Goal: Task Accomplishment & Management: Manage account settings

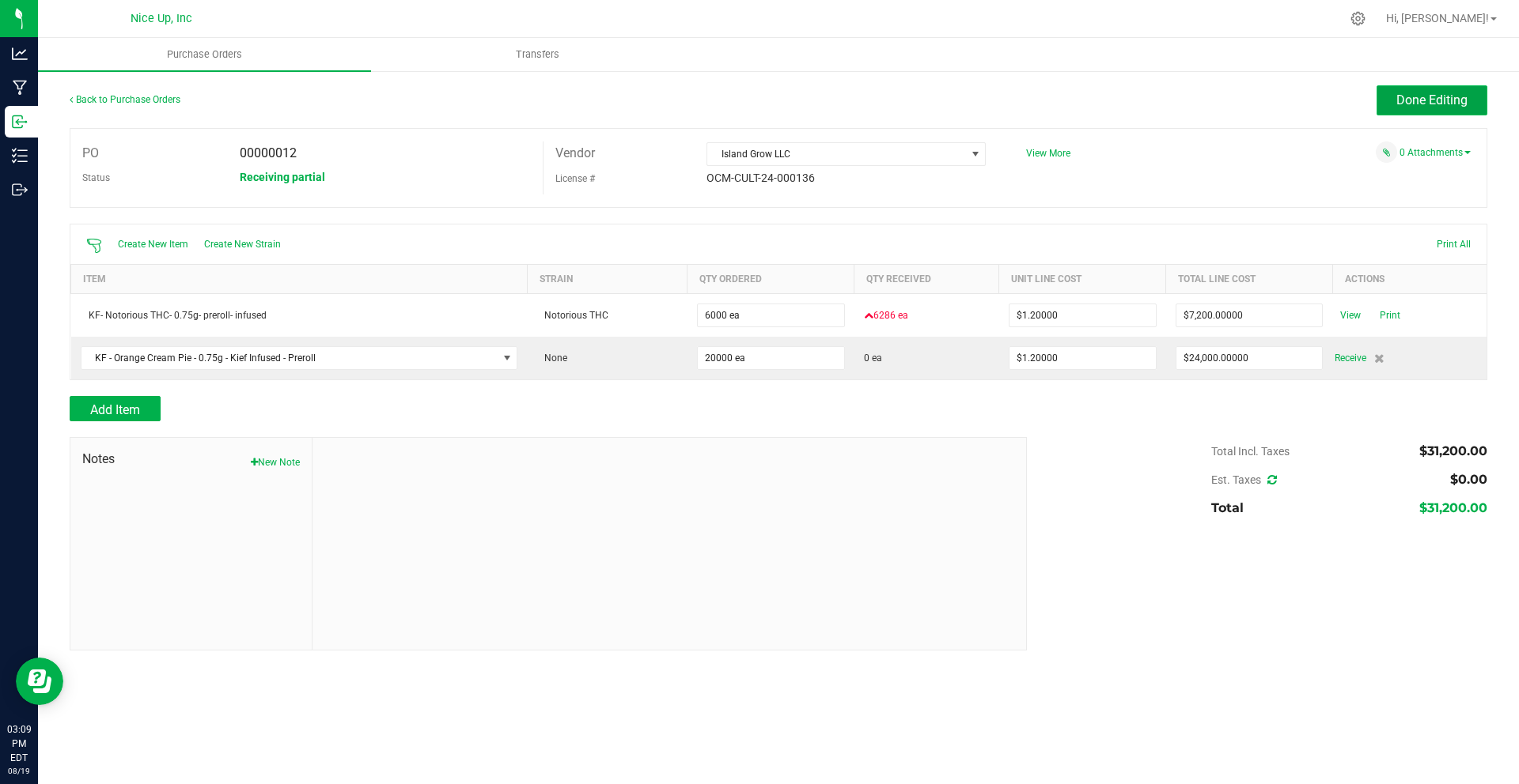
click at [1397, 100] on span "Done Editing" at bounding box center [1431, 99] width 71 height 15
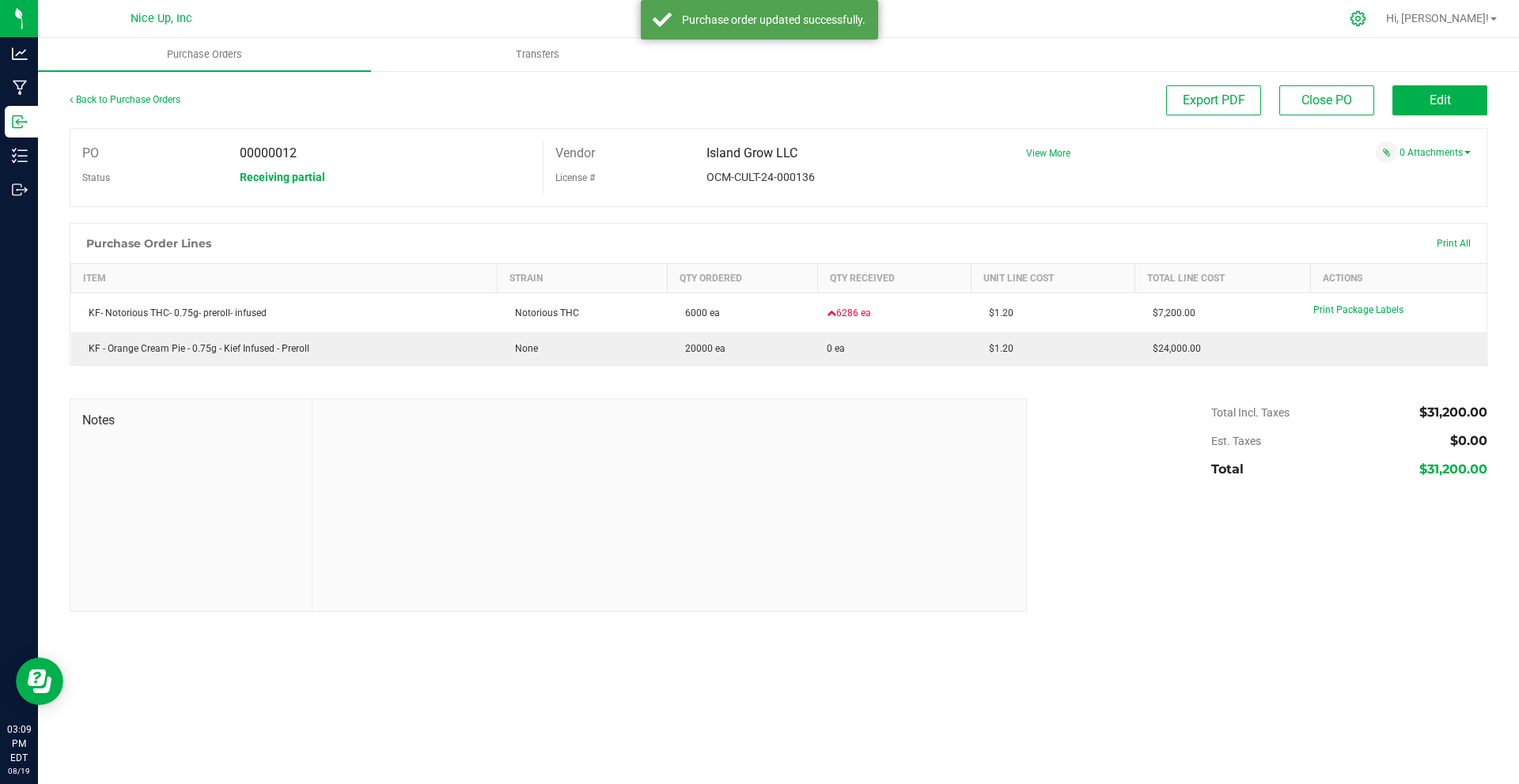
click at [1366, 18] on icon at bounding box center [1357, 18] width 17 height 17
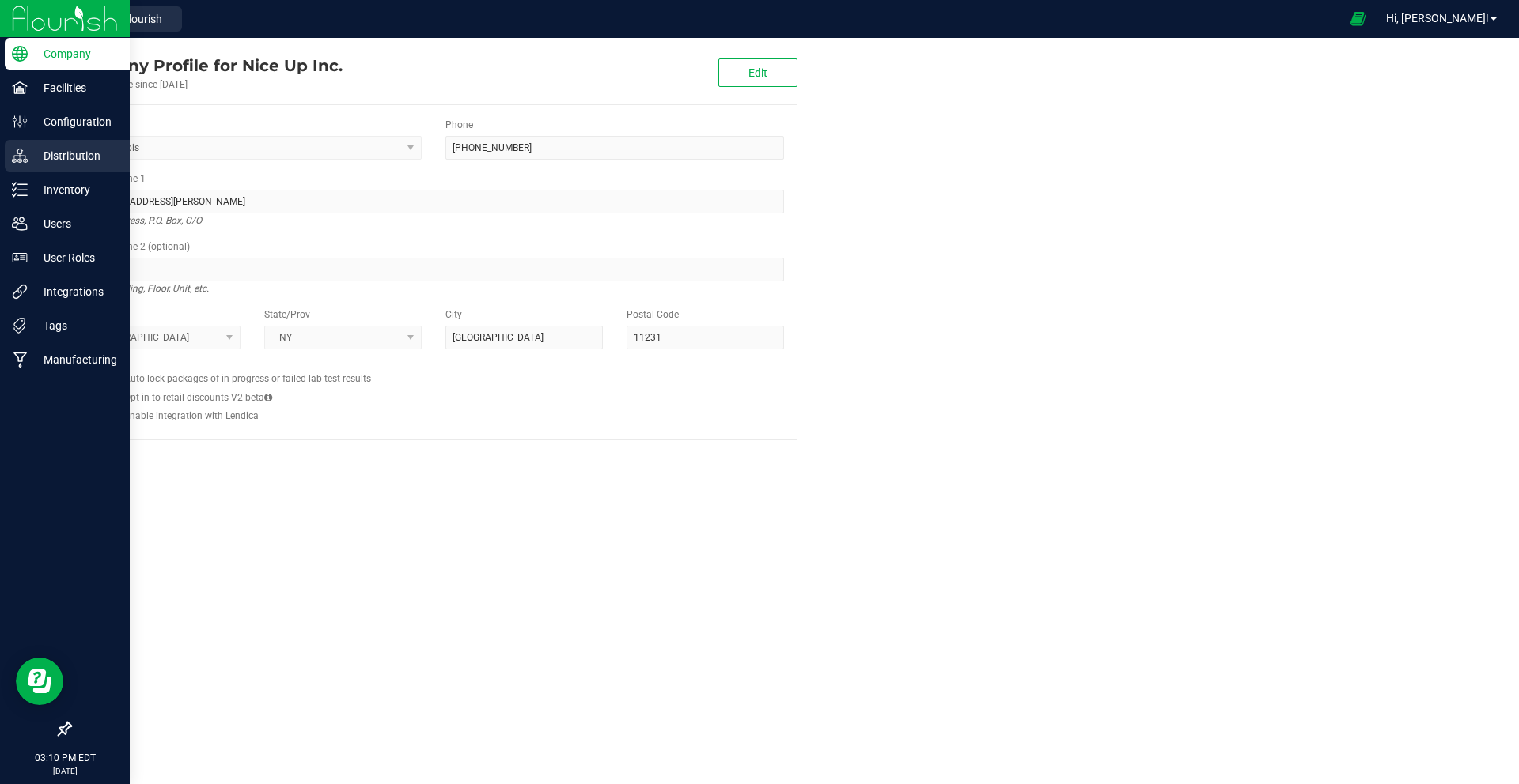
click at [36, 155] on p "Distribution" at bounding box center [75, 156] width 95 height 19
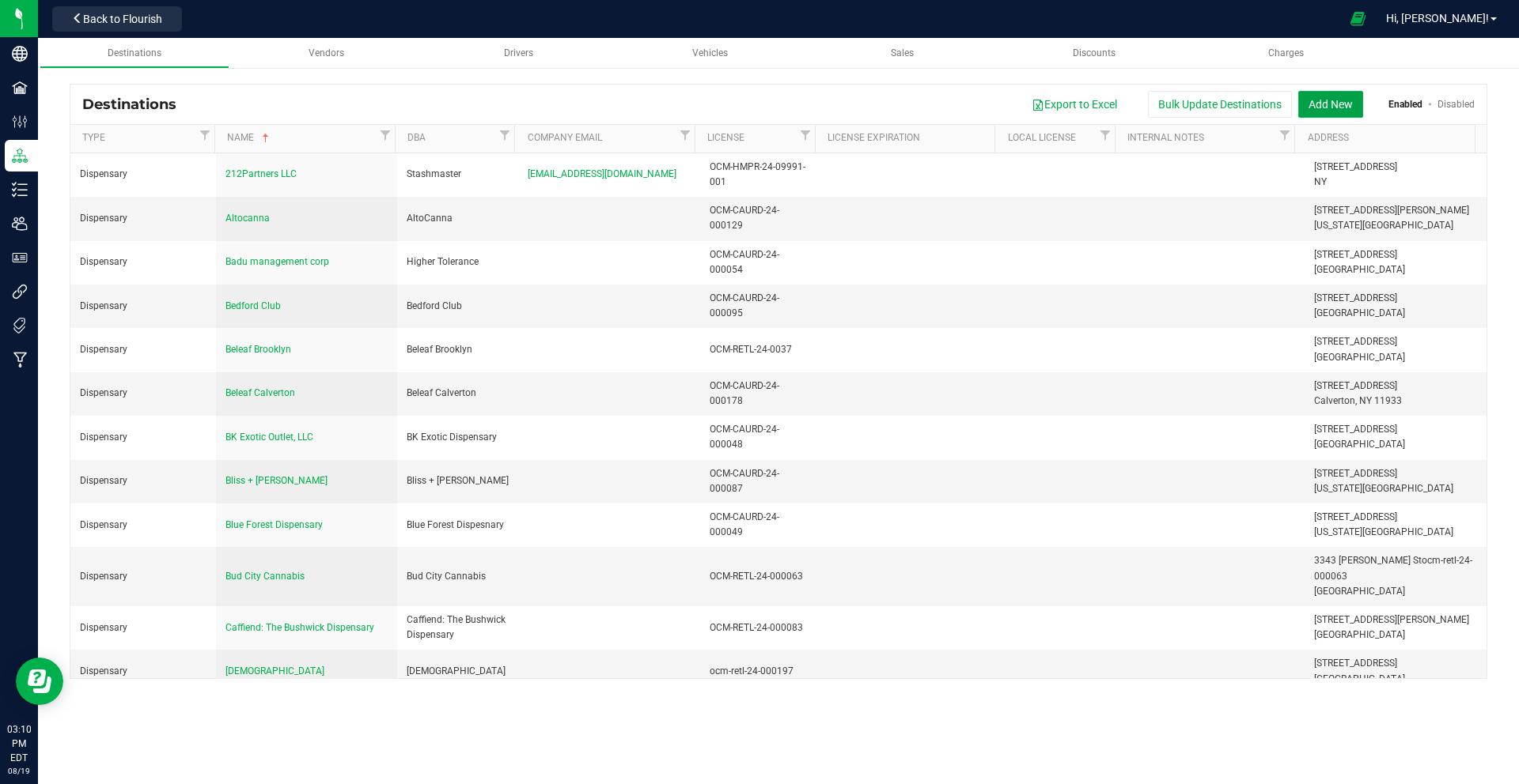
click at [1345, 105] on button "Add New" at bounding box center [1330, 104] width 65 height 27
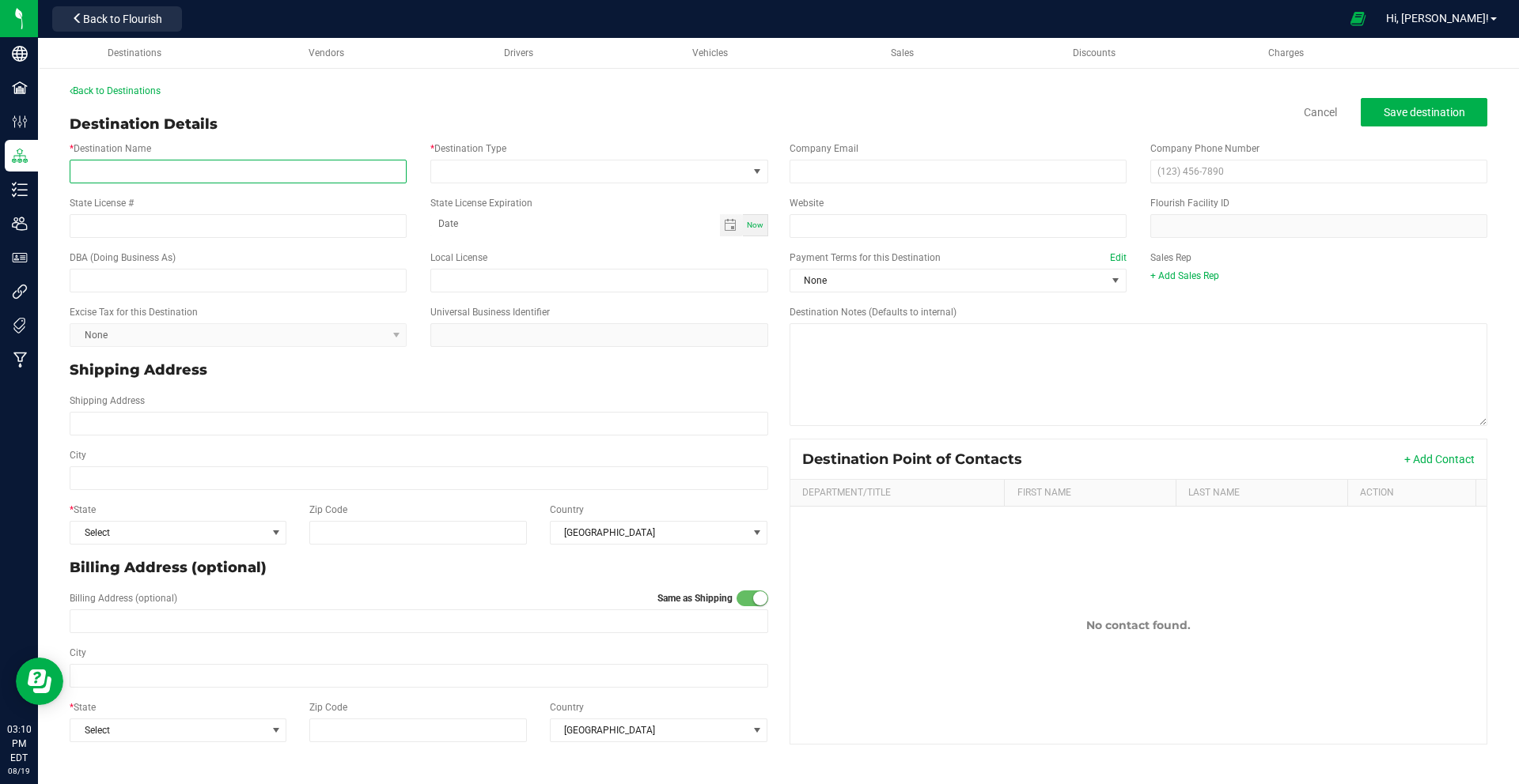
click at [251, 182] on input "* Destination Name" at bounding box center [238, 171] width 337 height 23
click at [119, 93] on link "Back to Destinations" at bounding box center [115, 90] width 90 height 11
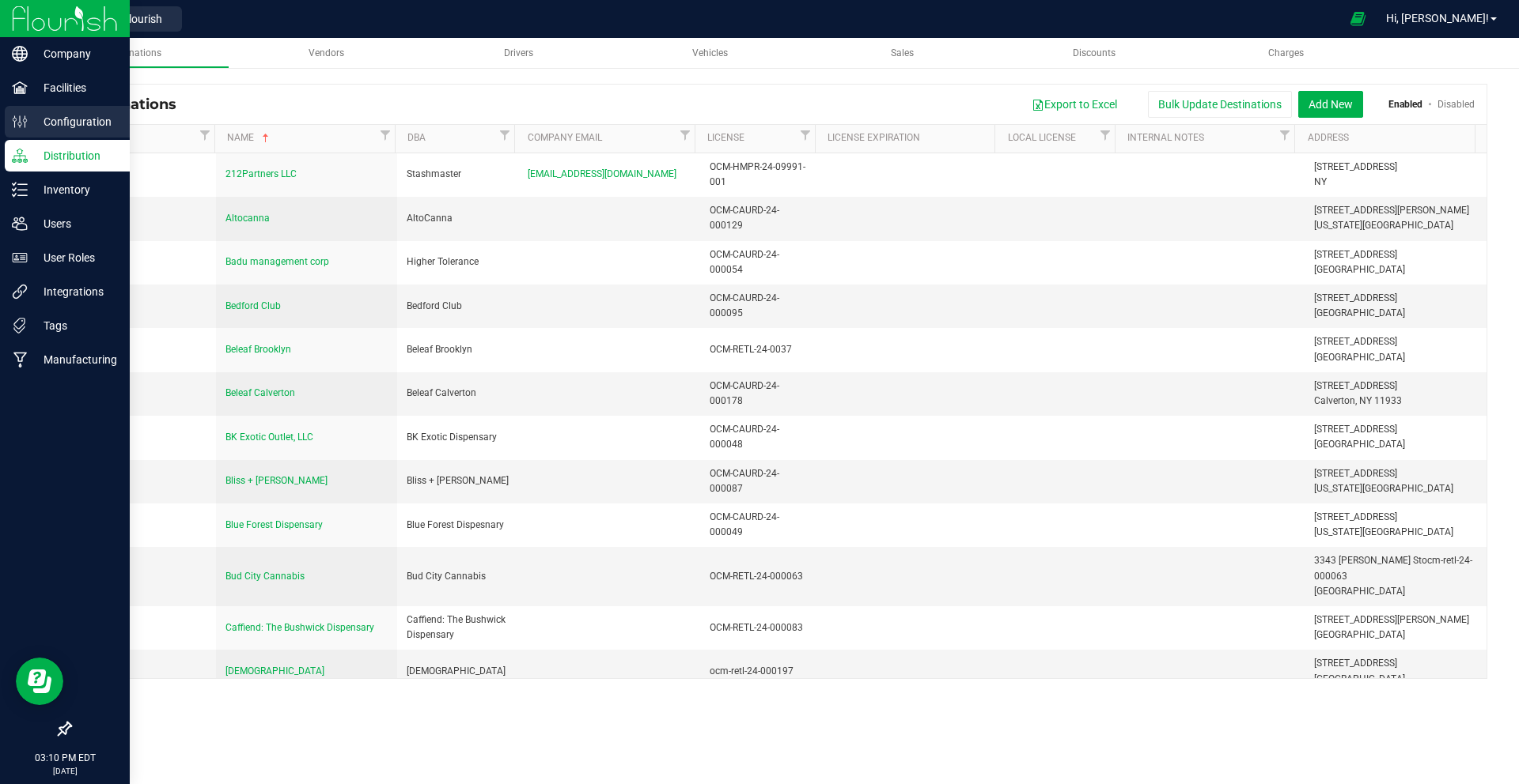
click at [54, 122] on p "Configuration" at bounding box center [75, 122] width 95 height 19
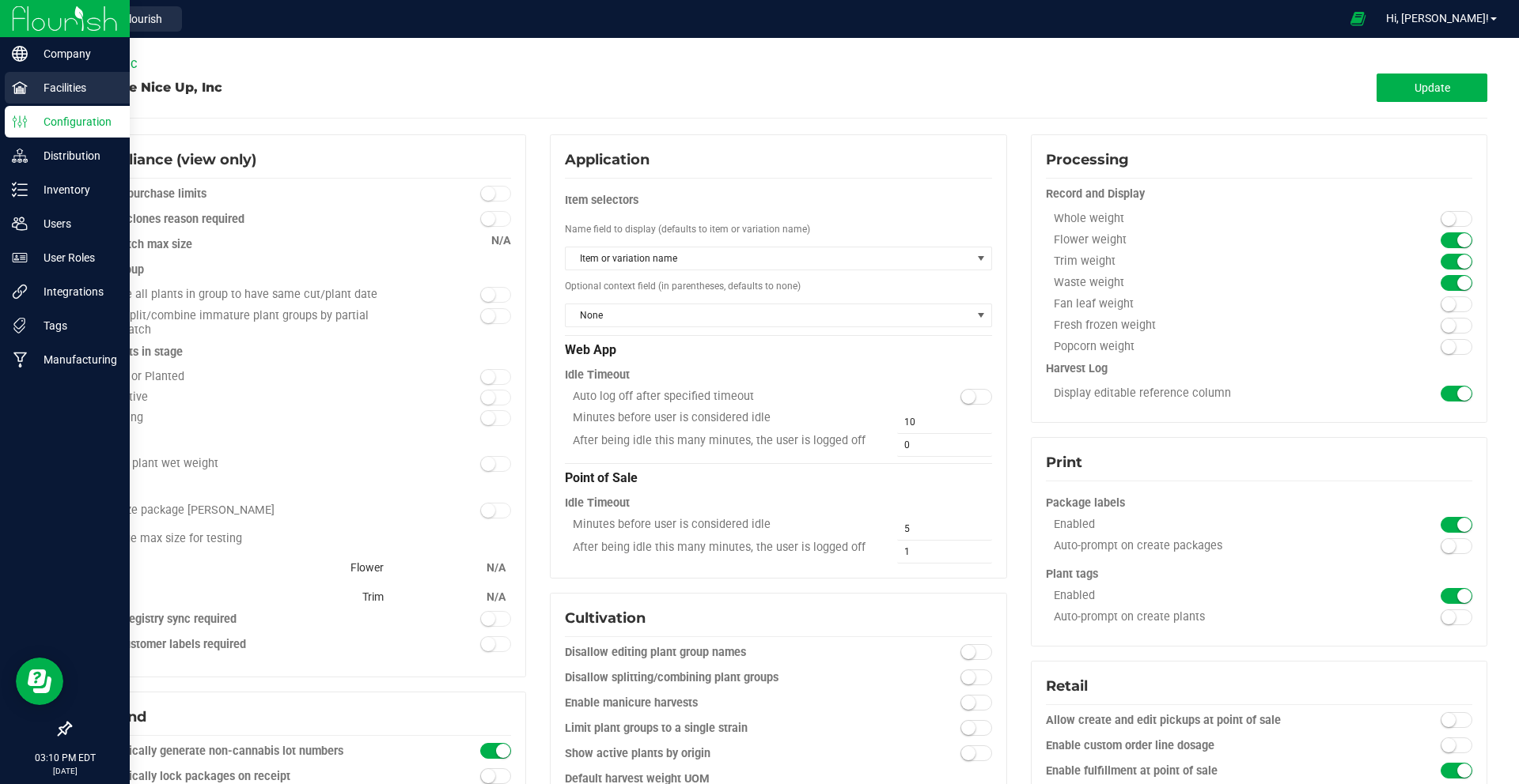
type input "Storage 1 - Dry Flower"
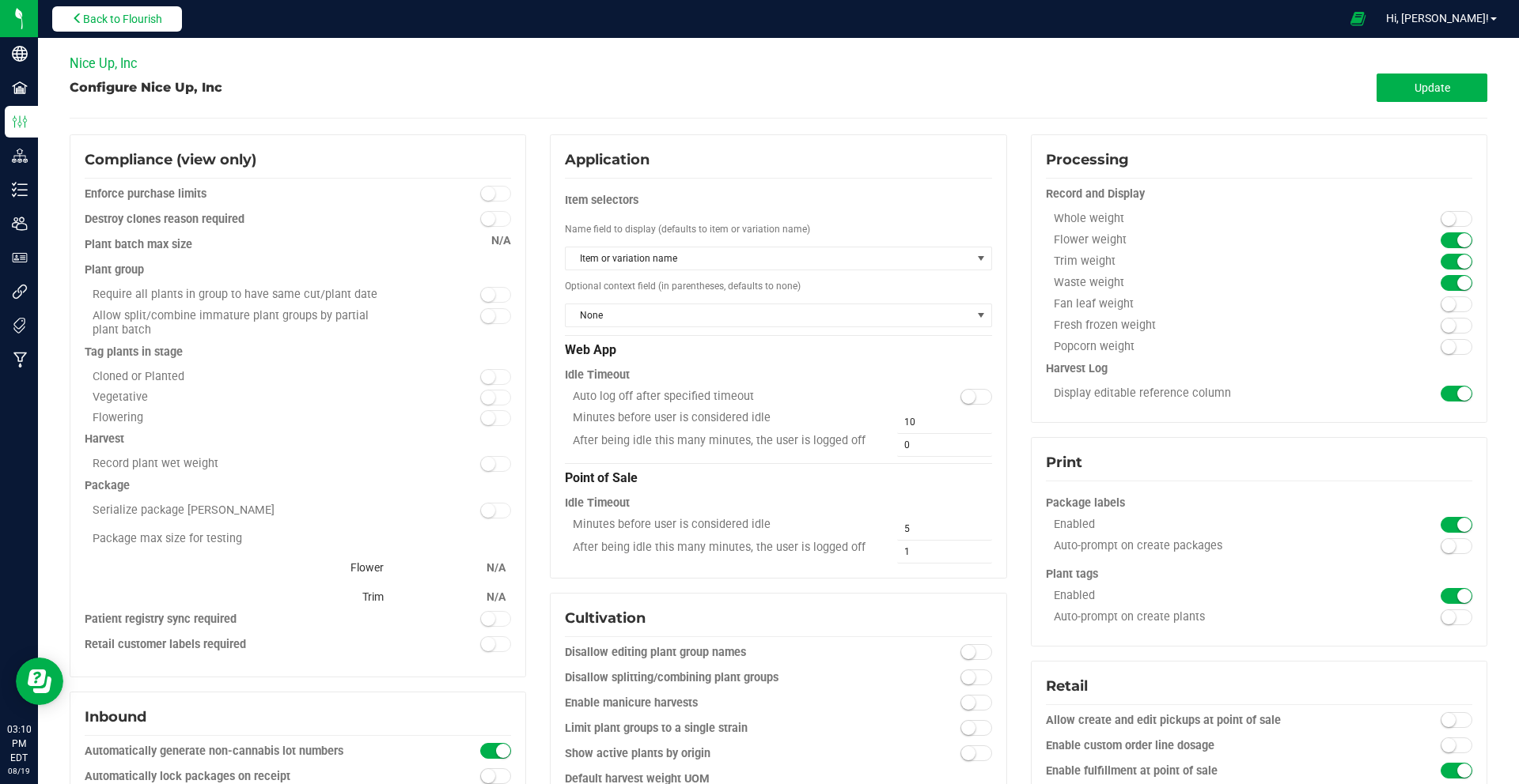
click at [108, 23] on span "Back to Flourish" at bounding box center [122, 18] width 79 height 13
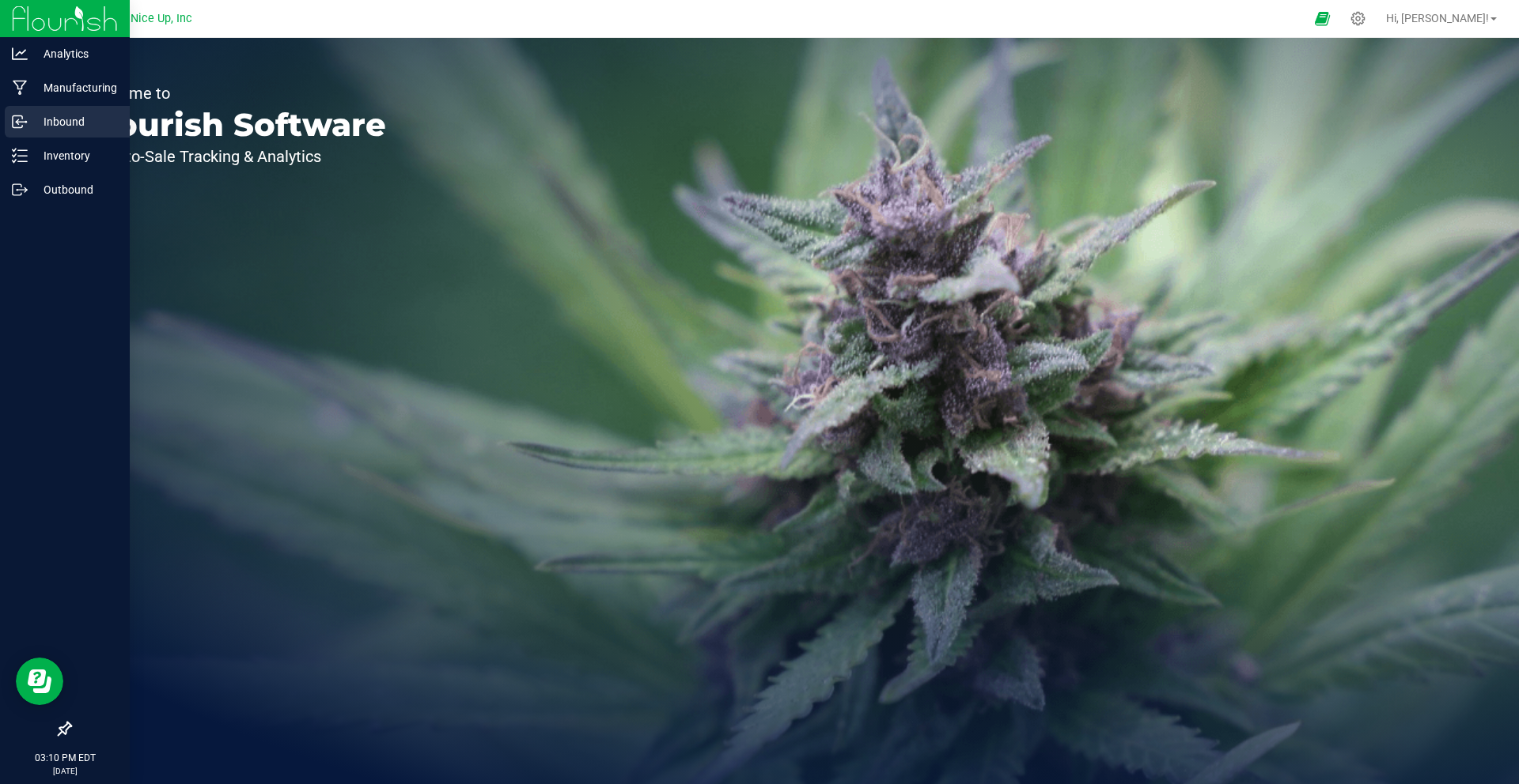
click at [60, 120] on p "Inbound" at bounding box center [75, 122] width 95 height 19
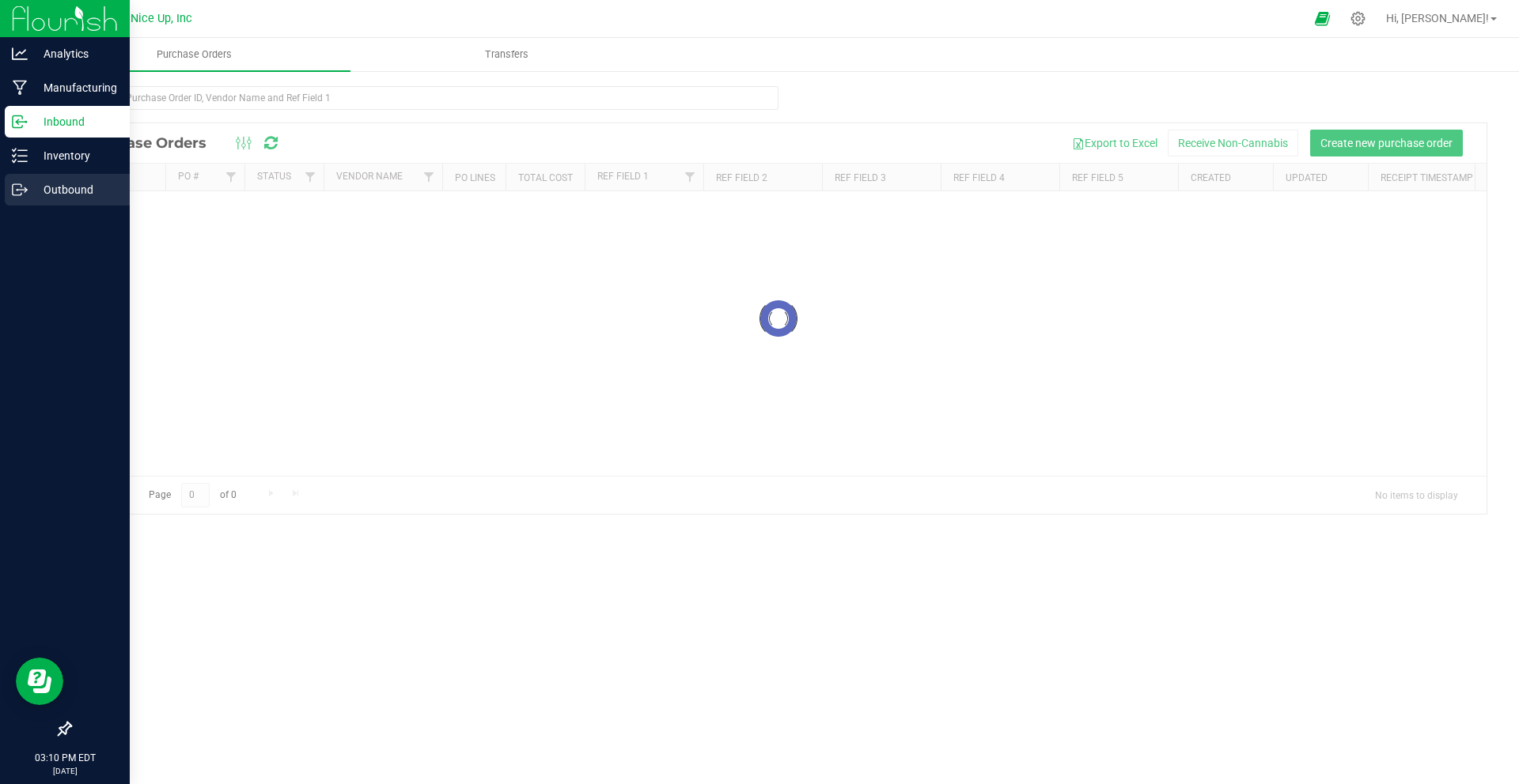
click at [57, 193] on p "Outbound" at bounding box center [75, 190] width 95 height 19
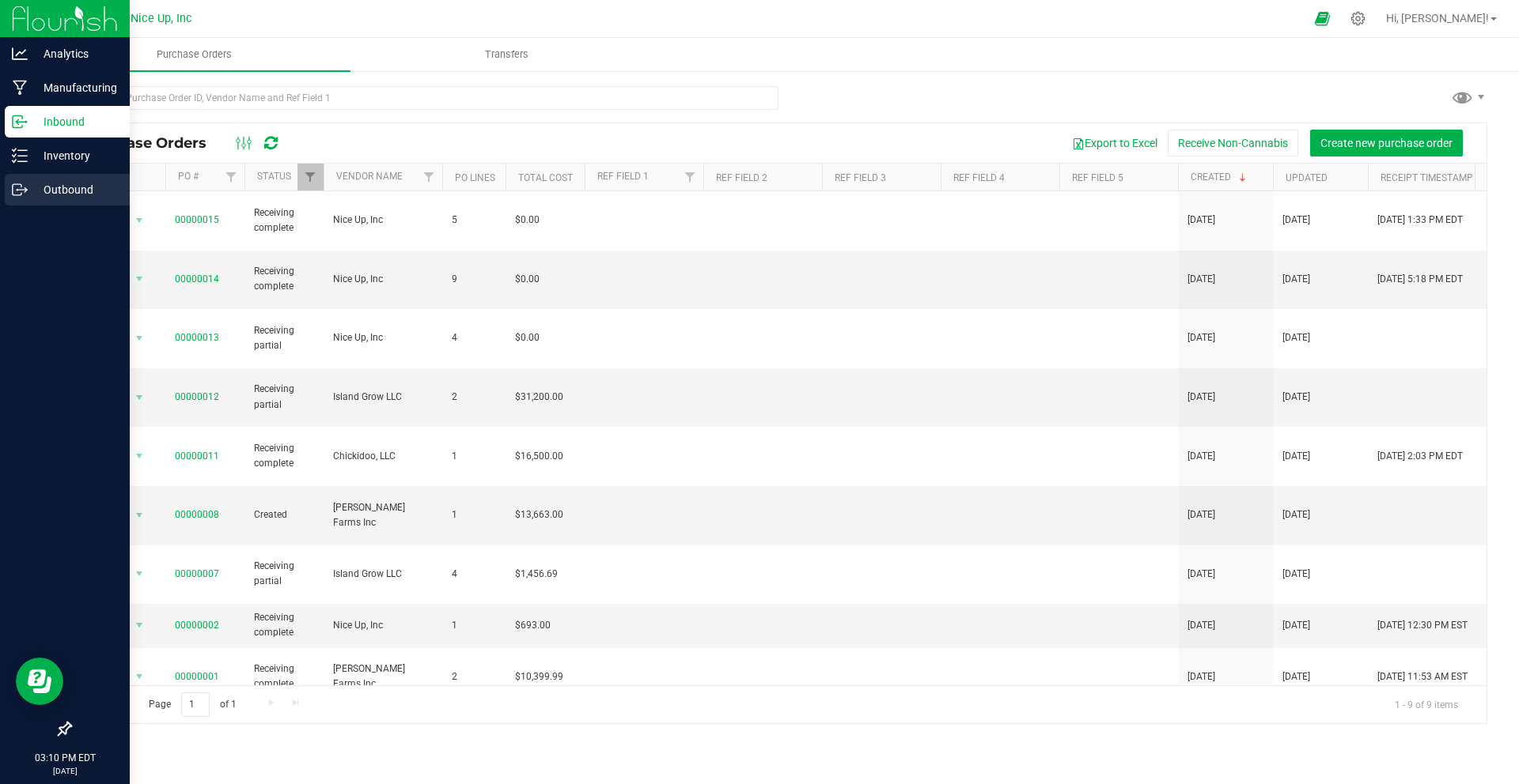
click at [70, 193] on p "Outbound" at bounding box center [75, 190] width 95 height 19
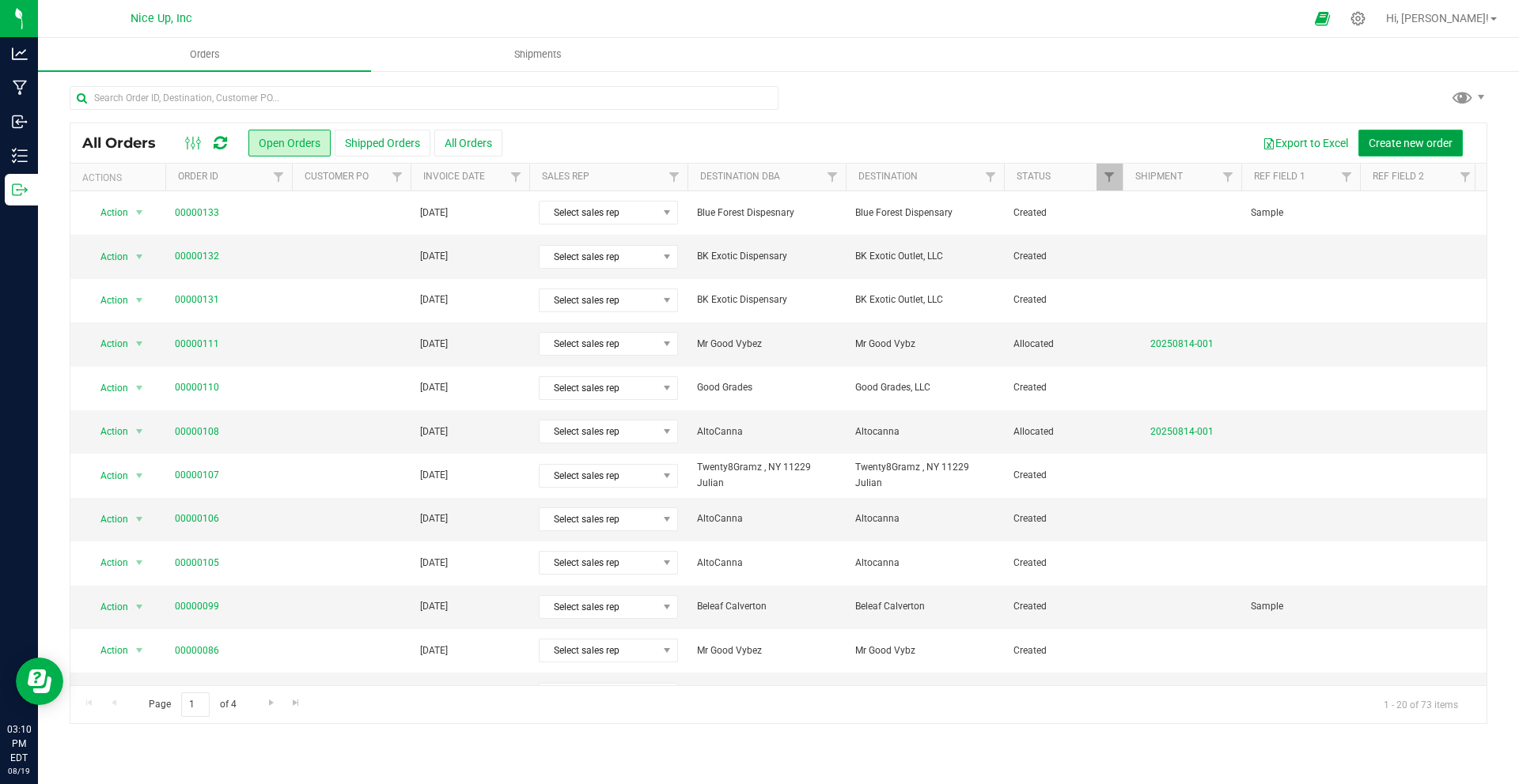
click at [1417, 147] on span "Create new order" at bounding box center [1410, 143] width 84 height 13
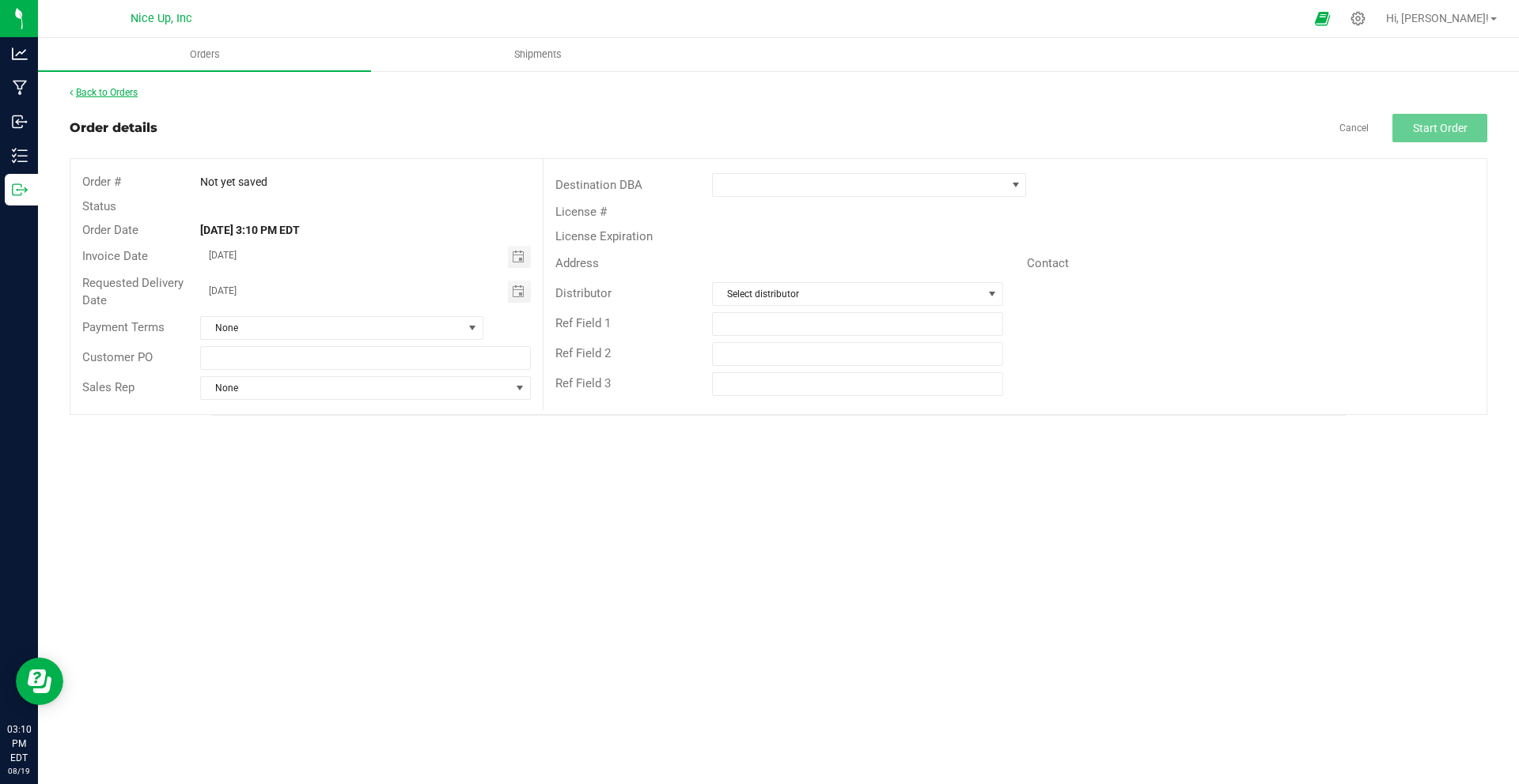
click at [128, 90] on link "Back to Orders" at bounding box center [104, 91] width 68 height 11
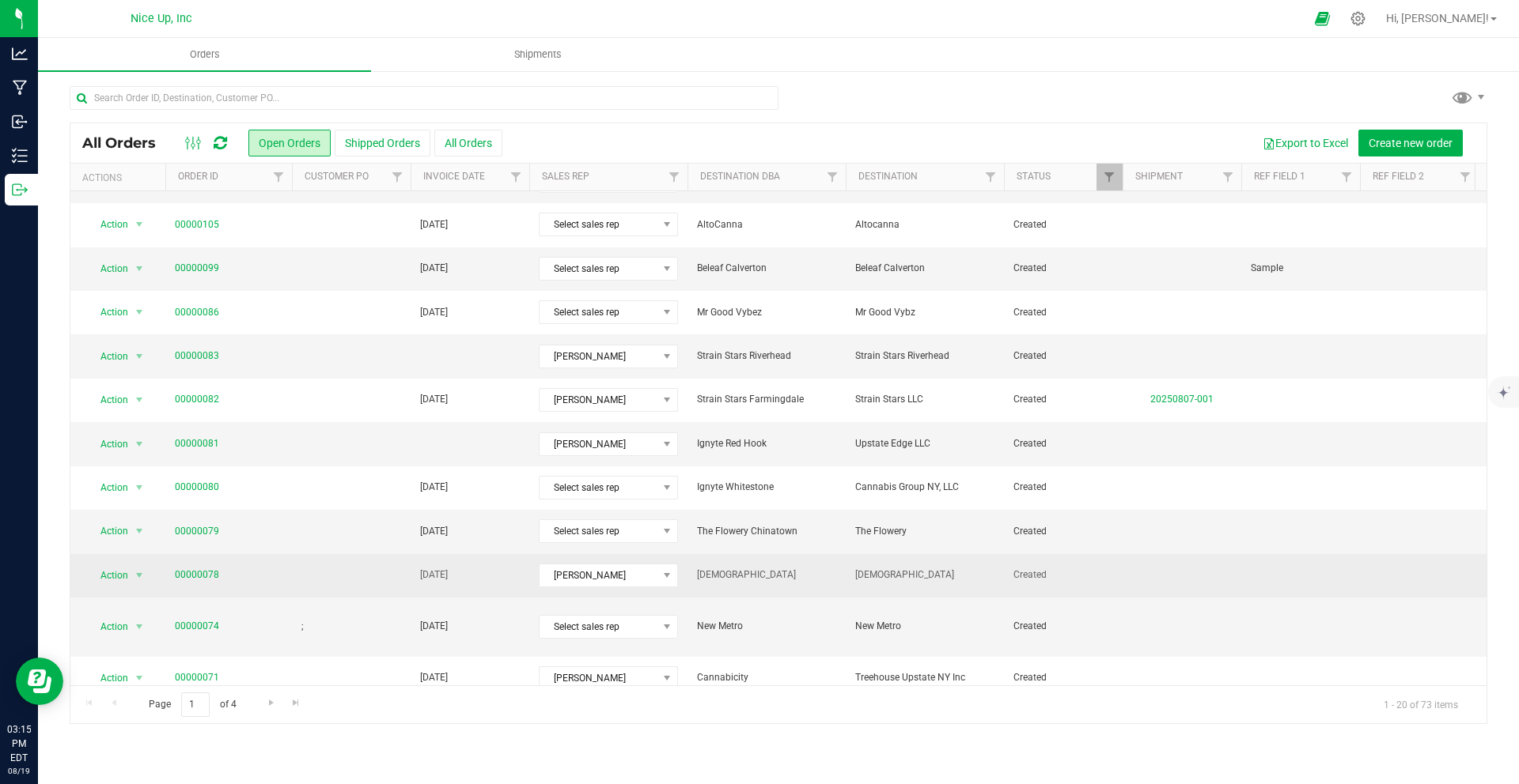
scroll to position [393, 0]
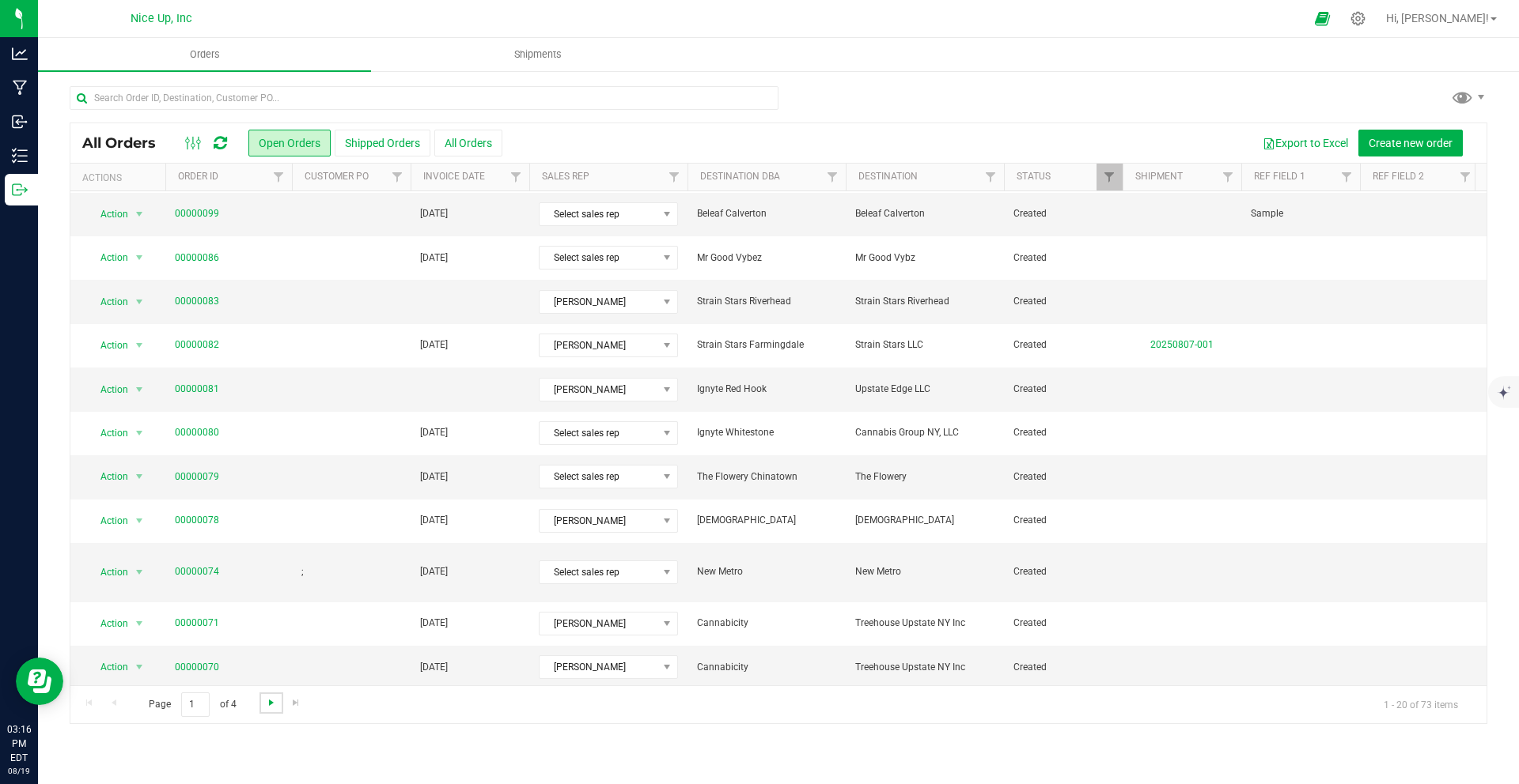
click at [272, 706] on span "Go to the next page" at bounding box center [271, 702] width 13 height 13
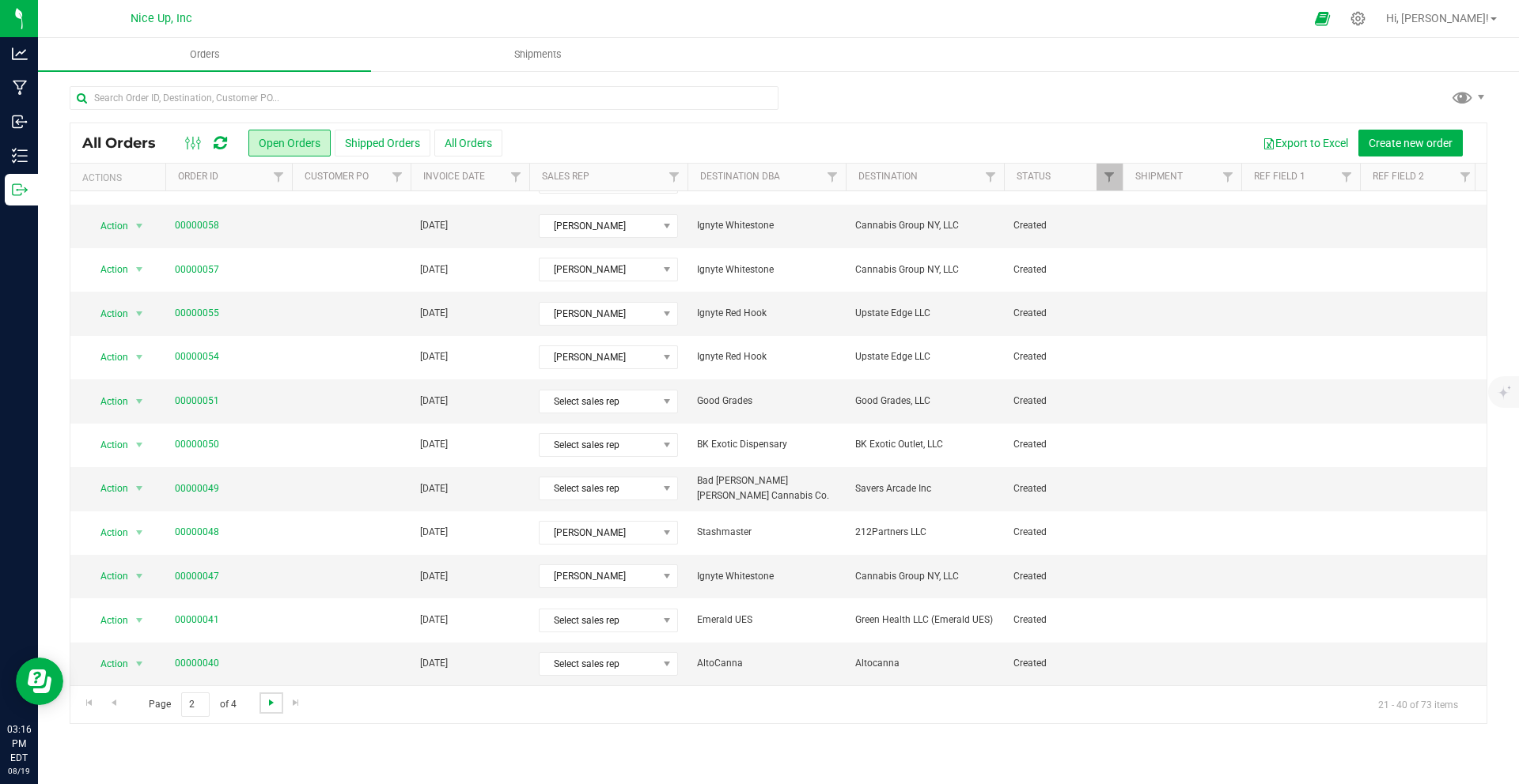
scroll to position [0, 0]
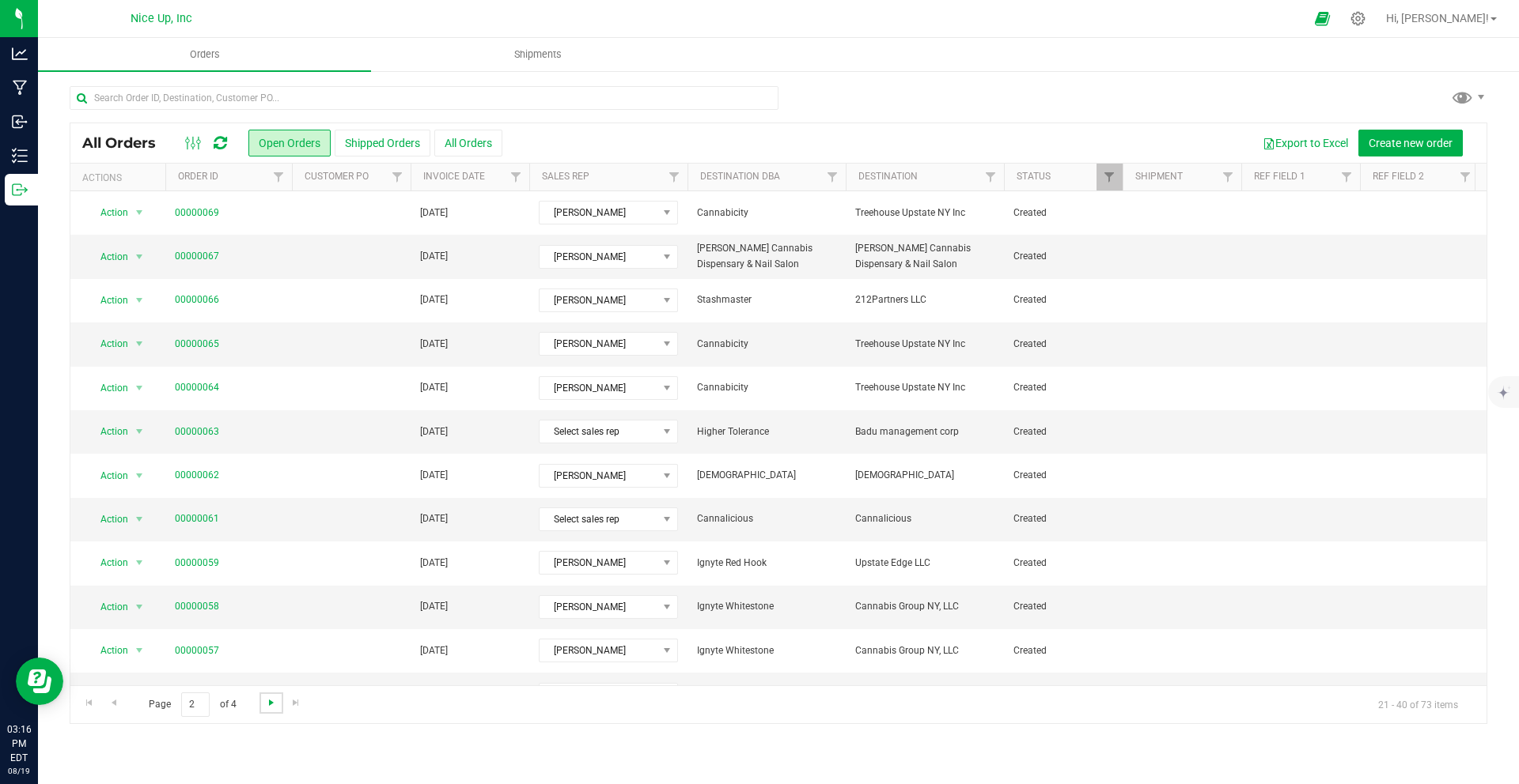
click at [272, 706] on span "Go to the next page" at bounding box center [271, 702] width 13 height 13
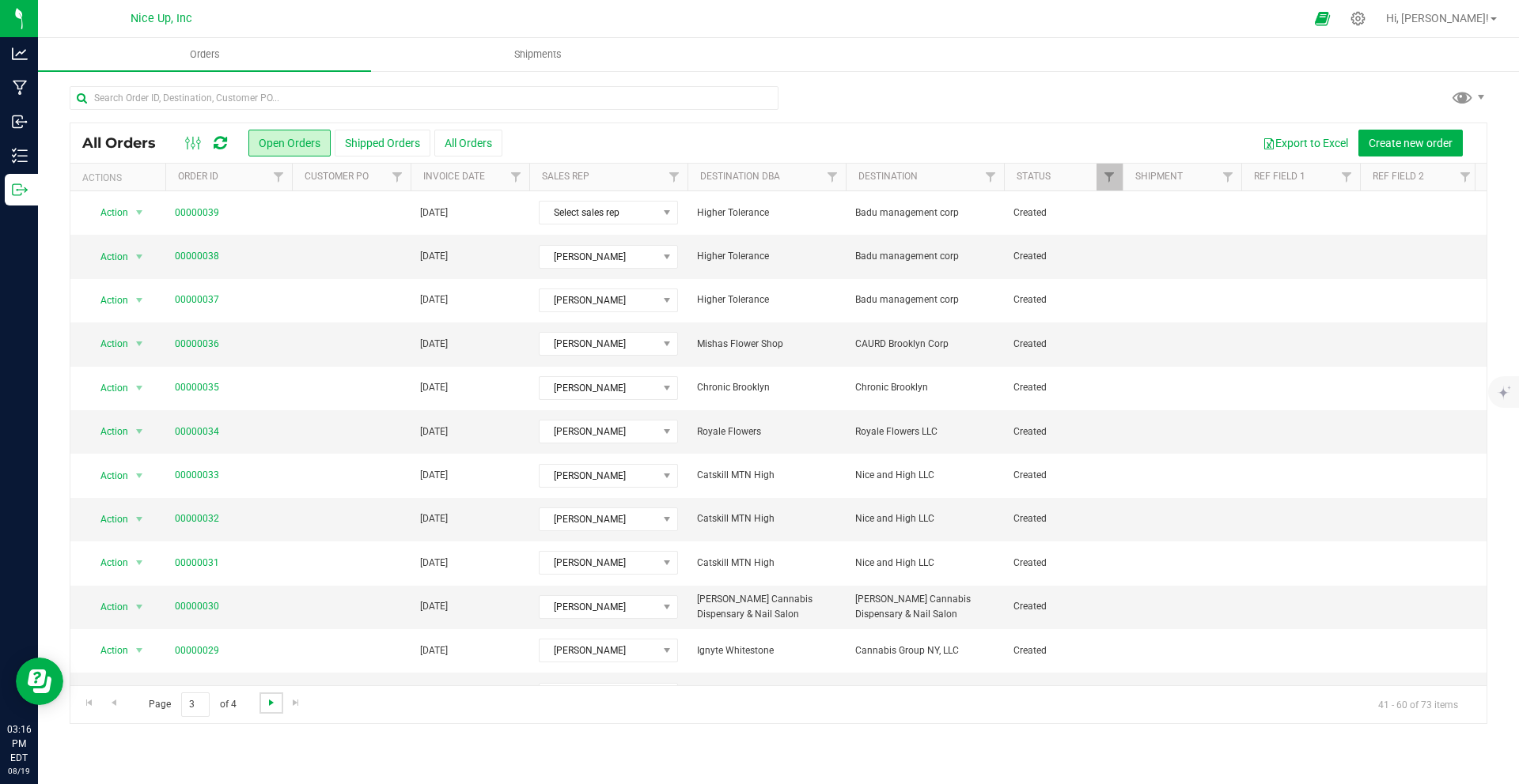
click at [273, 700] on span "Go to the next page" at bounding box center [271, 702] width 13 height 13
drag, startPoint x: 193, startPoint y: 706, endPoint x: 150, endPoint y: 706, distance: 43.0
click at [150, 706] on span "Page 4 of 4" at bounding box center [192, 704] width 114 height 24
type input "1"
click at [367, 726] on div "All Orders Open Orders Shipped Orders All Orders Export to Excel Create new ord…" at bounding box center [778, 405] width 1481 height 670
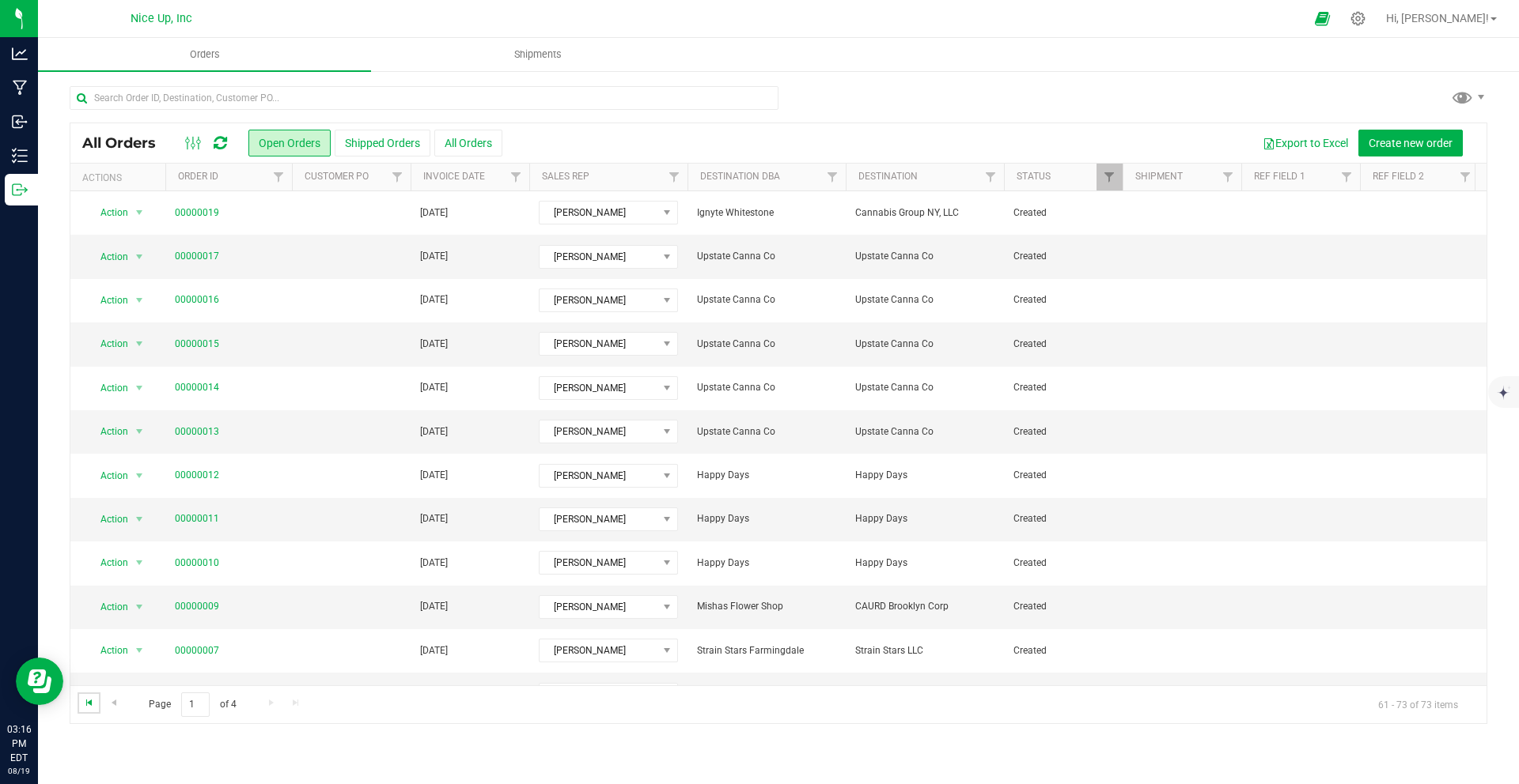
click at [92, 703] on span "Go to the first page" at bounding box center [89, 702] width 13 height 13
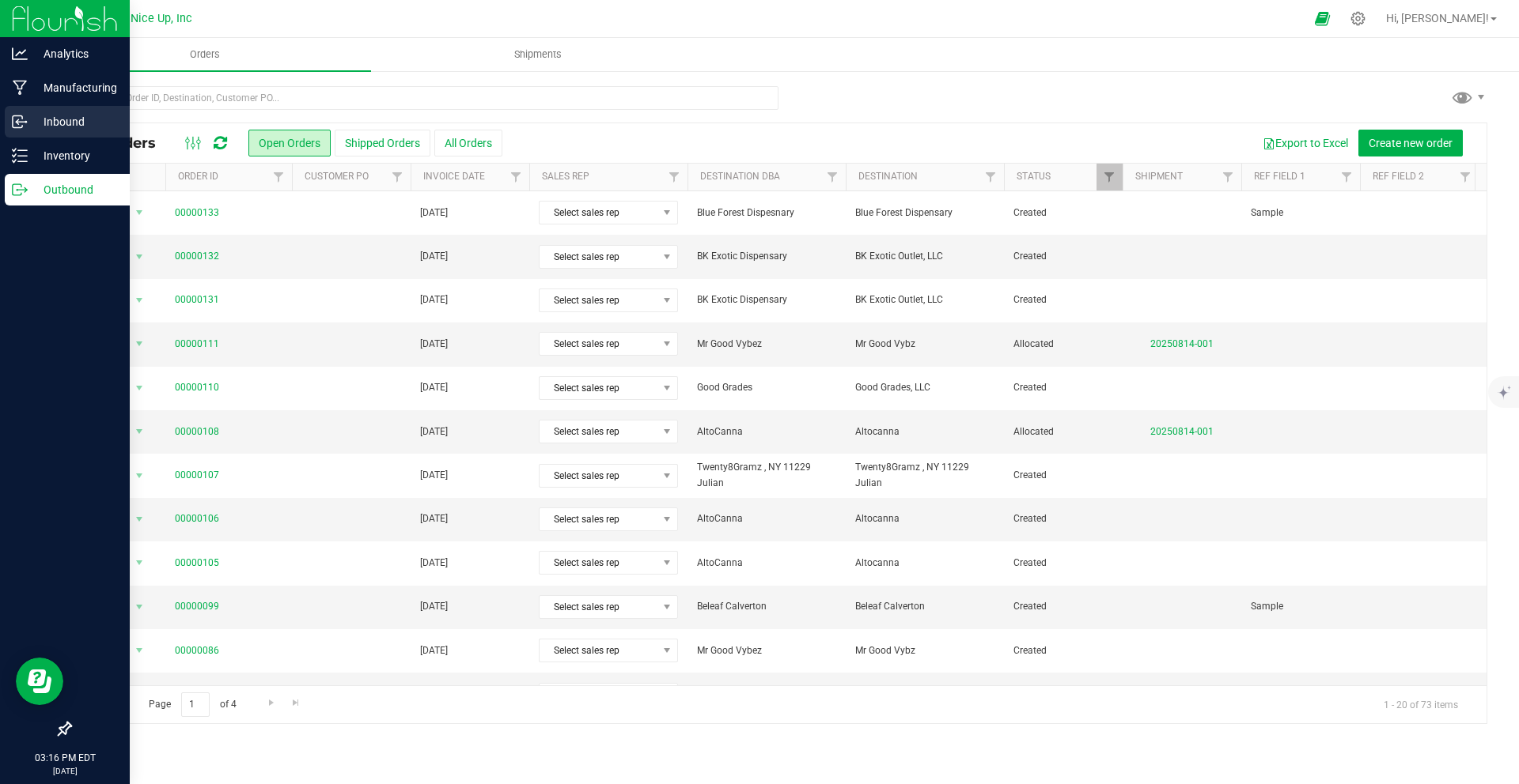
click at [23, 116] on icon at bounding box center [19, 122] width 16 height 16
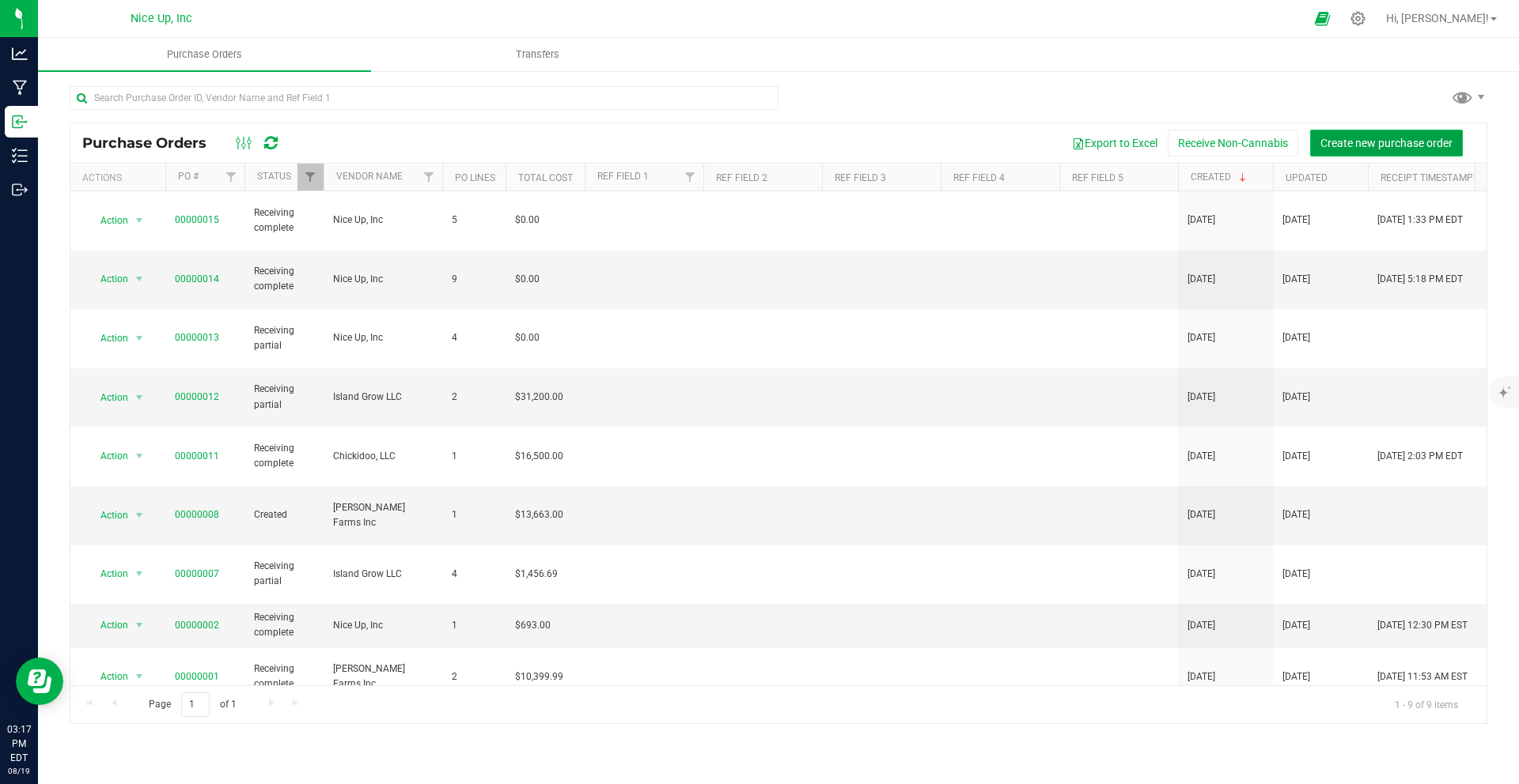
click at [1379, 142] on span "Create new purchase order" at bounding box center [1387, 143] width 132 height 13
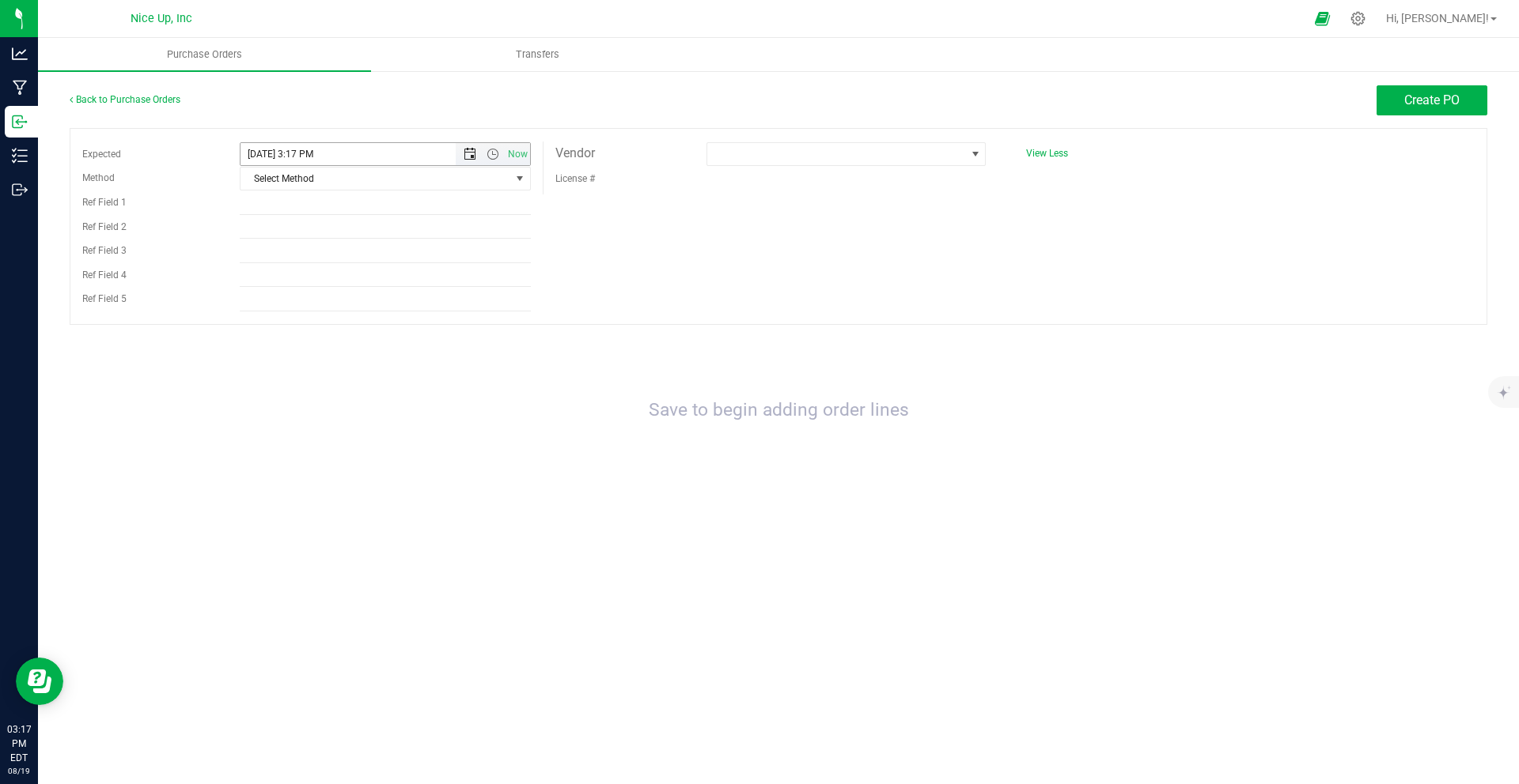
click at [470, 155] on span "Open the date view" at bounding box center [469, 154] width 13 height 13
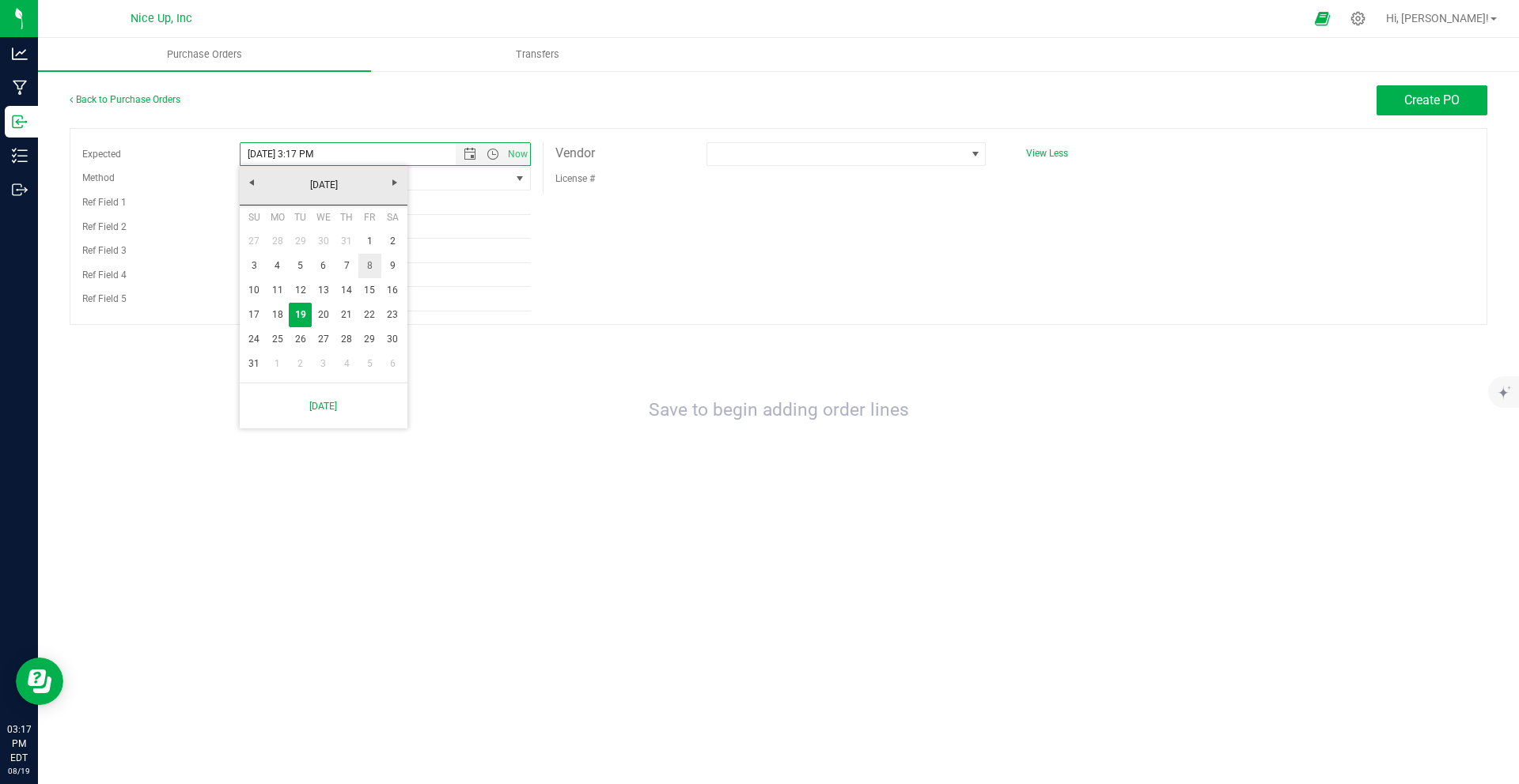
click at [374, 272] on link "8" at bounding box center [370, 266] width 23 height 24
type input "8/8/2025 3:17 PM"
click at [451, 180] on span "Select Method" at bounding box center [375, 178] width 270 height 22
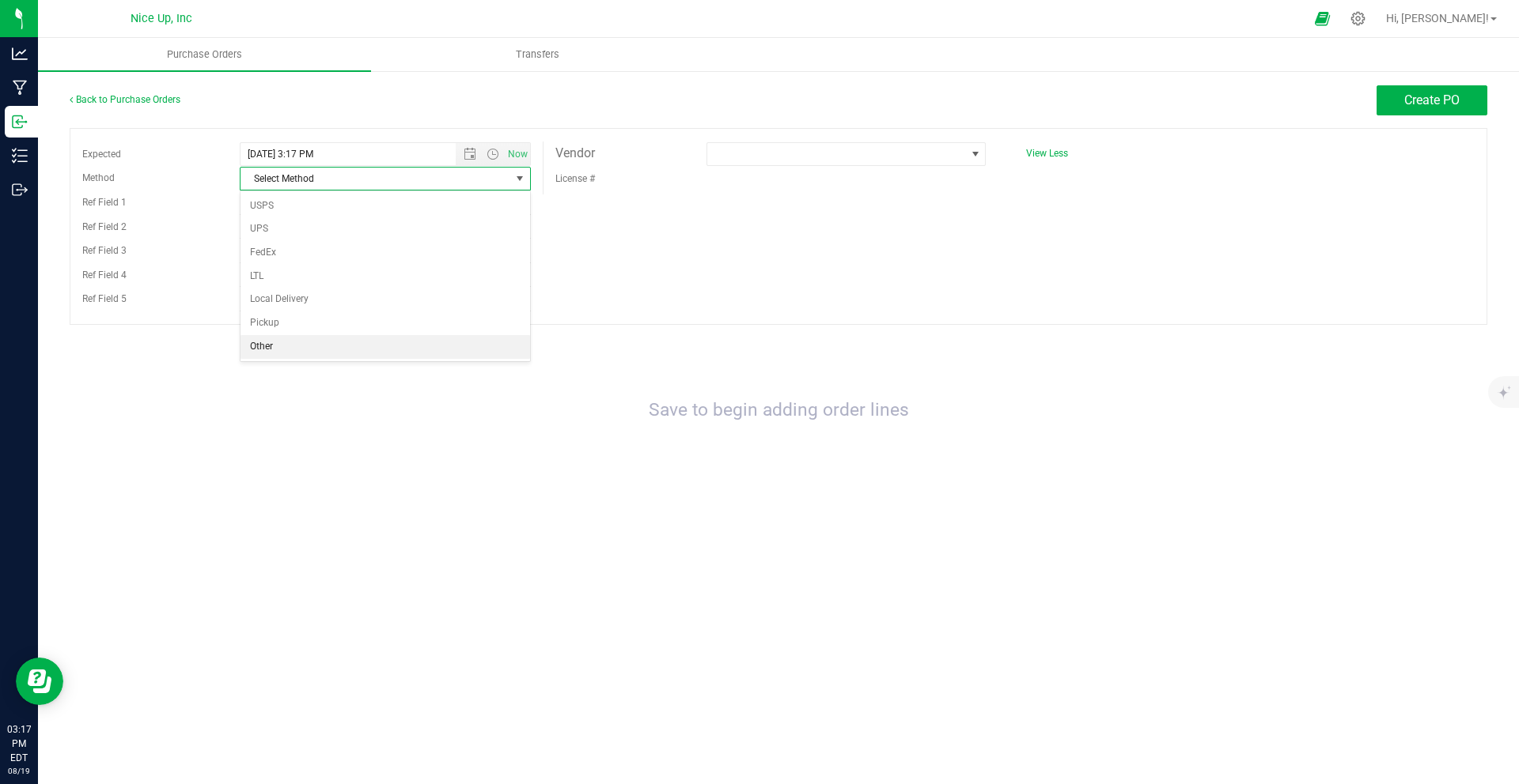
click at [382, 347] on li "Other" at bounding box center [385, 347] width 290 height 23
click at [808, 152] on span at bounding box center [836, 154] width 258 height 22
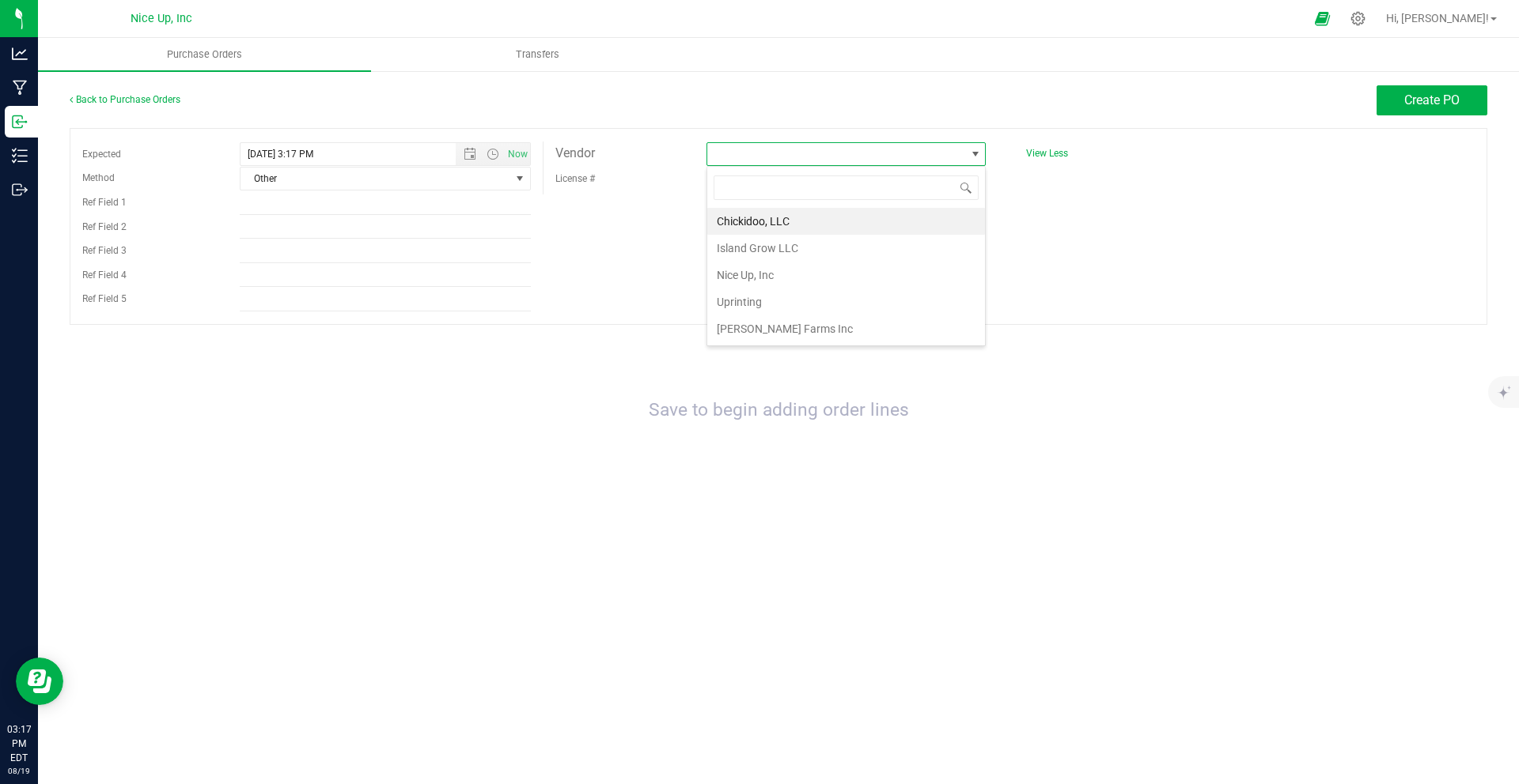
scroll to position [23, 279]
click at [788, 242] on li "Island Grow LLC" at bounding box center [846, 248] width 277 height 27
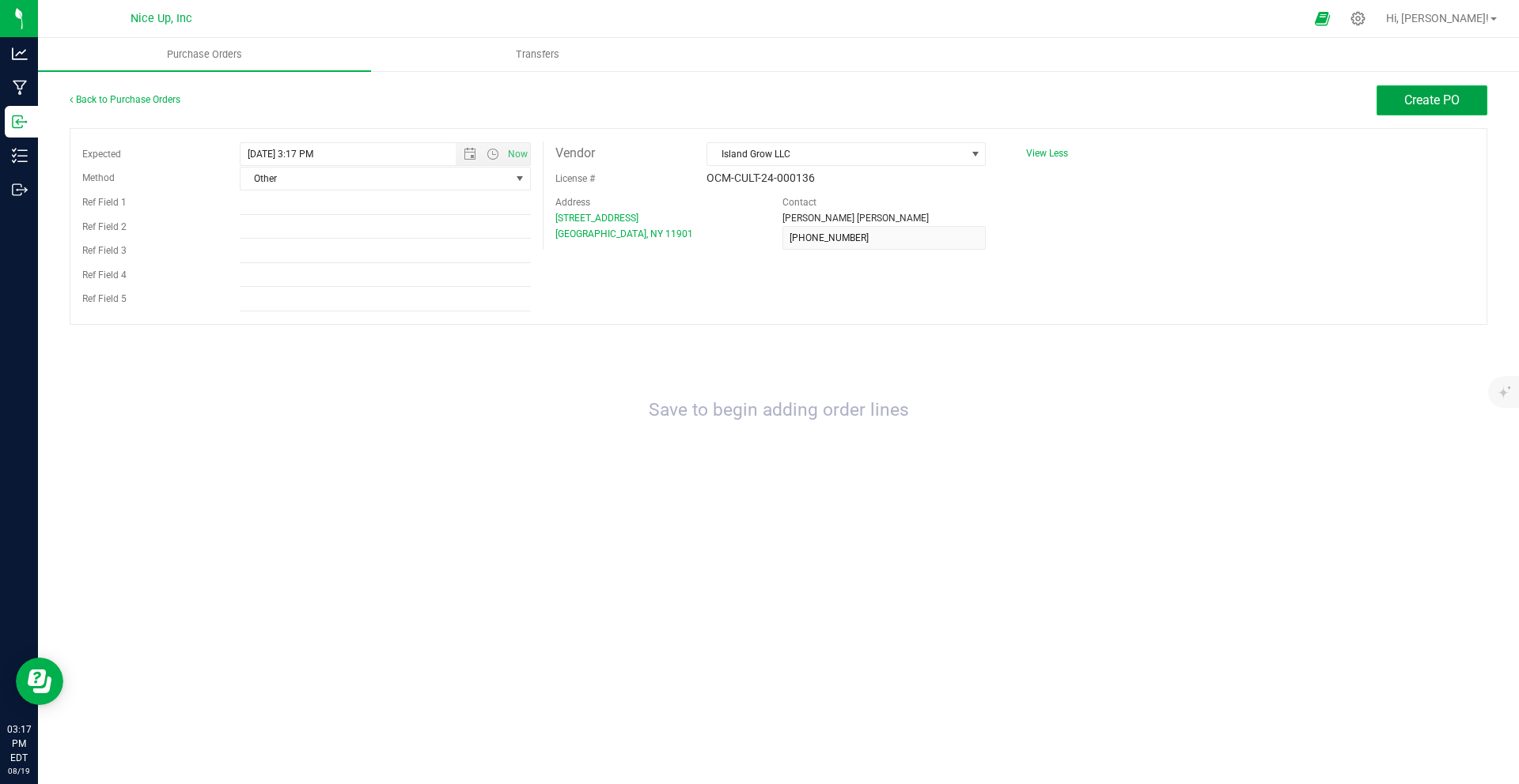
click at [1427, 104] on span "Create PO" at bounding box center [1431, 99] width 55 height 15
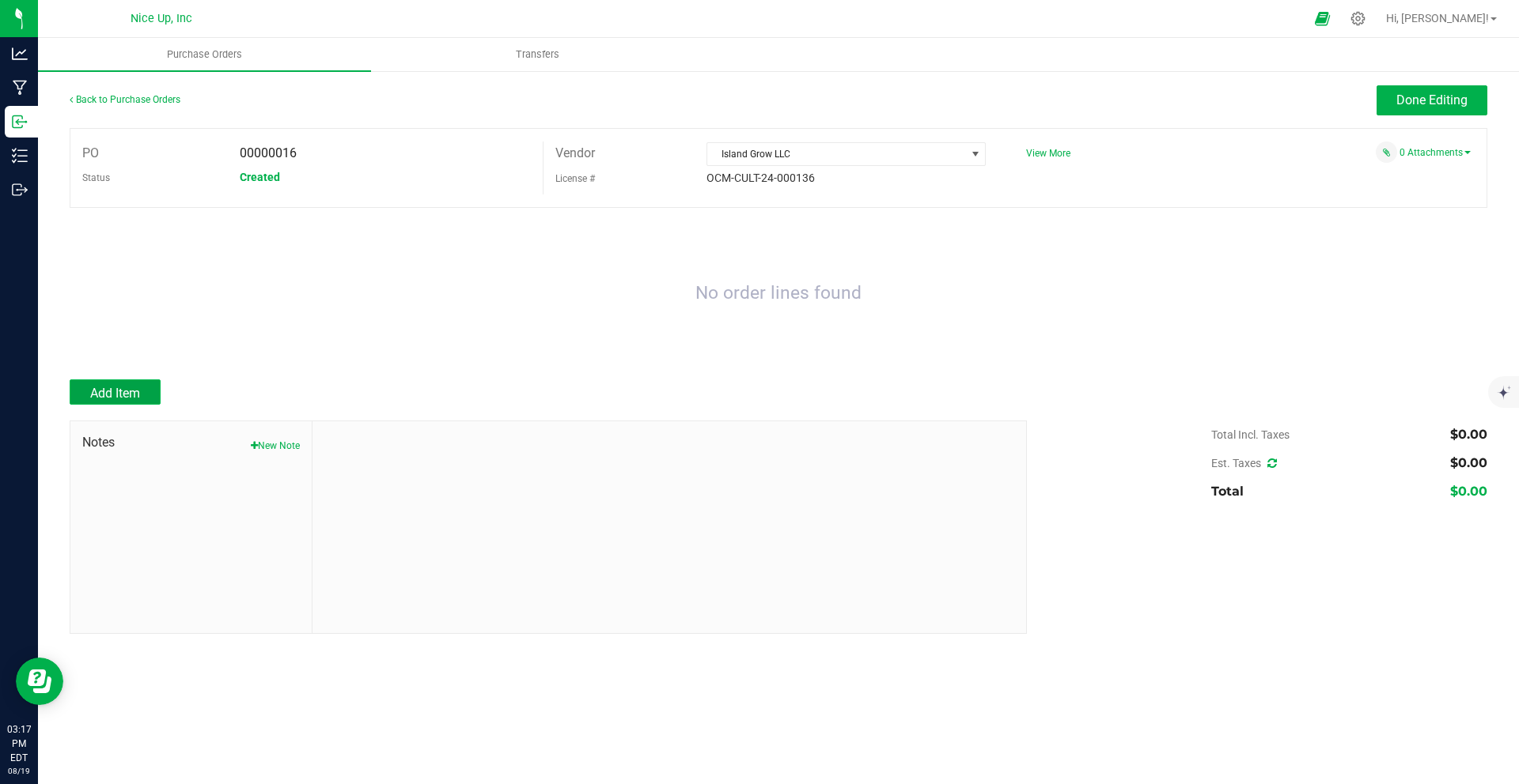
click at [114, 387] on span "Add Item" at bounding box center [115, 393] width 50 height 15
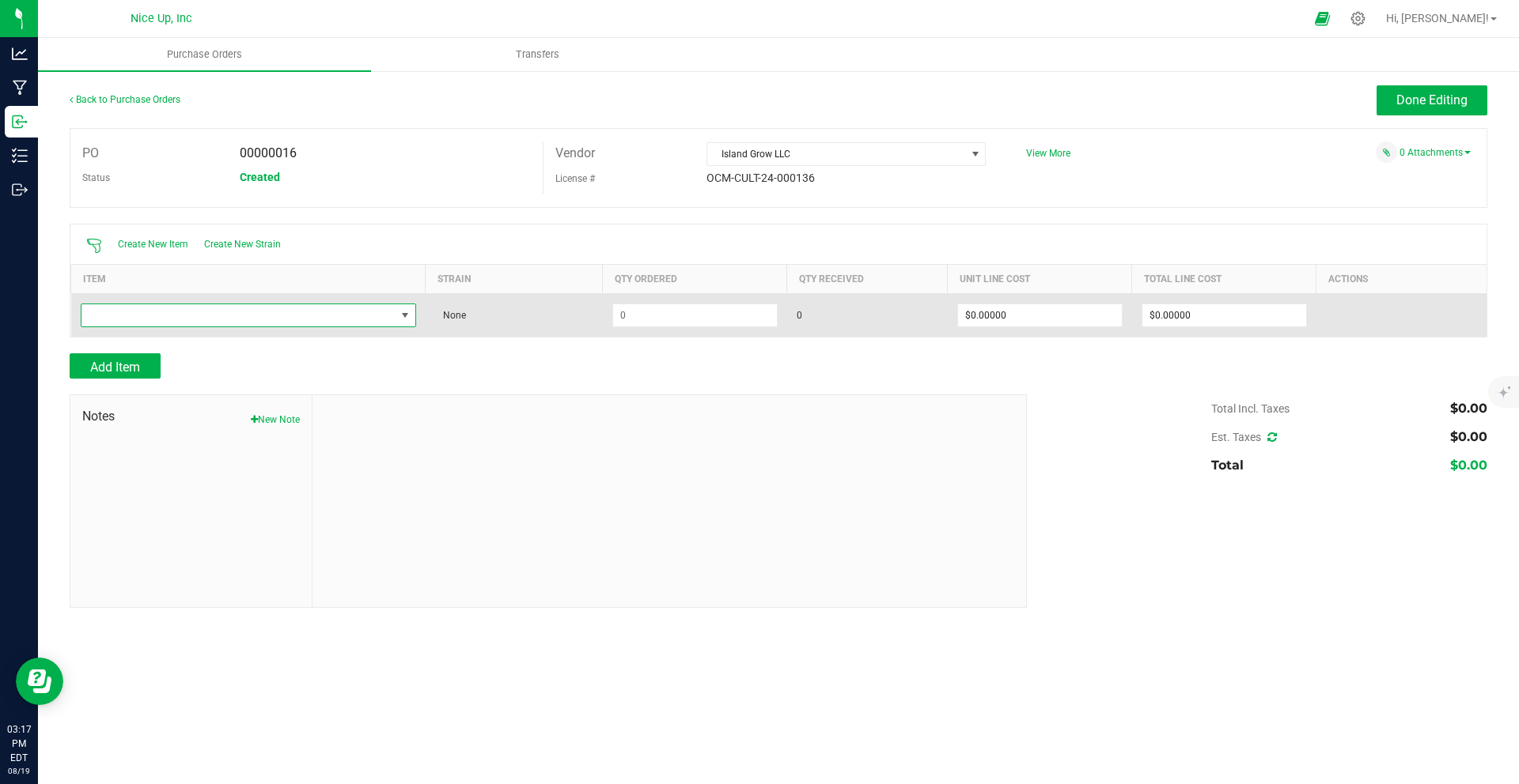
click at [307, 308] on span "NO DATA FOUND" at bounding box center [238, 315] width 314 height 22
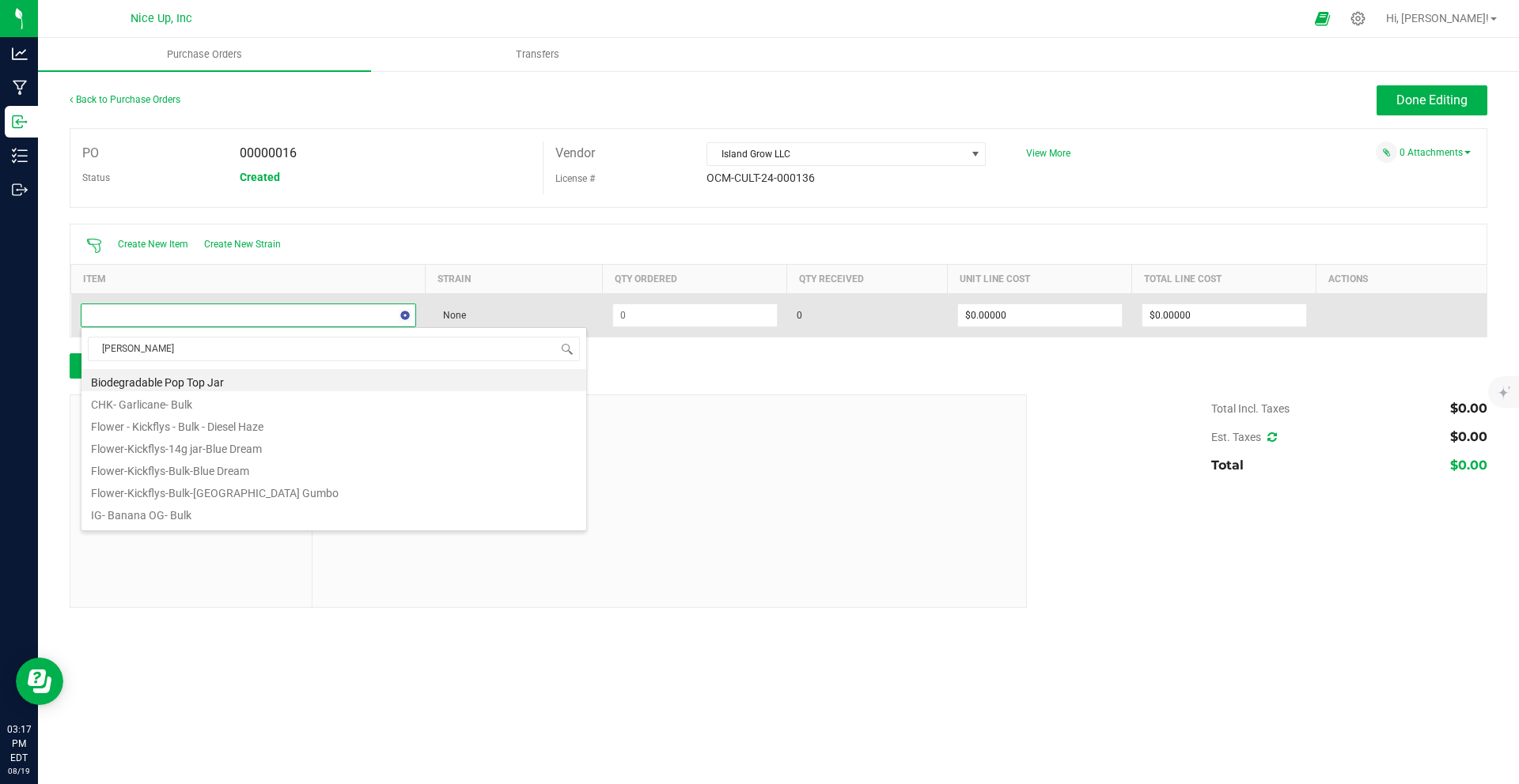
type input "poddy"
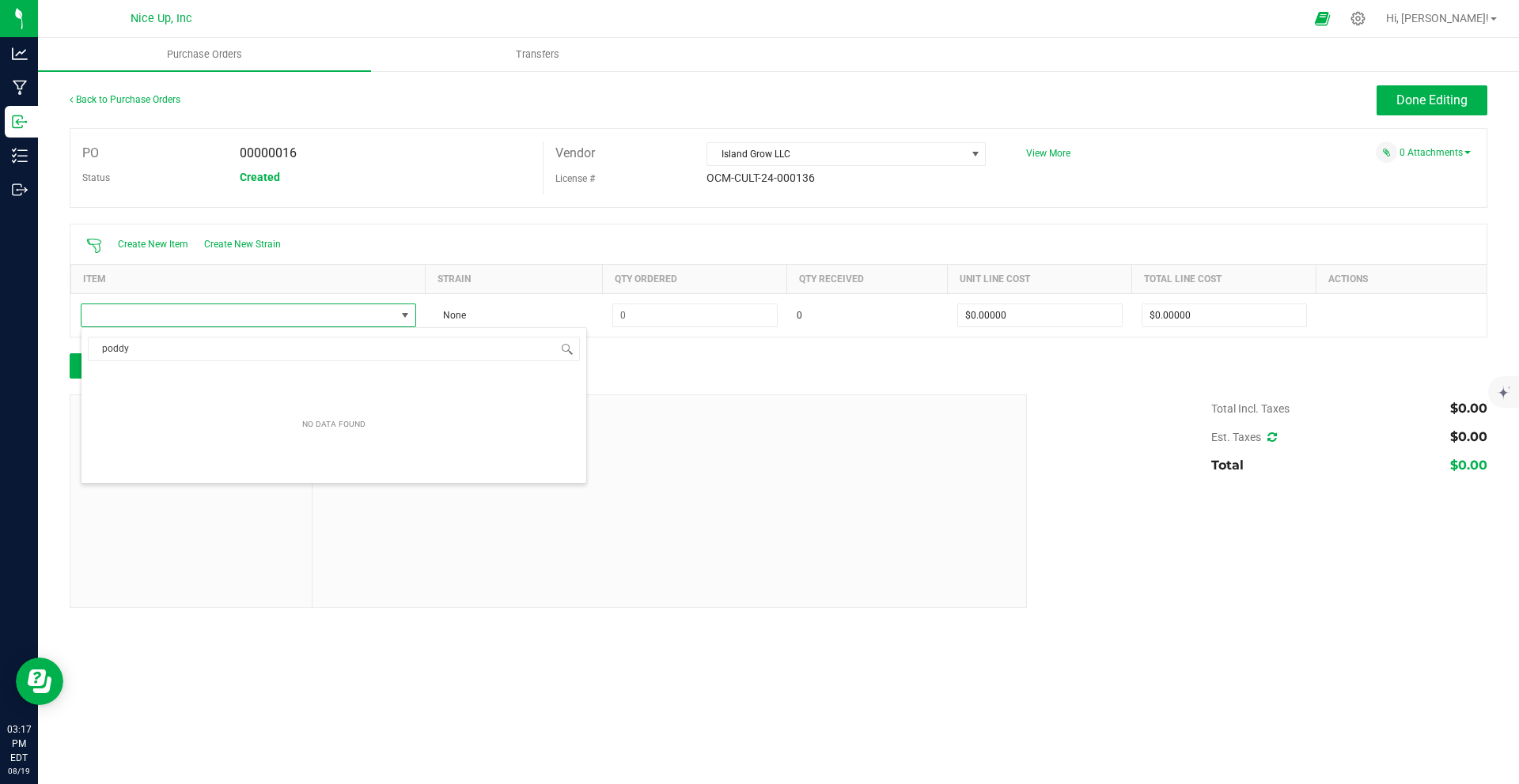
drag, startPoint x: 1129, startPoint y: 88, endPoint x: 1173, endPoint y: 78, distance: 45.1
click at [1129, 88] on div "Done Editing" at bounding box center [956, 100] width 1063 height 30
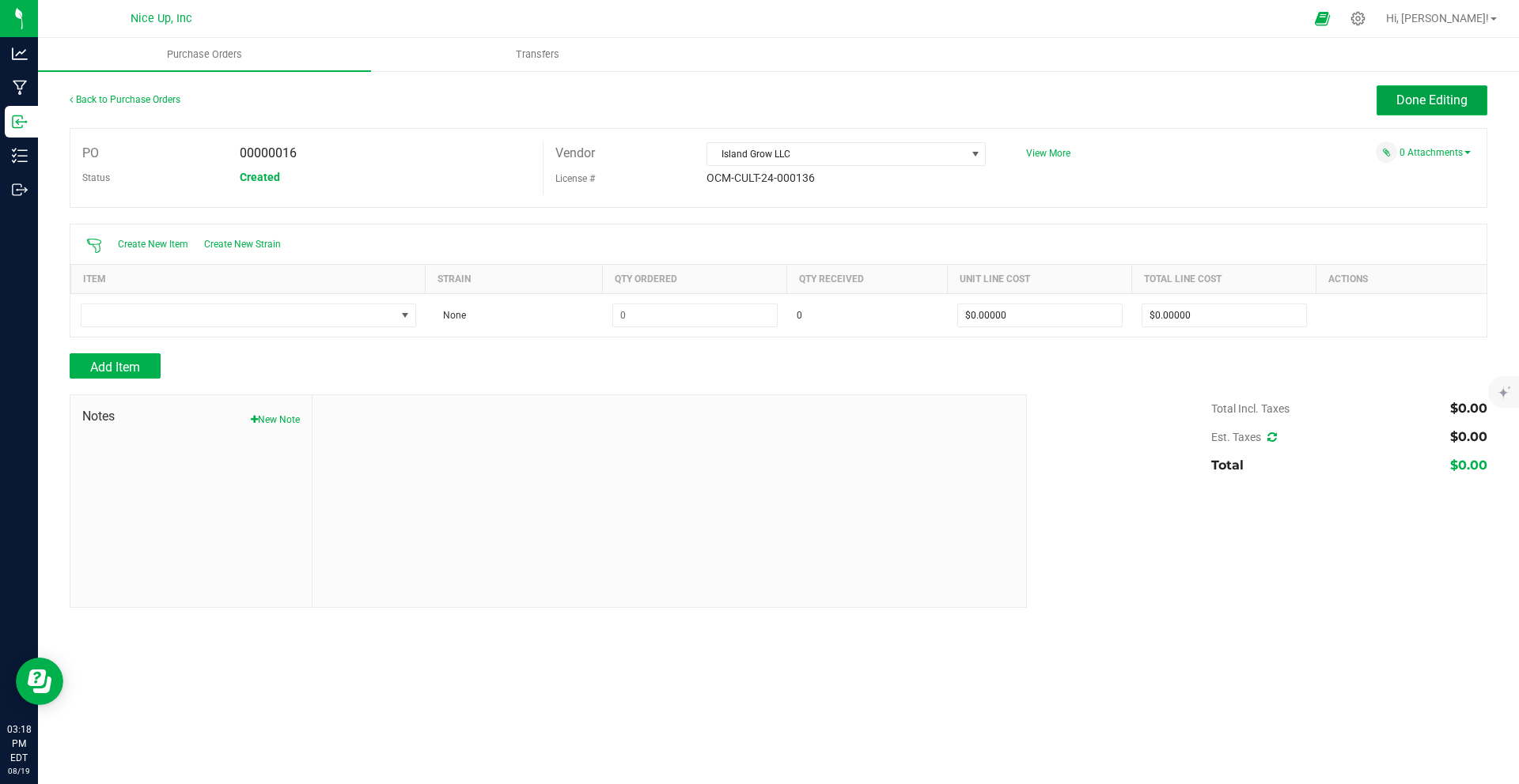
click at [1401, 113] on button "Done Editing" at bounding box center [1431, 100] width 111 height 30
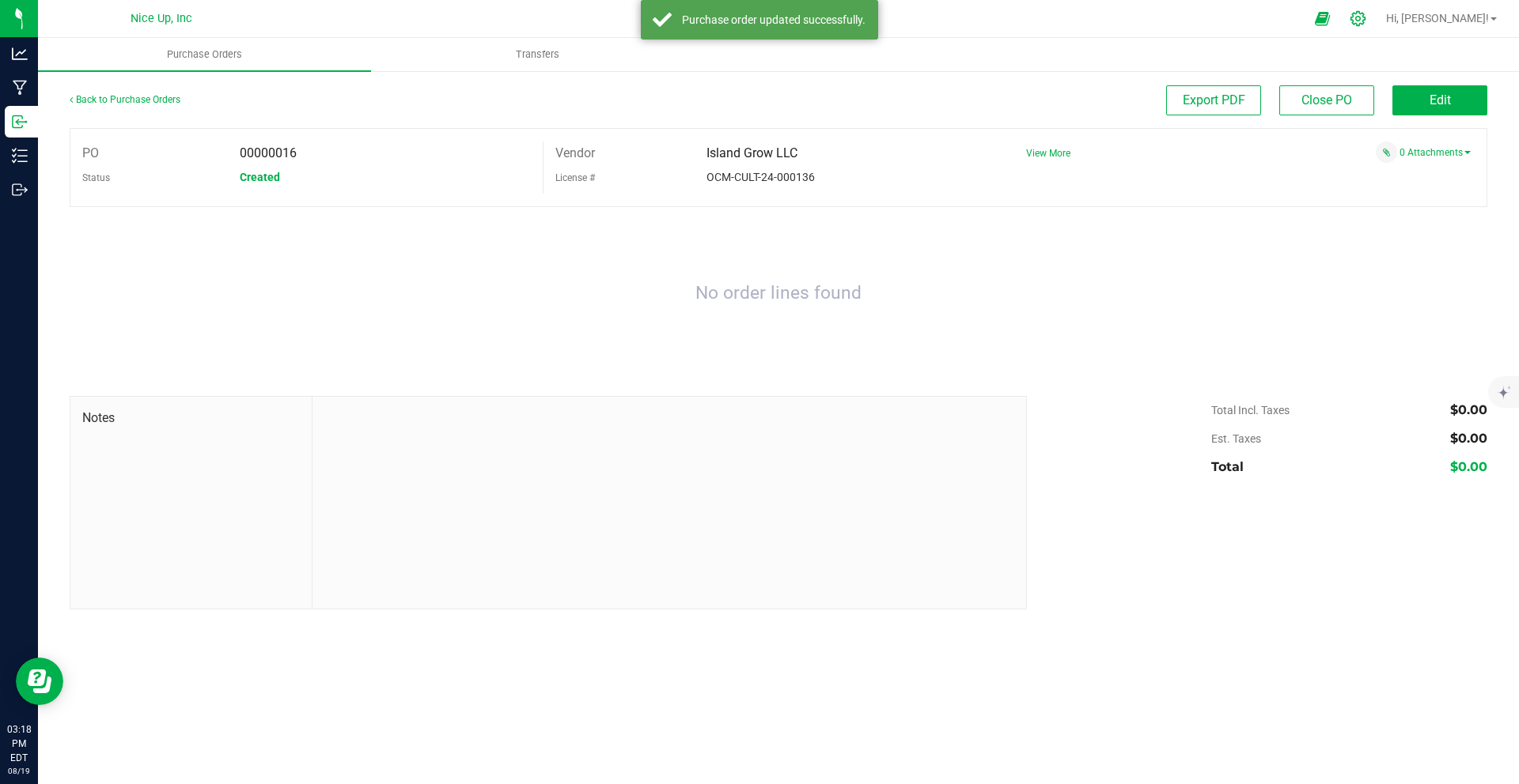
click at [1378, 18] on div at bounding box center [1357, 18] width 40 height 34
click at [1366, 21] on icon at bounding box center [1357, 18] width 17 height 17
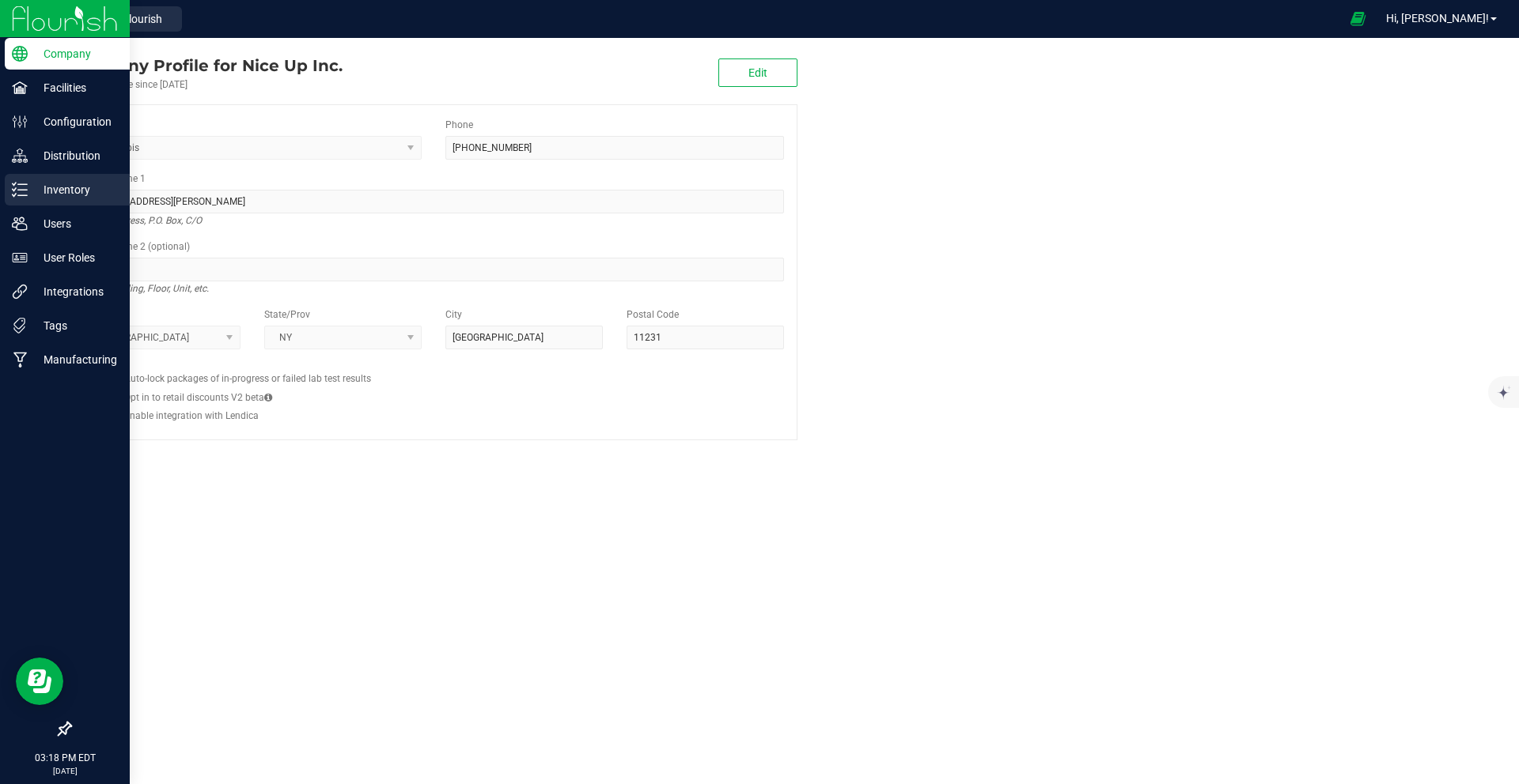
click at [54, 183] on p "Inventory" at bounding box center [75, 190] width 95 height 19
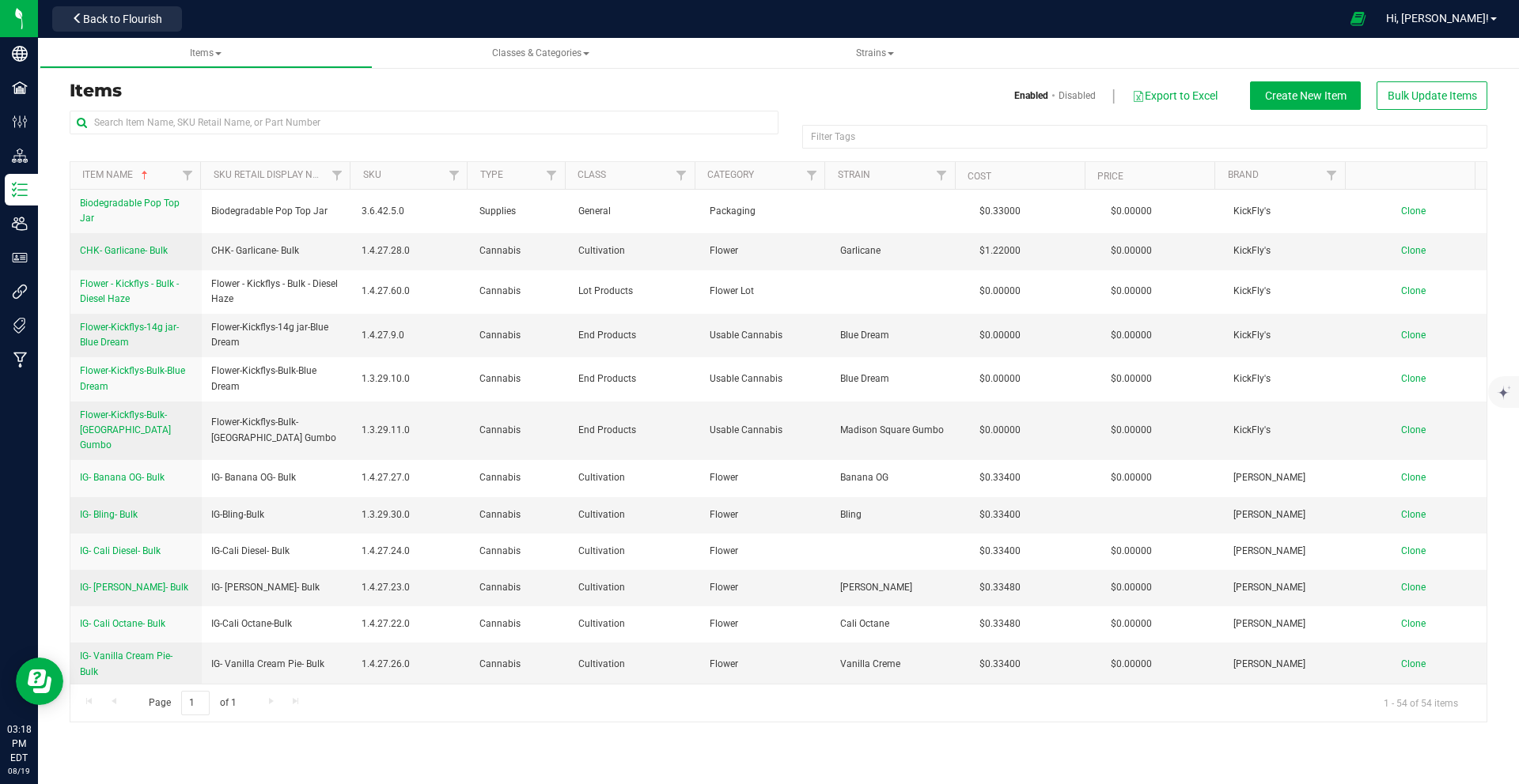
click at [269, 134] on div at bounding box center [424, 128] width 708 height 36
click at [269, 128] on input "text" at bounding box center [424, 123] width 708 height 23
type input "poddy mouth"
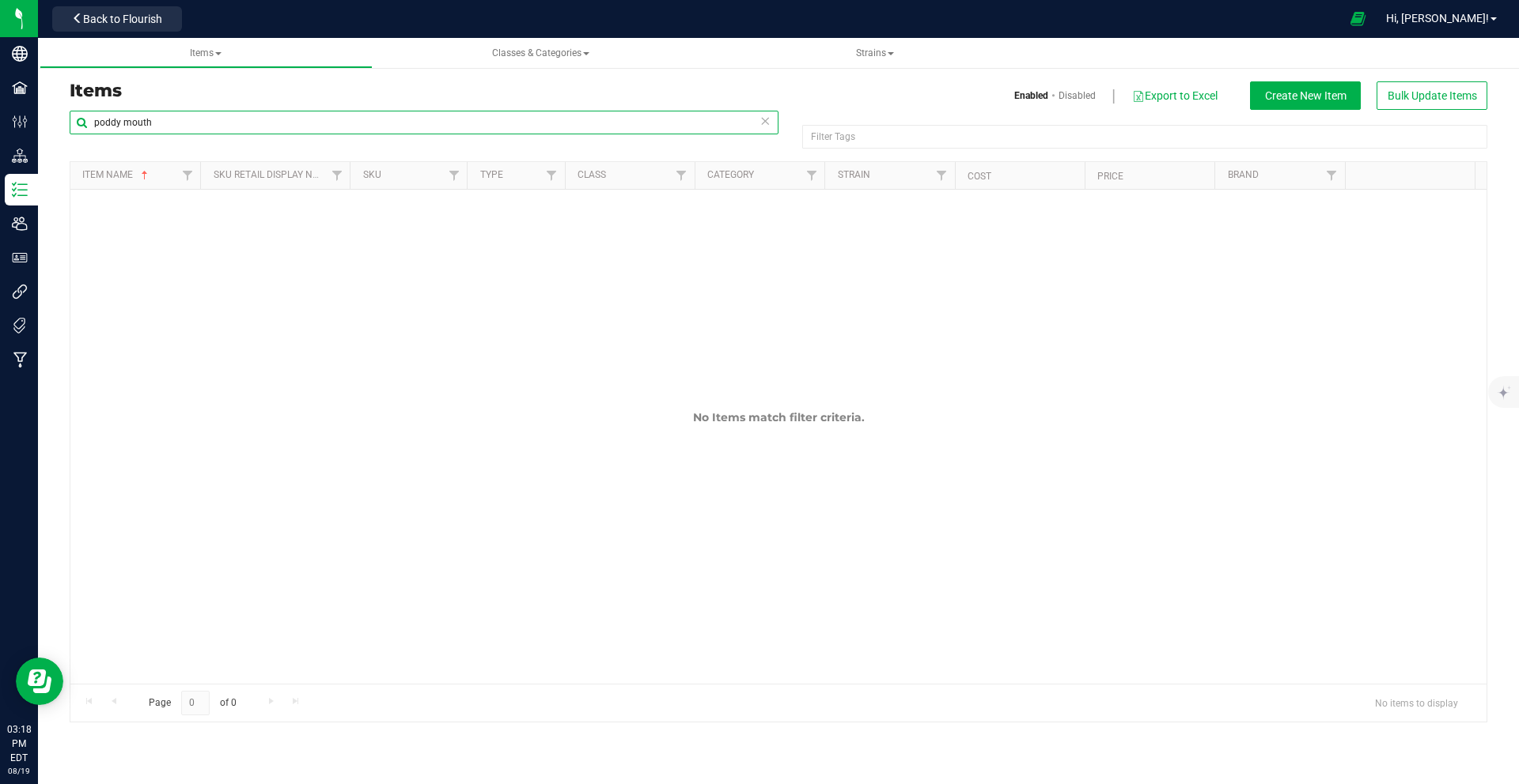
drag, startPoint x: 113, startPoint y: 120, endPoint x: 69, endPoint y: 120, distance: 44.0
click at [70, 120] on input "poddy mouth" at bounding box center [424, 123] width 708 height 23
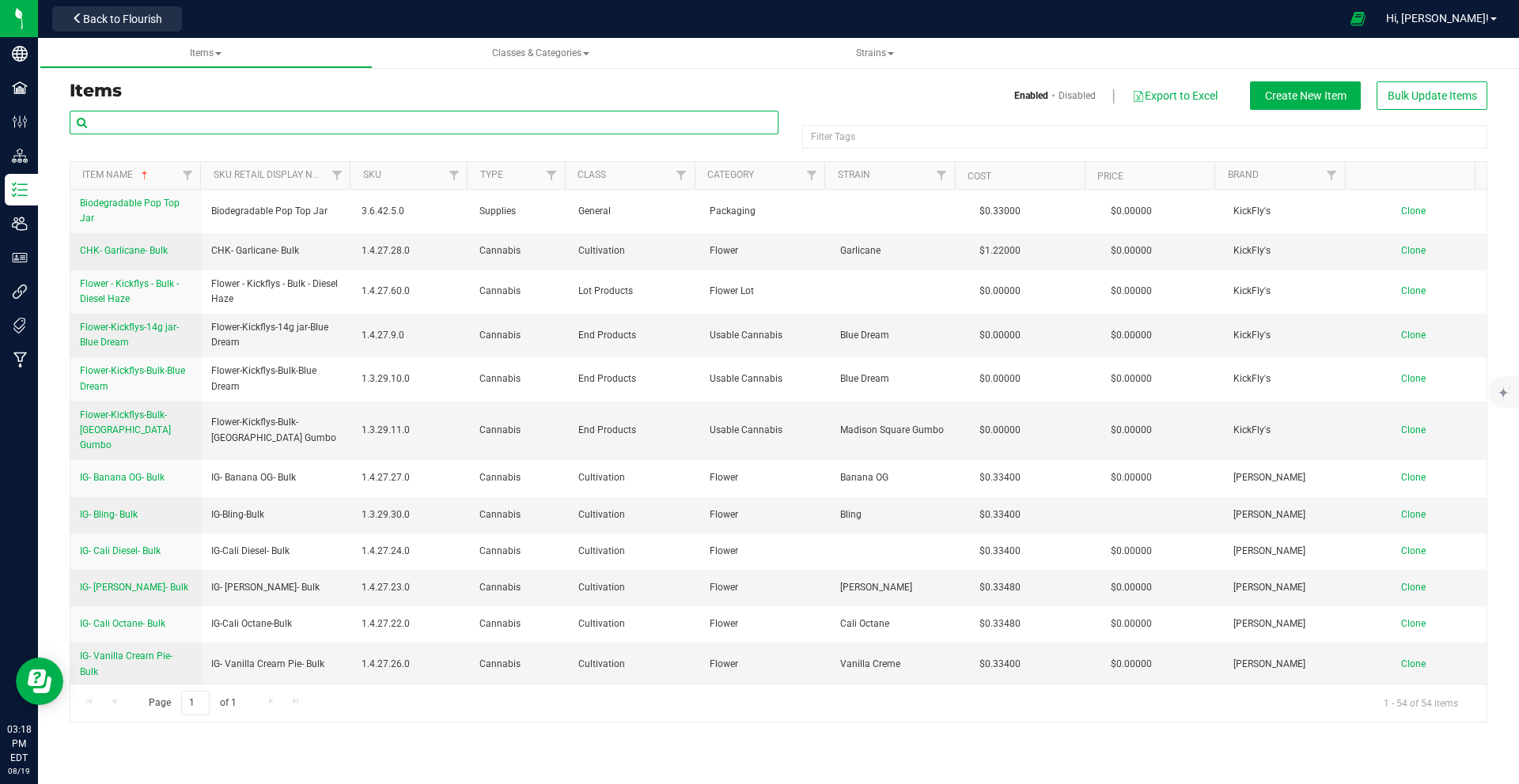
click at [352, 121] on input "text" at bounding box center [424, 123] width 708 height 23
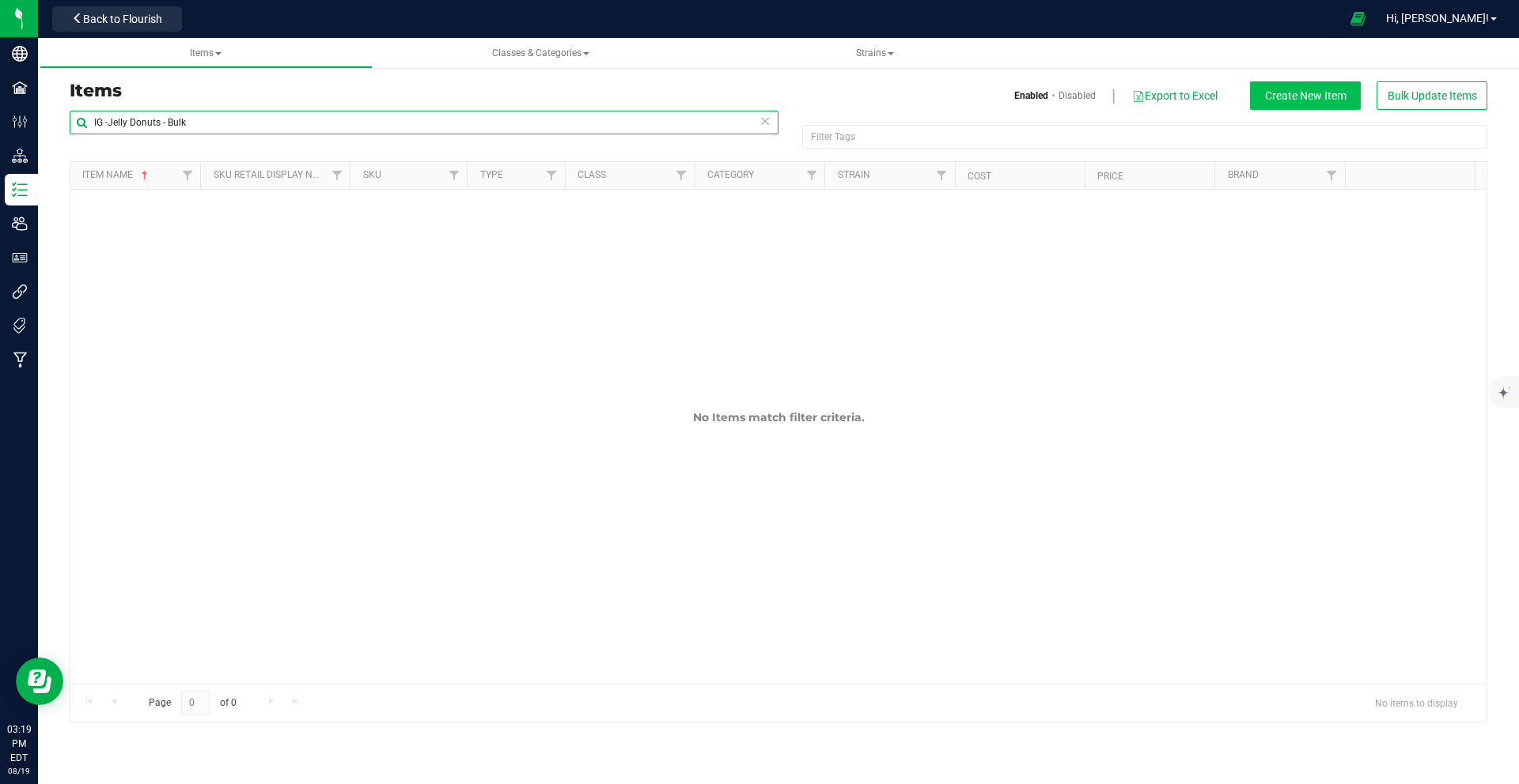
type input "IG -Jelly Donuts - Bulk"
drag, startPoint x: 1306, startPoint y: 105, endPoint x: 1273, endPoint y: 138, distance: 46.7
click at [1239, 142] on div "Items Enabled Disabled Export to Excel Create New Item Bulk Update Items IG -Je…" at bounding box center [778, 402] width 1441 height 641
click at [1304, 98] on span "Create New Item" at bounding box center [1306, 95] width 82 height 13
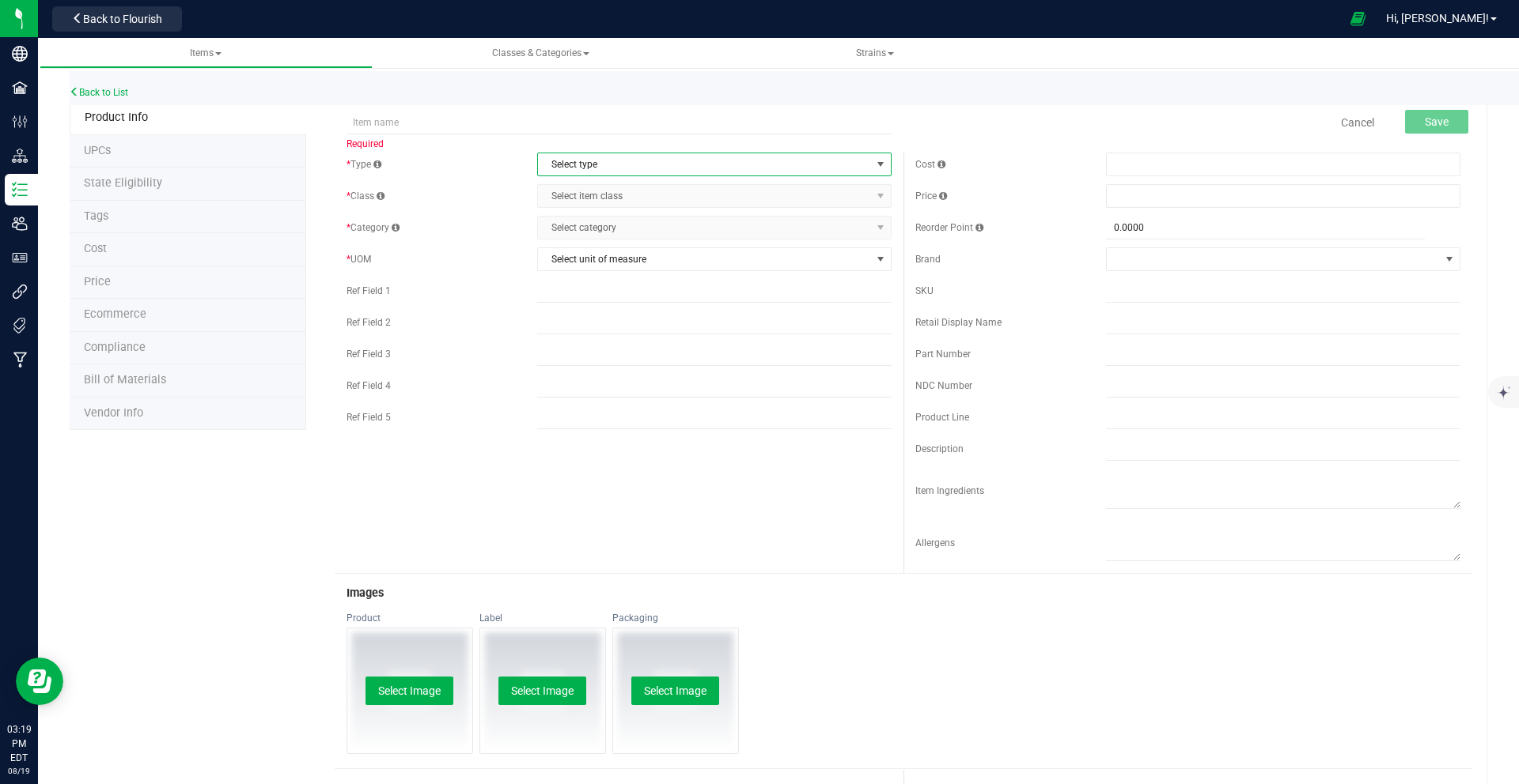
click at [590, 161] on span "Select type" at bounding box center [705, 164] width 333 height 22
click at [588, 190] on li "Cannabis" at bounding box center [708, 192] width 349 height 23
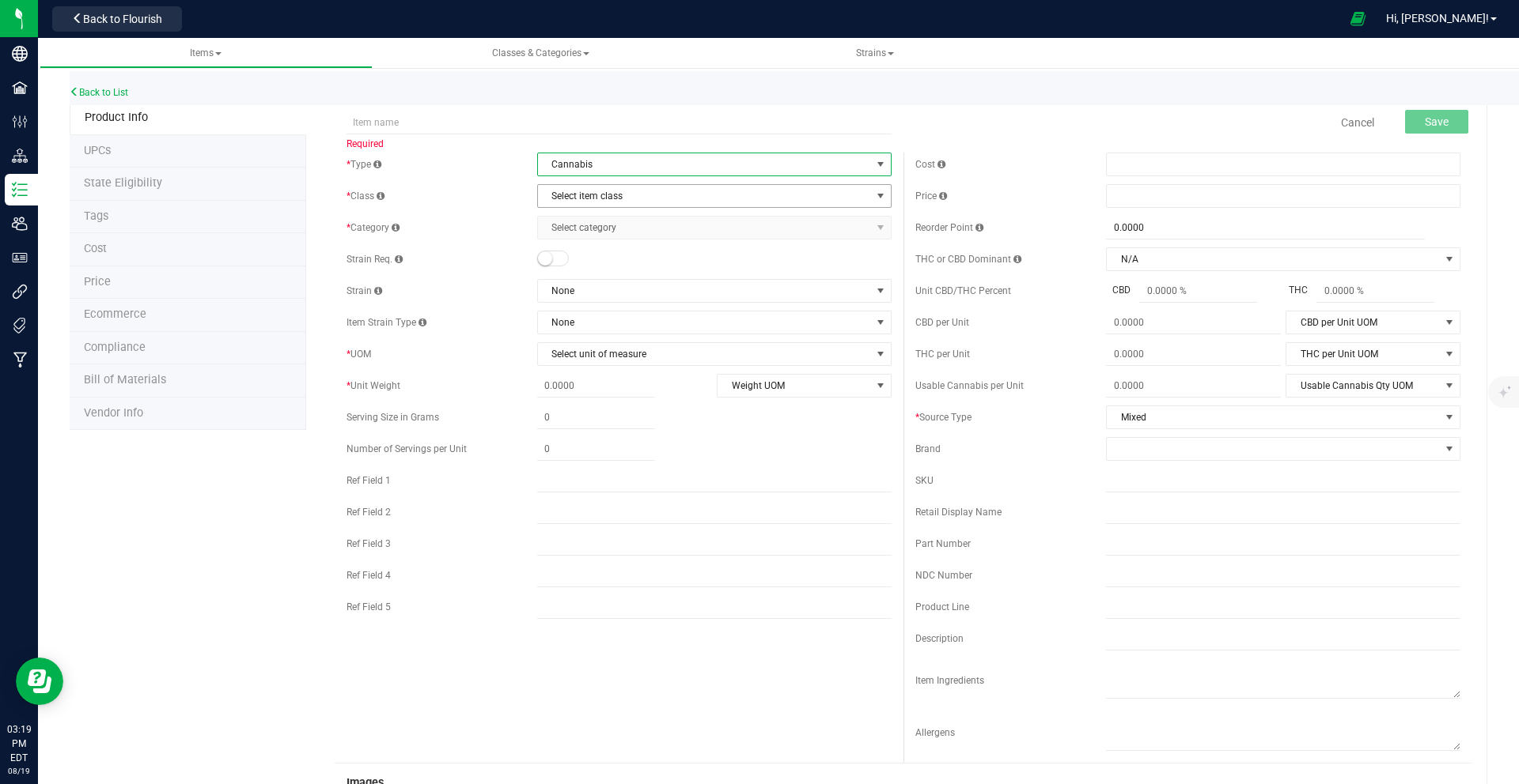
click at [599, 196] on span "Select item class" at bounding box center [705, 196] width 333 height 22
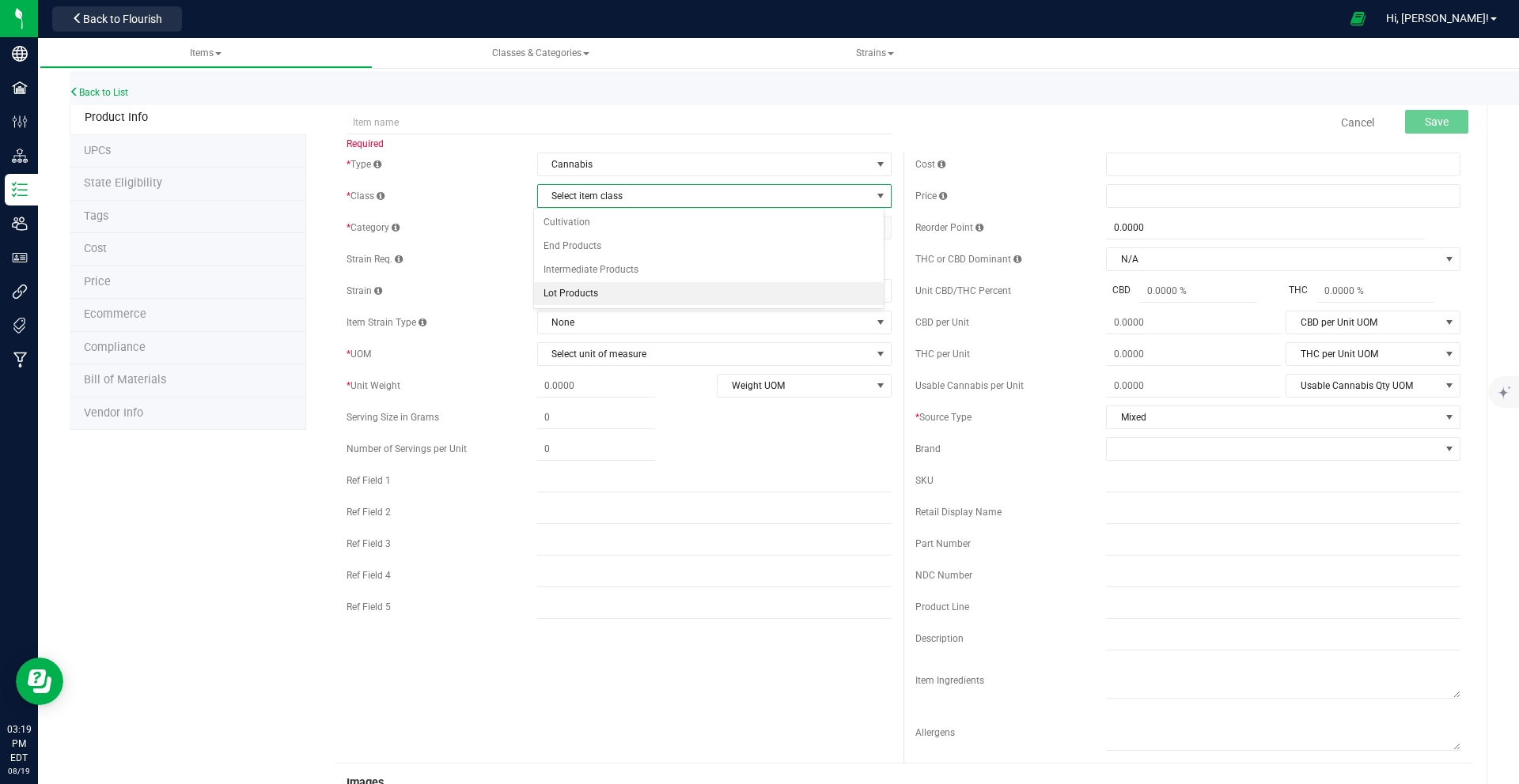
click at [616, 293] on li "Lot Products" at bounding box center [708, 294] width 349 height 23
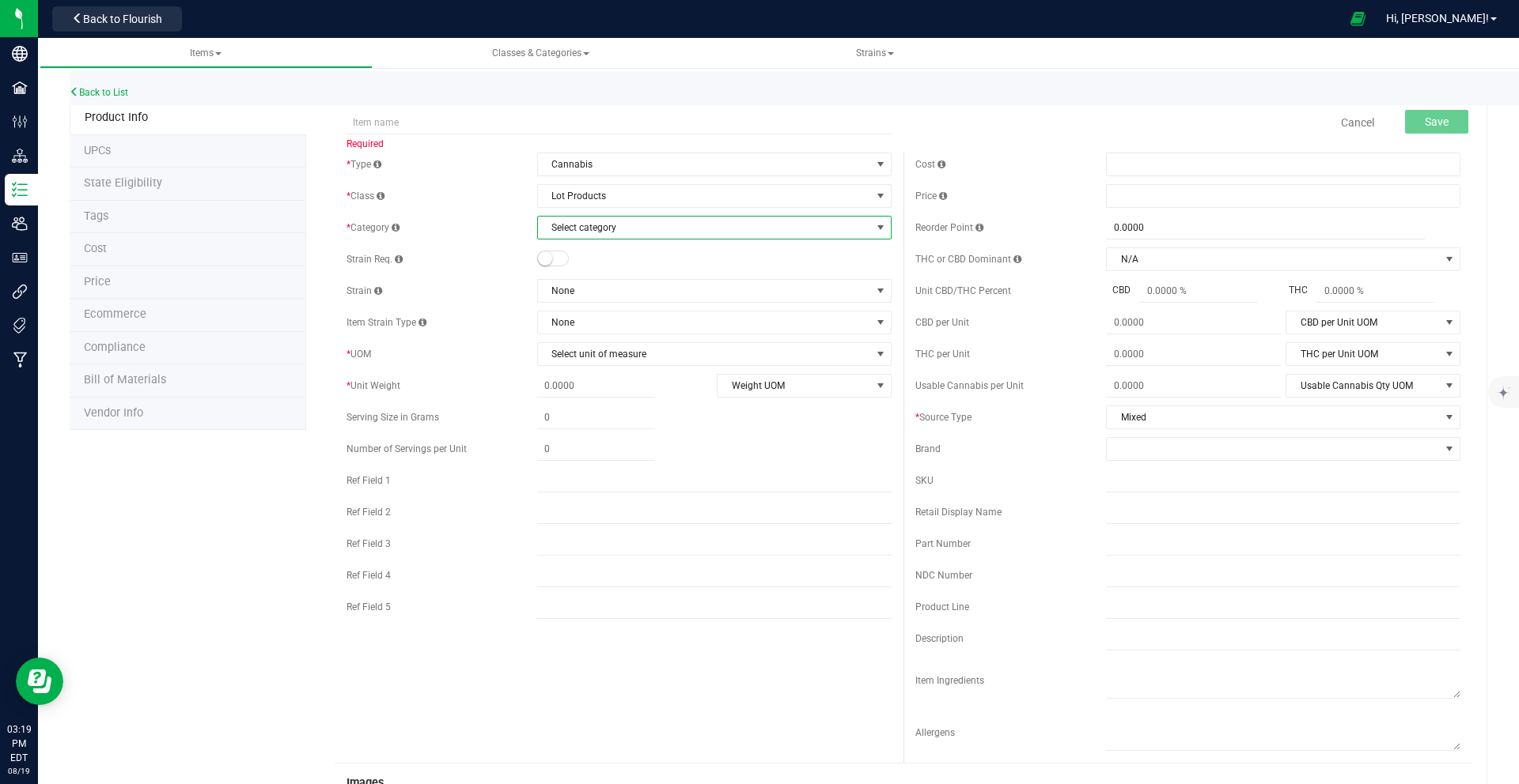
click at [636, 232] on span "Select category" at bounding box center [705, 228] width 333 height 22
click at [638, 254] on li "Flower Lot" at bounding box center [708, 255] width 349 height 23
click at [568, 285] on span "None" at bounding box center [705, 291] width 333 height 22
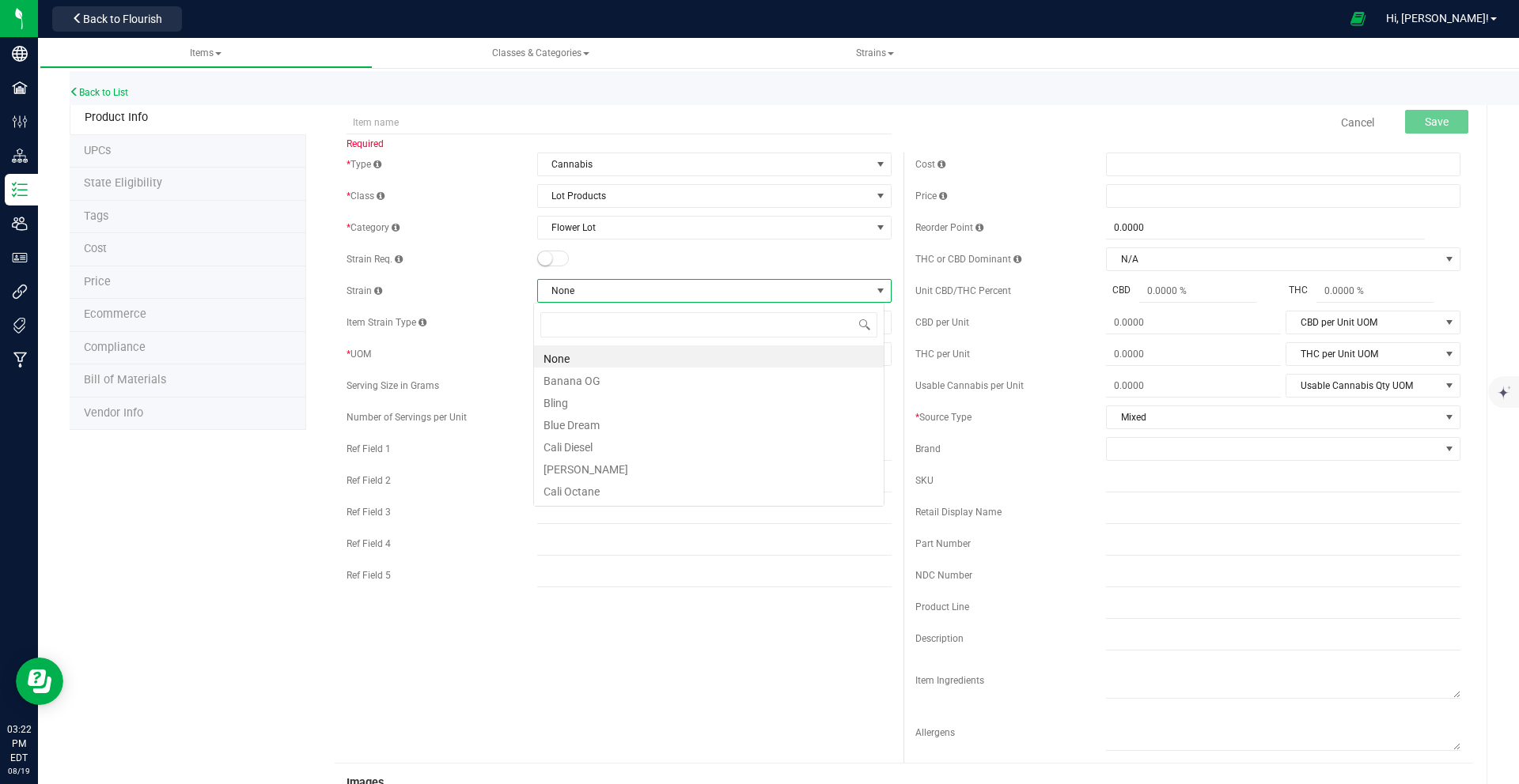
scroll to position [23, 351]
click at [568, 285] on span "None" at bounding box center [705, 291] width 333 height 22
click at [615, 360] on span "Select unit of measure" at bounding box center [705, 354] width 333 height 22
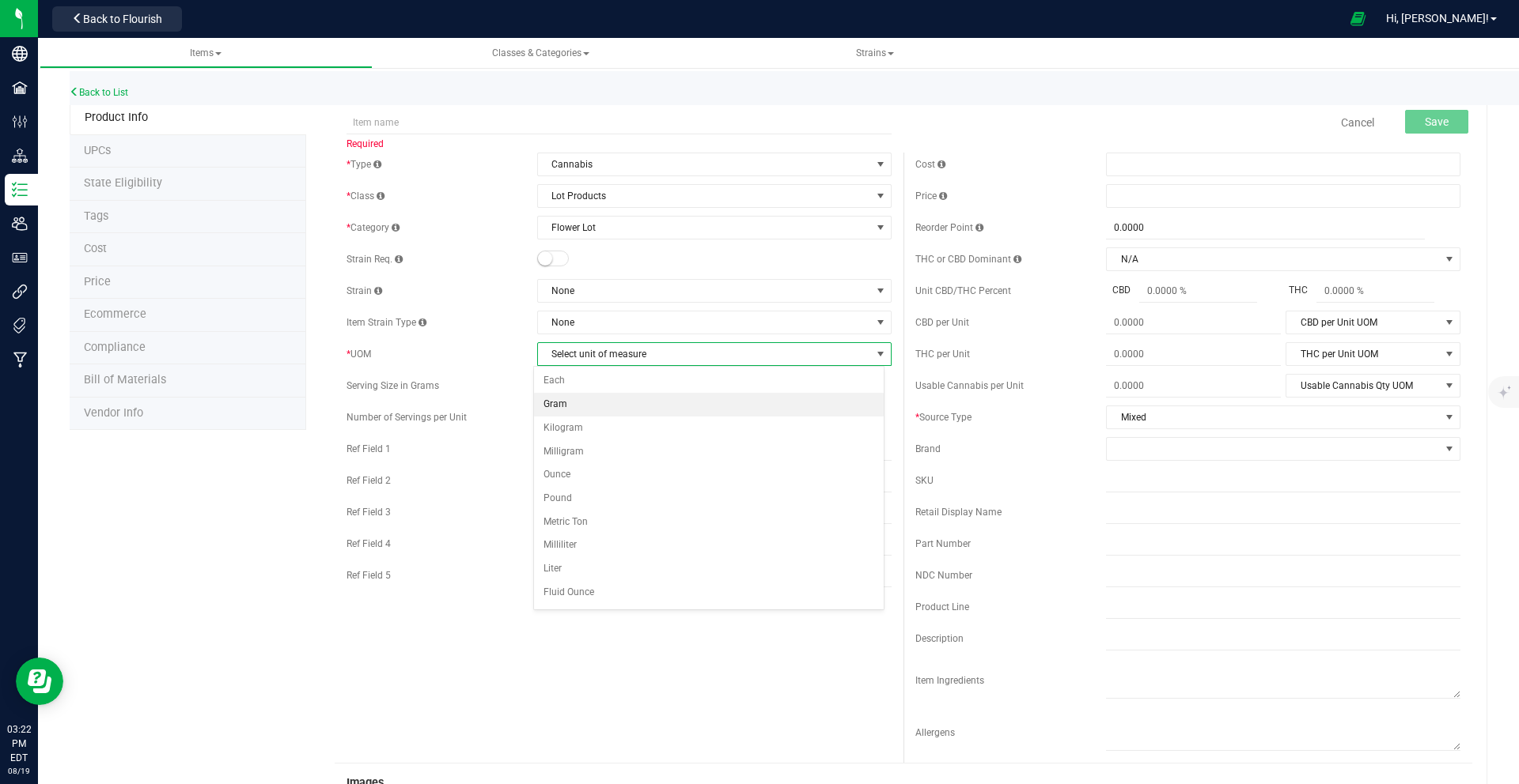
click at [601, 399] on li "Gram" at bounding box center [708, 405] width 349 height 23
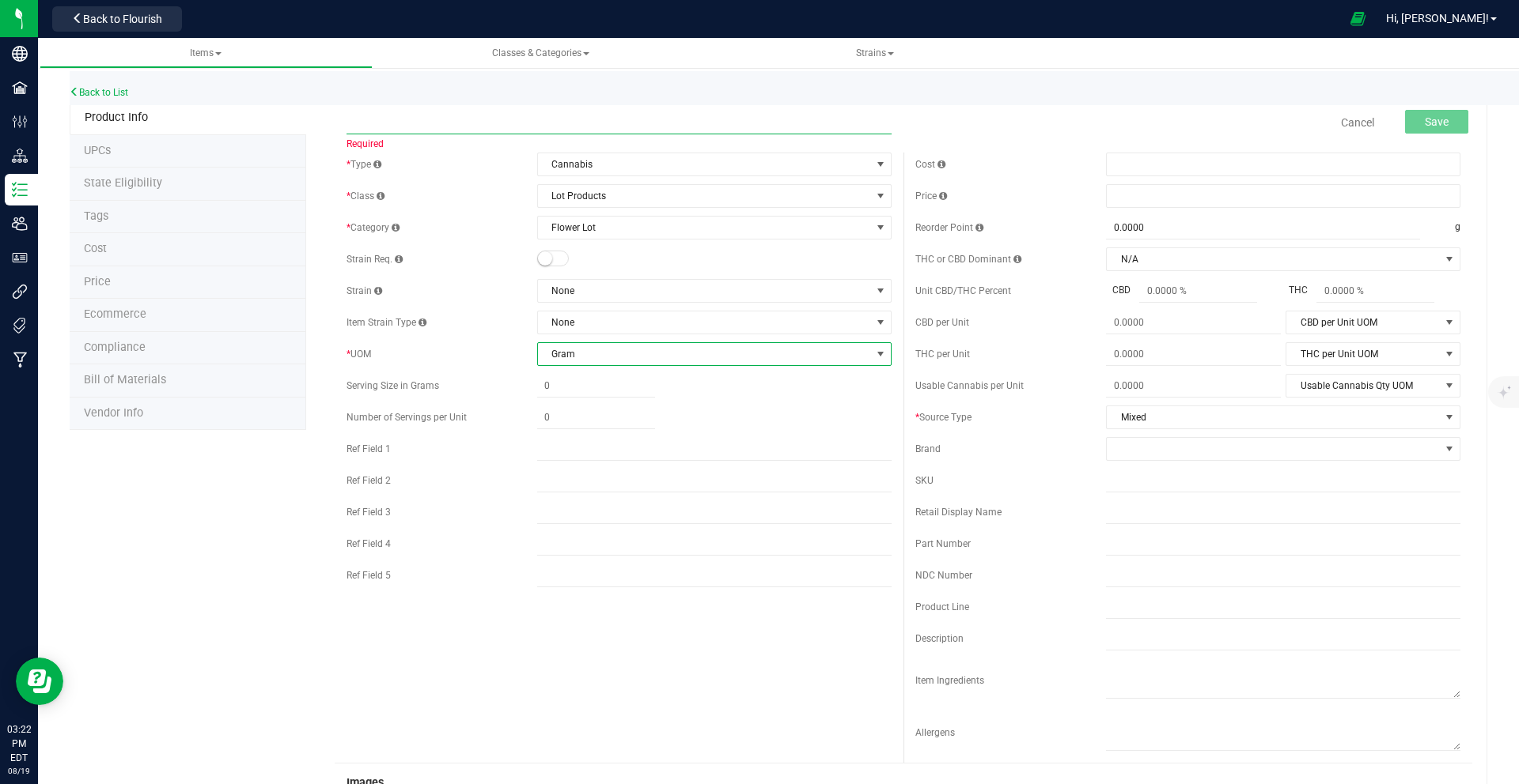
click at [454, 130] on input "text" at bounding box center [619, 123] width 545 height 23
type input "IG - Jelly Donuts - Bulk"
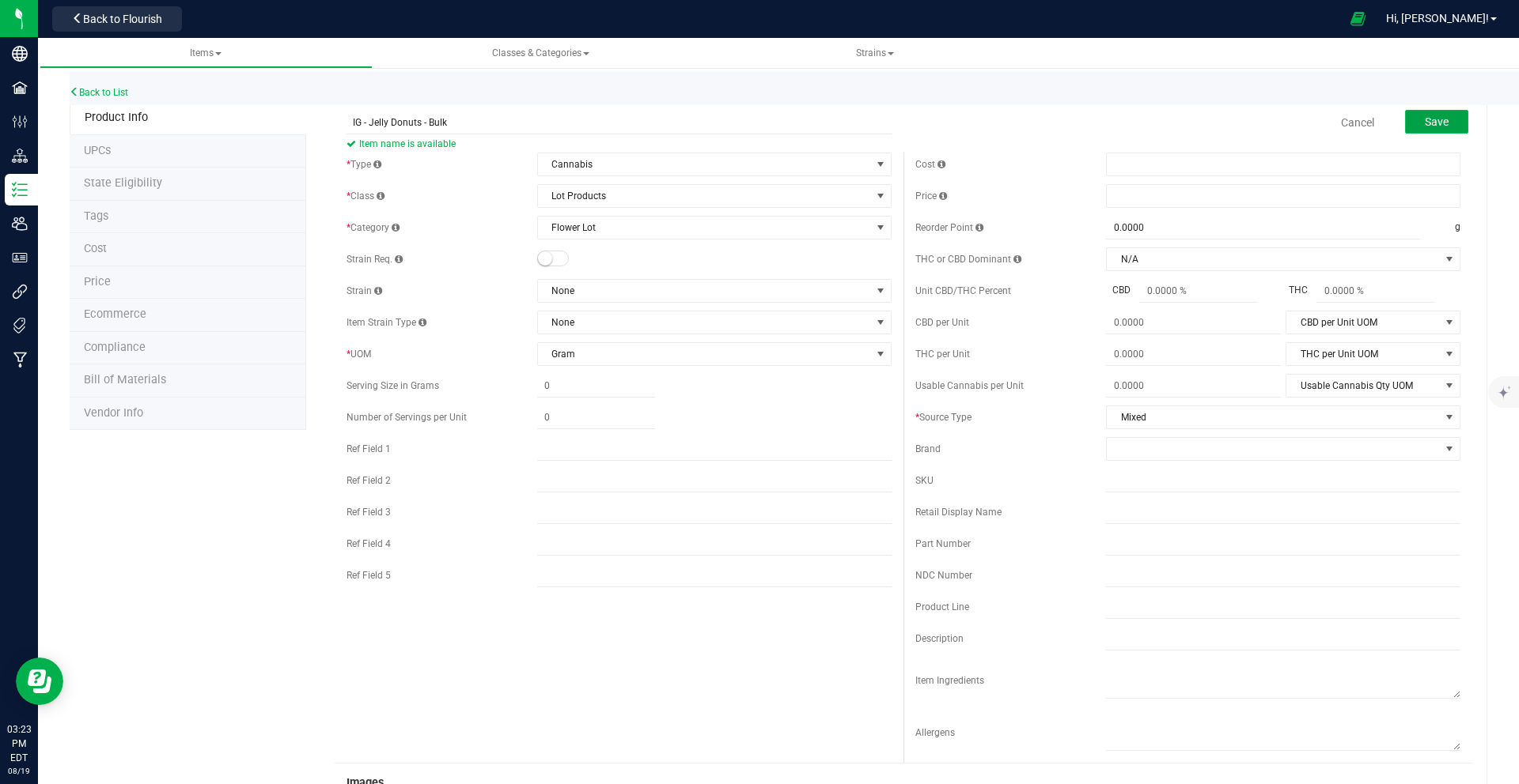
click at [1423, 129] on button "Save" at bounding box center [1436, 122] width 63 height 23
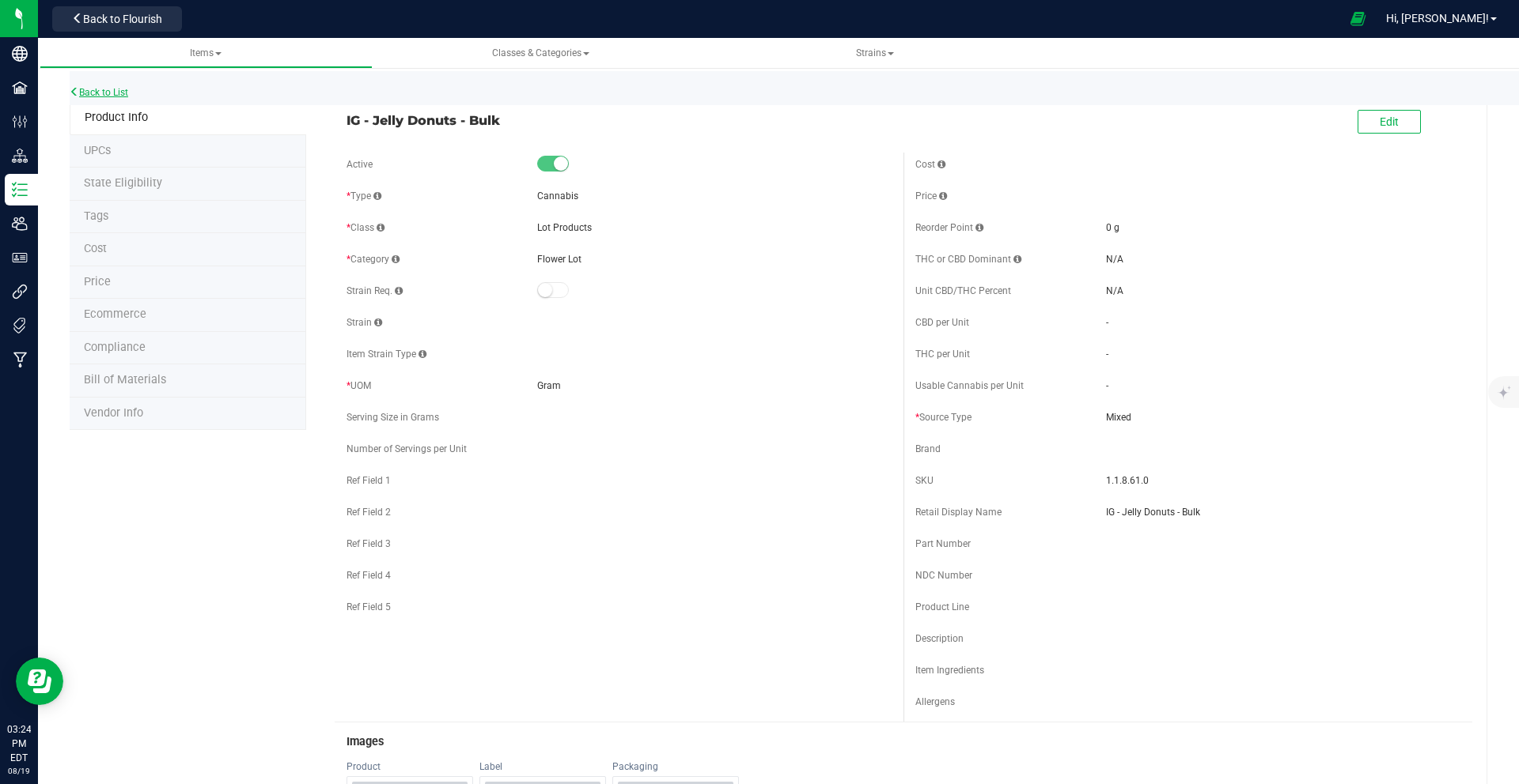
click at [75, 90] on icon at bounding box center [75, 91] width 10 height 10
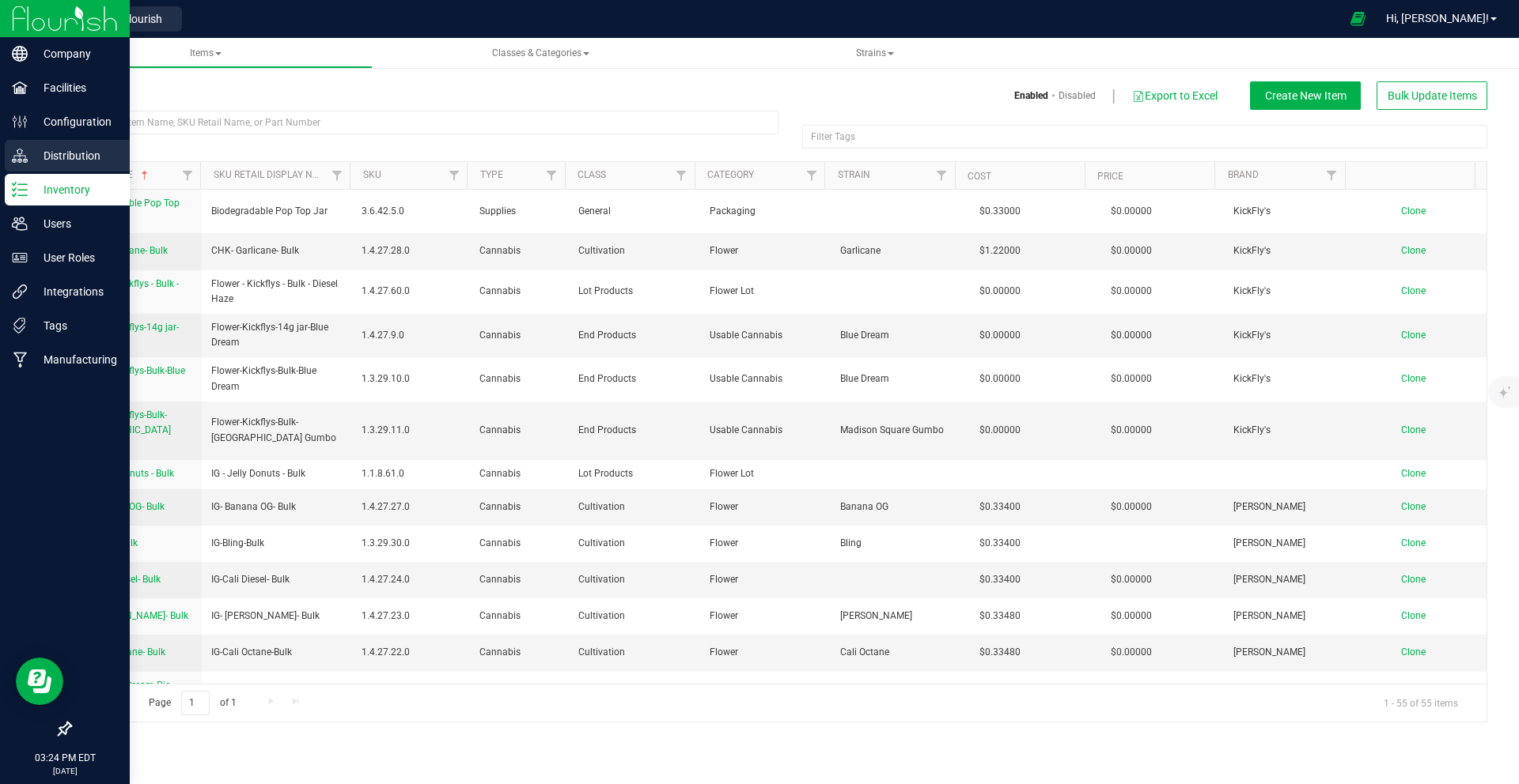
click at [51, 158] on p "Distribution" at bounding box center [75, 156] width 95 height 19
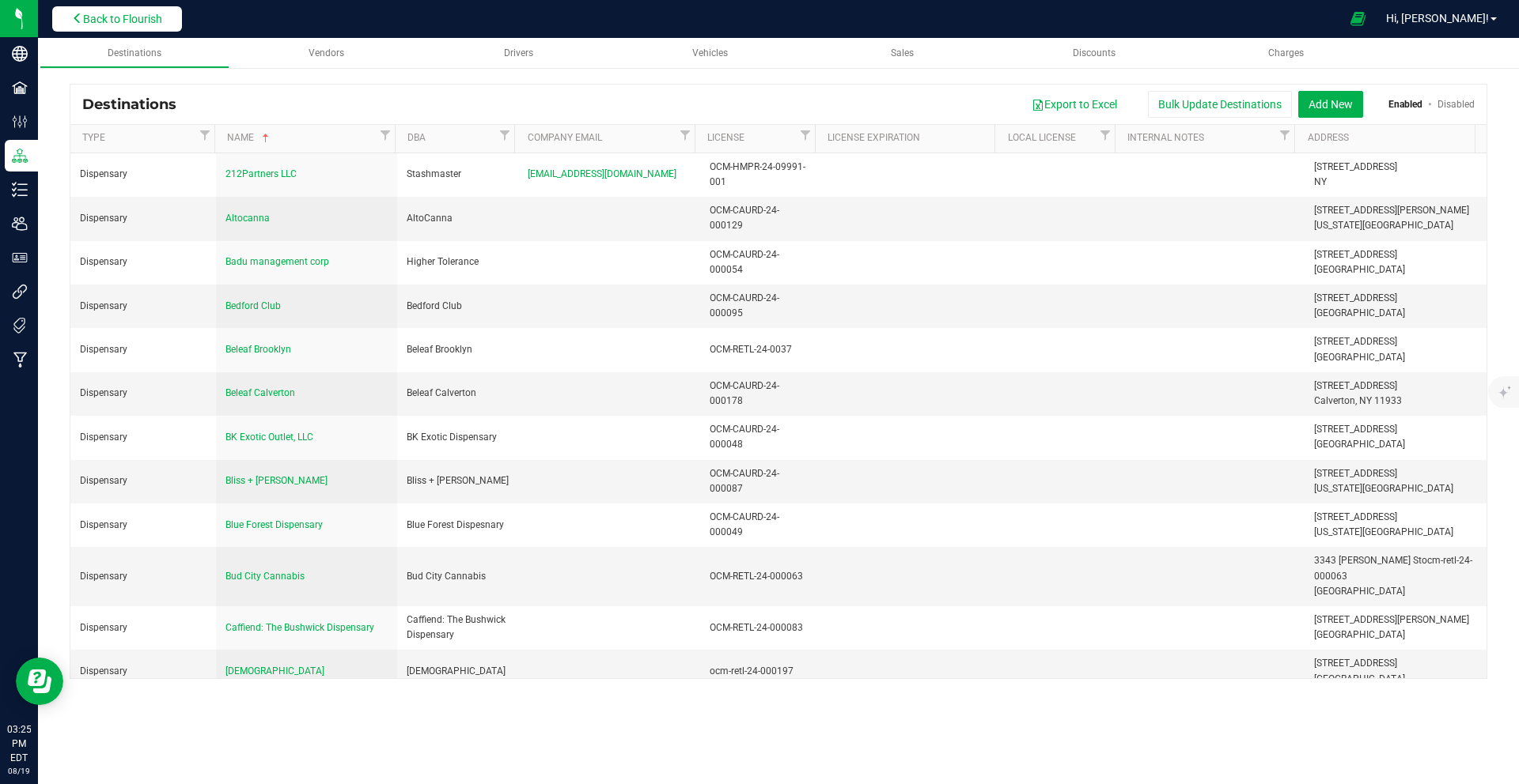
click at [139, 19] on span "Back to Flourish" at bounding box center [122, 18] width 79 height 13
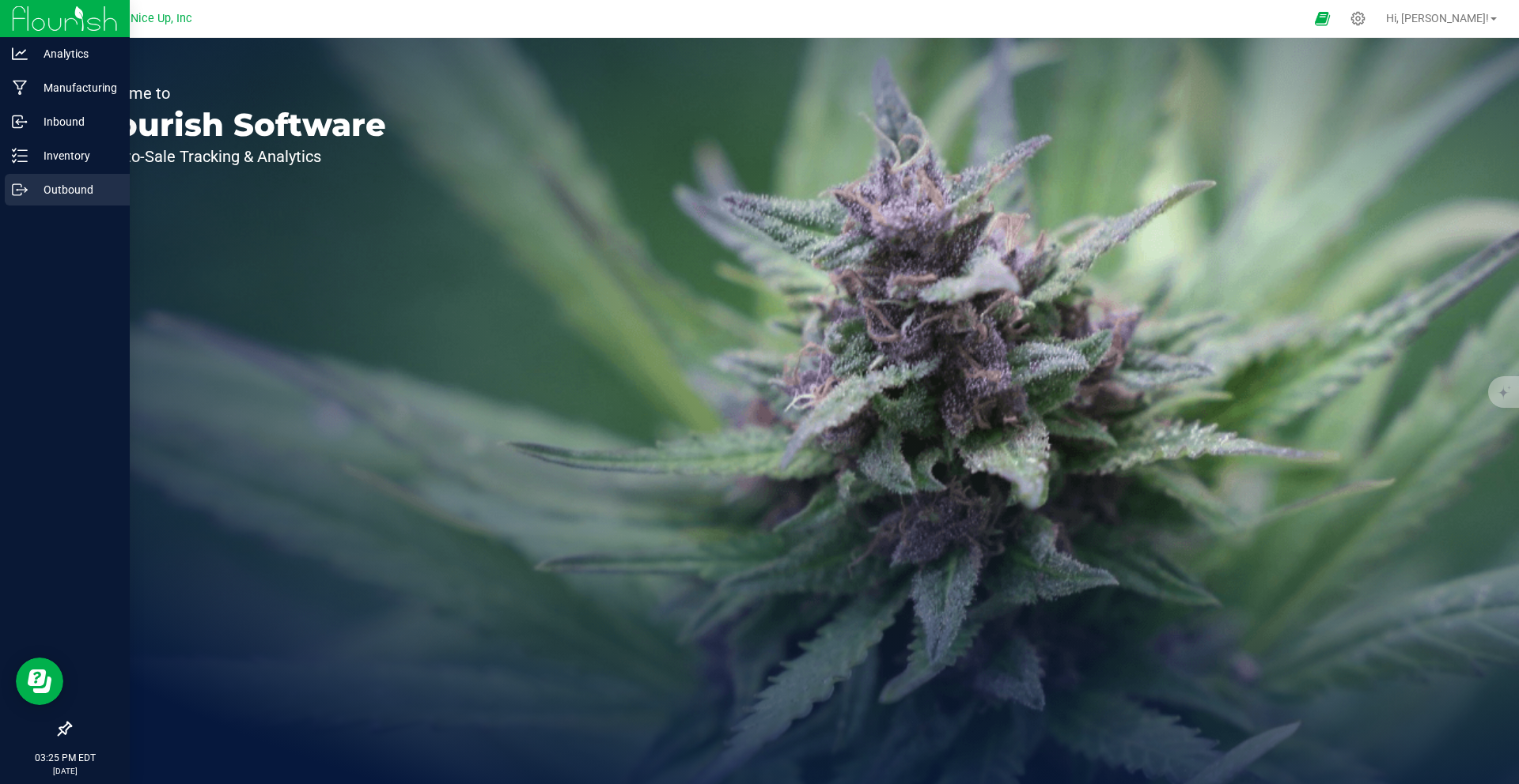
click at [35, 188] on p "Outbound" at bounding box center [75, 190] width 95 height 19
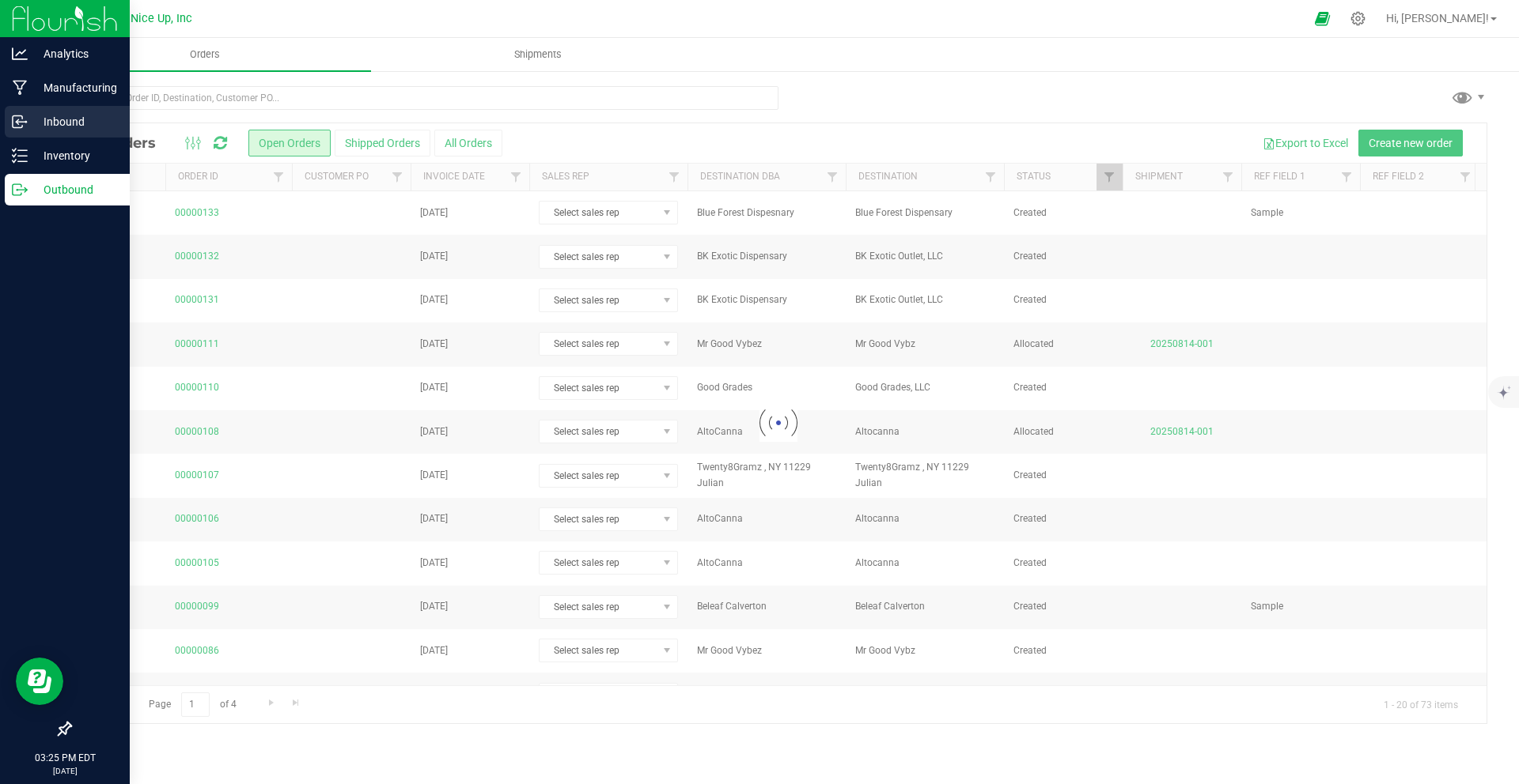
click at [27, 125] on p "Inbound" at bounding box center [75, 122] width 95 height 19
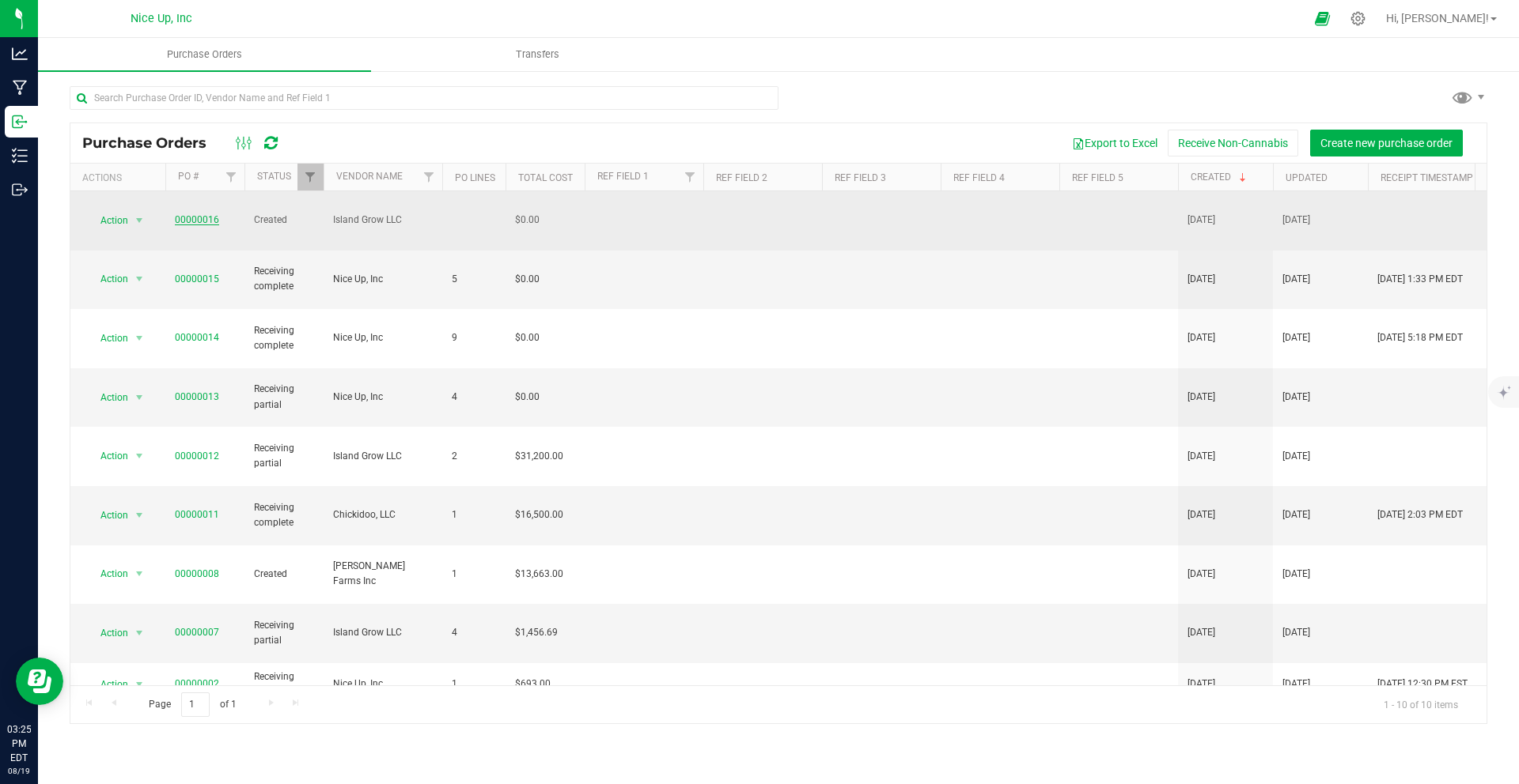
click at [200, 214] on link "00000016" at bounding box center [198, 219] width 45 height 11
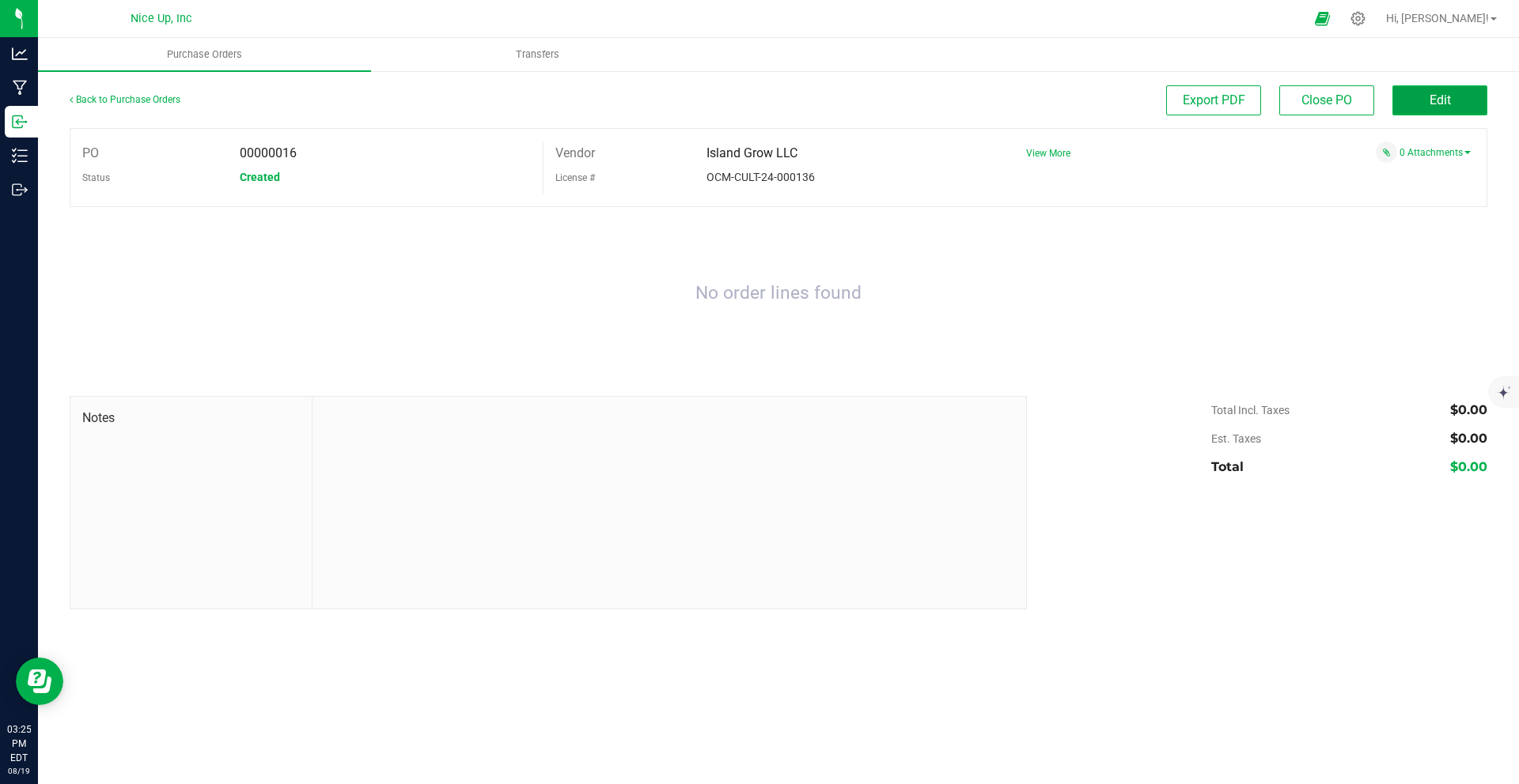
click at [1429, 106] on span "Edit" at bounding box center [1440, 99] width 21 height 15
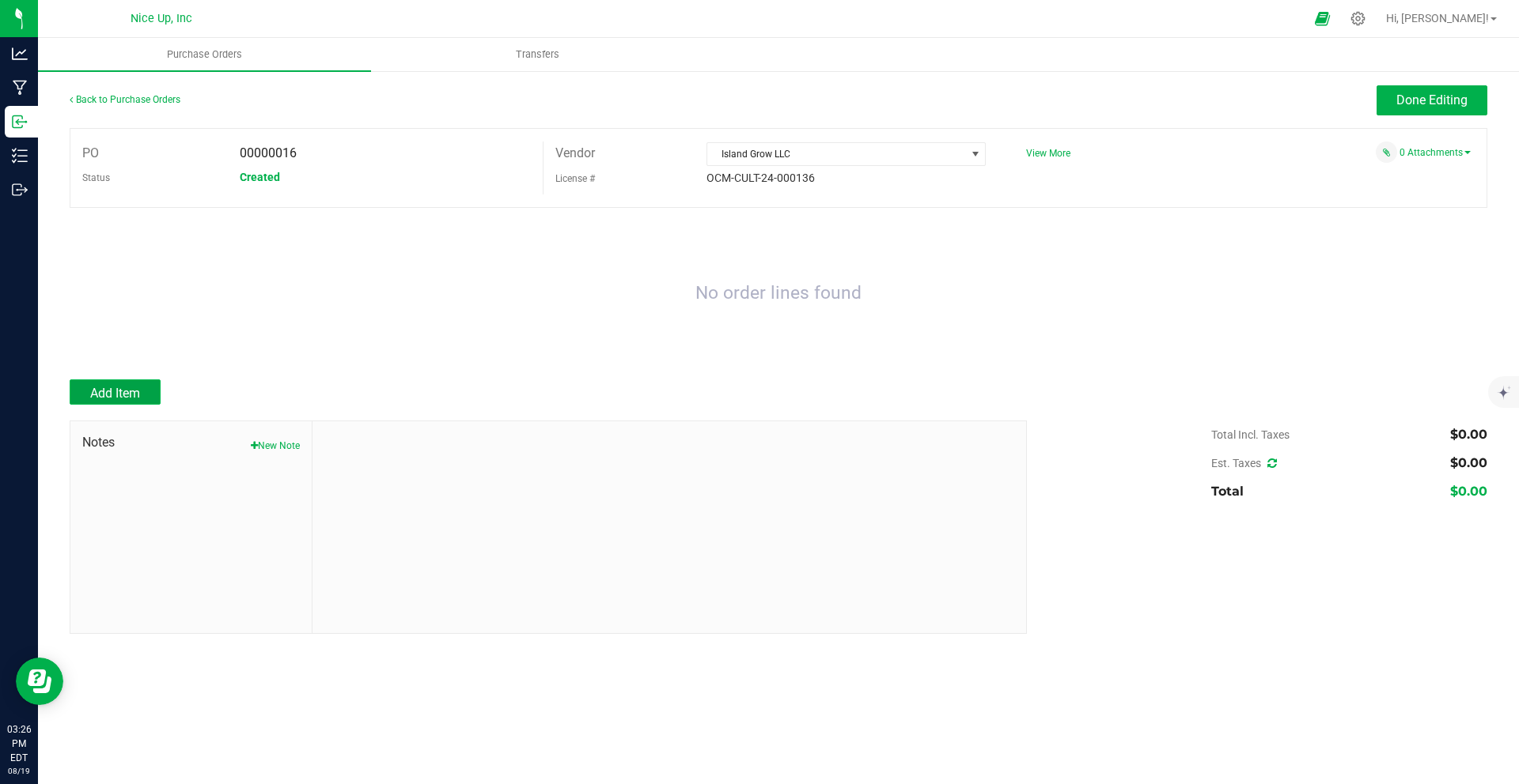
click at [111, 395] on span "Add Item" at bounding box center [115, 393] width 50 height 15
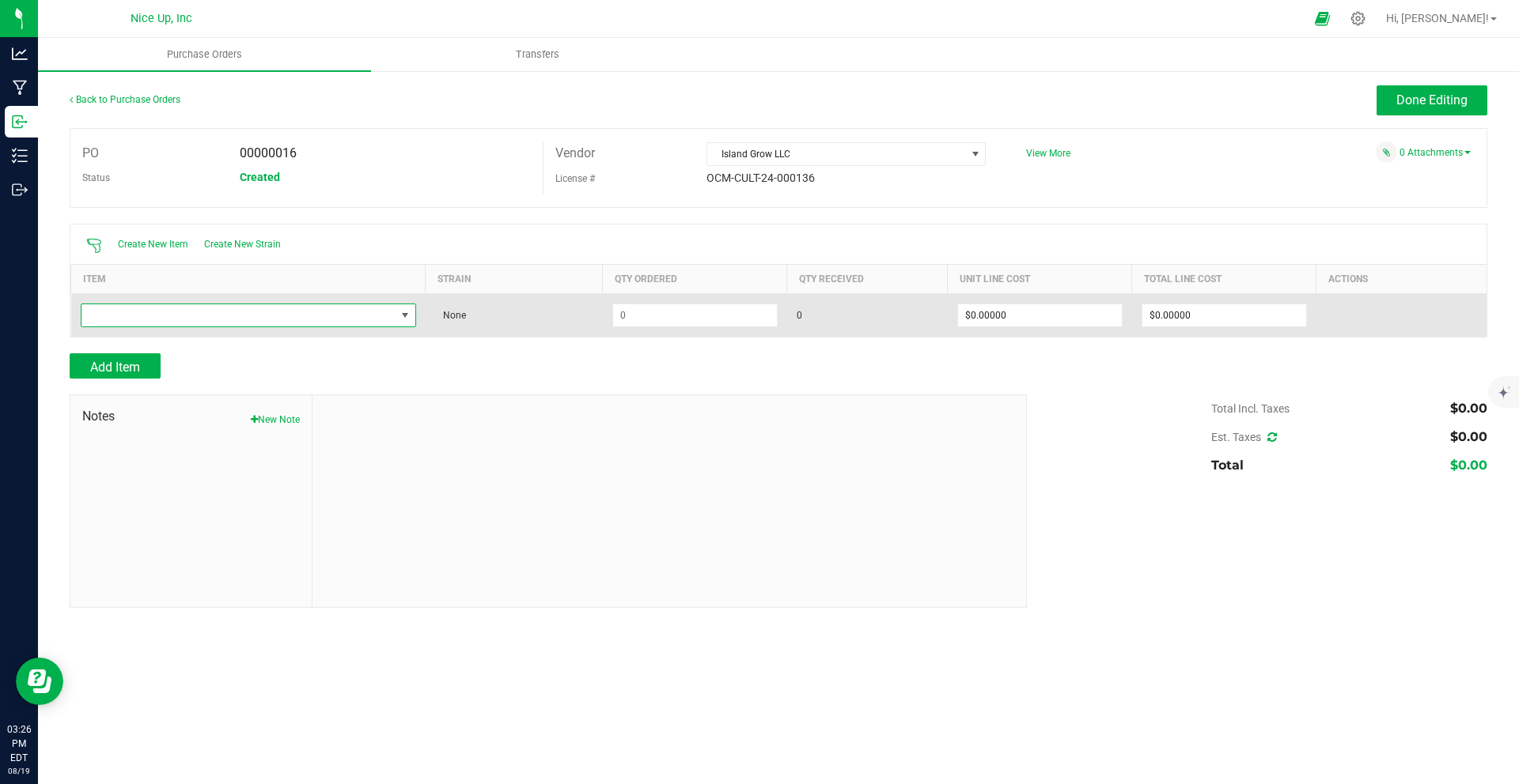
click at [258, 315] on span "NO DATA FOUND" at bounding box center [238, 315] width 314 height 22
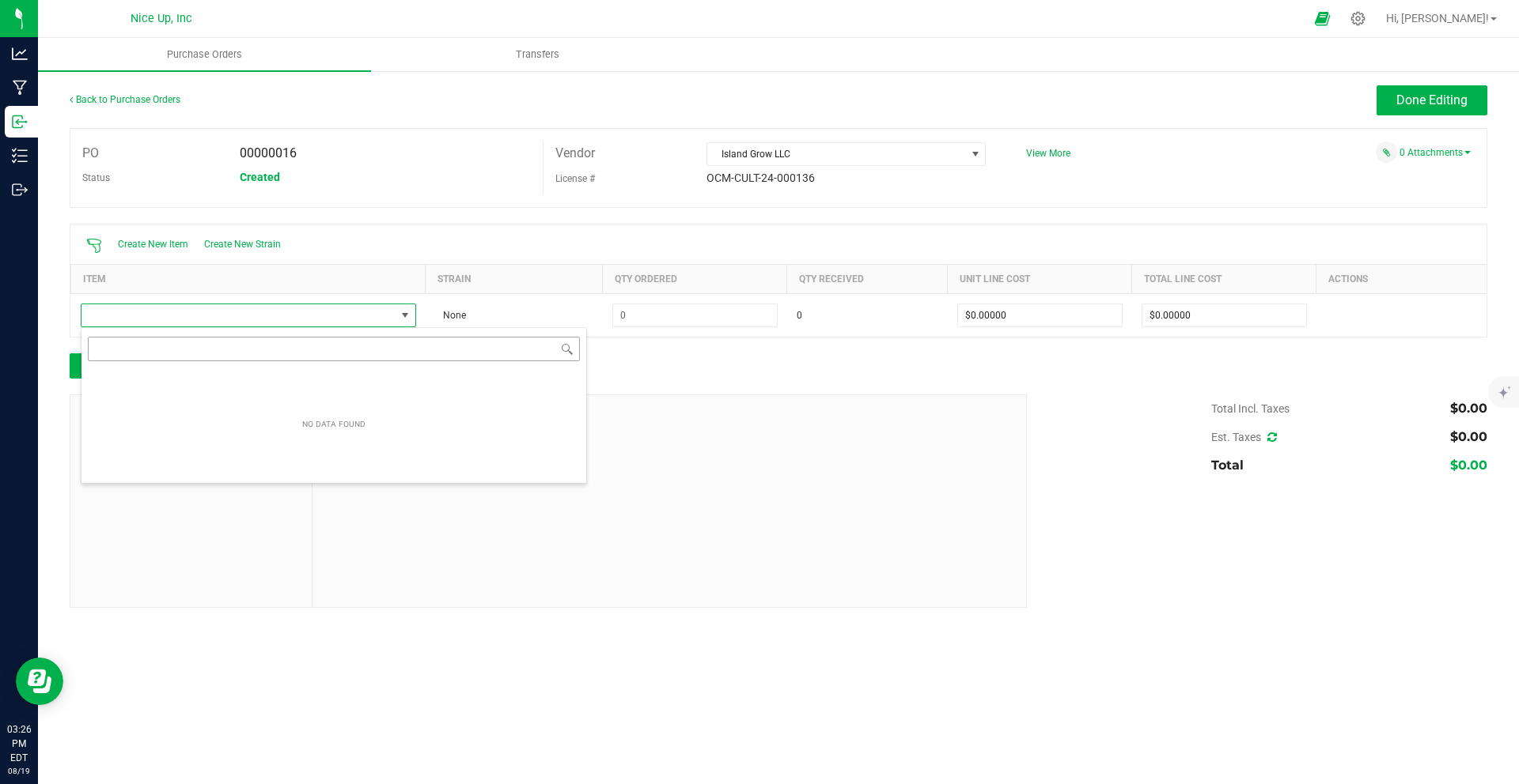
scroll to position [23, 336]
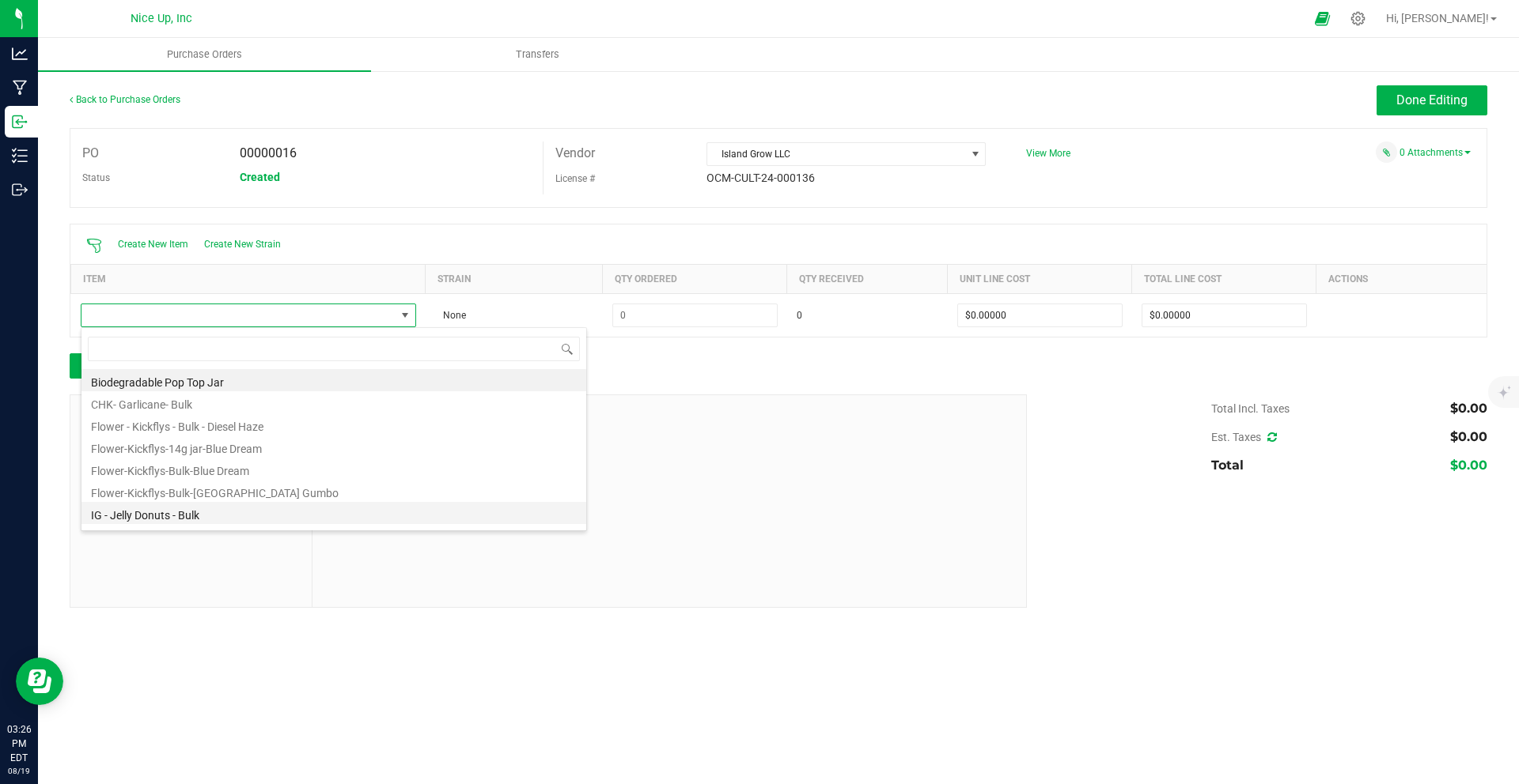
click at [182, 510] on li "IG - Jelly Donuts - Bulk" at bounding box center [334, 513] width 505 height 22
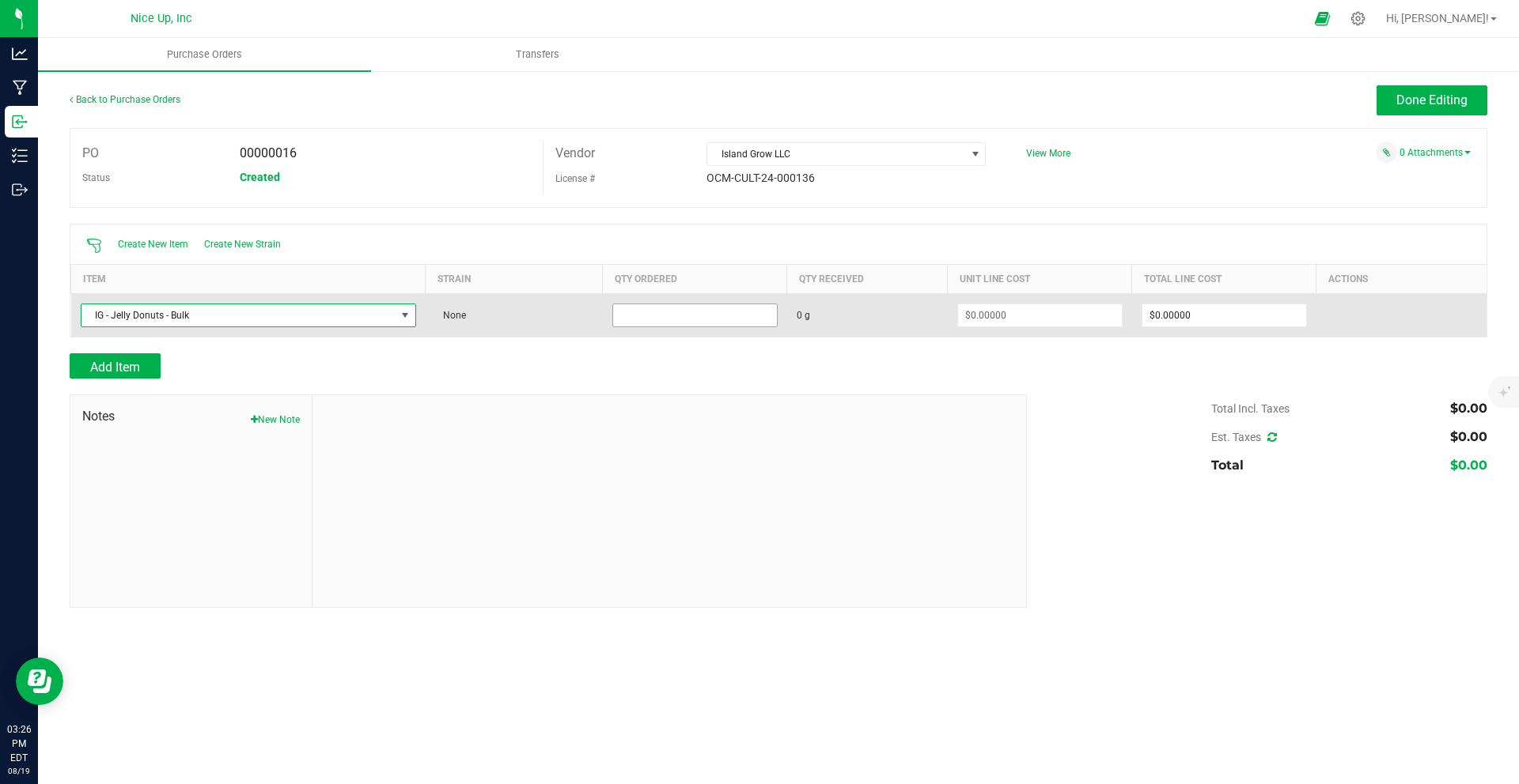
click at [628, 310] on input at bounding box center [695, 315] width 163 height 22
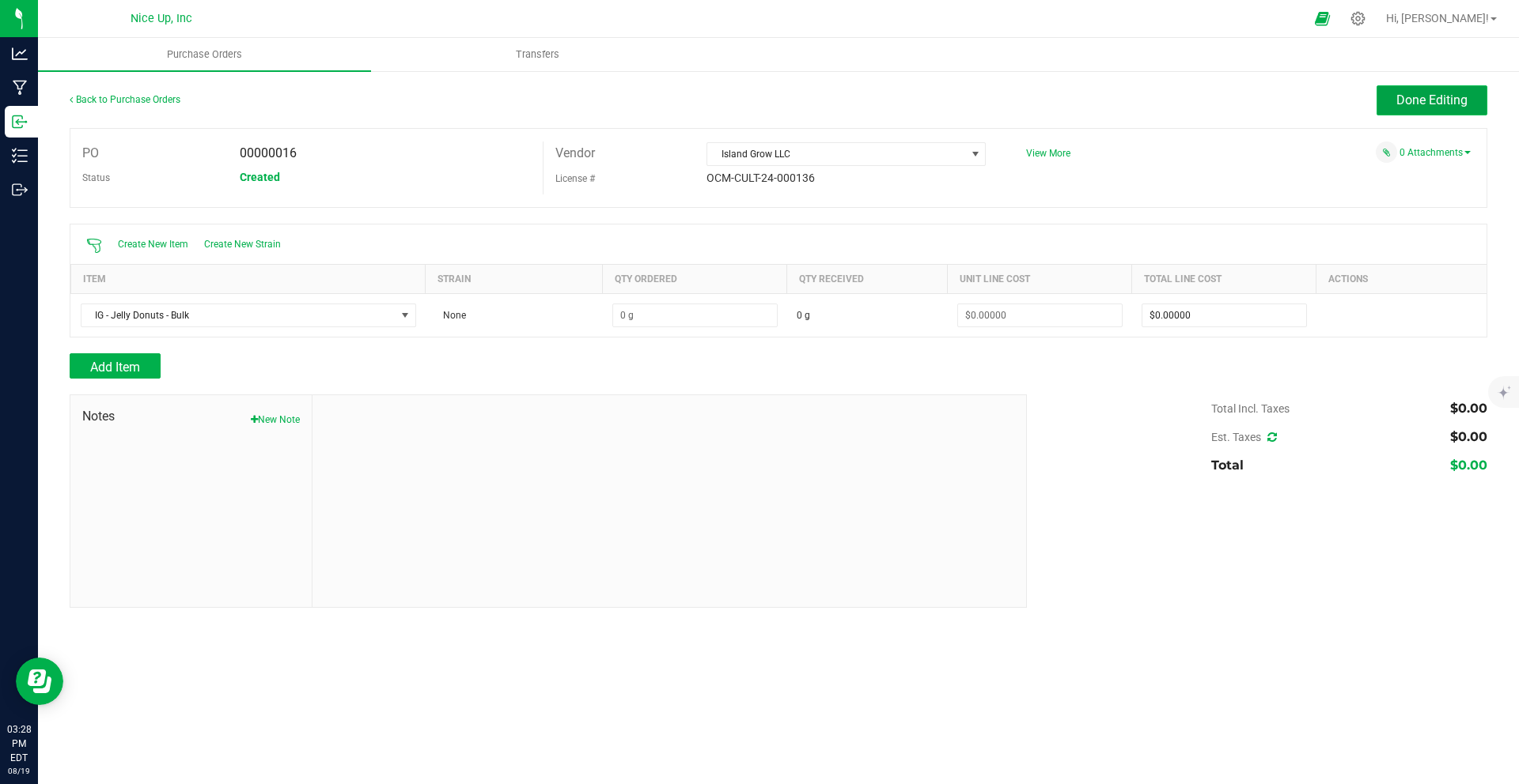
click at [1427, 103] on span "Done Editing" at bounding box center [1431, 99] width 71 height 15
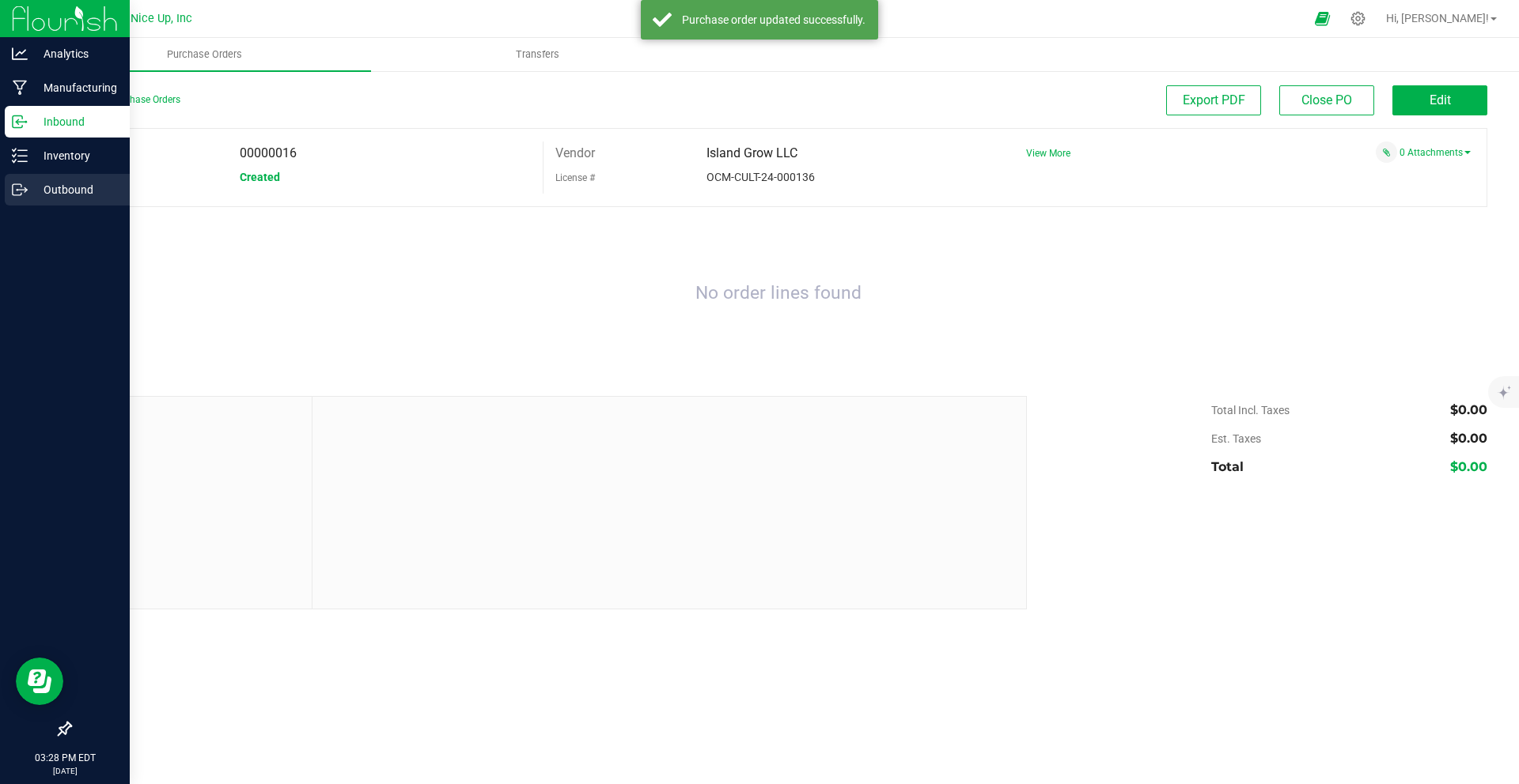
click at [49, 193] on p "Outbound" at bounding box center [75, 190] width 95 height 19
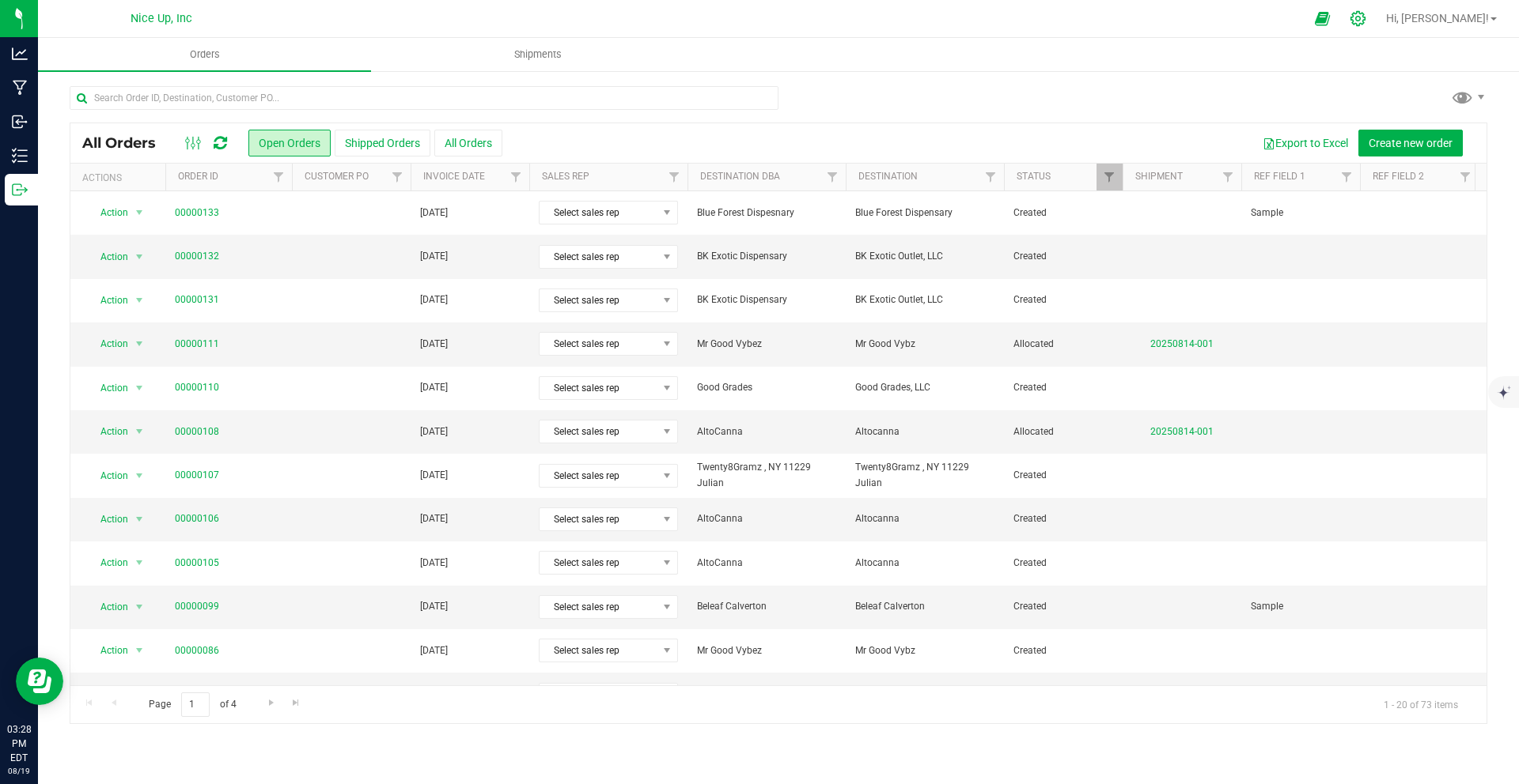
click at [1366, 20] on icon at bounding box center [1357, 18] width 17 height 17
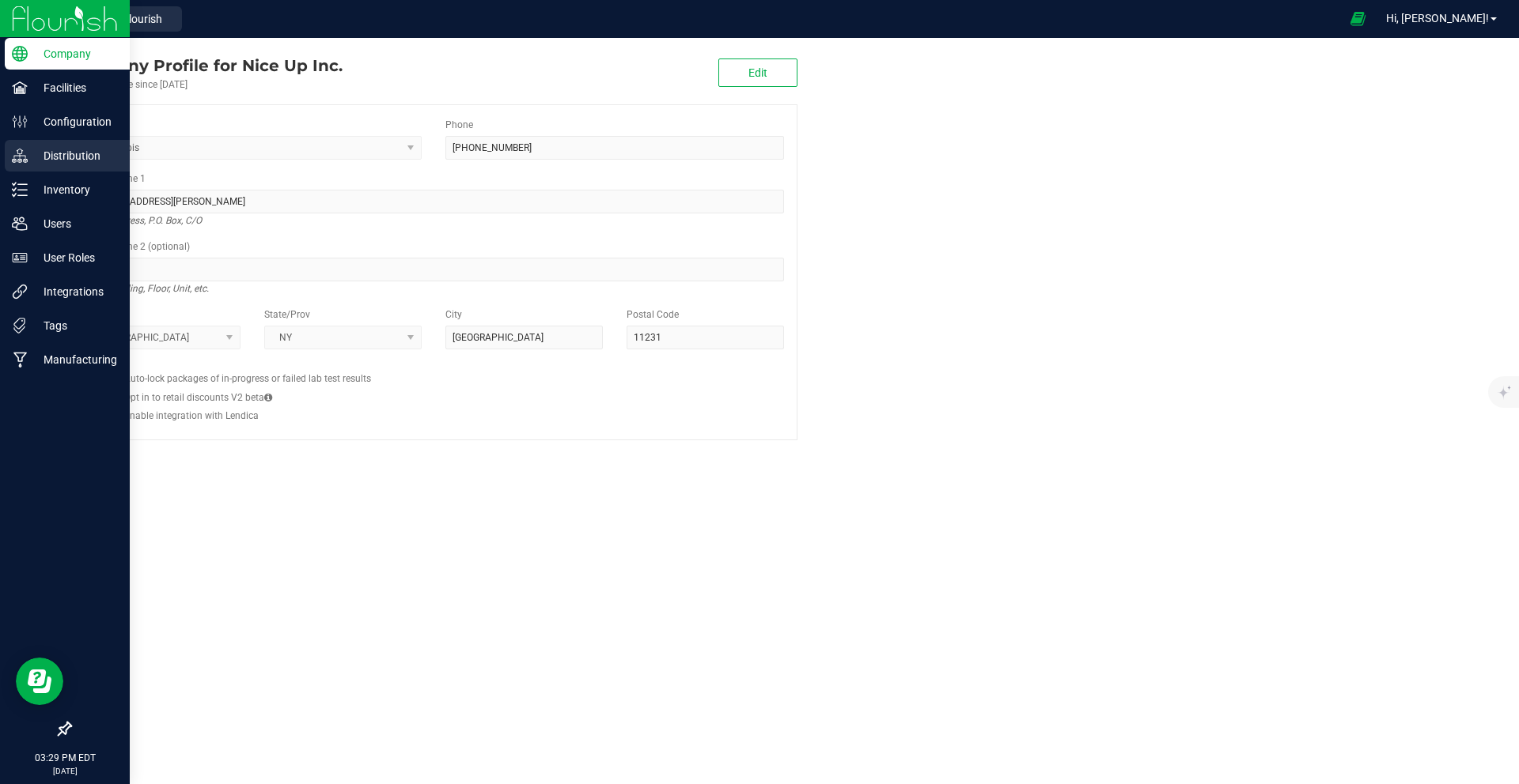
click at [61, 162] on p "Distribution" at bounding box center [75, 156] width 95 height 19
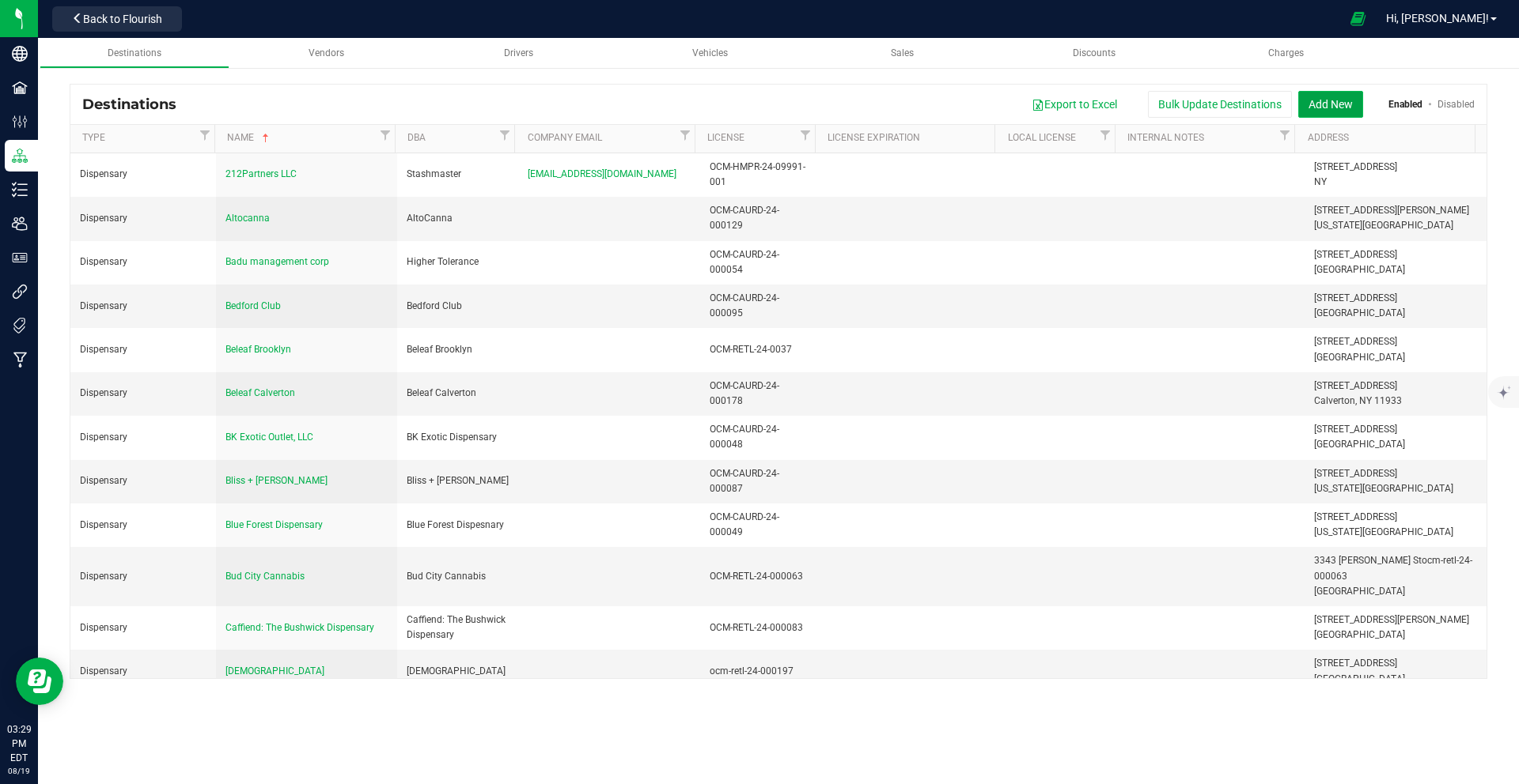
click at [1326, 115] on button "Add New" at bounding box center [1330, 104] width 65 height 27
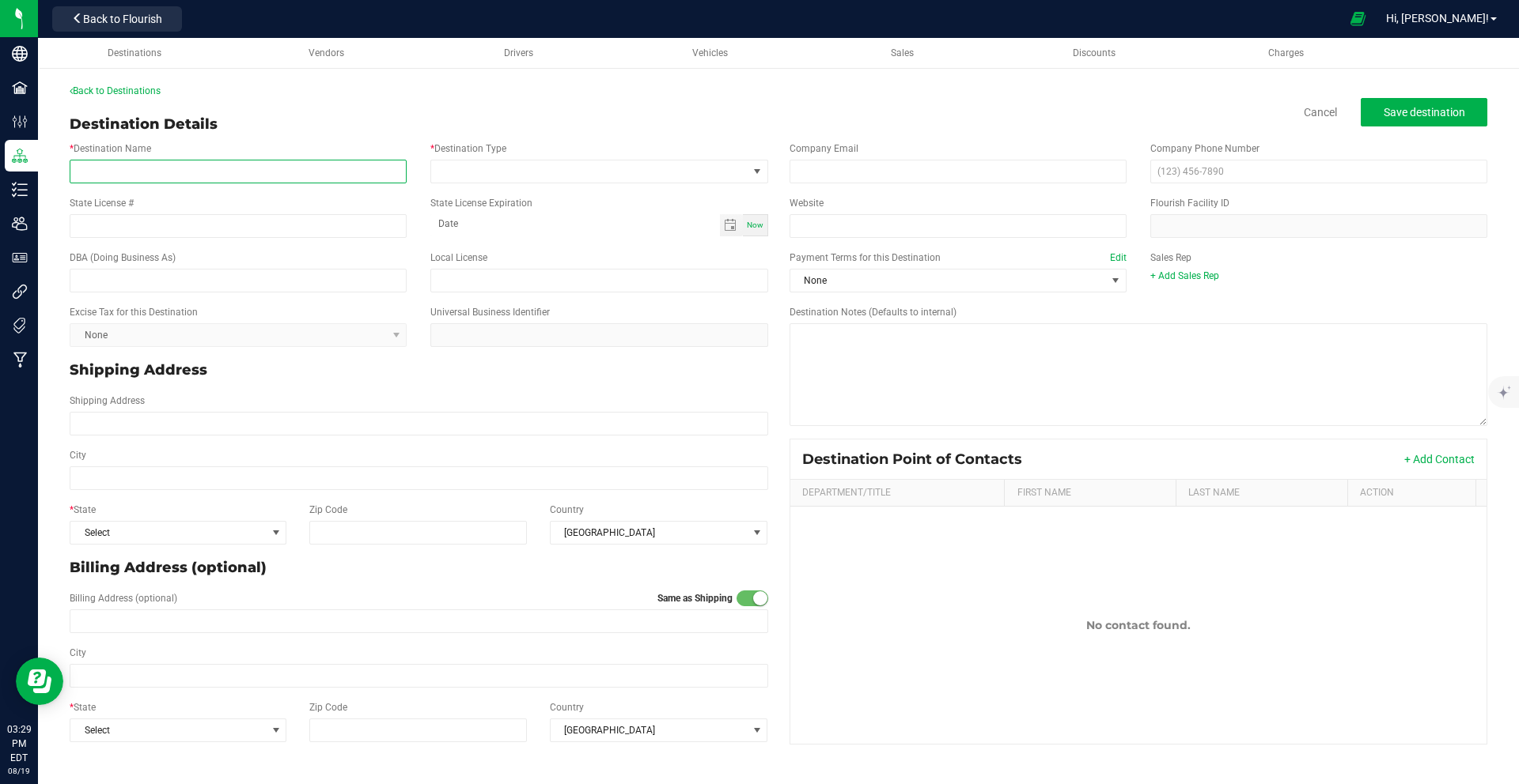
click at [307, 171] on input "* Destination Name" at bounding box center [238, 171] width 337 height 23
type input "Kushmart"
click at [602, 163] on span at bounding box center [589, 171] width 315 height 22
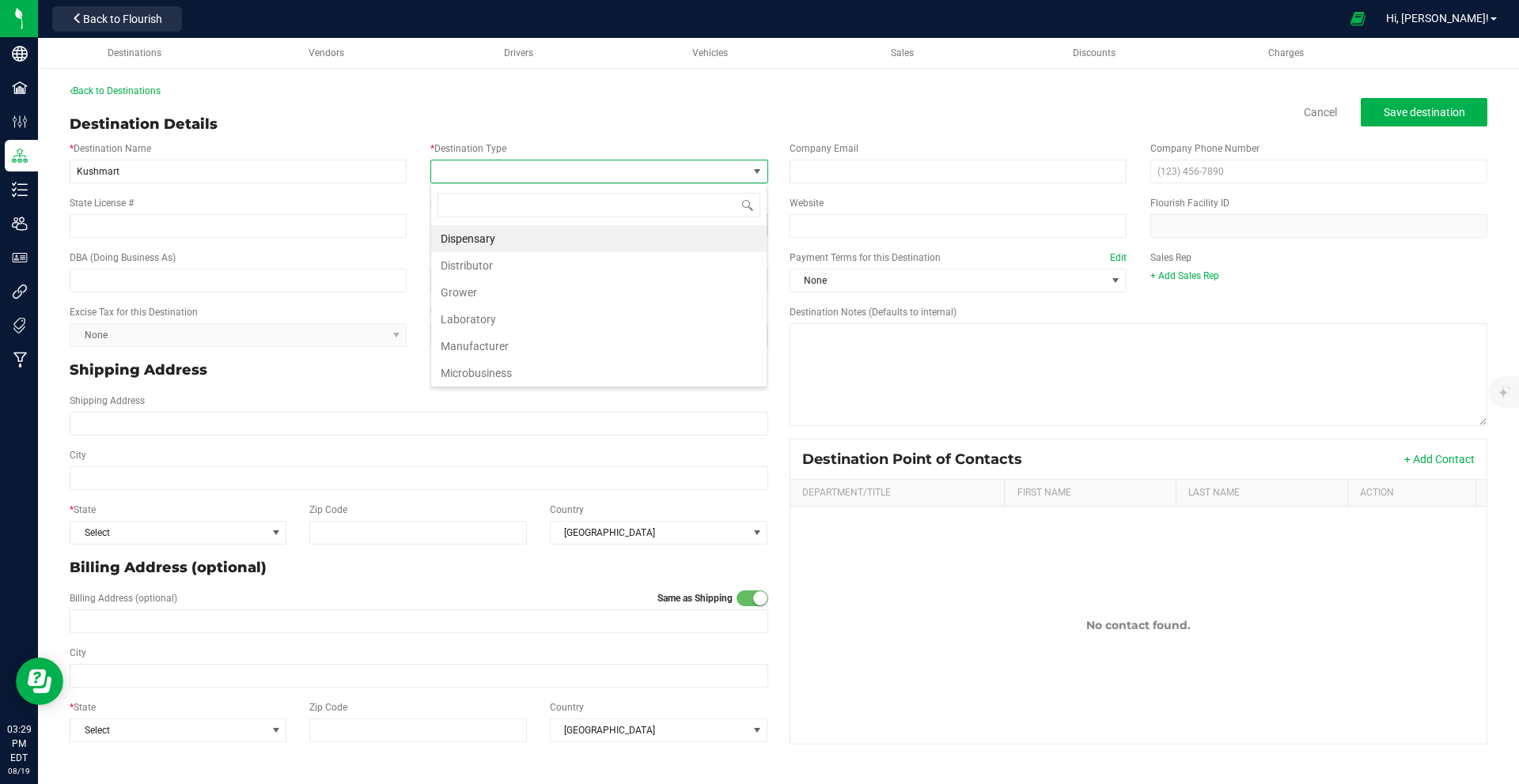
scroll to position [23, 338]
click at [568, 242] on li "Dispensary" at bounding box center [598, 239] width 336 height 27
click at [228, 236] on input "State License #" at bounding box center [238, 226] width 337 height 23
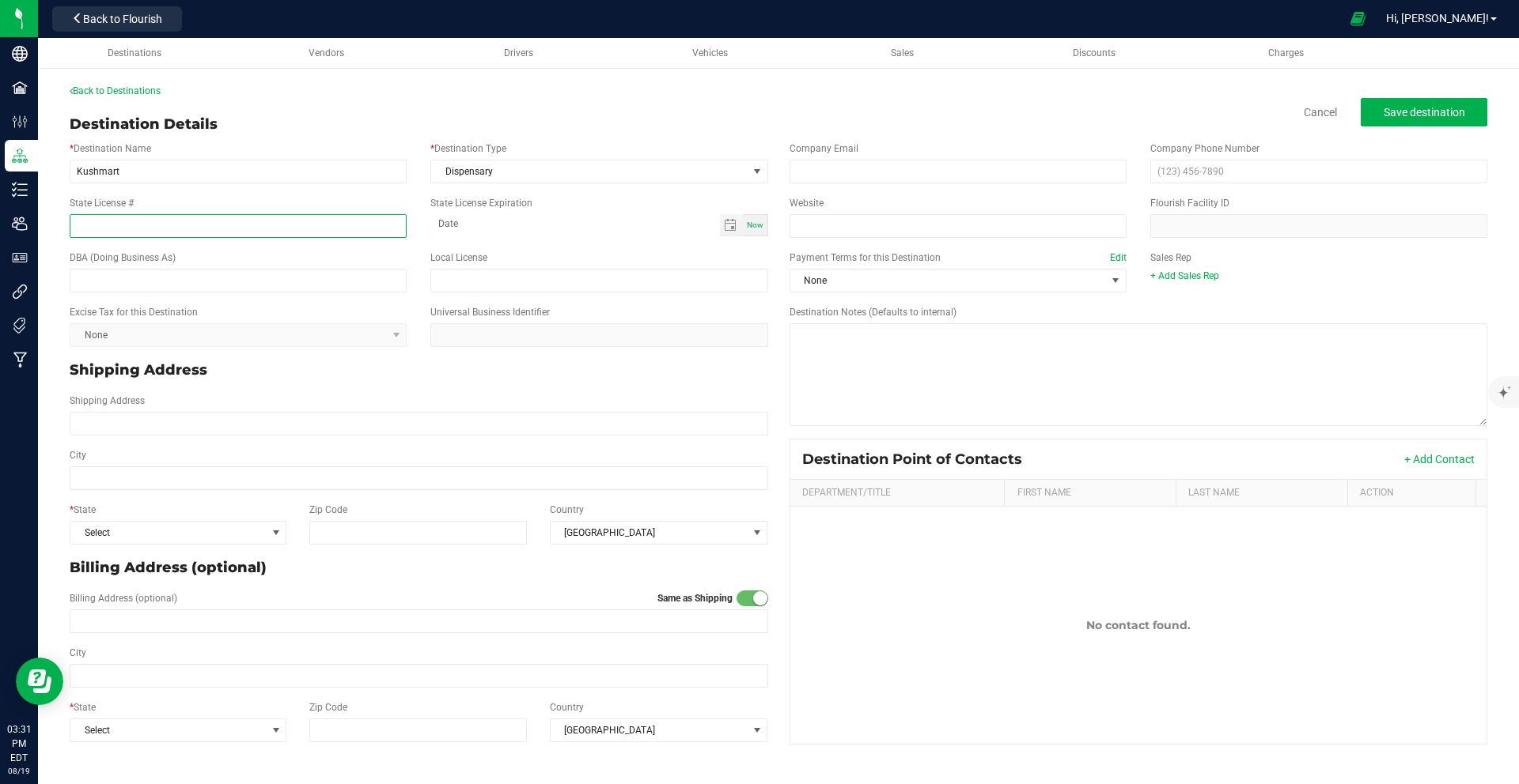
click at [220, 229] on input "State License #" at bounding box center [238, 226] width 337 height 23
click at [281, 230] on input "State License #" at bounding box center [238, 226] width 337 height 23
click at [292, 233] on input "State License #" at bounding box center [238, 226] width 337 height 23
type input "OCM-CAURD-24-000219"
click at [230, 292] on input "text" at bounding box center [238, 280] width 337 height 23
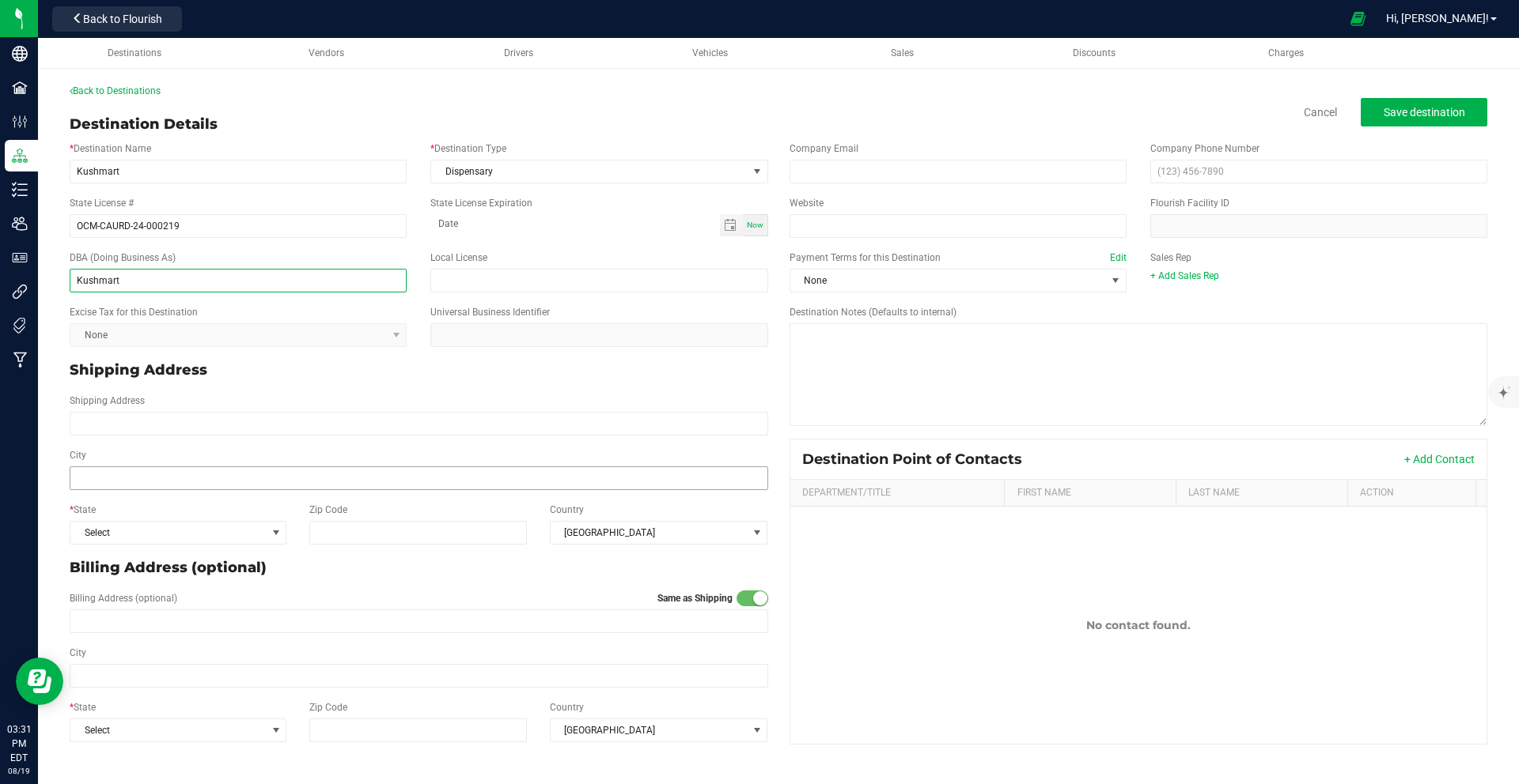
type input "Kushmart"
click at [150, 485] on input "City" at bounding box center [419, 479] width 699 height 23
click at [169, 423] on input "Shipping Address" at bounding box center [419, 424] width 699 height 23
click at [107, 425] on input "Shipping Address" at bounding box center [419, 424] width 699 height 23
paste input "1413 Kings Hwy, Brooklyn, NY 11229"
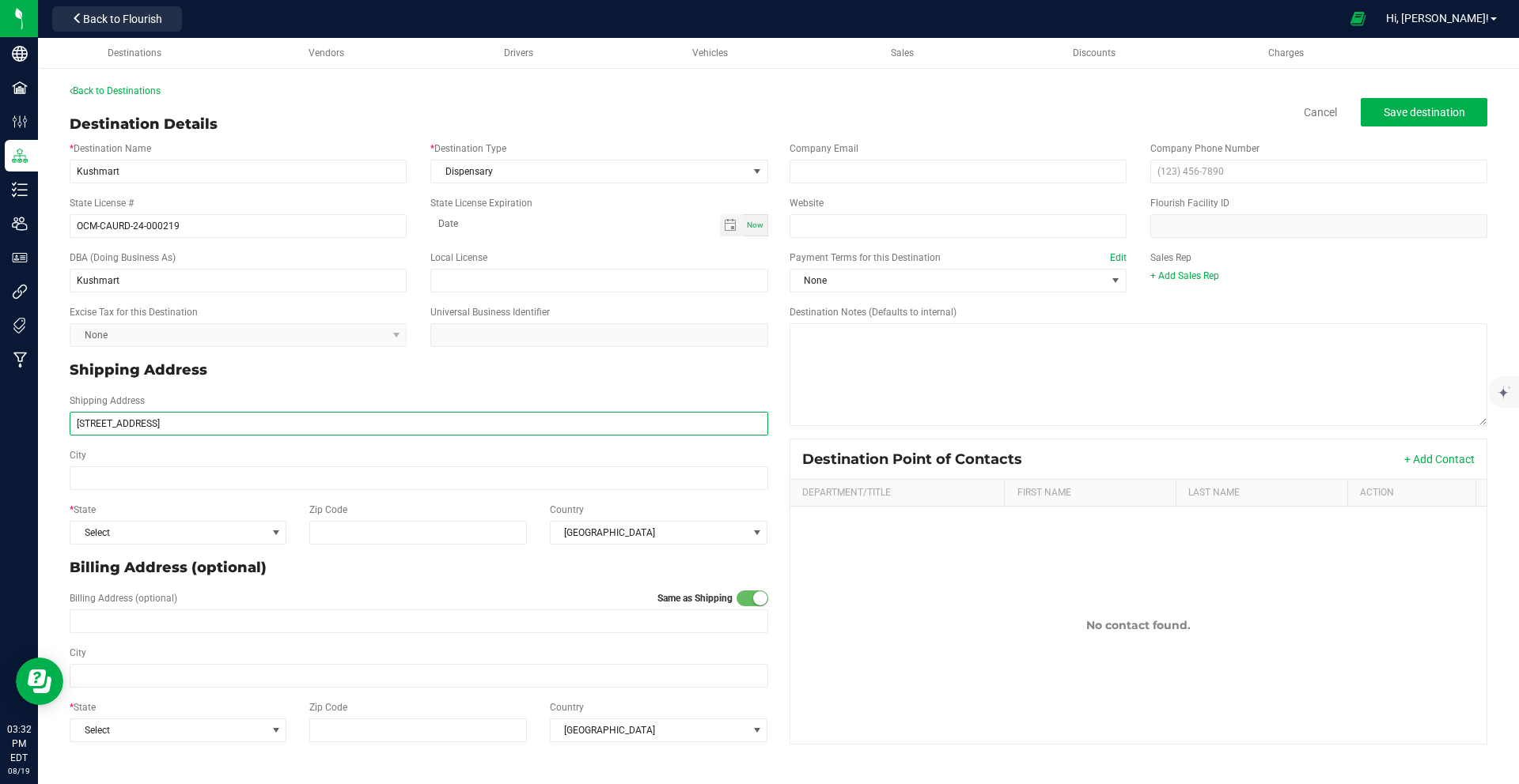
click at [156, 425] on input "1413 Kings Hwy, Brooklyn, NY 11229" at bounding box center [419, 424] width 699 height 23
type input "1413 Kings Hwy,, NY 11229"
click at [153, 481] on input "City" at bounding box center [419, 479] width 699 height 23
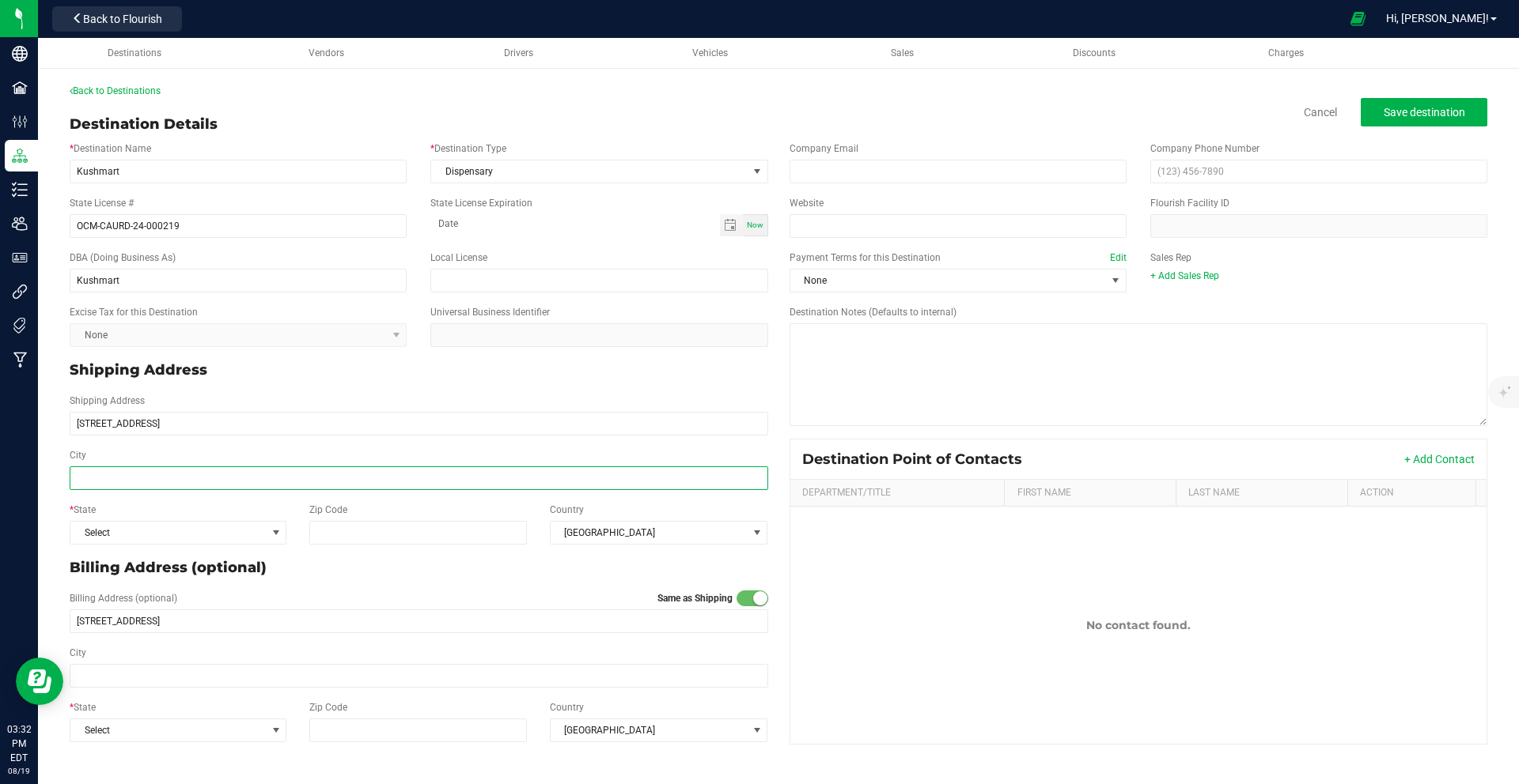
paste input "Brooklyn"
type input "Brooklyn"
click at [182, 425] on input "1413 Kings Hwy,, NY 11229" at bounding box center [419, 424] width 699 height 23
click at [180, 425] on input "1413 Kings Hwy,, NY 11229" at bounding box center [419, 424] width 699 height 23
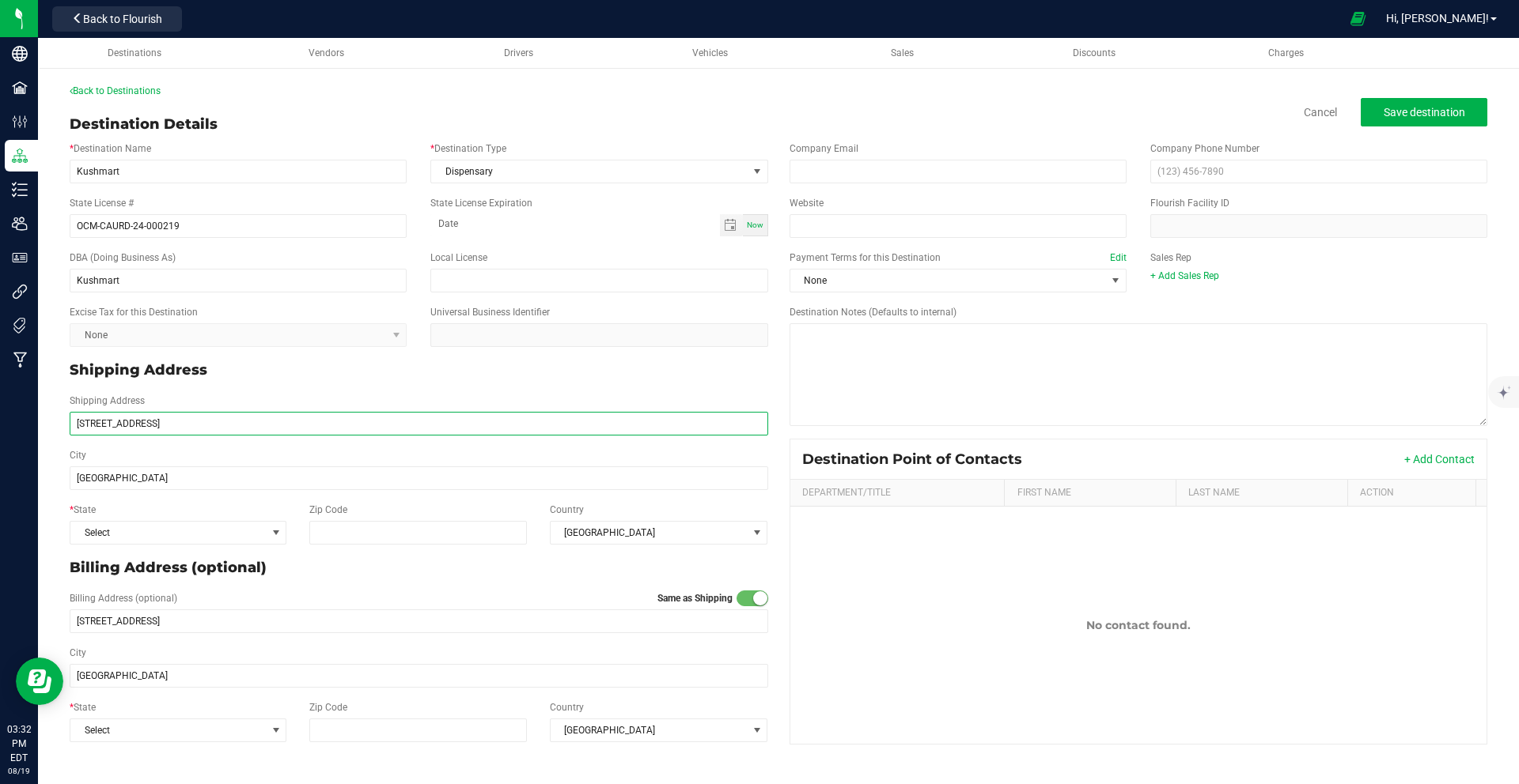
click at [180, 425] on input "1413 Kings Hwy,, NY 11229" at bounding box center [419, 424] width 699 height 23
click at [222, 428] on input "1413 Kings Hwy,, NY 11229" at bounding box center [419, 424] width 699 height 23
click at [187, 427] on input "1413 Kings Hwy,, NY 11229" at bounding box center [419, 424] width 699 height 23
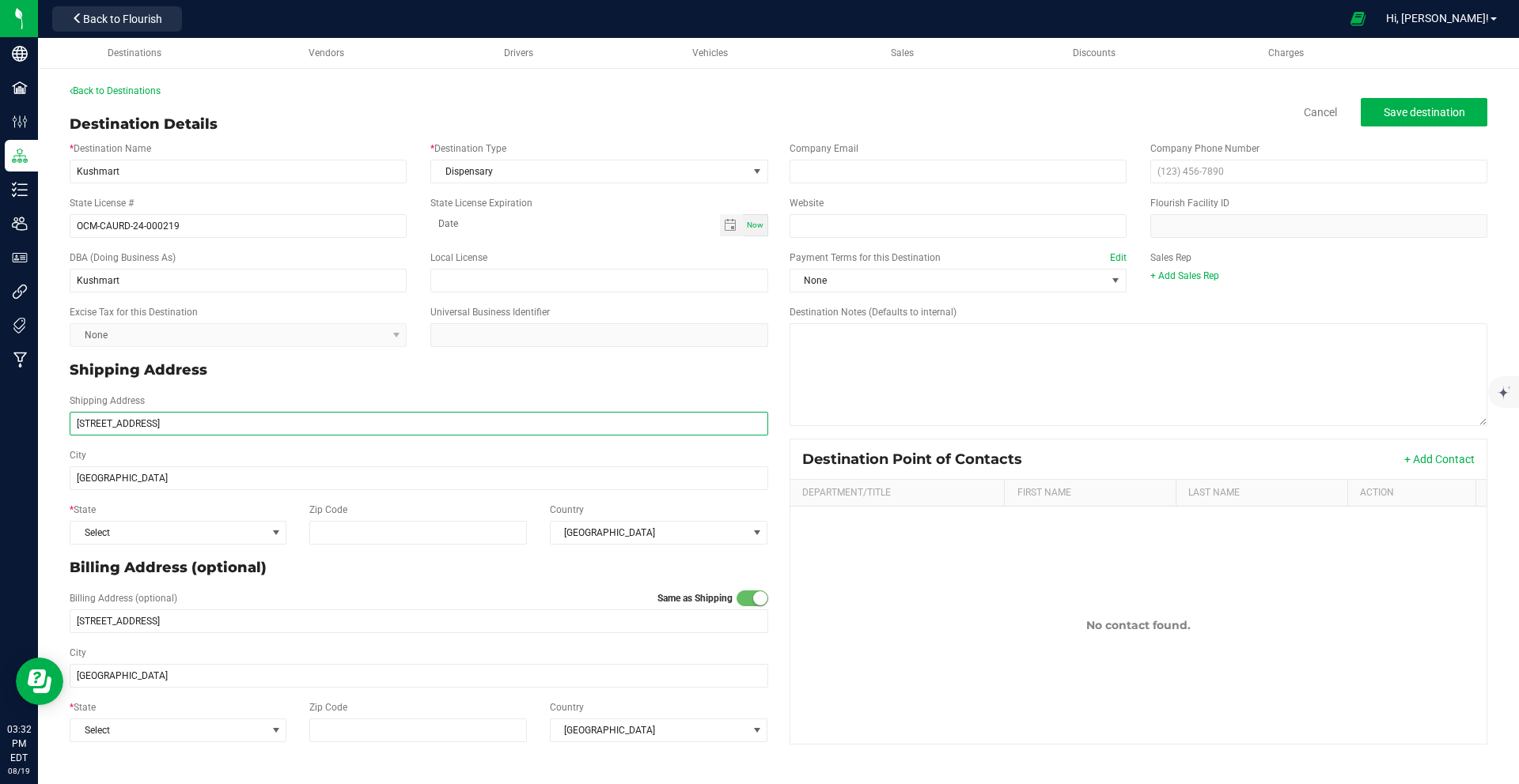
click at [187, 427] on input "1413 Kings Hwy,, NY 11229" at bounding box center [419, 424] width 699 height 23
type input "1413 Kings Hwy,, NY"
click at [344, 521] on input "Zip Code" at bounding box center [418, 533] width 218 height 23
paste input "11229"
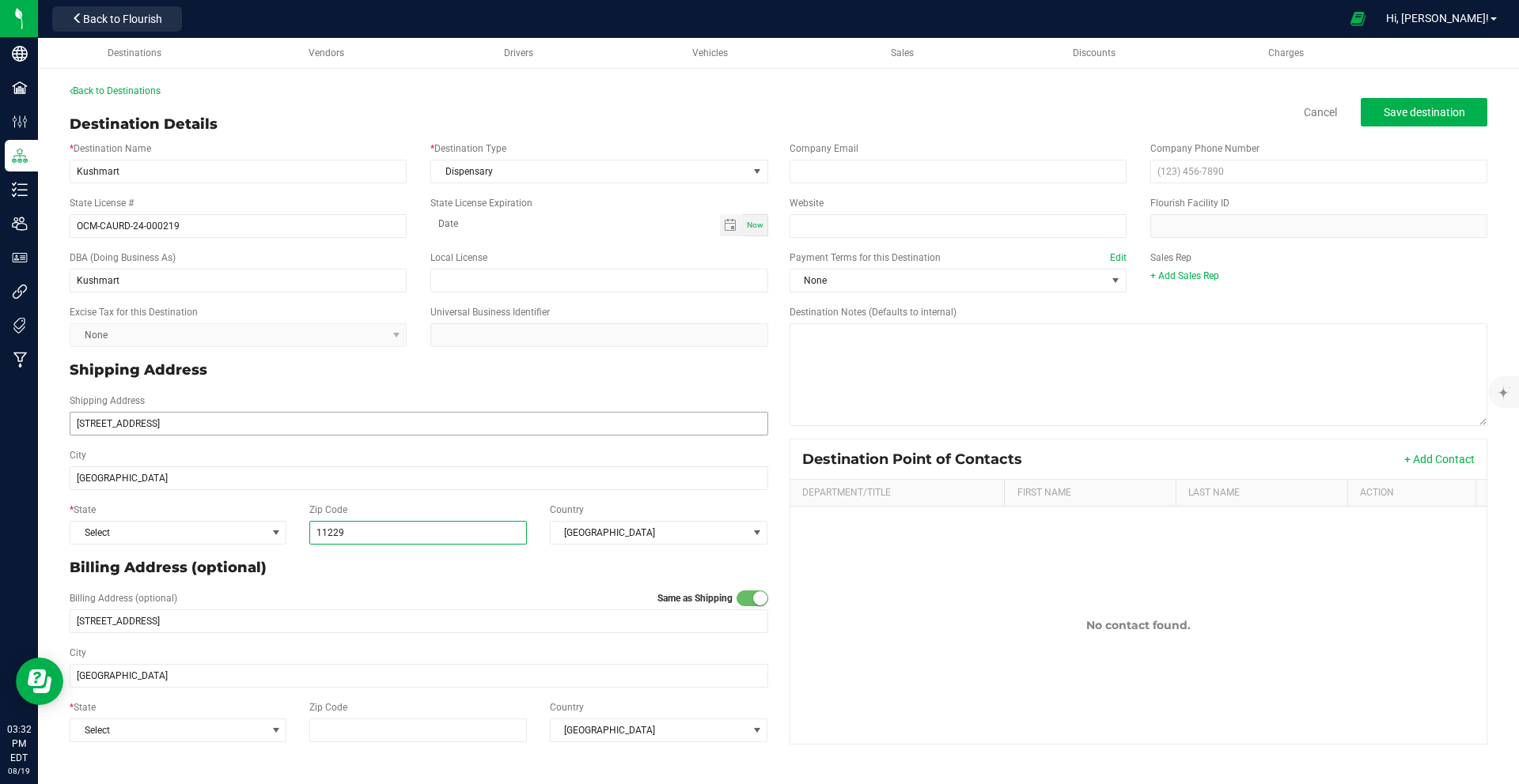
type input "11229"
drag, startPoint x: 178, startPoint y: 425, endPoint x: 144, endPoint y: 425, distance: 34.0
click at [144, 425] on input "1413 Kings Hwy,, NY" at bounding box center [419, 424] width 699 height 23
type input "1413 Kings Hwy"
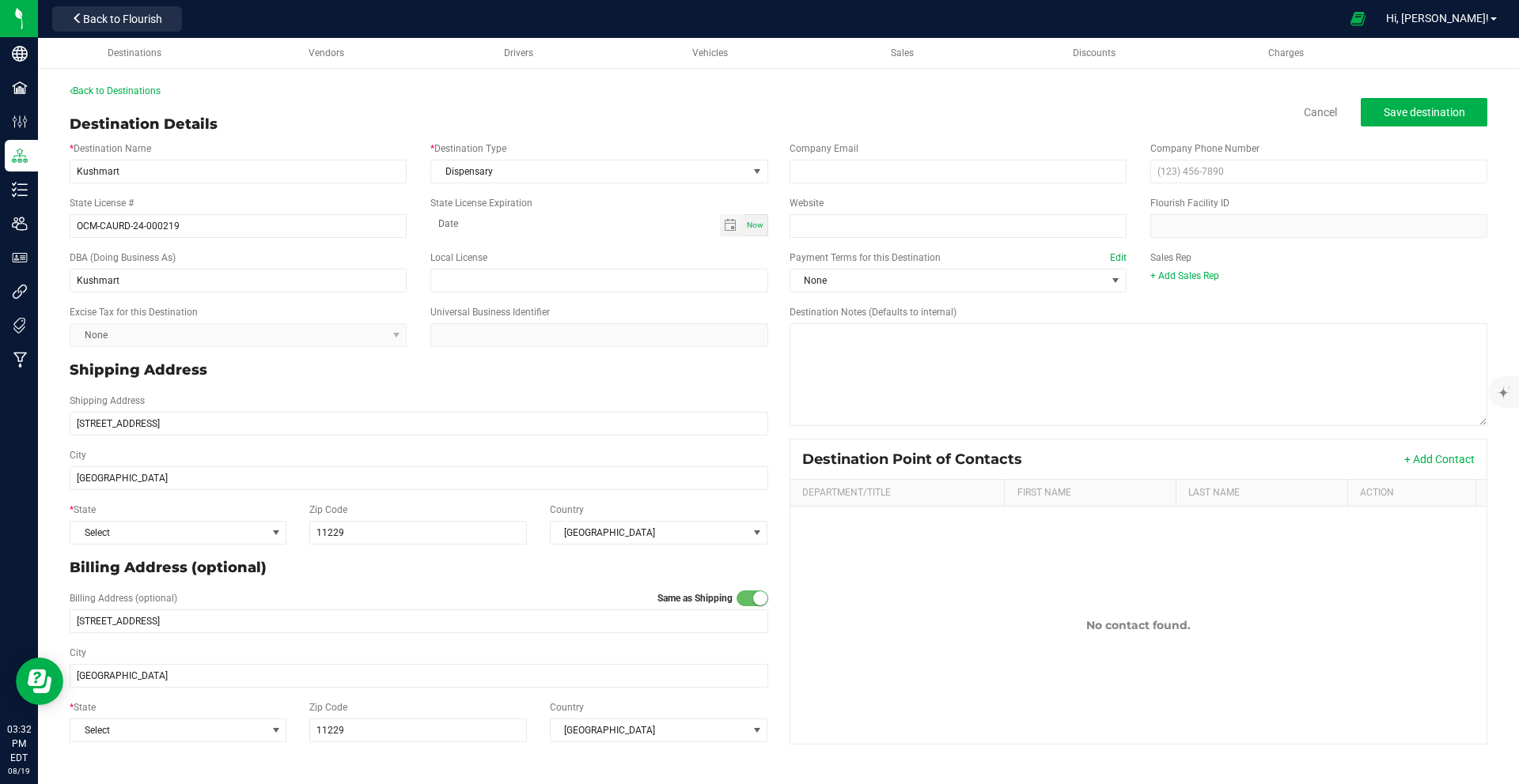
type input "1413 Kings Hwy"
click at [214, 445] on div "City Brooklyn" at bounding box center [418, 469] width 722 height 54
drag, startPoint x: 1405, startPoint y: 114, endPoint x: 741, endPoint y: 263, distance: 680.5
click at [880, 247] on div "Back to Destinations Destination Details Cancel Save destination * Destination …" at bounding box center [778, 417] width 1418 height 667
click at [1105, 275] on span at bounding box center [1115, 280] width 19 height 22
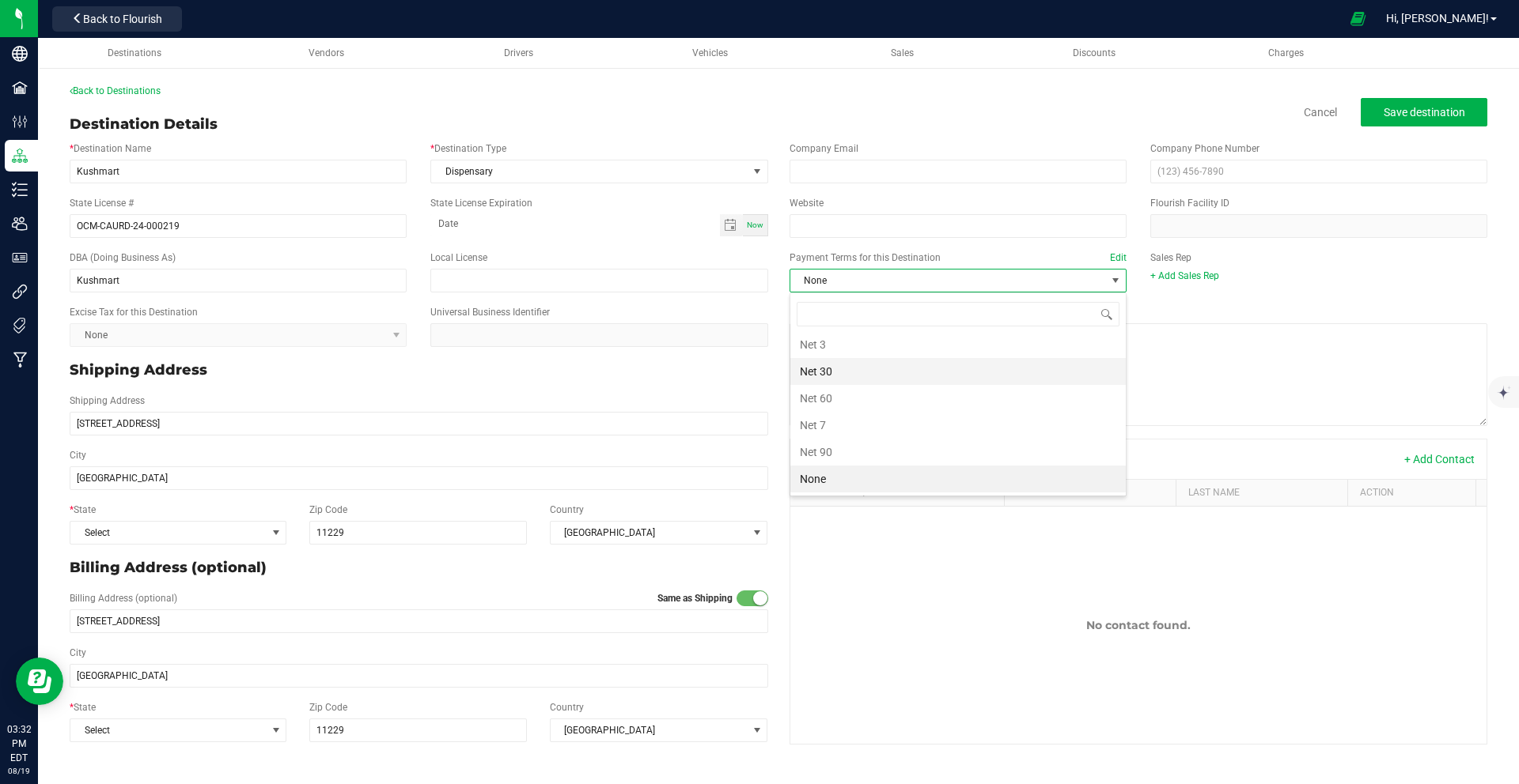
click at [1022, 364] on li "Net 30" at bounding box center [958, 372] width 336 height 27
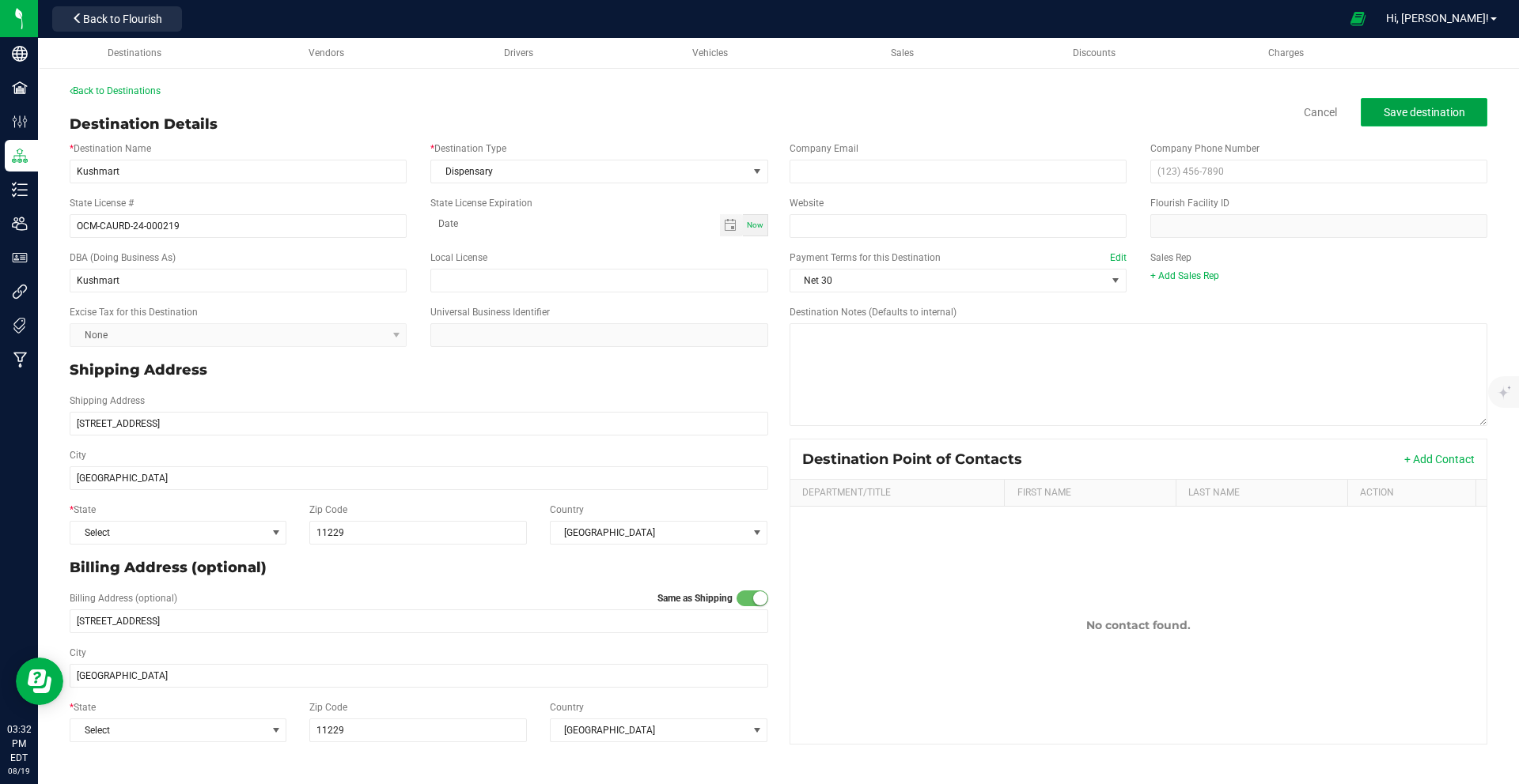
click at [1473, 108] on button "Save destination" at bounding box center [1424, 112] width 127 height 28
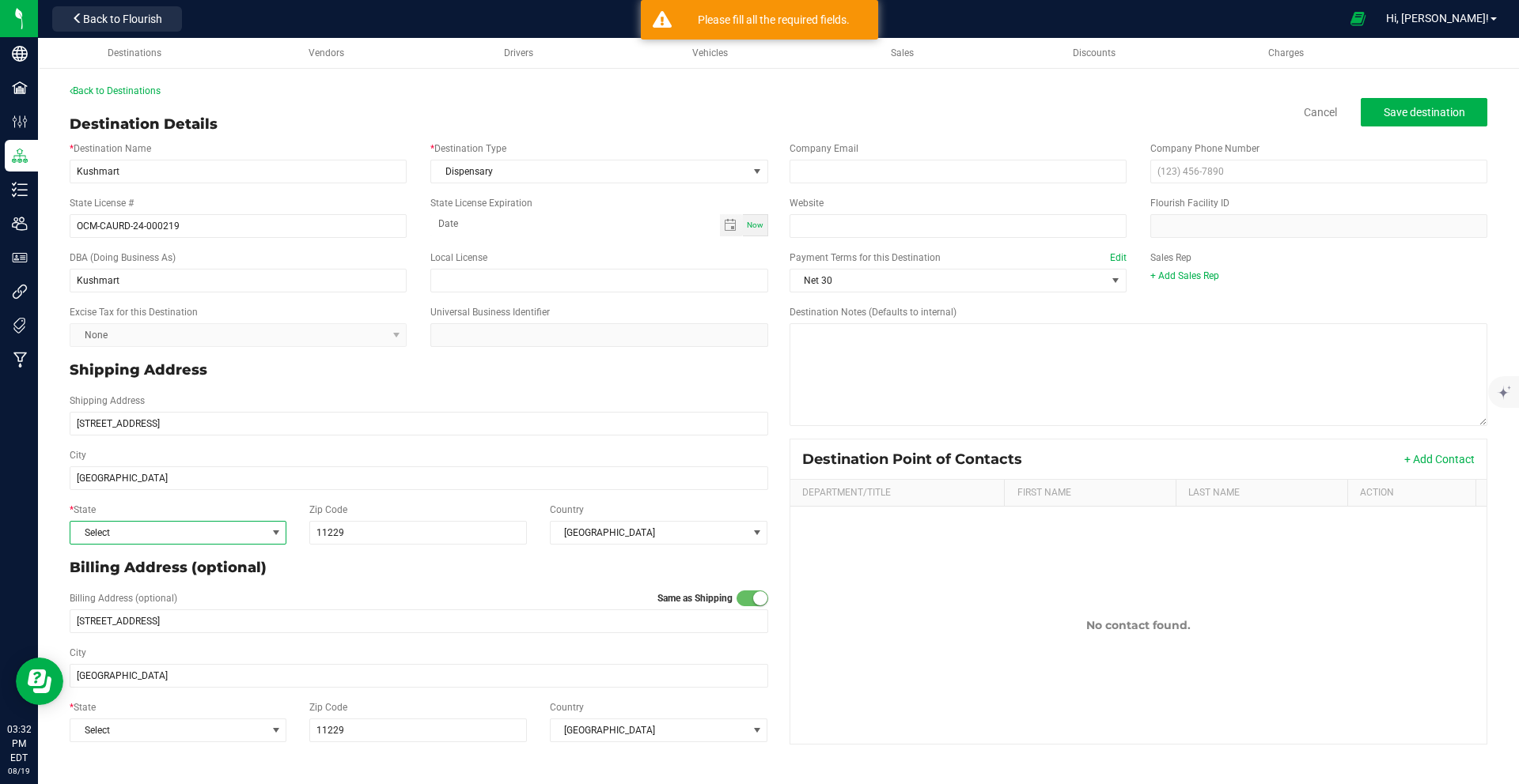
click at [247, 539] on span "Select" at bounding box center [167, 532] width 196 height 22
click at [1464, 118] on span "Save destination" at bounding box center [1425, 112] width 82 height 13
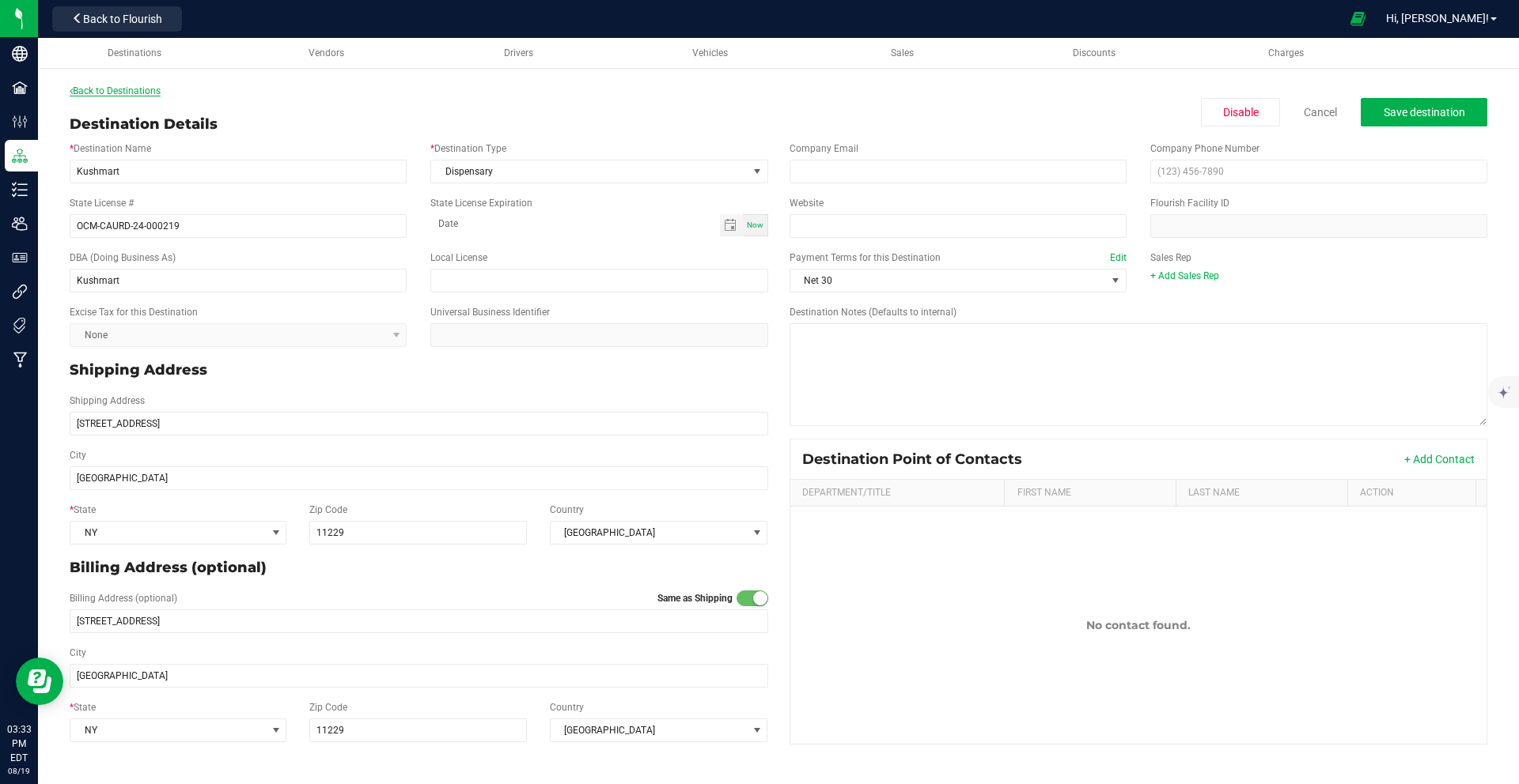
click at [146, 88] on link "Back to Destinations" at bounding box center [115, 90] width 90 height 11
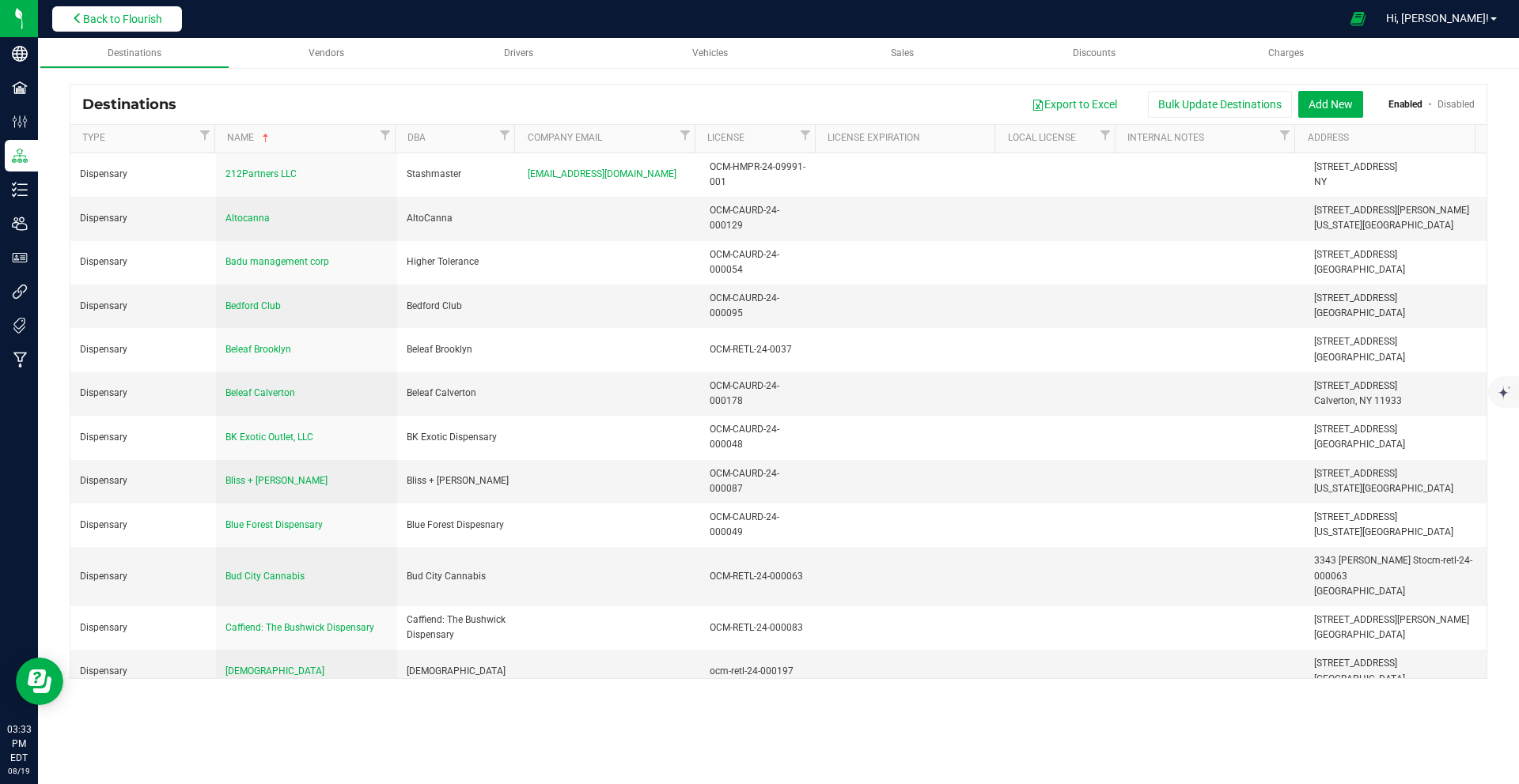
click at [155, 20] on span "Back to Flourish" at bounding box center [122, 18] width 79 height 13
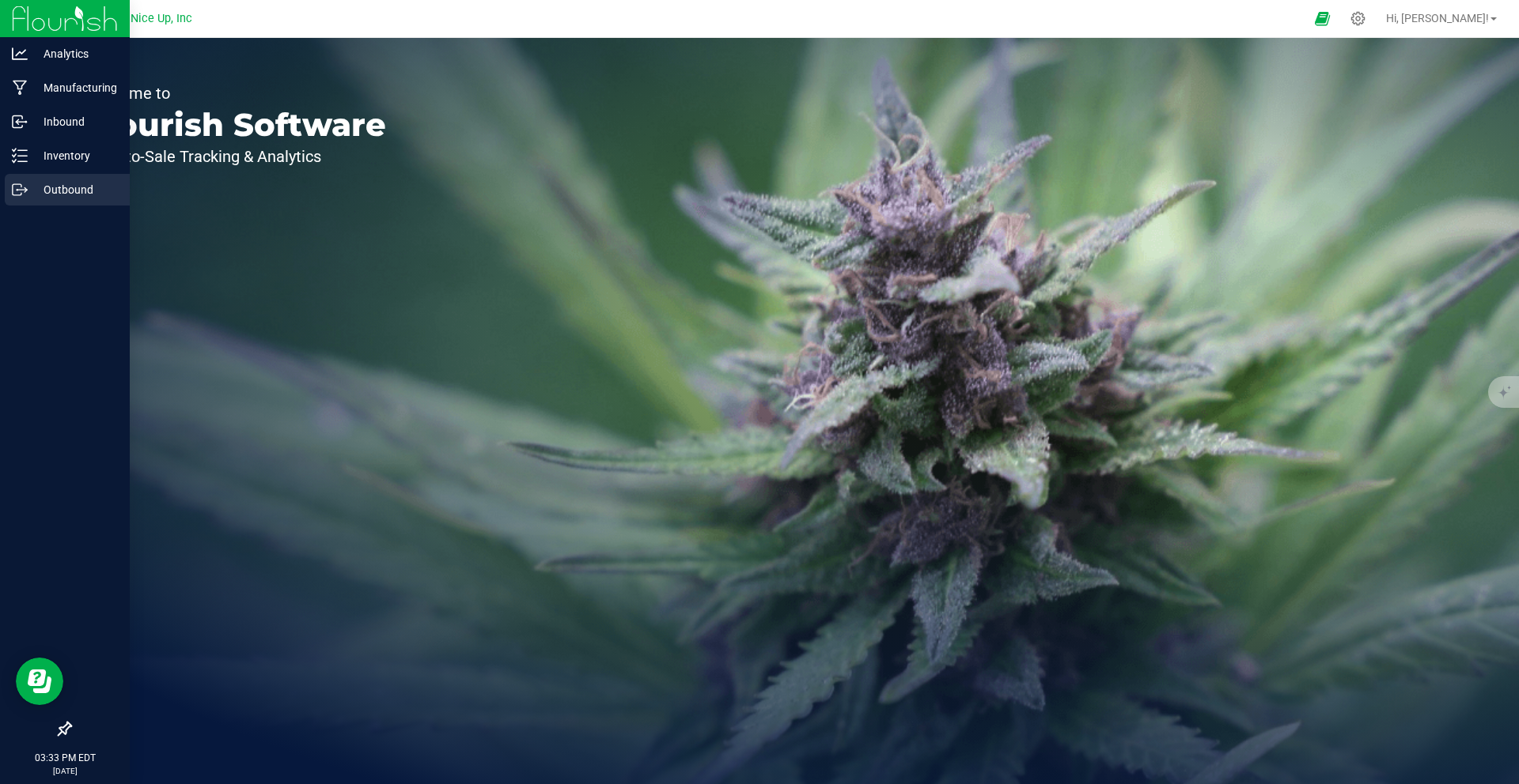
click at [20, 190] on line at bounding box center [22, 190] width 9 height 0
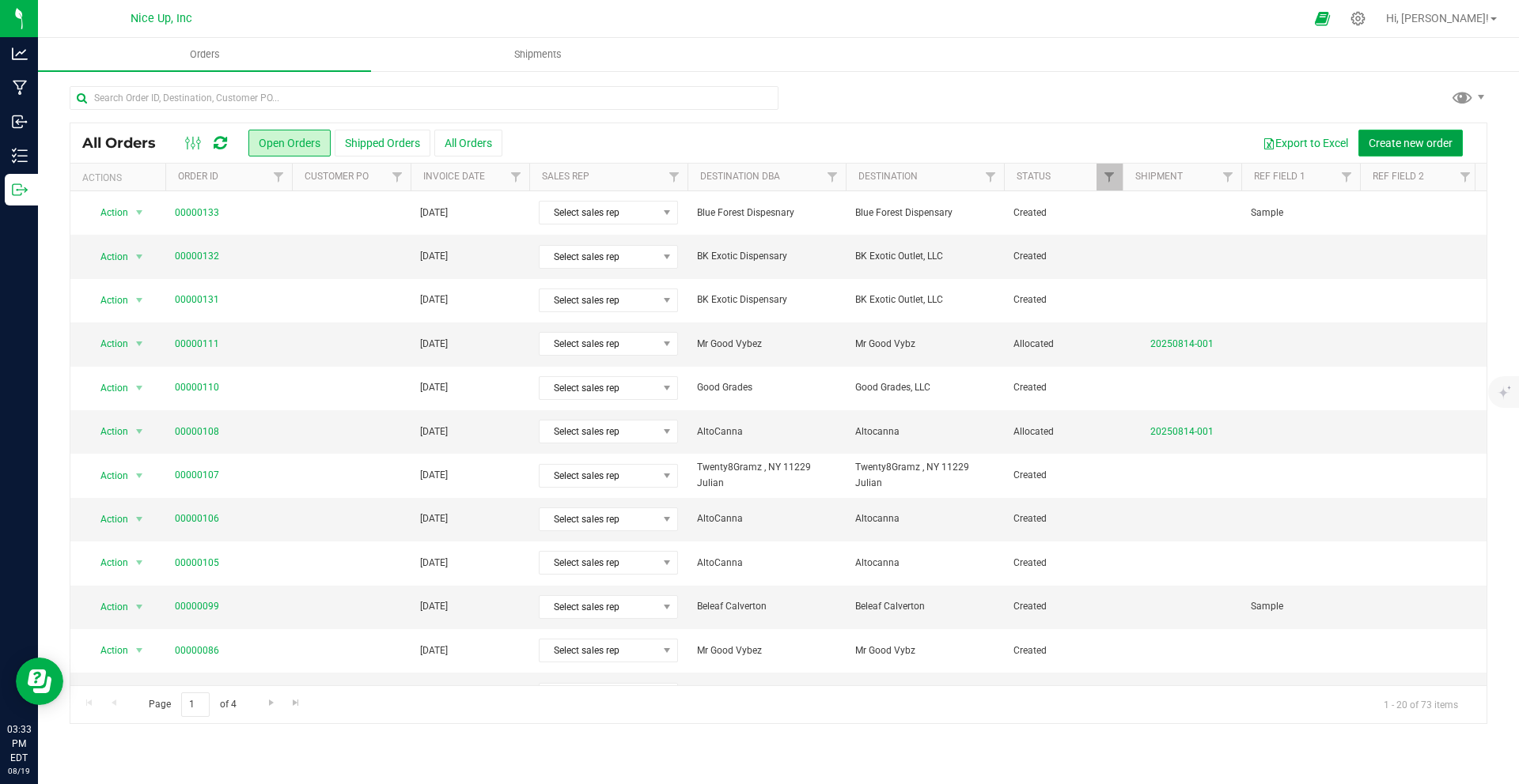
click at [1387, 153] on button "Create new order" at bounding box center [1410, 143] width 104 height 27
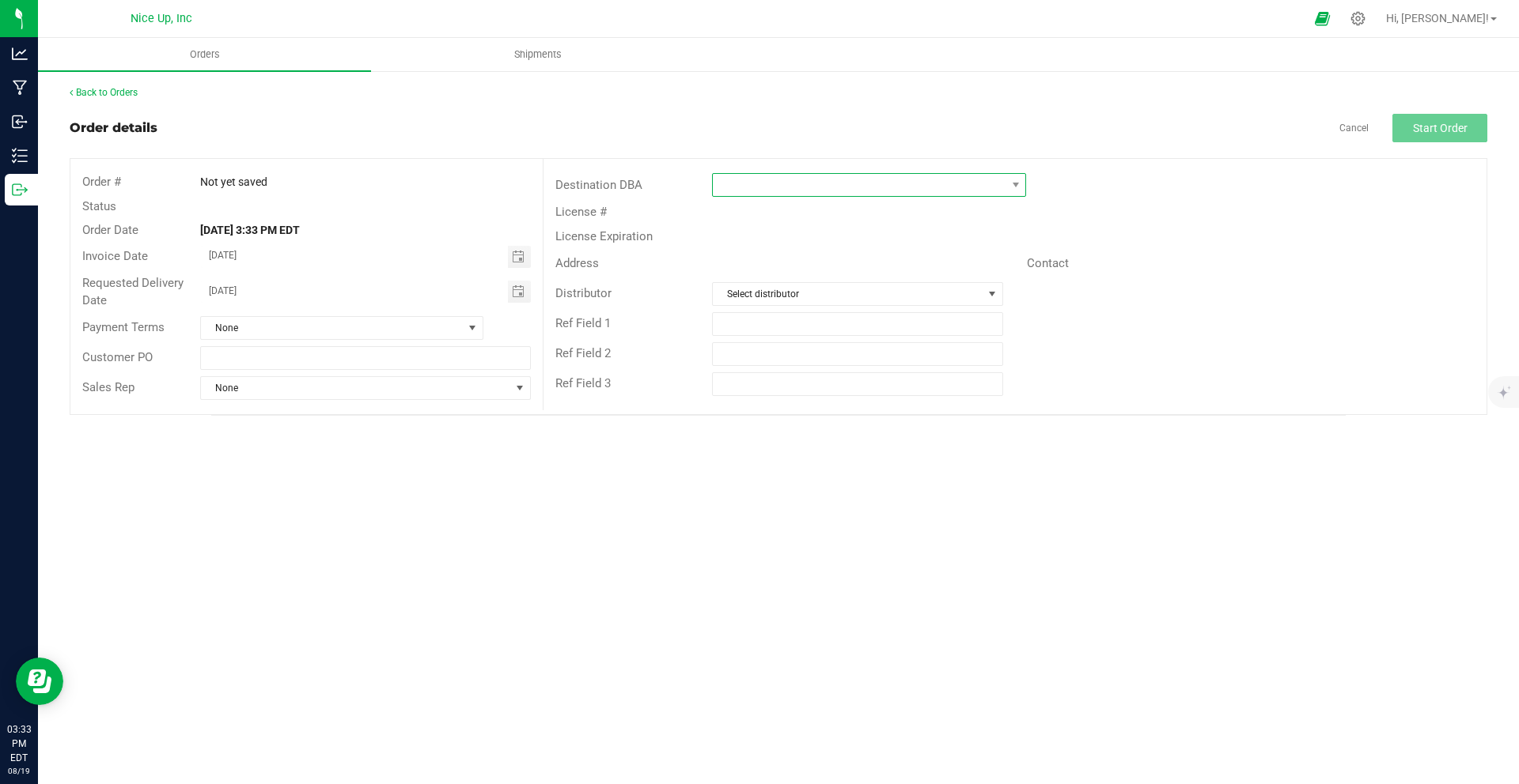
click at [853, 183] on span at bounding box center [858, 185] width 293 height 22
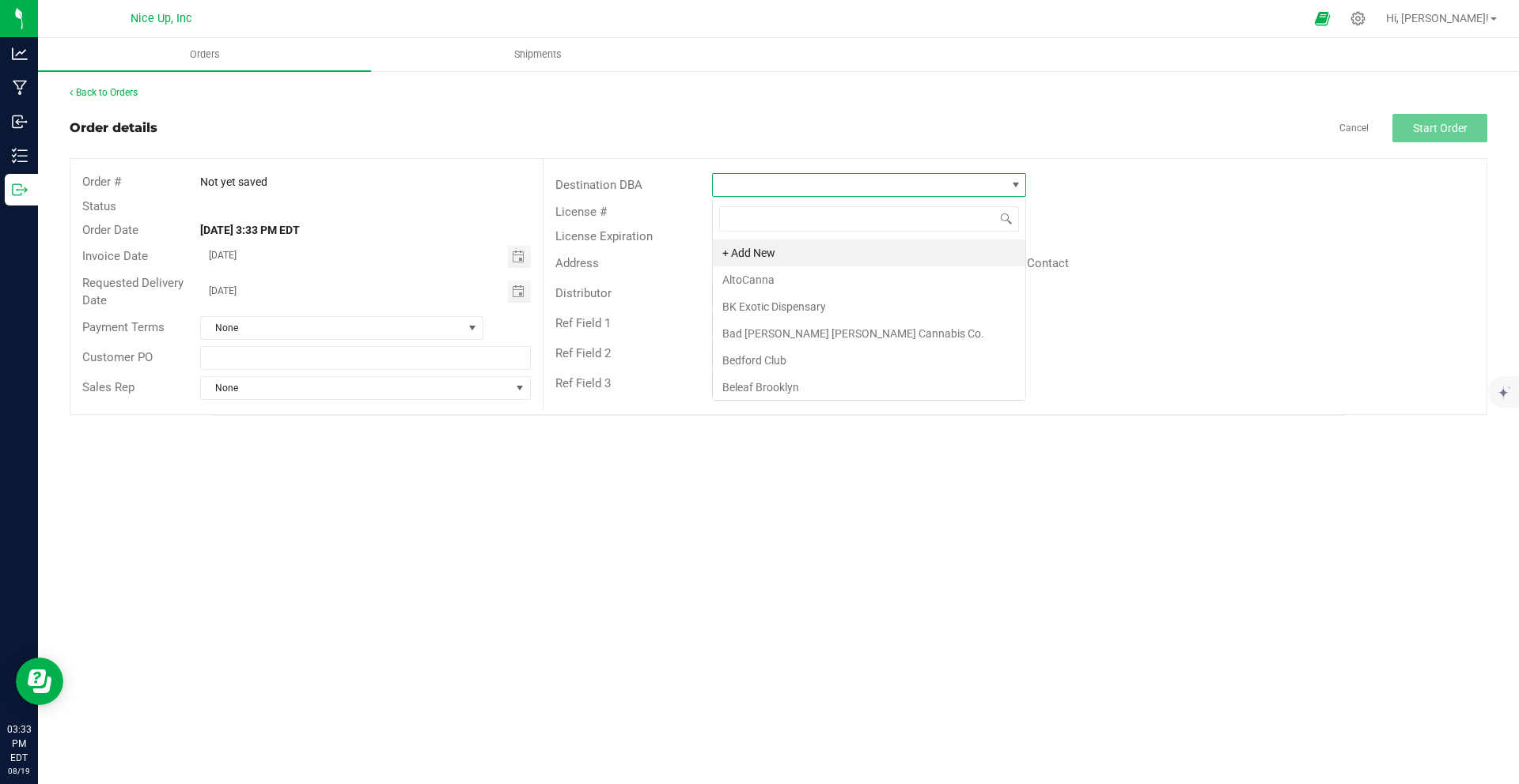
scroll to position [23, 314]
type input "kushmar"
click at [837, 264] on li "Kushmart" at bounding box center [868, 253] width 312 height 27
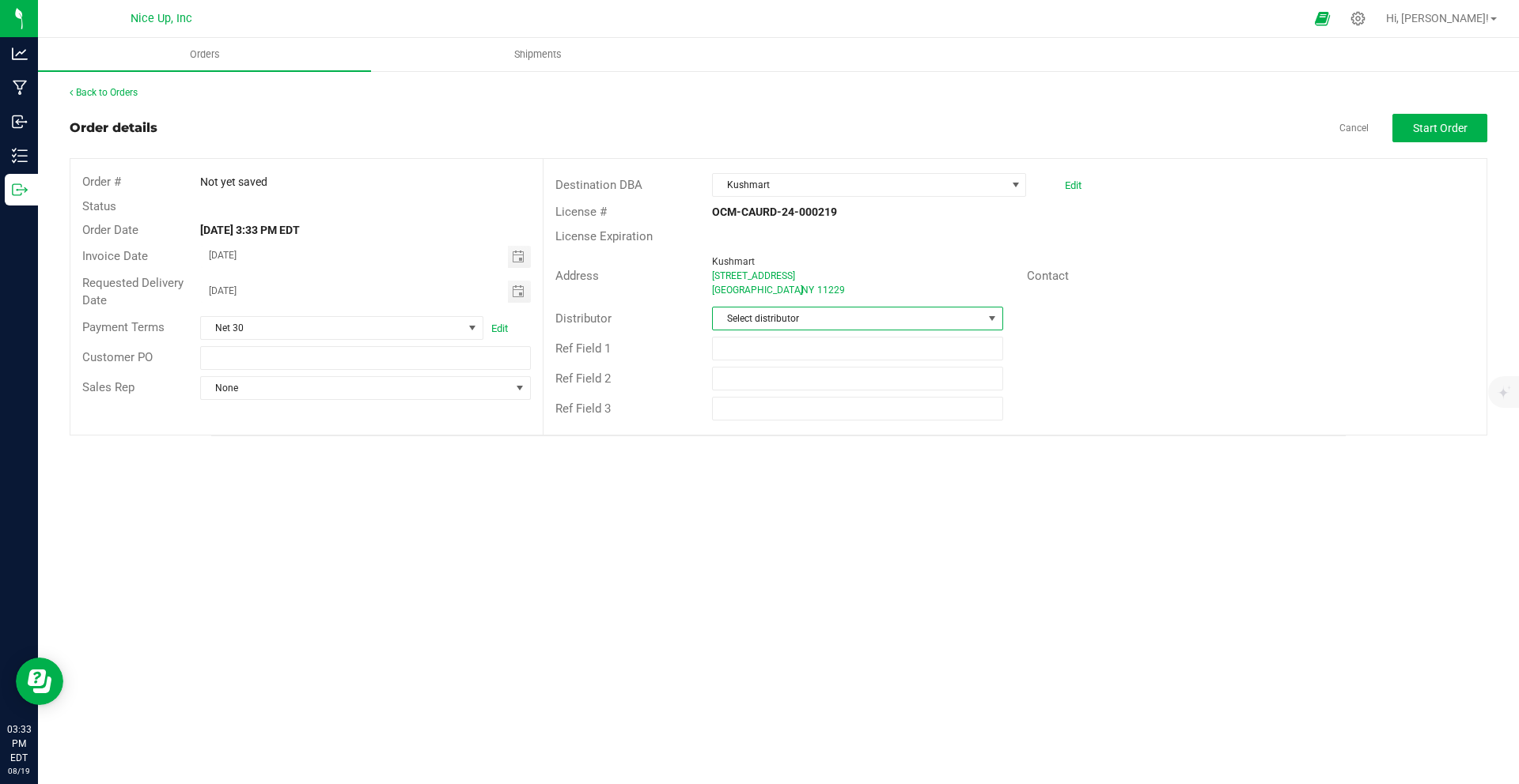
click at [802, 308] on span "Select distributor" at bounding box center [847, 318] width 269 height 22
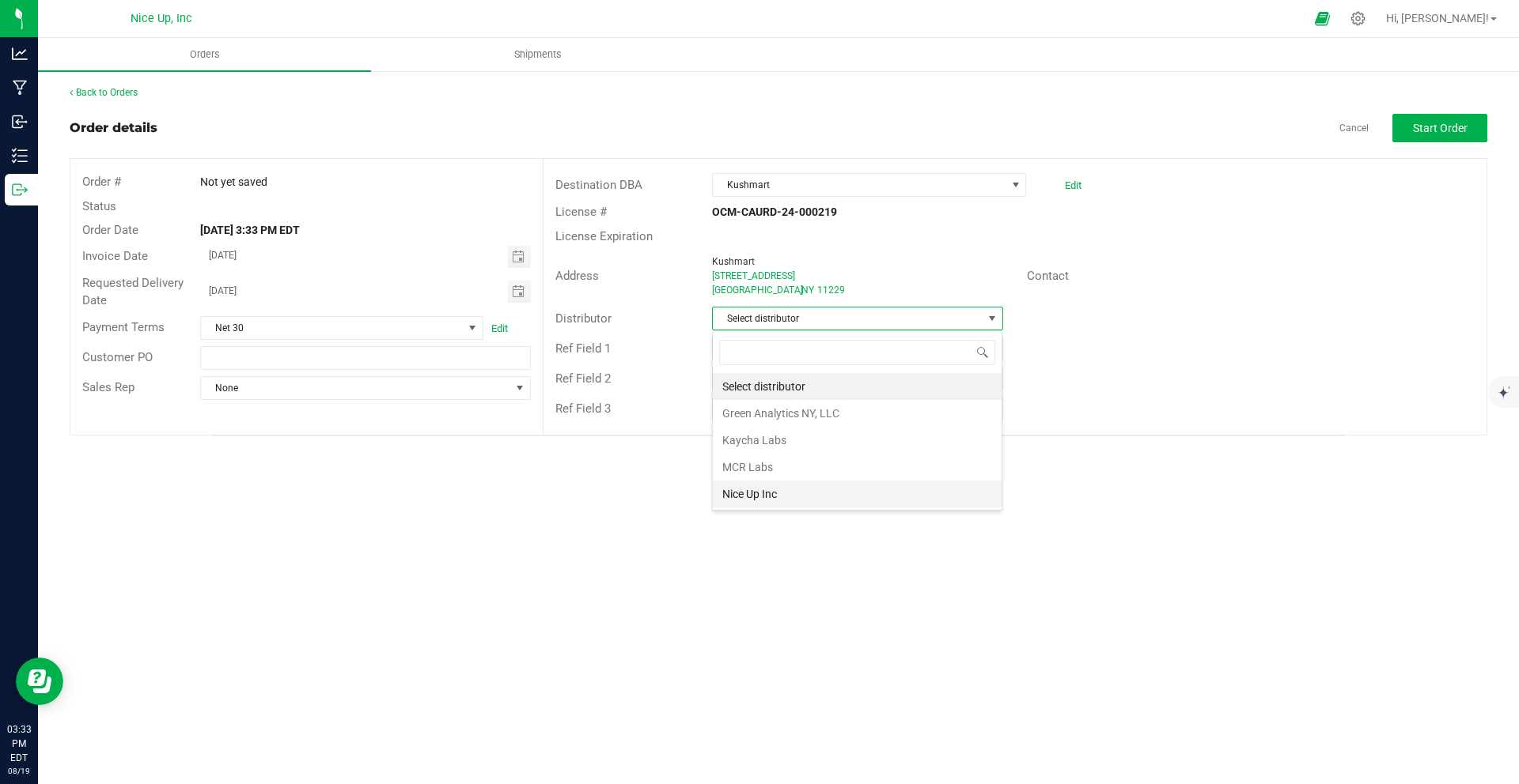
click at [806, 492] on li "Nice Up Inc" at bounding box center [856, 494] width 289 height 27
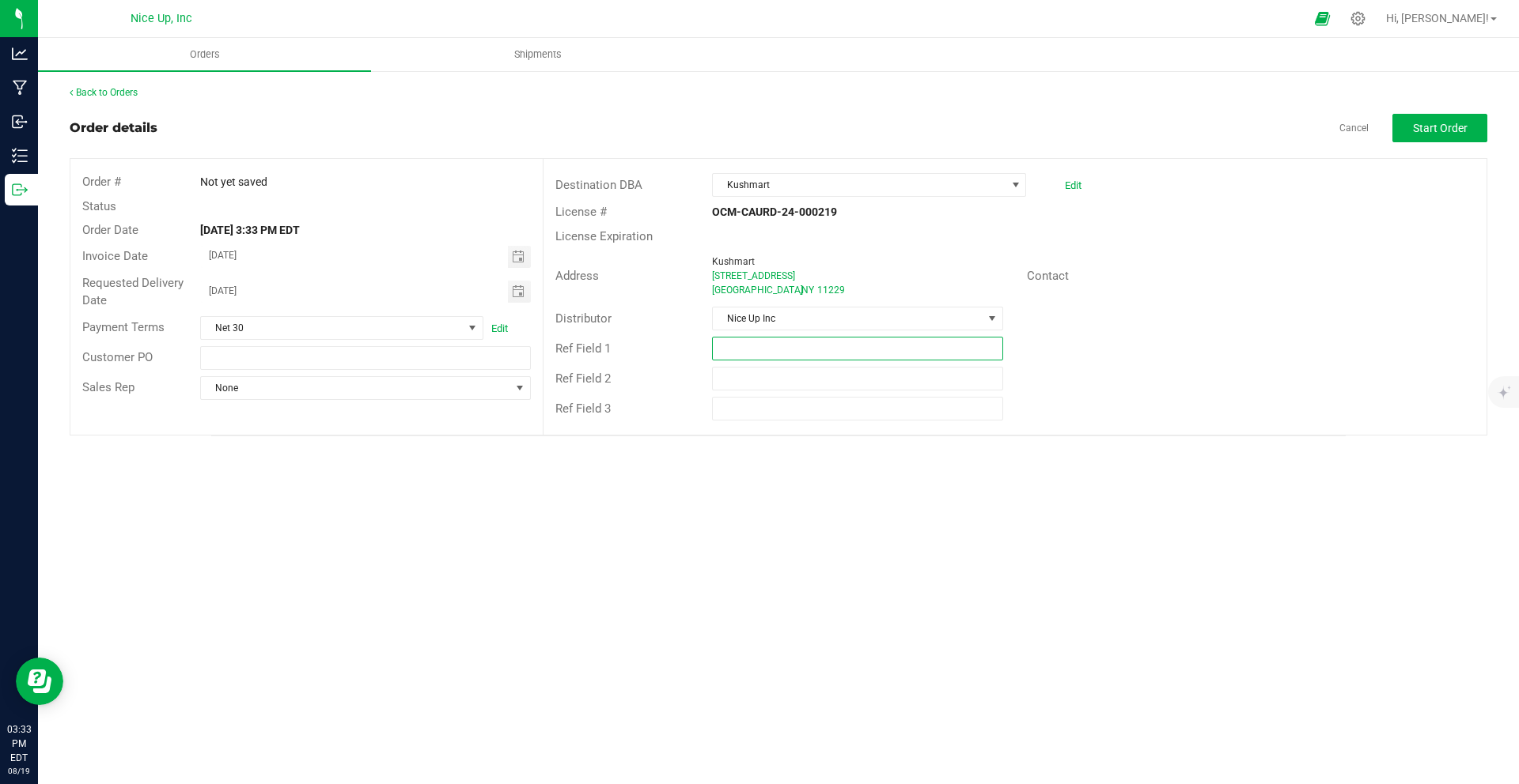
click at [753, 357] on input "text" at bounding box center [857, 348] width 290 height 23
type input "Sample"
click at [1348, 130] on link "Cancel" at bounding box center [1354, 128] width 29 height 14
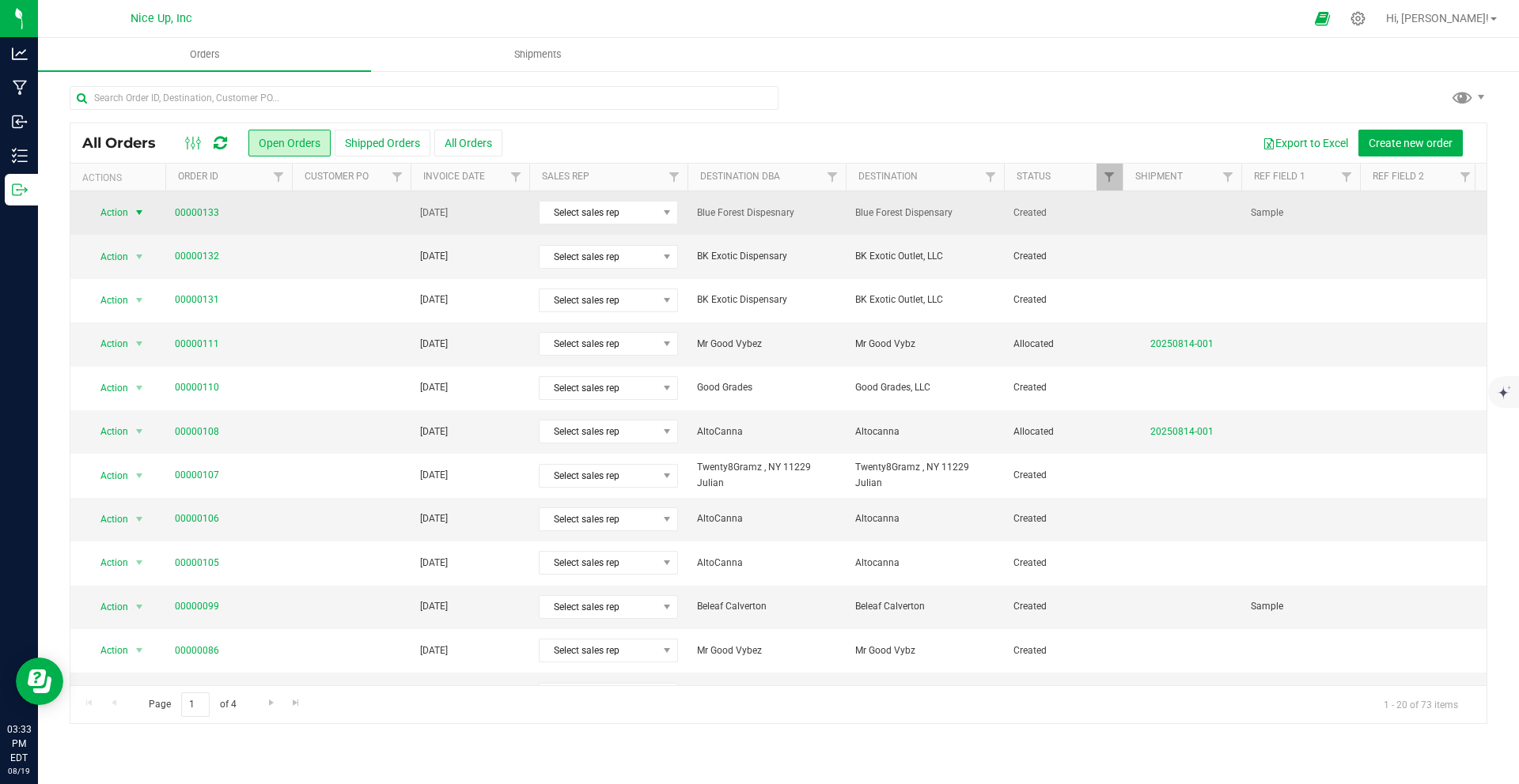
click at [125, 214] on span "Action" at bounding box center [108, 212] width 43 height 22
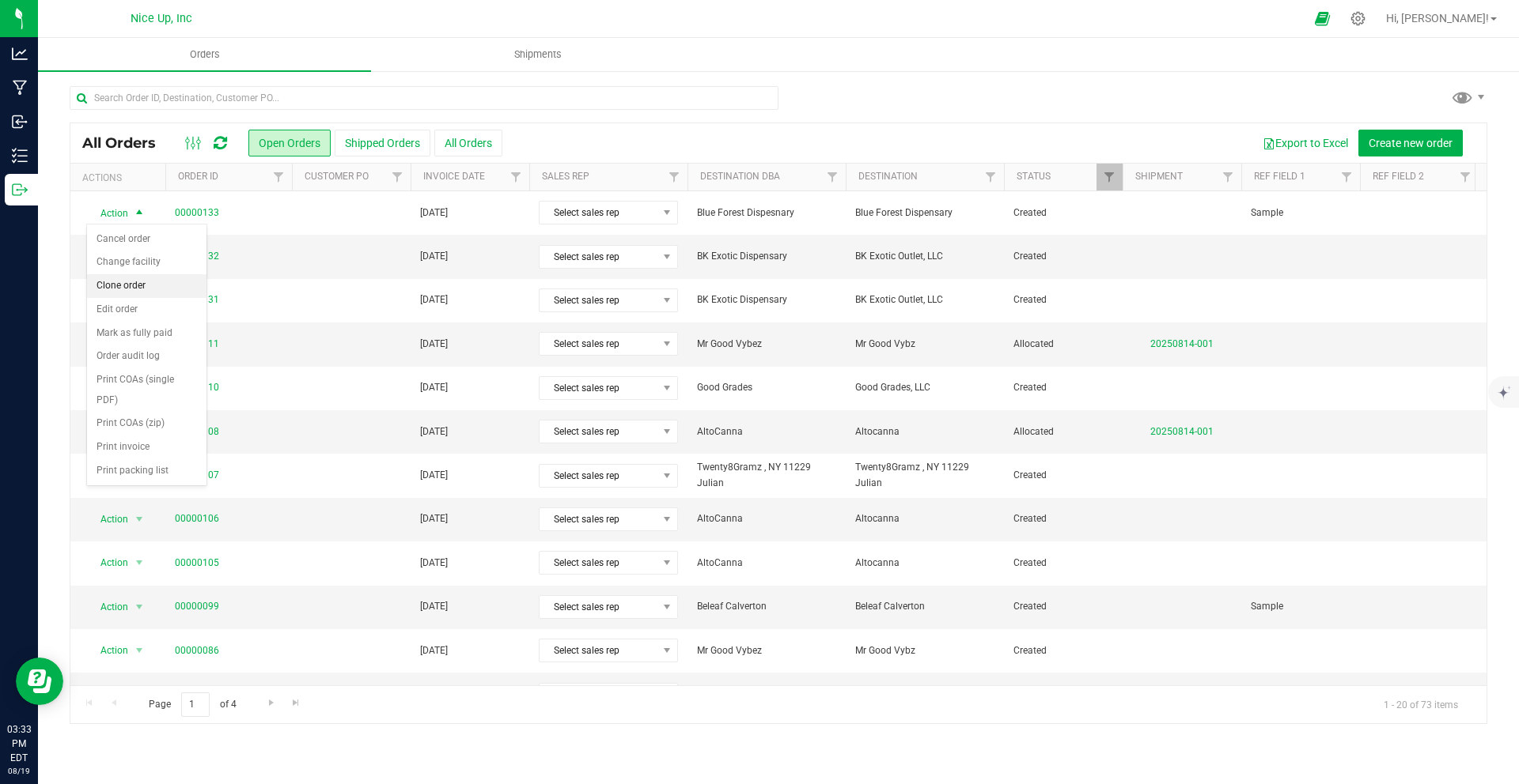
click at [134, 282] on li "Clone order" at bounding box center [146, 286] width 120 height 23
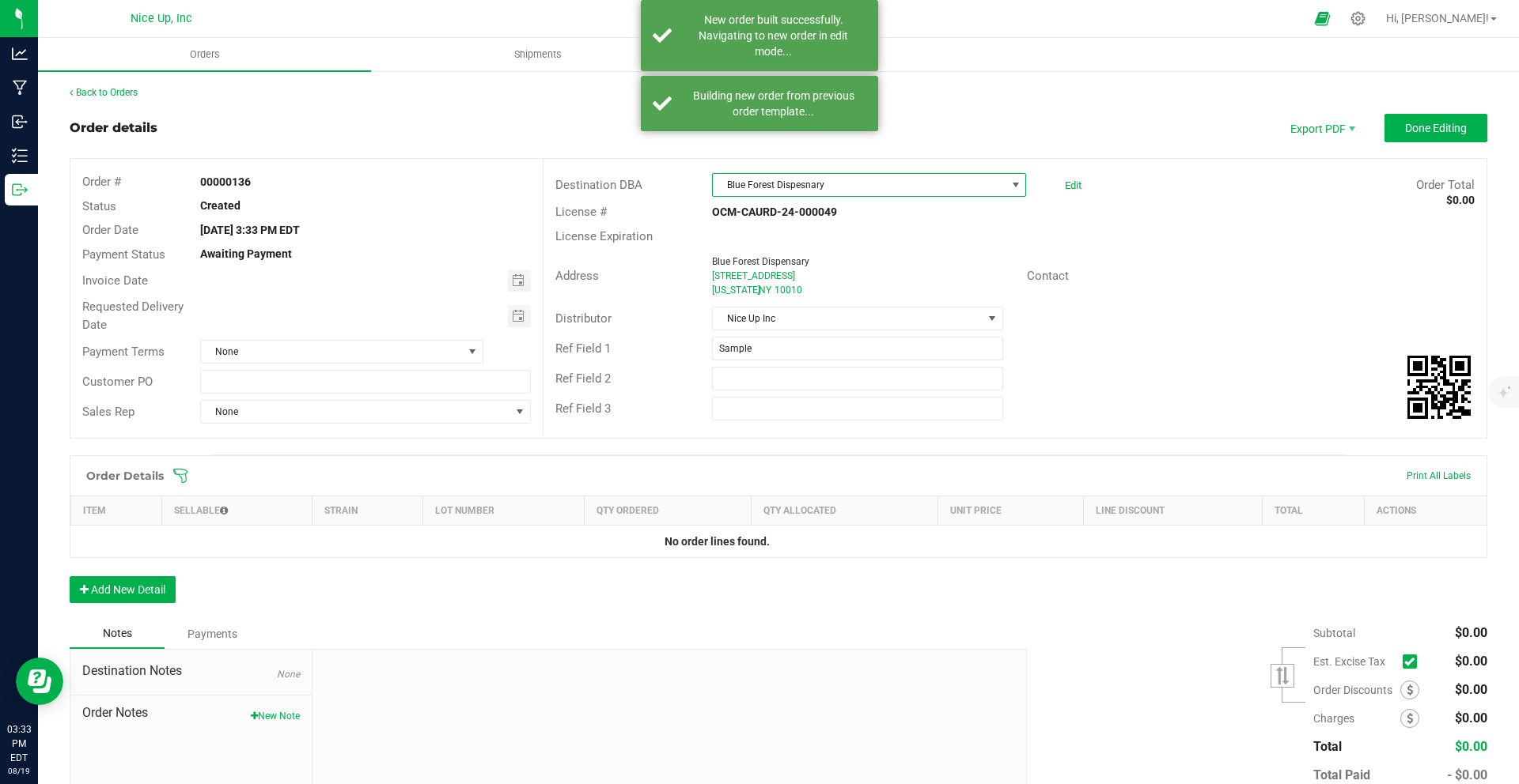
click at [861, 188] on span "Blue Forest Dispesnary" at bounding box center [858, 185] width 293 height 22
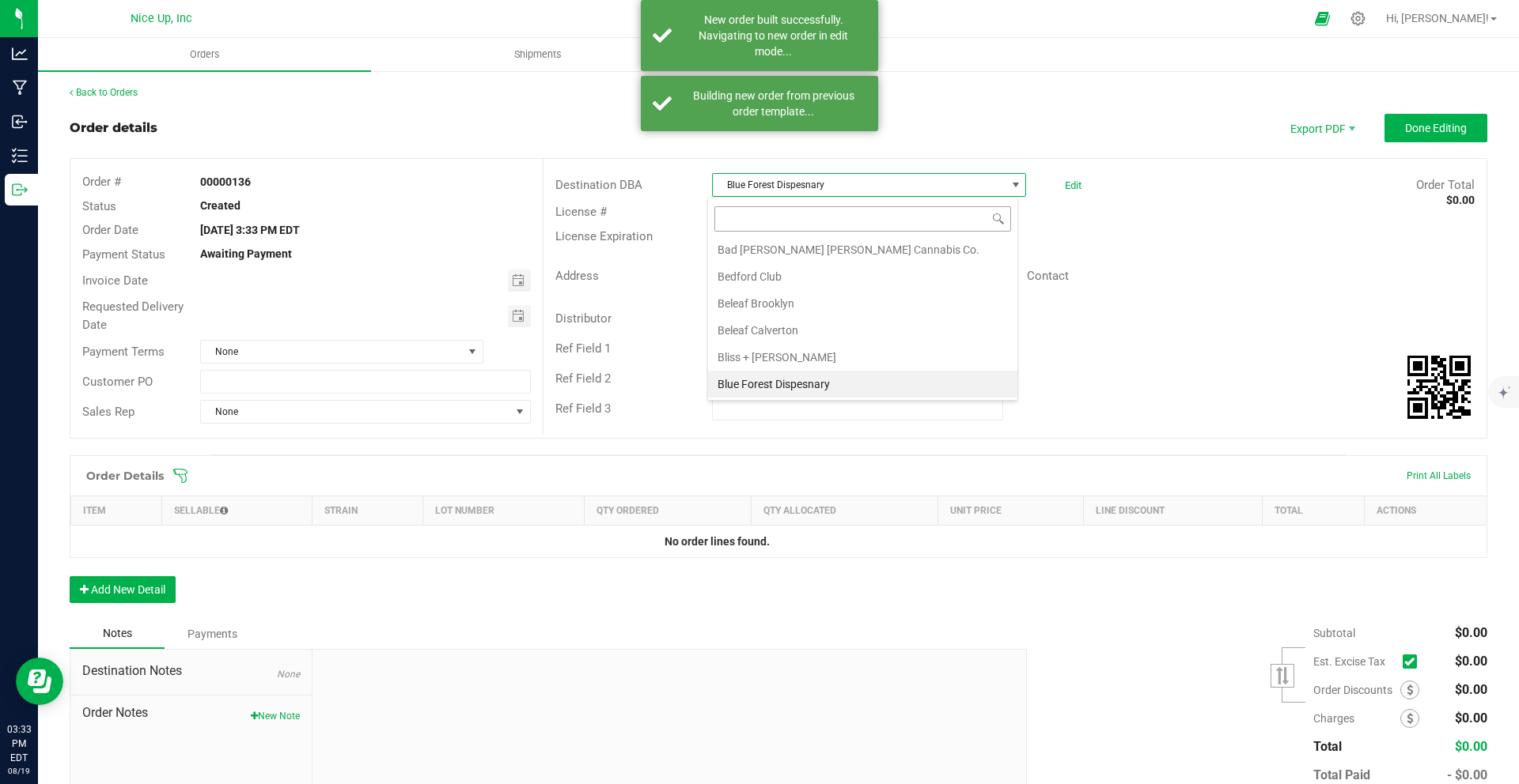
click at [907, 219] on input at bounding box center [862, 218] width 297 height 24
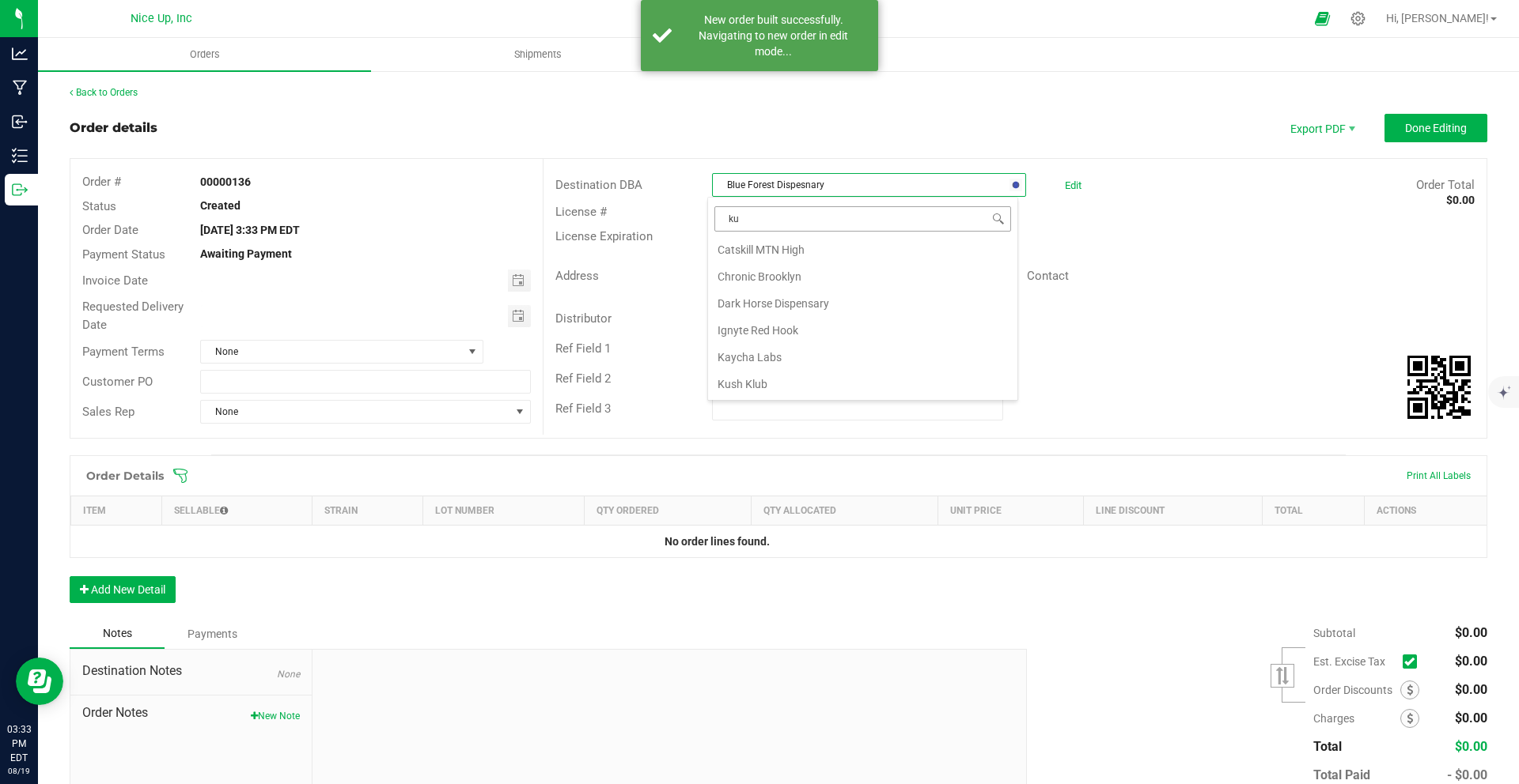
scroll to position [0, 0]
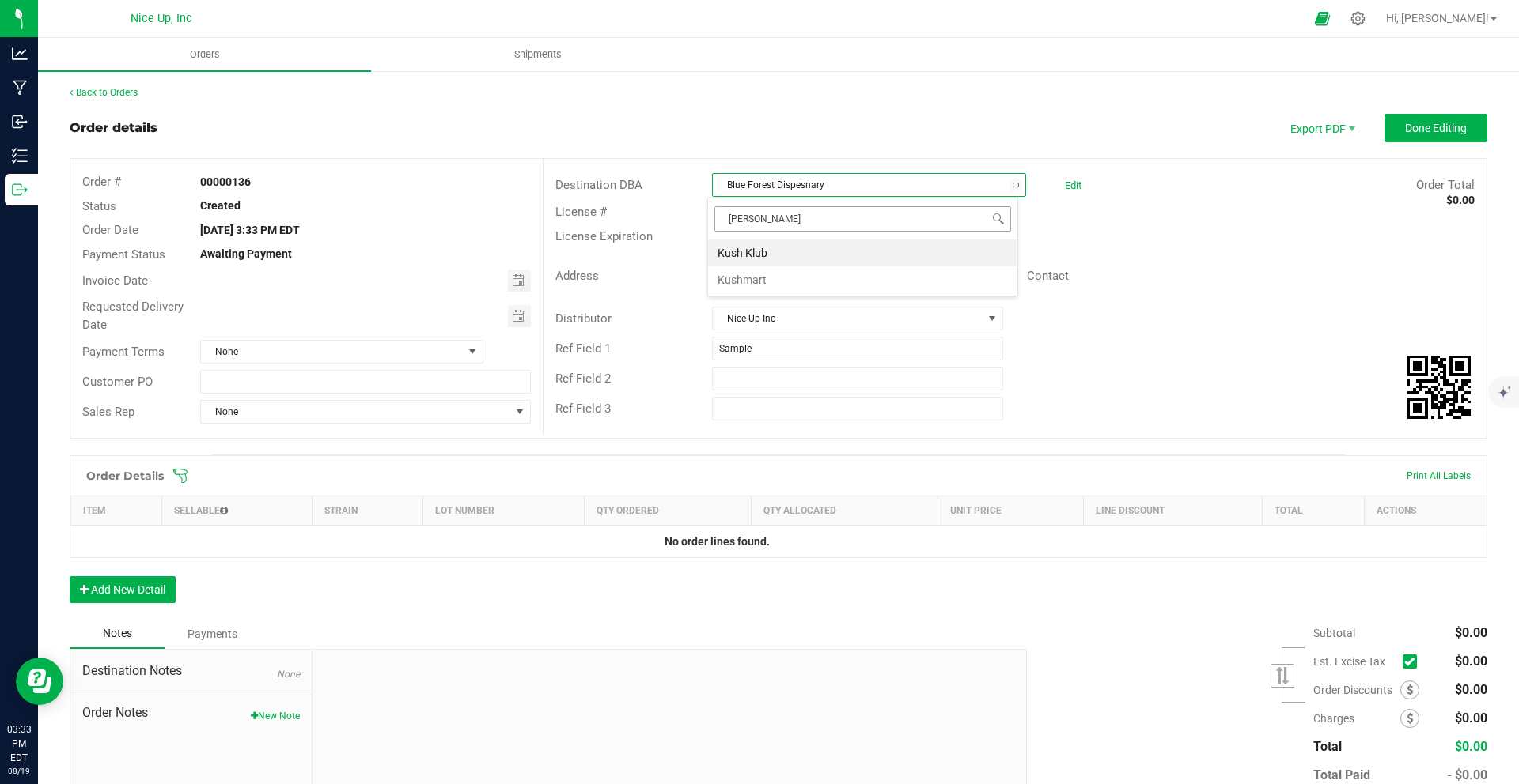
type input "kushmar"
click at [927, 243] on li "Kushmart" at bounding box center [863, 253] width 309 height 27
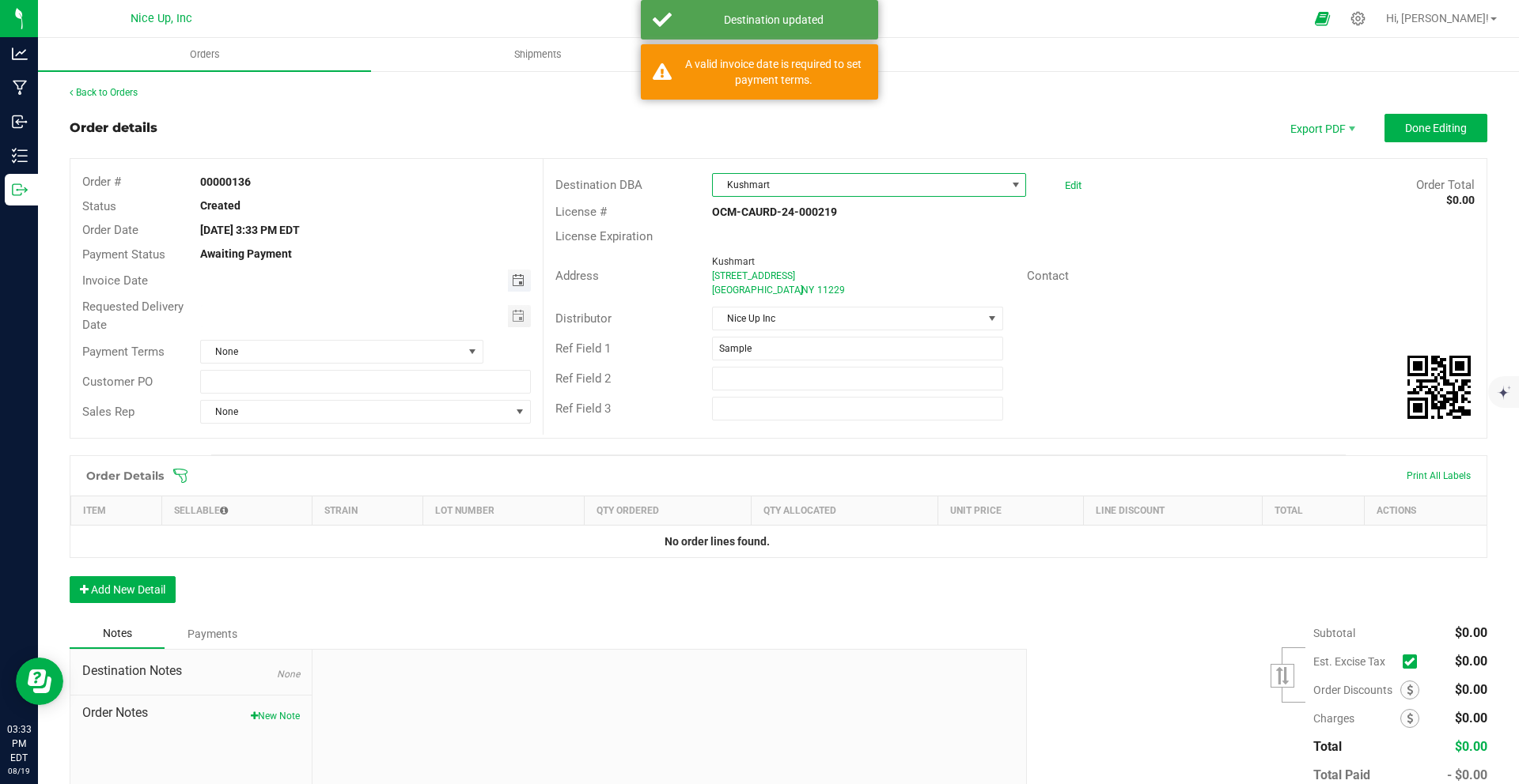
click at [513, 275] on span "Toggle calendar" at bounding box center [518, 280] width 13 height 13
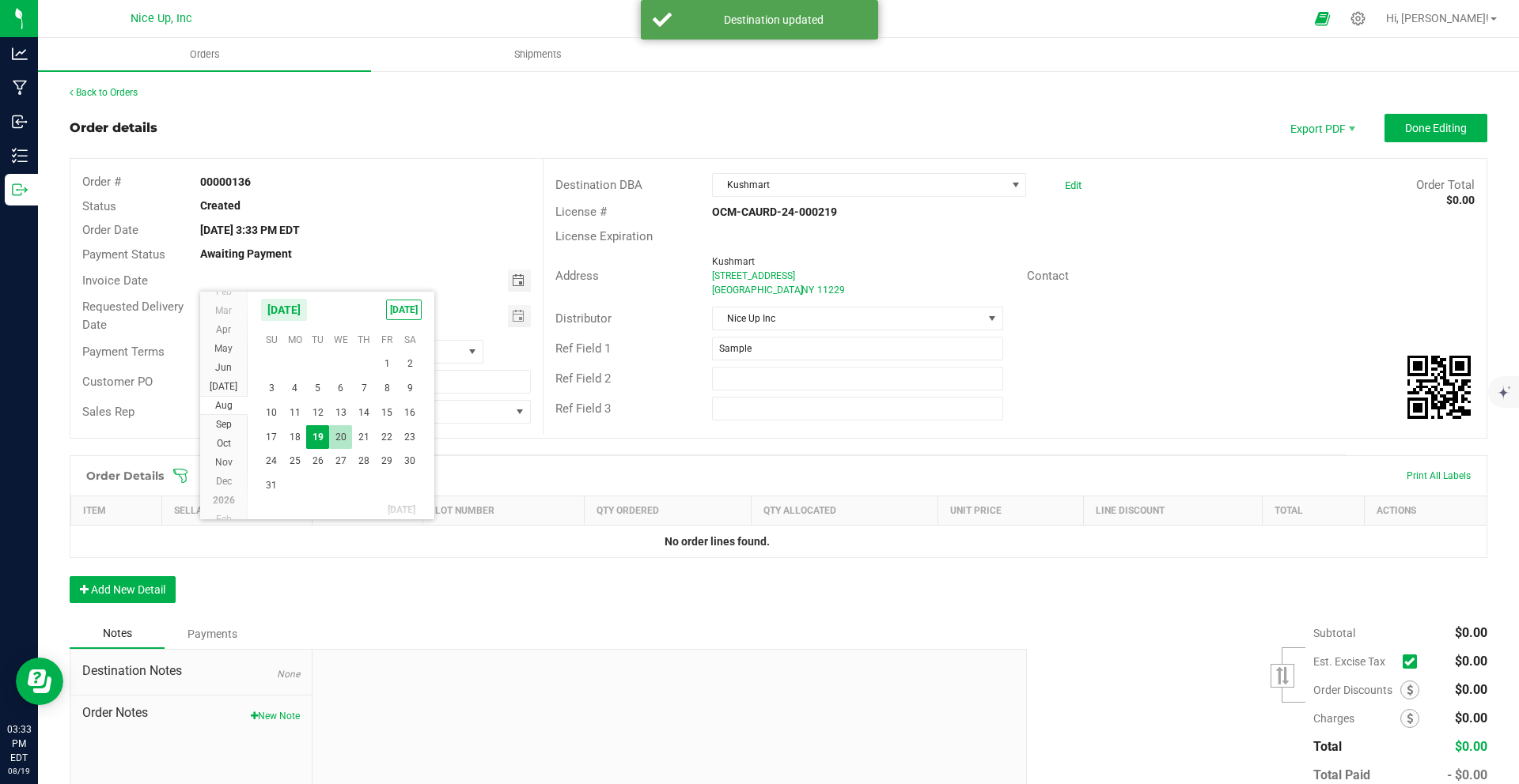
click at [344, 438] on span "20" at bounding box center [341, 437] width 23 height 24
type input "08/20/2025"
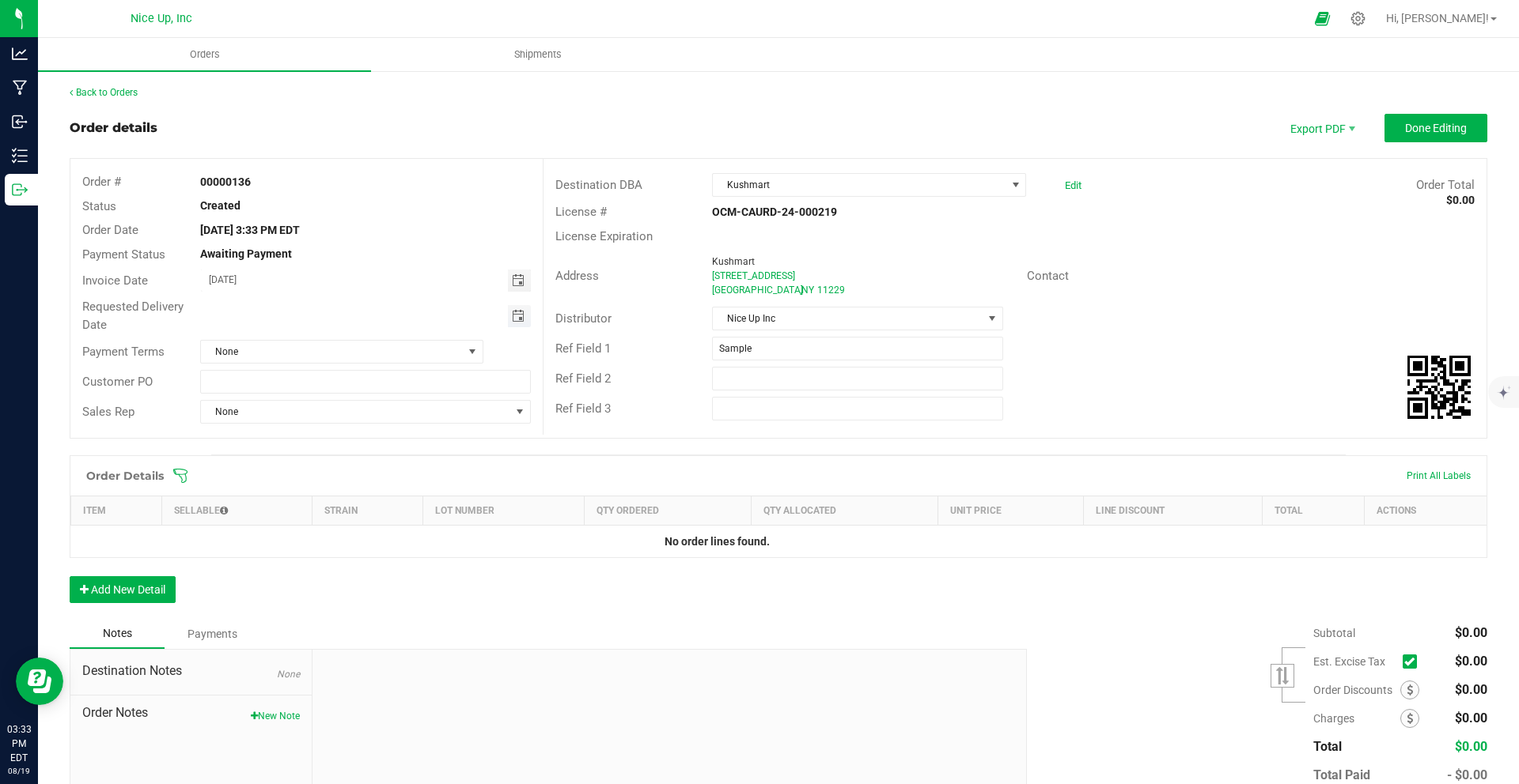
click at [516, 315] on span "Toggle calendar" at bounding box center [518, 316] width 13 height 13
click at [346, 467] on span "20" at bounding box center [341, 472] width 23 height 24
type input "08/20/2025"
click at [452, 353] on span "None" at bounding box center [331, 351] width 262 height 22
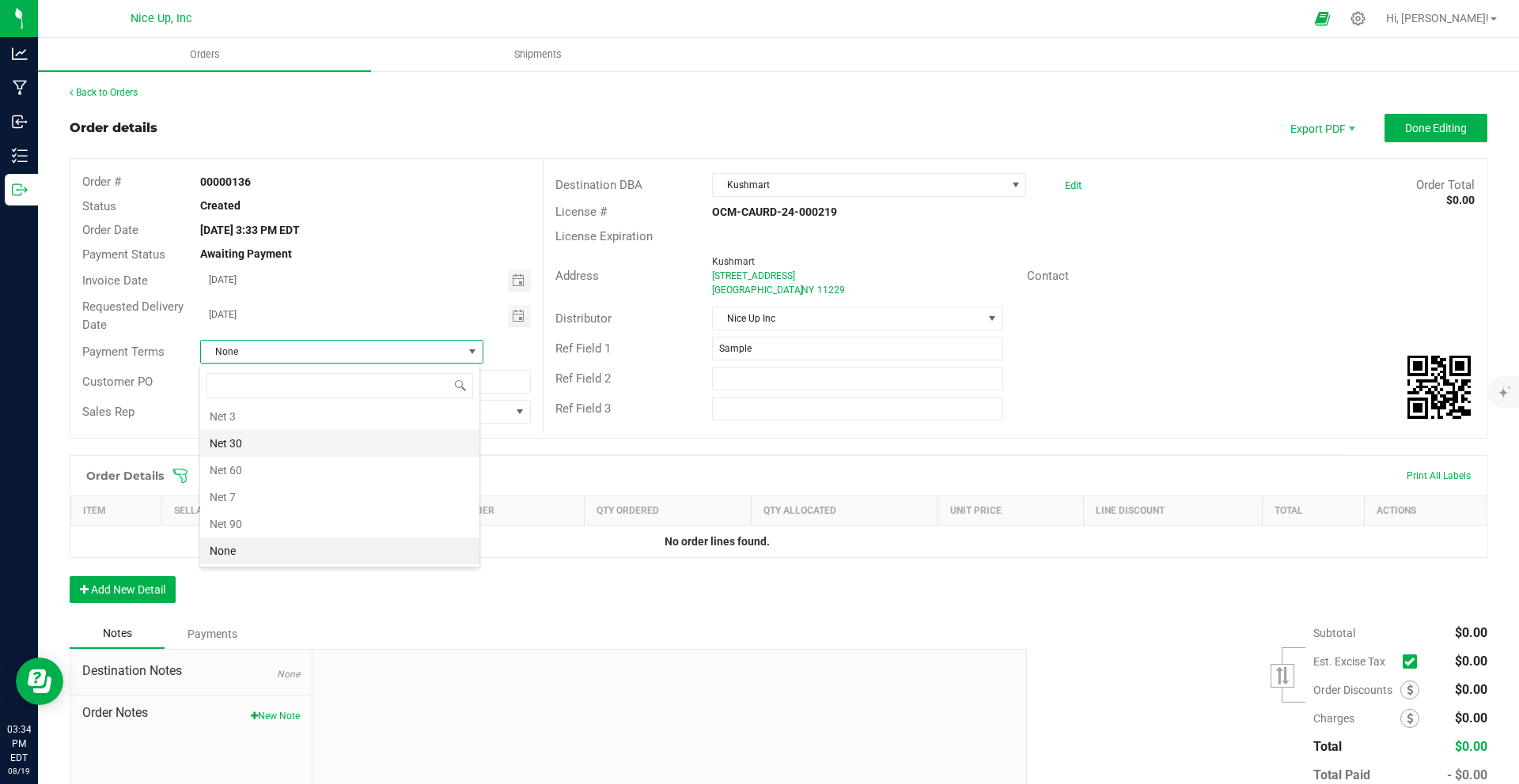
click at [401, 450] on li "Net 30" at bounding box center [340, 444] width 279 height 27
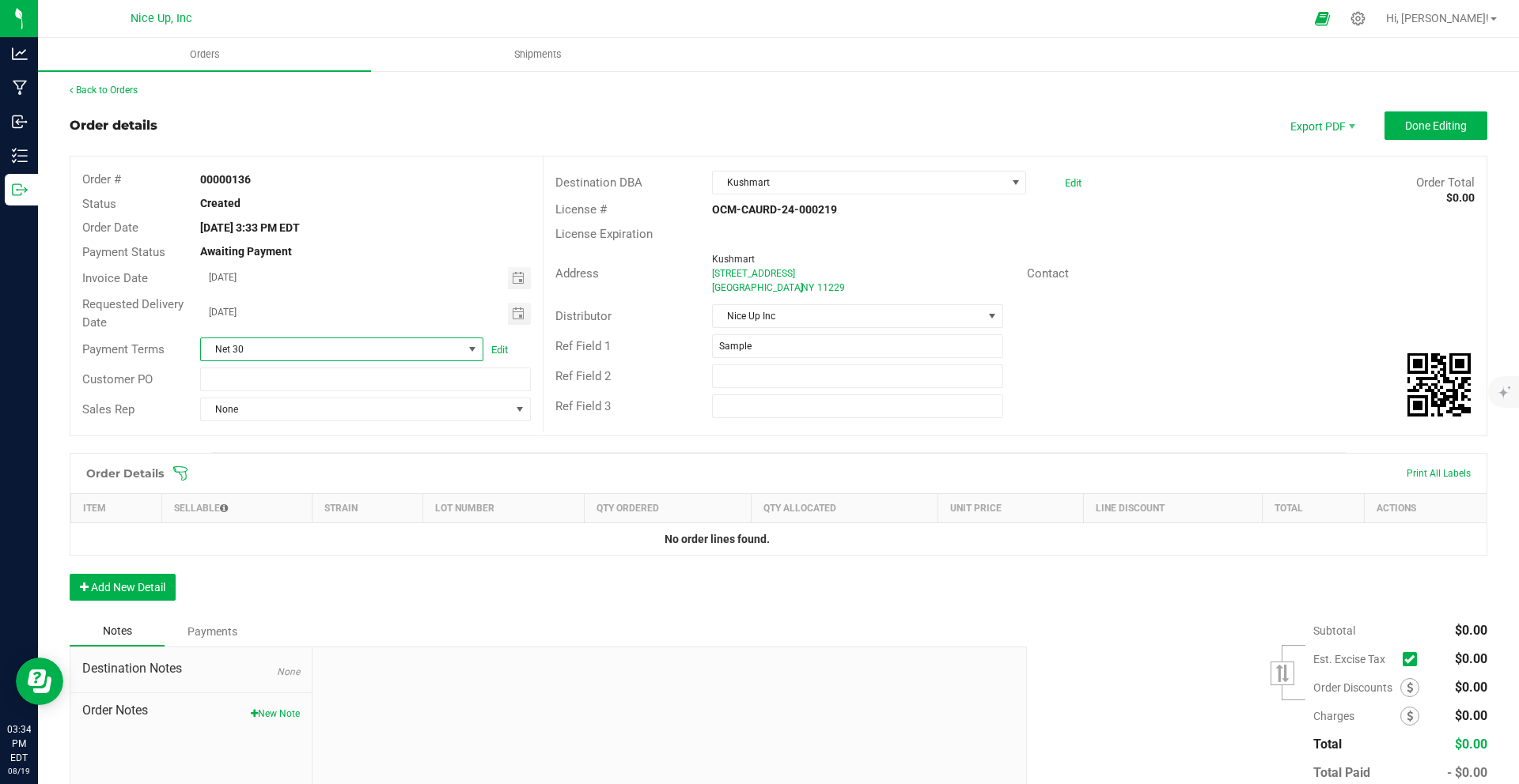
scroll to position [0, 0]
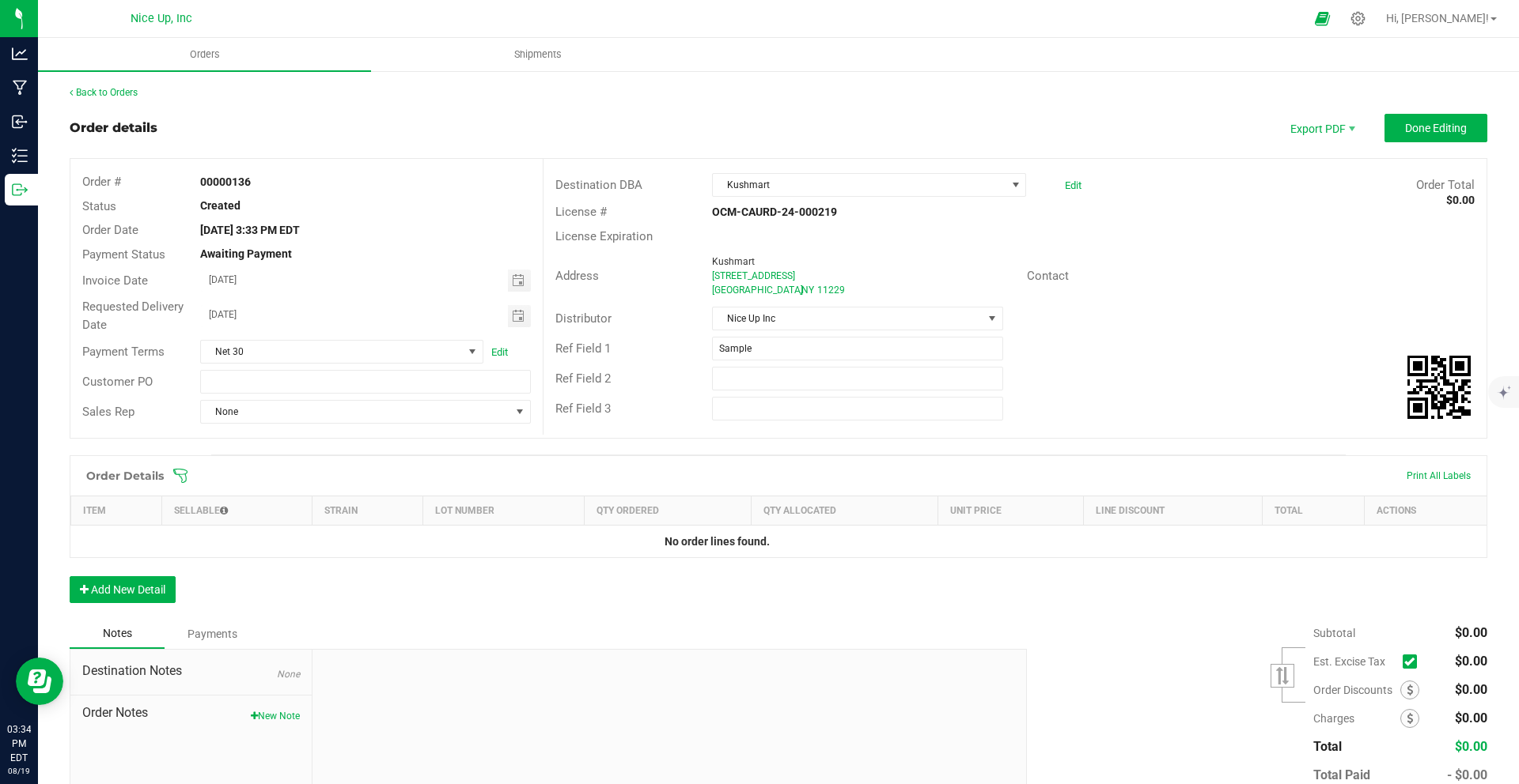
click at [78, 76] on div "Back to Orders Order details Export PDF Done Editing Order # 00000136 Status Cr…" at bounding box center [778, 475] width 1481 height 809
click at [84, 87] on link "Back to Orders" at bounding box center [104, 91] width 68 height 11
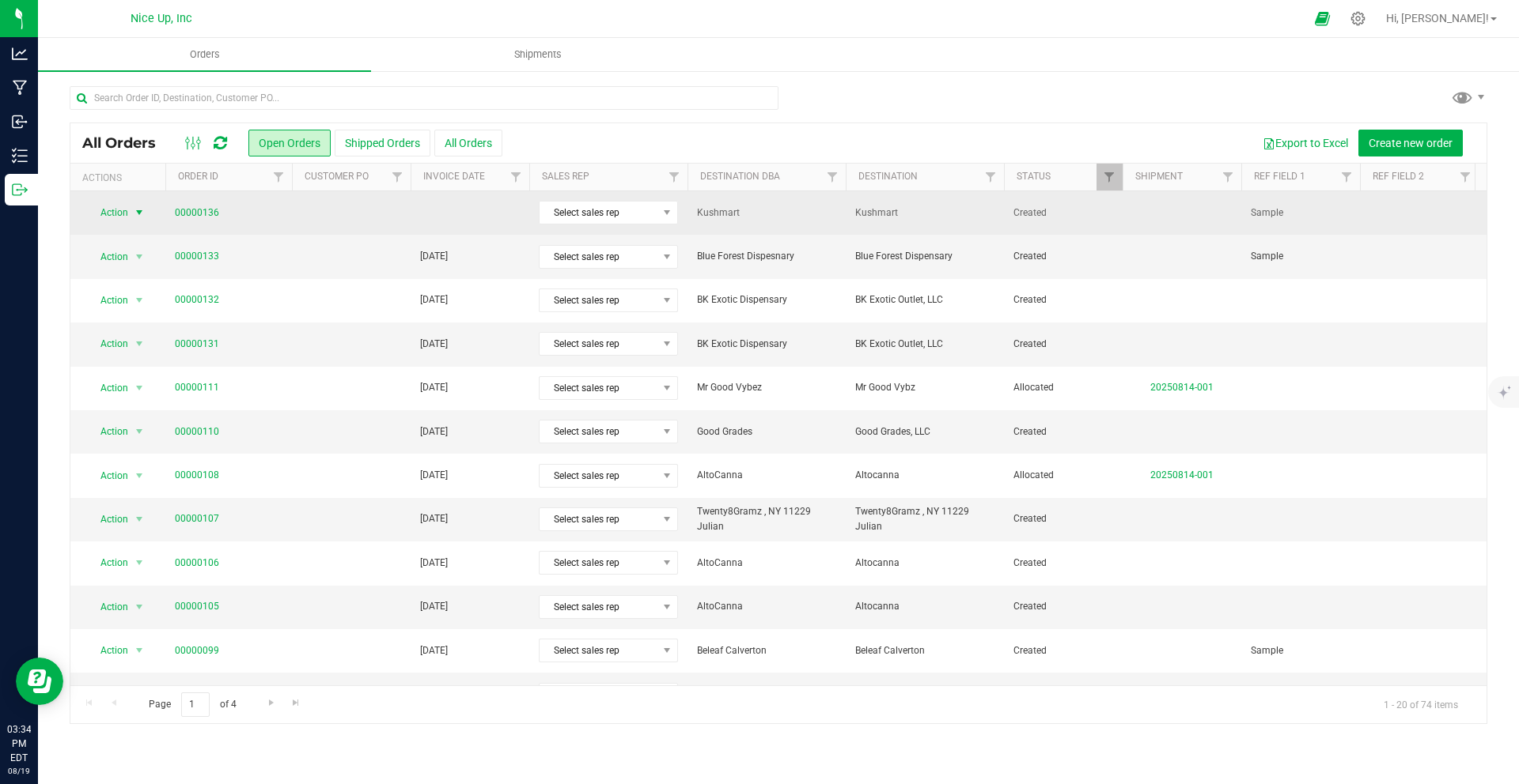
click at [129, 218] on span "select" at bounding box center [139, 212] width 19 height 22
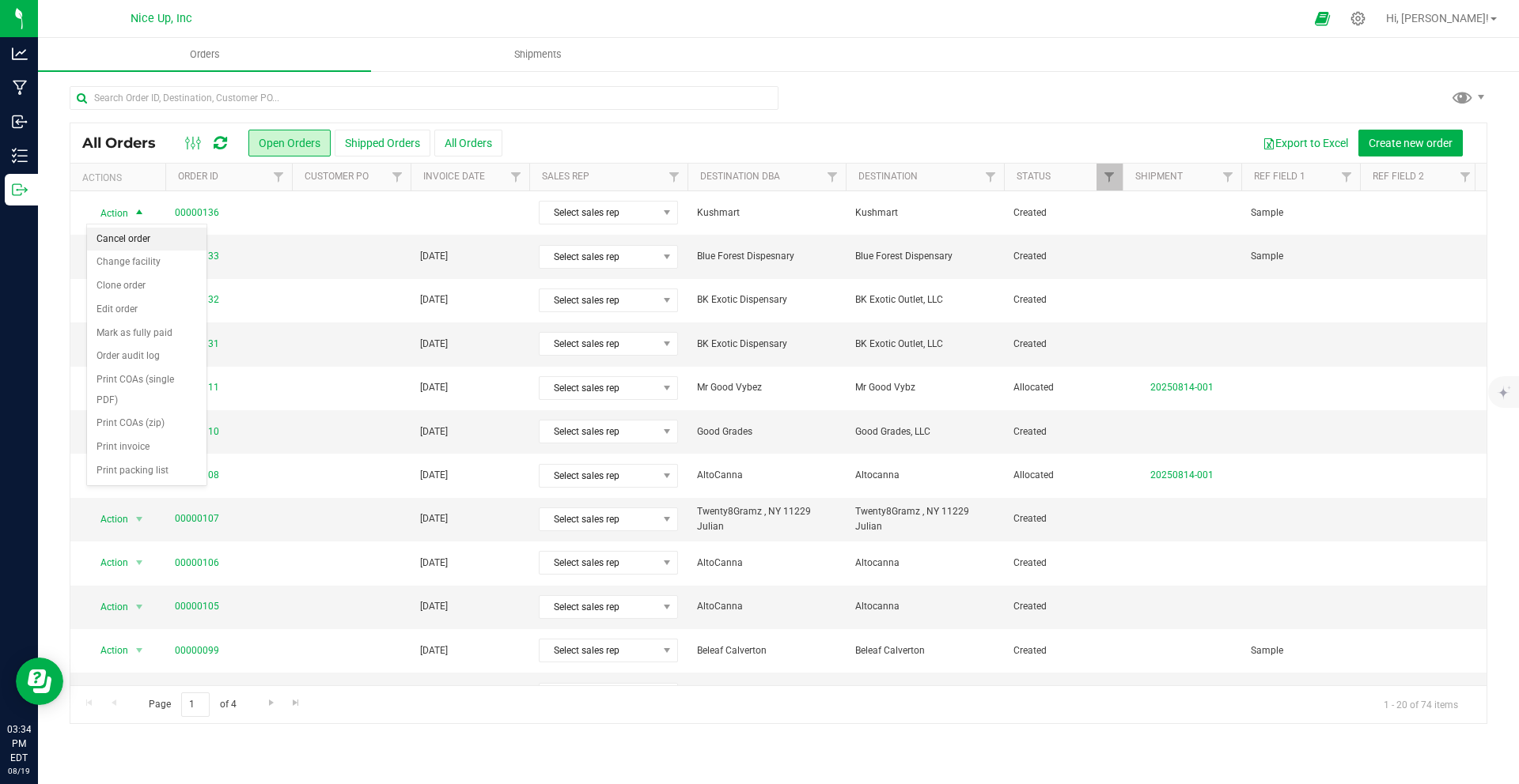
click at [146, 241] on li "Cancel order" at bounding box center [146, 239] width 120 height 23
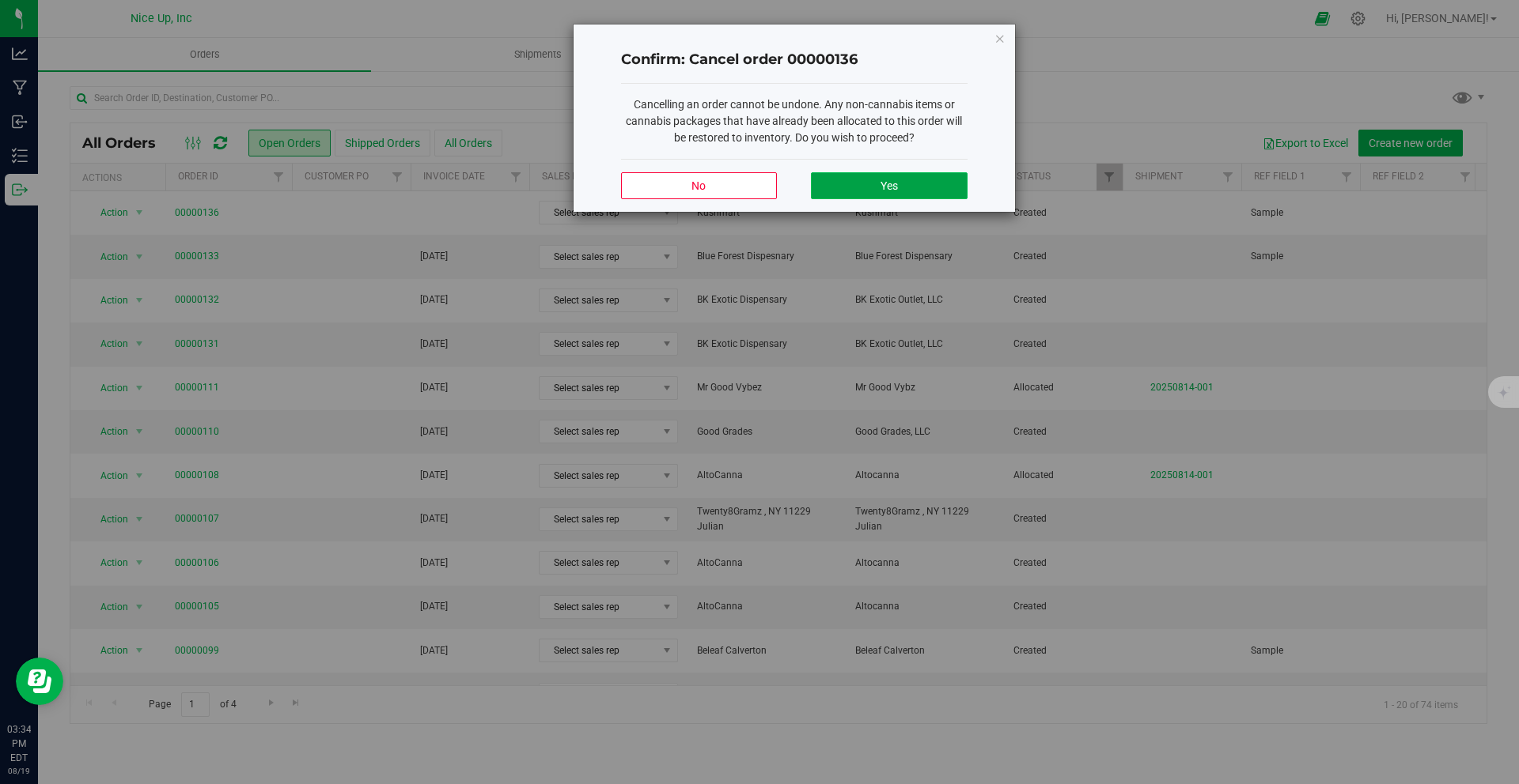
click at [915, 183] on button "Yes" at bounding box center [888, 186] width 156 height 27
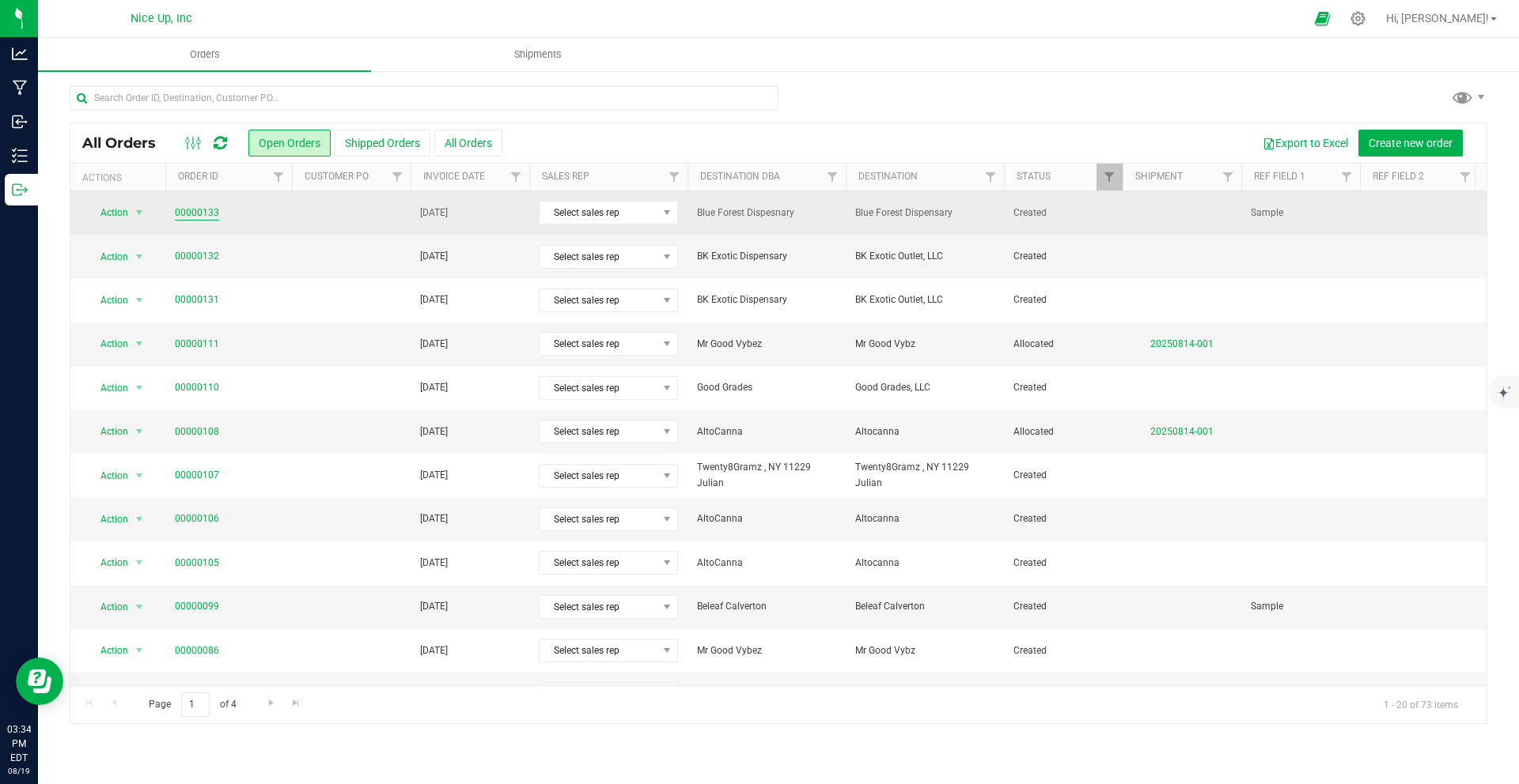
click at [186, 212] on link "00000133" at bounding box center [198, 212] width 45 height 15
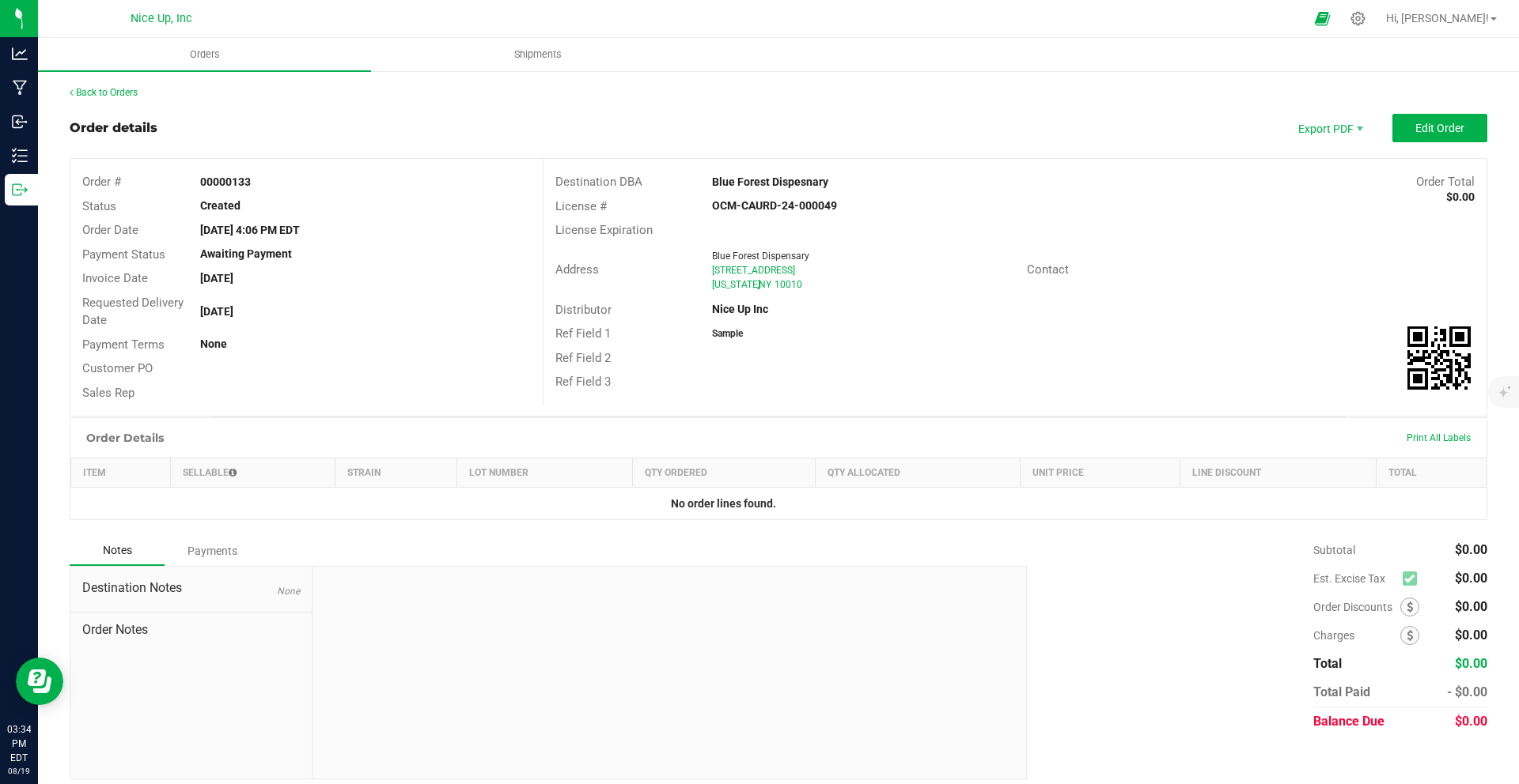
click at [123, 104] on div "Back to Orders Order details Export PDF Edit Order Order # 00000133 Status Crea…" at bounding box center [778, 433] width 1418 height 695
click at [126, 94] on link "Back to Orders" at bounding box center [104, 91] width 68 height 11
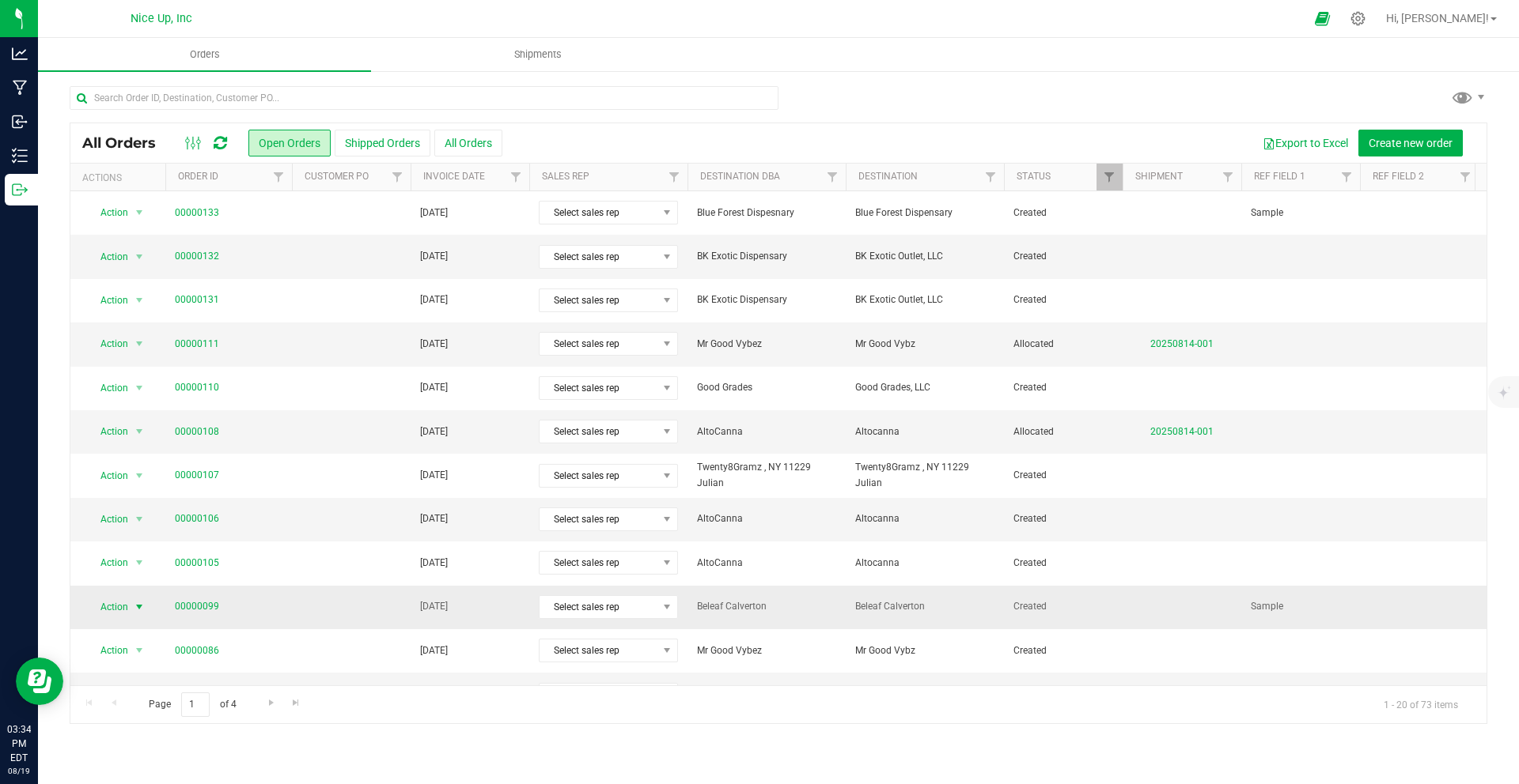
click at [134, 610] on span "select" at bounding box center [139, 607] width 13 height 13
click at [144, 411] on li "Clone order" at bounding box center [146, 416] width 120 height 23
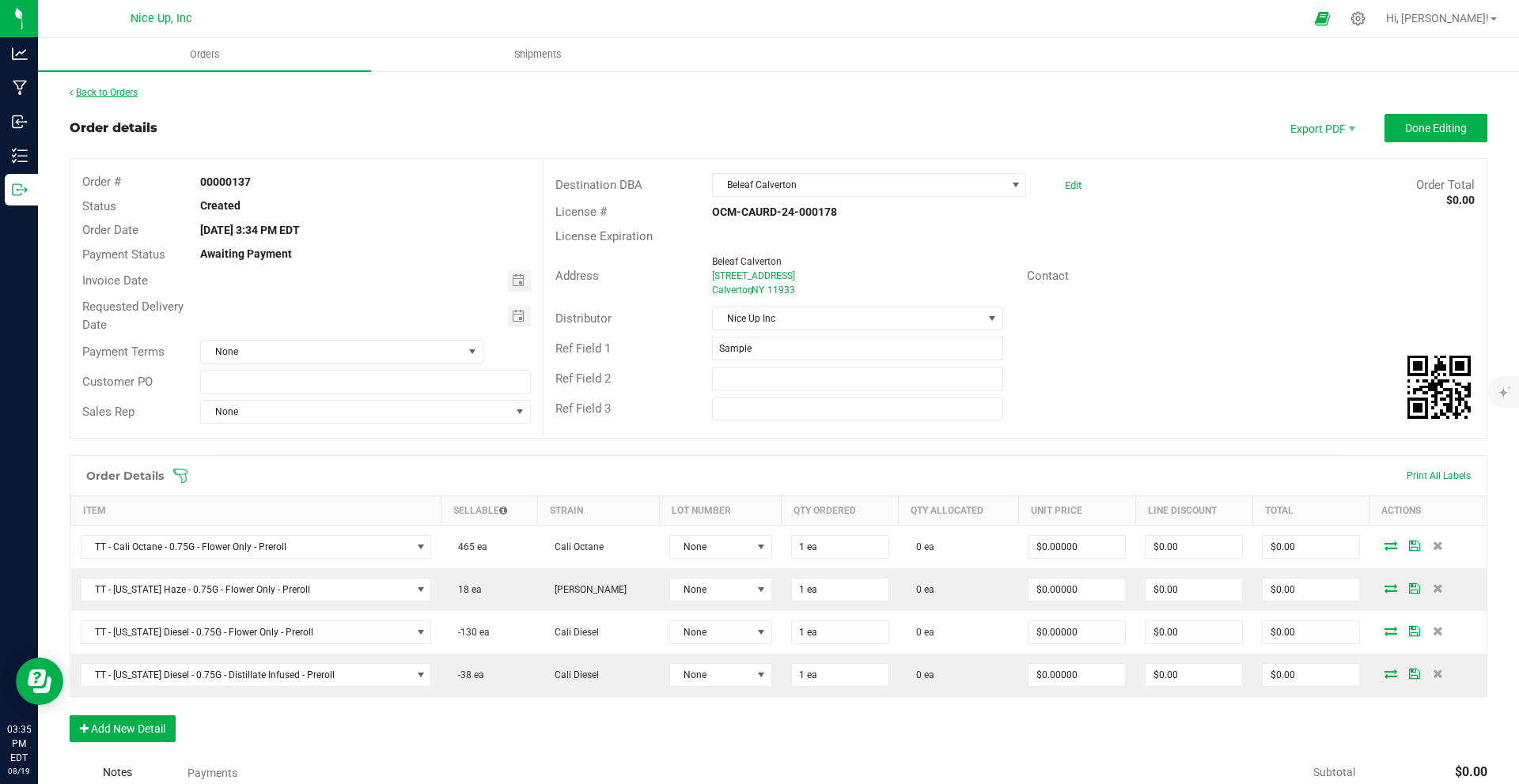
click at [103, 96] on link "Back to Orders" at bounding box center [104, 91] width 68 height 11
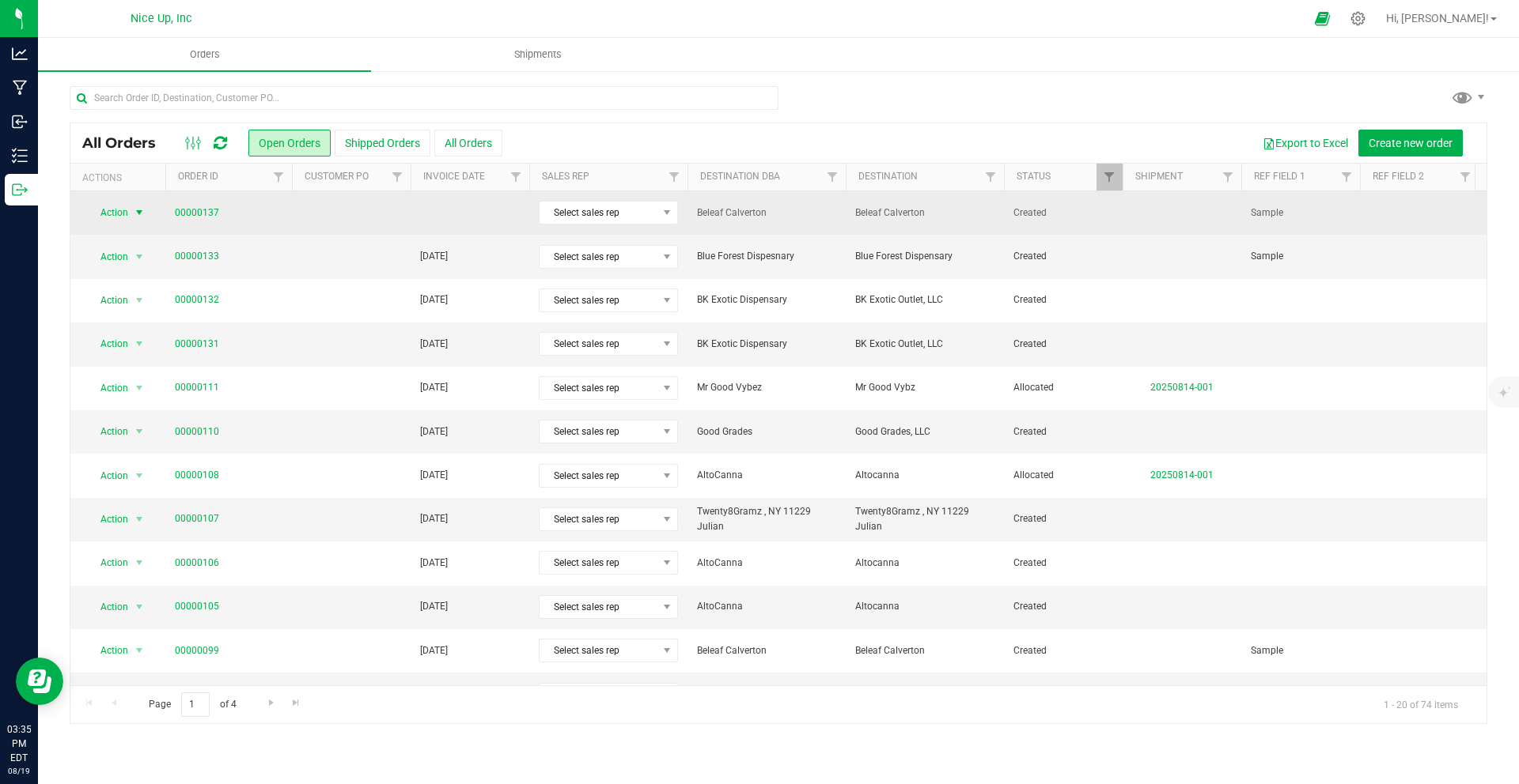
click at [128, 215] on span "Action" at bounding box center [108, 212] width 43 height 22
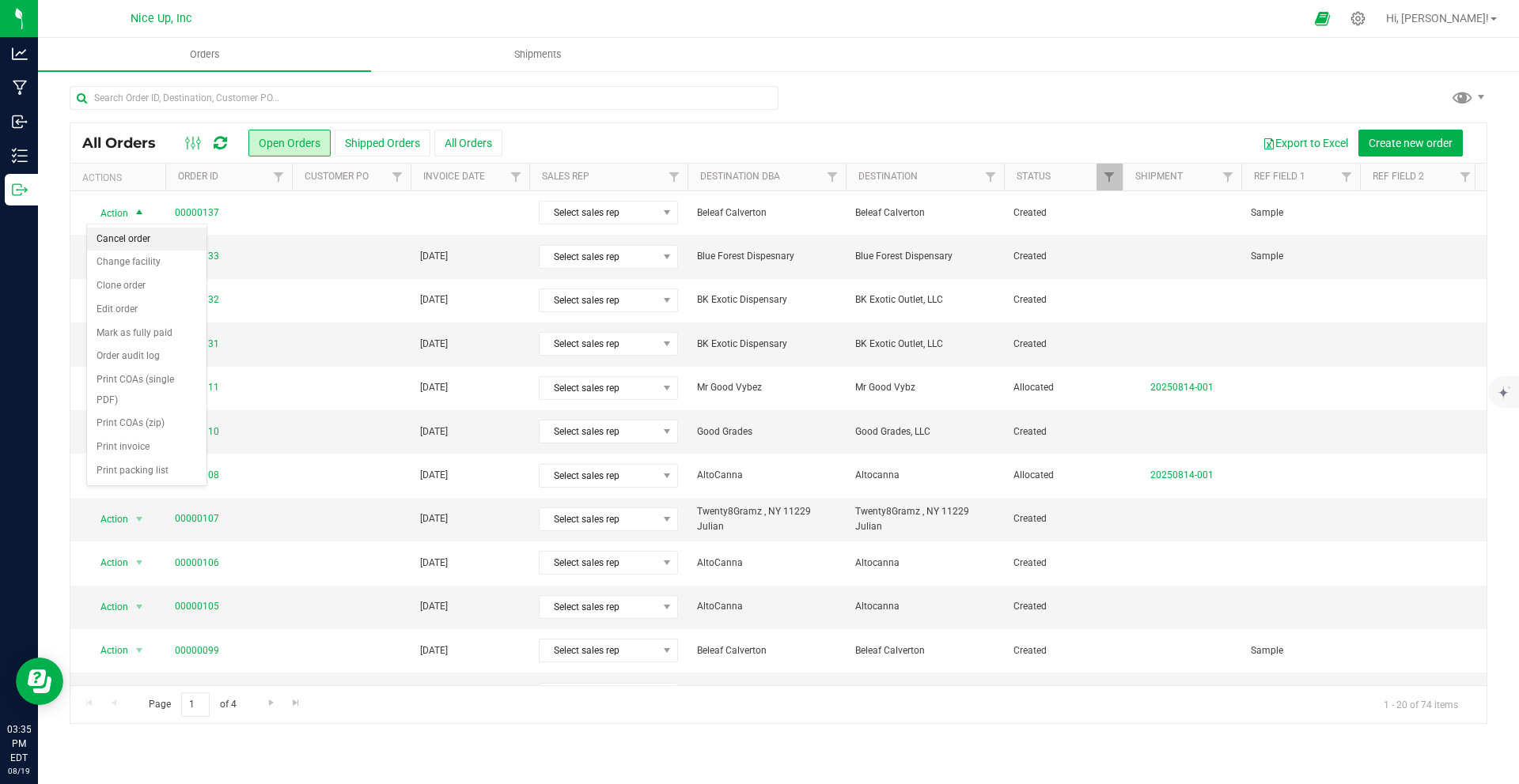
click at [137, 241] on li "Cancel order" at bounding box center [146, 239] width 120 height 23
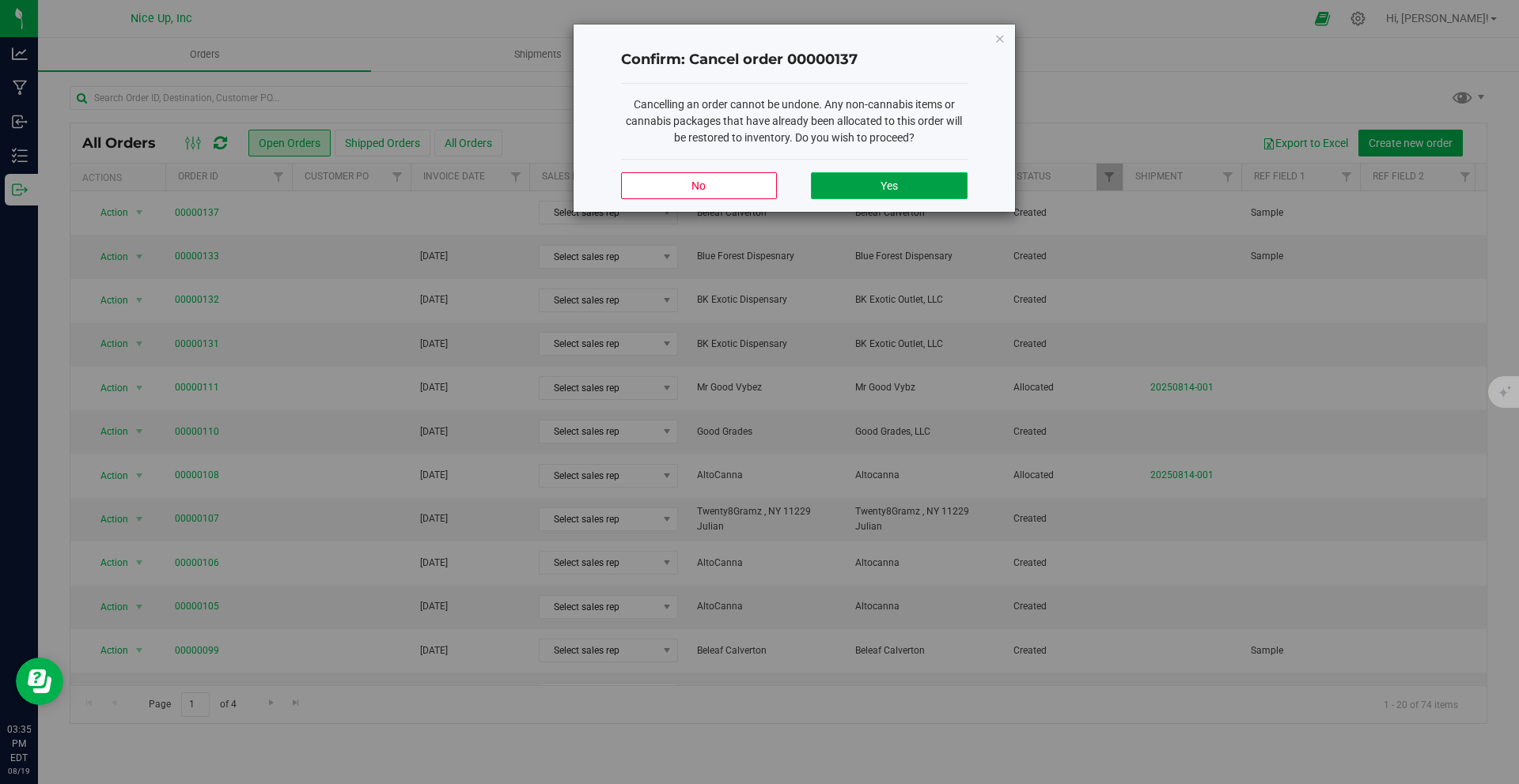
click at [890, 187] on span "Yes" at bounding box center [889, 186] width 18 height 13
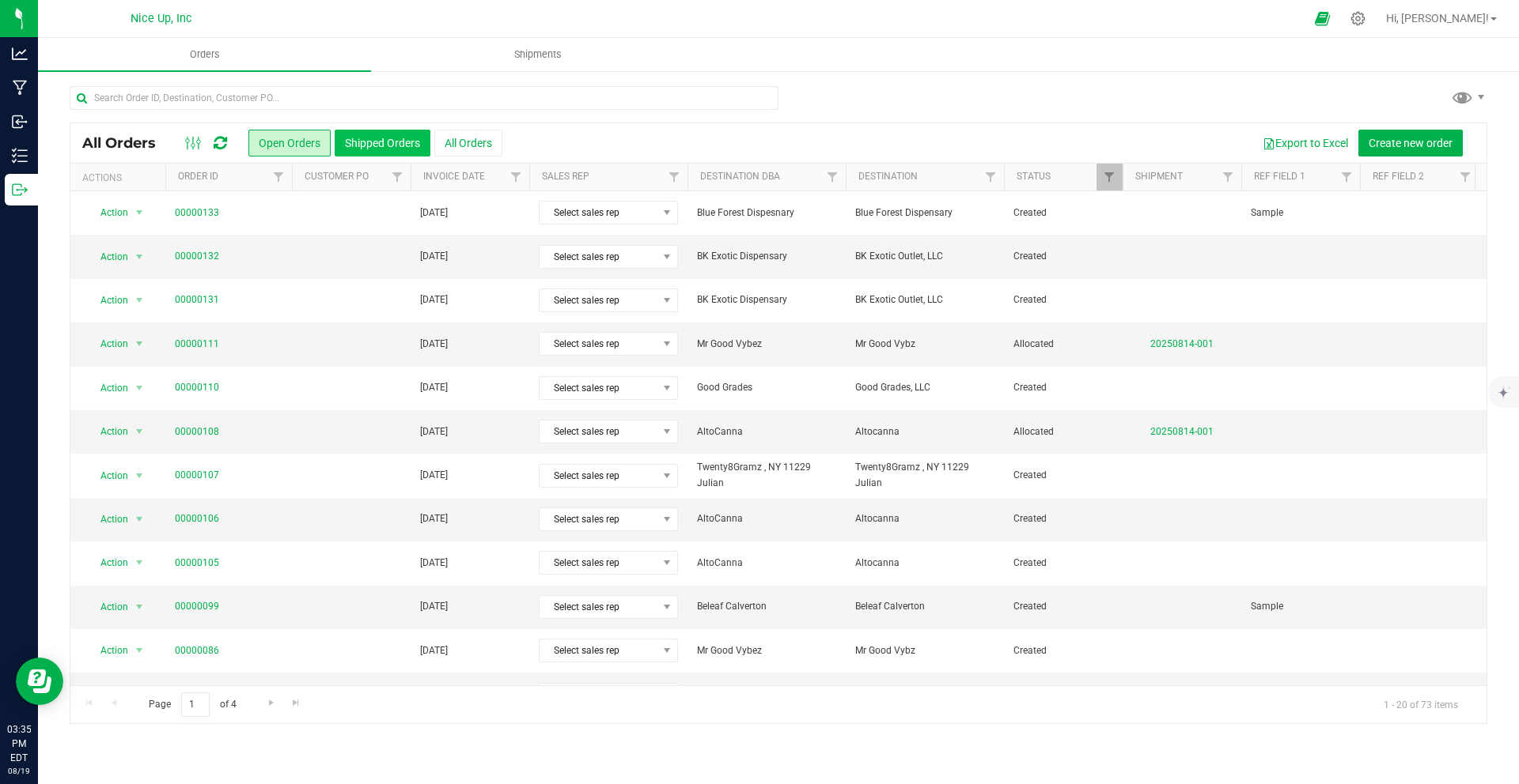
click at [385, 150] on button "Shipped Orders" at bounding box center [382, 143] width 95 height 27
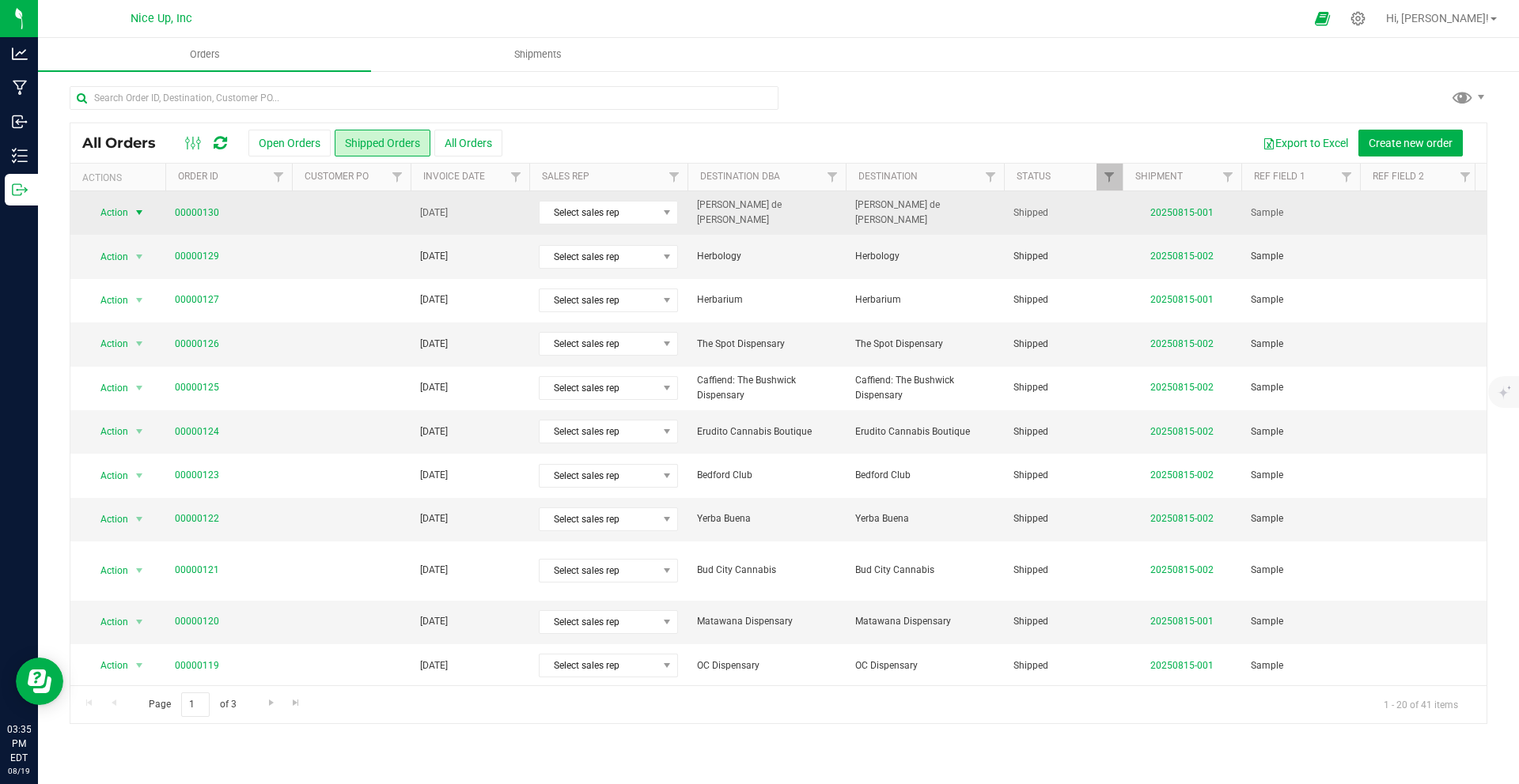
click at [133, 215] on span "select" at bounding box center [139, 212] width 13 height 13
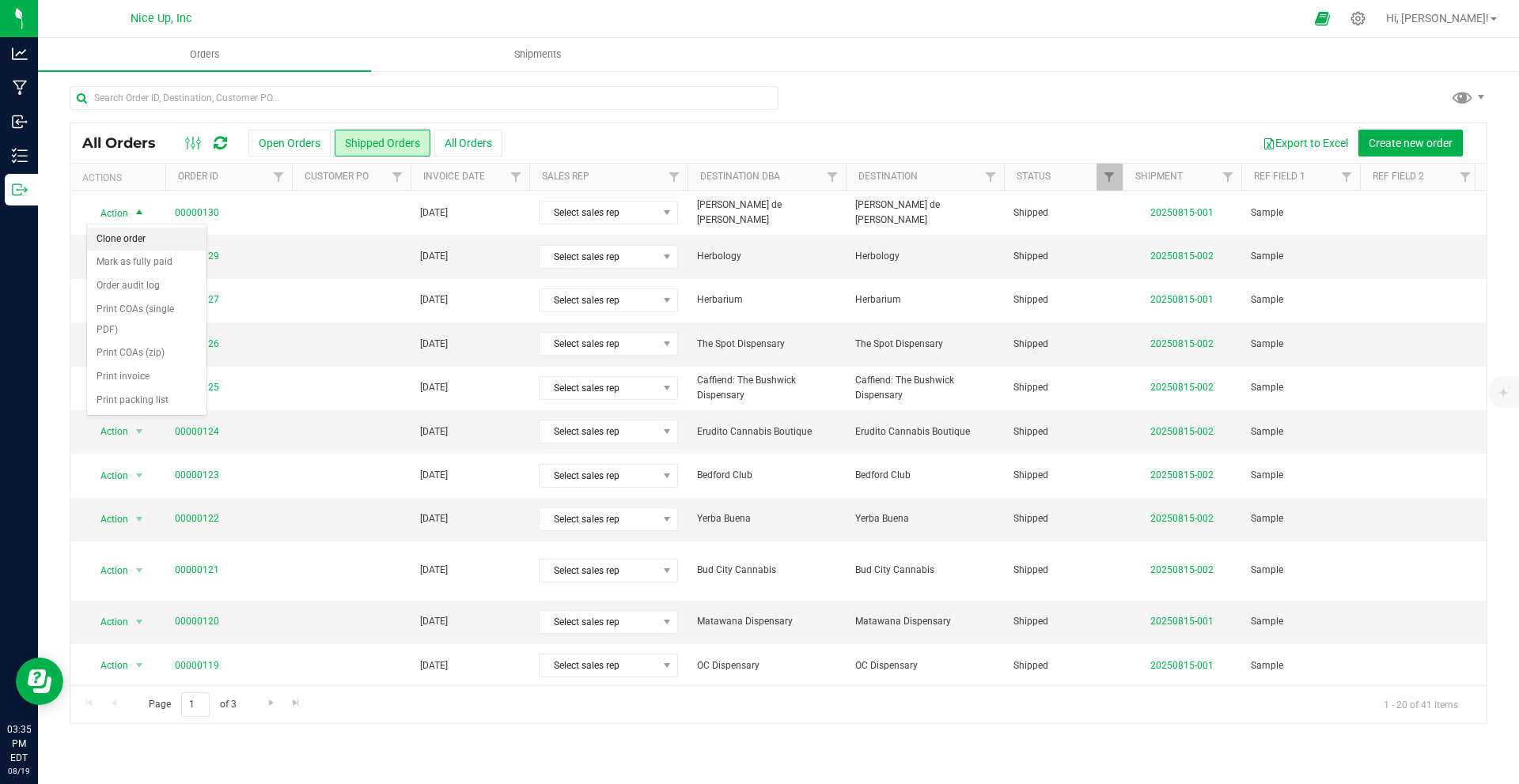
click at [138, 236] on li "Clone order" at bounding box center [146, 239] width 120 height 23
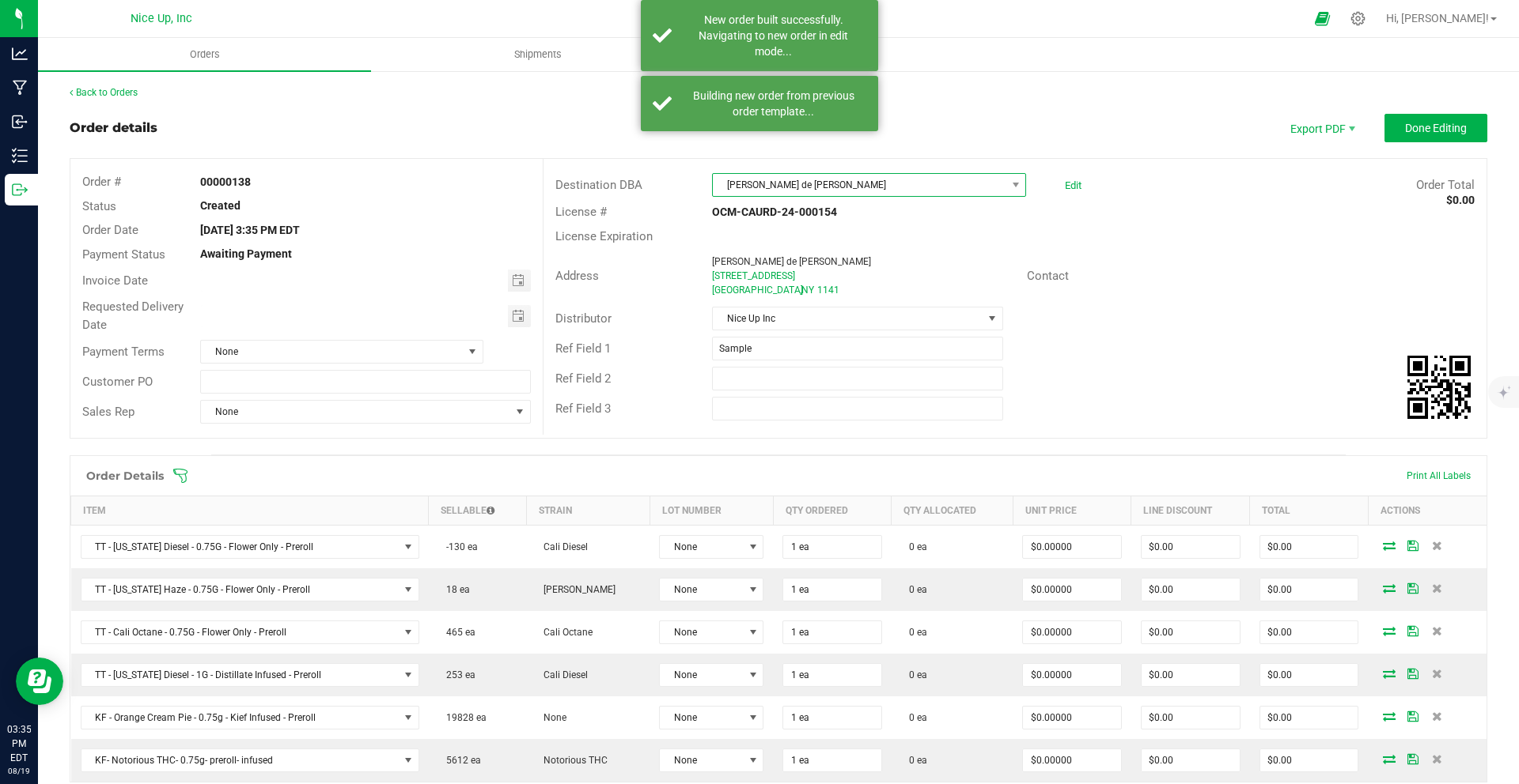
click at [772, 182] on span "Flor de Fred" at bounding box center [858, 185] width 293 height 22
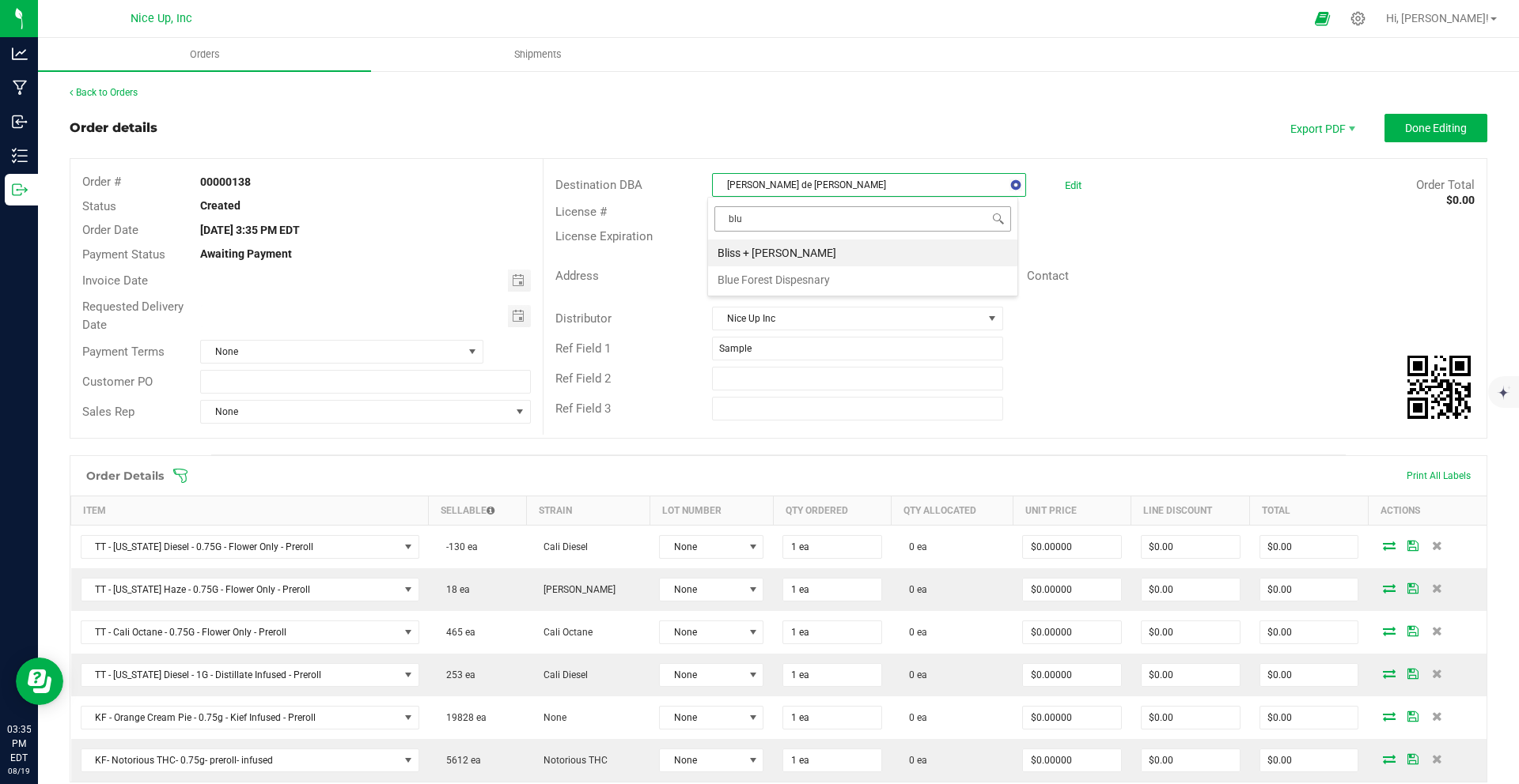
type input "blue"
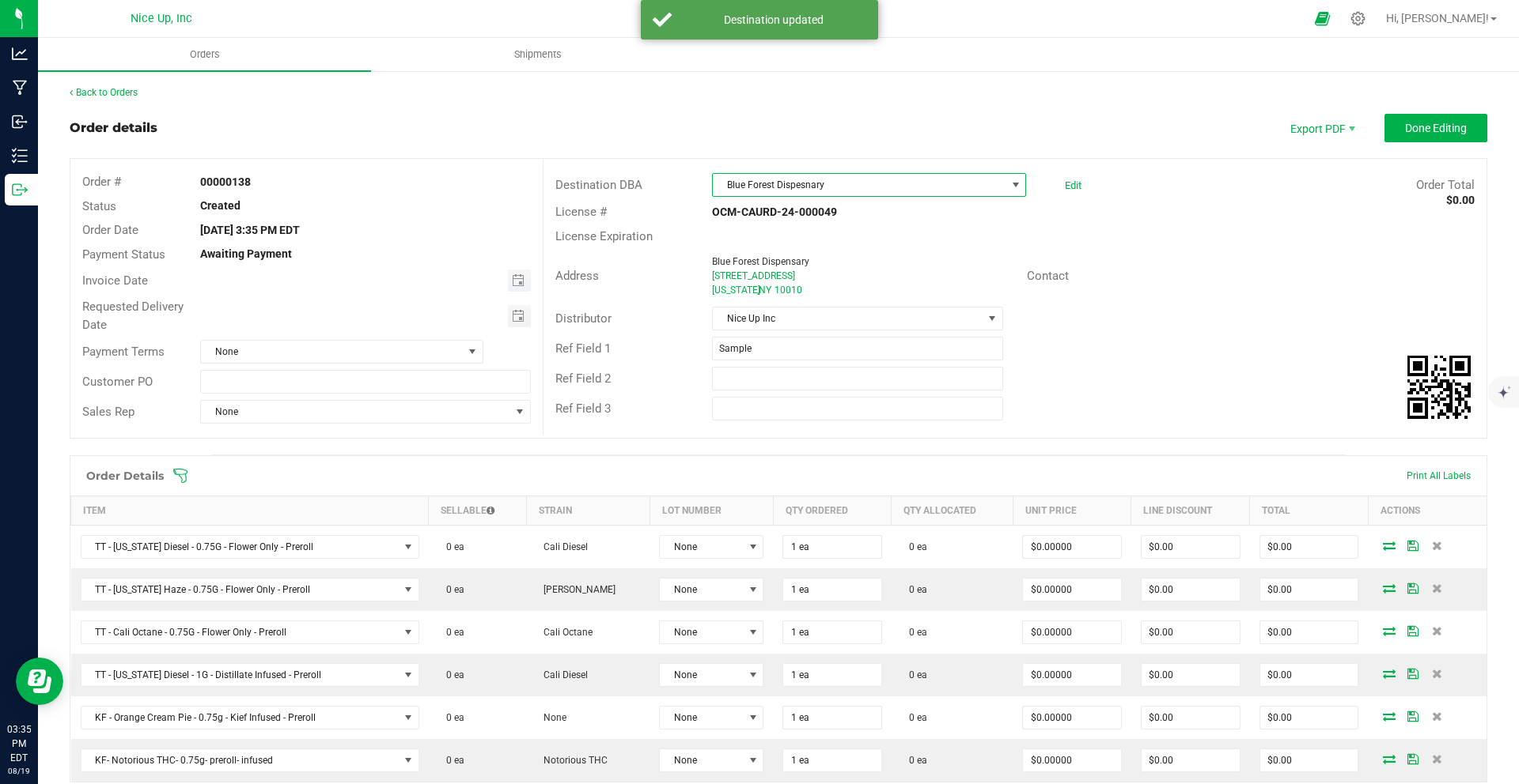
click at [521, 279] on span "Toggle calendar" at bounding box center [520, 280] width 23 height 22
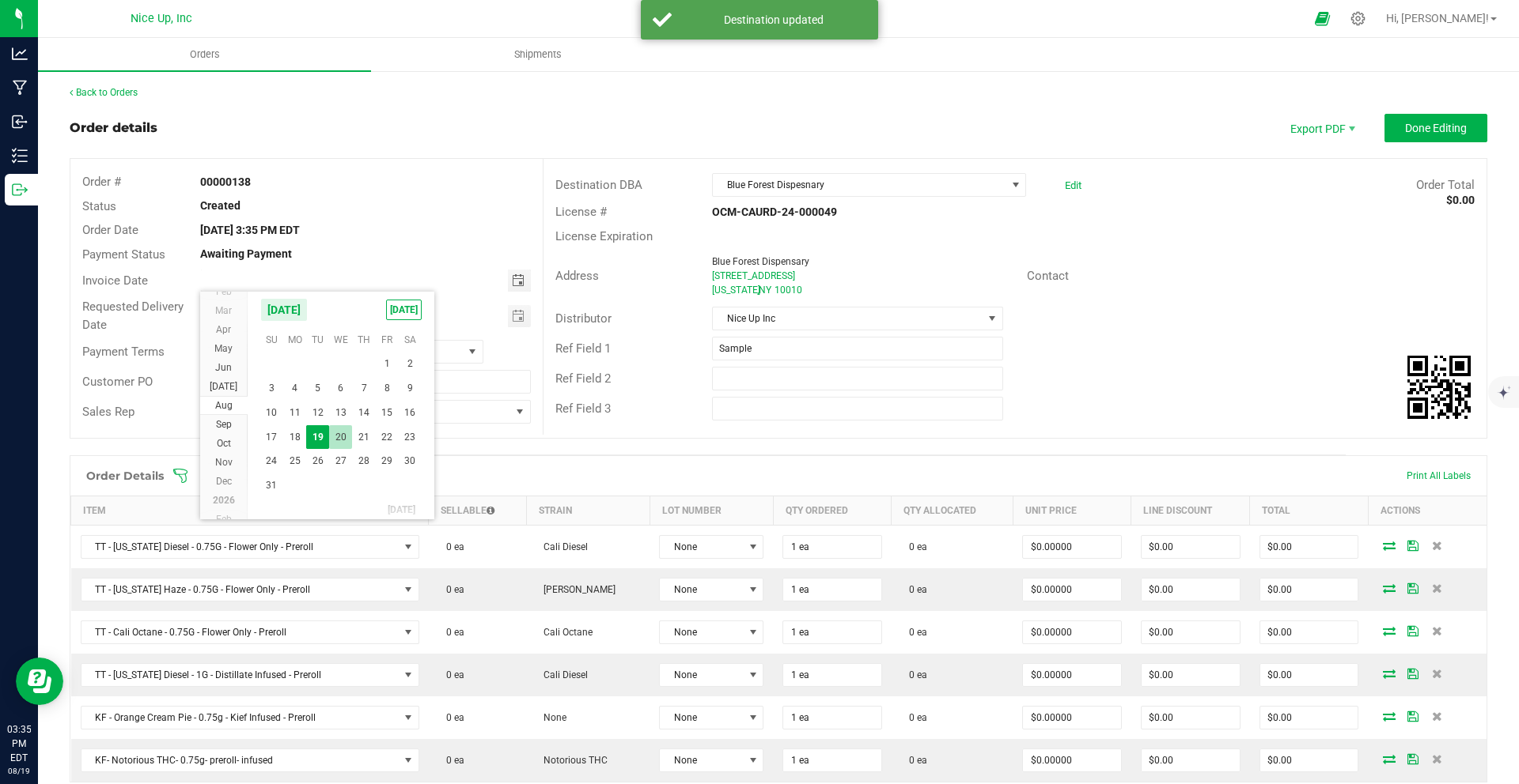
click at [339, 437] on span "20" at bounding box center [341, 437] width 23 height 24
type input "08/20/2025"
click at [519, 315] on span "Toggle calendar" at bounding box center [518, 316] width 13 height 13
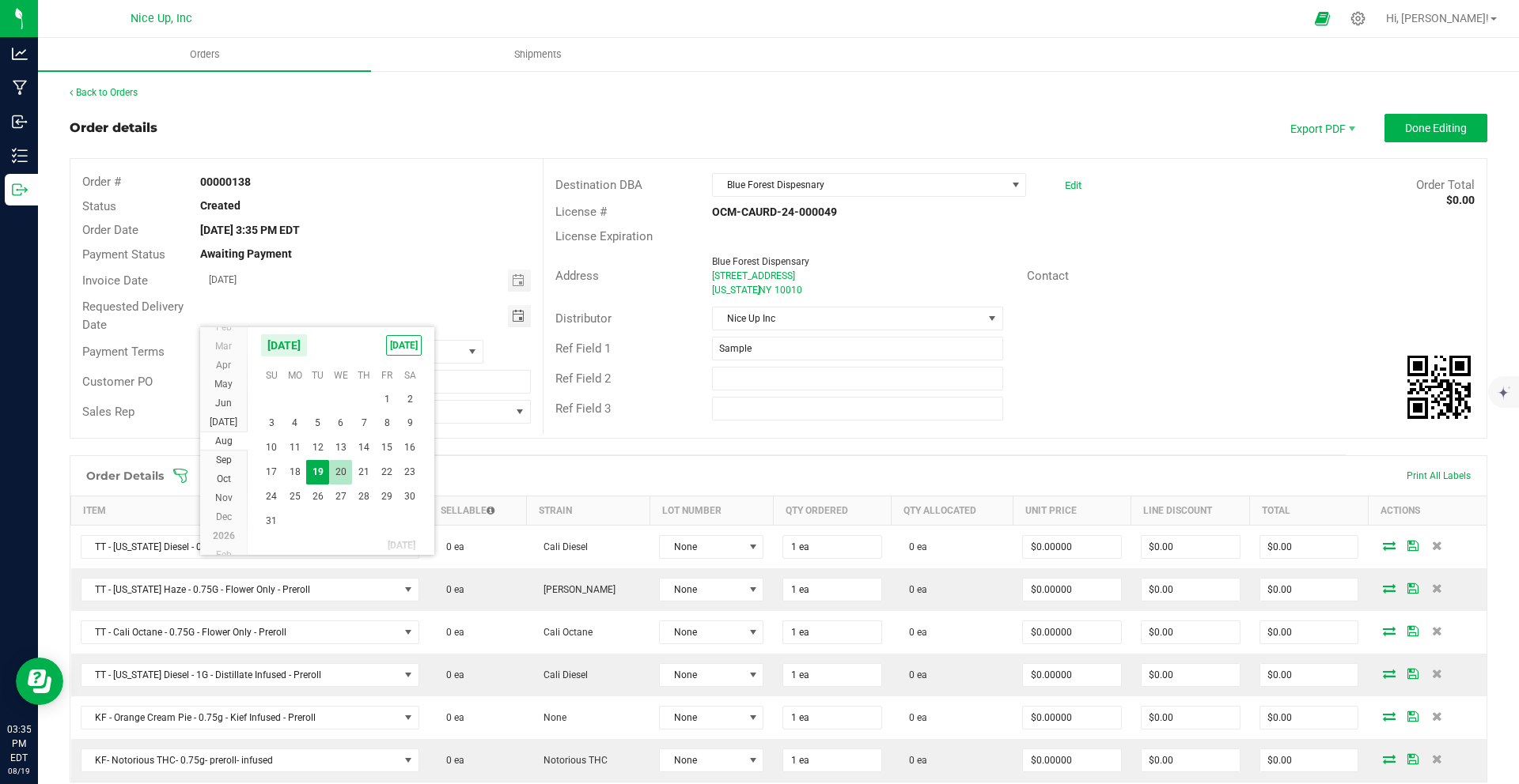
click at [344, 469] on span "20" at bounding box center [341, 472] width 23 height 24
type input "08/20/2025"
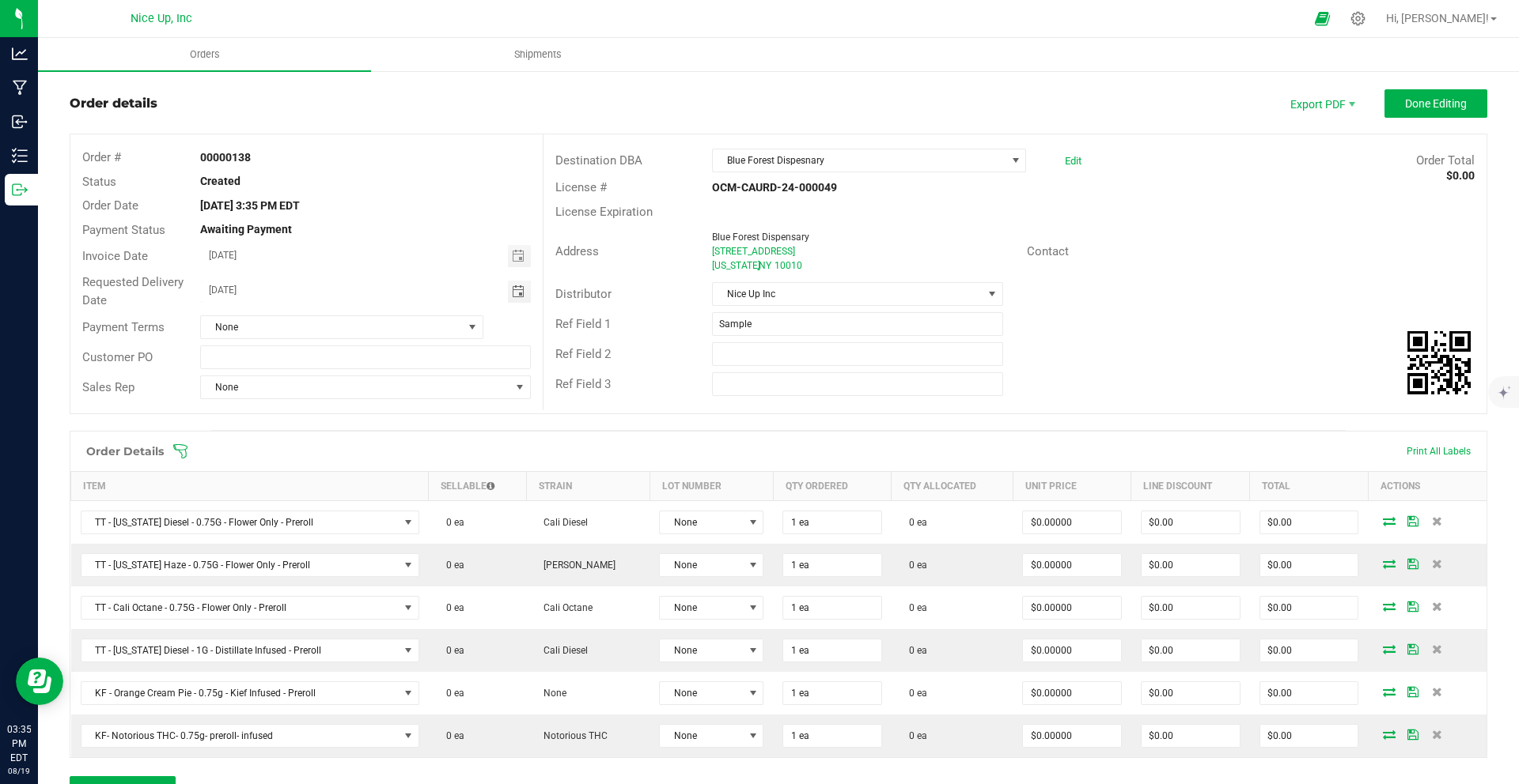
scroll to position [0, 0]
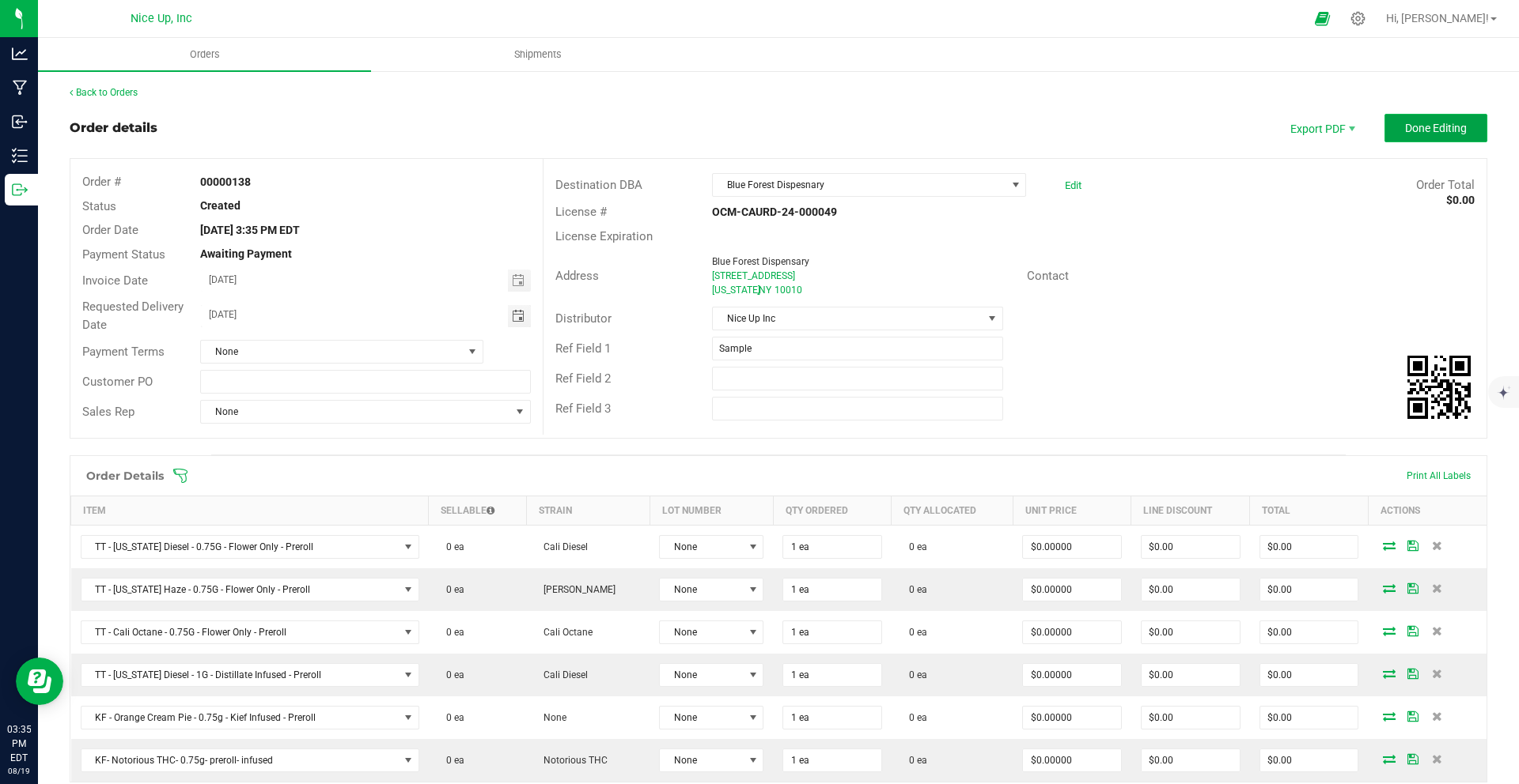
click at [1405, 132] on span "Done Editing" at bounding box center [1435, 127] width 61 height 13
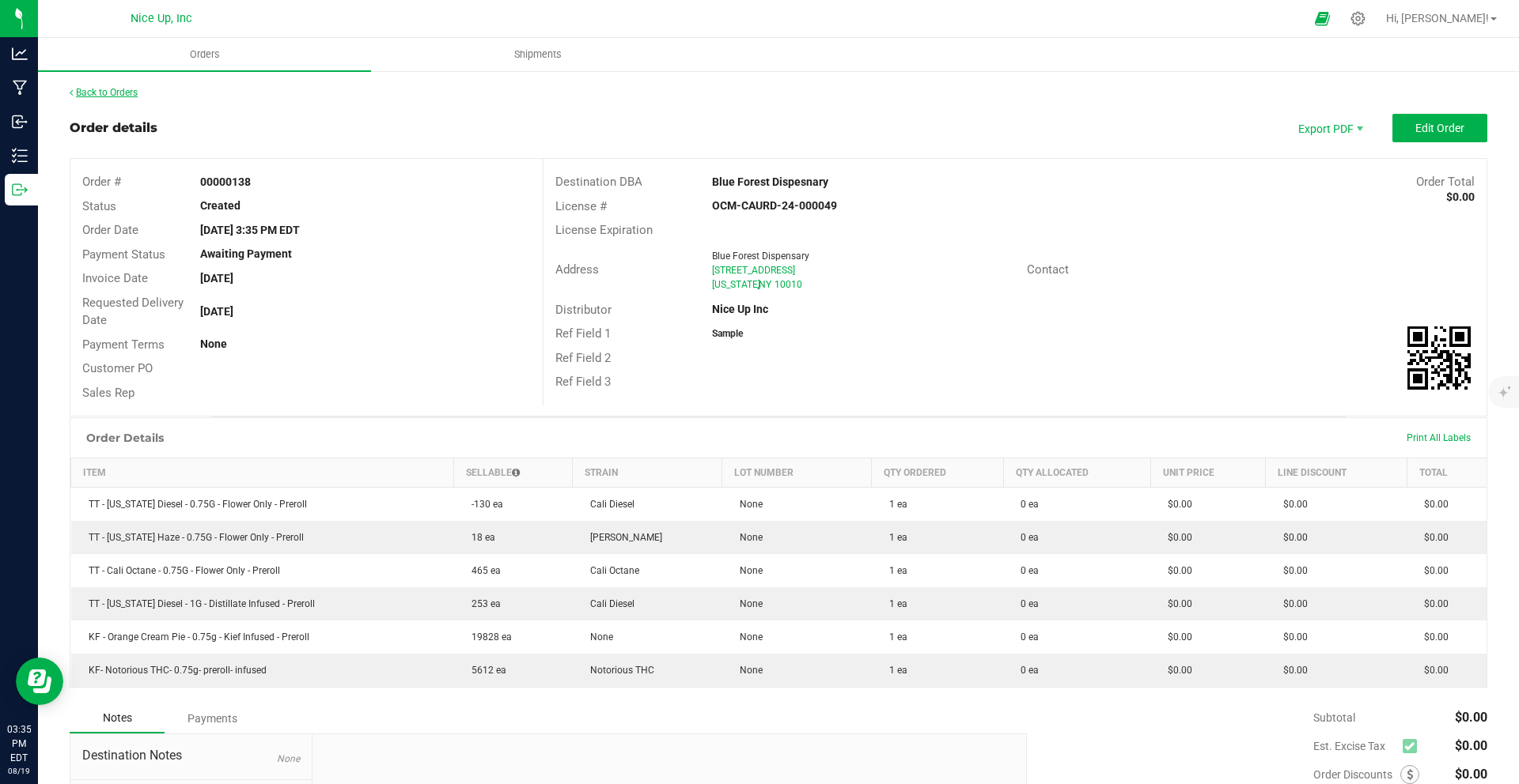
click at [108, 92] on link "Back to Orders" at bounding box center [104, 91] width 68 height 11
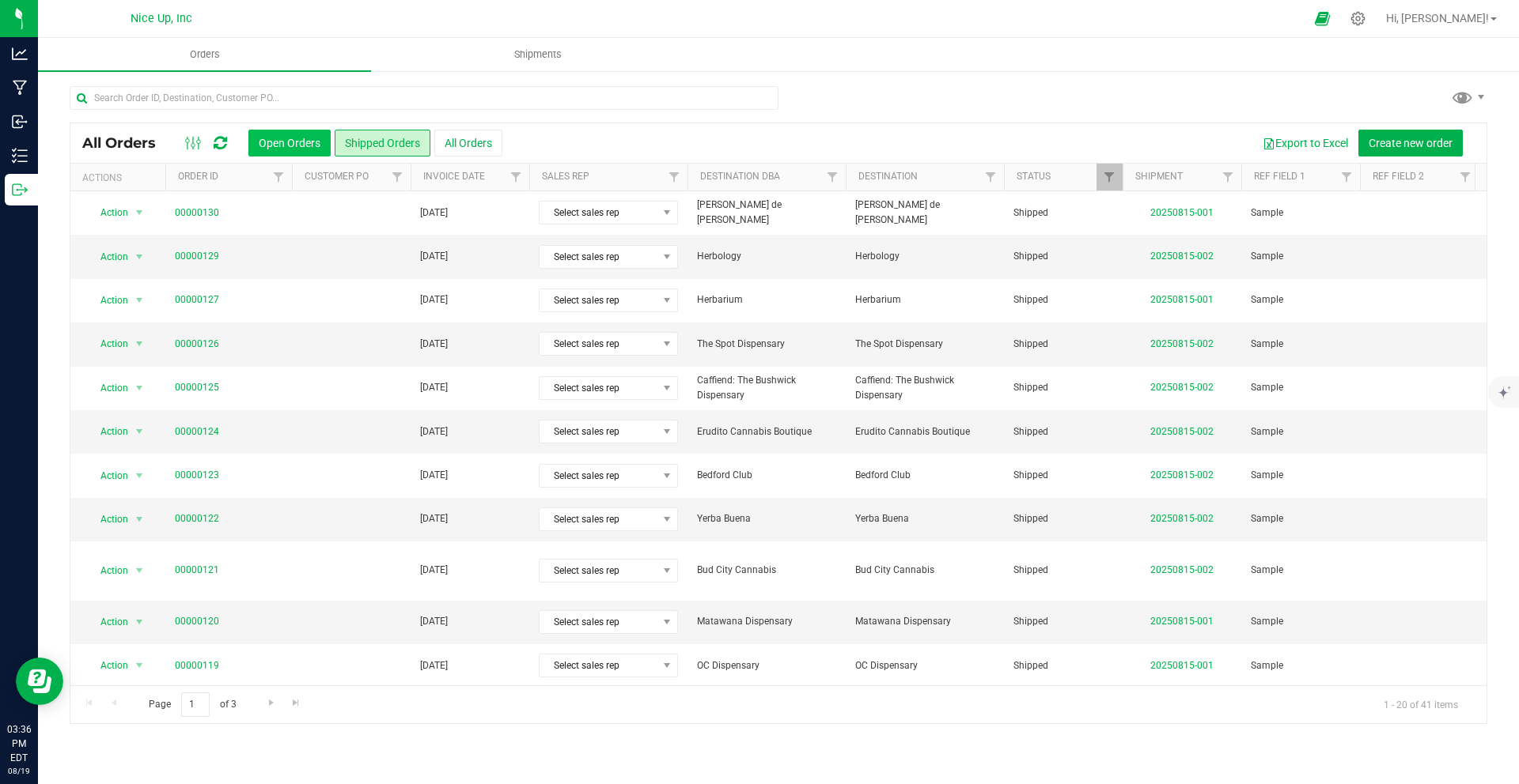
click at [260, 144] on button "Open Orders" at bounding box center [289, 143] width 83 height 27
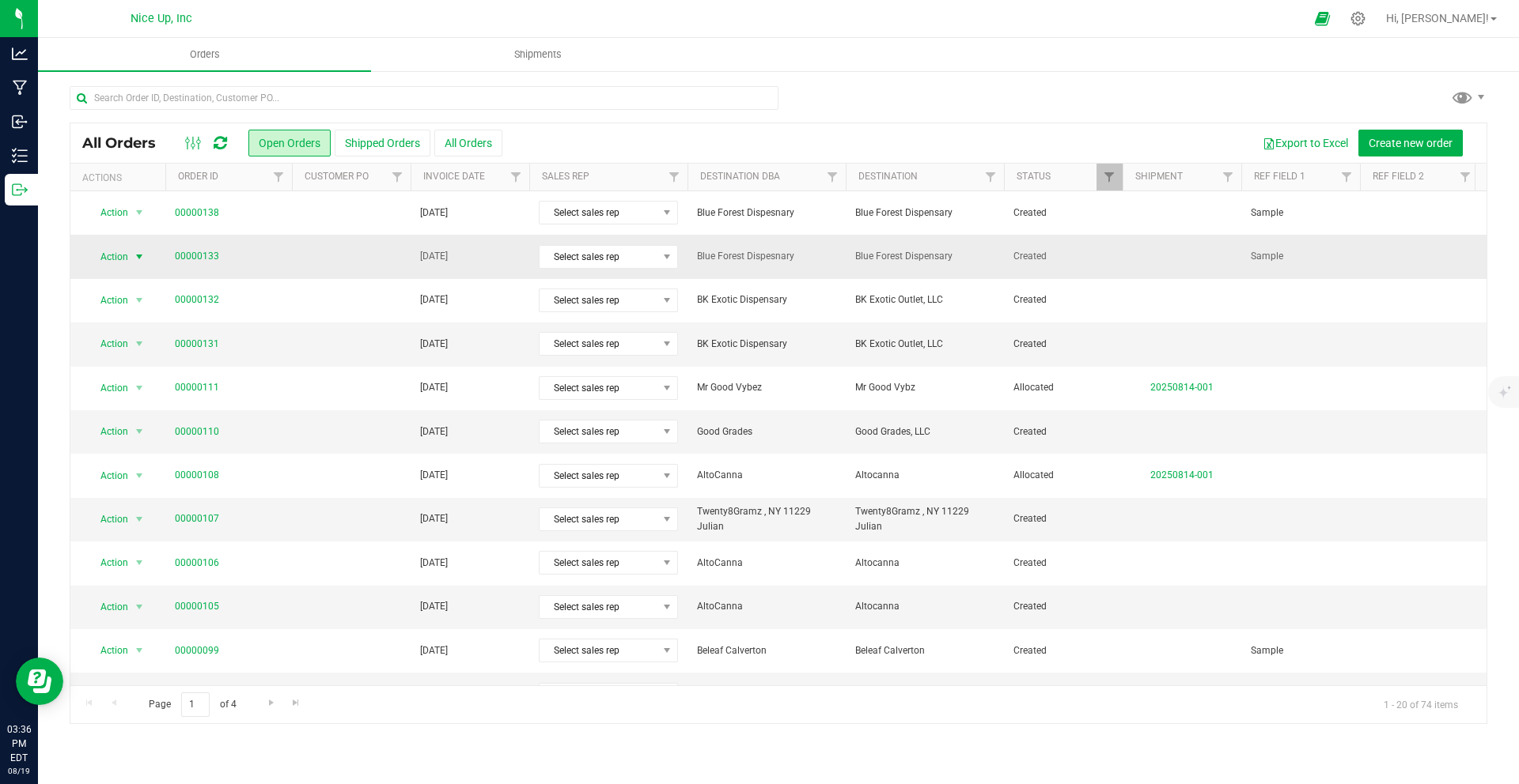
click at [130, 252] on span "select" at bounding box center [139, 257] width 19 height 22
click at [135, 285] on li "Cancel order" at bounding box center [146, 283] width 120 height 23
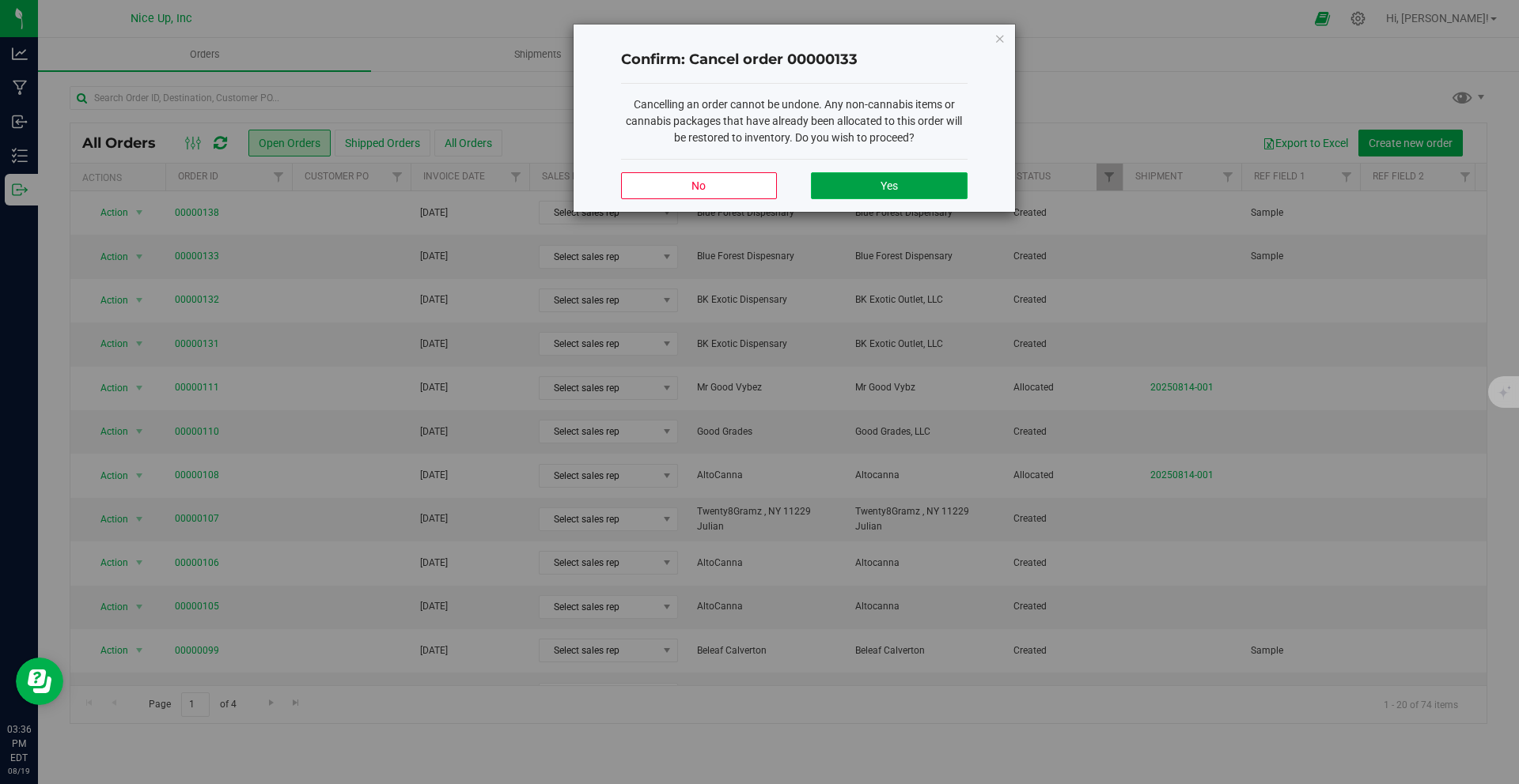
click at [891, 190] on span "Yes" at bounding box center [889, 186] width 18 height 13
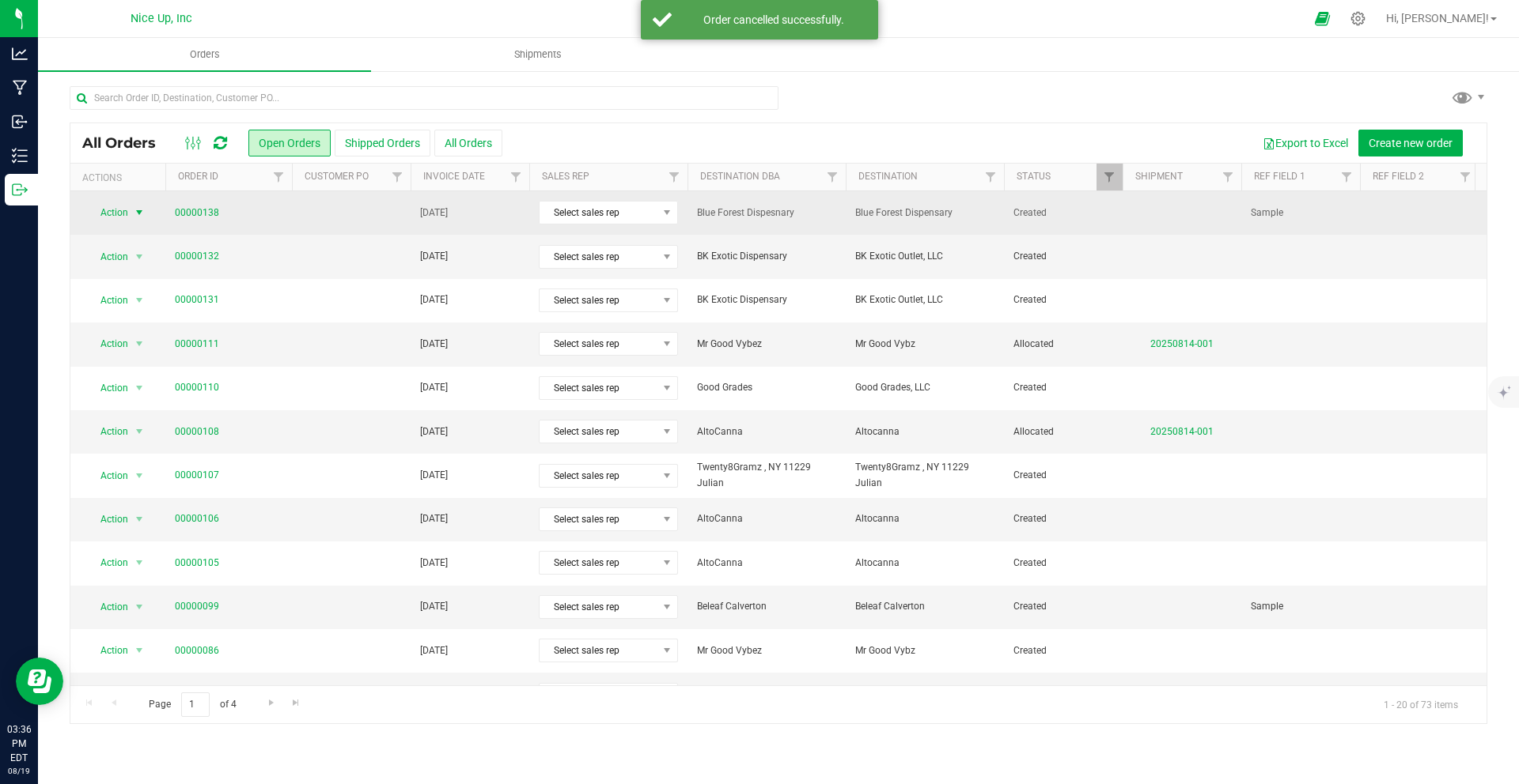
click at [129, 216] on span "select" at bounding box center [139, 212] width 19 height 22
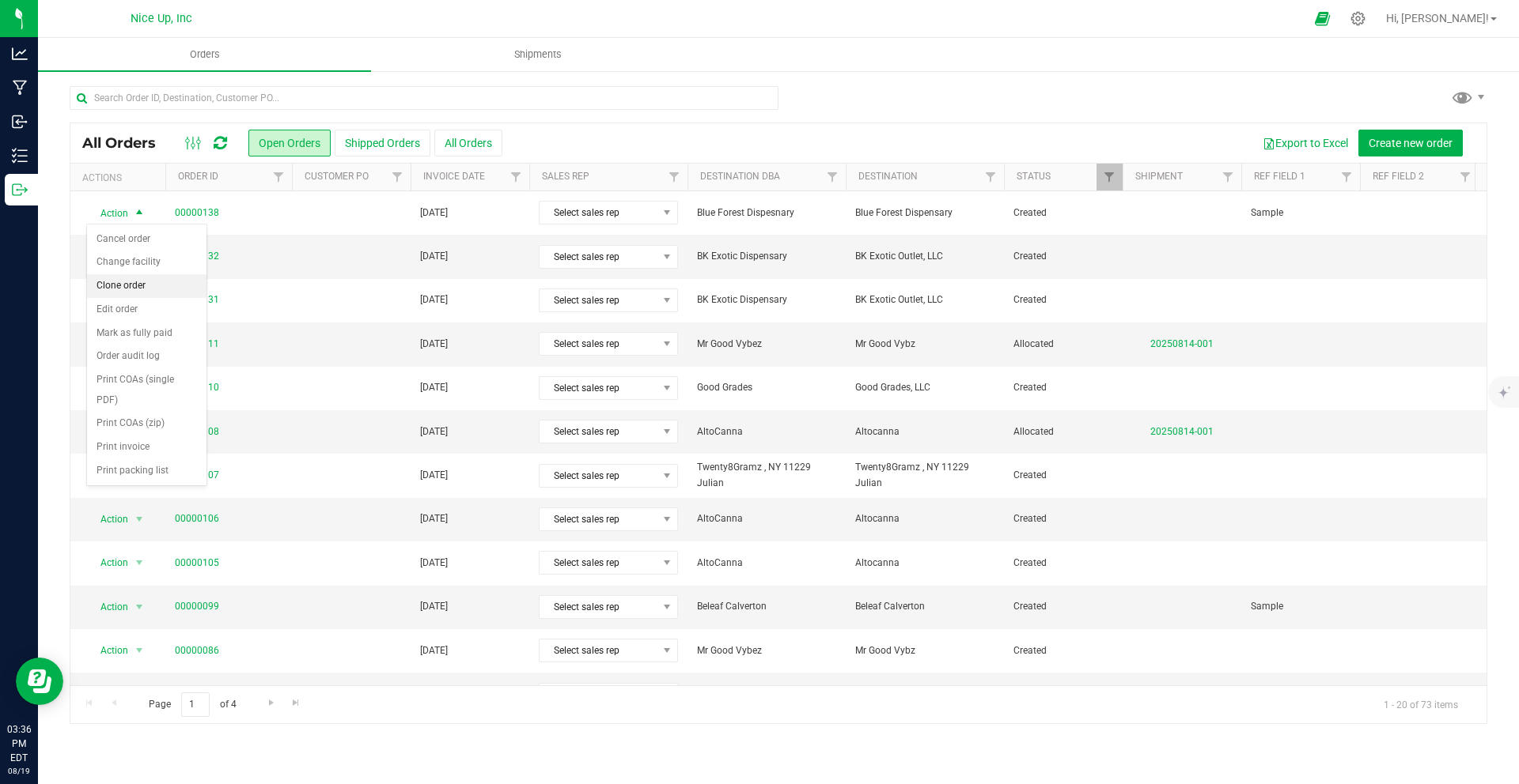
click at [123, 292] on li "Clone order" at bounding box center [146, 286] width 120 height 23
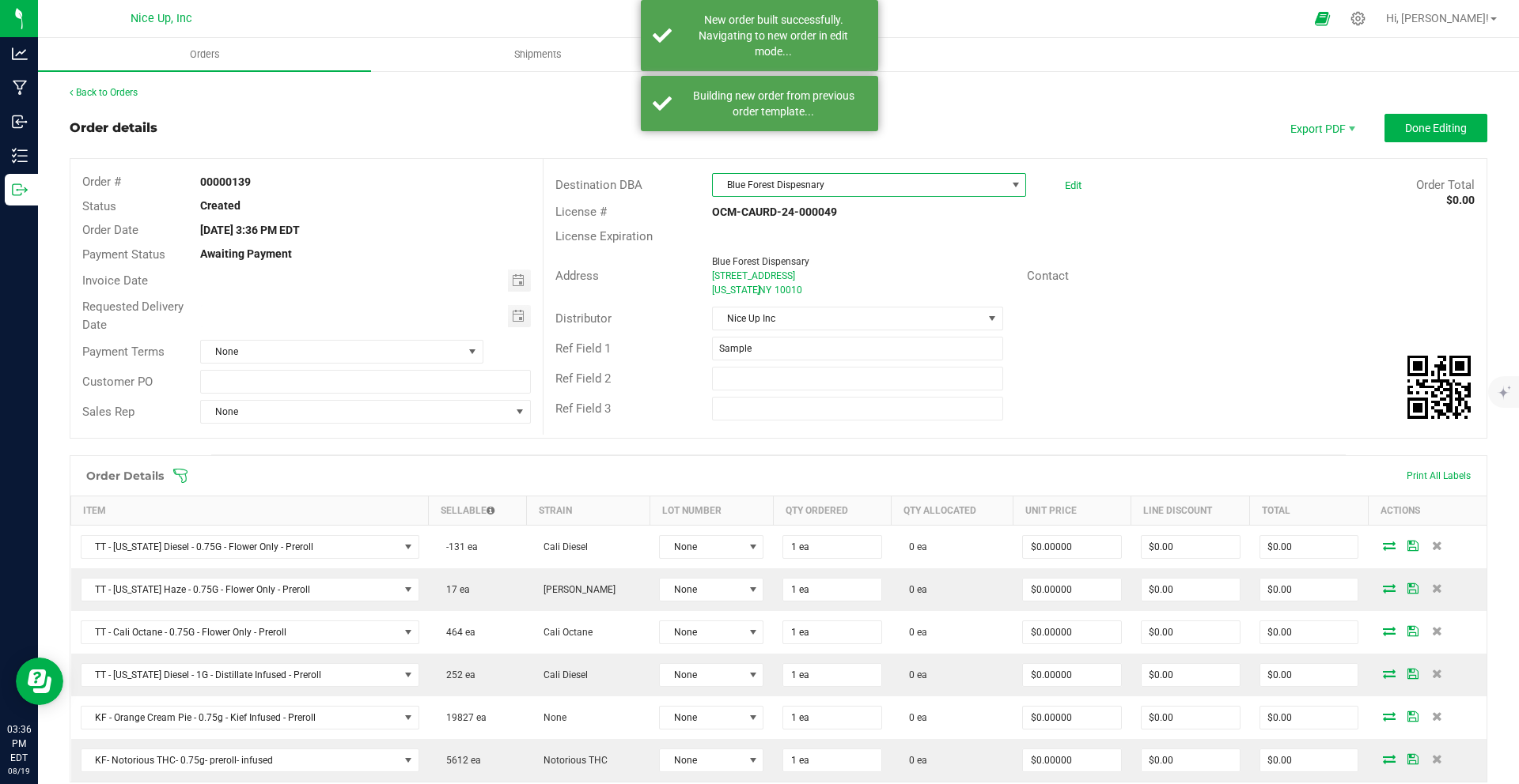
click at [766, 188] on span "Blue Forest Dispesnary" at bounding box center [858, 185] width 293 height 22
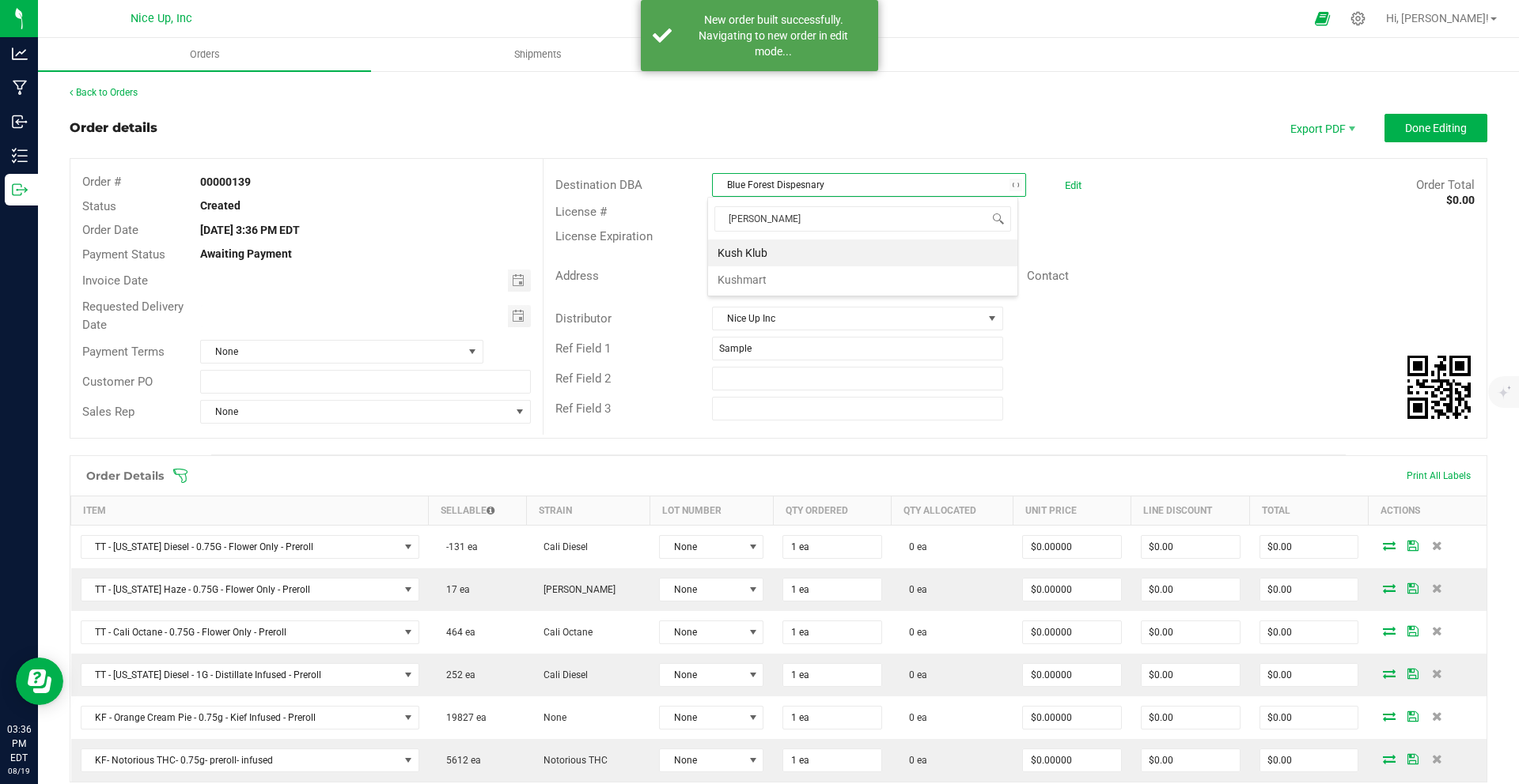
type input "kushmar"
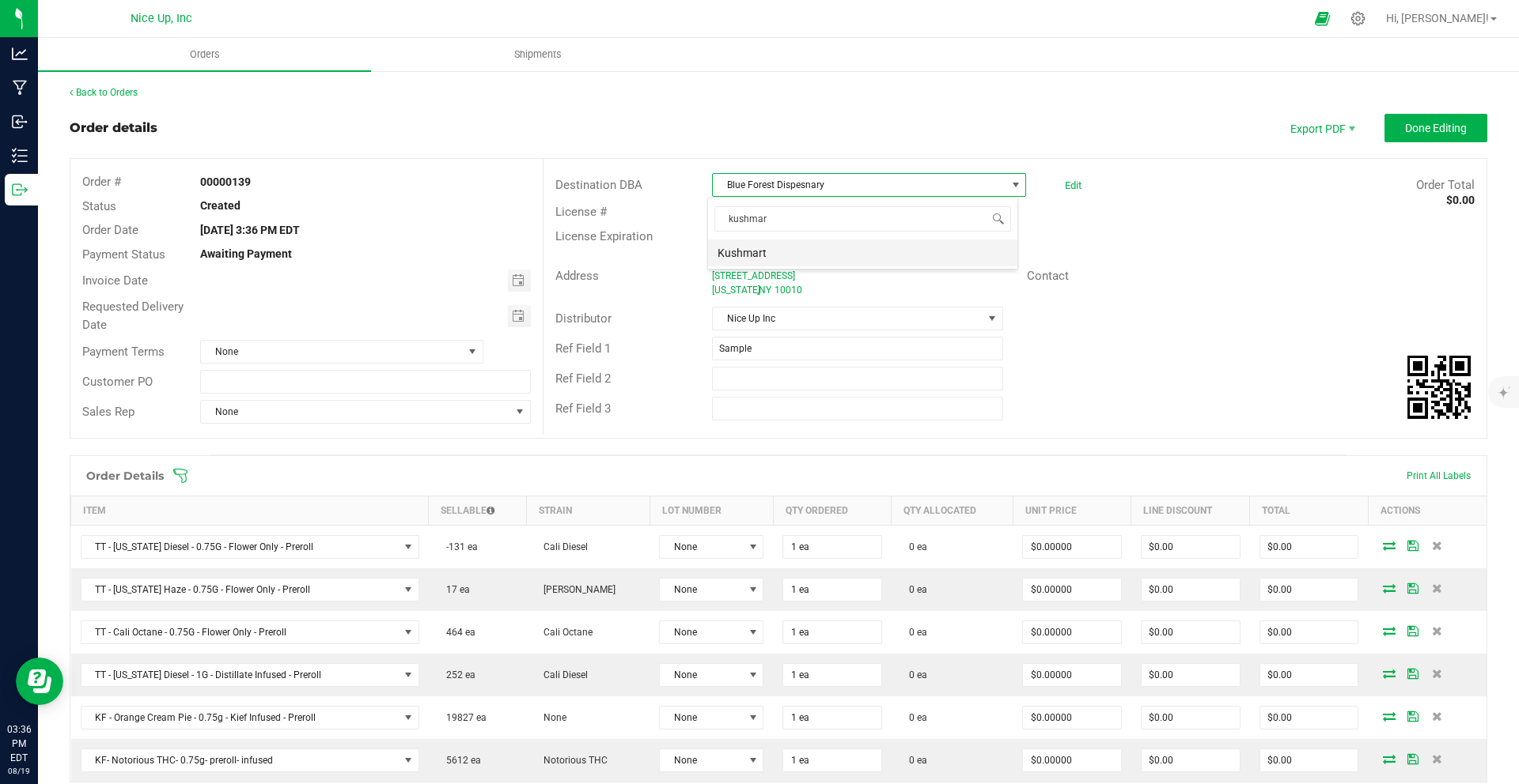
click at [773, 251] on li "Kushmart" at bounding box center [863, 253] width 309 height 27
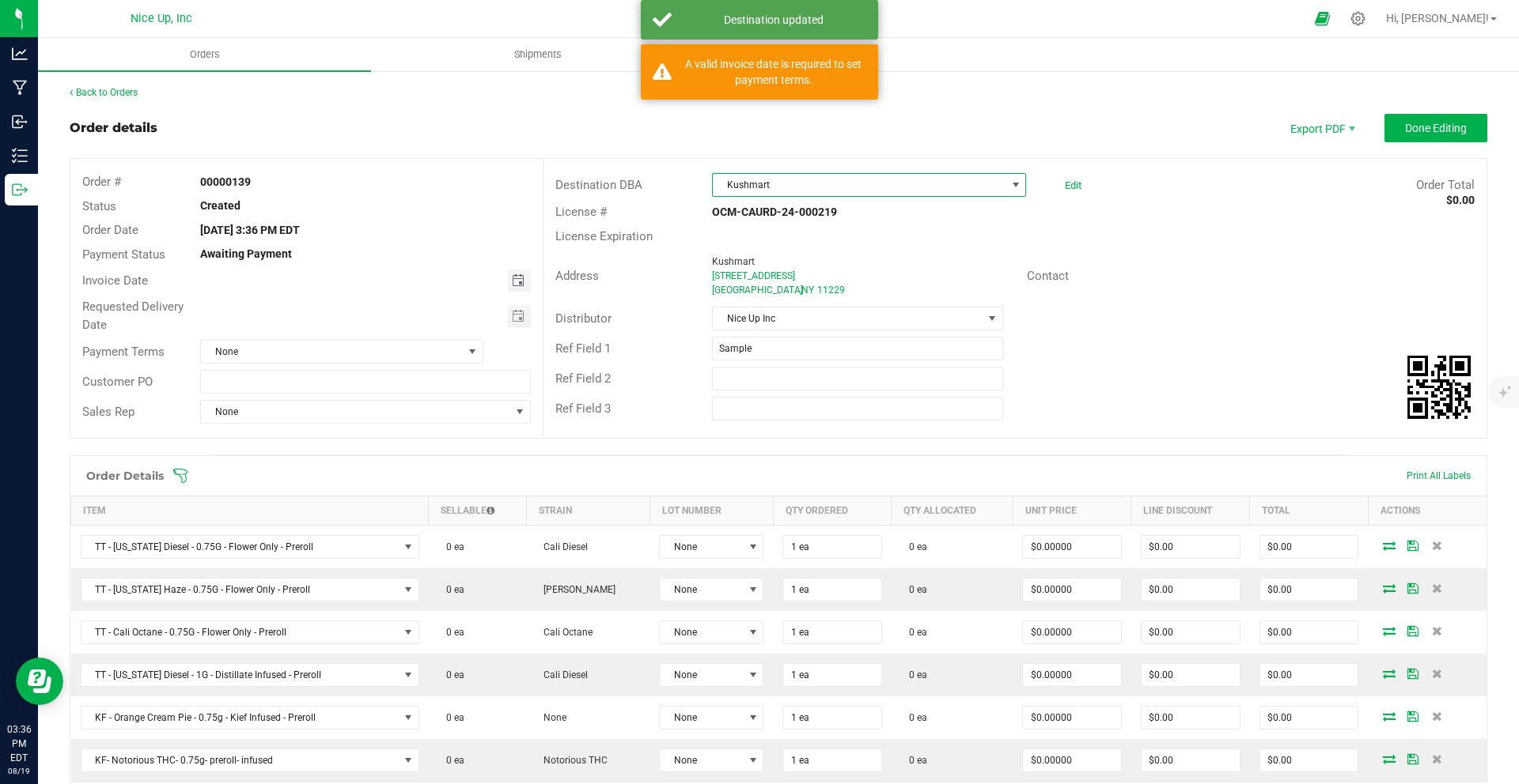
click at [512, 281] on span "Toggle calendar" at bounding box center [518, 280] width 13 height 13
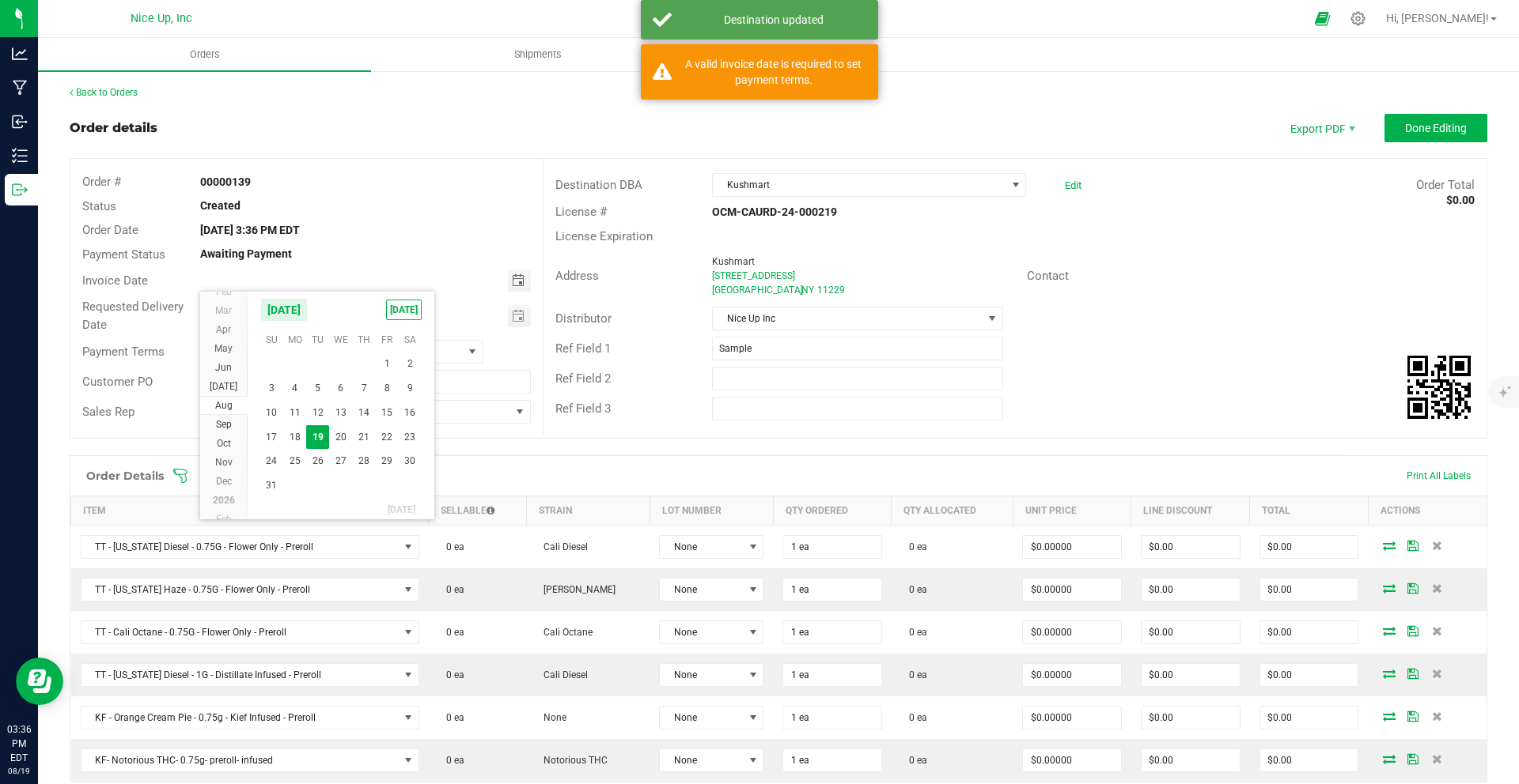
click at [336, 438] on span "20" at bounding box center [341, 437] width 23 height 24
type input "08/20/2025"
click at [522, 316] on span "Toggle calendar" at bounding box center [520, 316] width 23 height 22
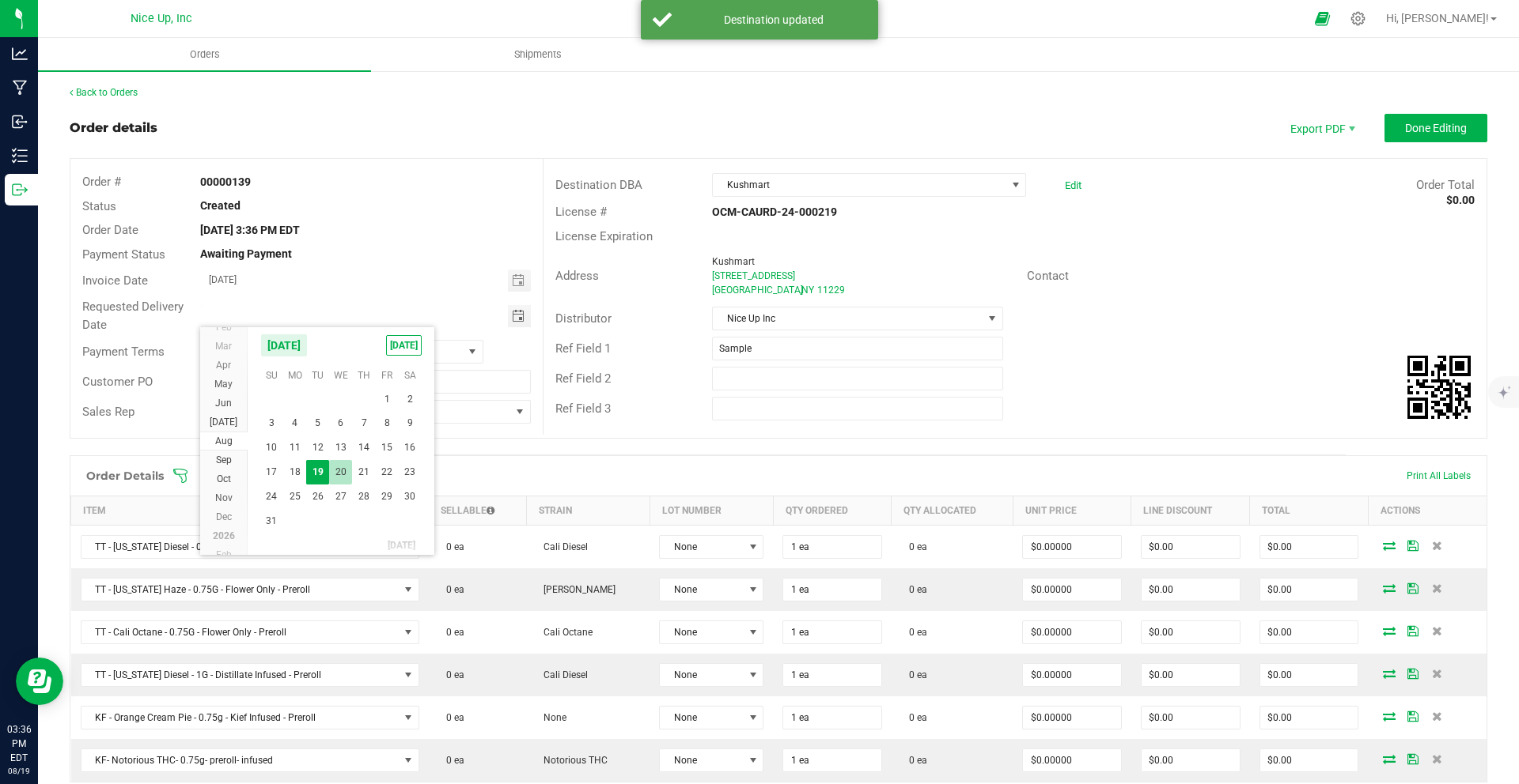
click at [343, 476] on span "20" at bounding box center [341, 472] width 23 height 24
type input "08/20/2025"
click at [1128, 338] on div "Ref Field 1 Sample" at bounding box center [1014, 348] width 943 height 30
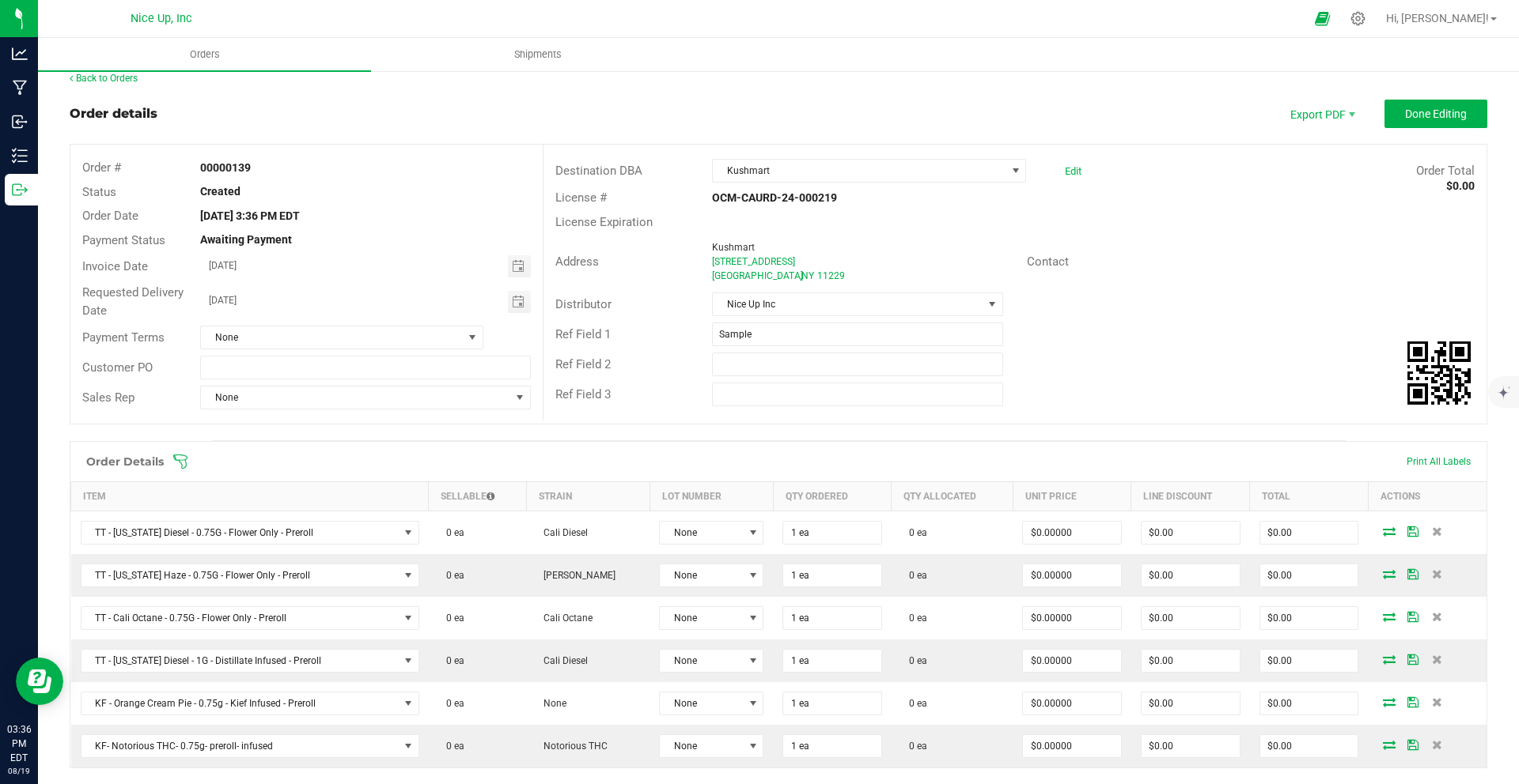
scroll to position [15, 0]
click at [454, 334] on span "None" at bounding box center [331, 337] width 262 height 22
click at [391, 425] on li "Net 30" at bounding box center [340, 429] width 279 height 27
click at [1151, 307] on div "Distributor Nice Up Inc" at bounding box center [1014, 303] width 943 height 30
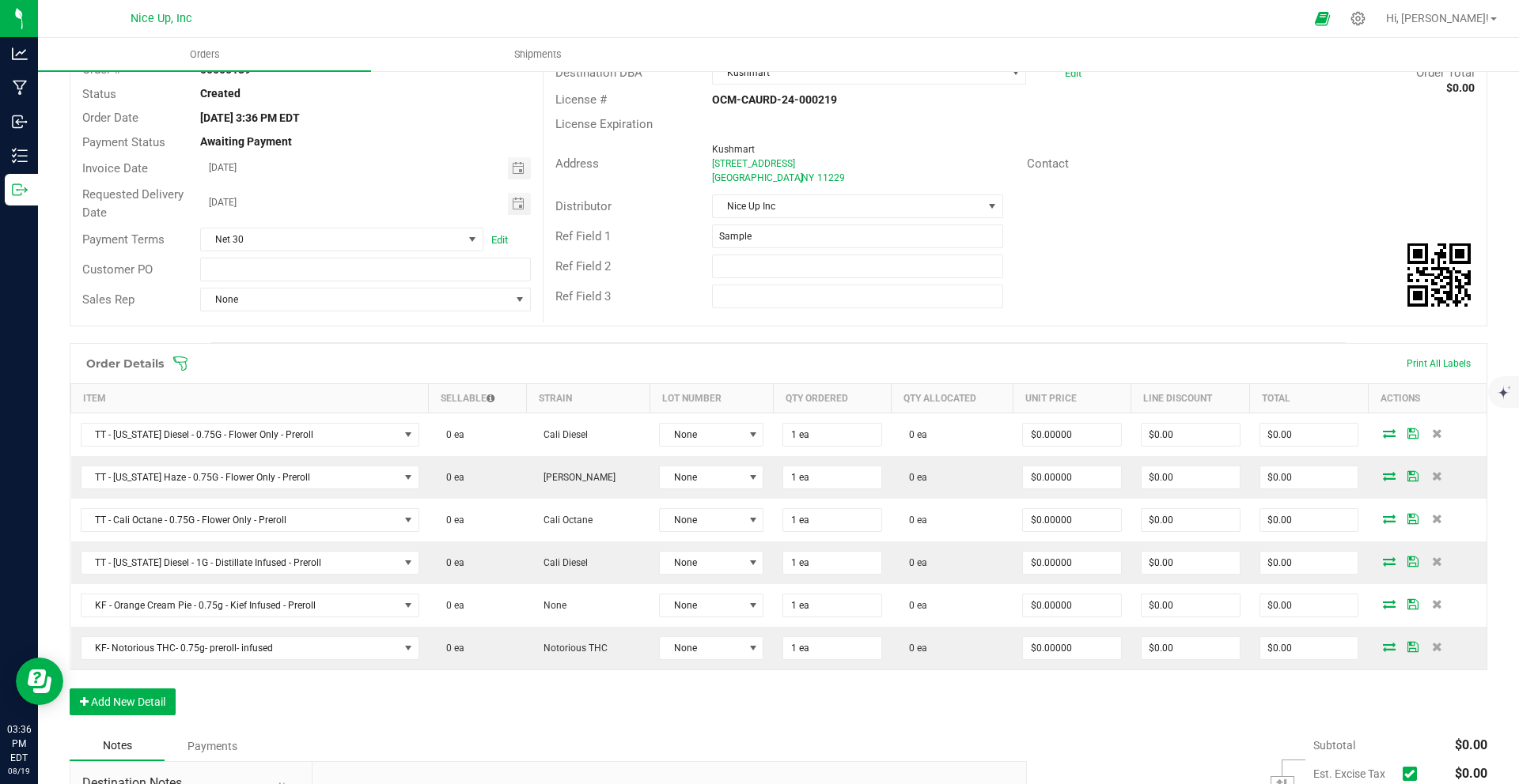
scroll to position [116, 0]
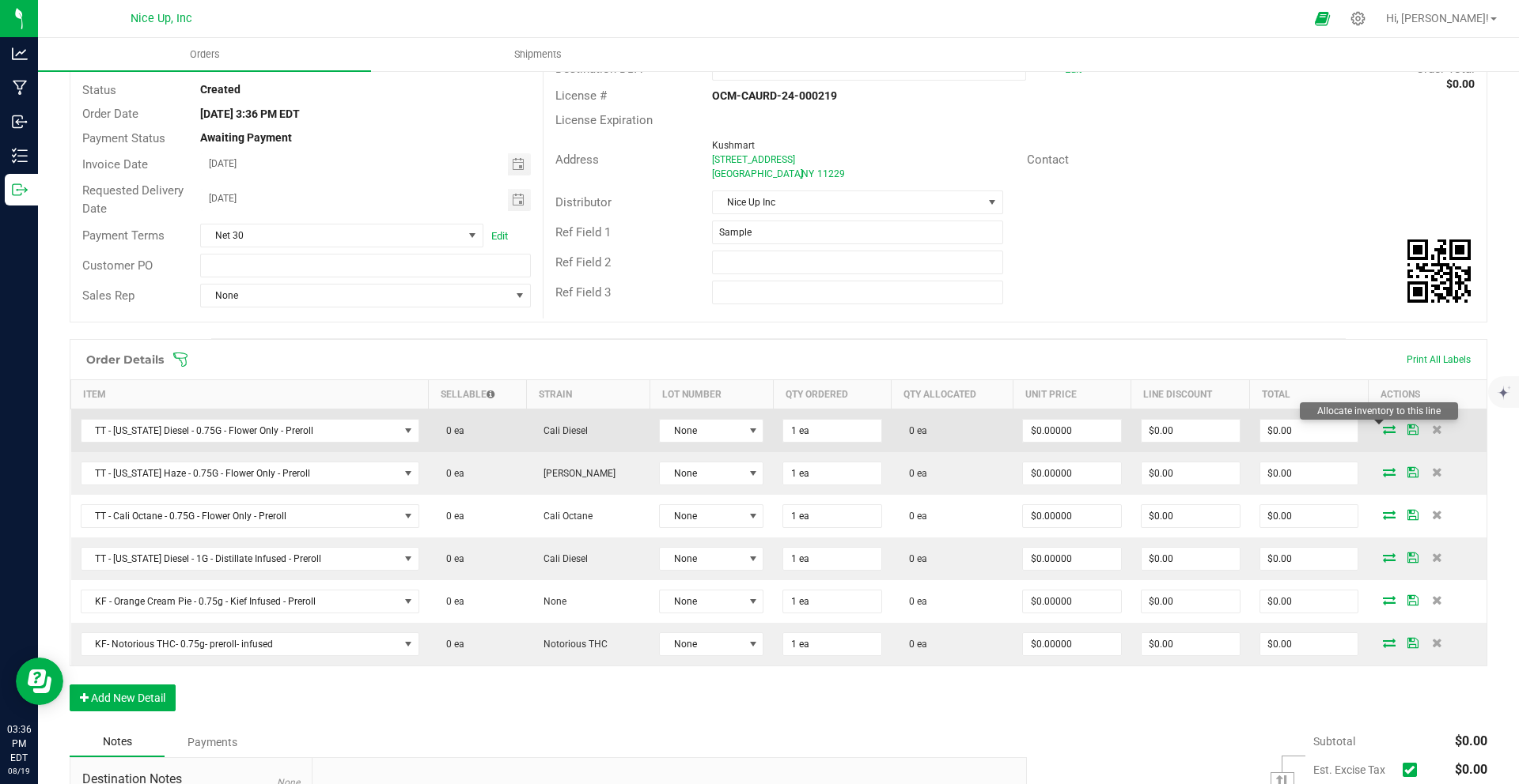
click at [1383, 431] on icon at bounding box center [1389, 430] width 13 height 10
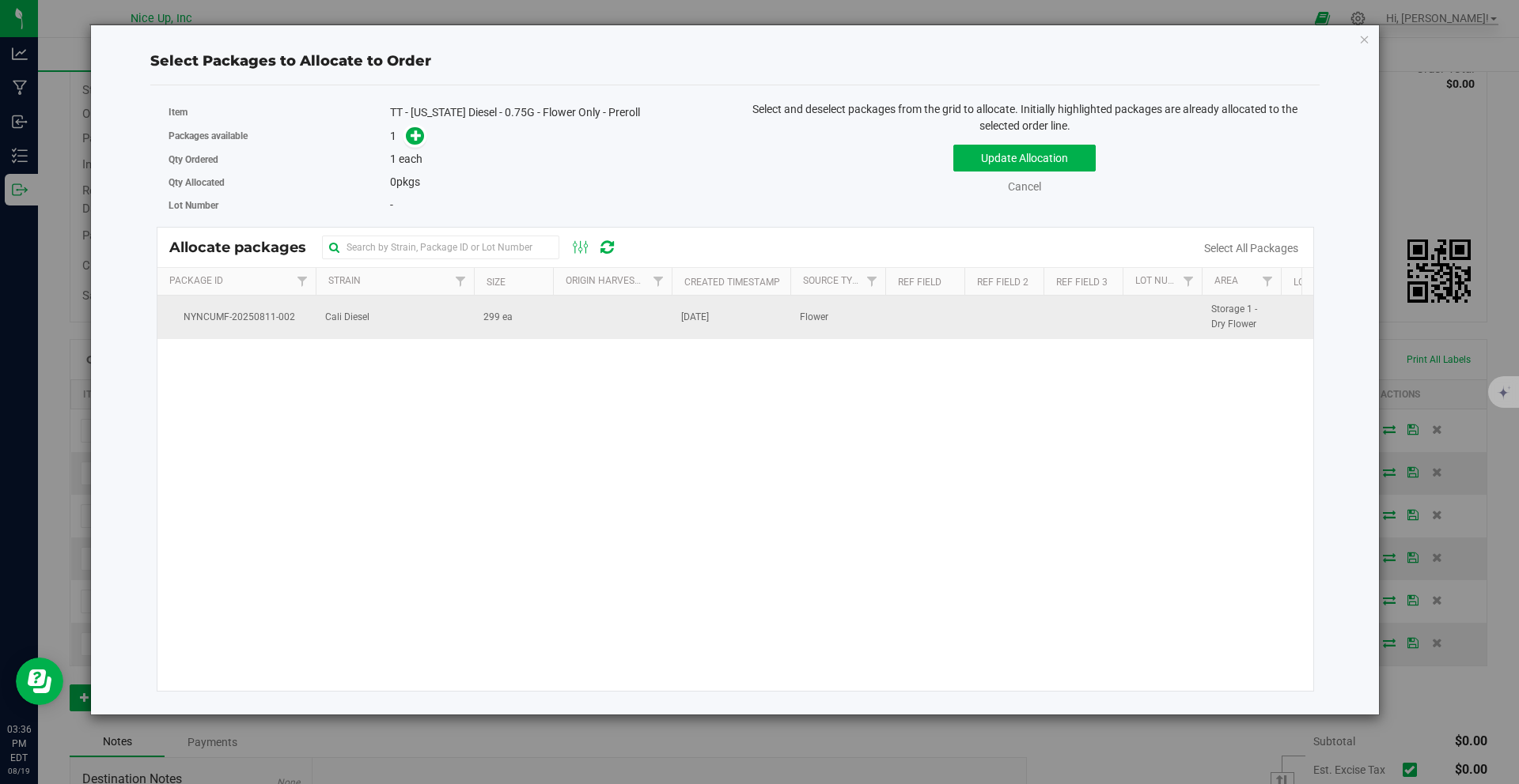
click at [502, 332] on td "299 ea" at bounding box center [513, 317] width 79 height 43
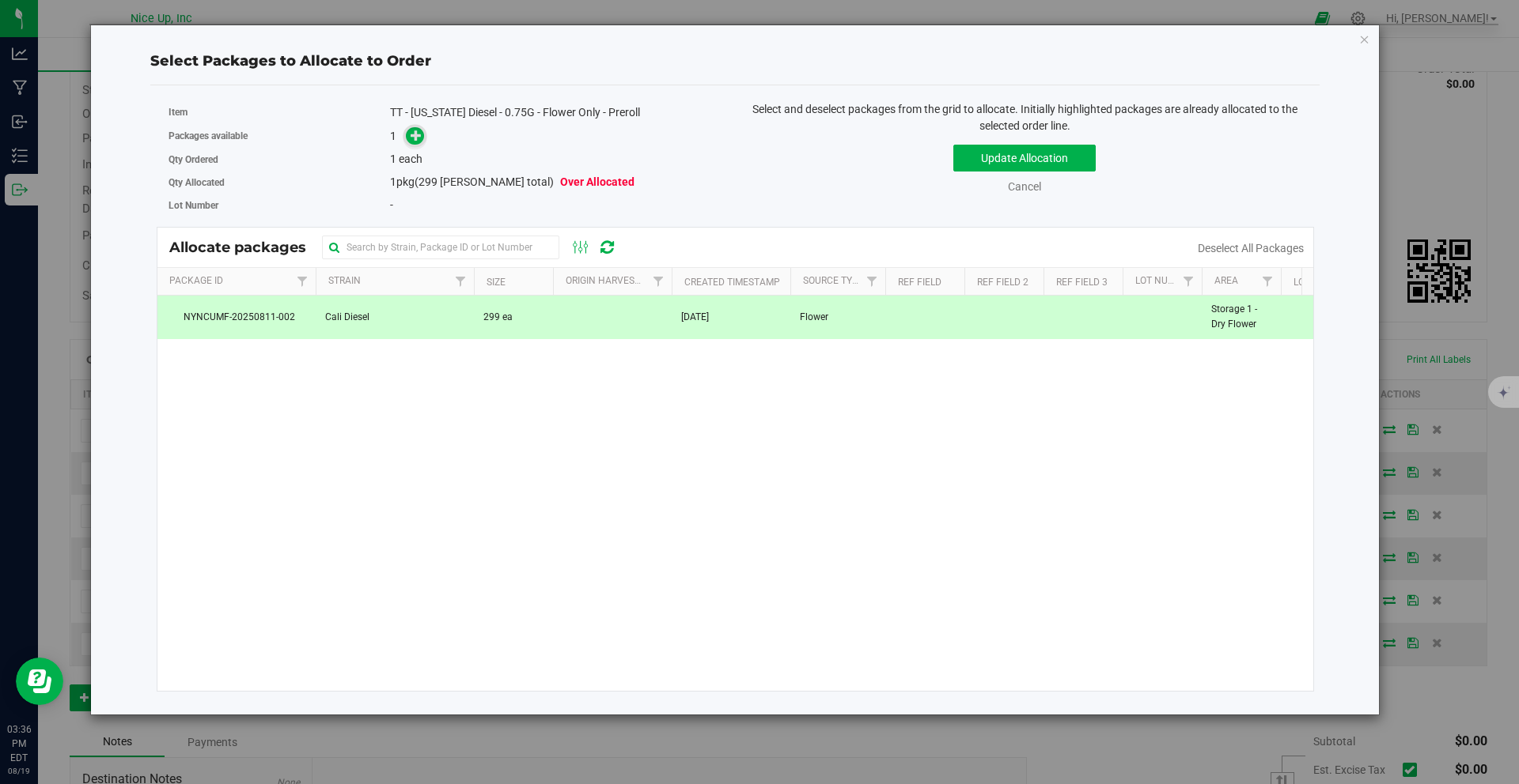
click at [420, 137] on icon at bounding box center [416, 134] width 11 height 11
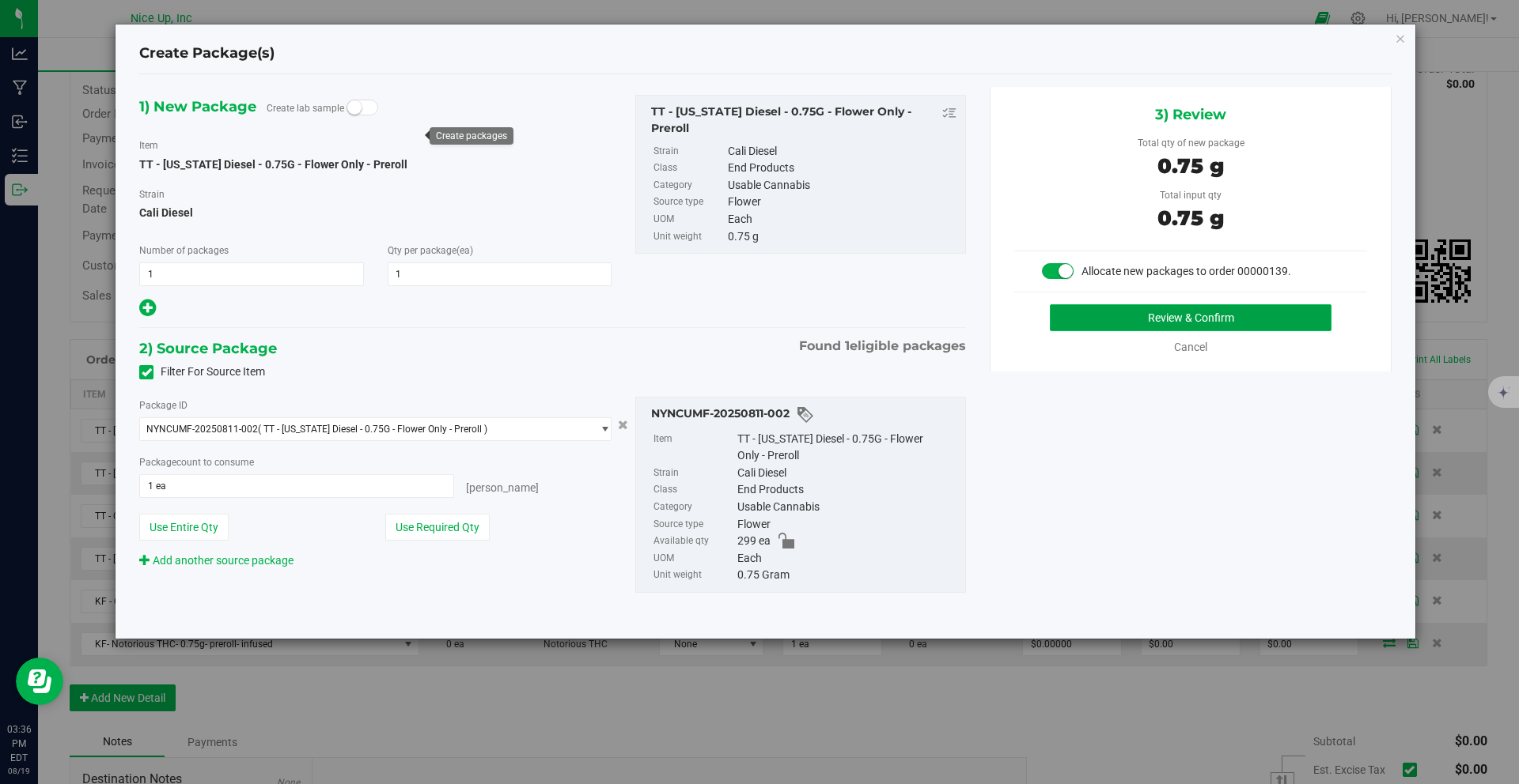
click at [1127, 322] on button "Review & Confirm" at bounding box center [1190, 318] width 281 height 27
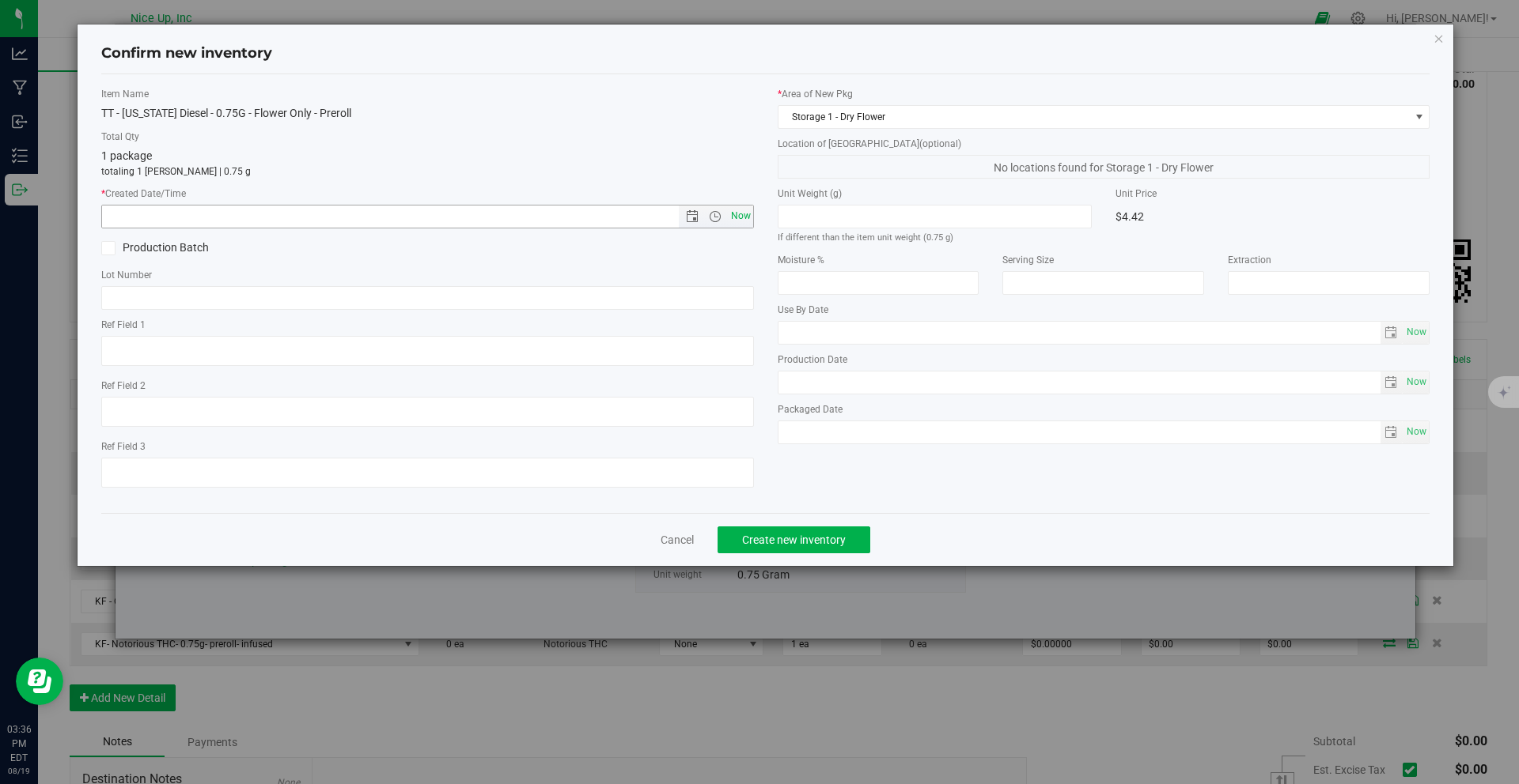
click at [731, 218] on span "Now" at bounding box center [741, 217] width 27 height 23
type input "8/19/2025 3:36 PM"
click at [823, 543] on span "Create new inventory" at bounding box center [793, 540] width 103 height 13
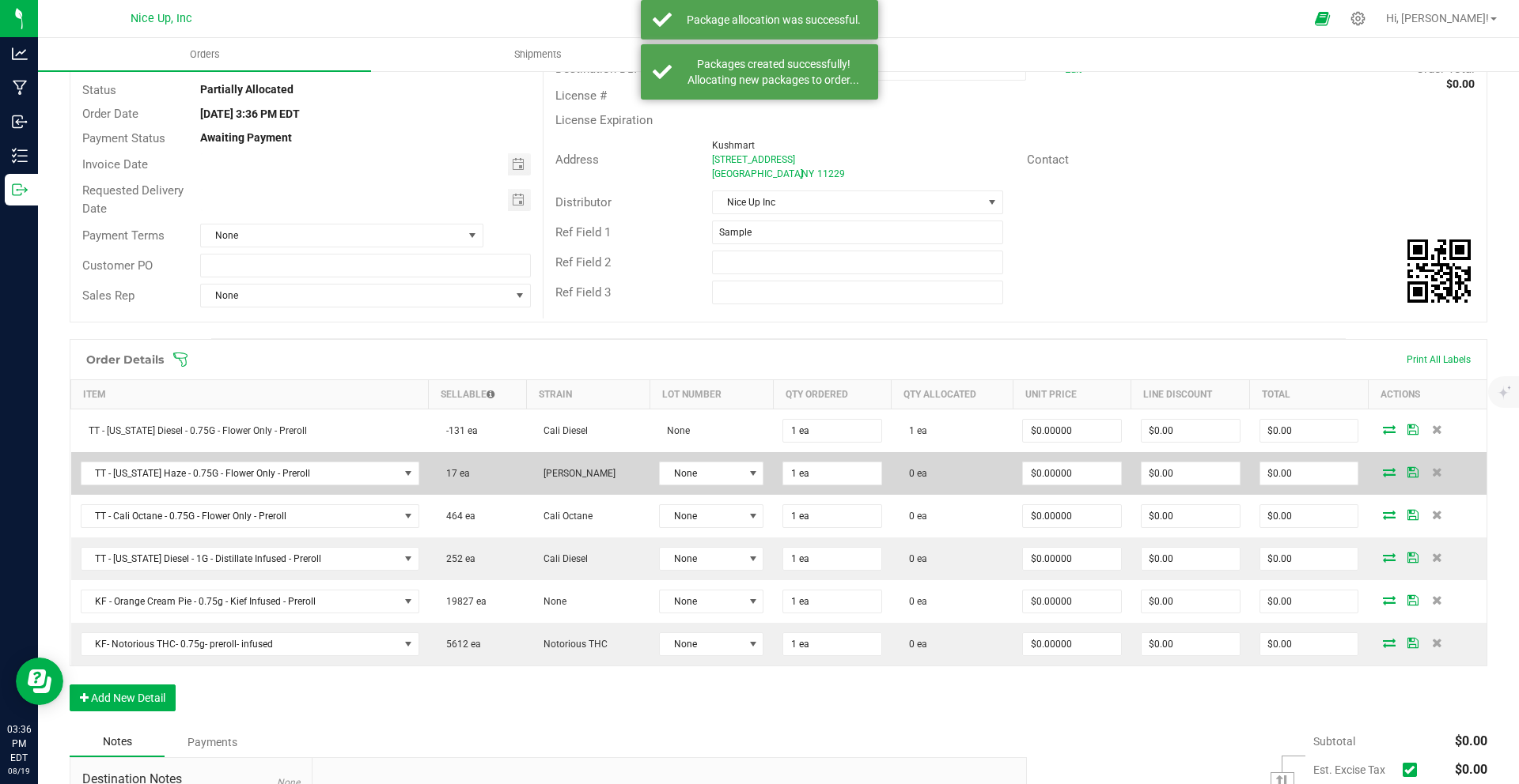
click at [1377, 469] on span at bounding box center [1389, 472] width 23 height 10
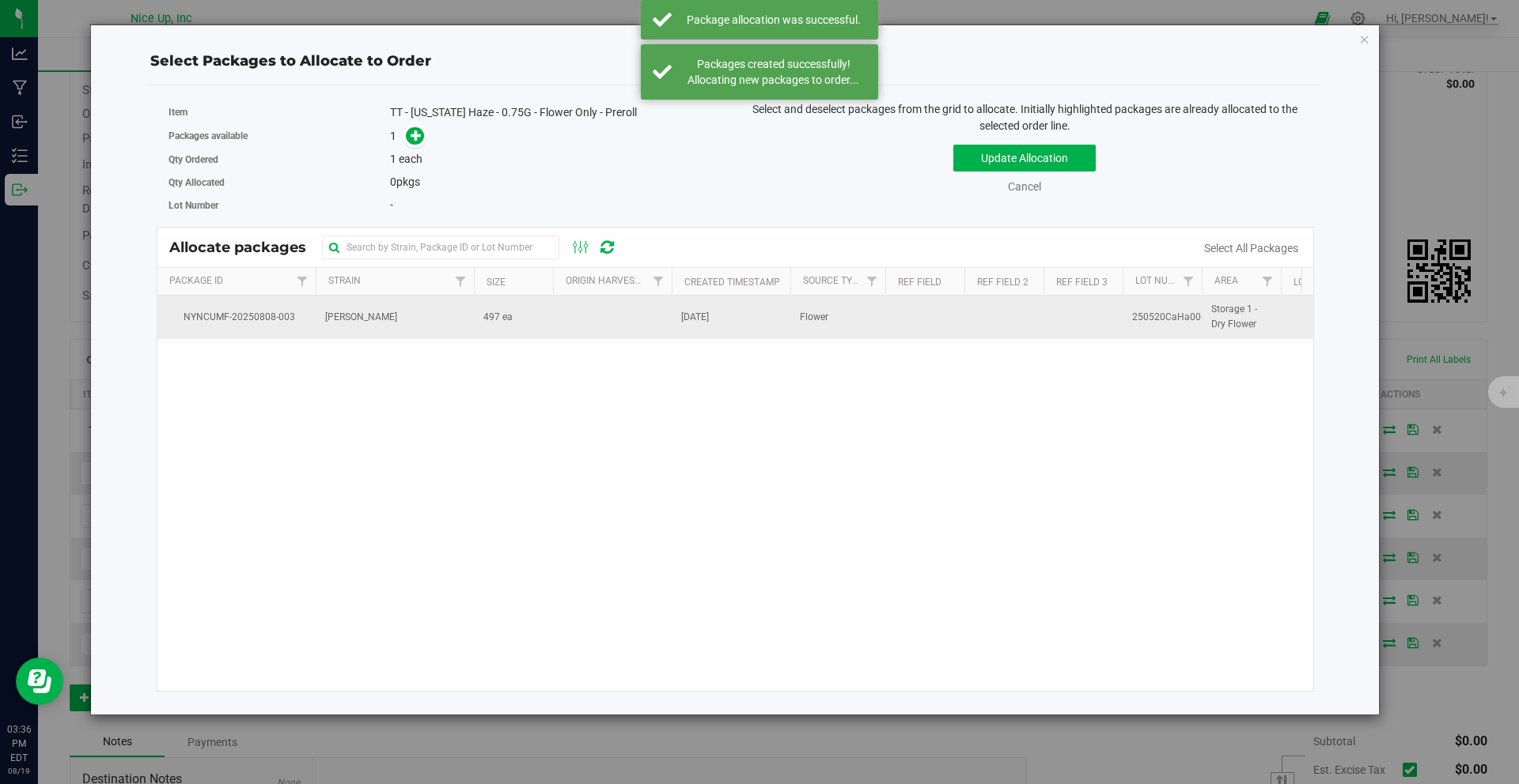
click at [741, 321] on td "Aug 8, 2025" at bounding box center [731, 317] width 119 height 43
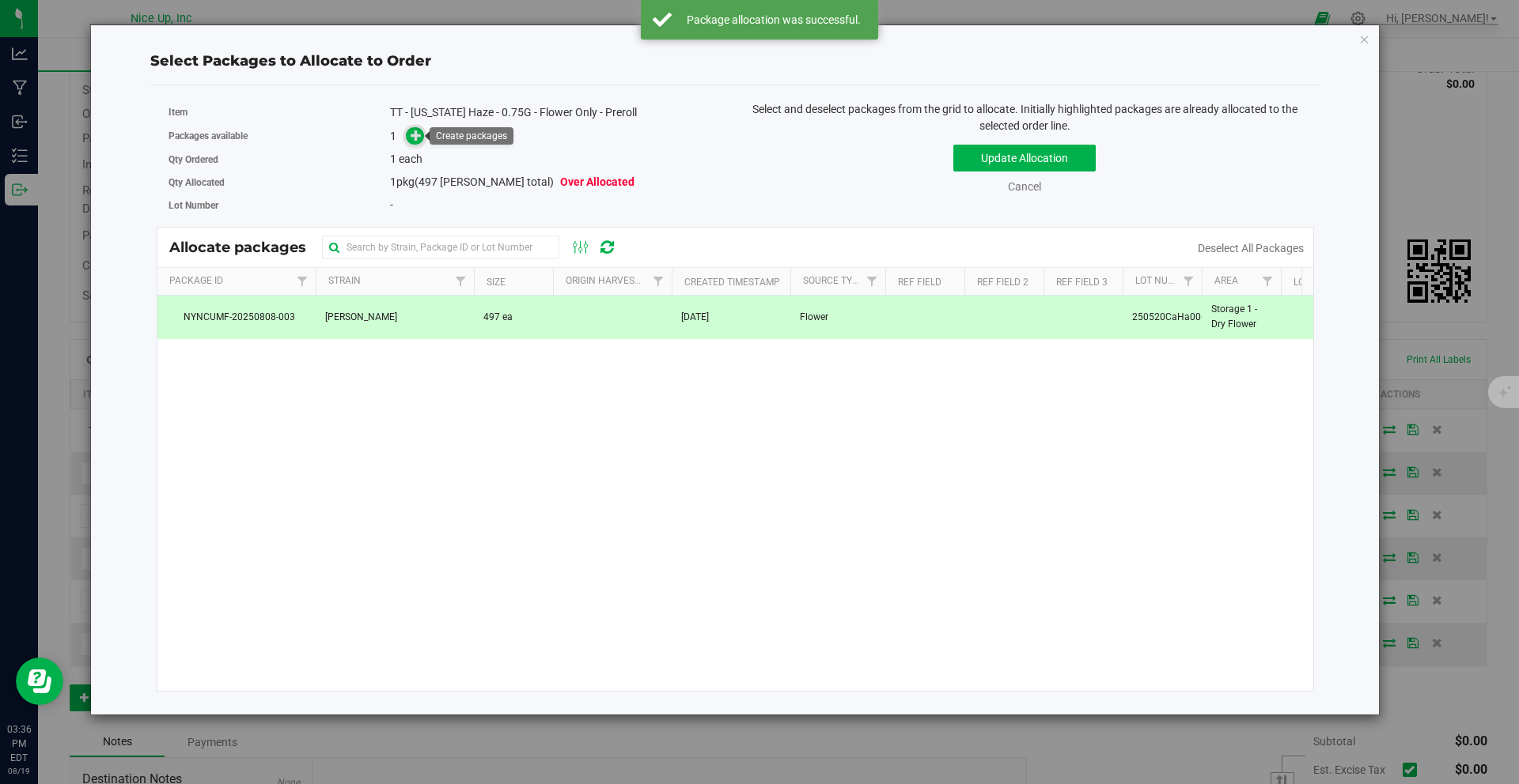
click at [409, 138] on span at bounding box center [415, 136] width 18 height 18
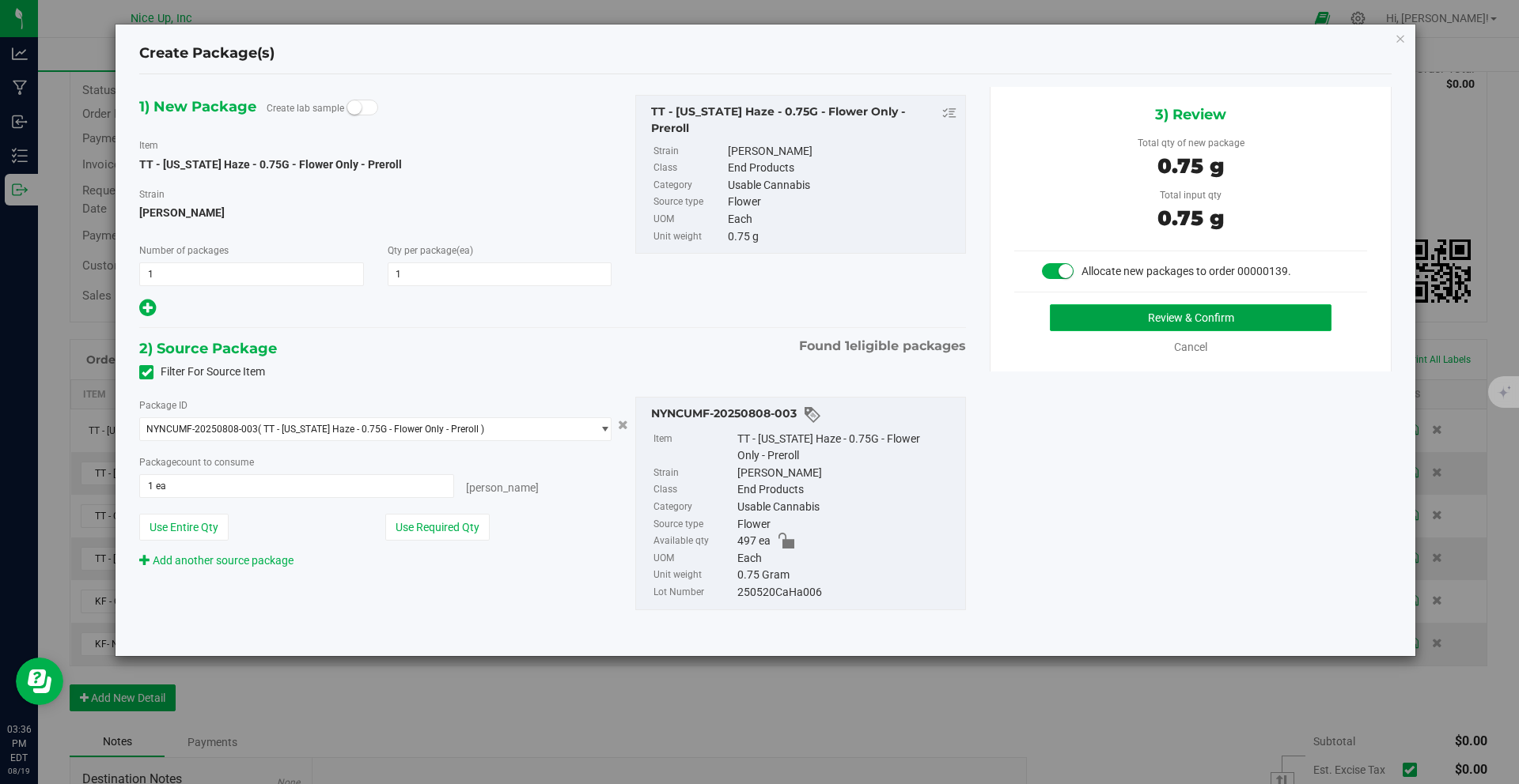
click at [1214, 313] on button "Review & Confirm" at bounding box center [1190, 318] width 281 height 27
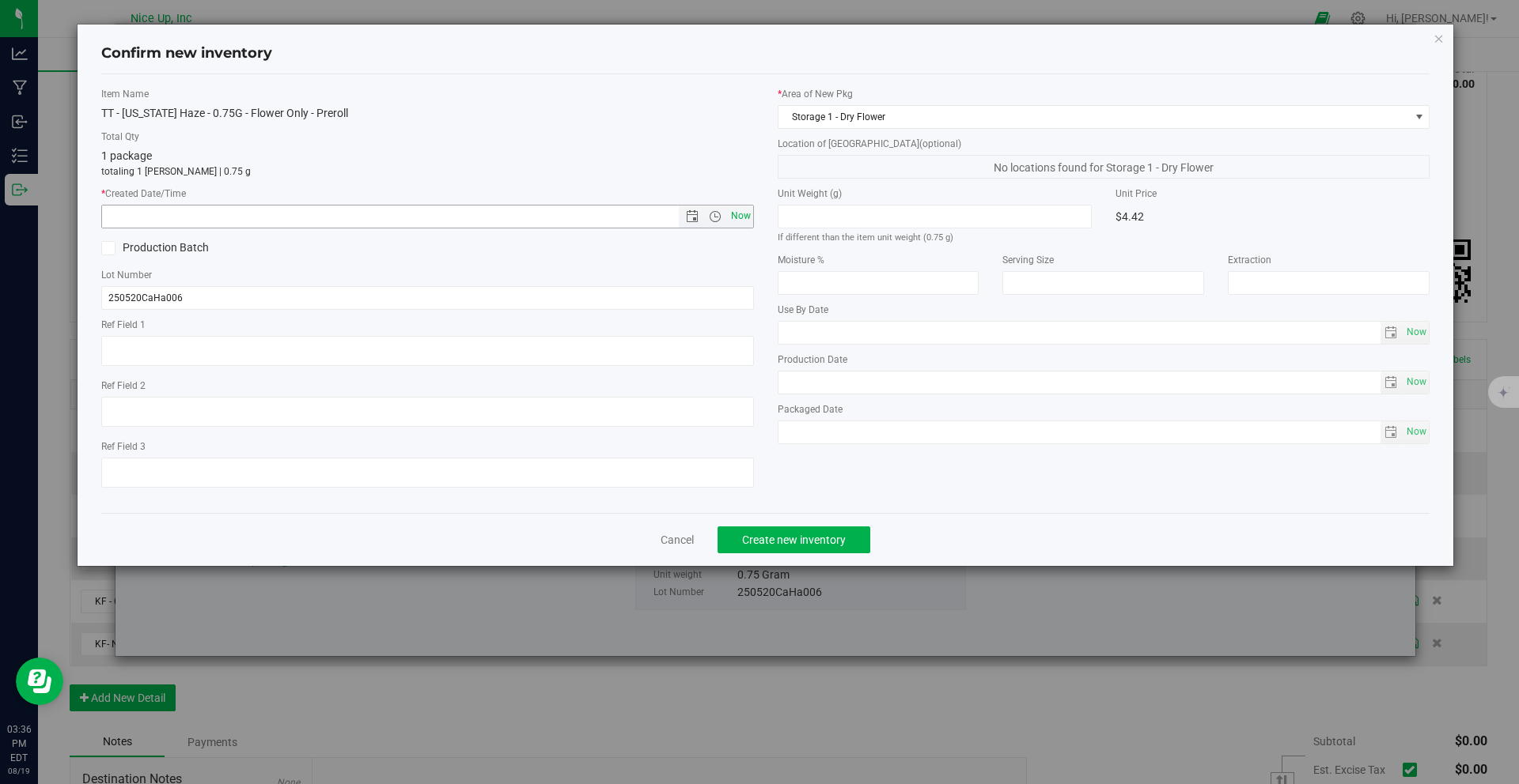
click at [735, 217] on span "Now" at bounding box center [741, 217] width 27 height 23
type input "8/19/2025 3:36 PM"
click at [806, 536] on span "Create new inventory" at bounding box center [793, 540] width 103 height 13
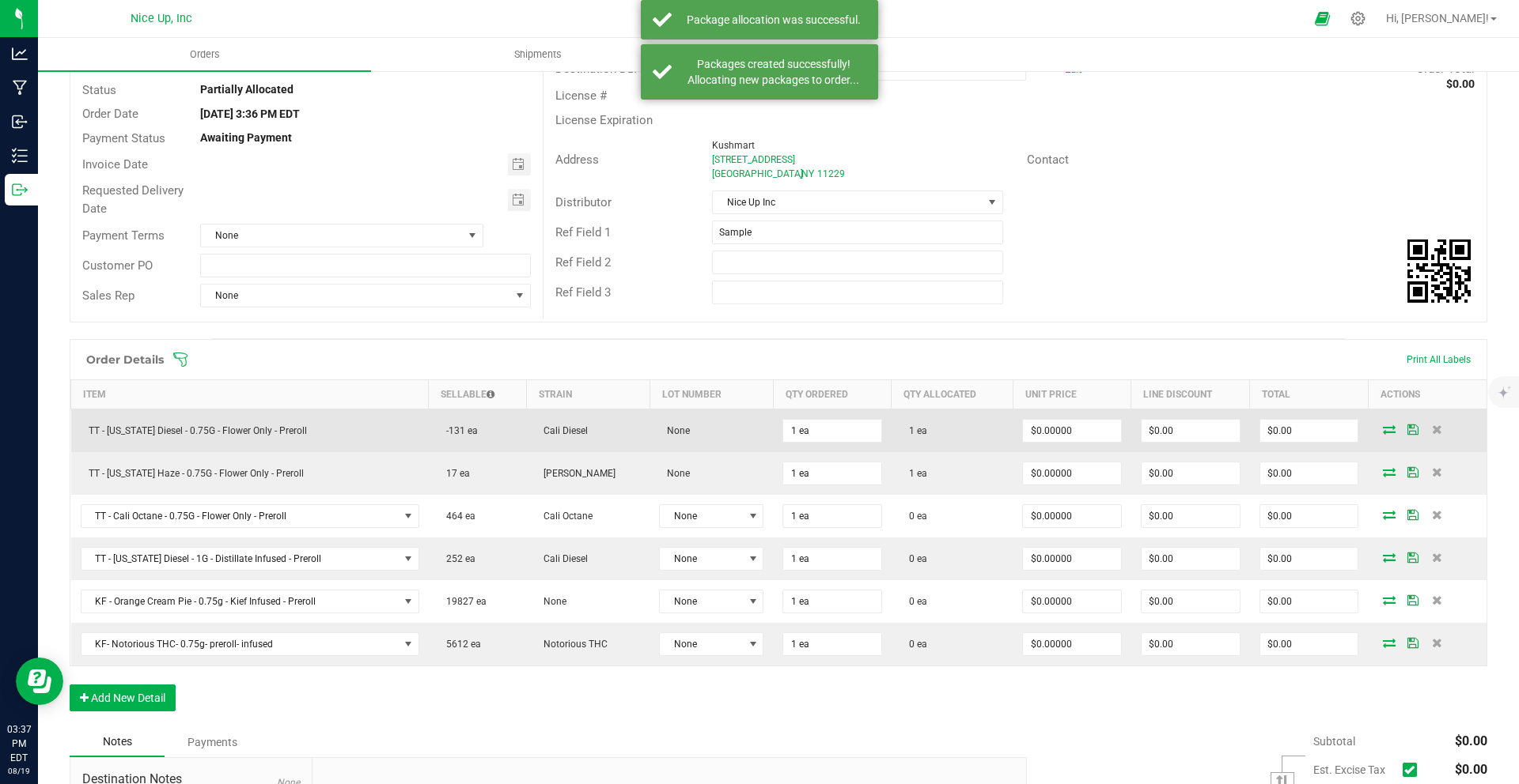
click at [1383, 430] on icon at bounding box center [1389, 430] width 13 height 10
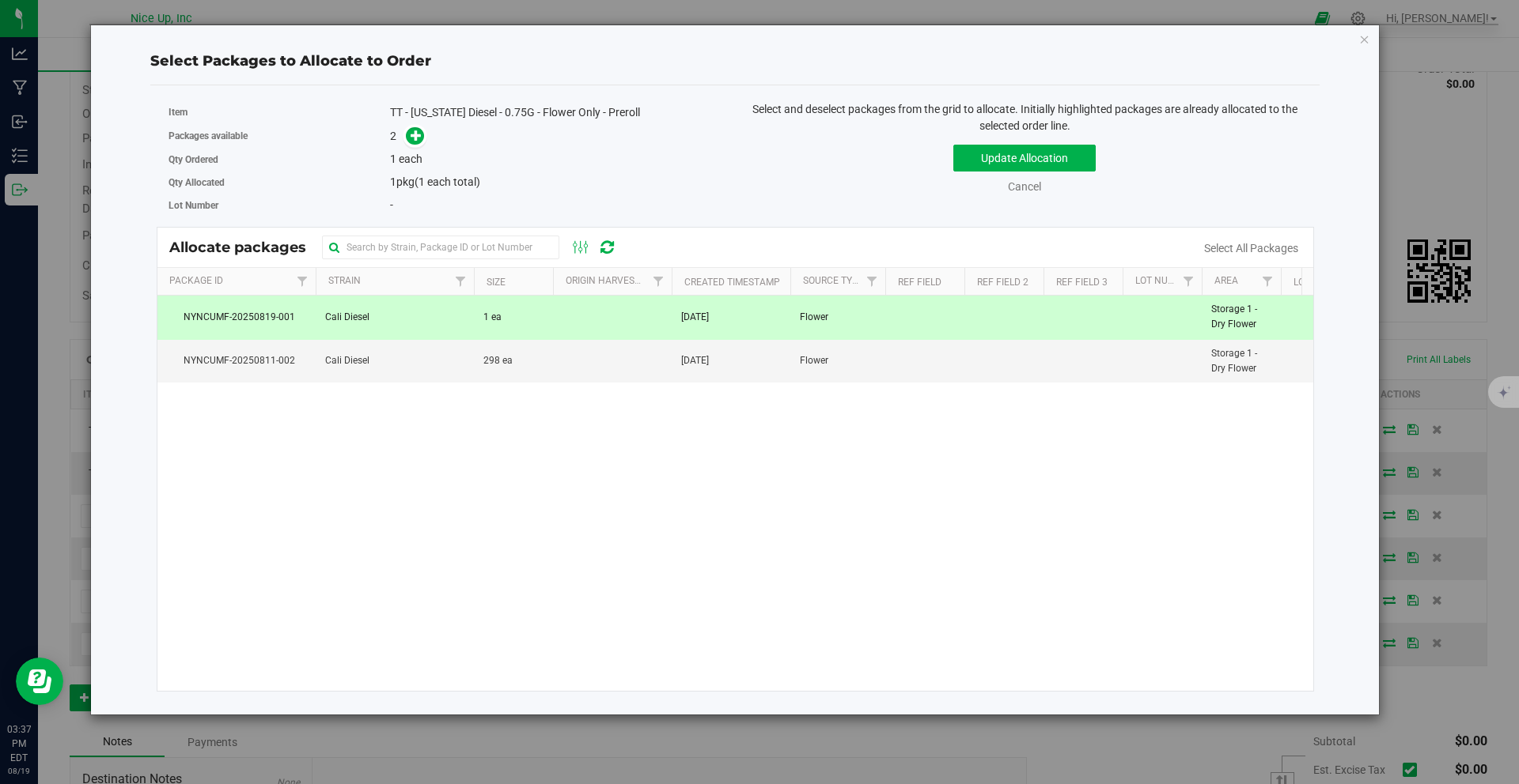
click at [416, 332] on td "Cali Diesel" at bounding box center [394, 317] width 159 height 44
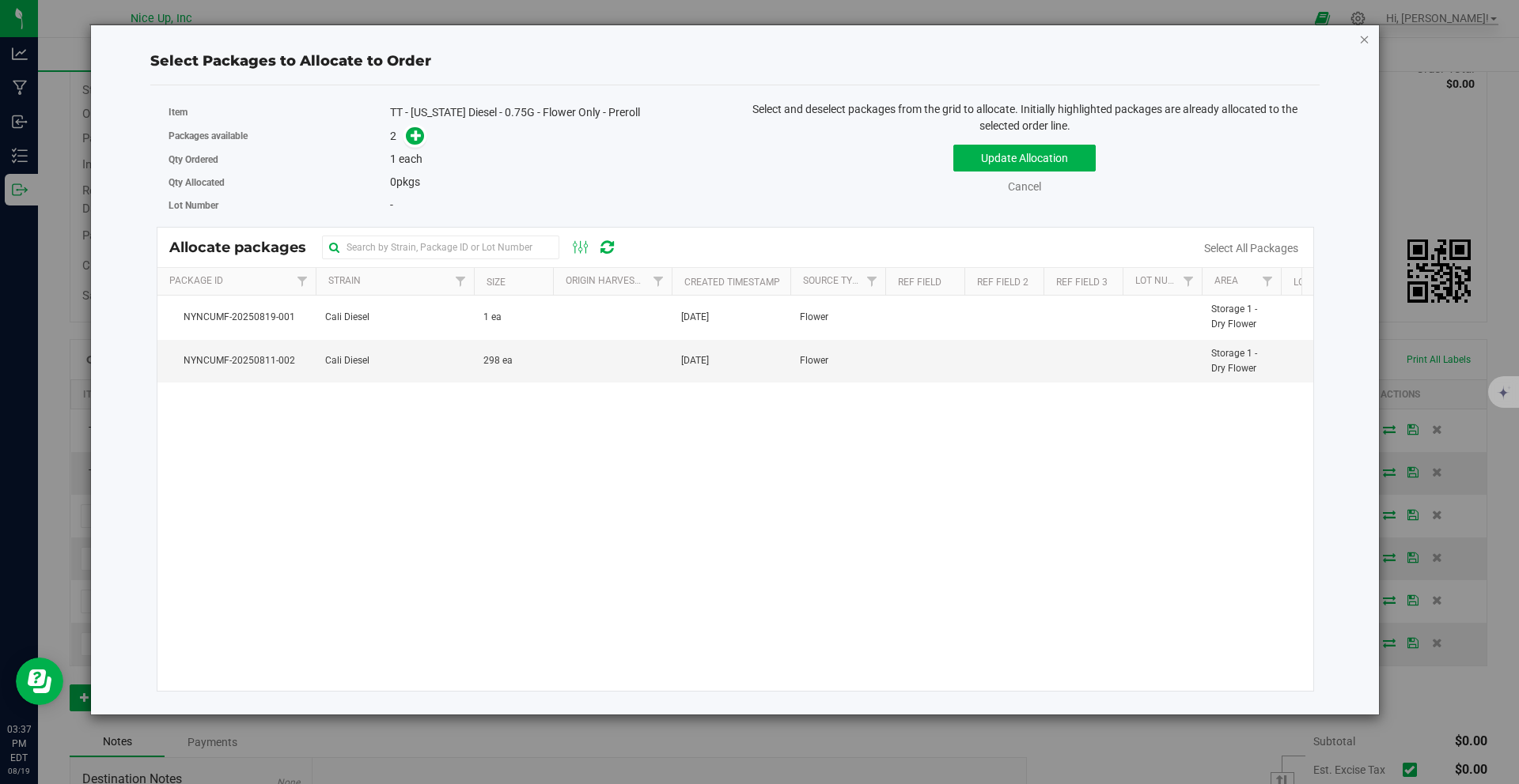
click at [1360, 43] on icon "button" at bounding box center [1364, 39] width 11 height 19
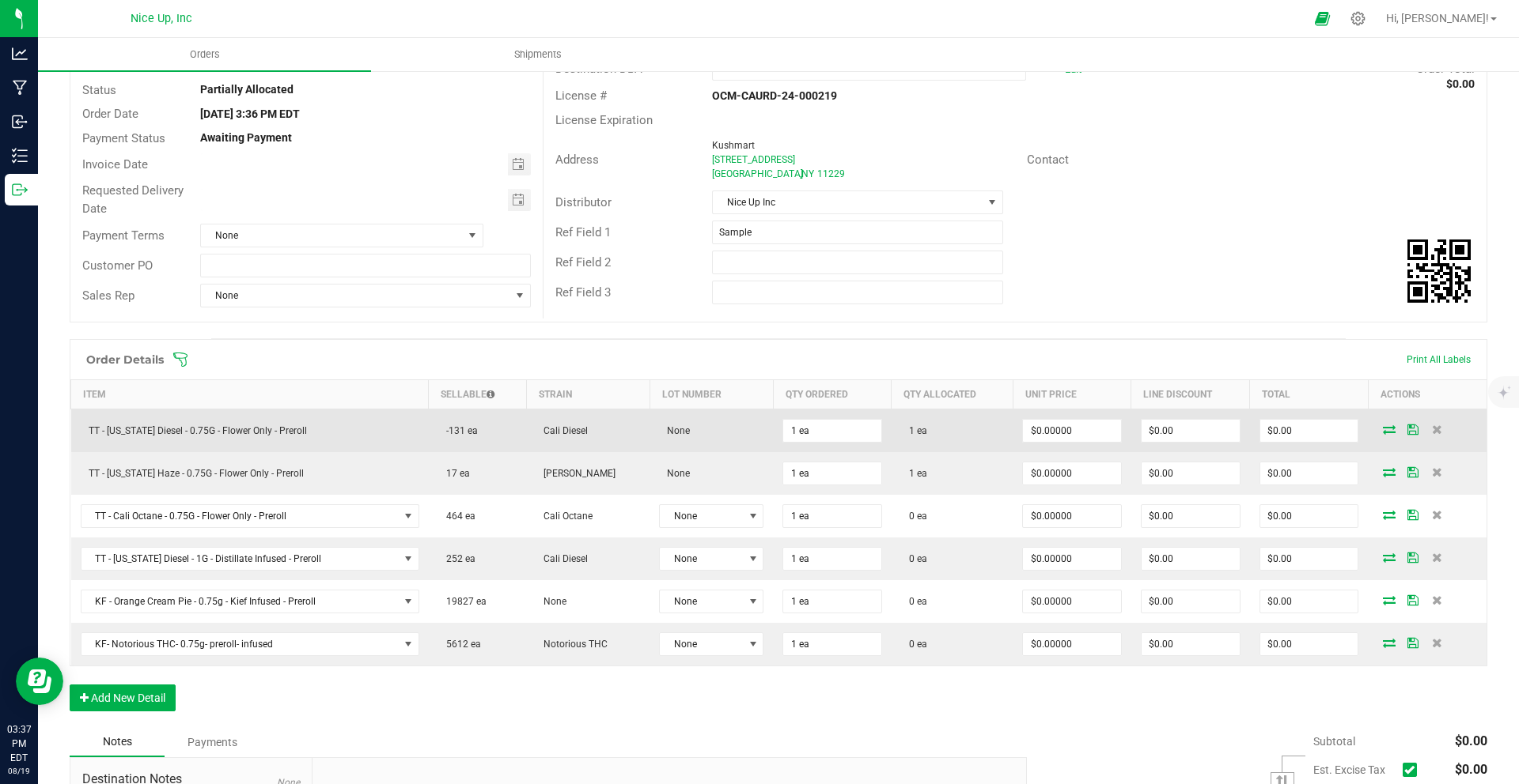
click at [280, 438] on td "TT - California Diesel - 0.75G - Flower Only - Preroll" at bounding box center [249, 431] width 357 height 44
click at [1383, 429] on icon at bounding box center [1389, 430] width 13 height 10
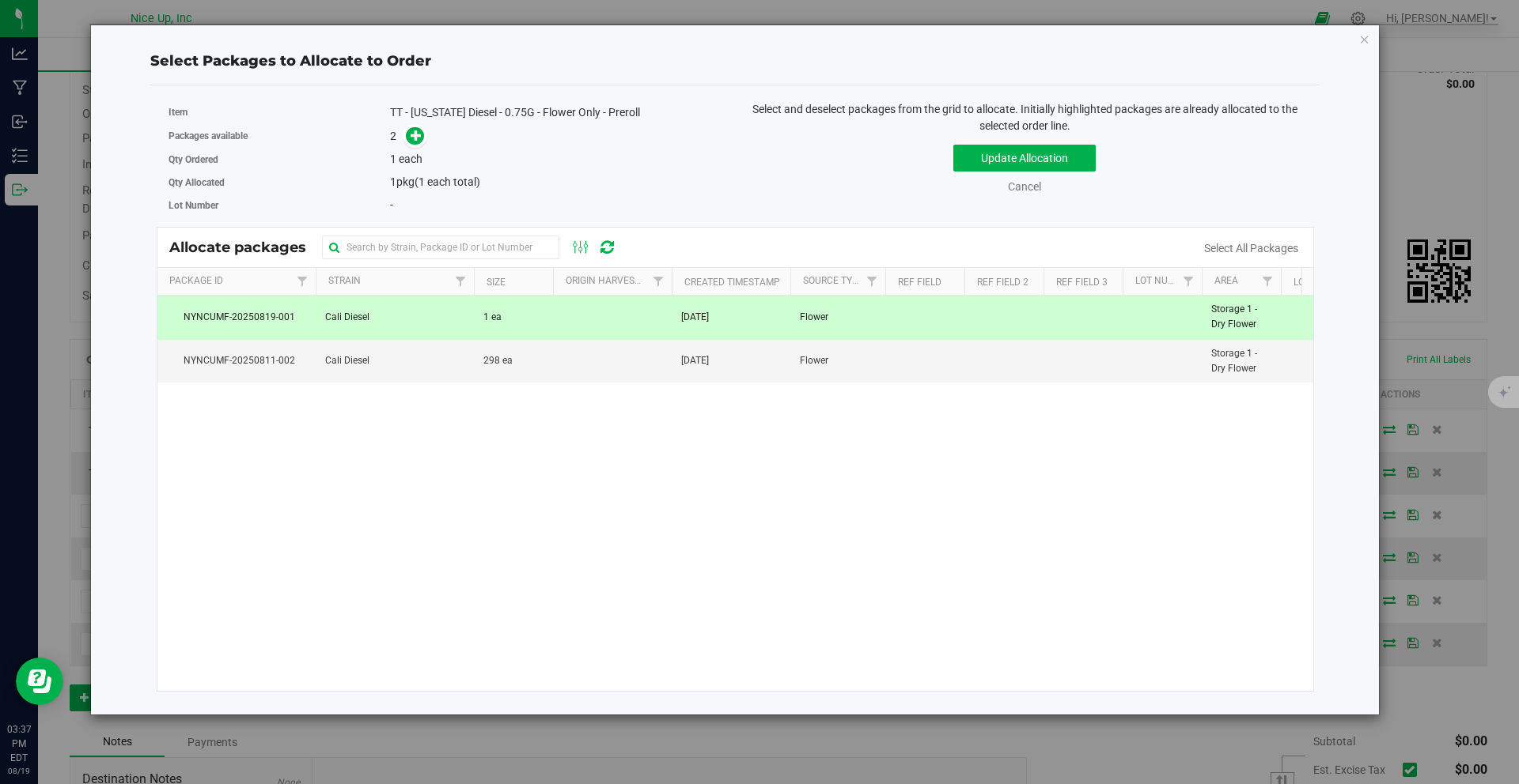
click at [413, 312] on td "Cali Diesel" at bounding box center [394, 317] width 159 height 44
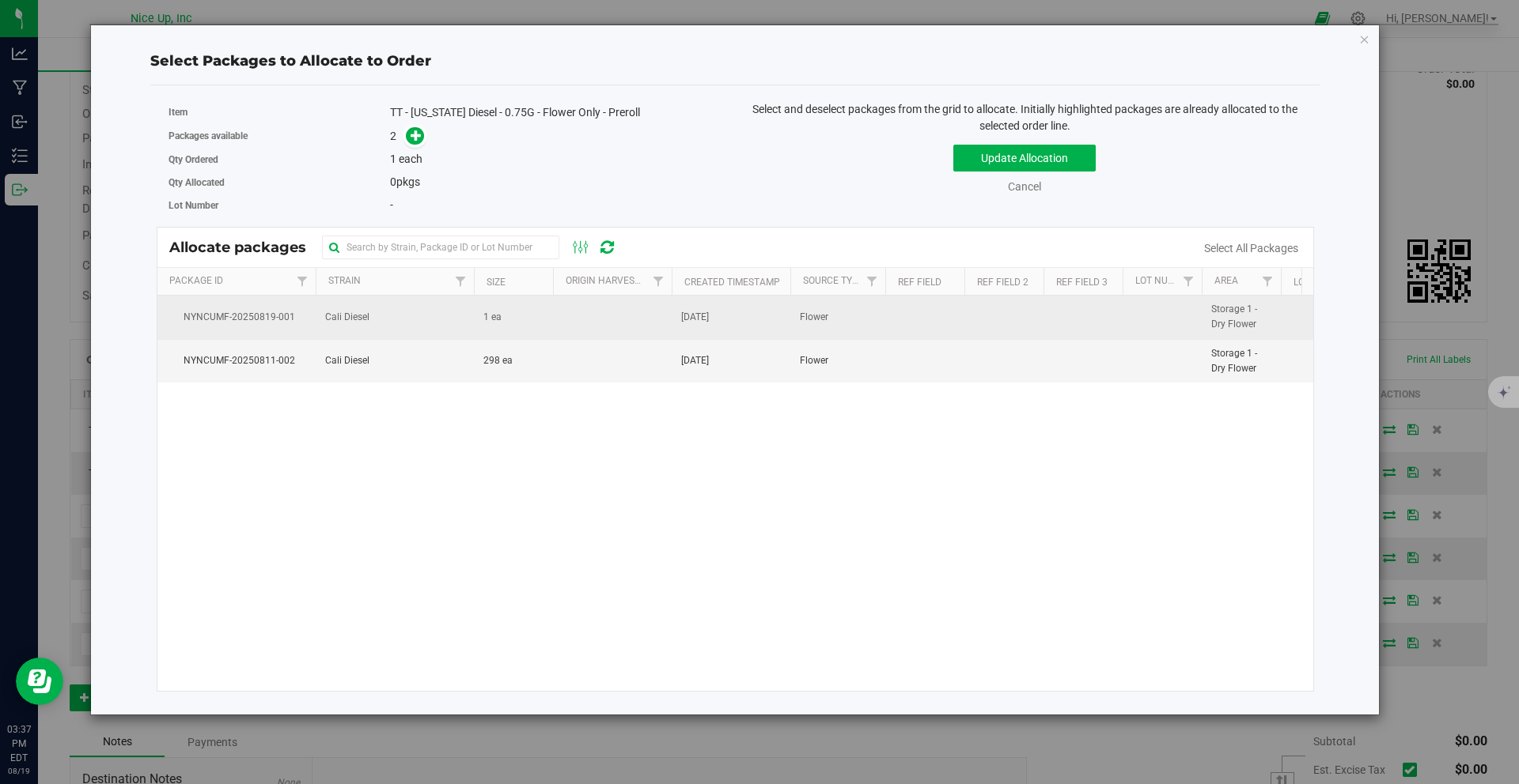
click at [413, 312] on td "Cali Diesel" at bounding box center [394, 317] width 159 height 44
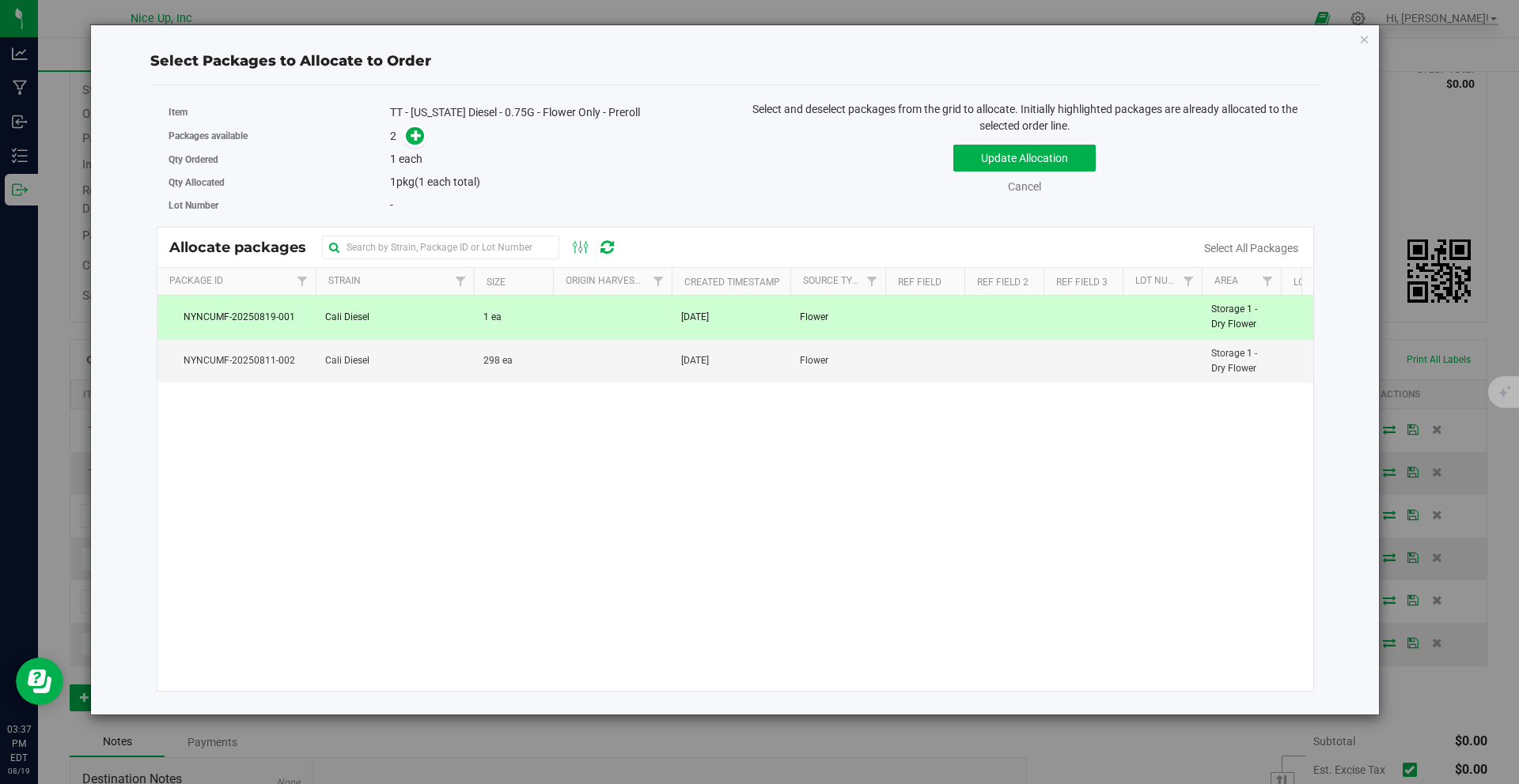
click at [344, 314] on span "Cali Diesel" at bounding box center [347, 317] width 45 height 15
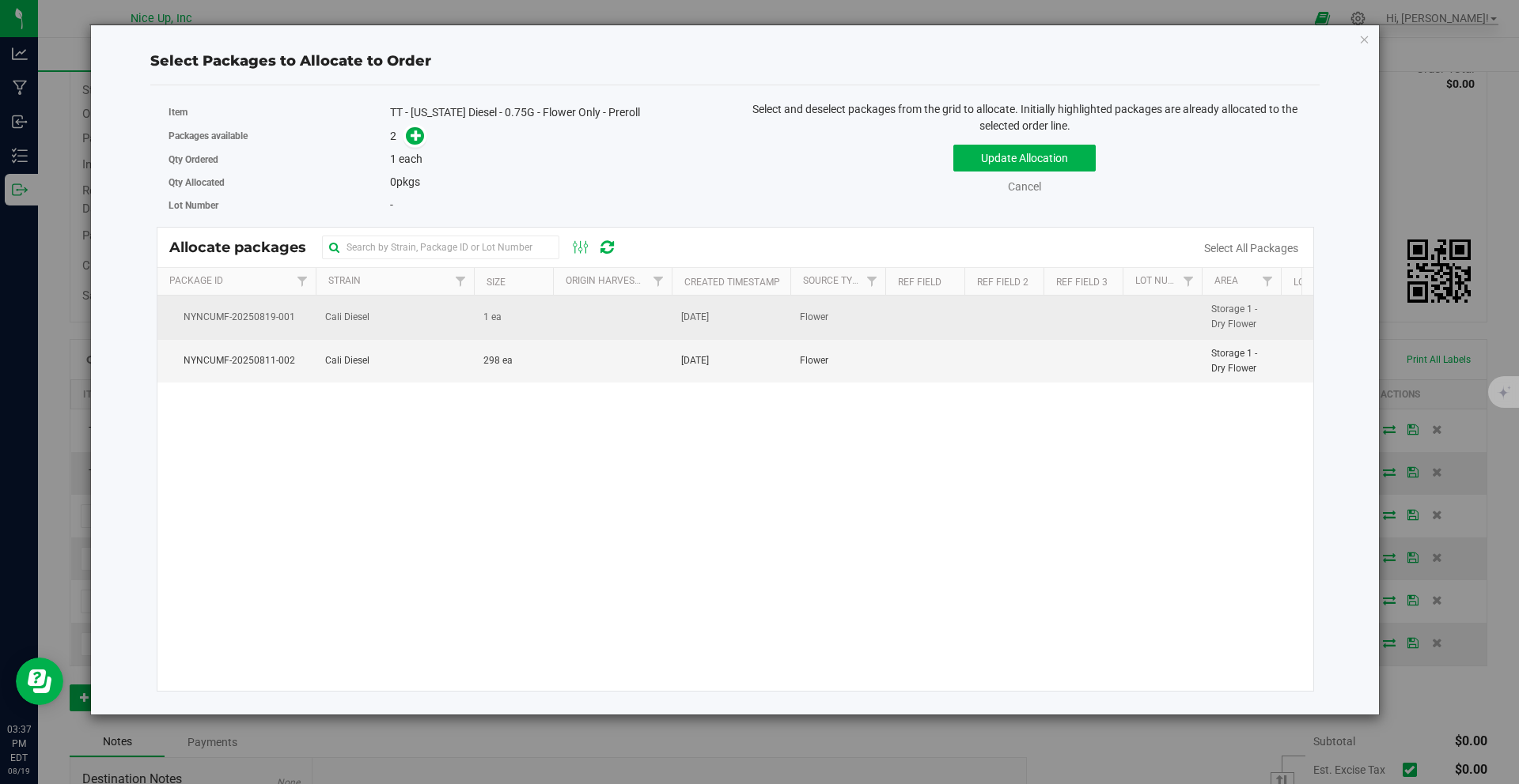
click at [454, 323] on td "Cali Diesel" at bounding box center [394, 317] width 159 height 44
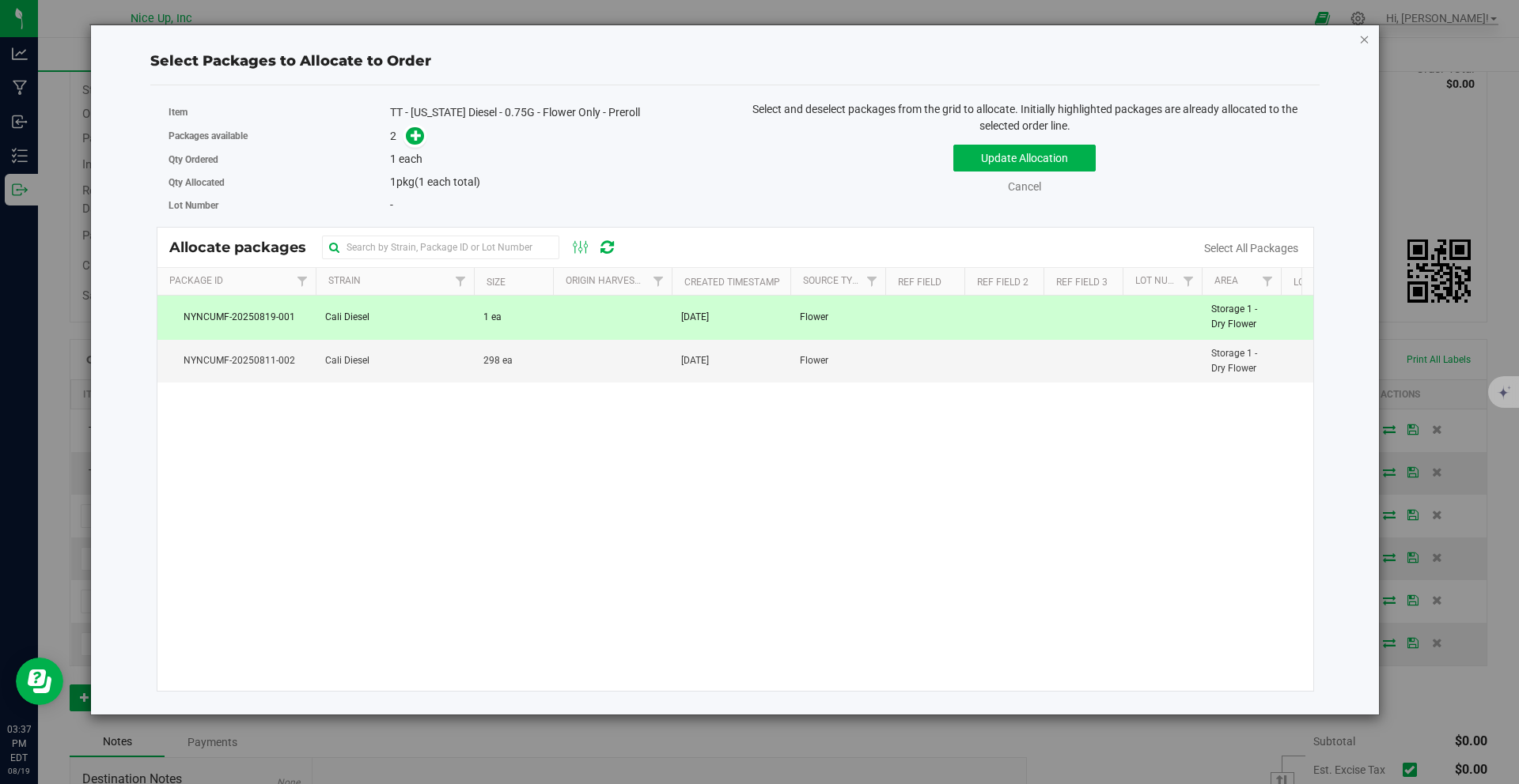
click at [1359, 41] on icon "button" at bounding box center [1364, 39] width 11 height 19
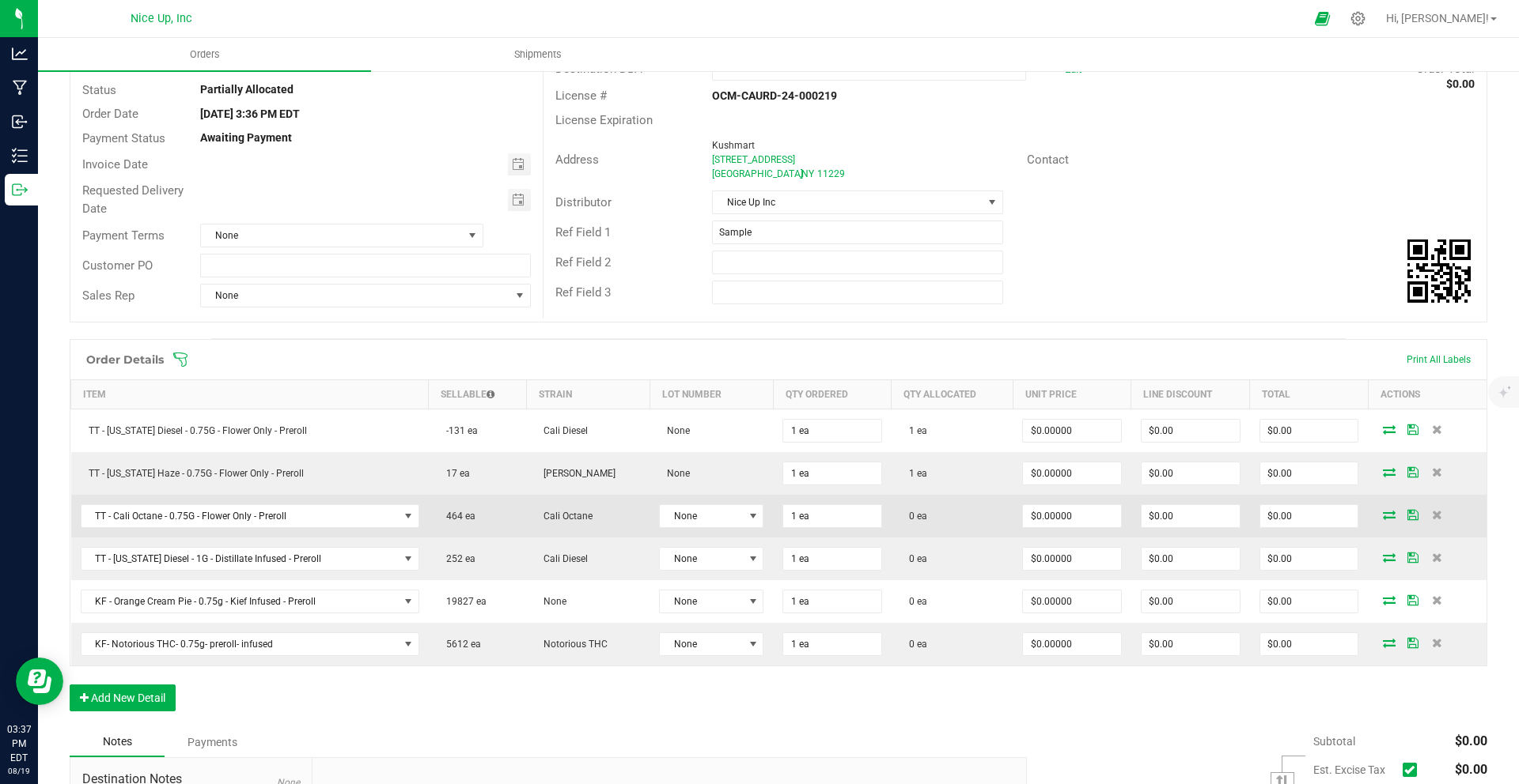
click at [1383, 516] on icon at bounding box center [1389, 515] width 13 height 10
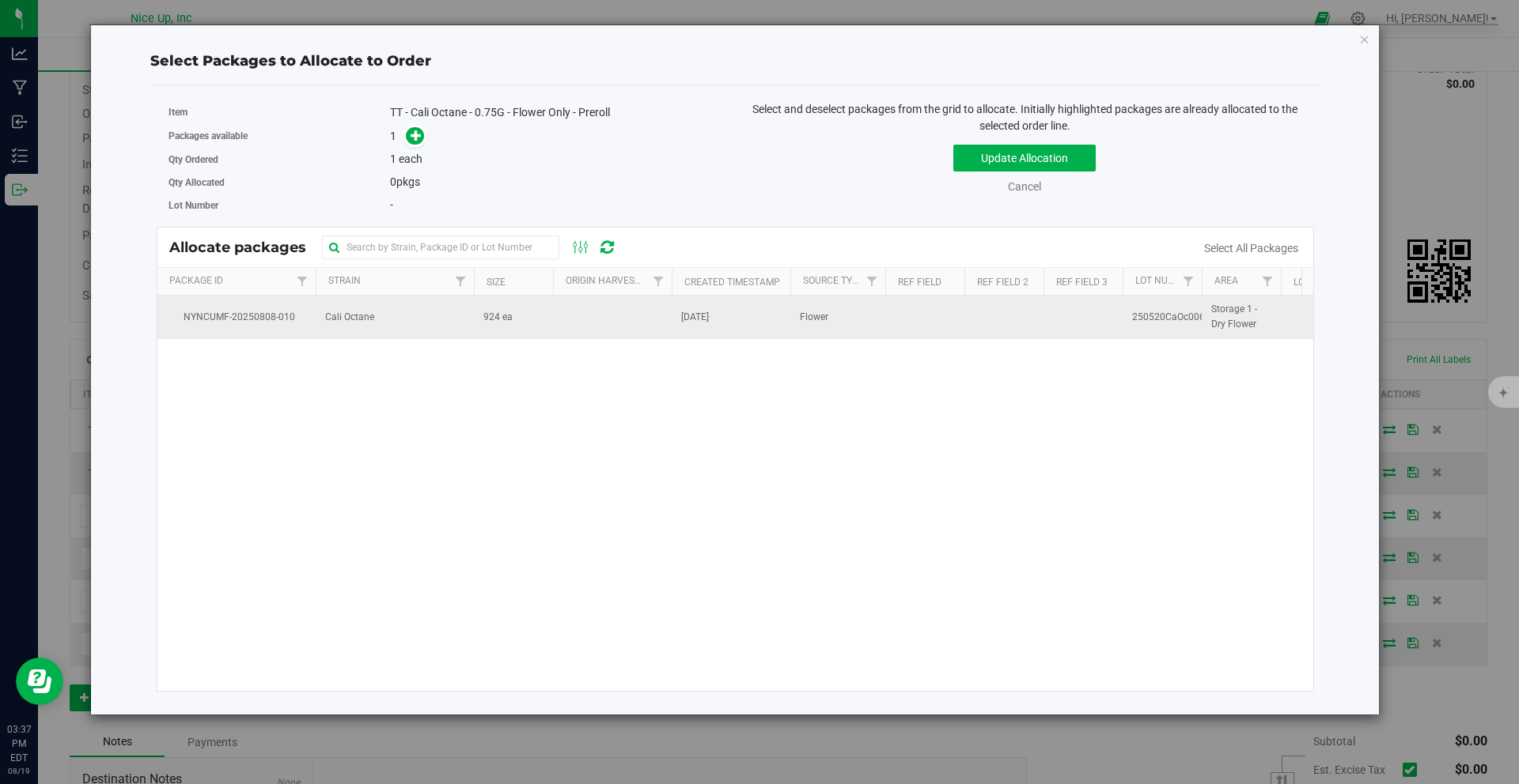
click at [615, 323] on td at bounding box center [612, 317] width 119 height 43
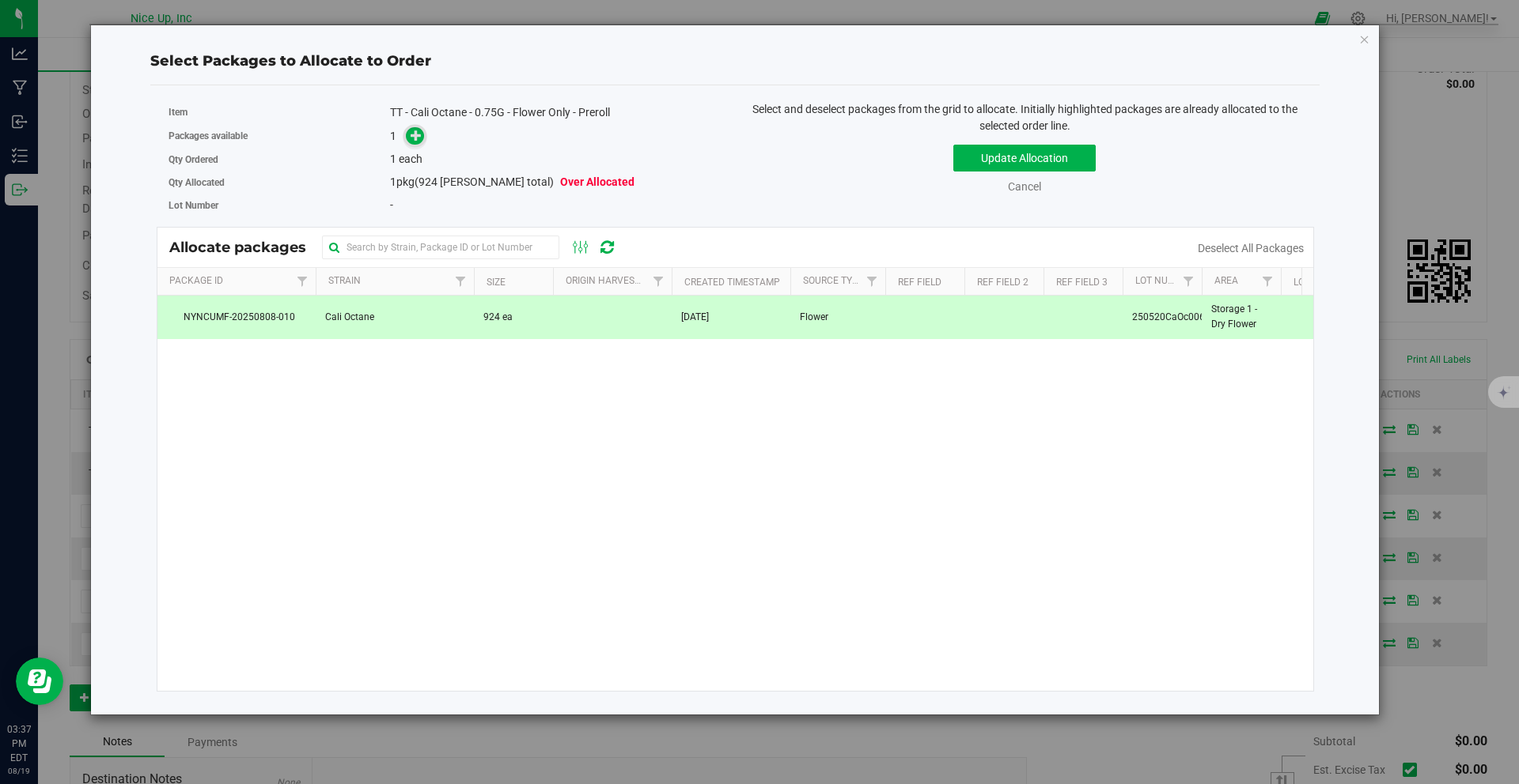
click at [420, 131] on icon at bounding box center [416, 134] width 11 height 11
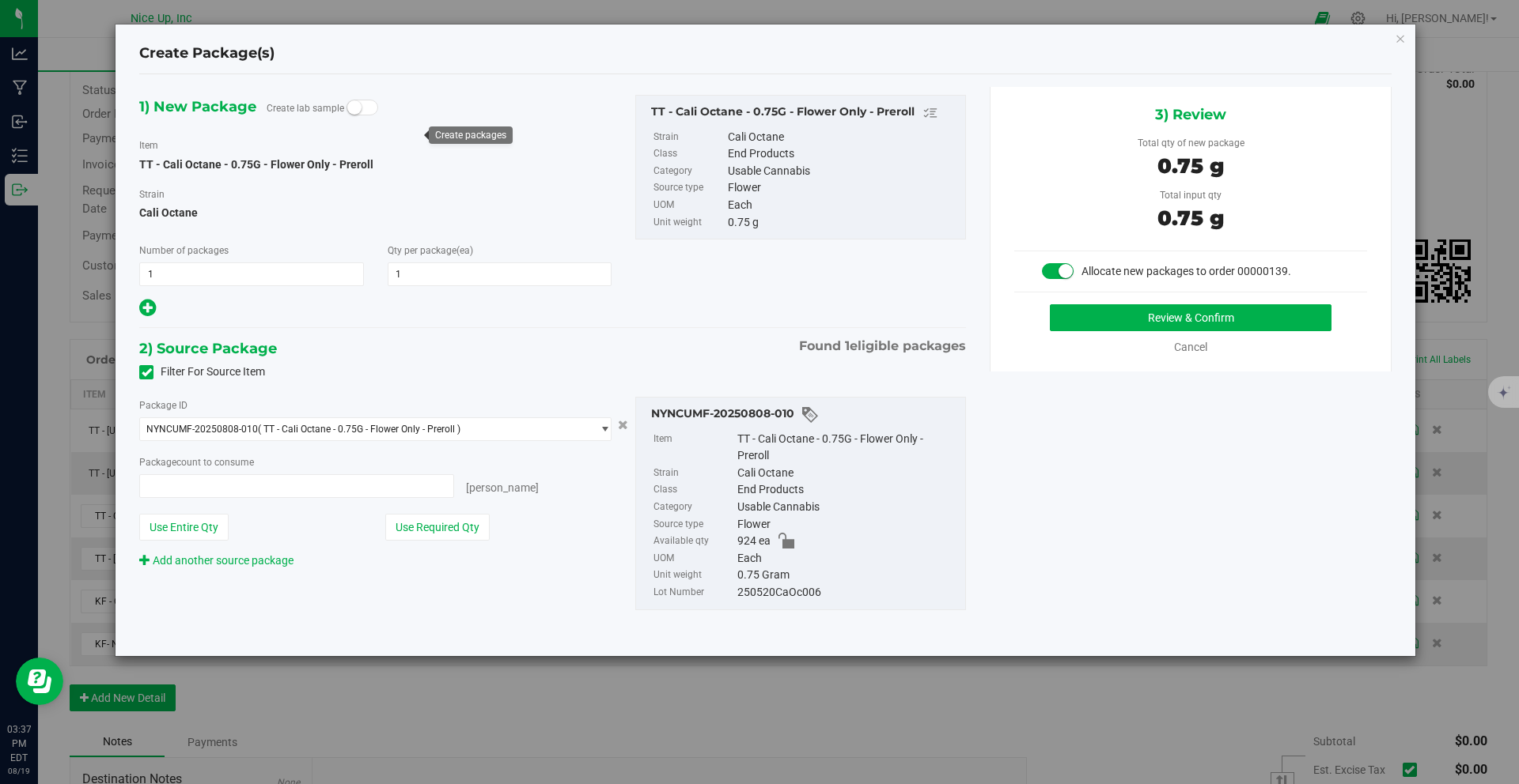
type input "1 ea"
click at [1147, 324] on button "Review & Confirm" at bounding box center [1190, 318] width 281 height 27
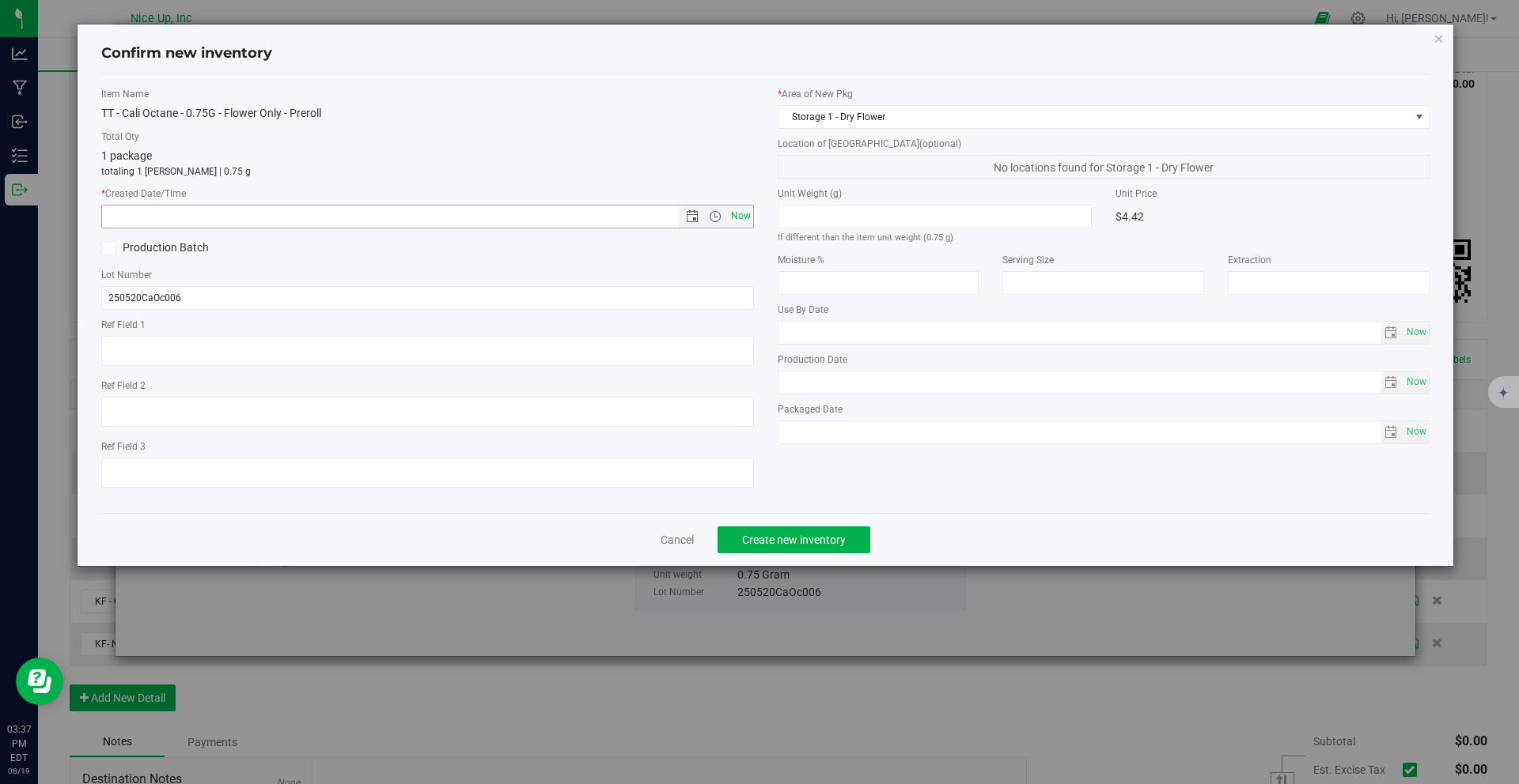
click at [743, 215] on span "Now" at bounding box center [741, 217] width 27 height 23
type input "8/19/2025 3:37 PM"
click at [805, 531] on button "Create new inventory" at bounding box center [793, 540] width 153 height 27
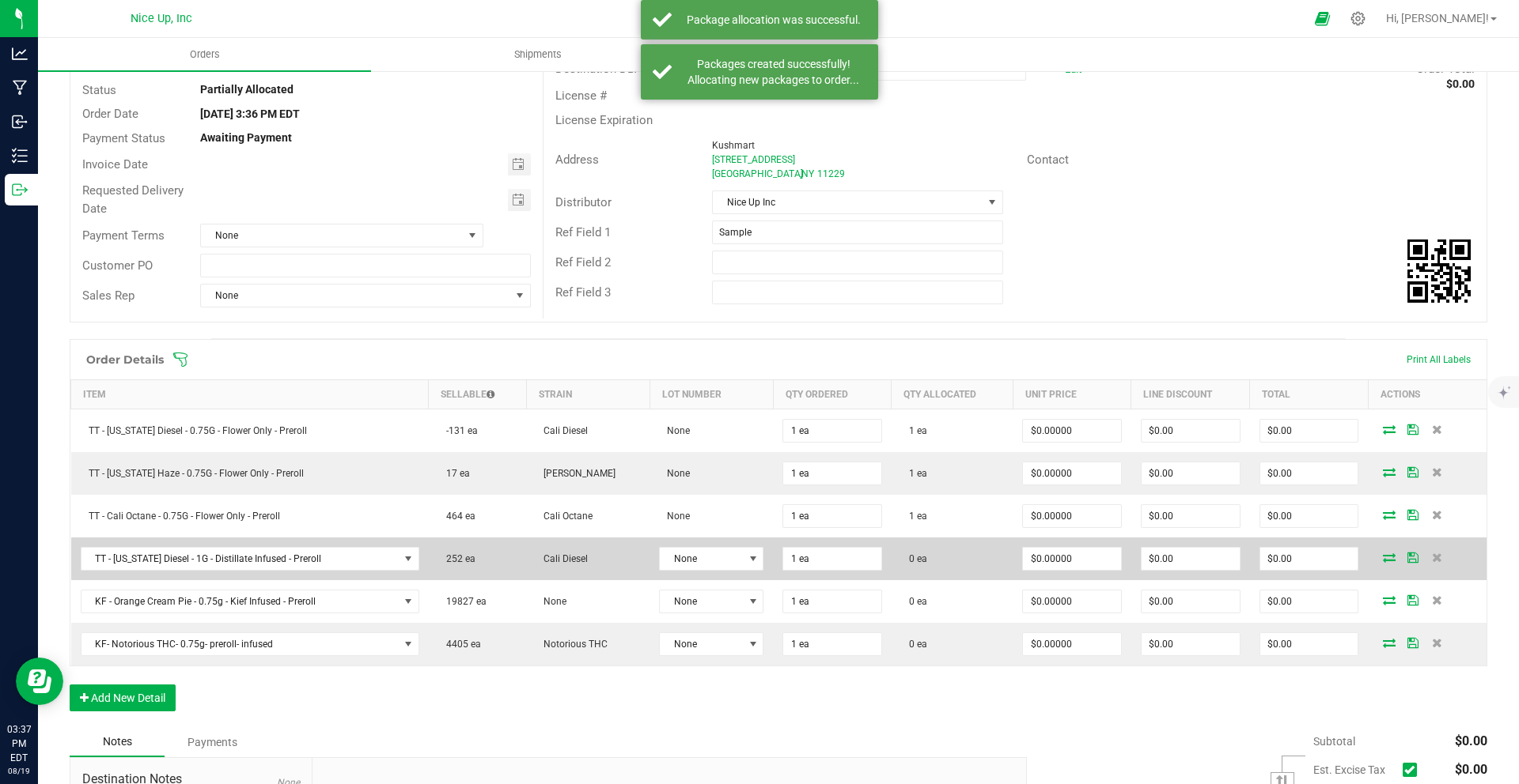
click at [1383, 562] on icon at bounding box center [1389, 557] width 13 height 10
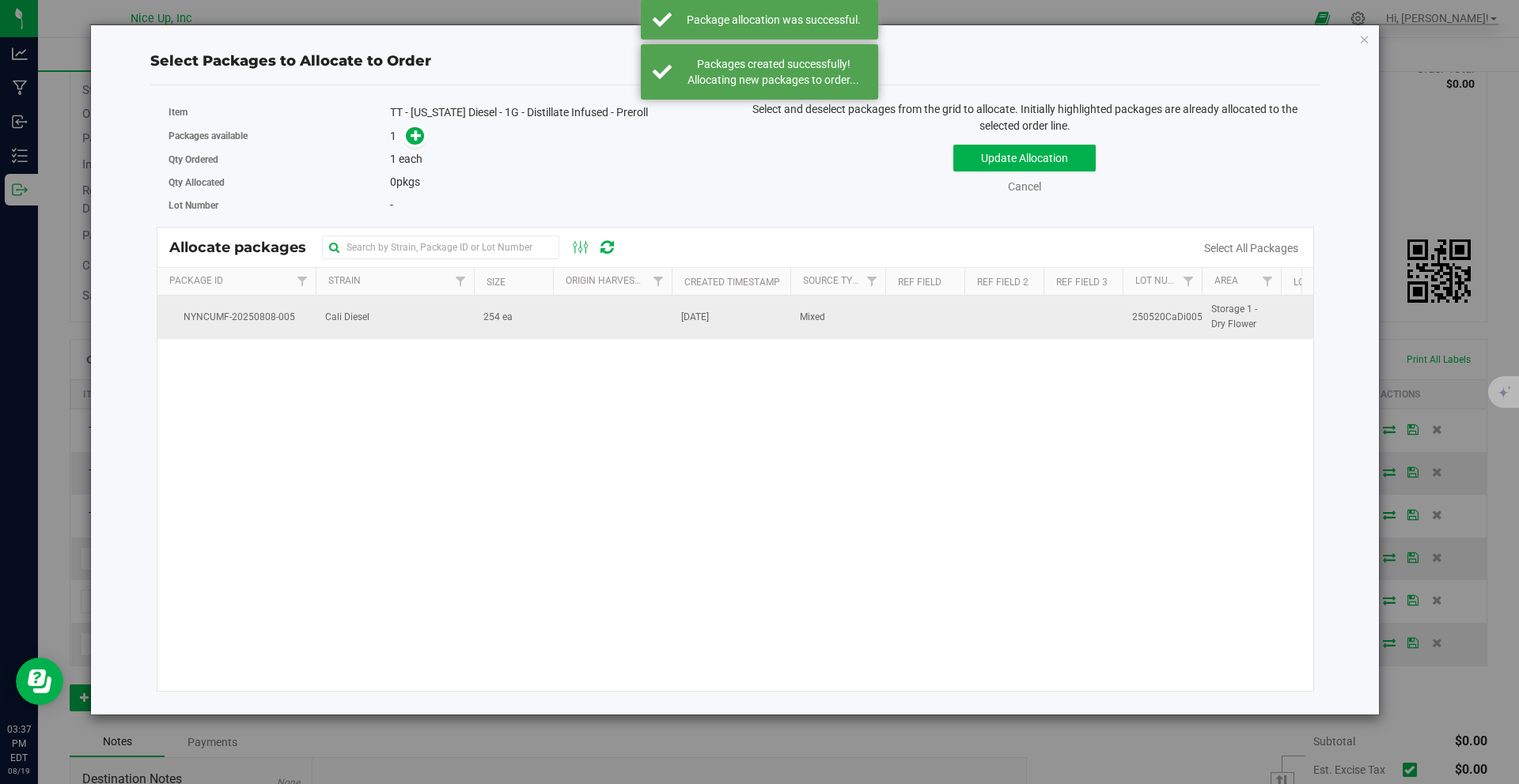
click at [575, 334] on td at bounding box center [612, 317] width 119 height 43
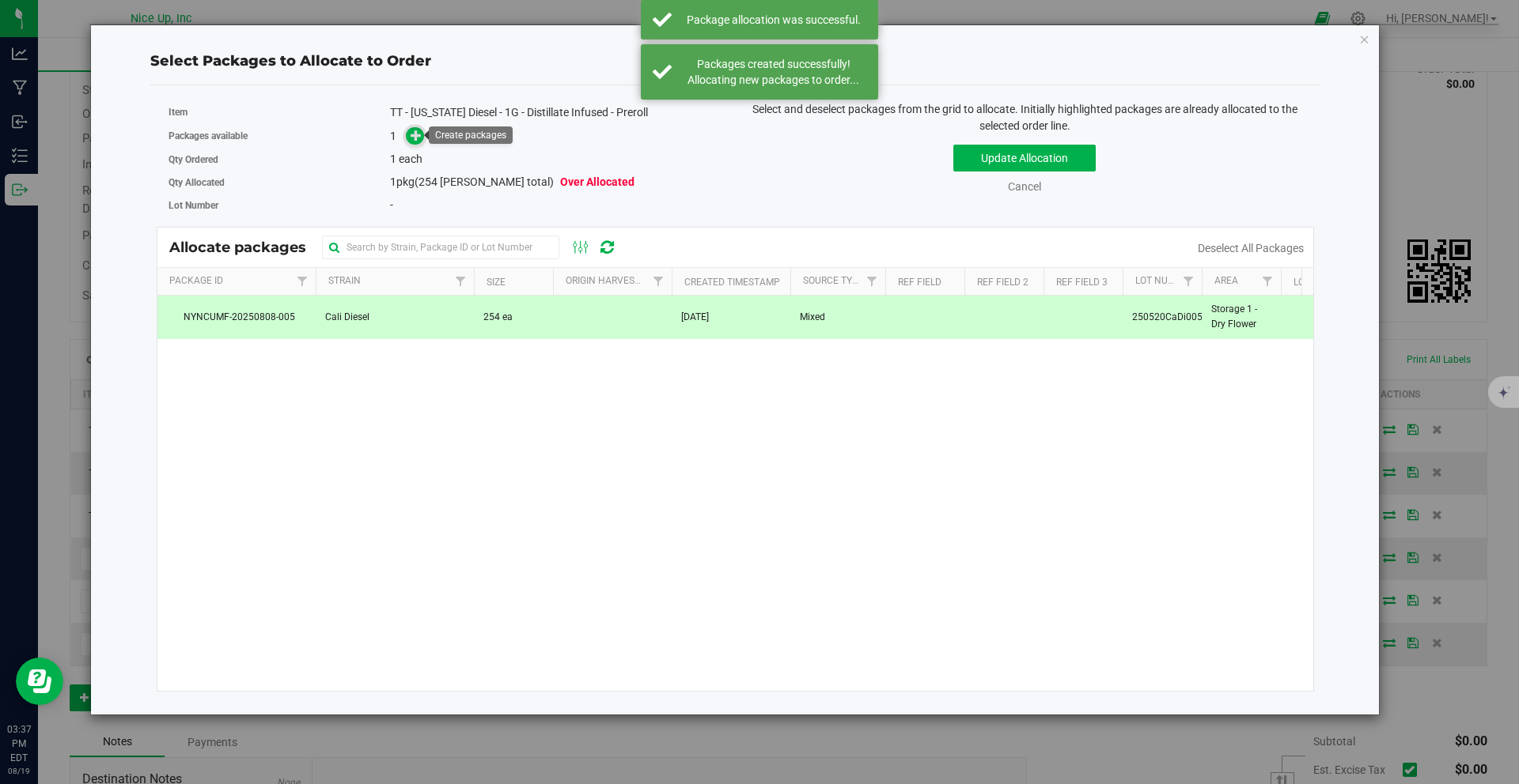
click at [419, 142] on span at bounding box center [415, 136] width 18 height 18
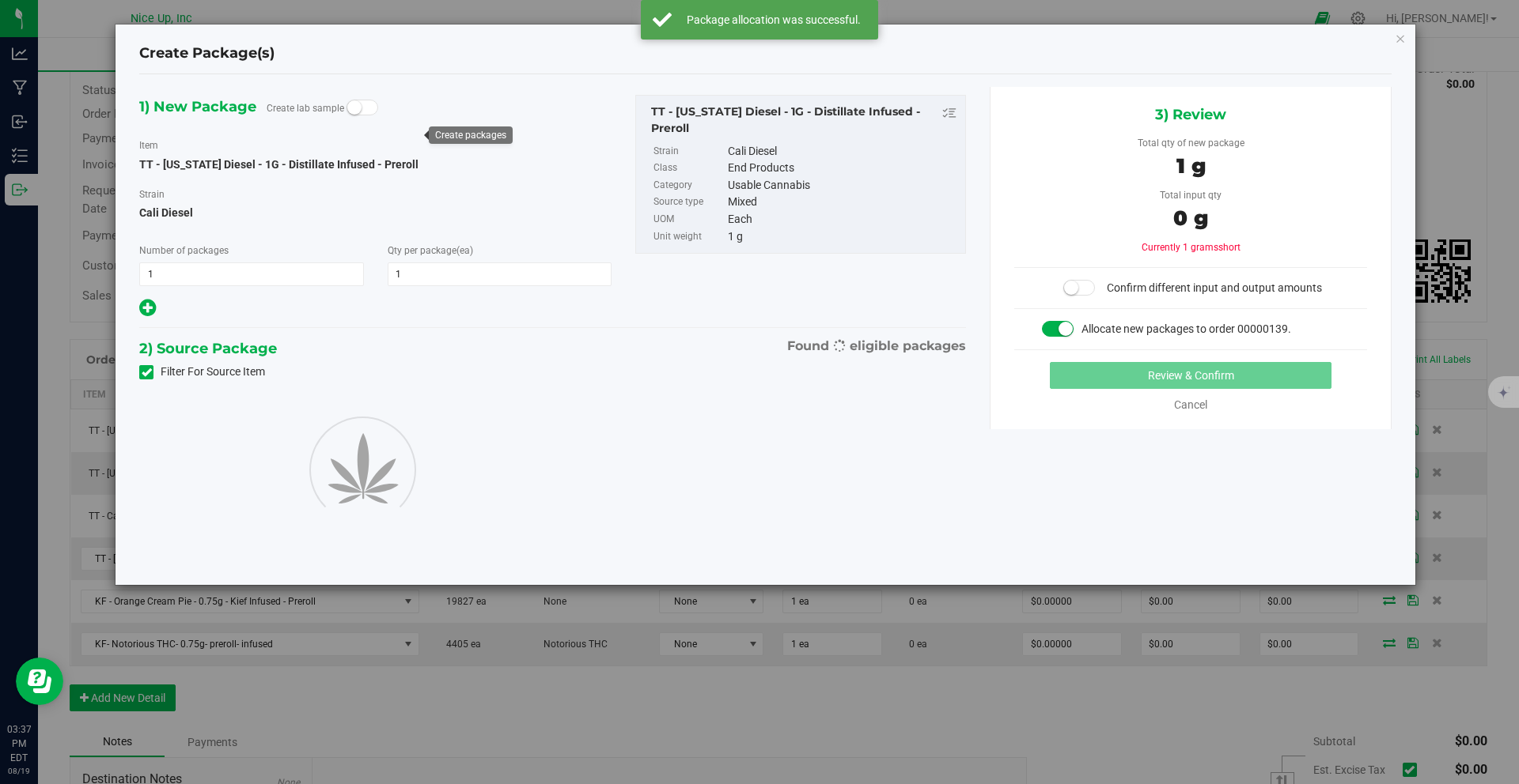
type input "1"
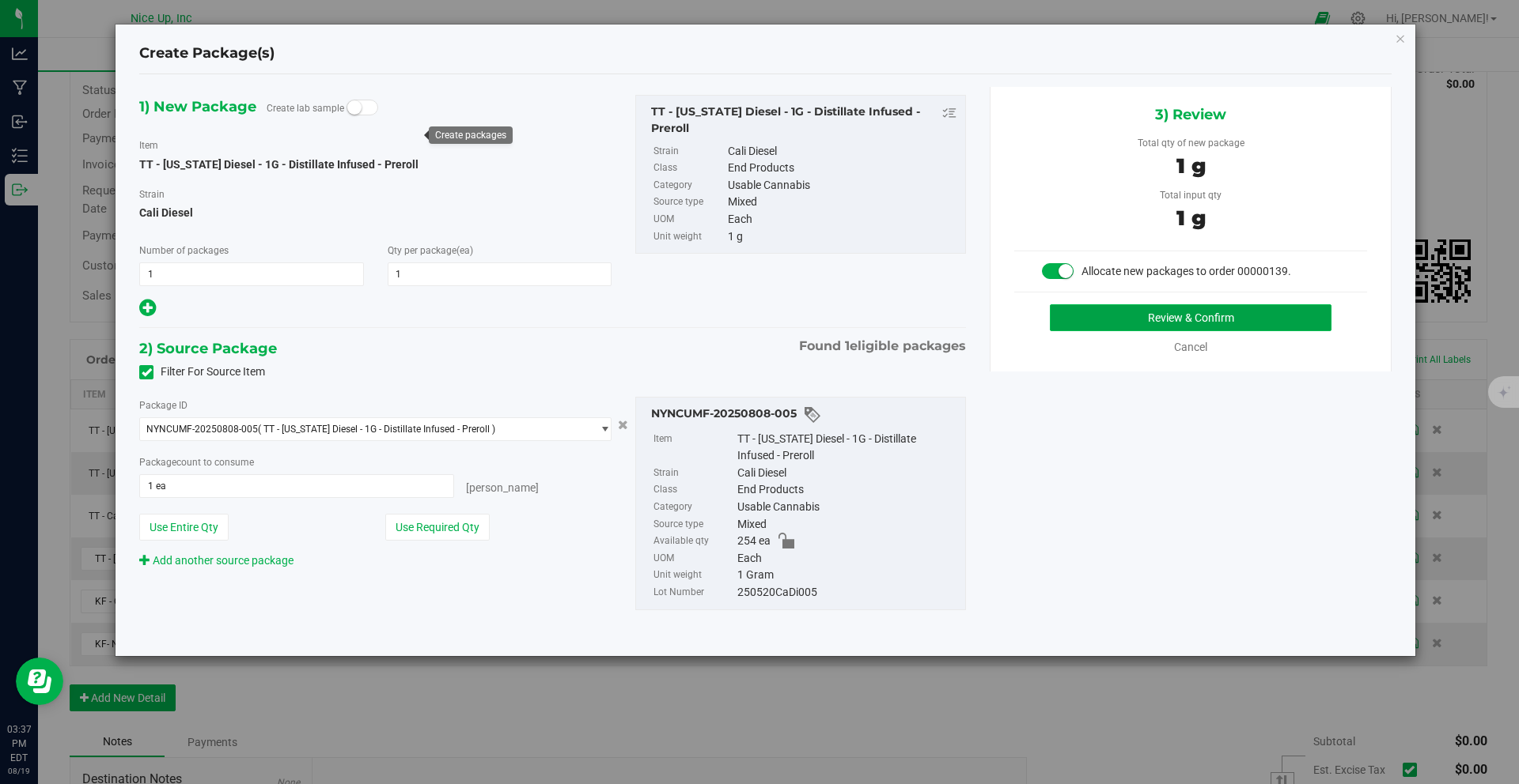
click at [1156, 320] on button "Review & Confirm" at bounding box center [1190, 318] width 281 height 27
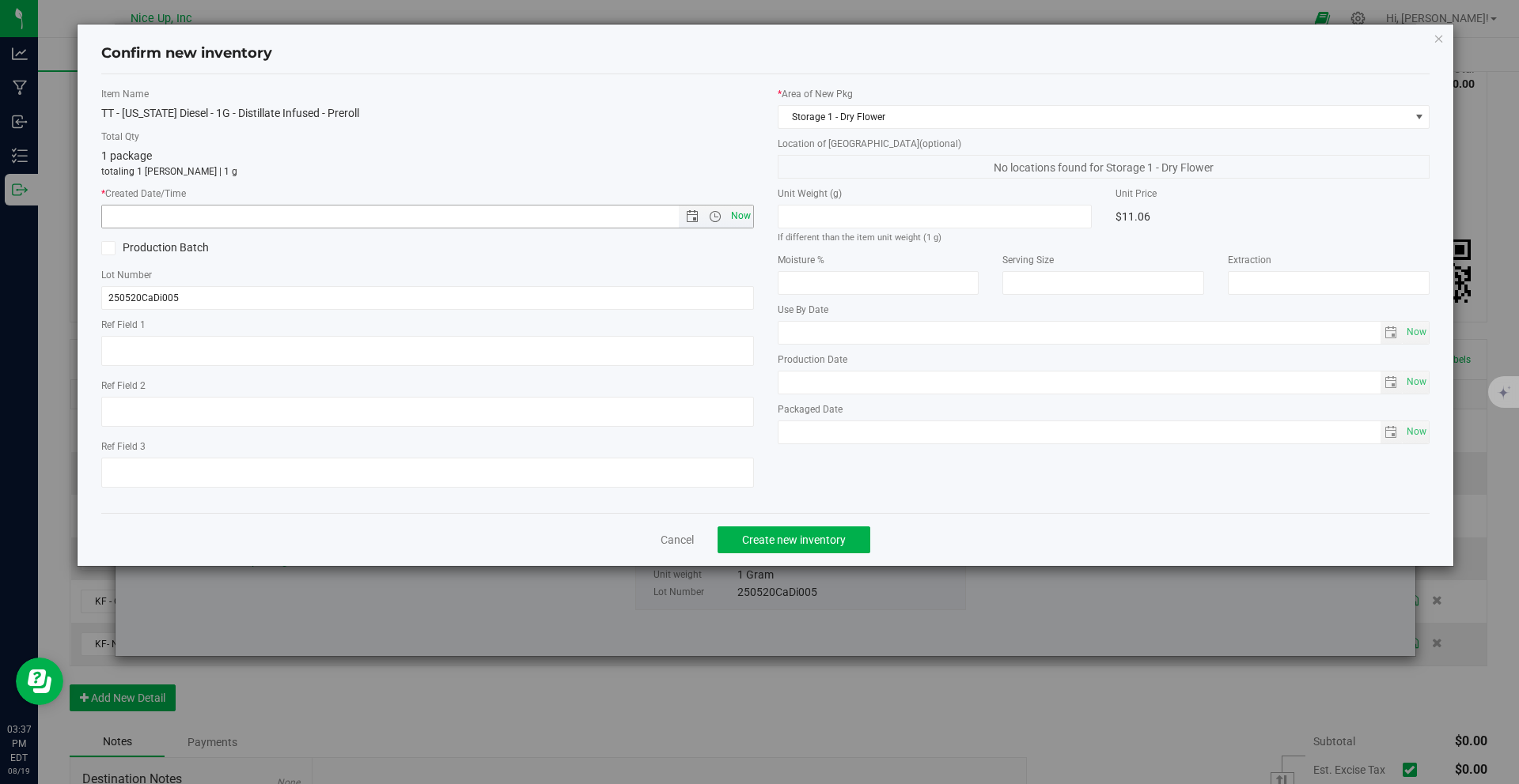
click at [745, 216] on span "Now" at bounding box center [741, 217] width 27 height 23
type input "8/19/2025 3:37 PM"
click at [814, 534] on span "Create new inventory" at bounding box center [793, 540] width 103 height 13
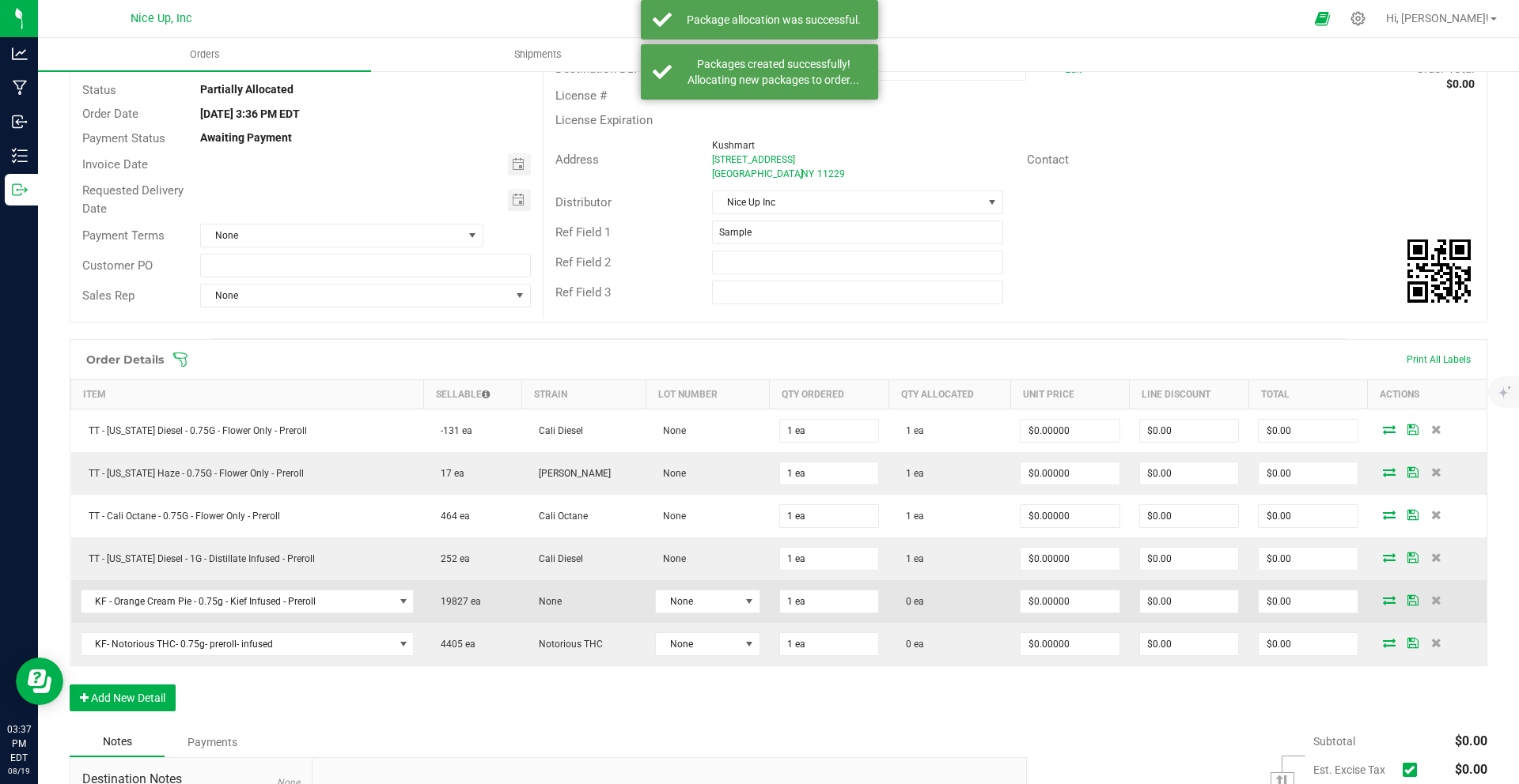
click at [1383, 604] on icon at bounding box center [1389, 600] width 13 height 10
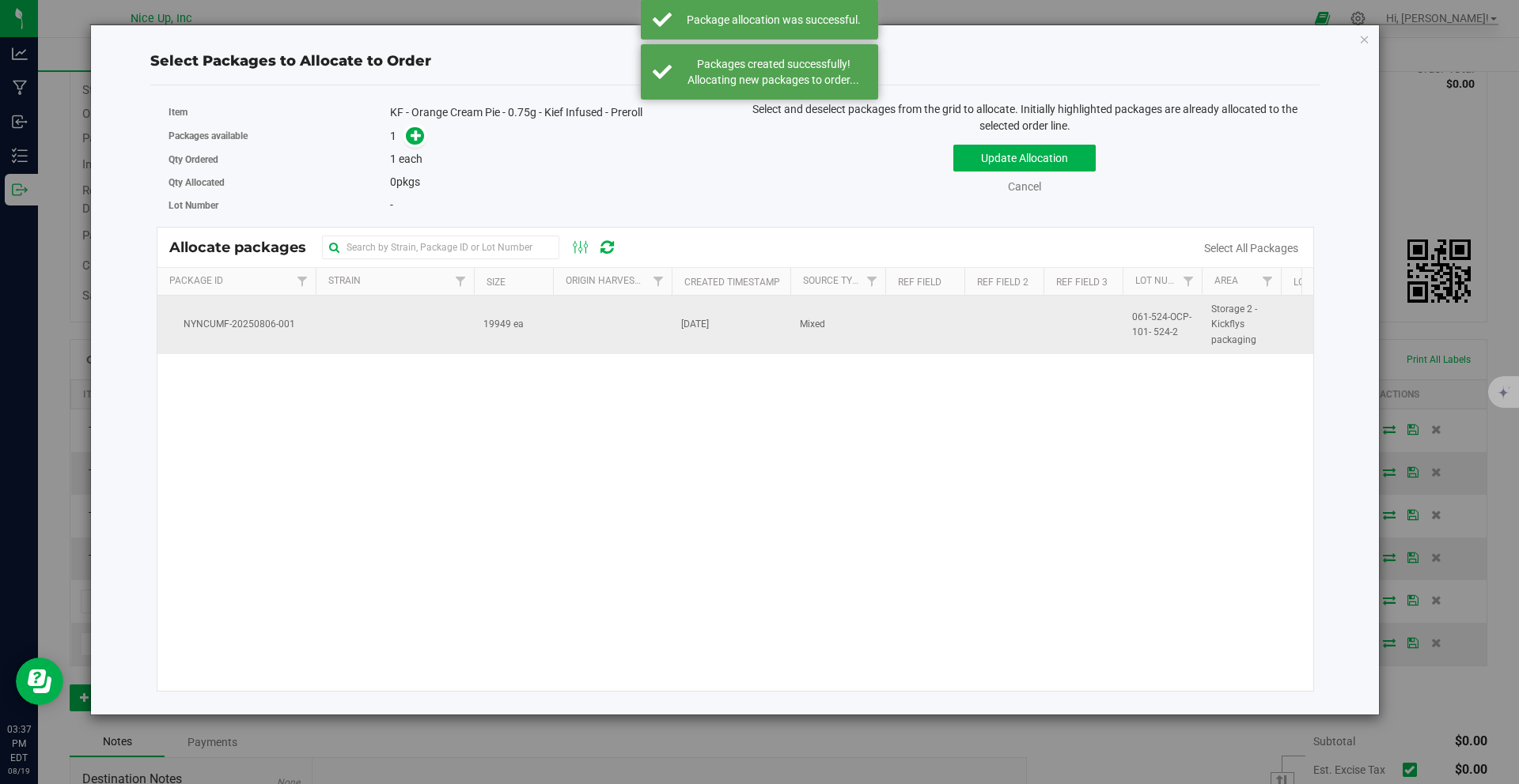
click at [673, 321] on td "Aug 6, 2025" at bounding box center [731, 325] width 119 height 58
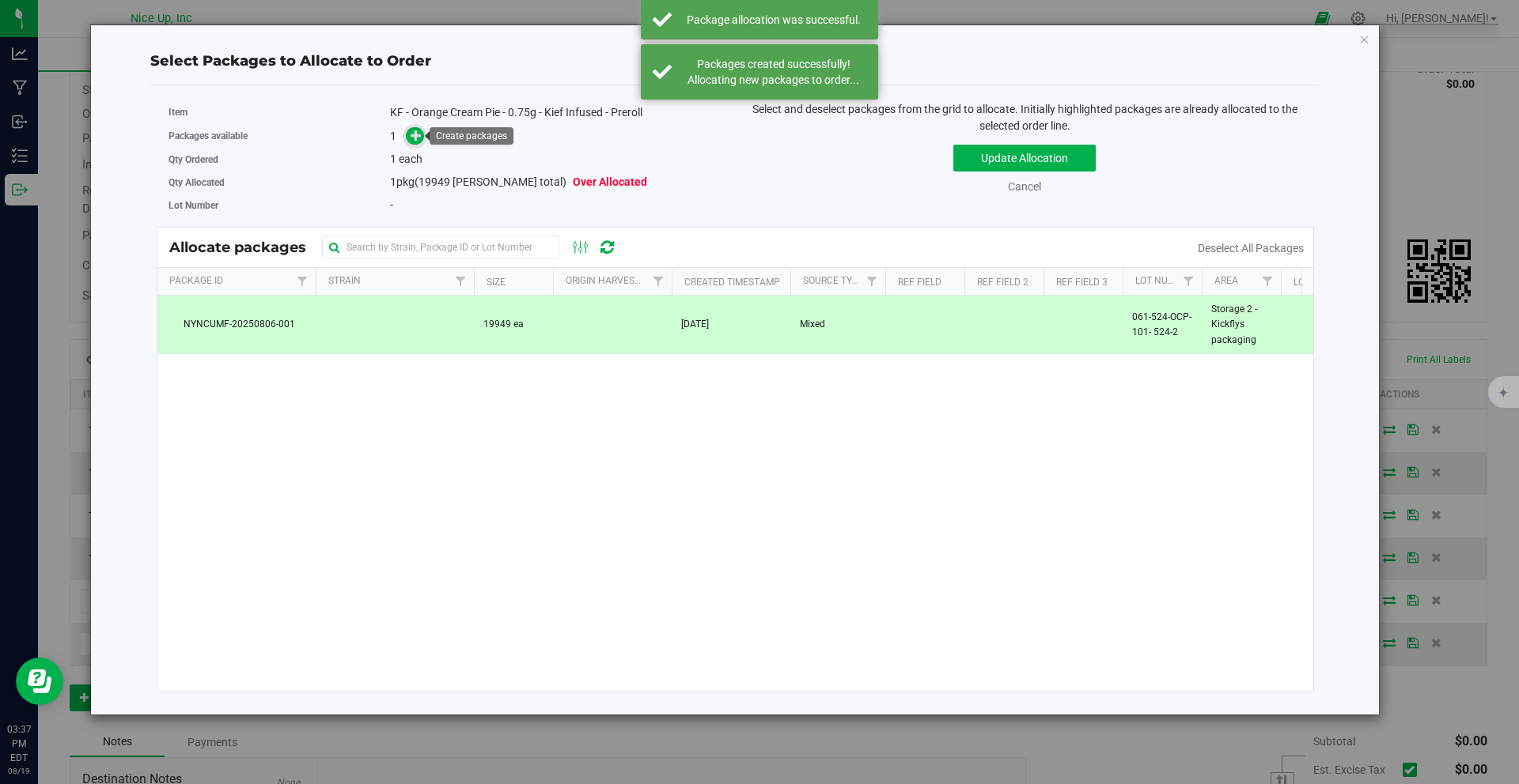
click at [420, 137] on icon at bounding box center [416, 134] width 11 height 11
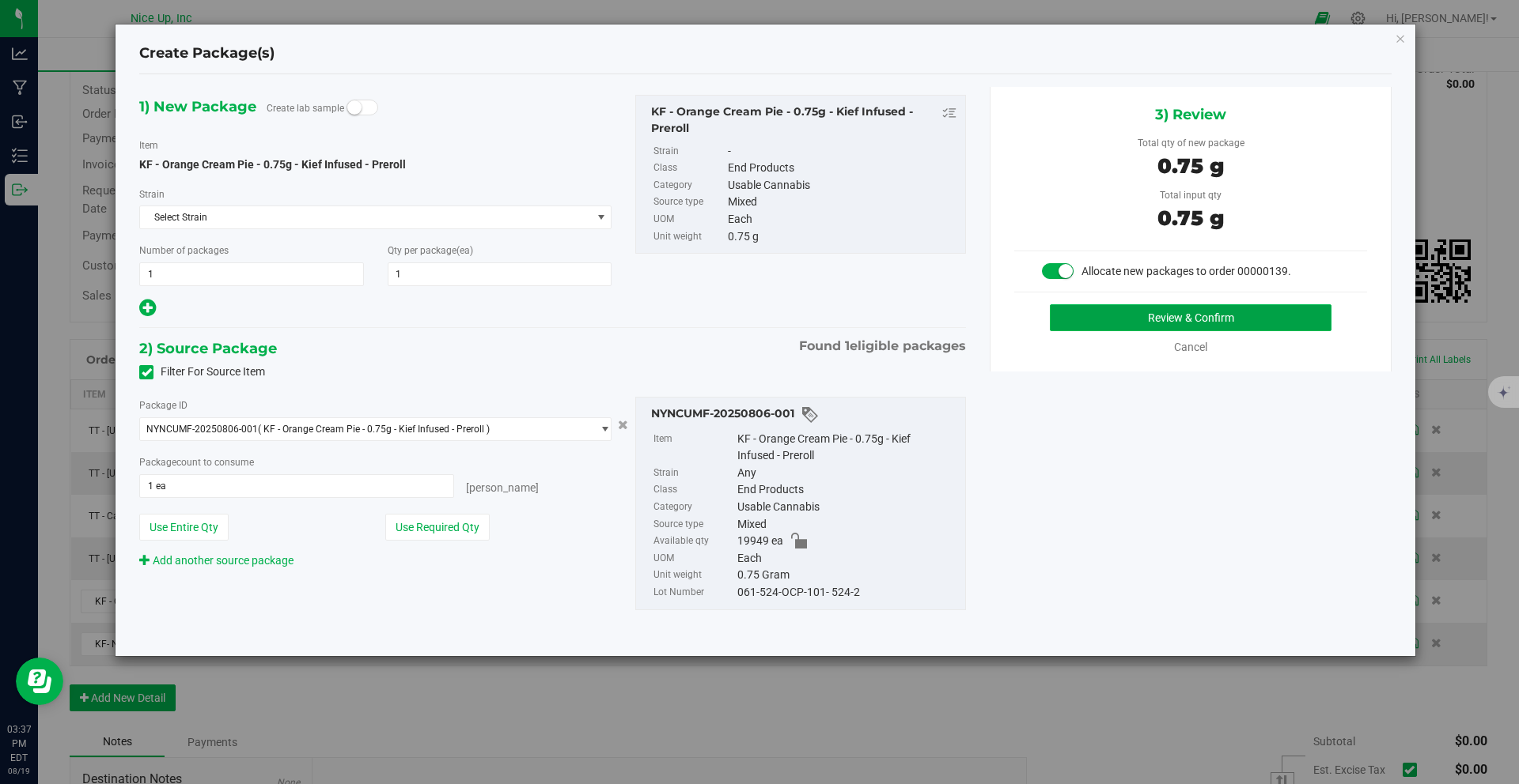
click at [1173, 325] on button "Review & Confirm" at bounding box center [1190, 318] width 281 height 27
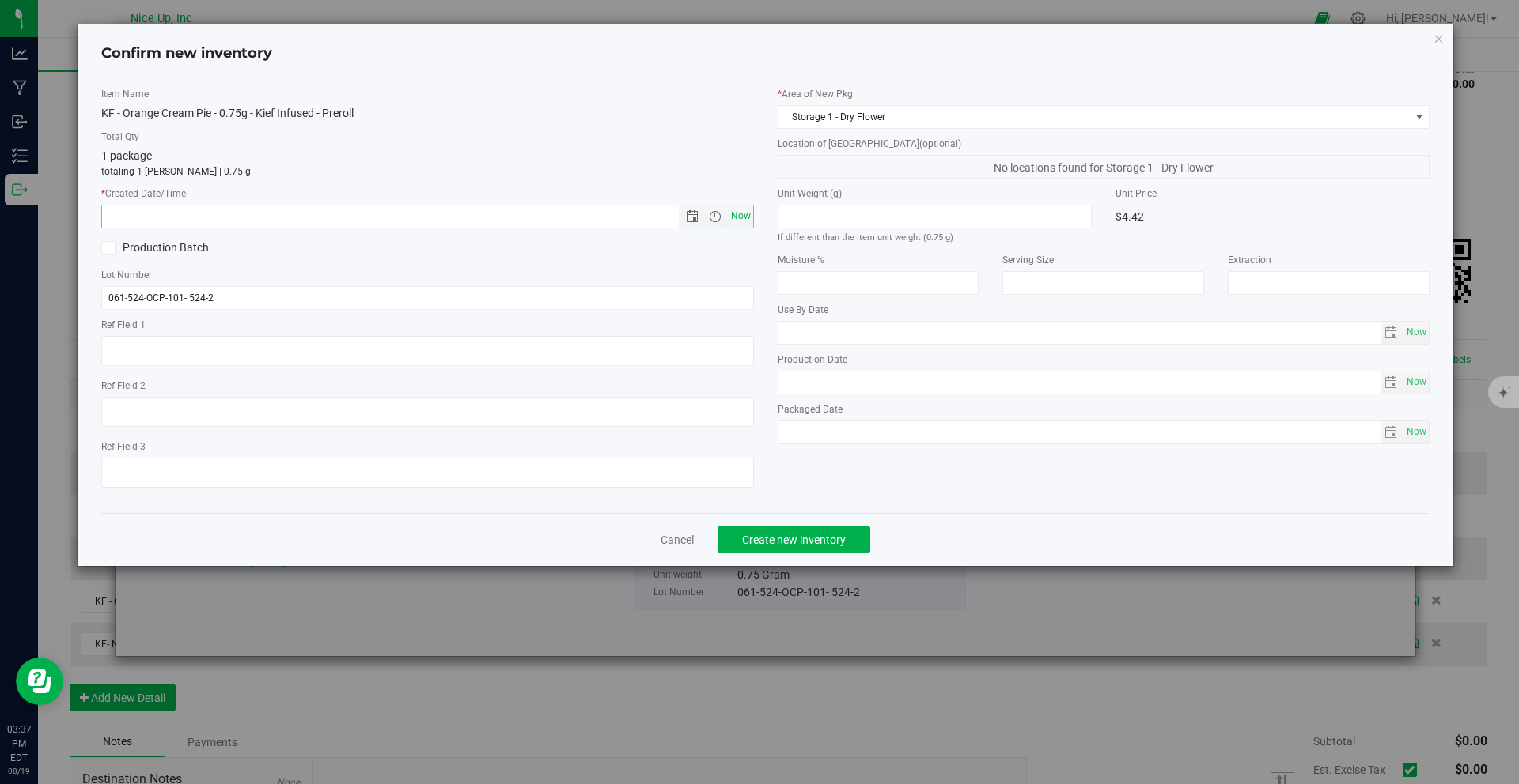
click at [728, 218] on span "Now" at bounding box center [741, 217] width 27 height 23
type input "8/19/2025 3:37 PM"
click at [766, 538] on span "Create new inventory" at bounding box center [793, 540] width 103 height 13
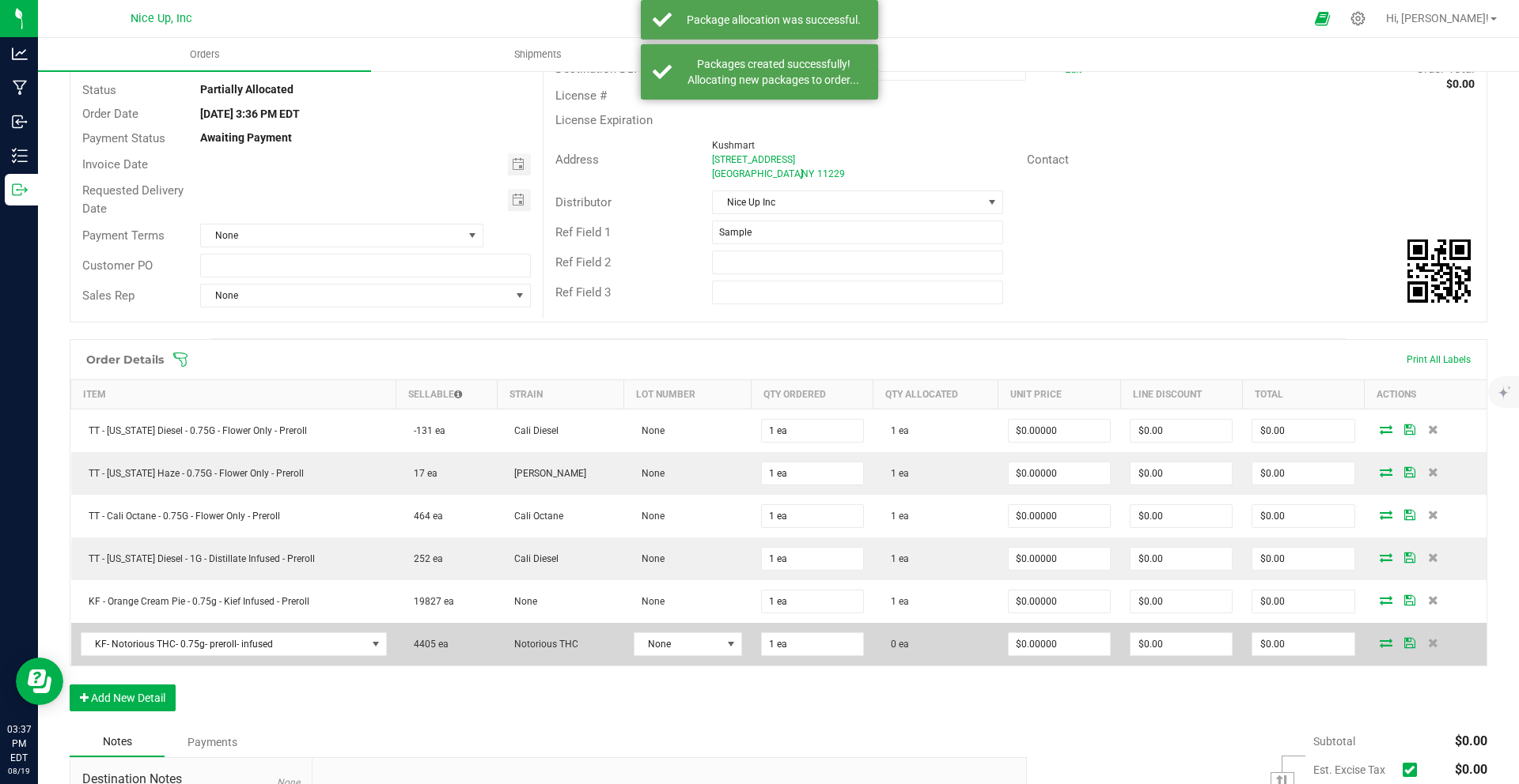
click at [1380, 647] on icon at bounding box center [1386, 643] width 13 height 10
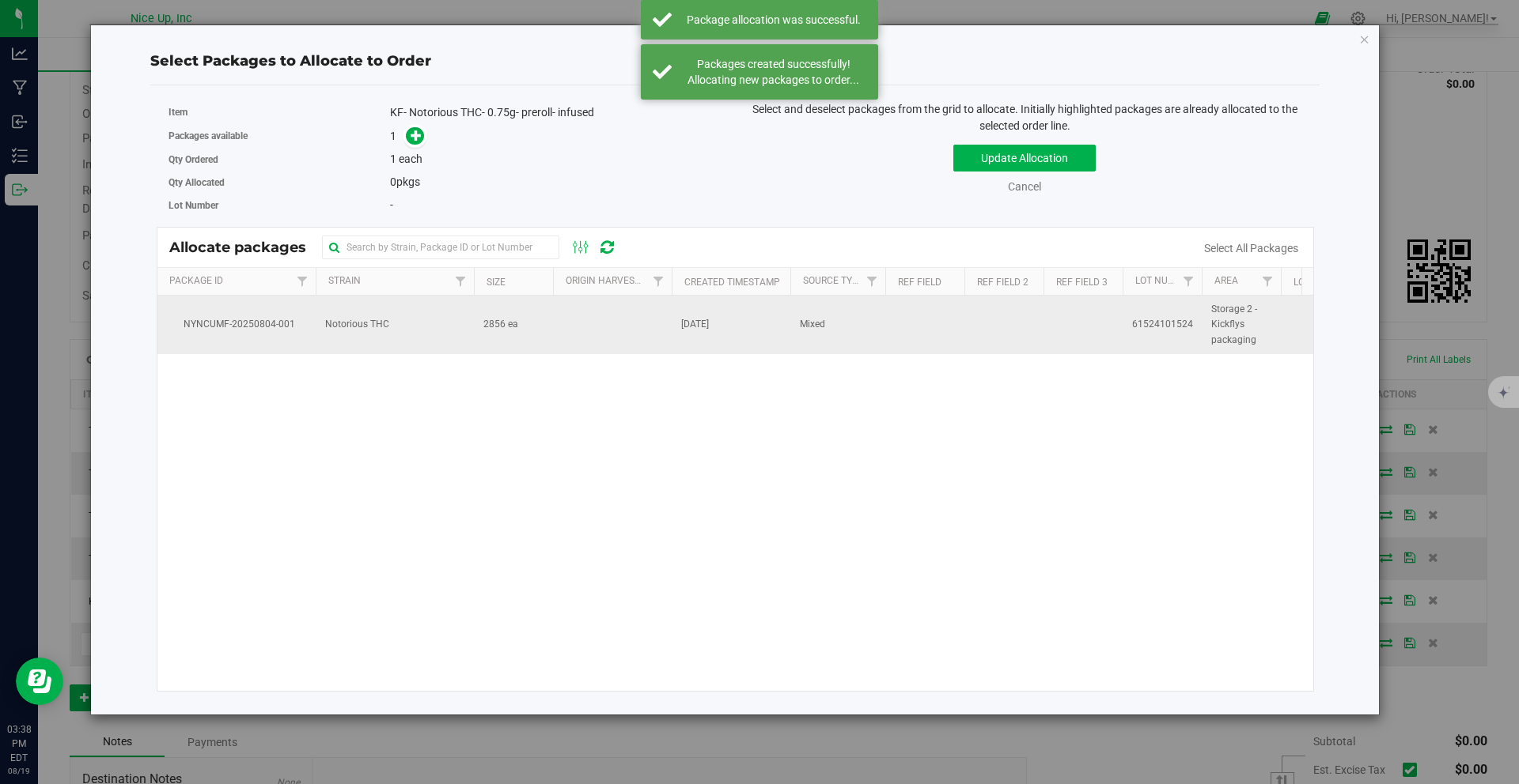
click at [500, 325] on span "2856 ea" at bounding box center [501, 324] width 35 height 15
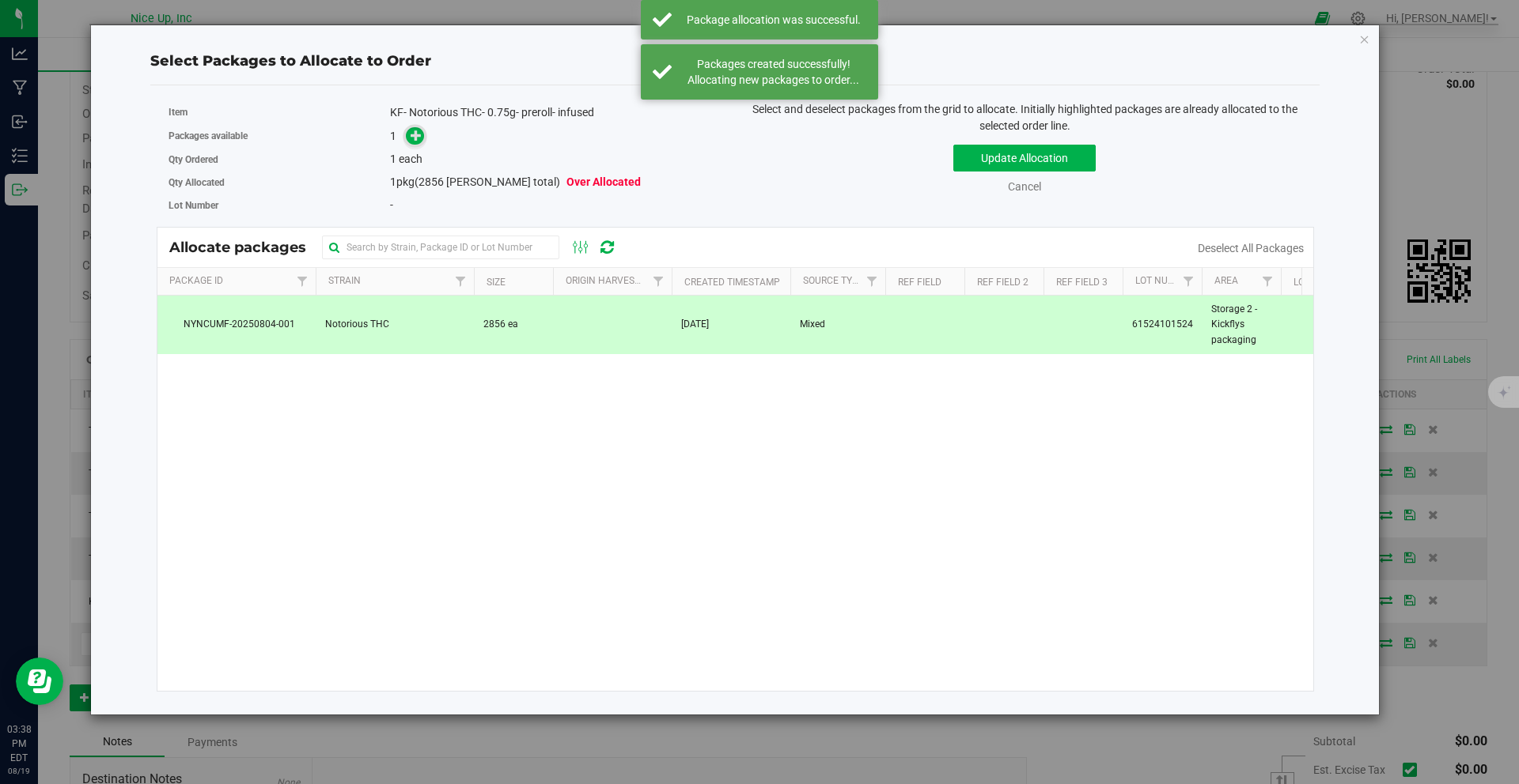
click at [416, 140] on icon at bounding box center [416, 134] width 12 height 12
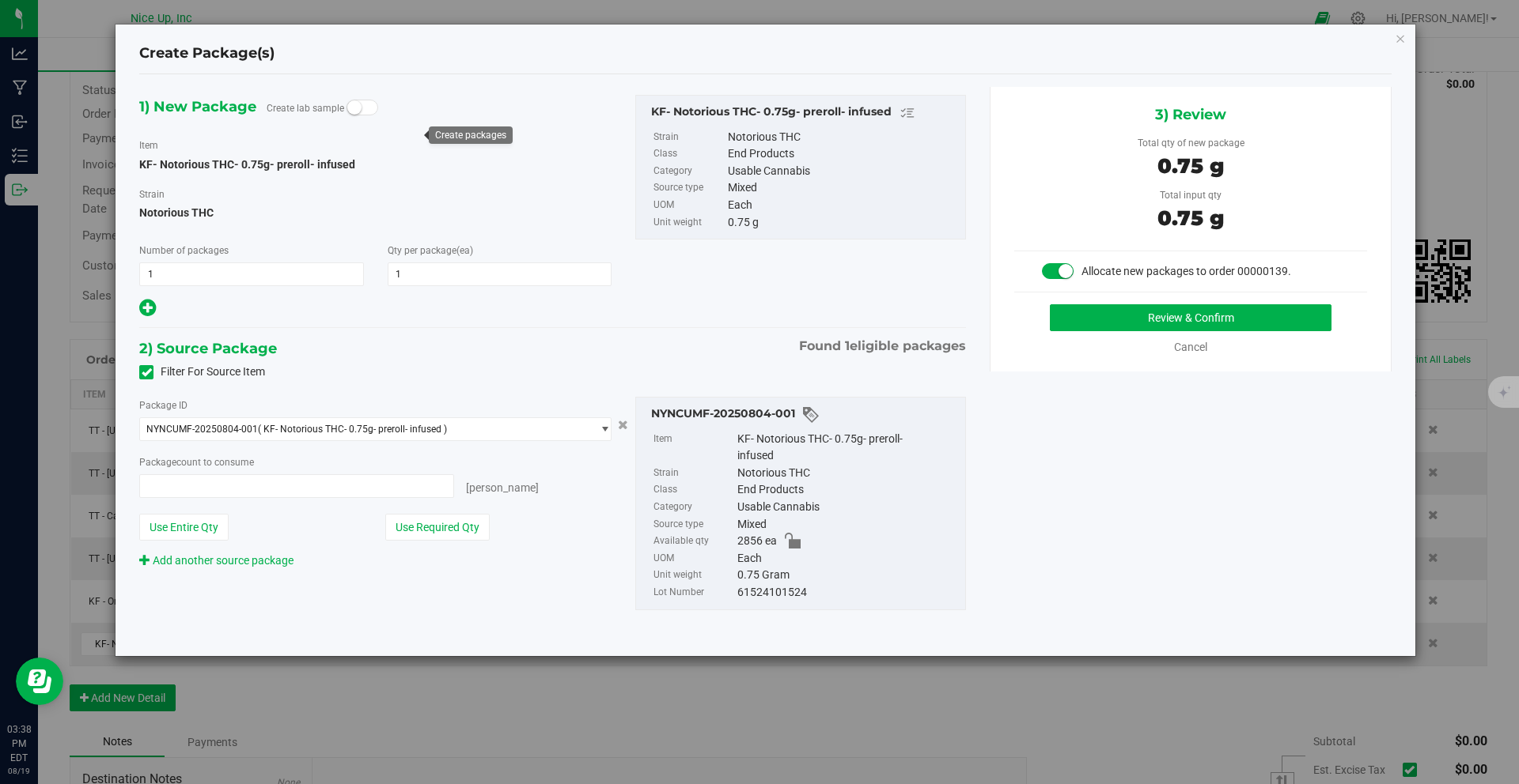
type input "1 ea"
click at [1144, 315] on button "Review & Confirm" at bounding box center [1190, 318] width 281 height 27
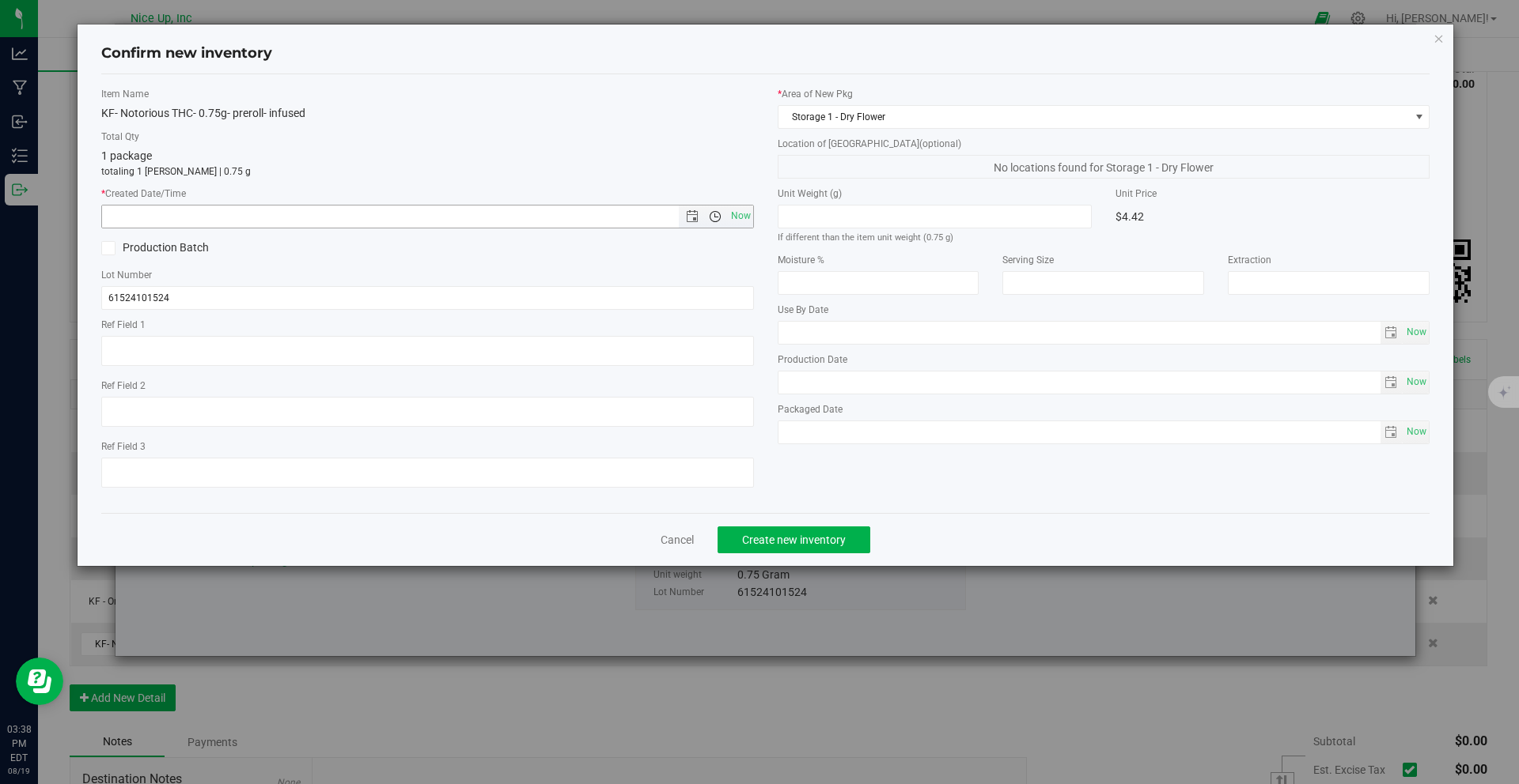
click at [721, 212] on span "Open the time view" at bounding box center [715, 216] width 27 height 13
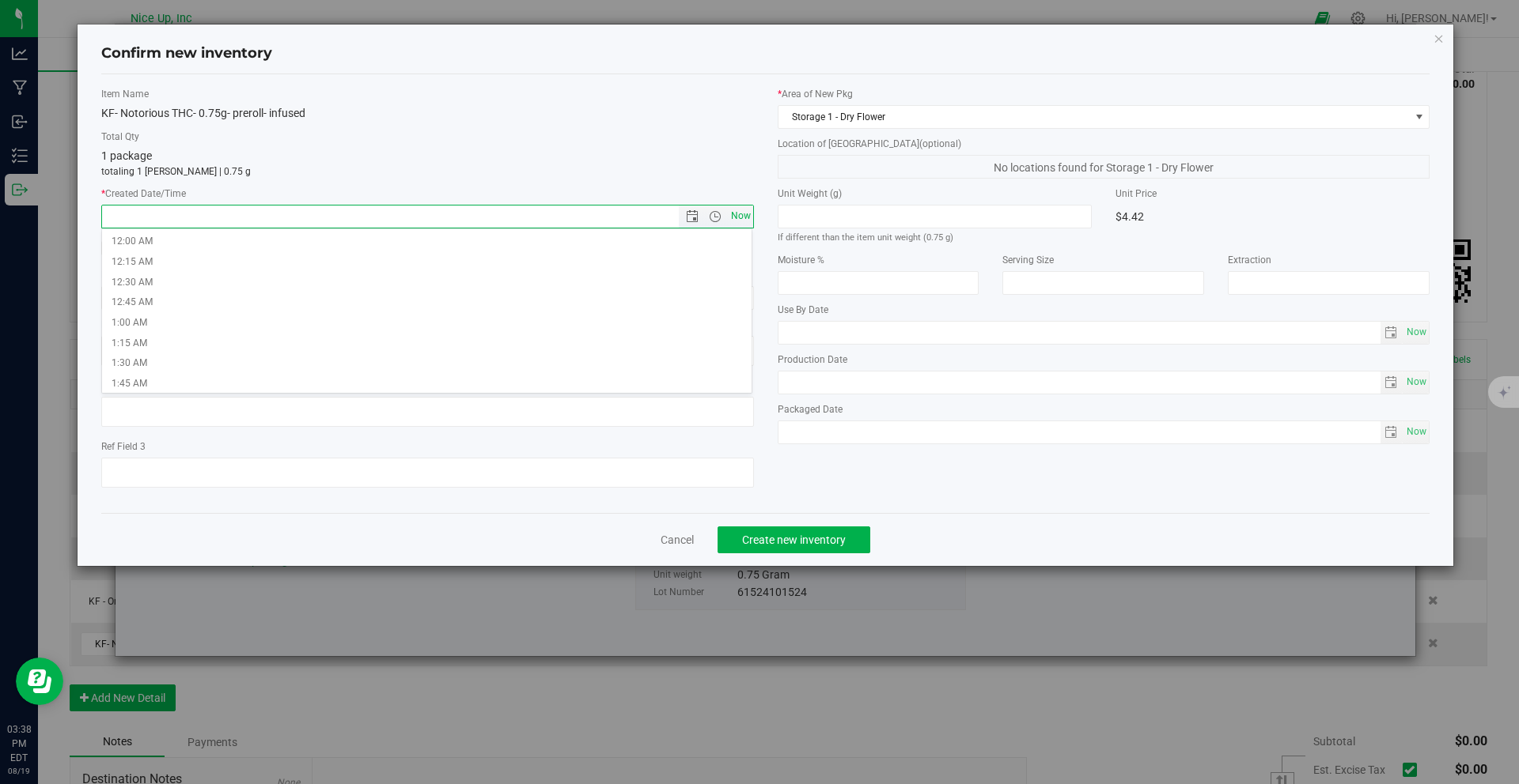
click at [735, 218] on span "Now" at bounding box center [741, 217] width 27 height 23
type input "8/19/2025 3:38 PM"
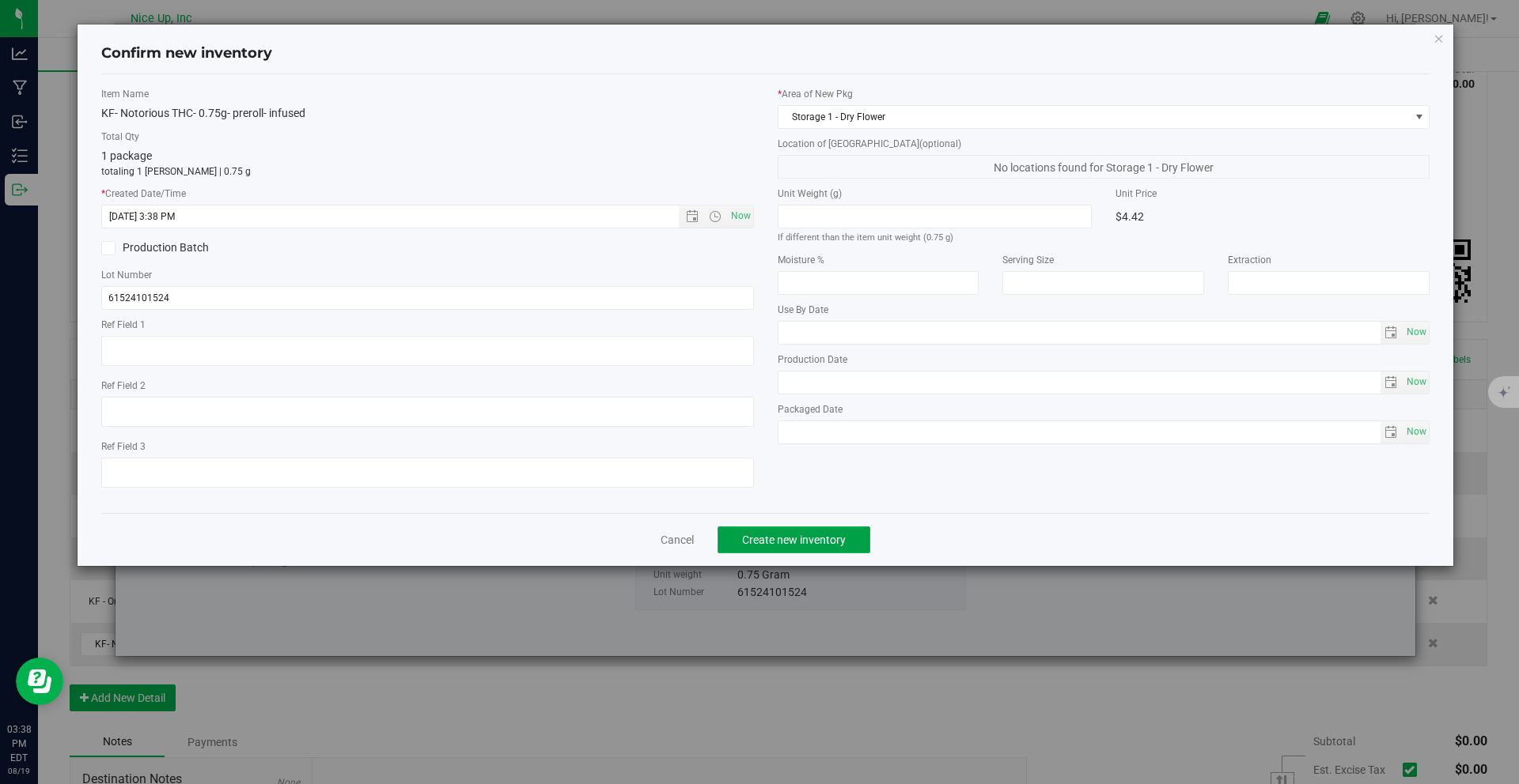
click at [782, 545] on span "Create new inventory" at bounding box center [793, 540] width 103 height 13
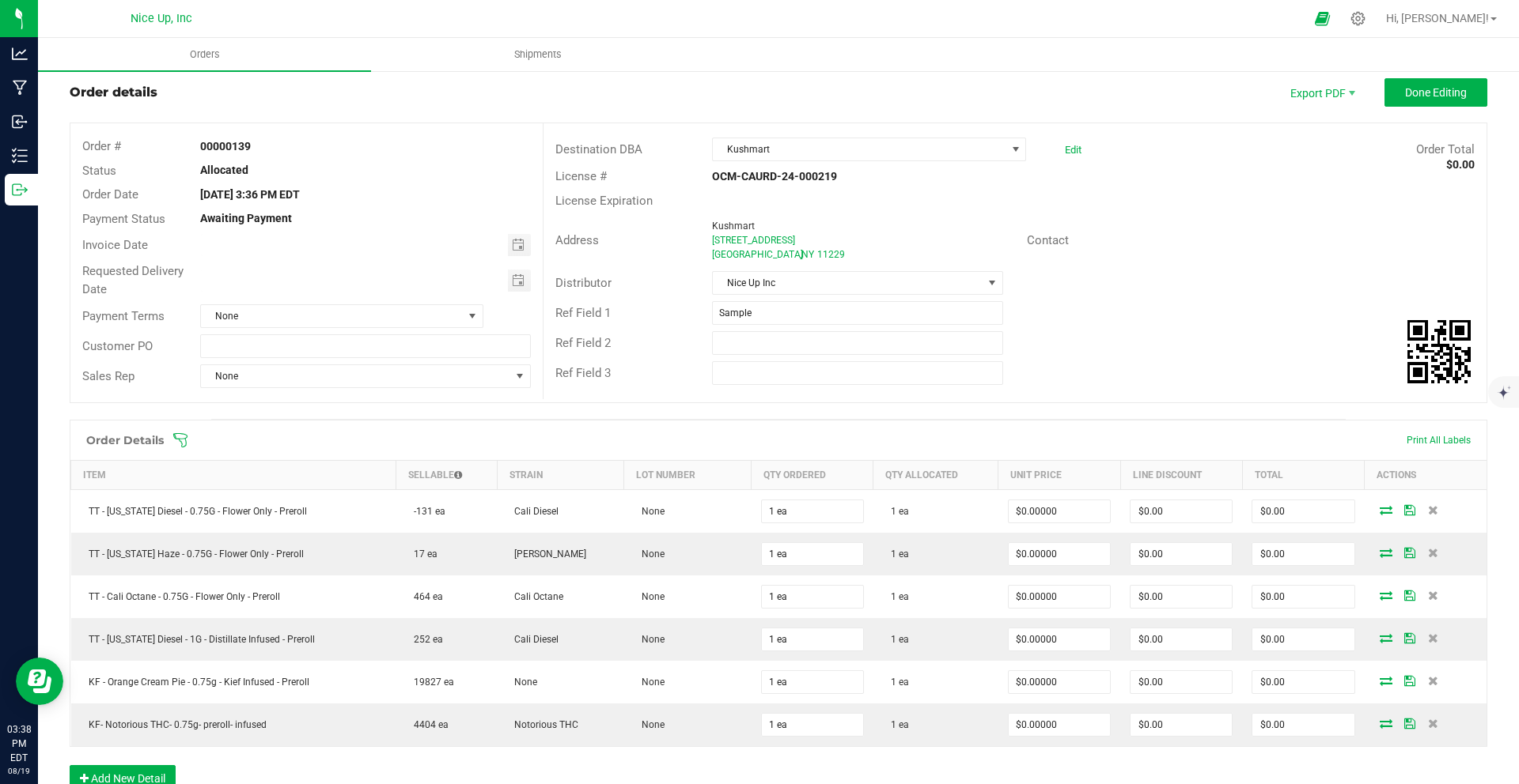
scroll to position [35, 0]
drag, startPoint x: 1407, startPoint y: 94, endPoint x: 580, endPoint y: 378, distance: 874.4
click at [673, 399] on outbound-order-header "Order details Export PDF Done Editing Order # 00000139 Status Allocated Order D…" at bounding box center [778, 249] width 1418 height 340
click at [512, 232] on div "Invoice Date" at bounding box center [306, 245] width 472 height 28
click at [512, 247] on span "Toggle calendar" at bounding box center [518, 245] width 13 height 13
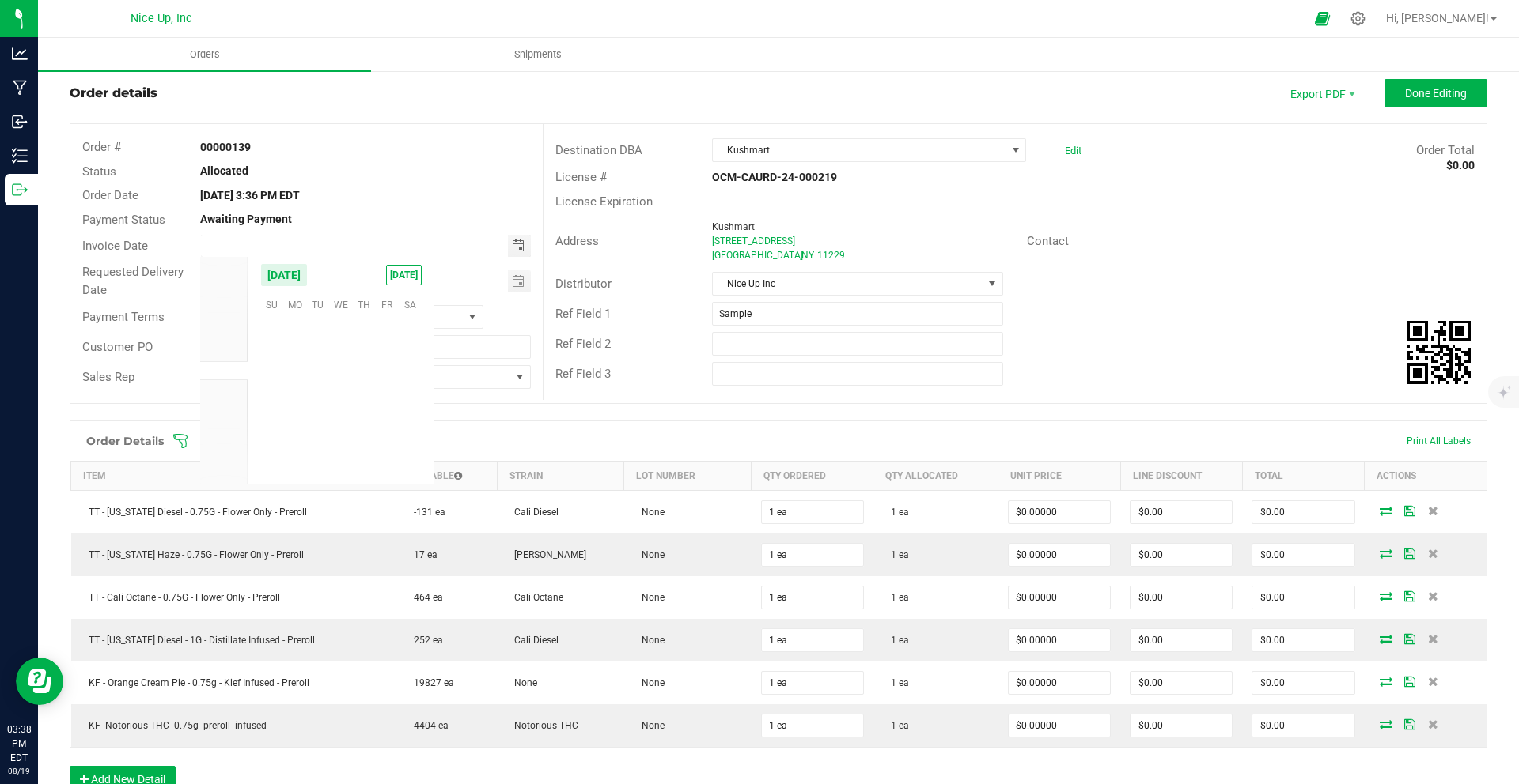
scroll to position [256257, 0]
click at [333, 410] on span "20" at bounding box center [341, 403] width 23 height 24
type input "08/20/2025"
click at [512, 276] on span "Toggle calendar" at bounding box center [518, 281] width 13 height 13
click at [341, 437] on span "20" at bounding box center [341, 437] width 23 height 24
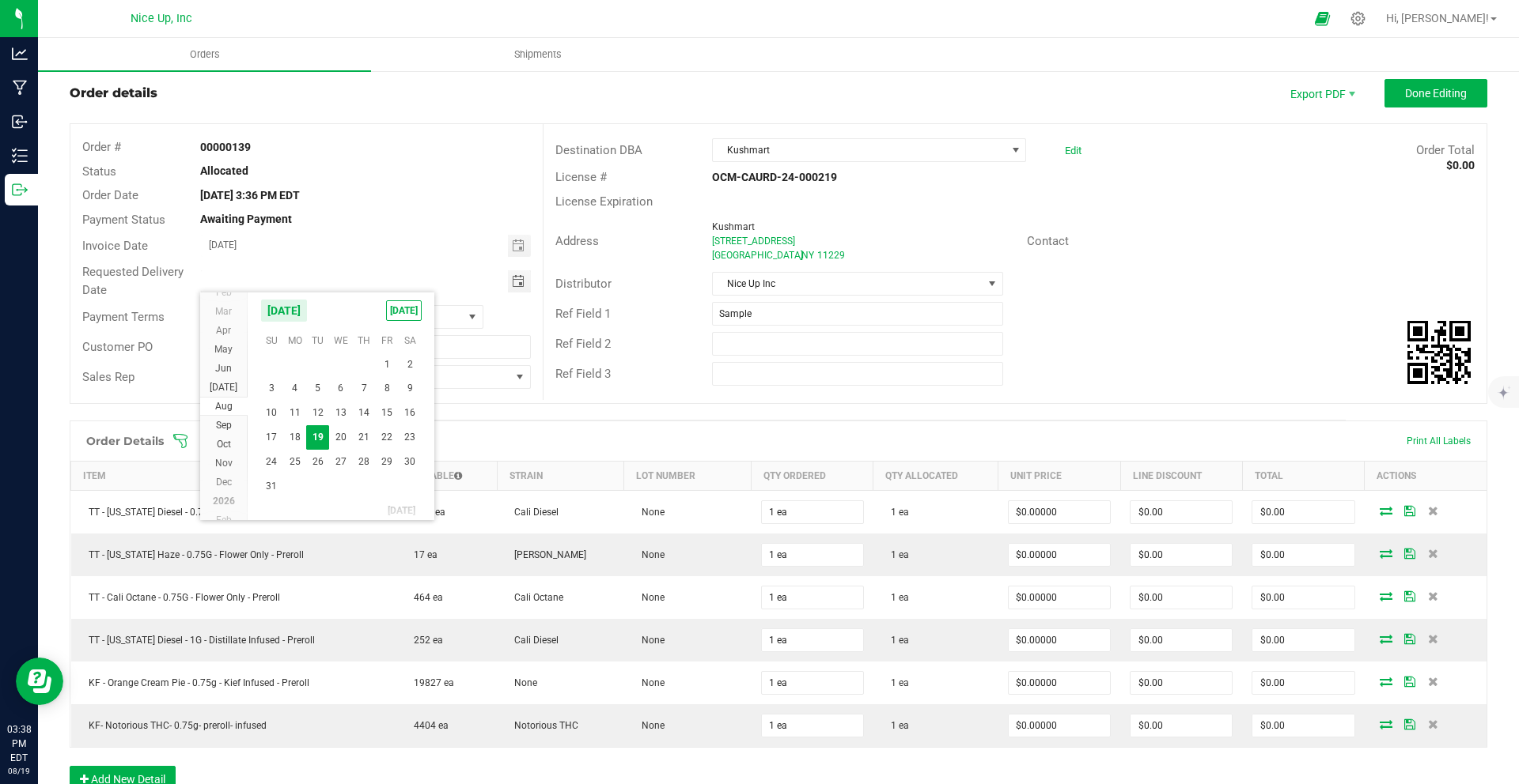
type input "08/20/2025"
click at [1448, 99] on span "Done Editing" at bounding box center [1435, 92] width 61 height 13
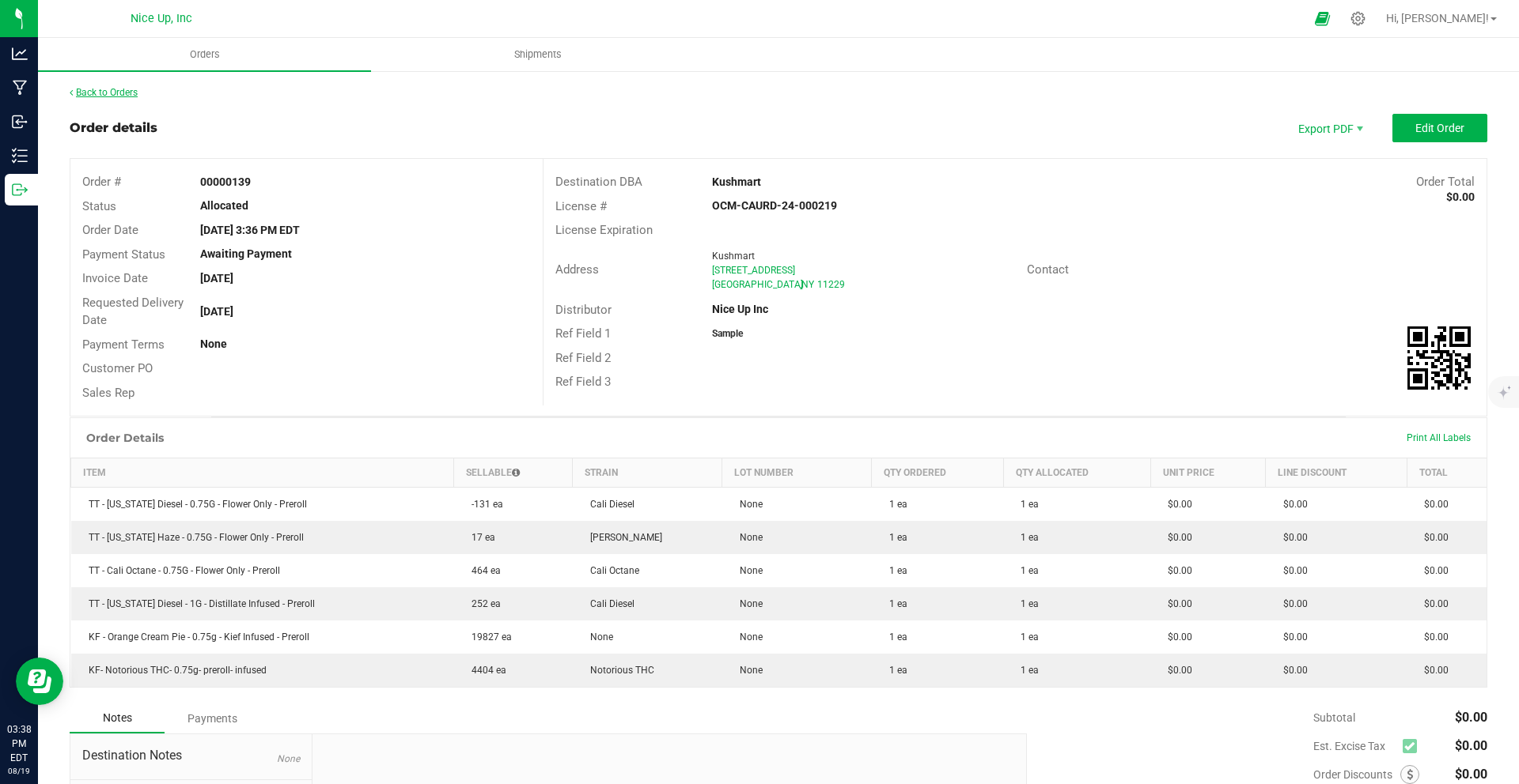
click at [117, 90] on link "Back to Orders" at bounding box center [104, 91] width 68 height 11
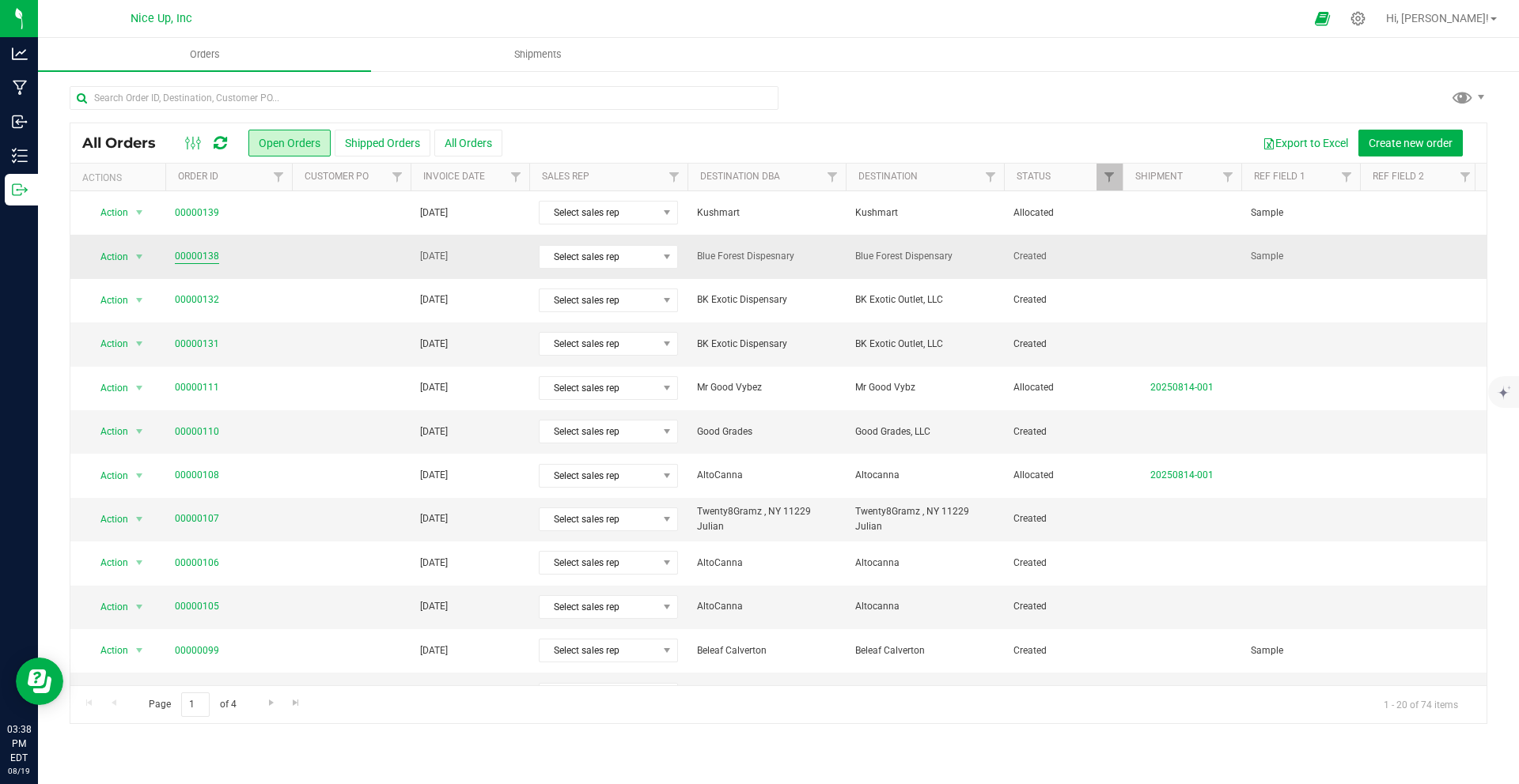
click at [206, 259] on link "00000138" at bounding box center [198, 256] width 45 height 15
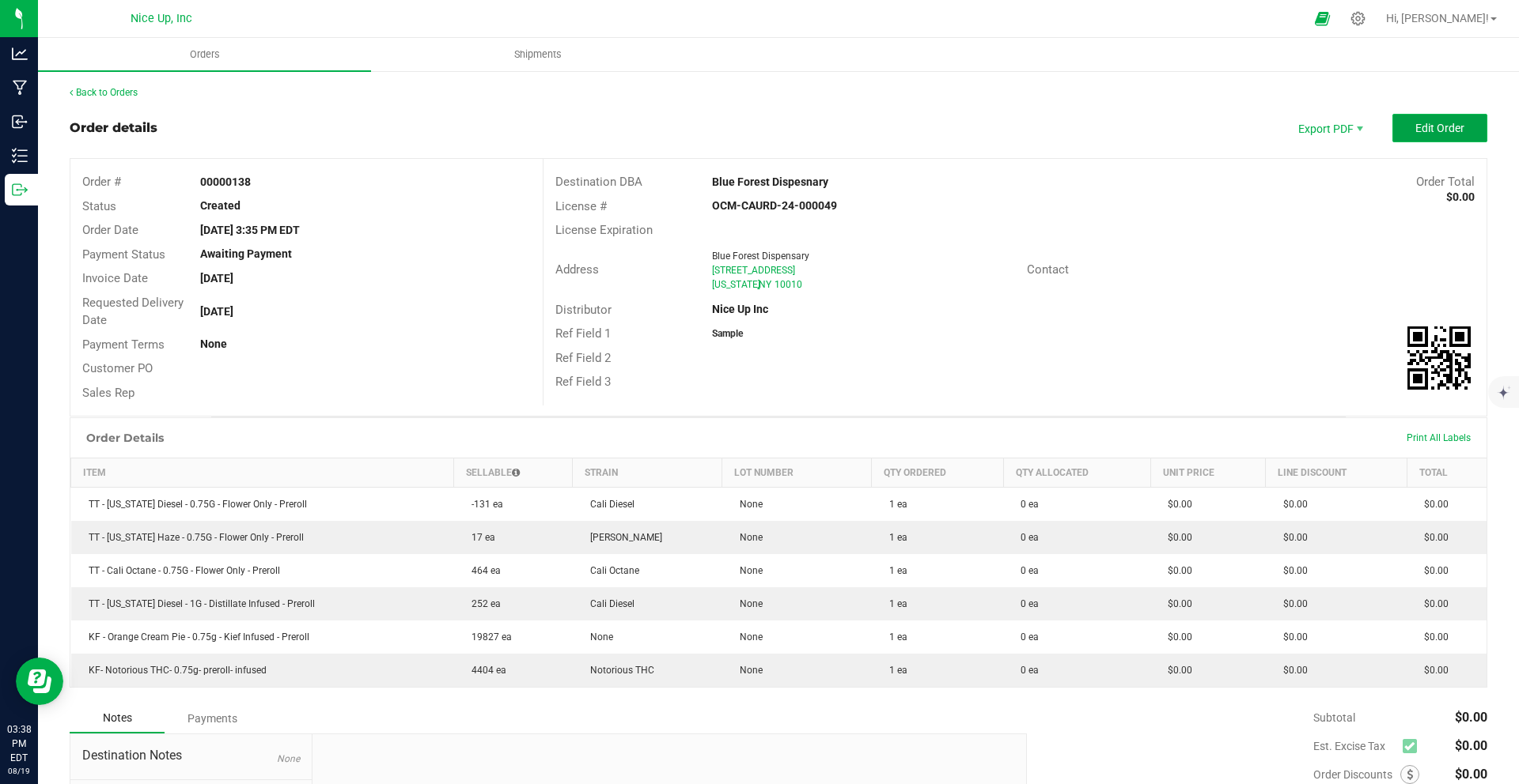
click at [1423, 135] on button "Edit Order" at bounding box center [1440, 127] width 95 height 28
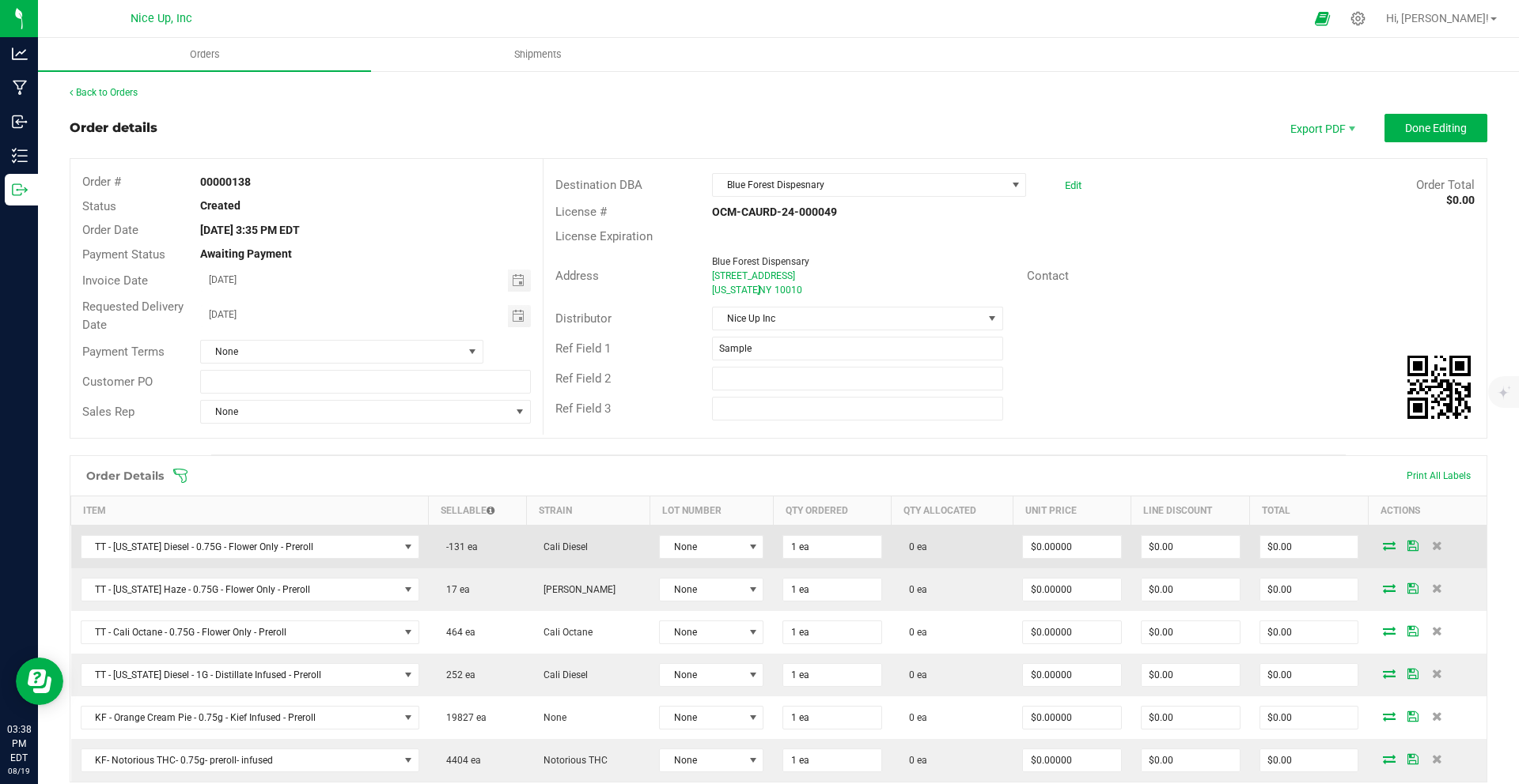
click at [1383, 548] on icon at bounding box center [1389, 546] width 13 height 10
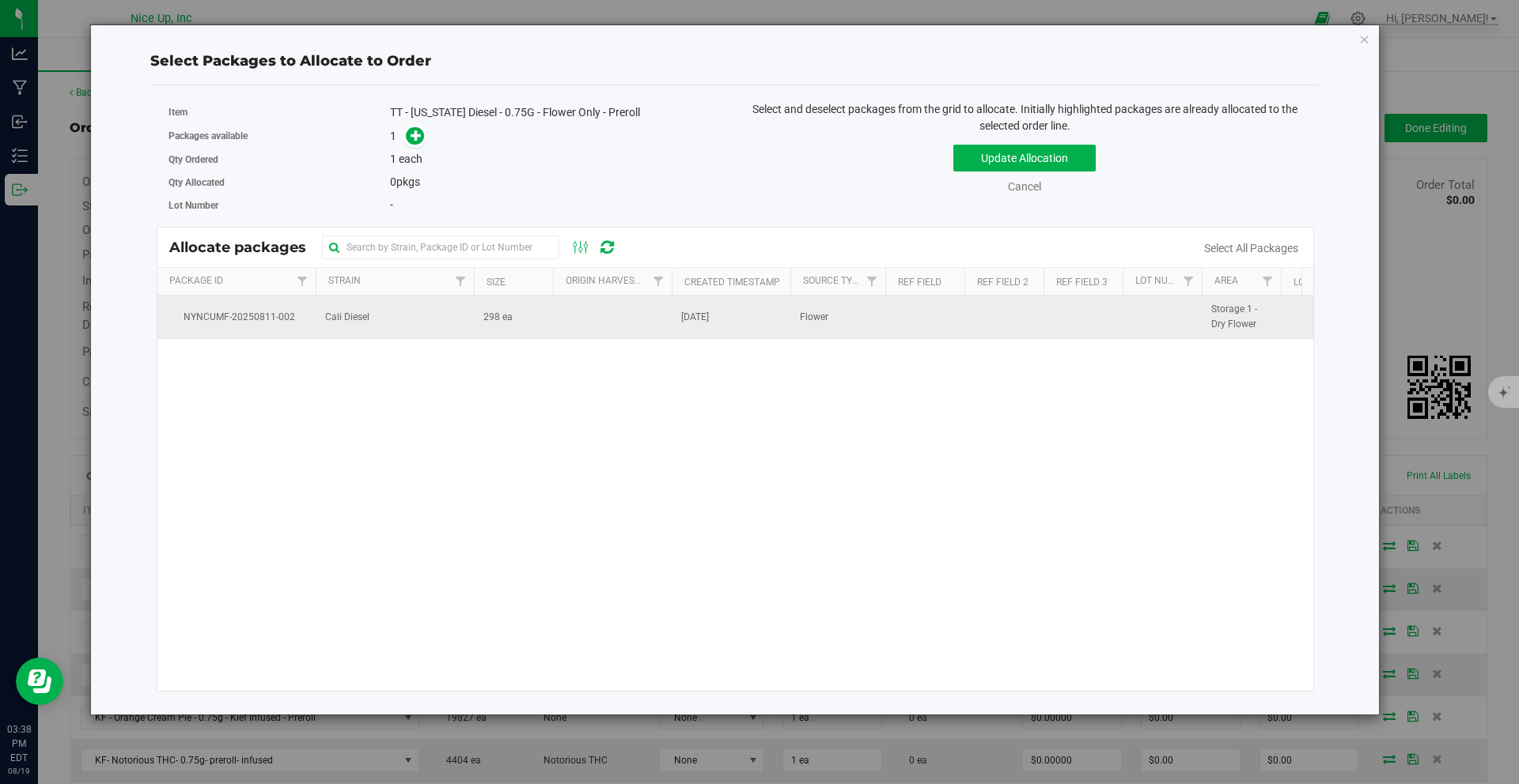
click at [597, 310] on td at bounding box center [612, 317] width 119 height 43
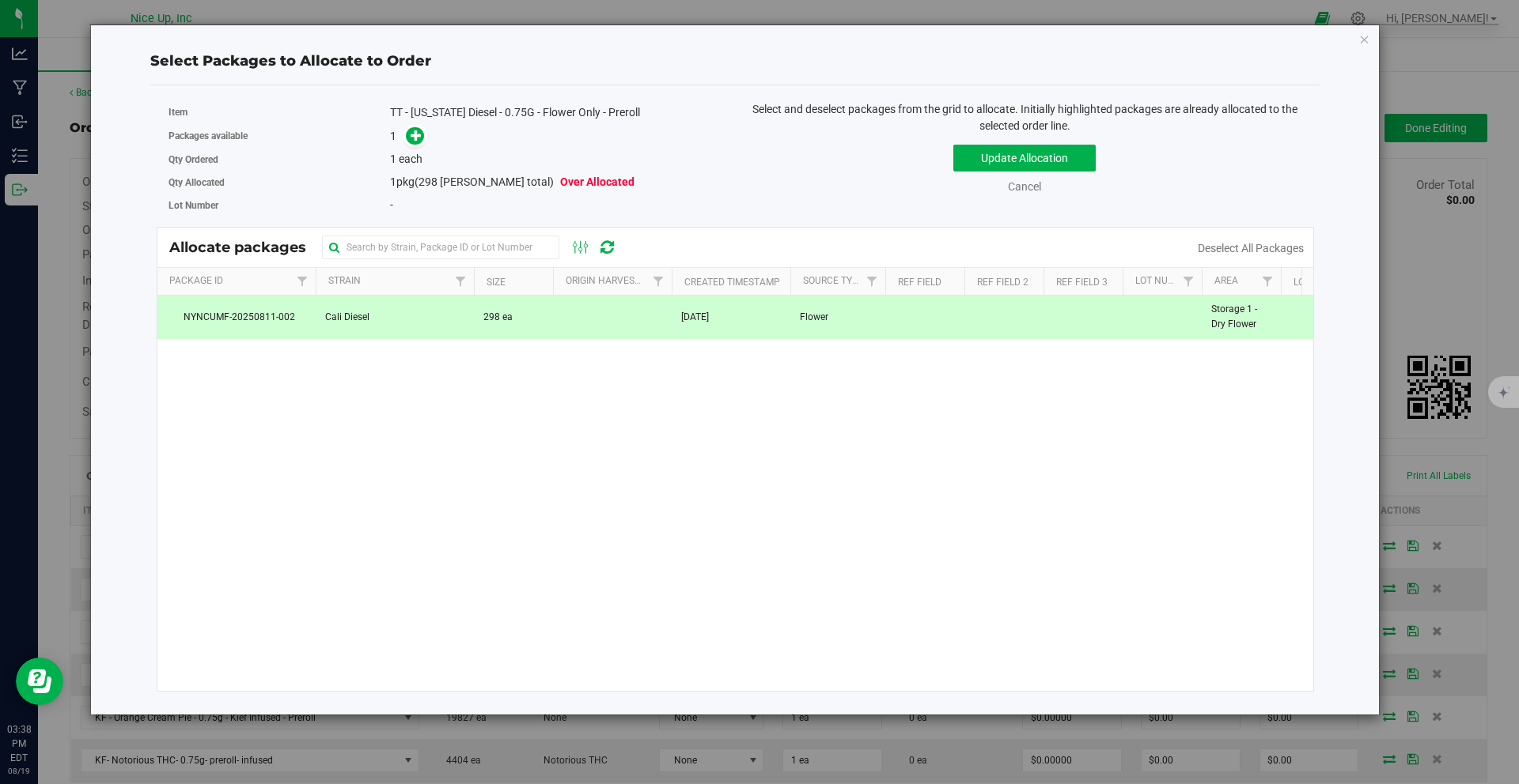
click at [425, 135] on div "1" at bounding box center [557, 136] width 333 height 18
click at [421, 137] on icon at bounding box center [416, 133] width 11 height 11
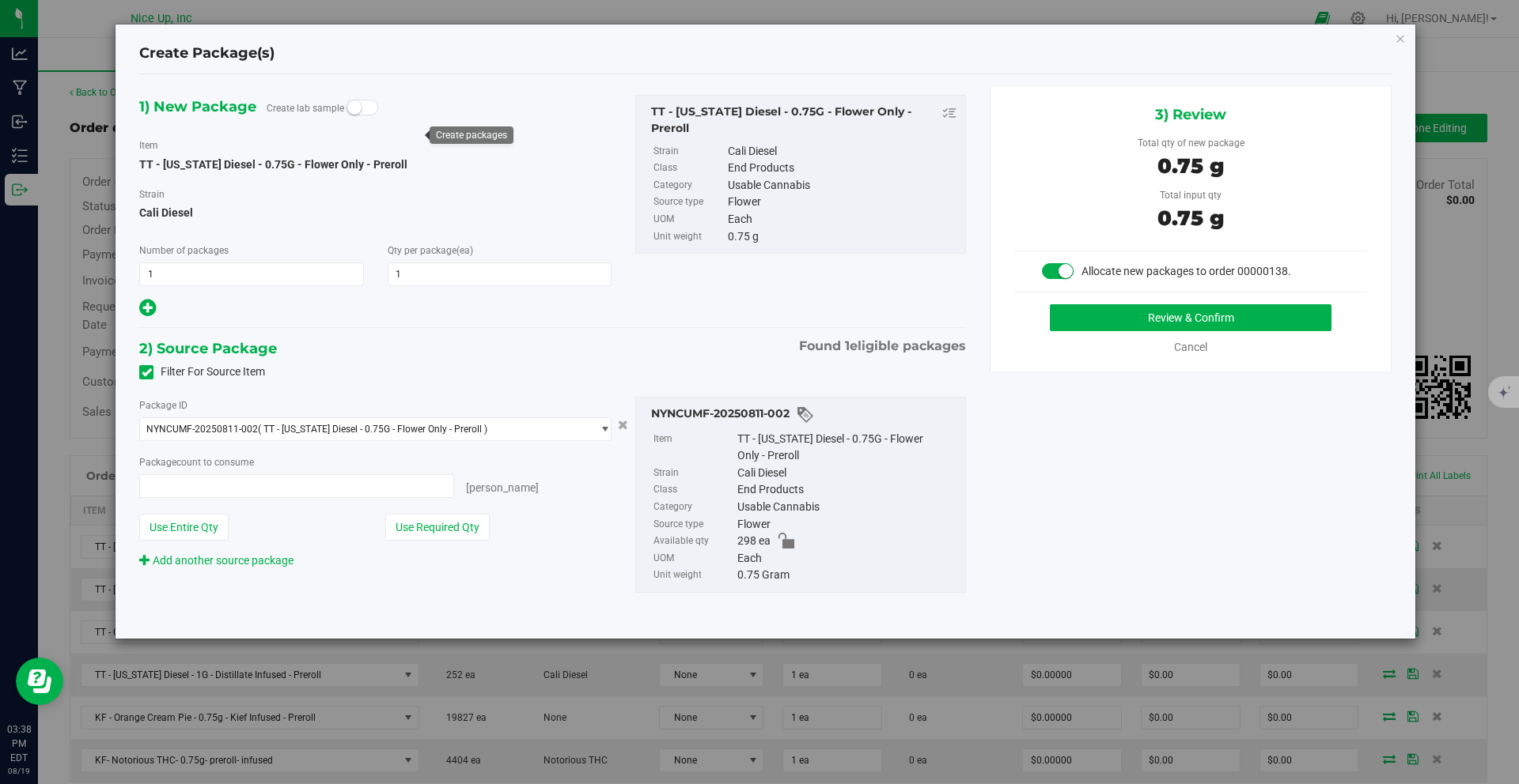
type input "1 ea"
click at [1129, 308] on button "Review & Confirm" at bounding box center [1190, 318] width 281 height 27
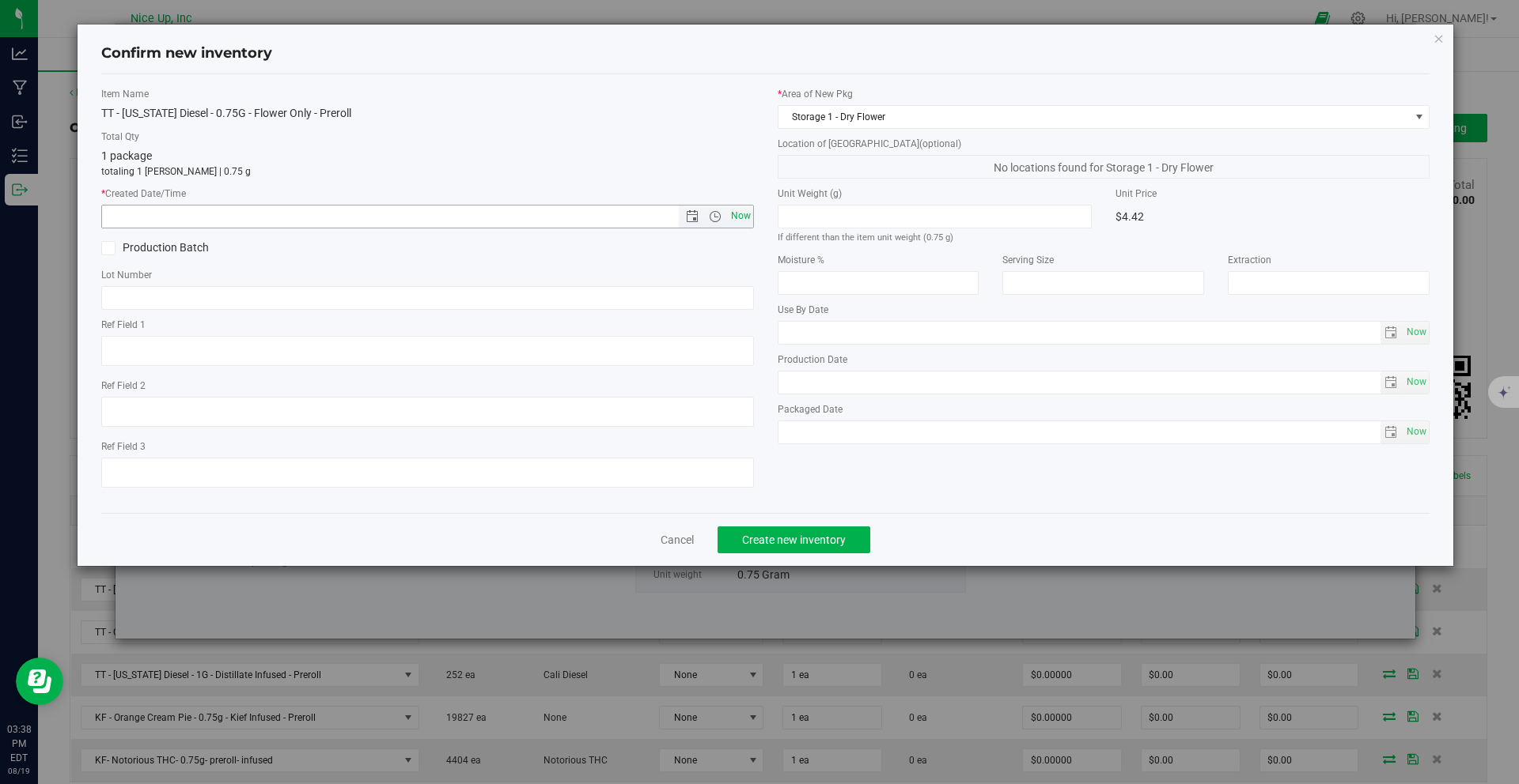
click at [736, 214] on span "Now" at bounding box center [741, 217] width 27 height 23
type input "8/19/2025 3:38 PM"
click at [807, 541] on span "Create new inventory" at bounding box center [793, 540] width 103 height 13
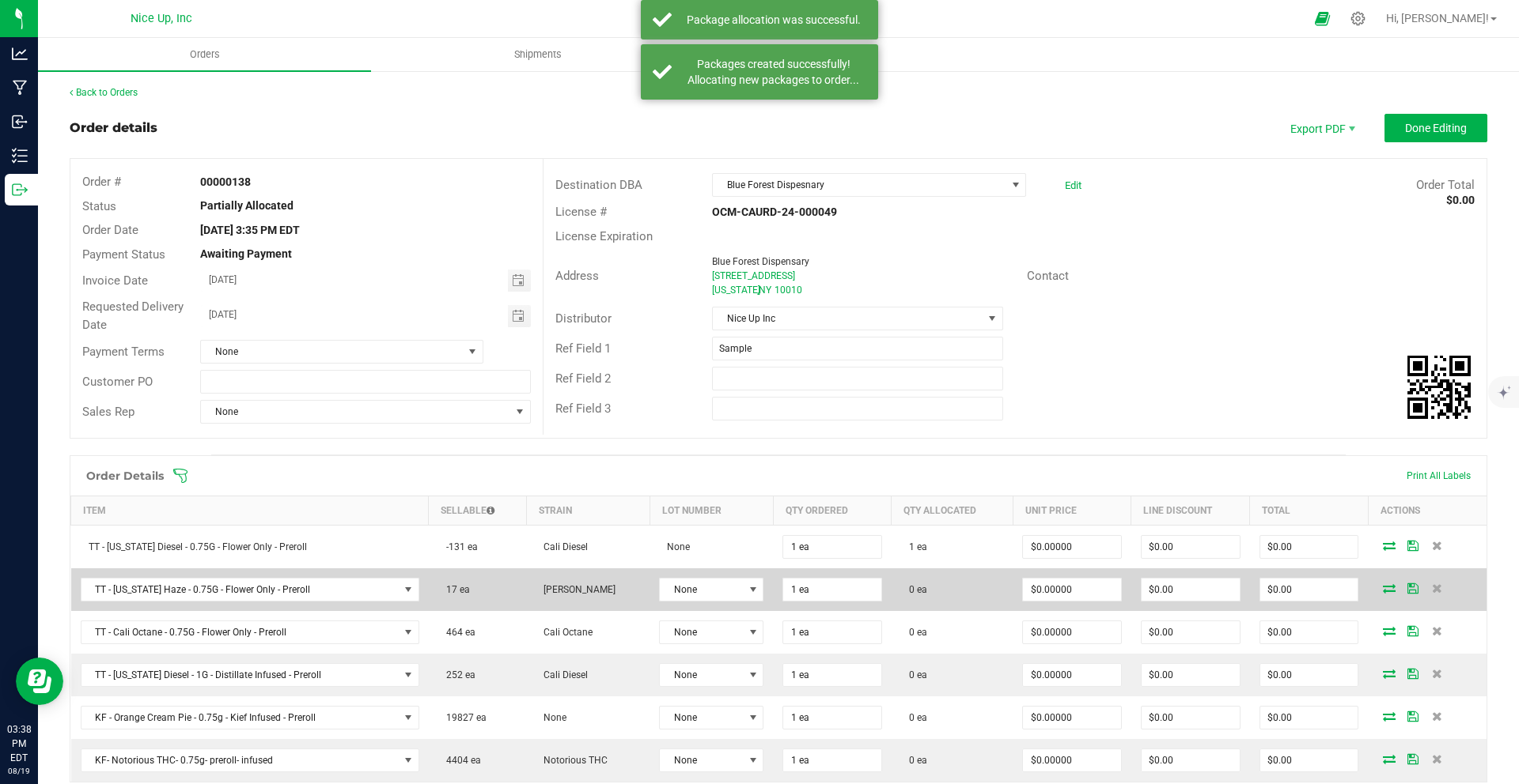
click at [1383, 588] on icon at bounding box center [1389, 588] width 13 height 10
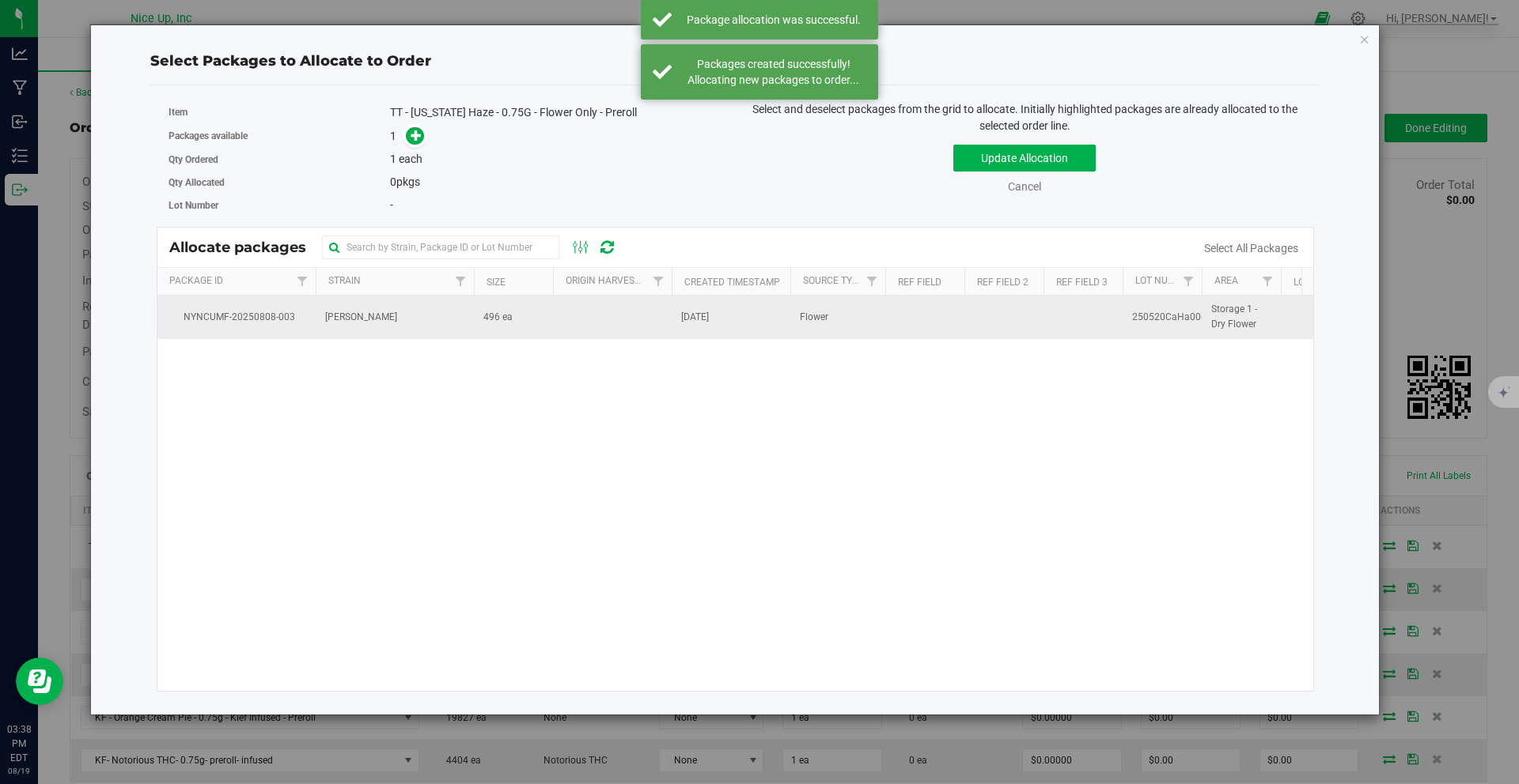
click at [543, 309] on td "496 ea" at bounding box center [513, 317] width 79 height 43
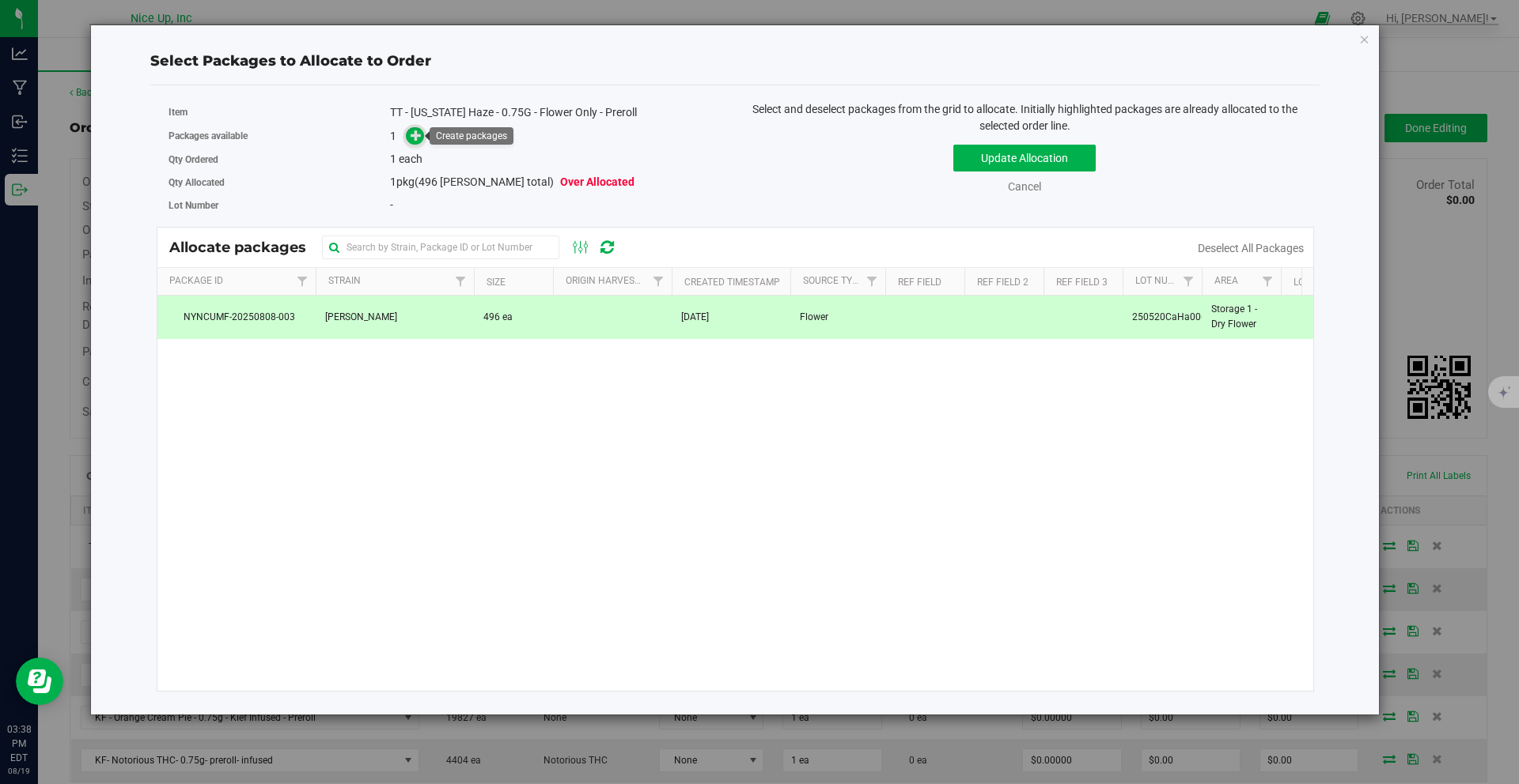
click at [418, 141] on icon at bounding box center [416, 134] width 11 height 11
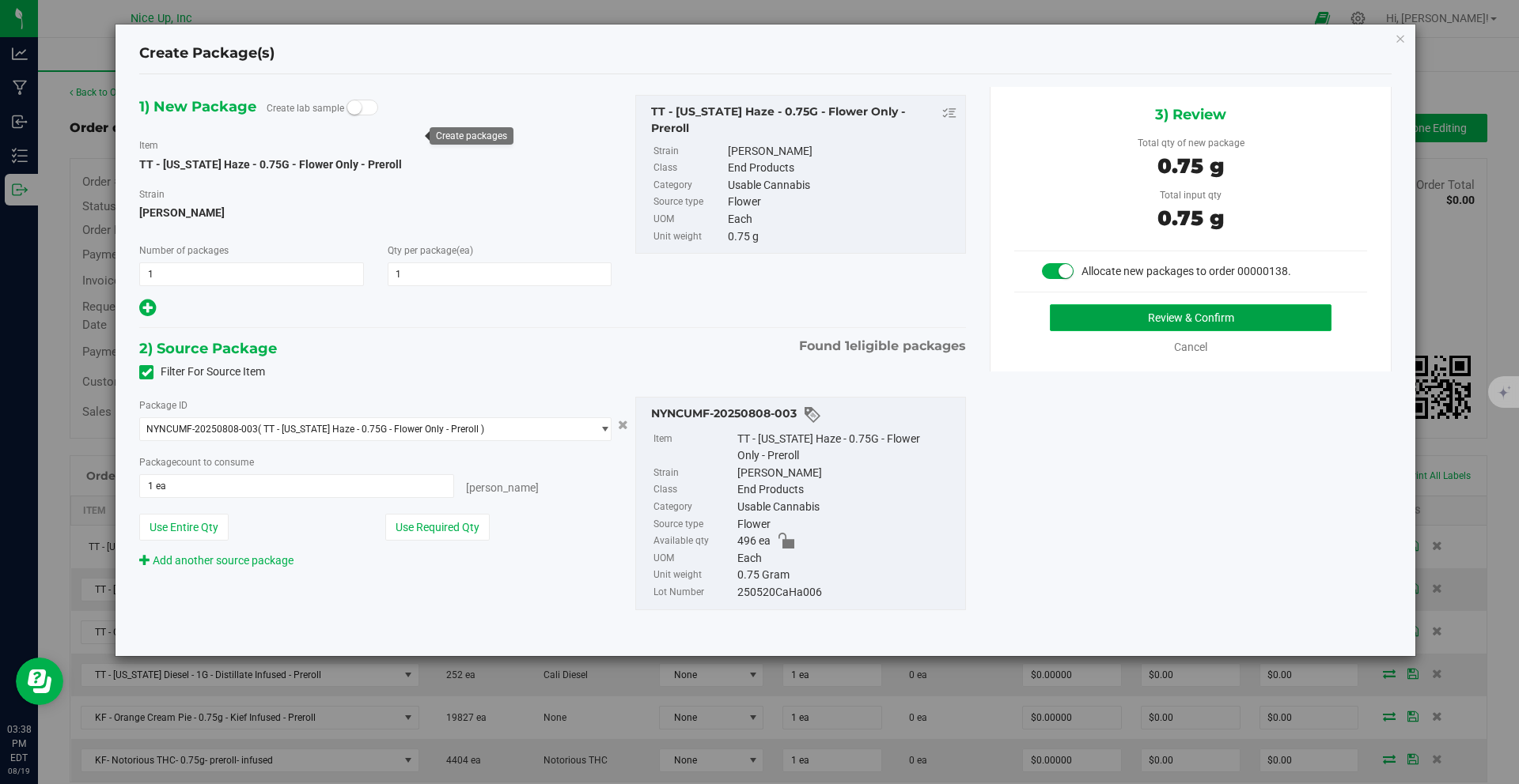
click at [1186, 324] on button "Review & Confirm" at bounding box center [1190, 318] width 281 height 27
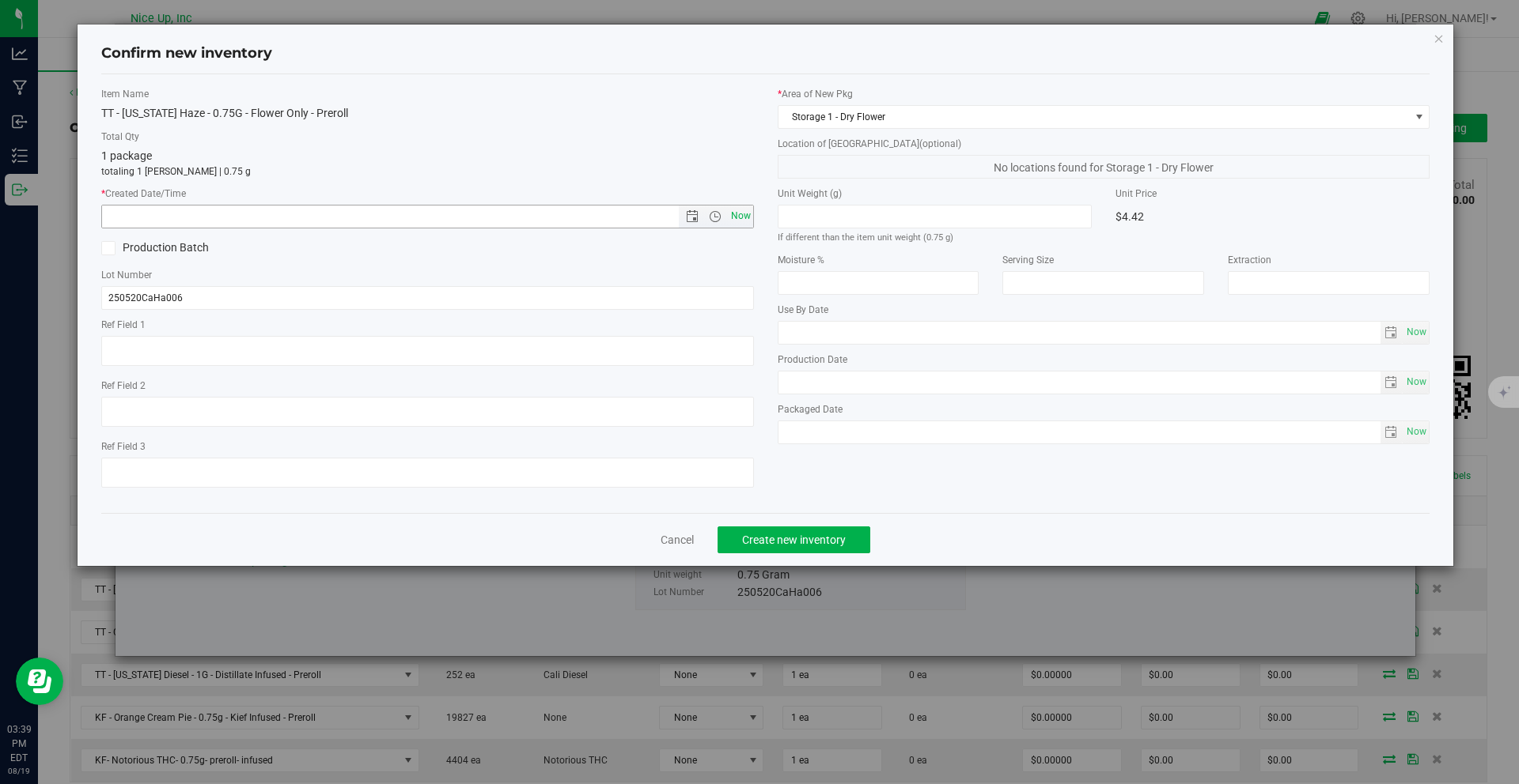
click at [741, 223] on span "Now" at bounding box center [741, 217] width 27 height 23
type input "8/19/2025 3:39 PM"
click at [780, 560] on div "Cancel Create new inventory" at bounding box center [766, 540] width 1329 height 53
click at [784, 547] on button "Create new inventory" at bounding box center [793, 540] width 153 height 27
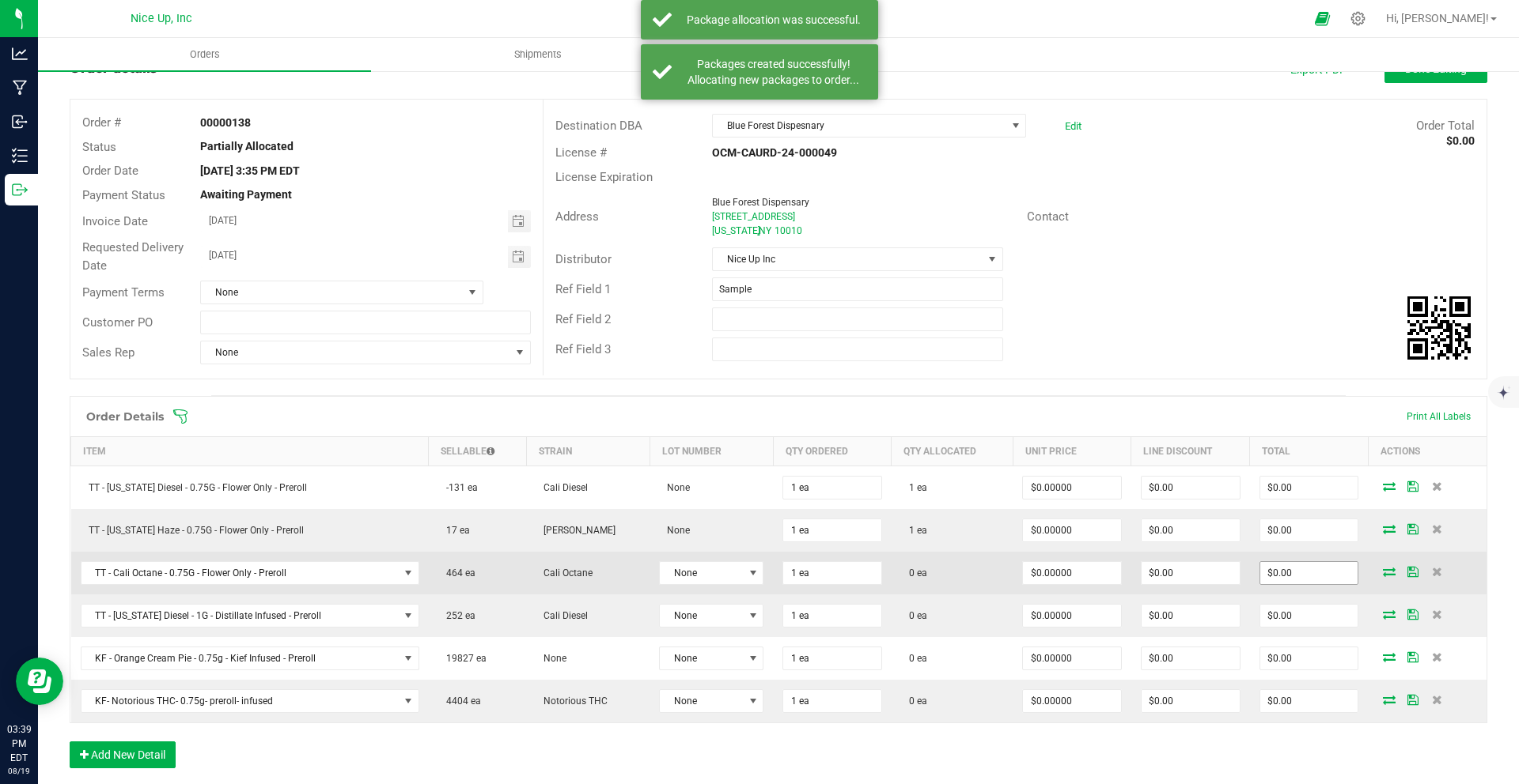
scroll to position [62, 0]
click at [1383, 572] on icon at bounding box center [1389, 569] width 13 height 10
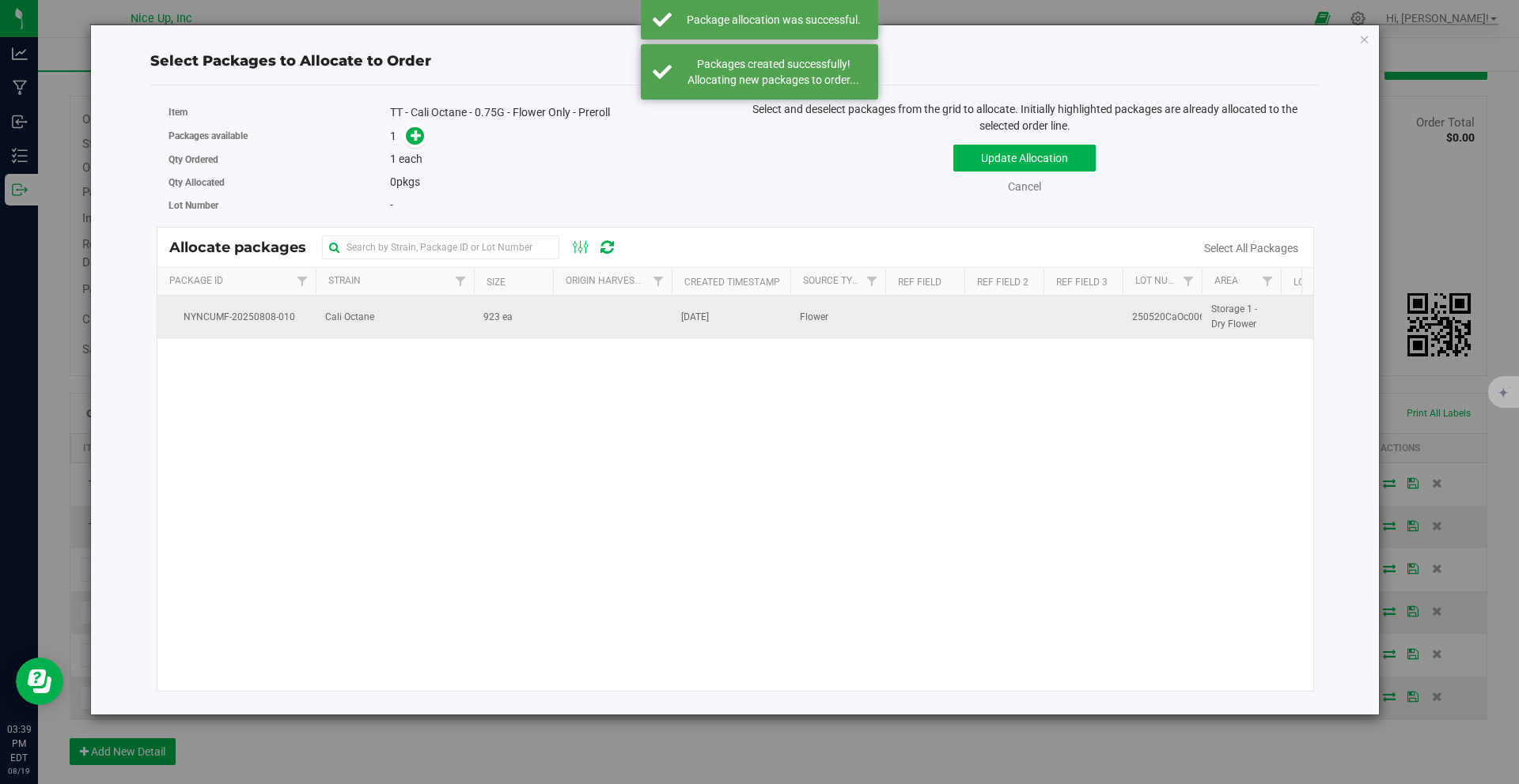
click at [498, 324] on span "923 ea" at bounding box center [498, 317] width 29 height 15
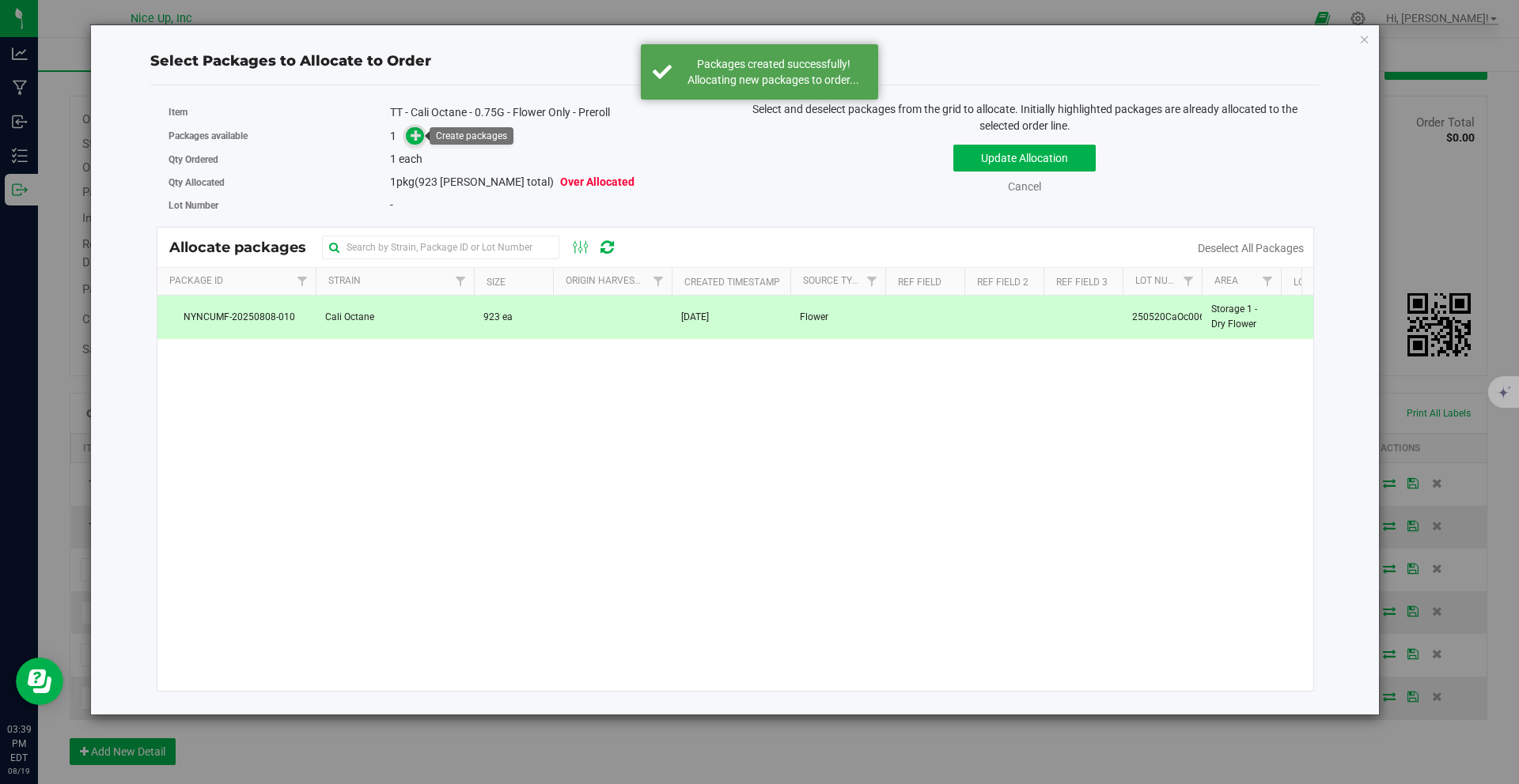
click at [416, 135] on icon at bounding box center [416, 134] width 11 height 11
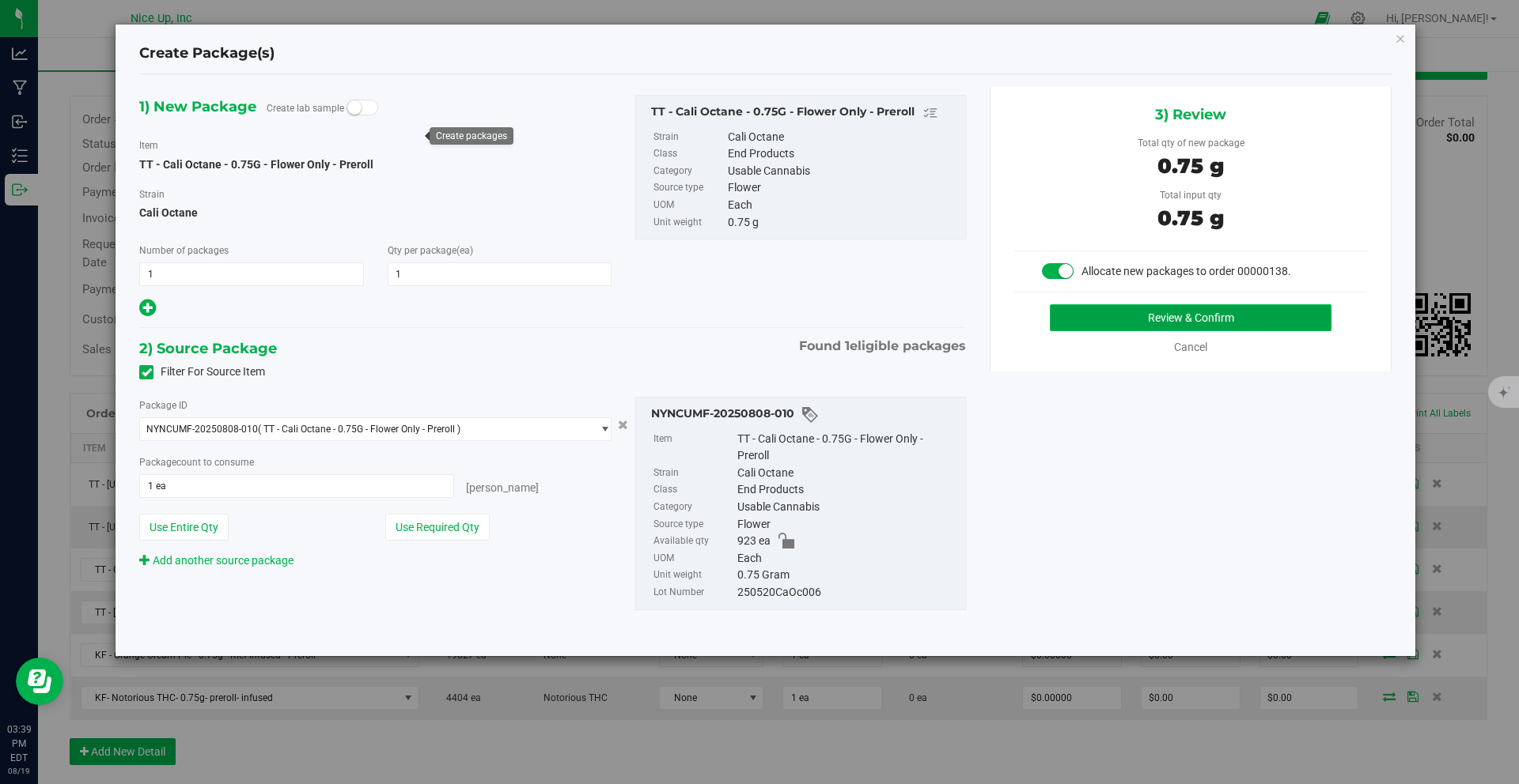
click at [1248, 323] on button "Review & Confirm" at bounding box center [1190, 318] width 281 height 27
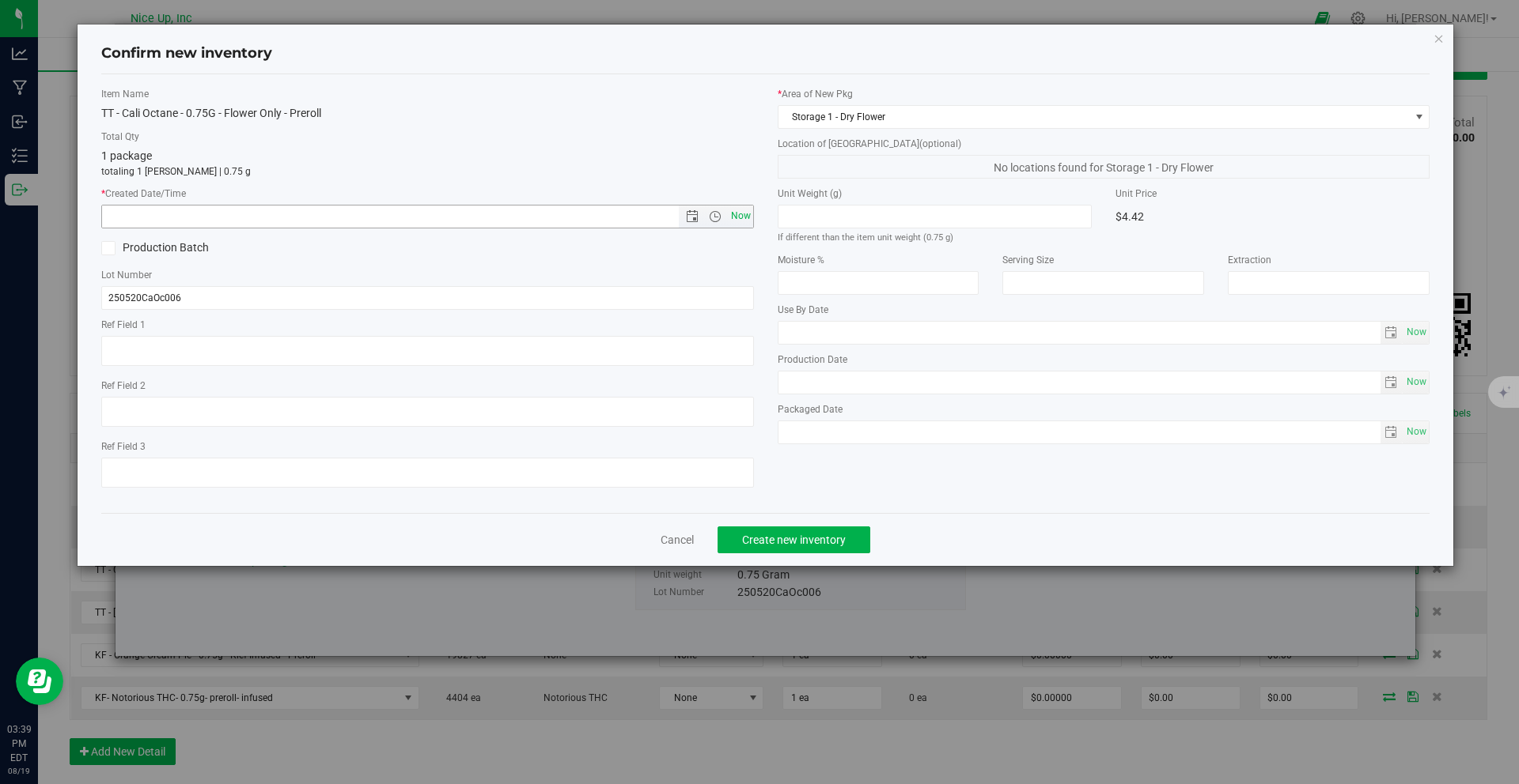
click at [733, 216] on span "Now" at bounding box center [741, 217] width 27 height 23
type input "8/19/2025 3:39 PM"
click at [784, 545] on span "Create new inventory" at bounding box center [793, 540] width 103 height 13
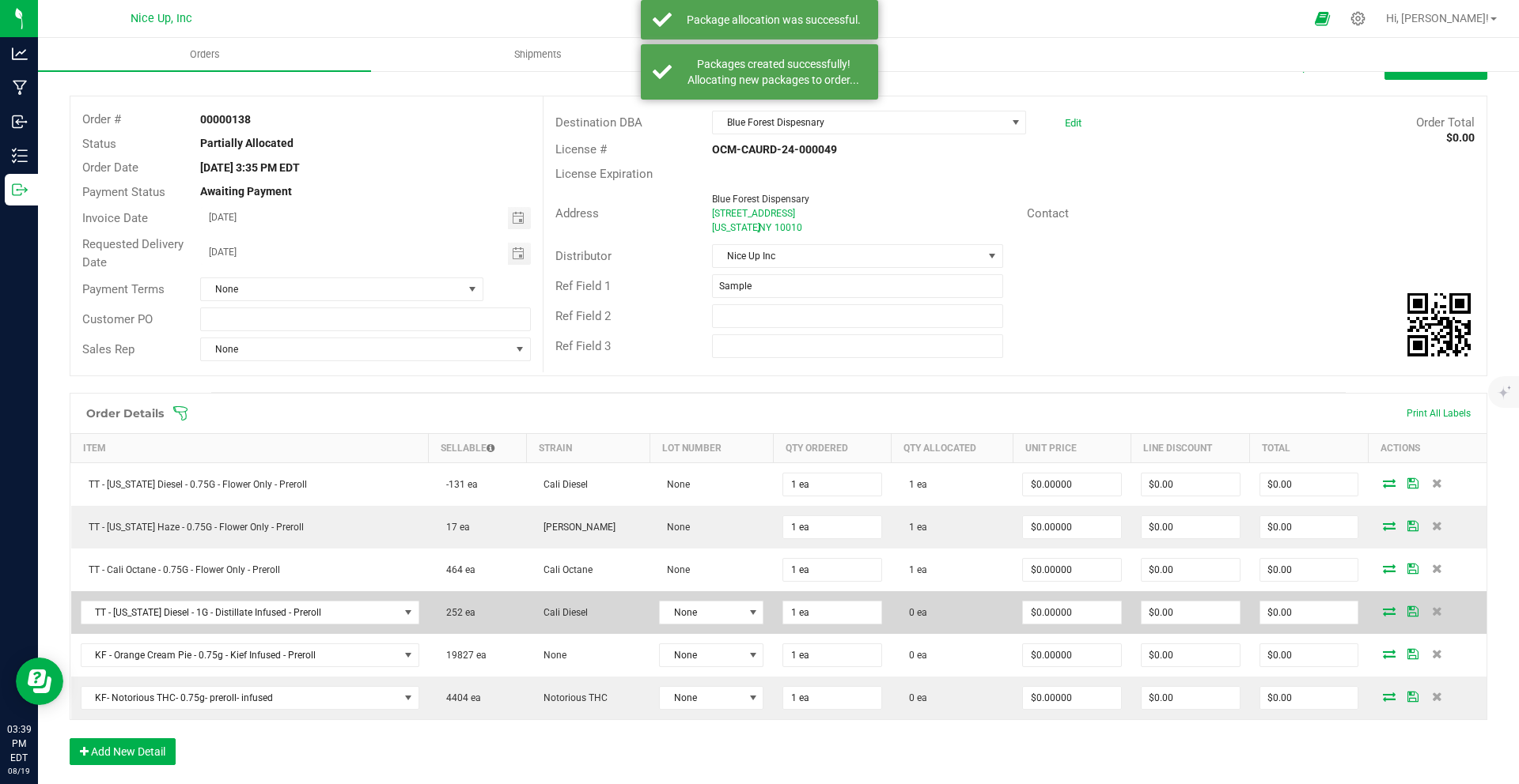
click at [1383, 611] on icon at bounding box center [1389, 611] width 13 height 10
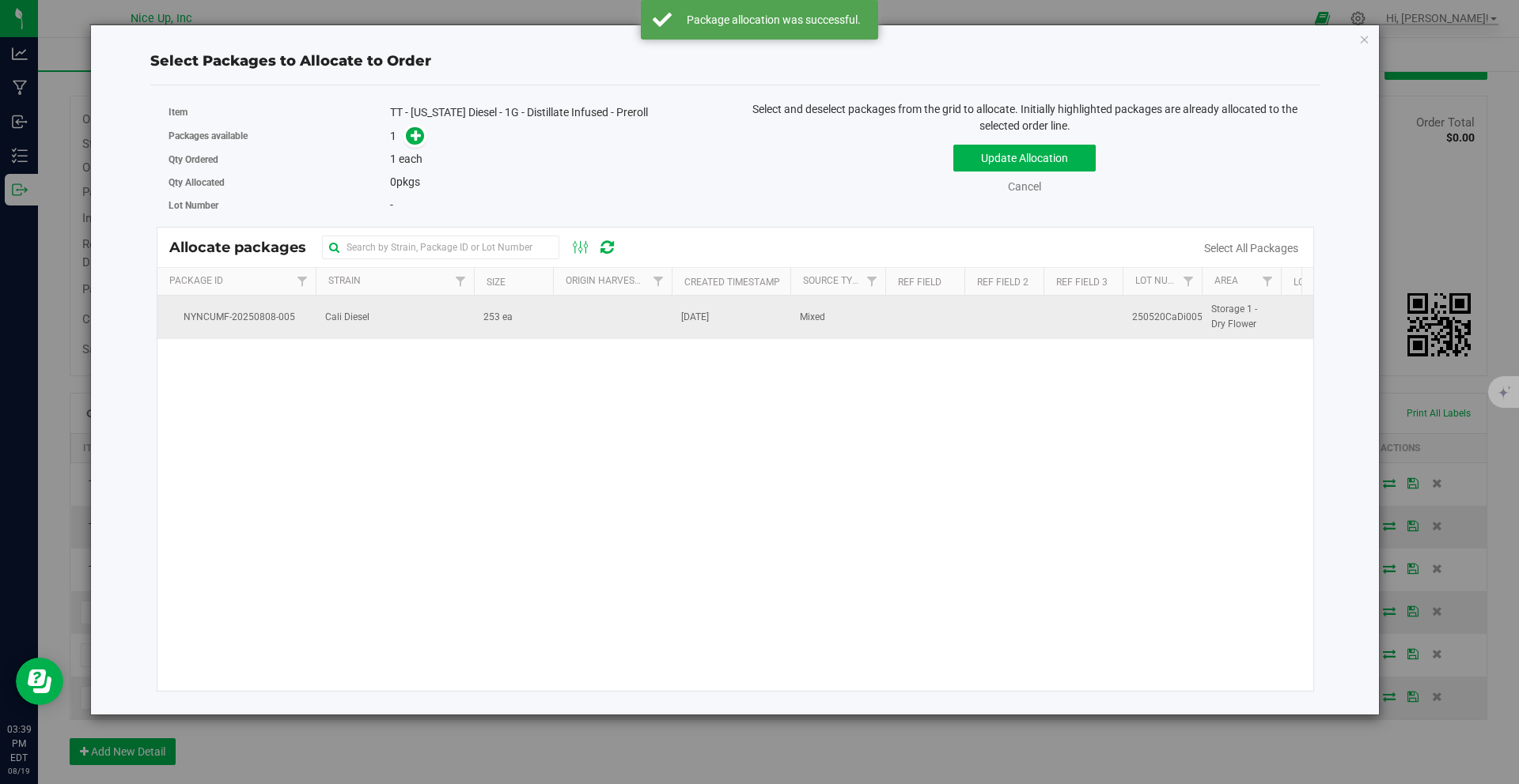
click at [501, 324] on span "253 ea" at bounding box center [498, 317] width 29 height 15
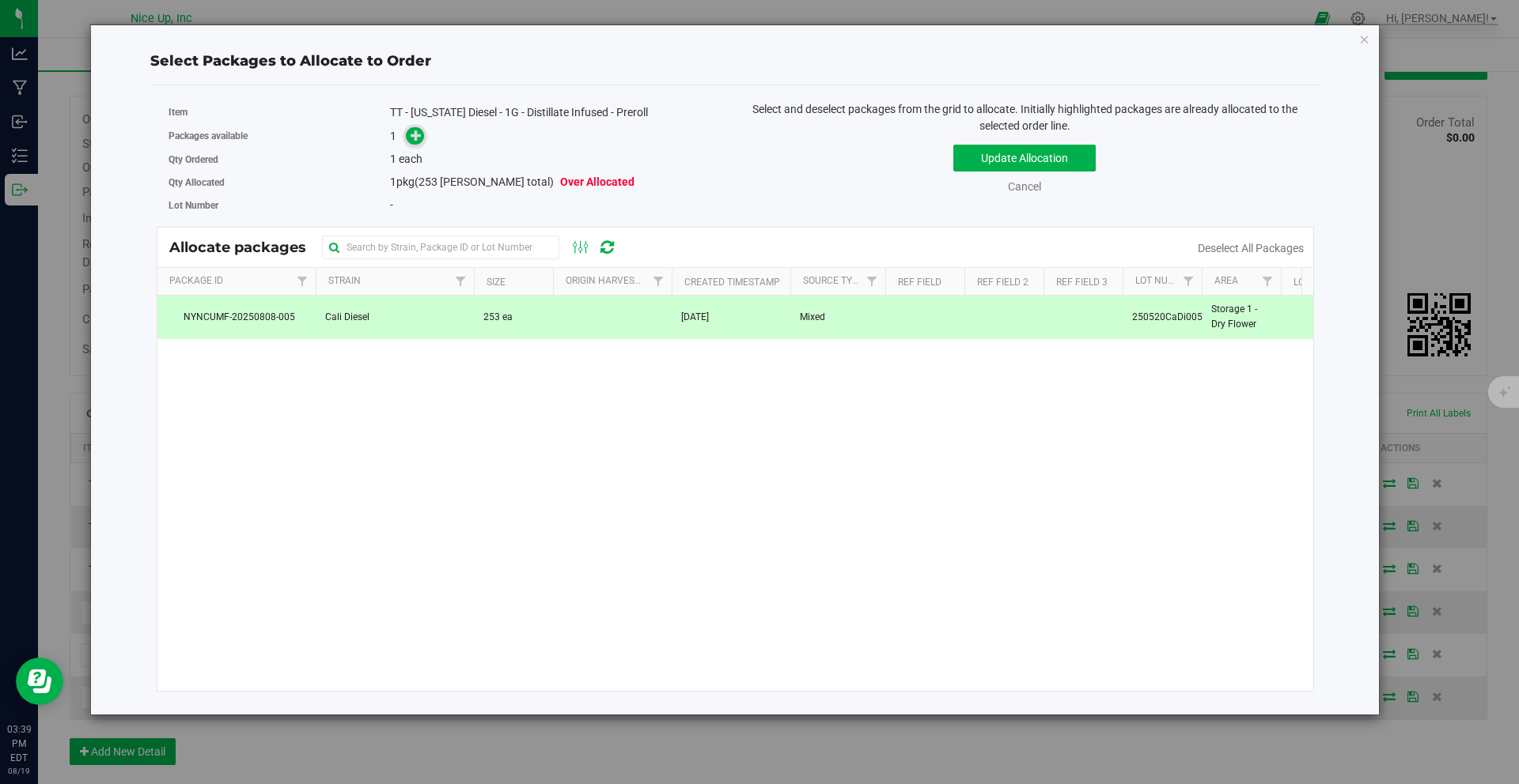
click at [418, 142] on span at bounding box center [415, 136] width 18 height 18
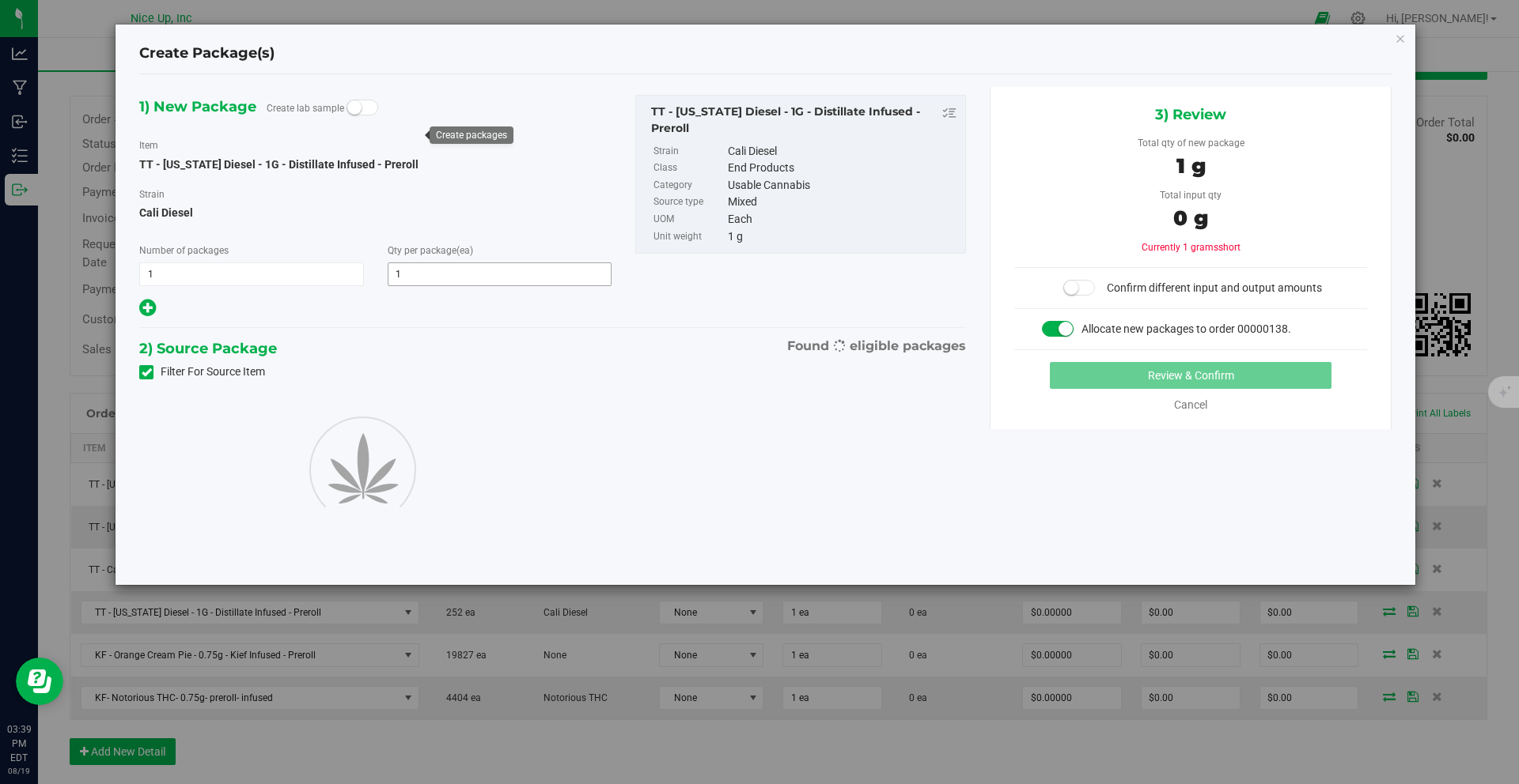
type input "1"
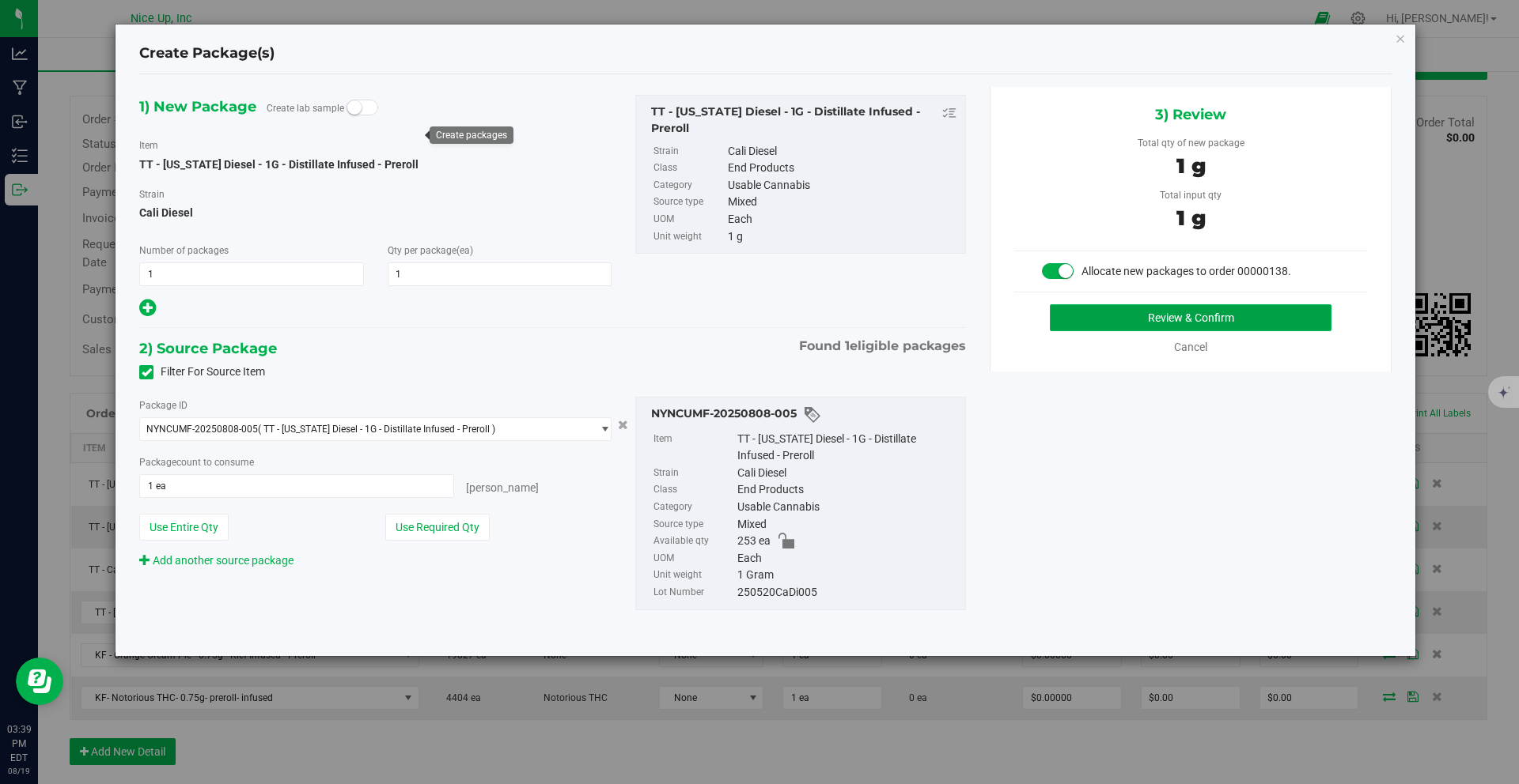
click at [1078, 316] on button "Review & Confirm" at bounding box center [1190, 318] width 281 height 27
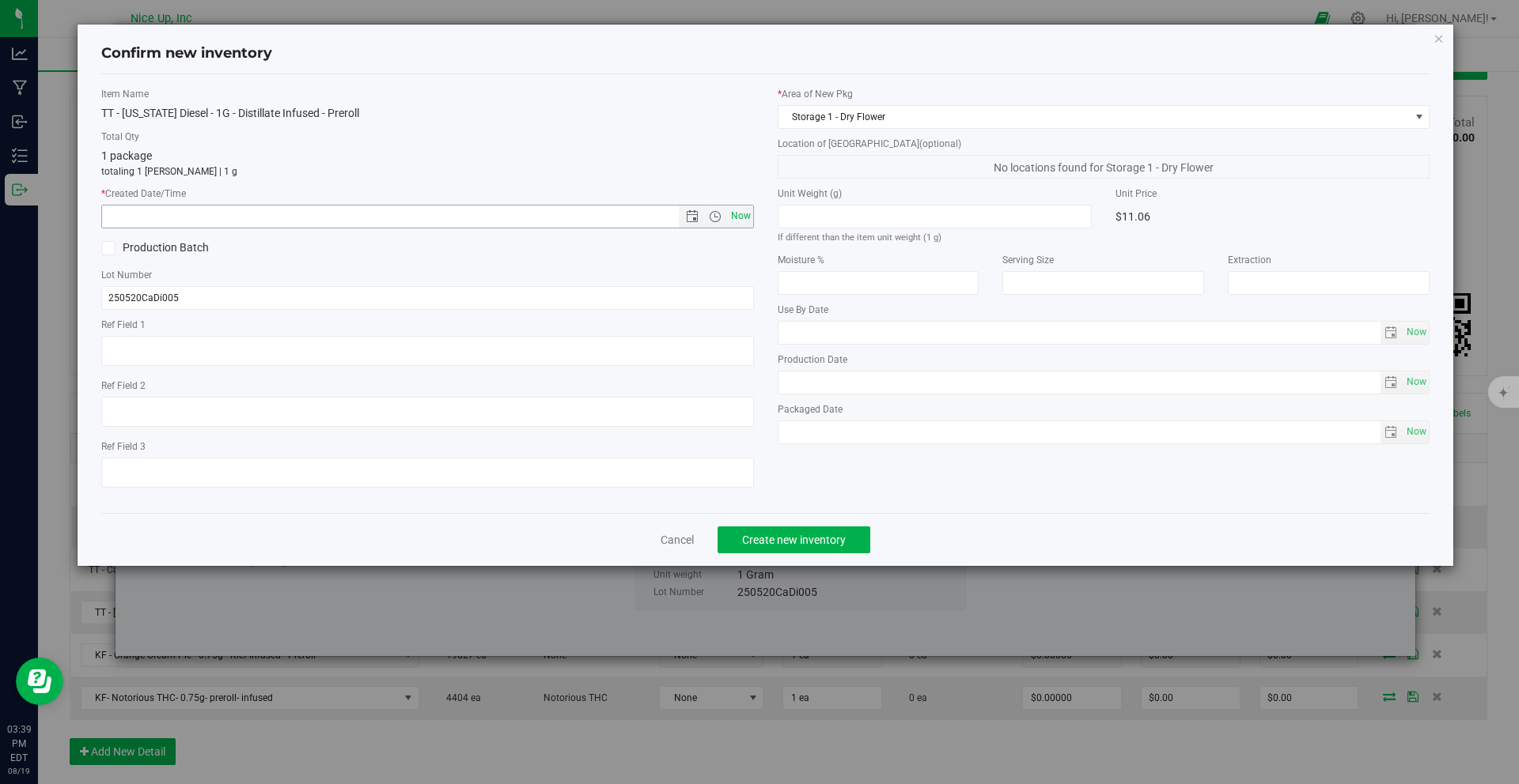
click at [740, 216] on span "Now" at bounding box center [741, 217] width 27 height 23
type input "8/19/2025 3:39 PM"
click at [832, 541] on span "Create new inventory" at bounding box center [793, 540] width 103 height 13
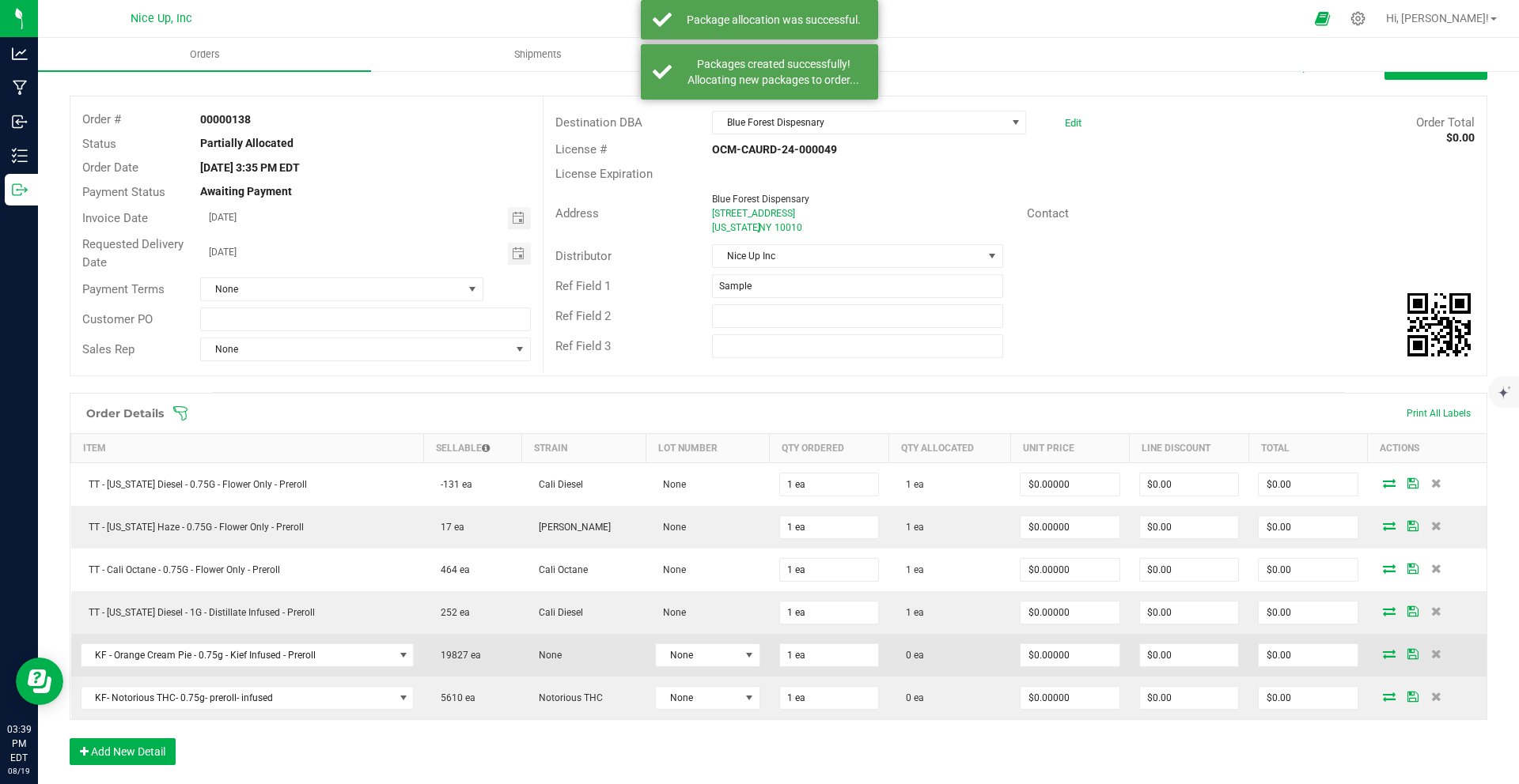
click at [1383, 657] on icon at bounding box center [1389, 654] width 13 height 10
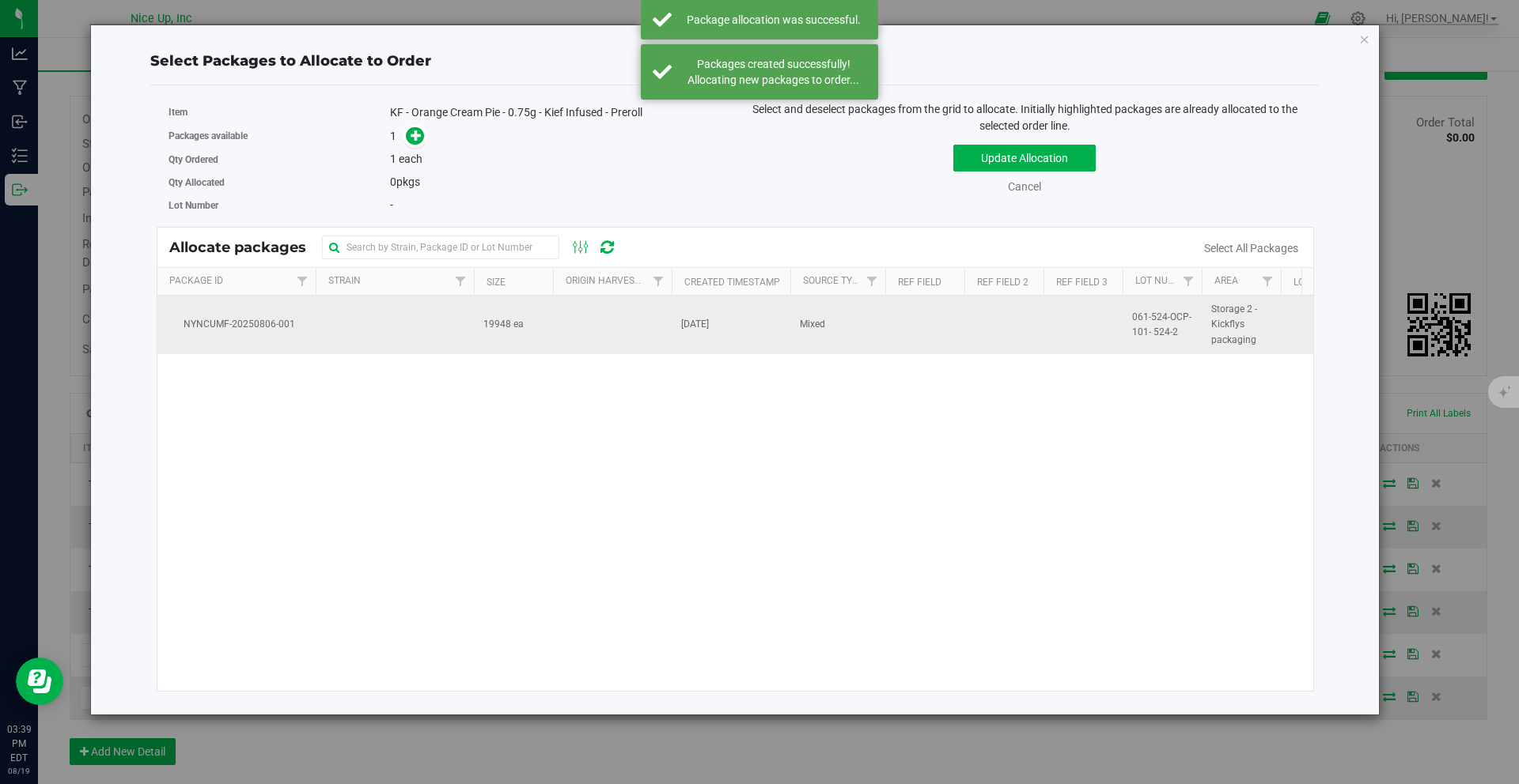
click at [822, 329] on span "Mixed" at bounding box center [813, 324] width 25 height 15
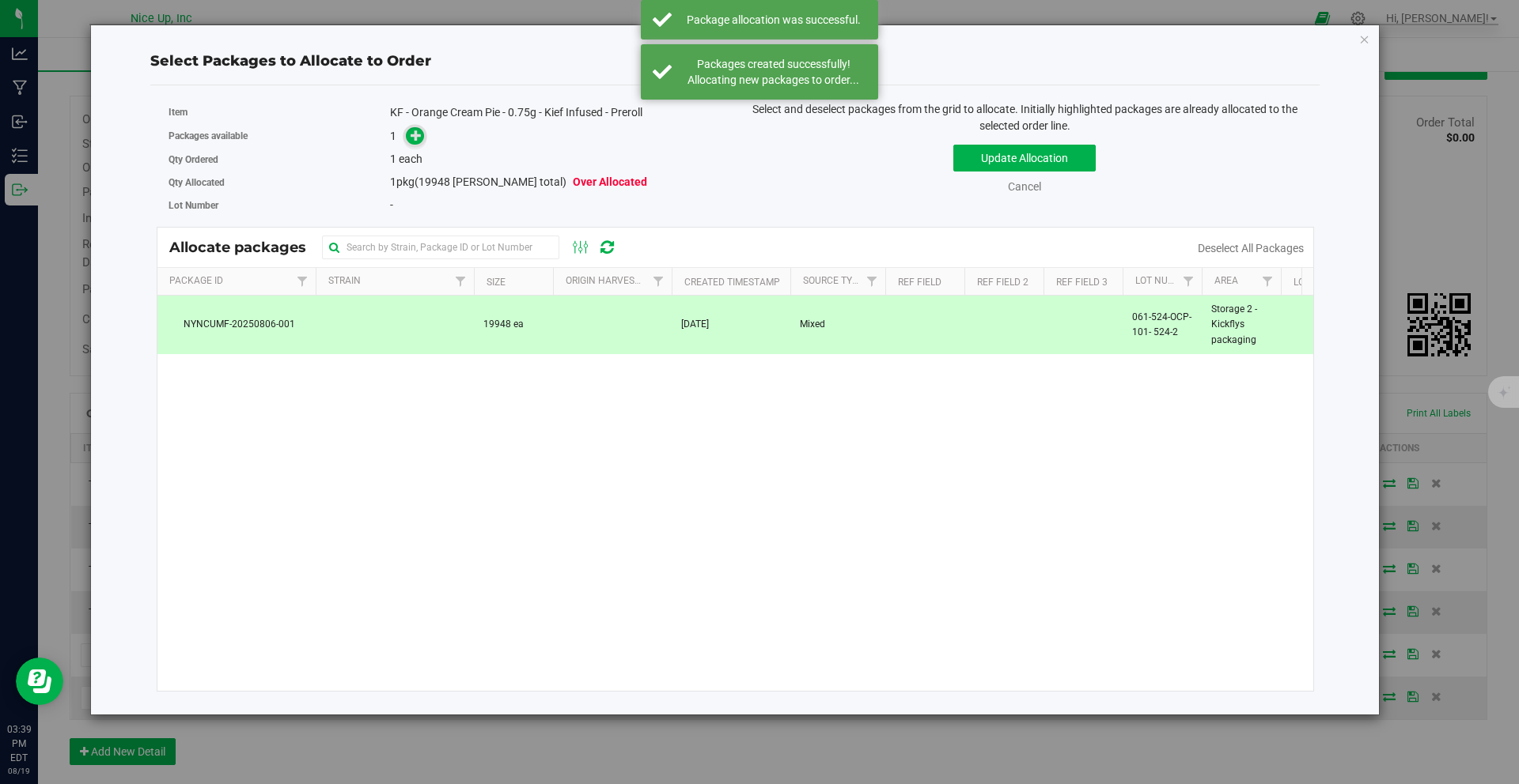
click at [416, 137] on icon at bounding box center [416, 134] width 11 height 11
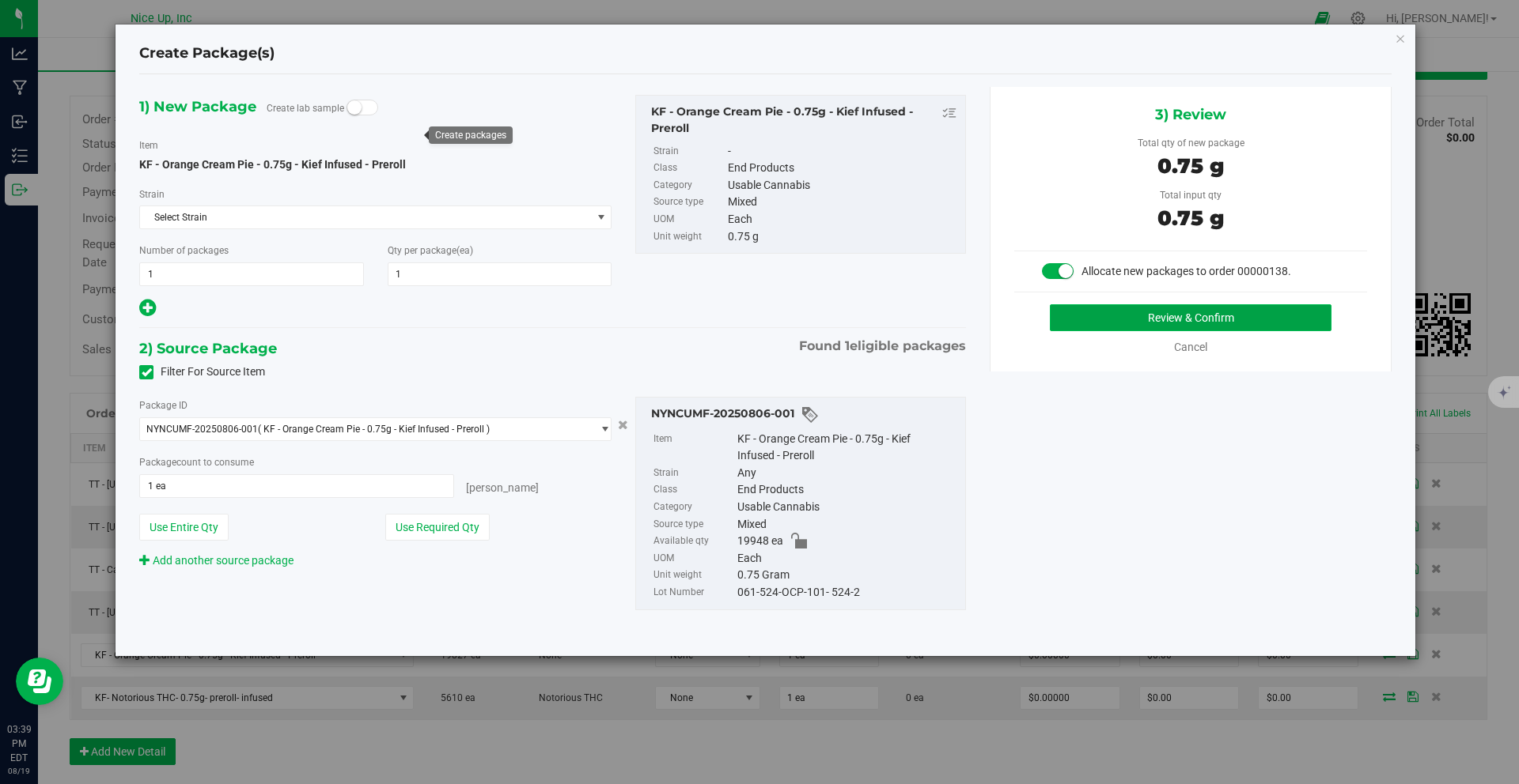
click at [1207, 323] on button "Review & Confirm" at bounding box center [1190, 318] width 281 height 27
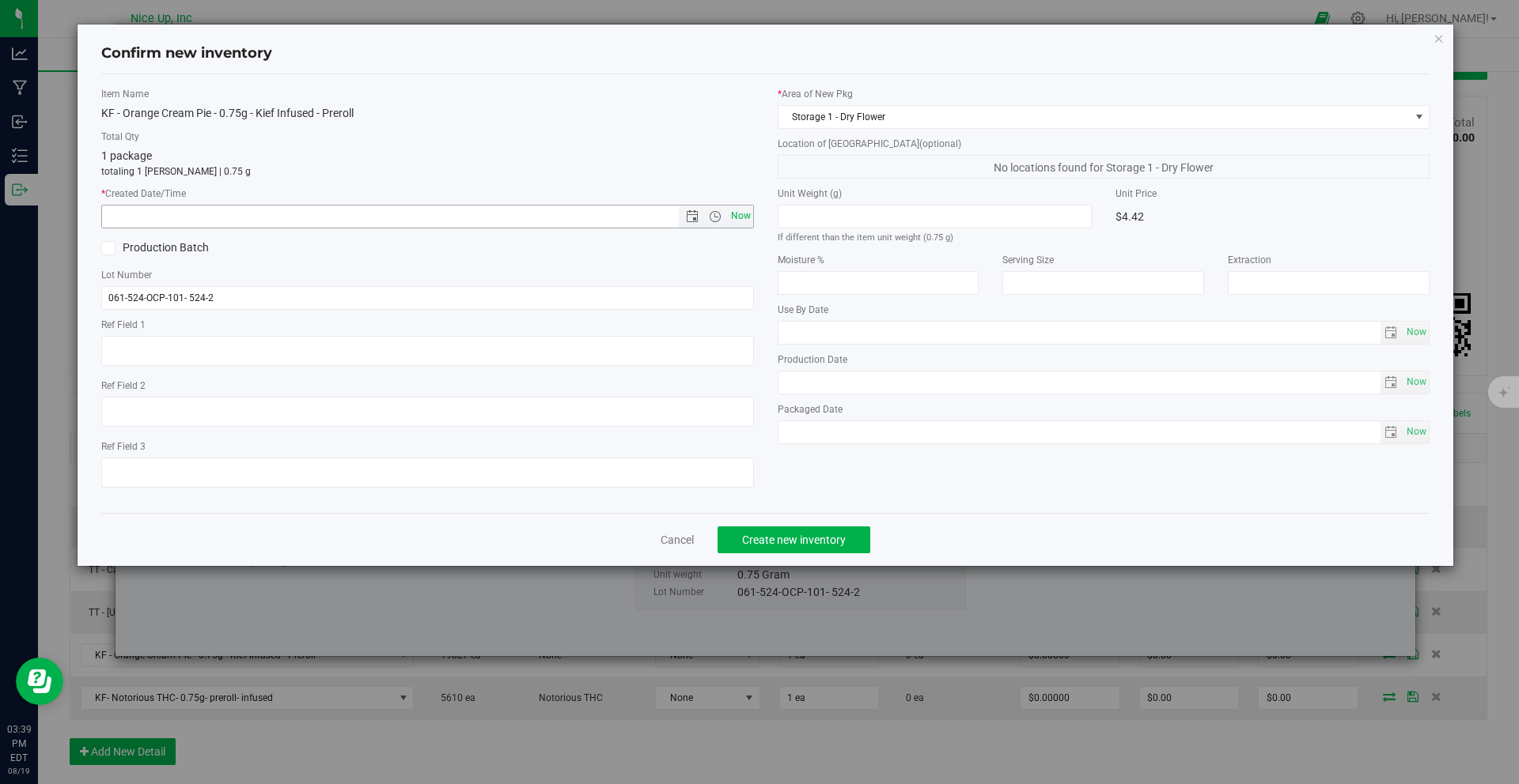
click at [737, 214] on span "Now" at bounding box center [741, 217] width 27 height 23
type input "8/19/2025 3:39 PM"
click at [754, 536] on span "Create new inventory" at bounding box center [793, 540] width 103 height 13
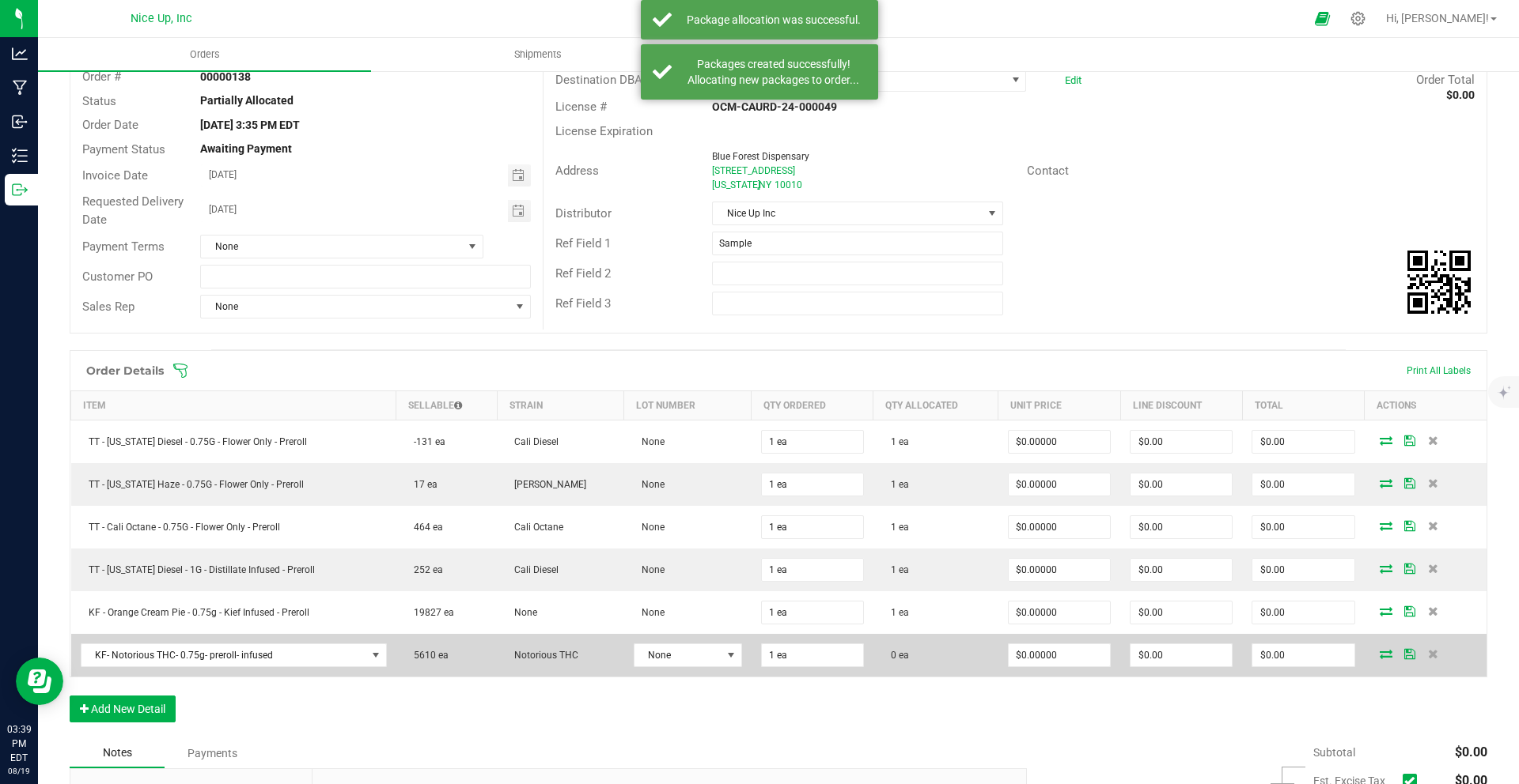
scroll to position [111, 0]
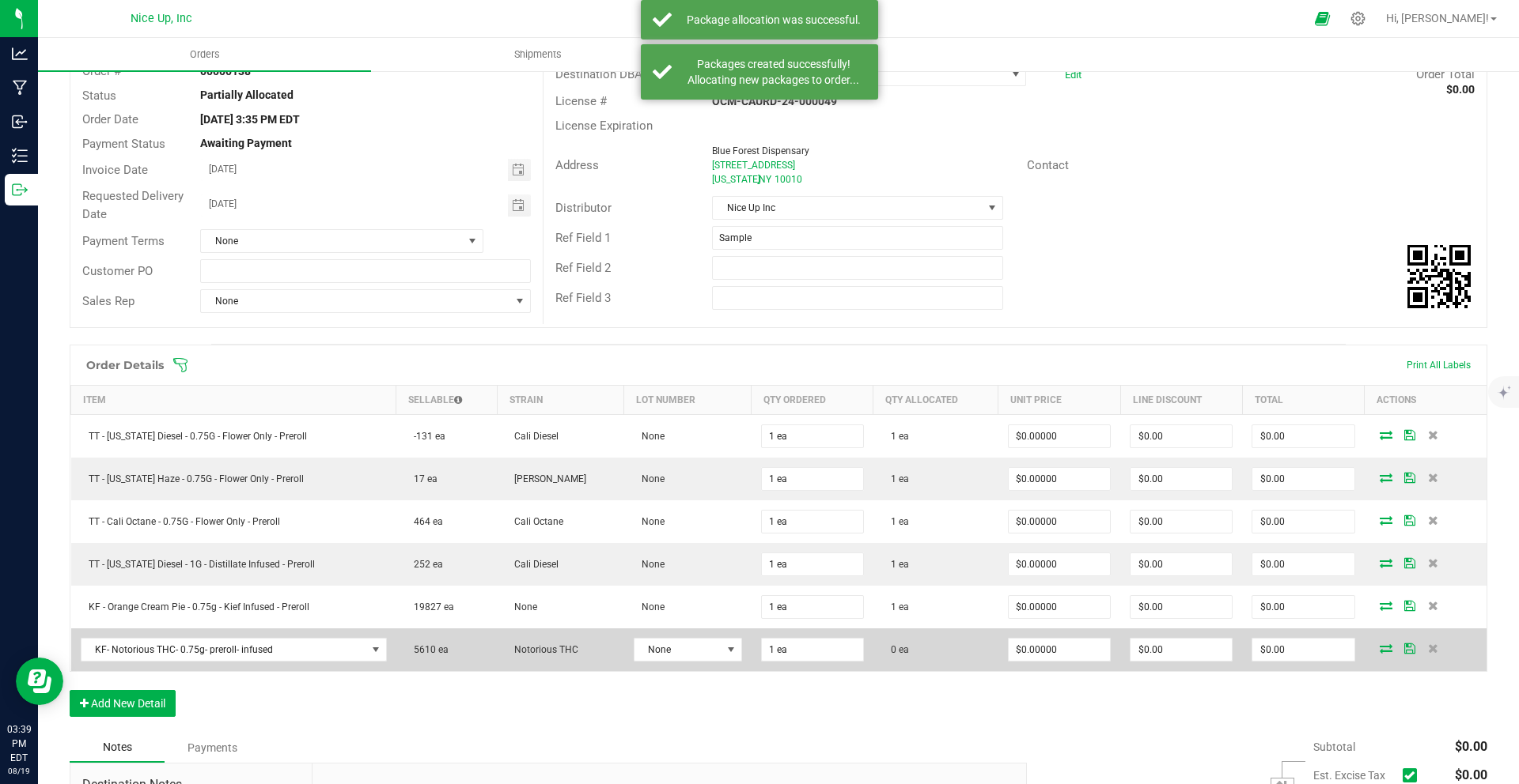
click at [1380, 647] on icon at bounding box center [1386, 649] width 13 height 10
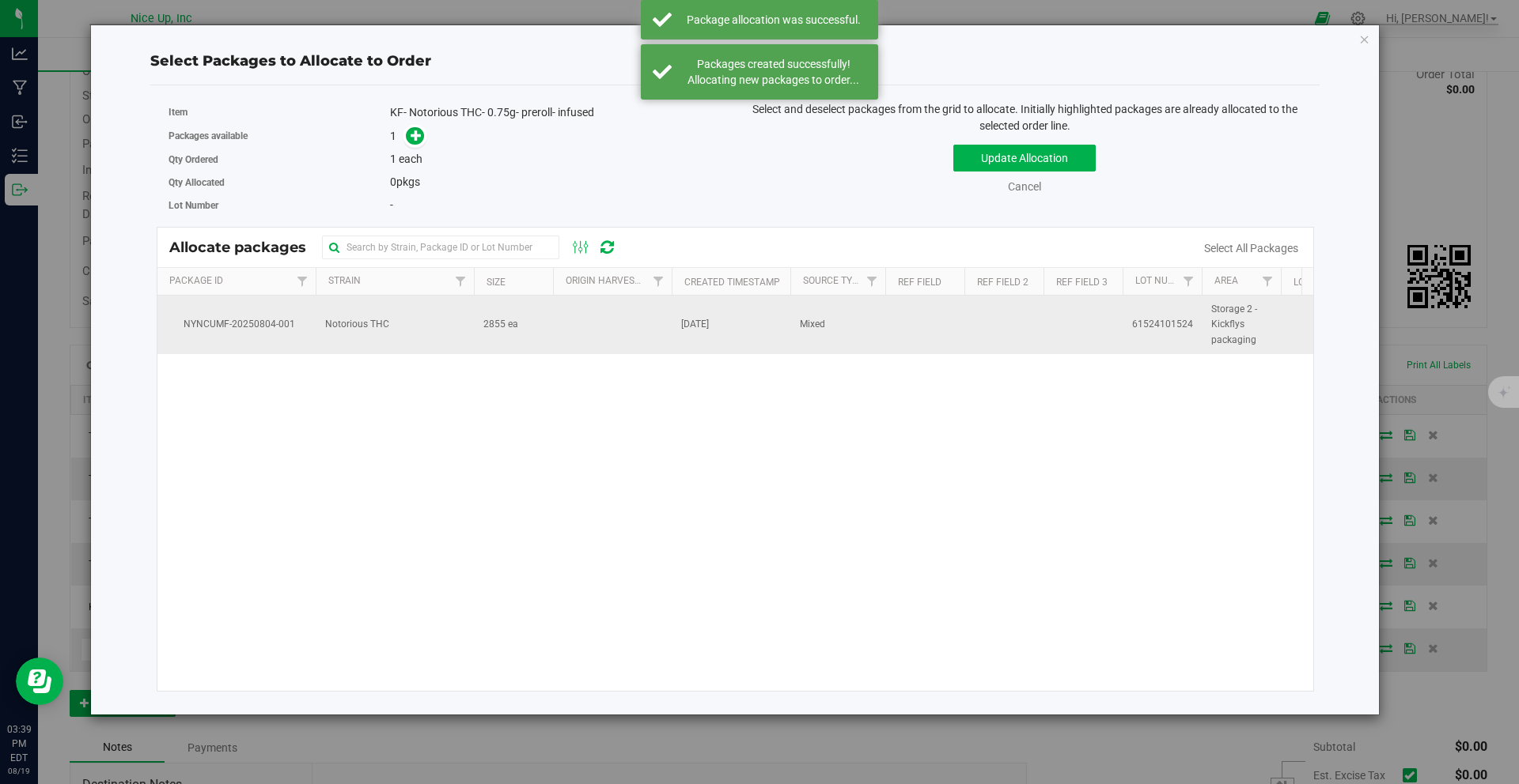
click at [775, 330] on td "Aug 4, 2025" at bounding box center [731, 325] width 119 height 58
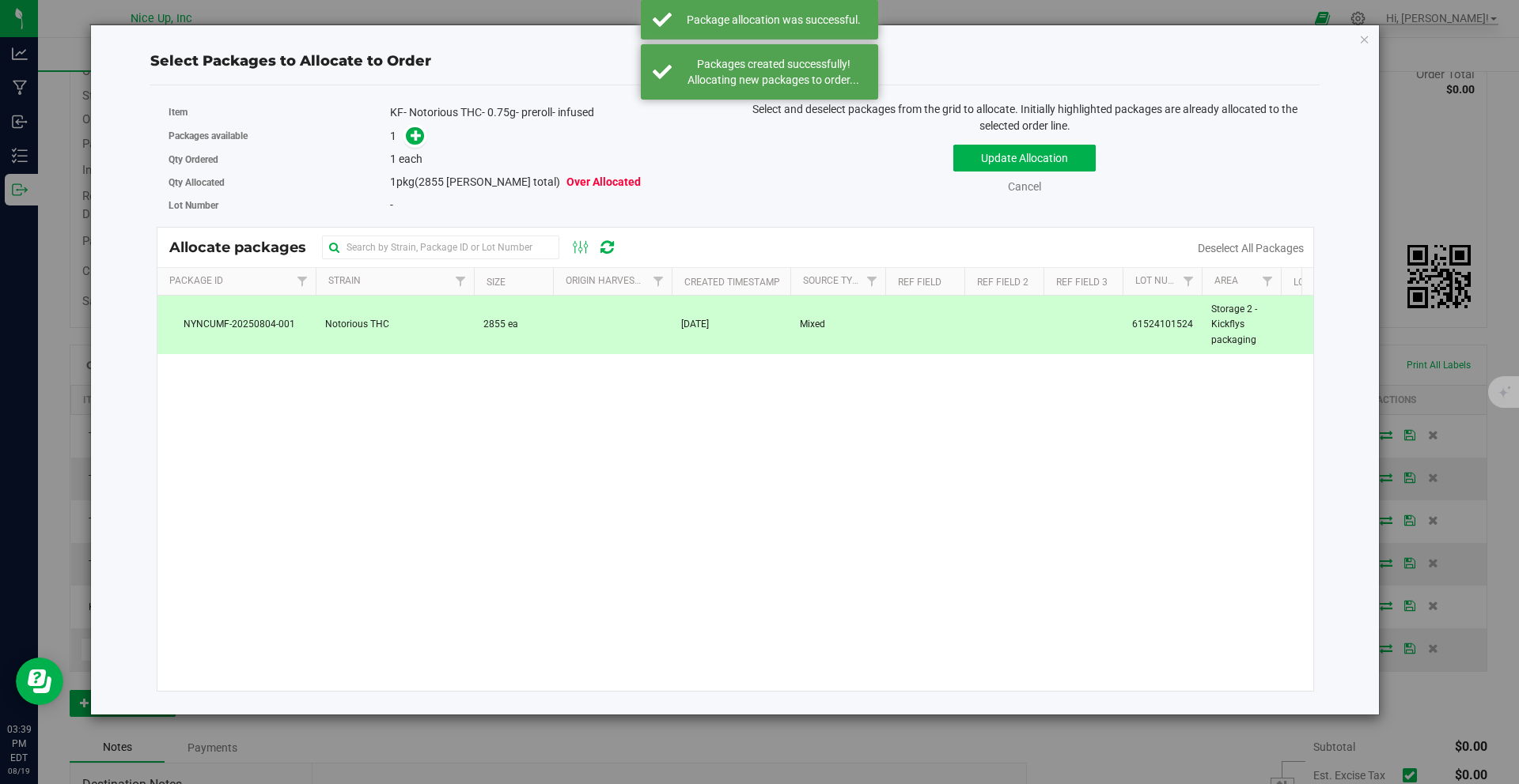
click at [425, 131] on div "1" at bounding box center [557, 136] width 333 height 18
click at [421, 134] on icon at bounding box center [416, 134] width 11 height 11
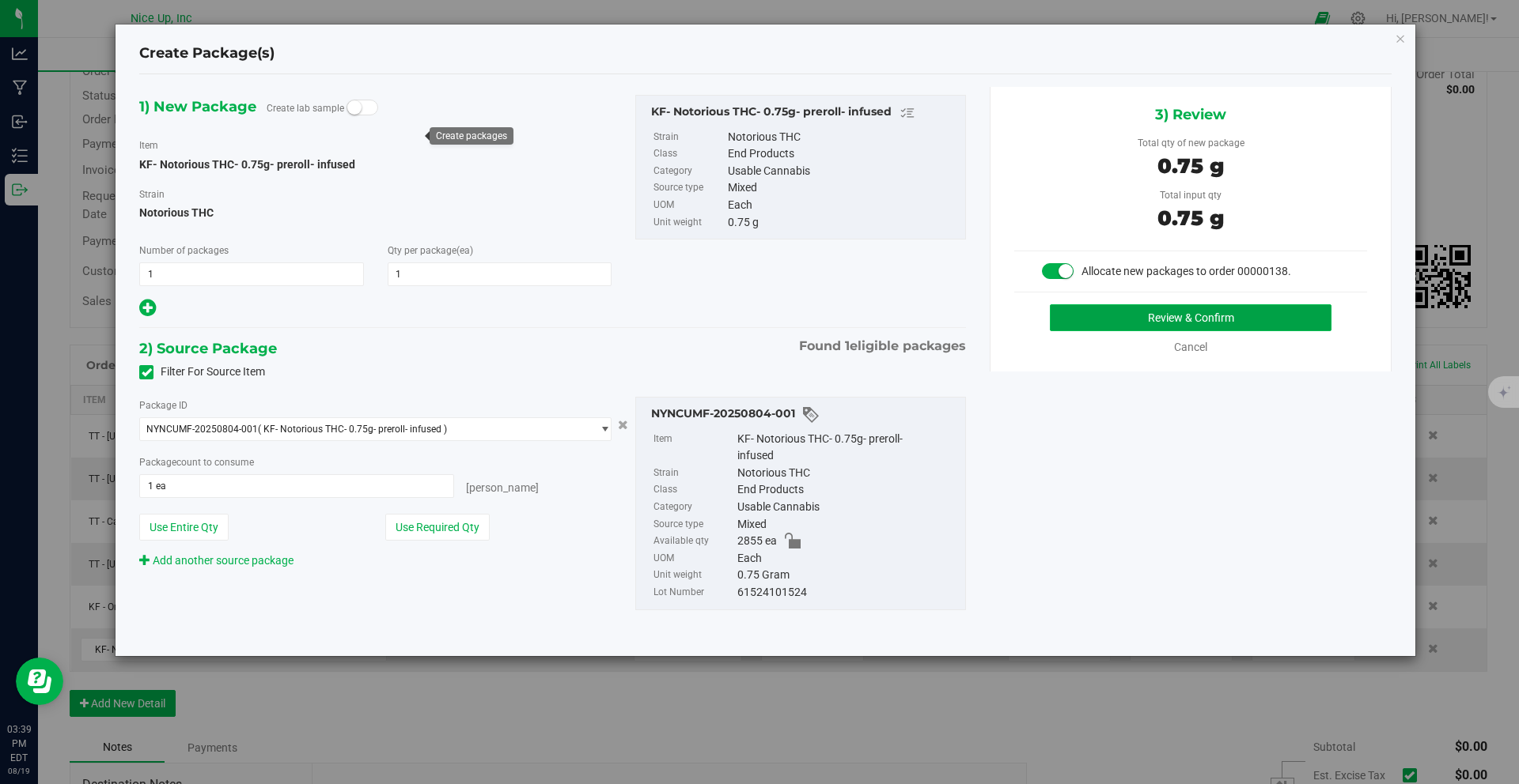
click at [1263, 313] on button "Review & Confirm" at bounding box center [1190, 318] width 281 height 27
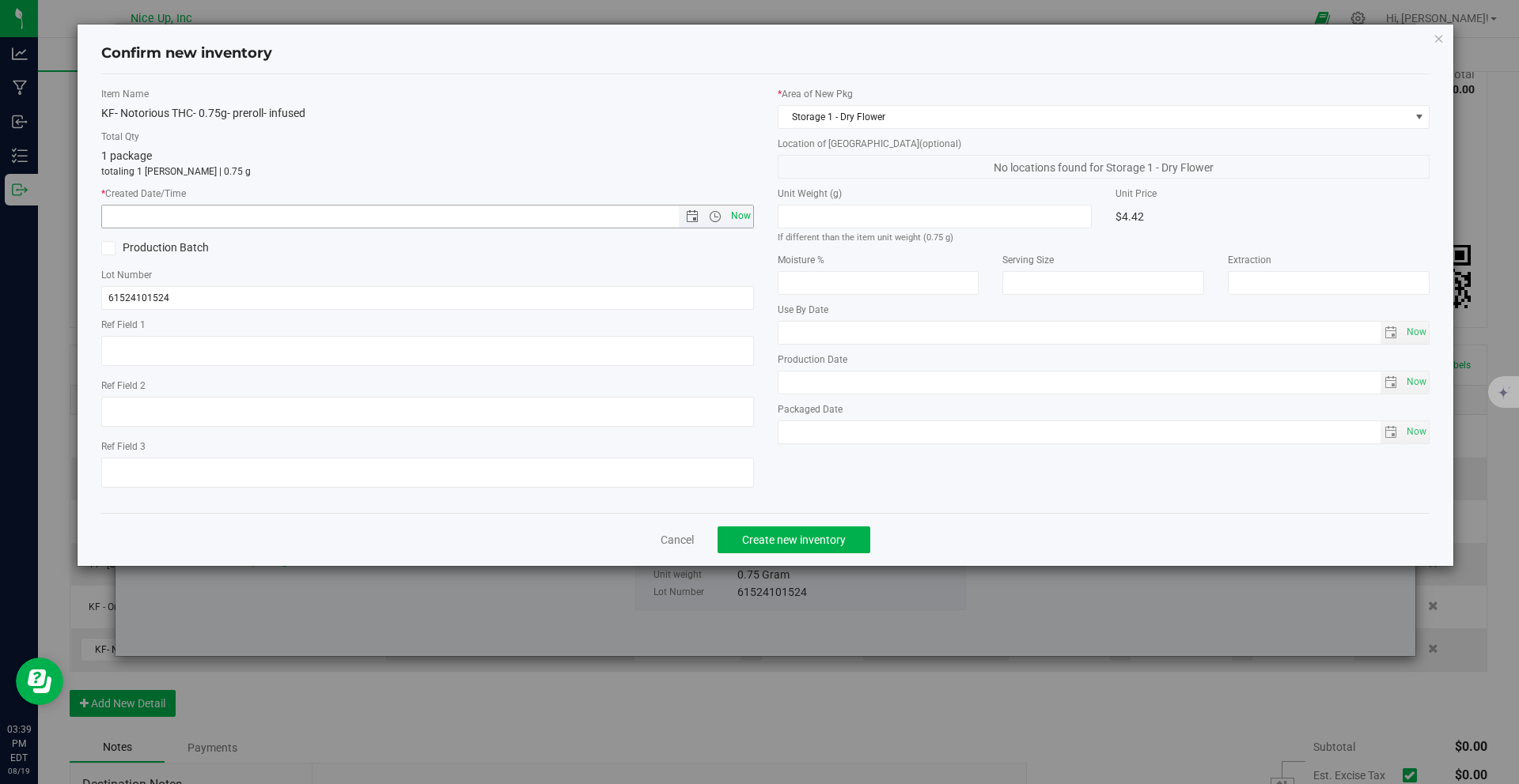
click at [738, 214] on span "Now" at bounding box center [741, 217] width 27 height 23
type input "8/19/2025 3:39 PM"
click at [811, 536] on span "Create new inventory" at bounding box center [793, 540] width 103 height 13
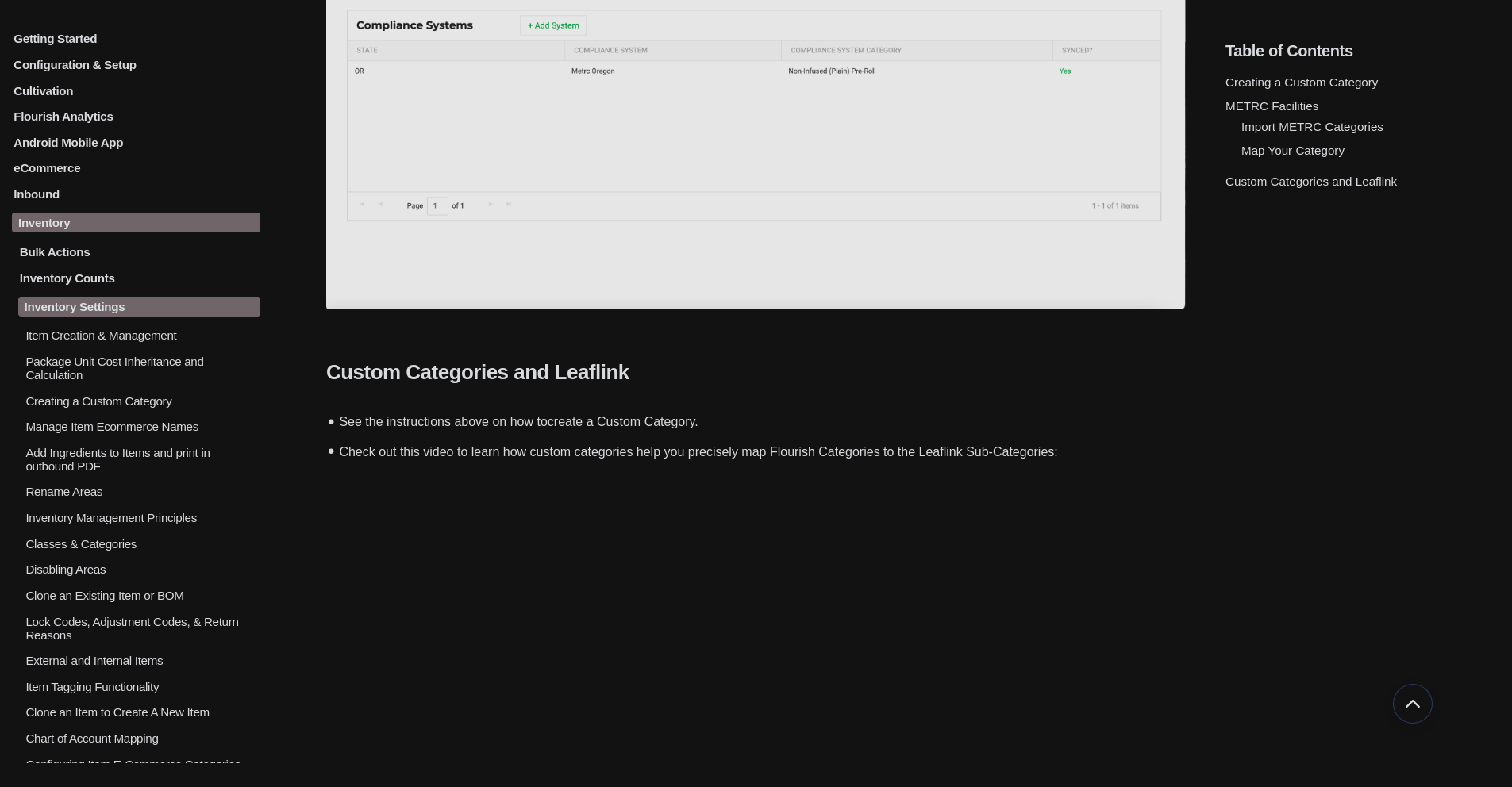
scroll to position [2538, 0]
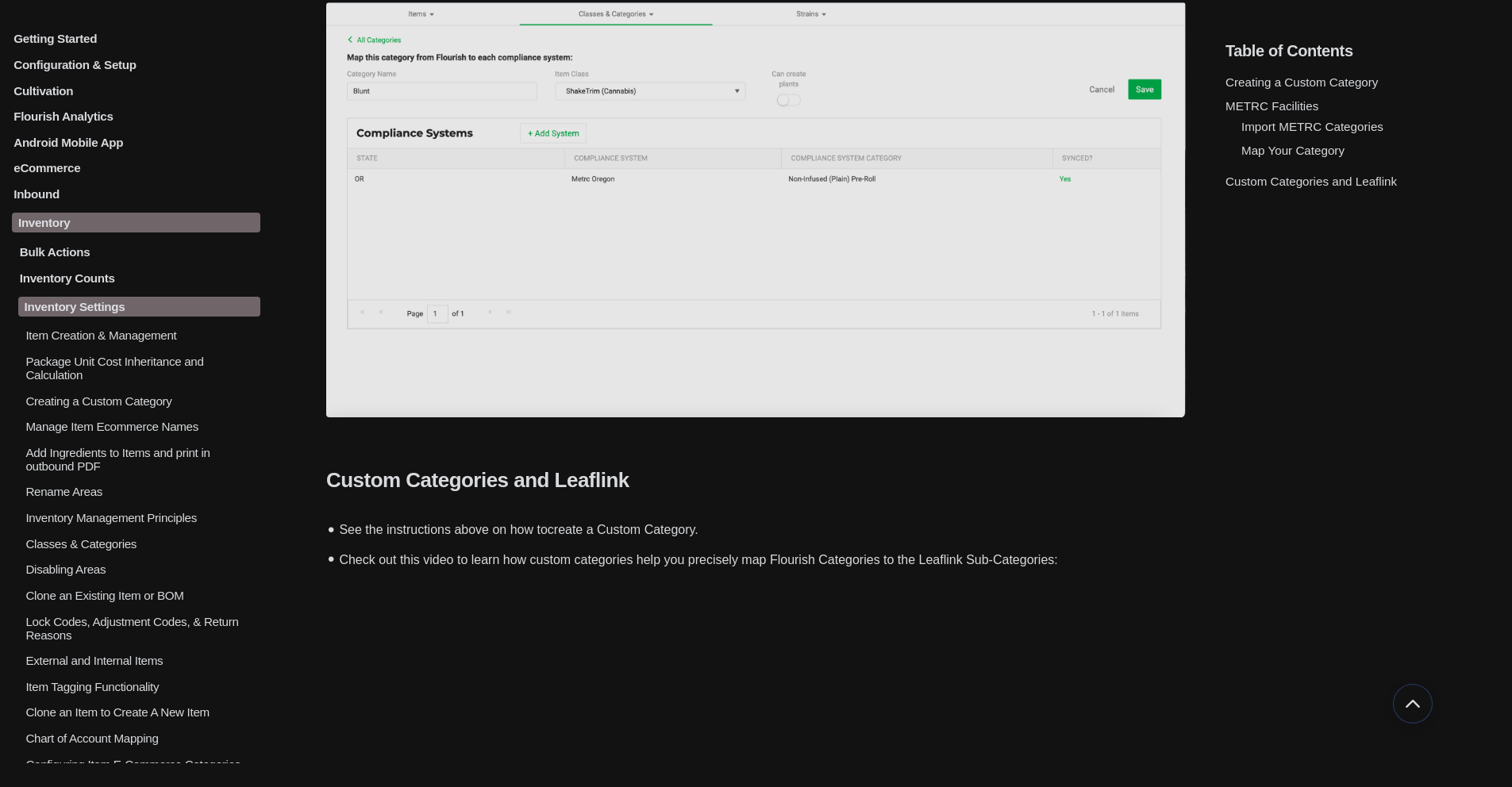
click at [70, 254] on p "Bulk Actions" at bounding box center [140, 252] width 242 height 14
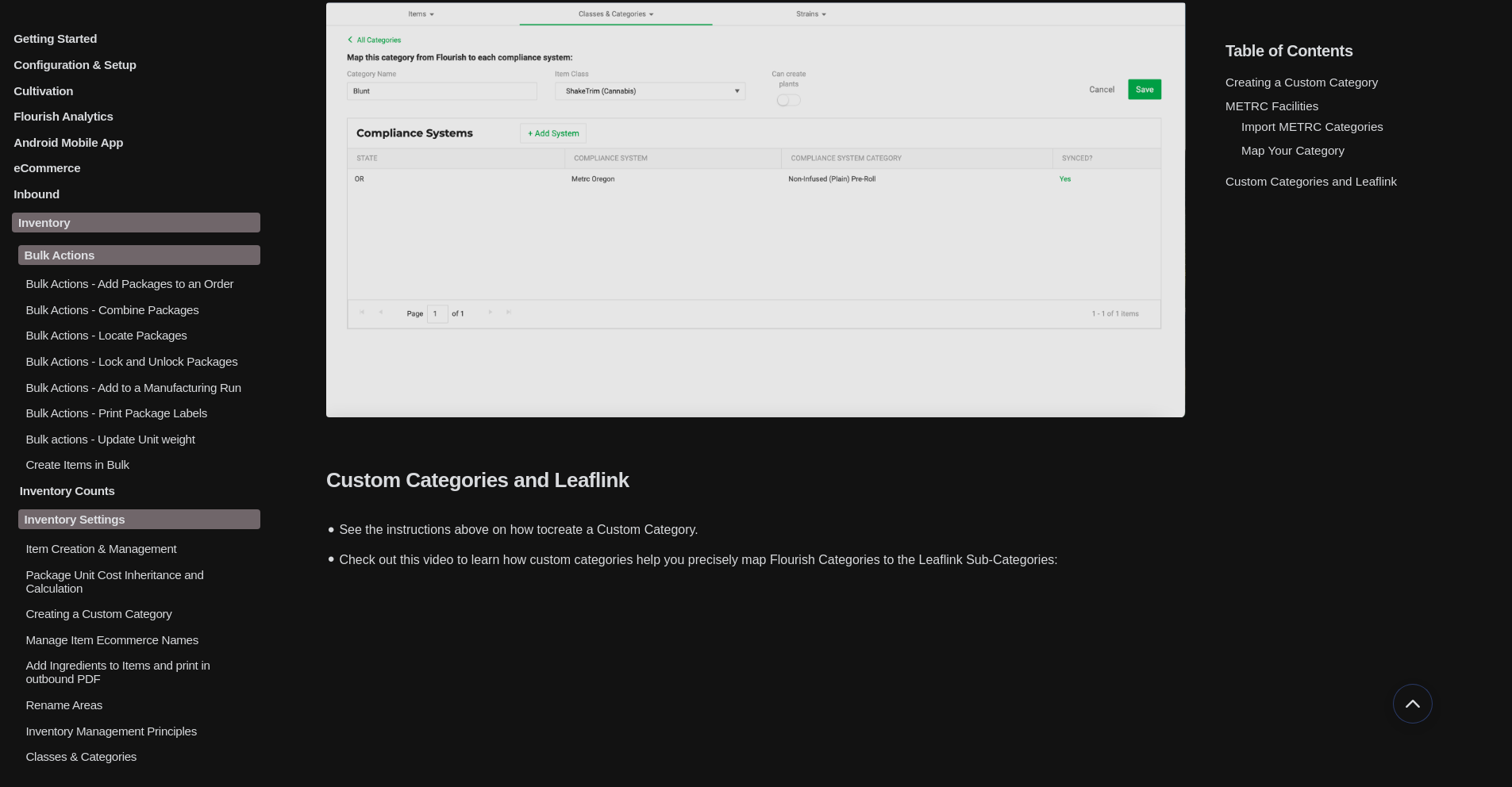
click at [54, 227] on p "Inventory" at bounding box center [136, 224] width 248 height 20
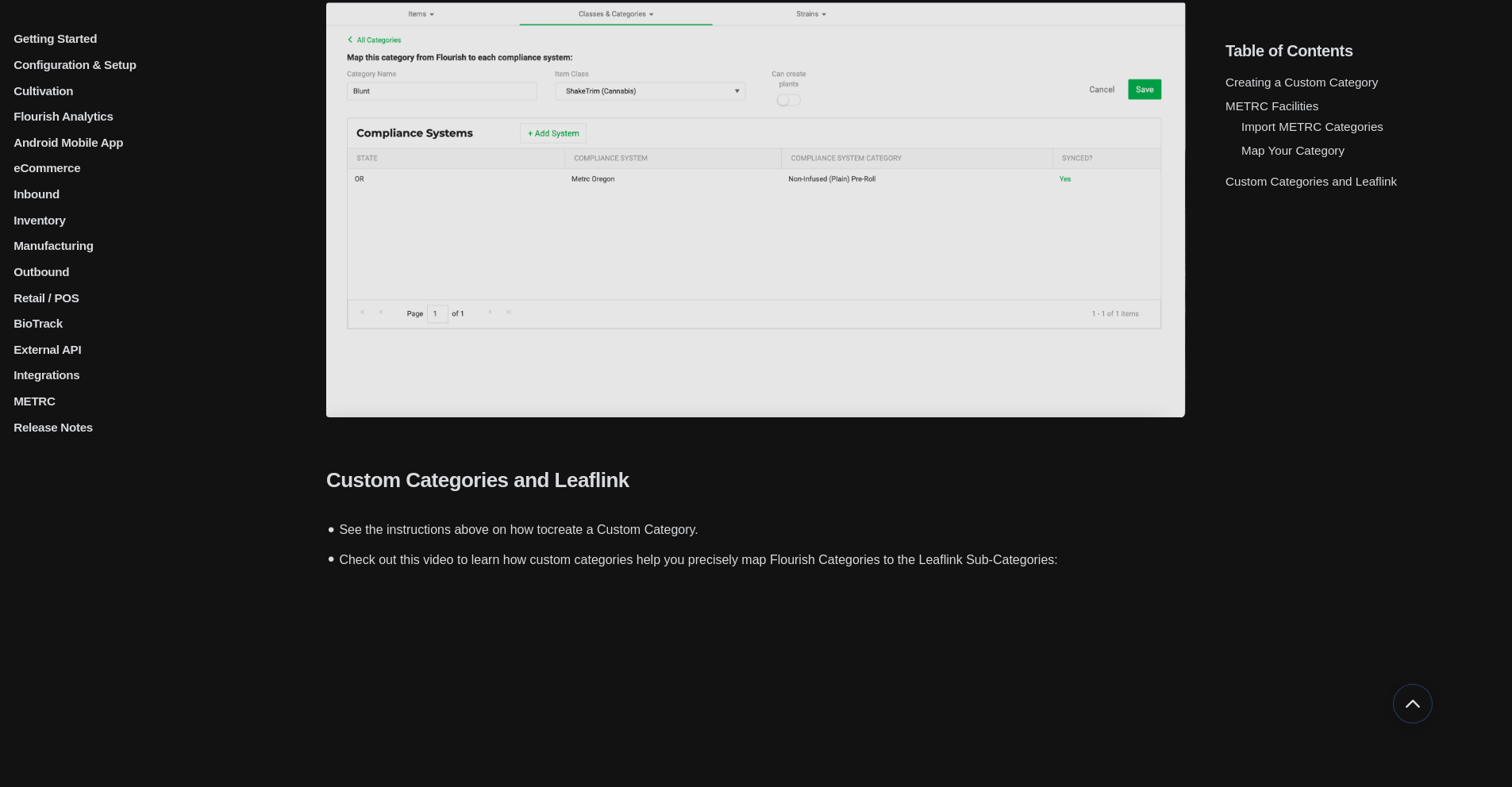
click at [51, 330] on p "BioTrack" at bounding box center [136, 323] width 248 height 14
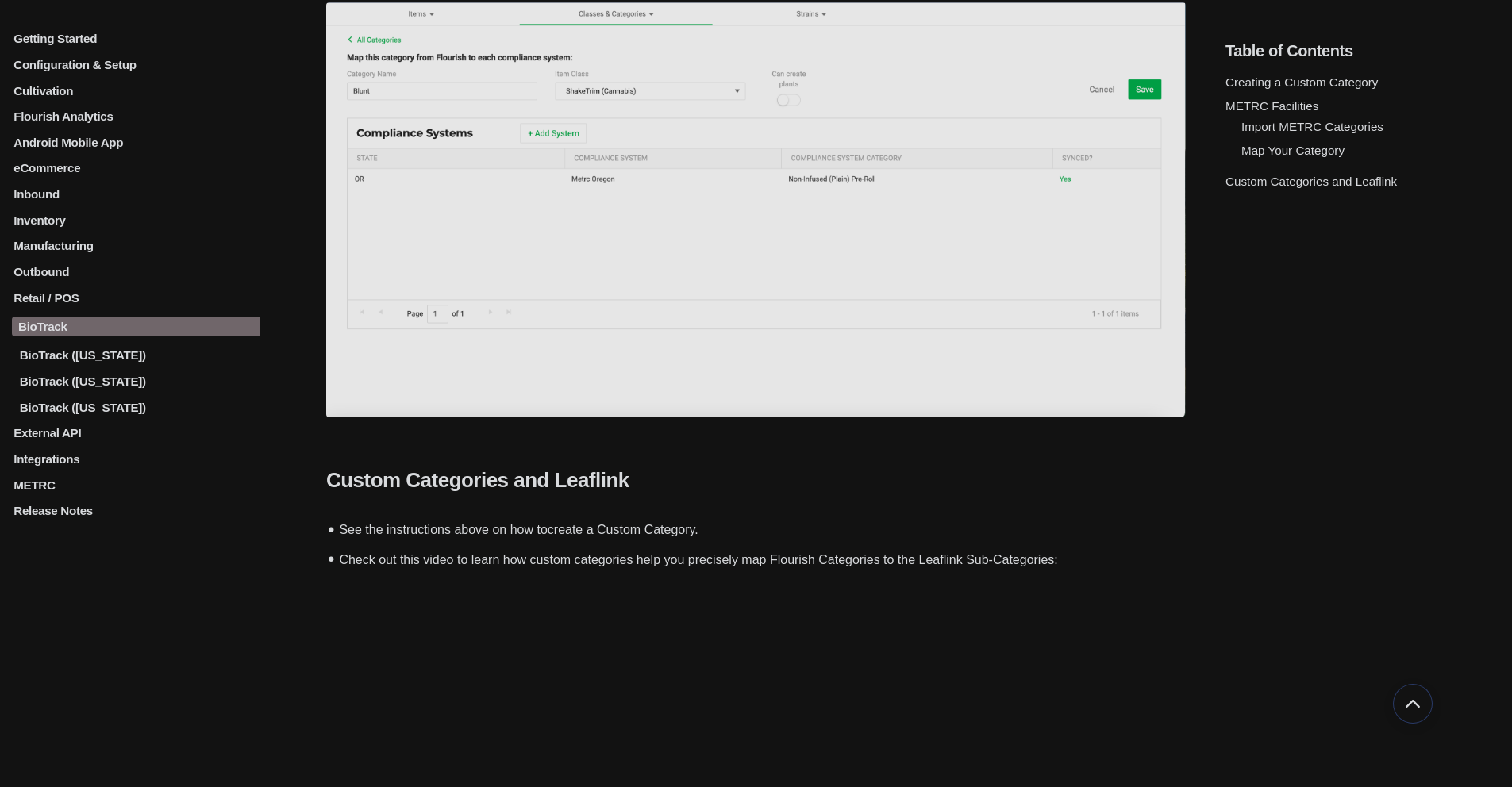
click at [78, 414] on p "BioTrack (New York)" at bounding box center [140, 407] width 242 height 14
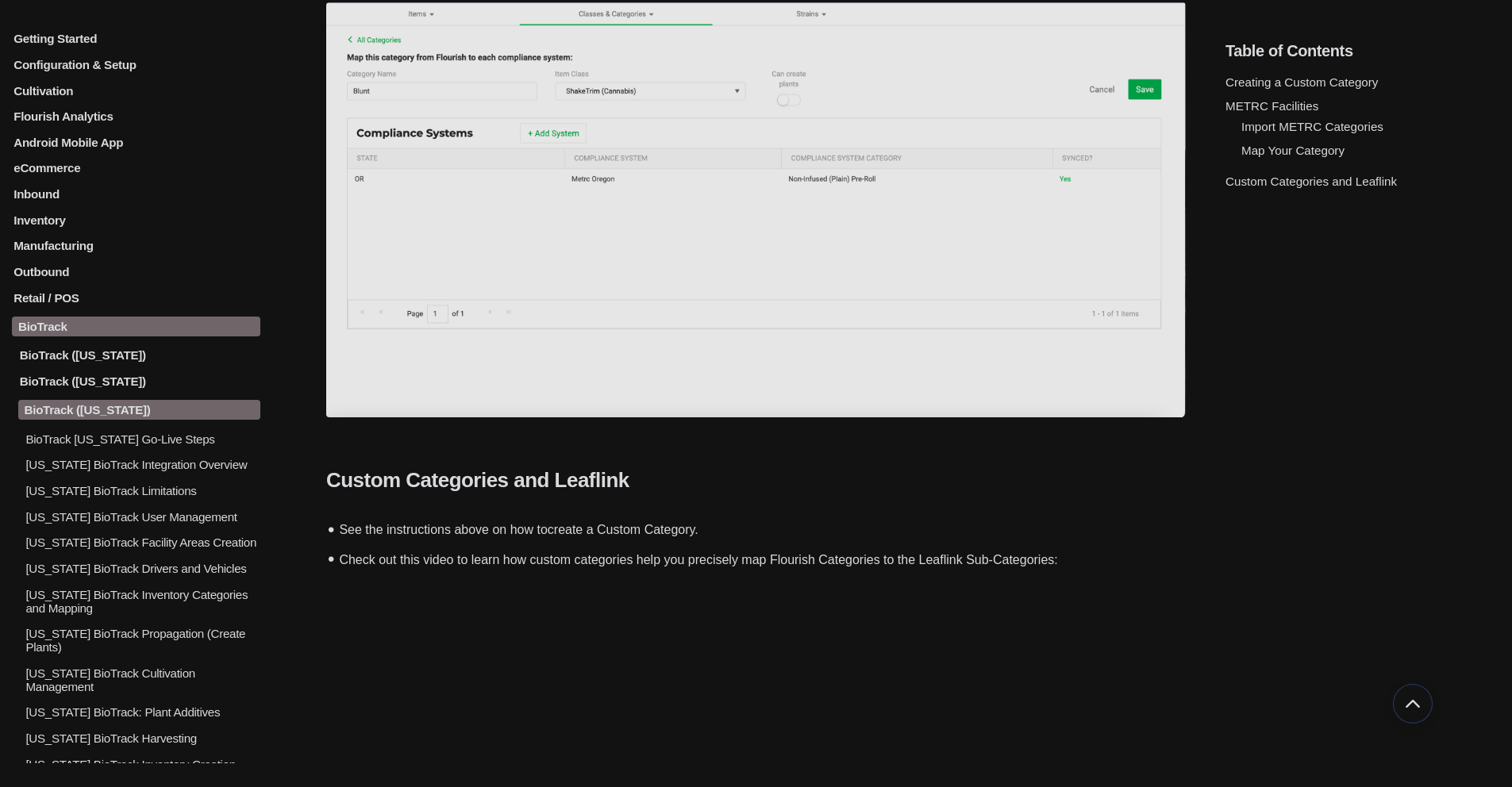
click at [170, 611] on p "New York BioTrack Inventory Categories and Mapping" at bounding box center [142, 601] width 236 height 27
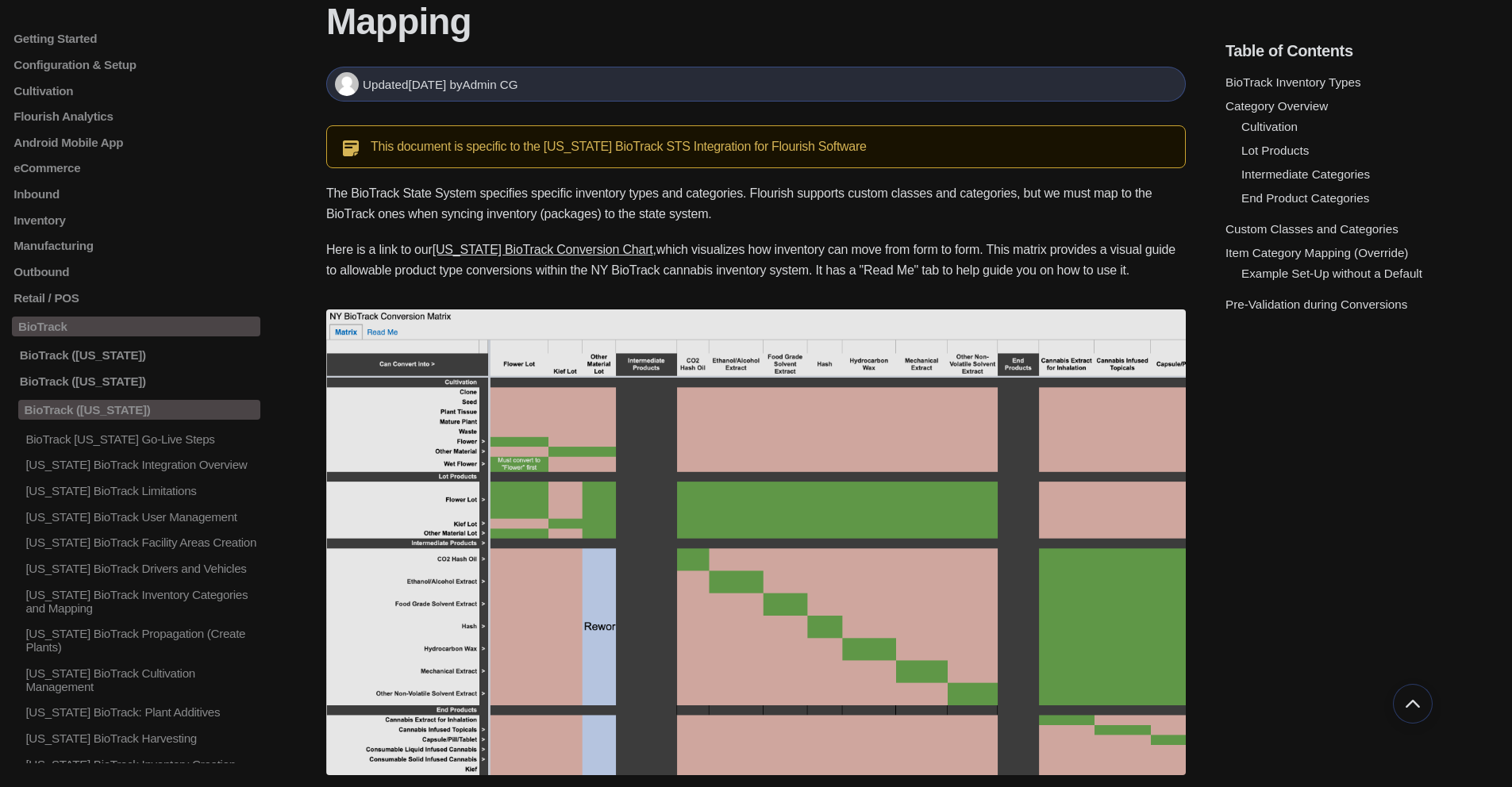
scroll to position [164, 0]
click at [1080, 510] on img at bounding box center [756, 541] width 859 height 466
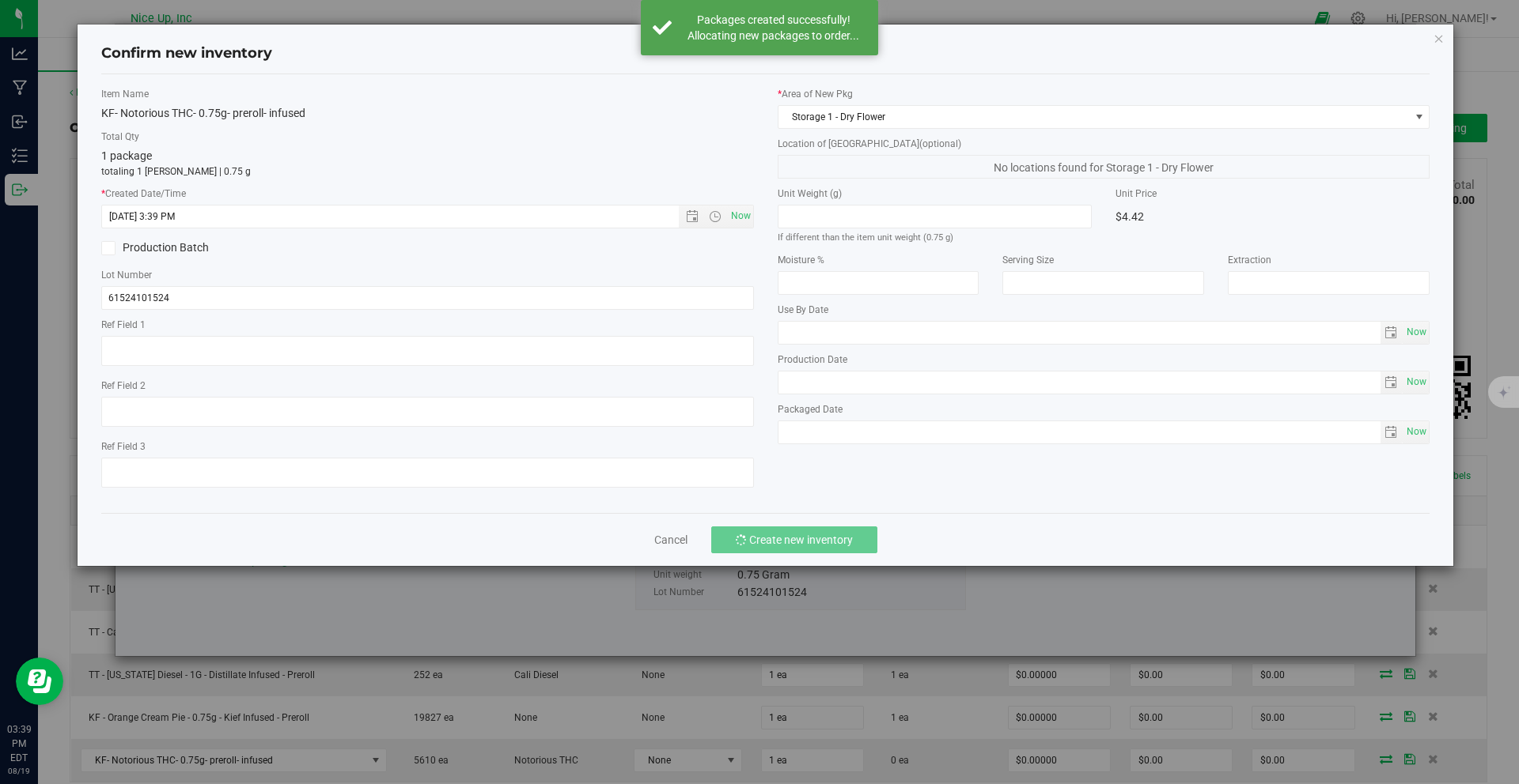
scroll to position [111, 0]
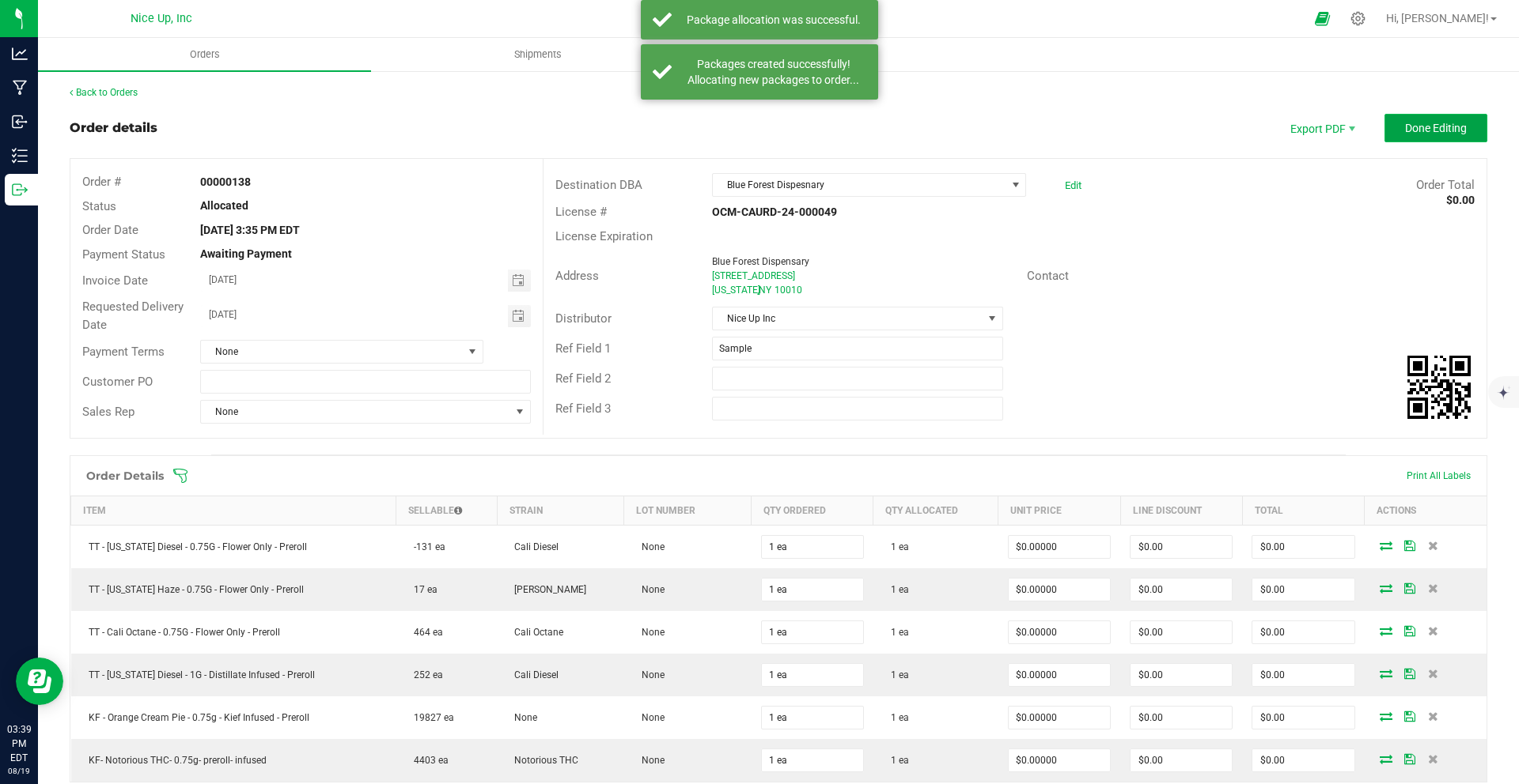
click at [1416, 137] on button "Done Editing" at bounding box center [1436, 127] width 103 height 28
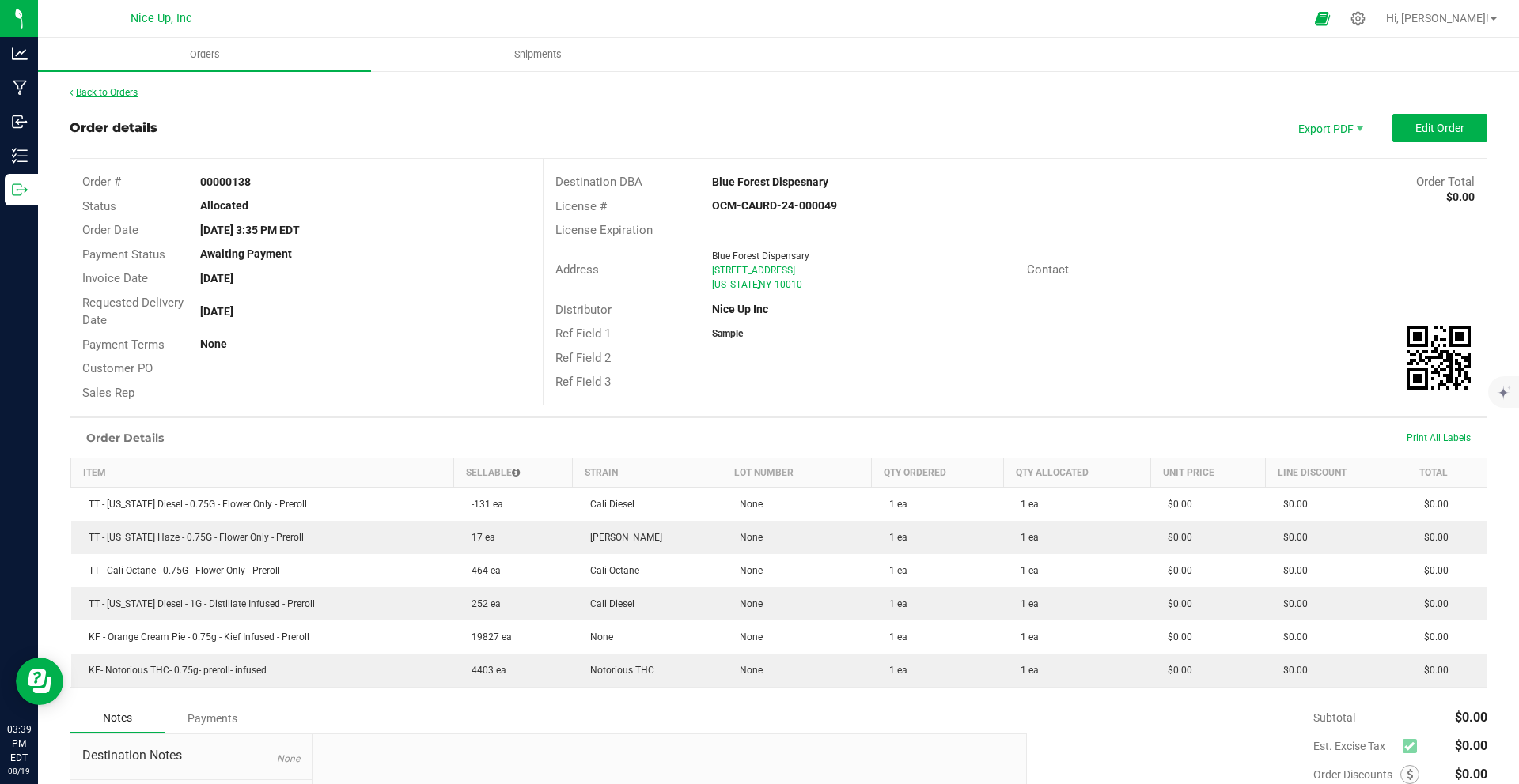
click at [121, 93] on link "Back to Orders" at bounding box center [104, 91] width 68 height 11
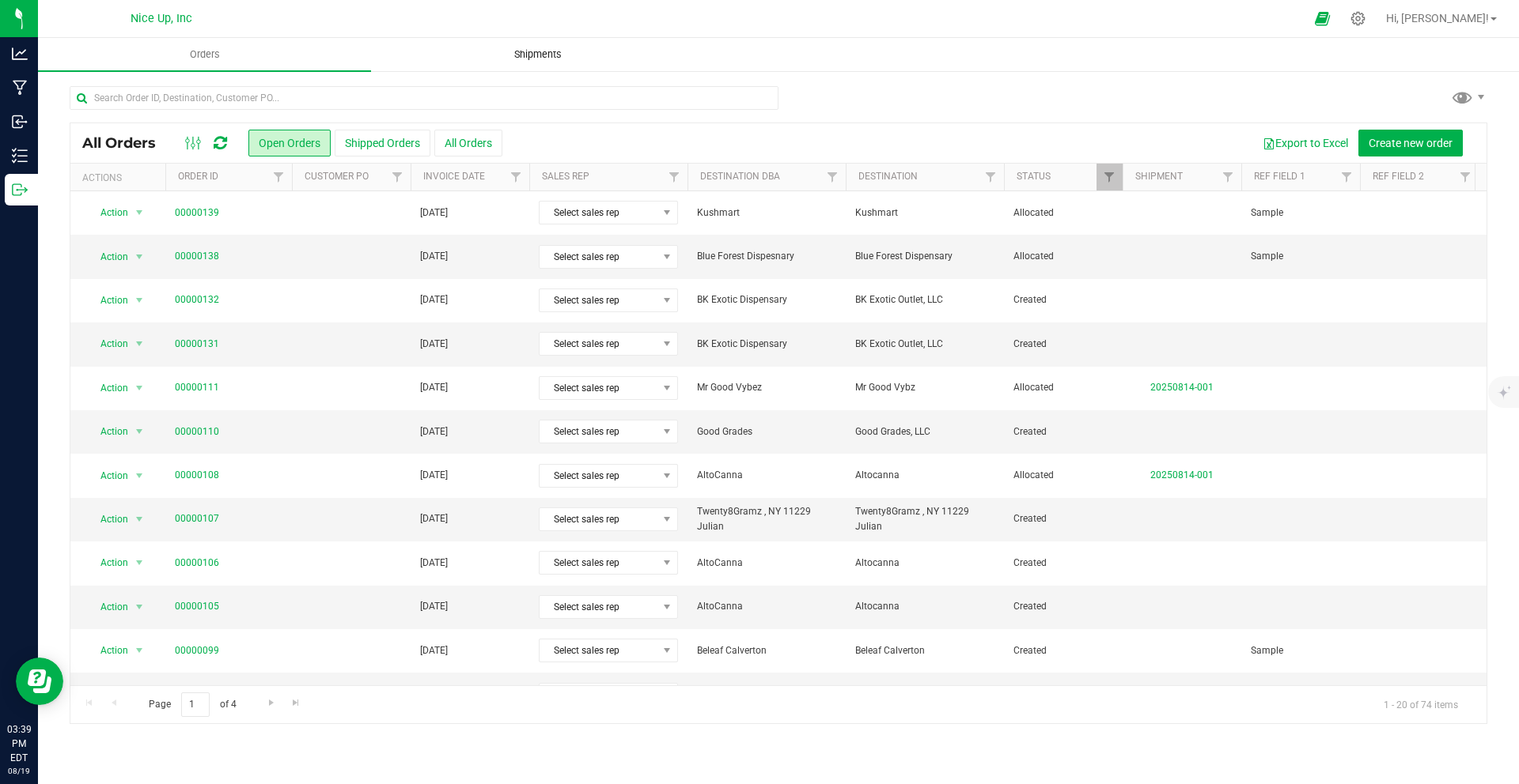
click at [528, 57] on span "Shipments" at bounding box center [537, 54] width 90 height 15
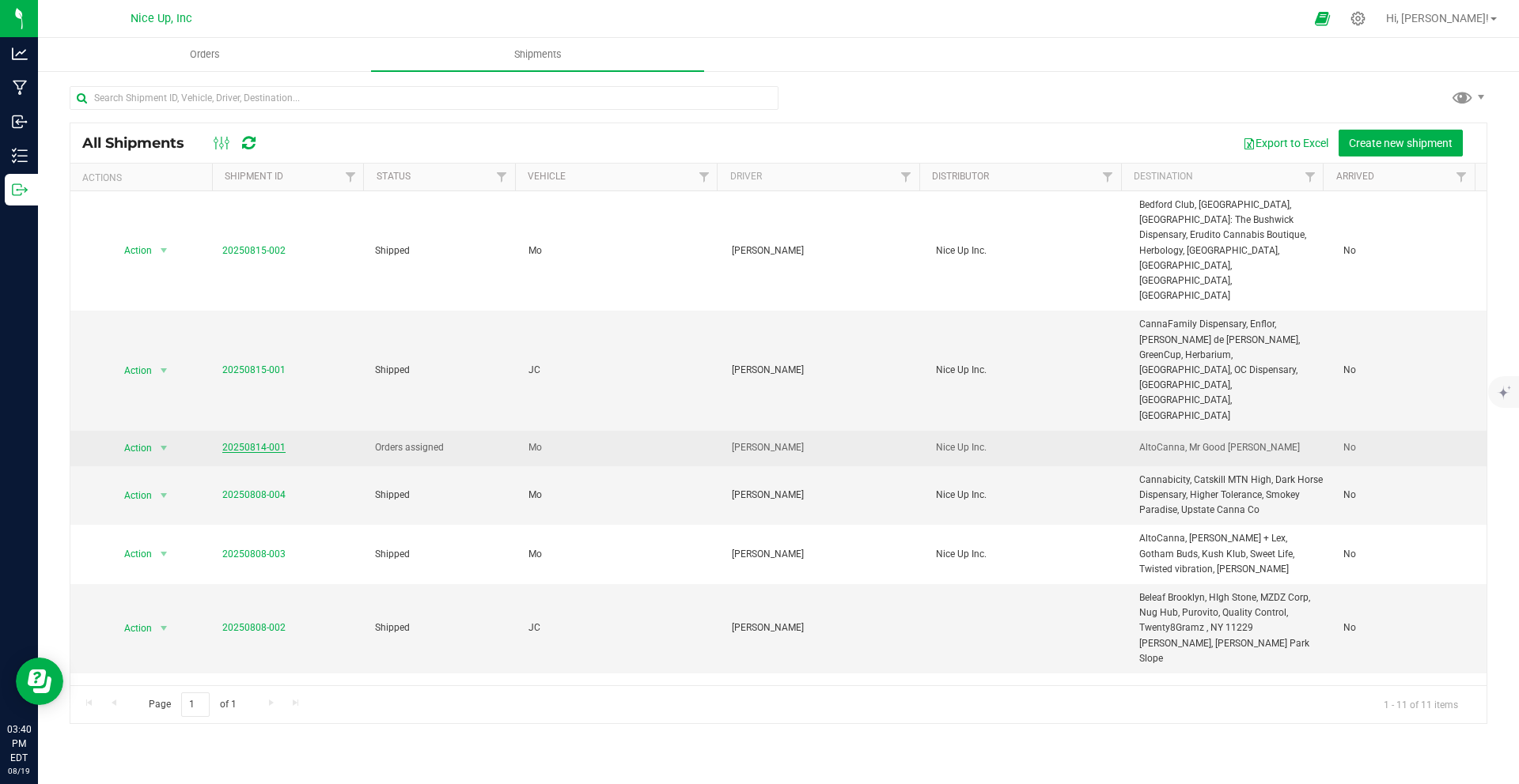
click at [256, 442] on link "20250814-001" at bounding box center [253, 446] width 63 height 11
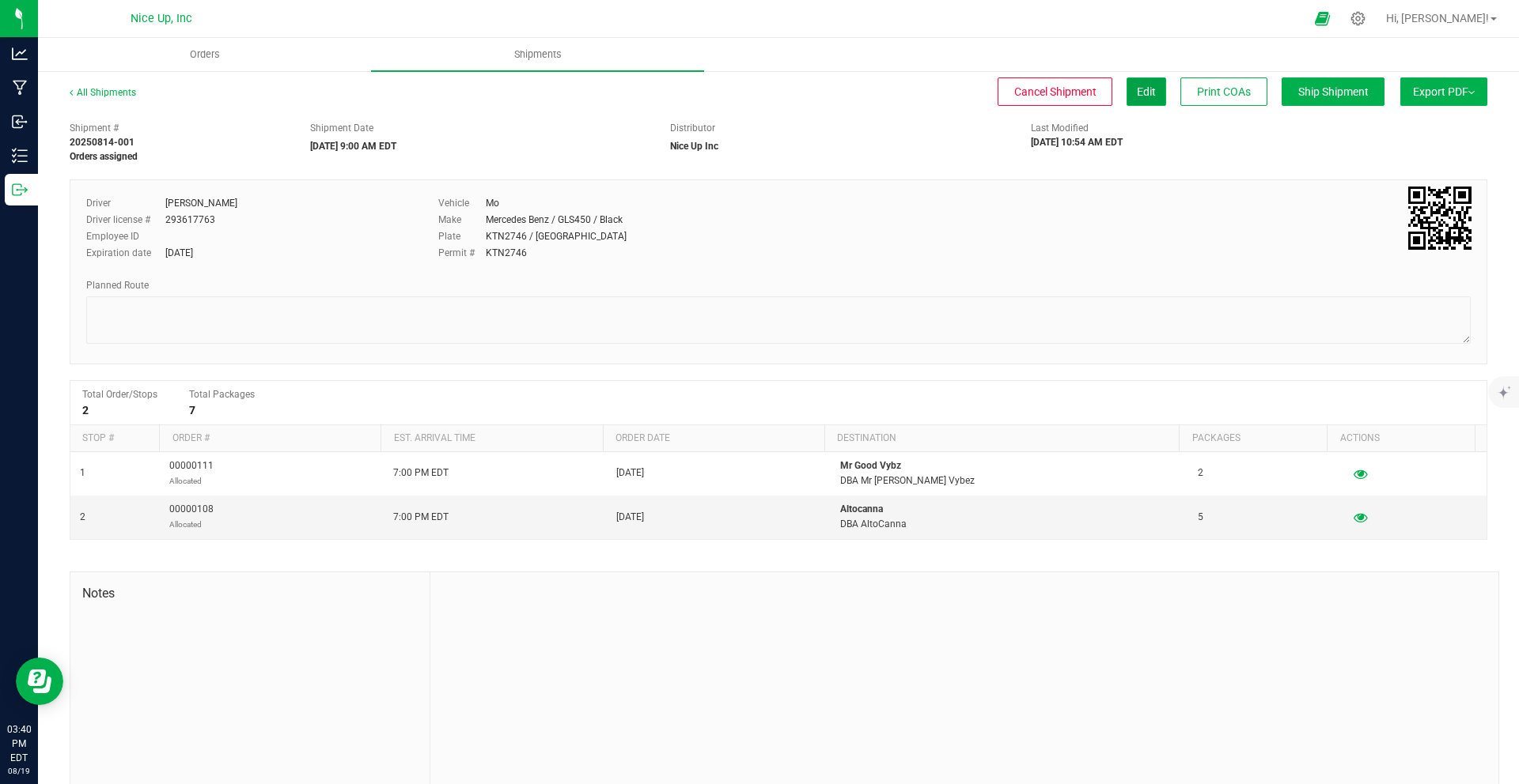
click at [1128, 98] on button "Edit" at bounding box center [1146, 91] width 40 height 28
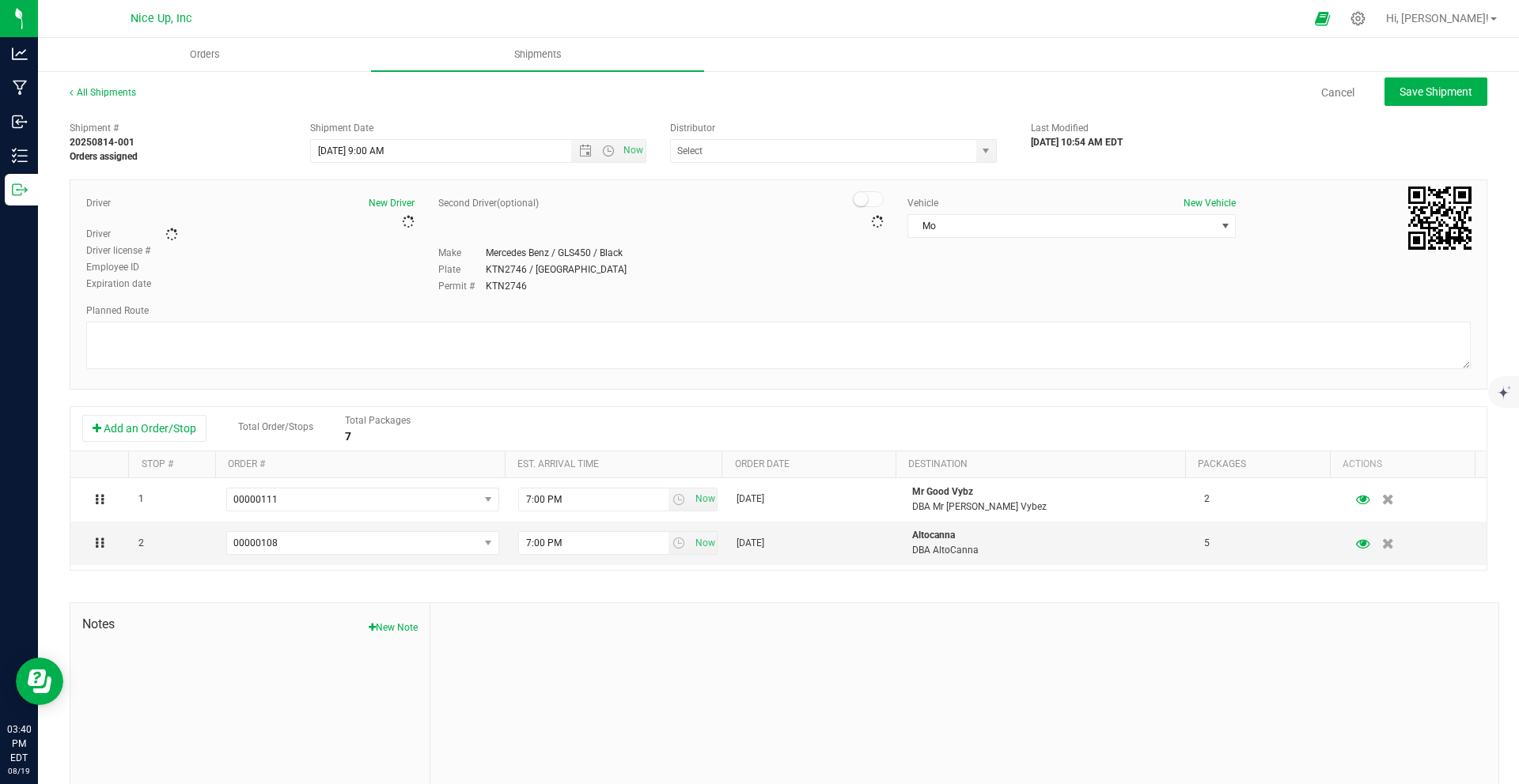
type input "Nice Up Inc"
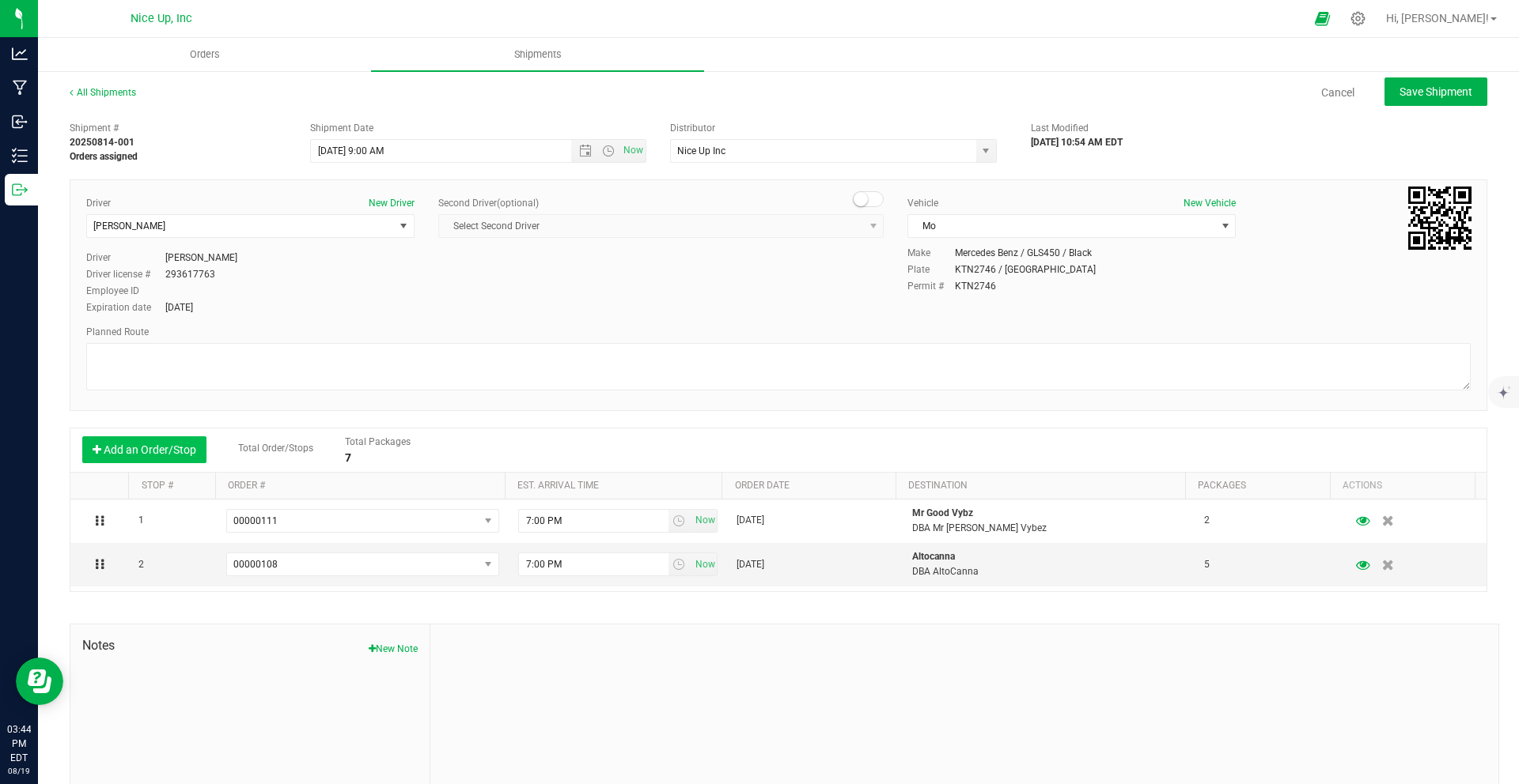
click at [175, 452] on button "Add an Order/Stop" at bounding box center [145, 450] width 125 height 27
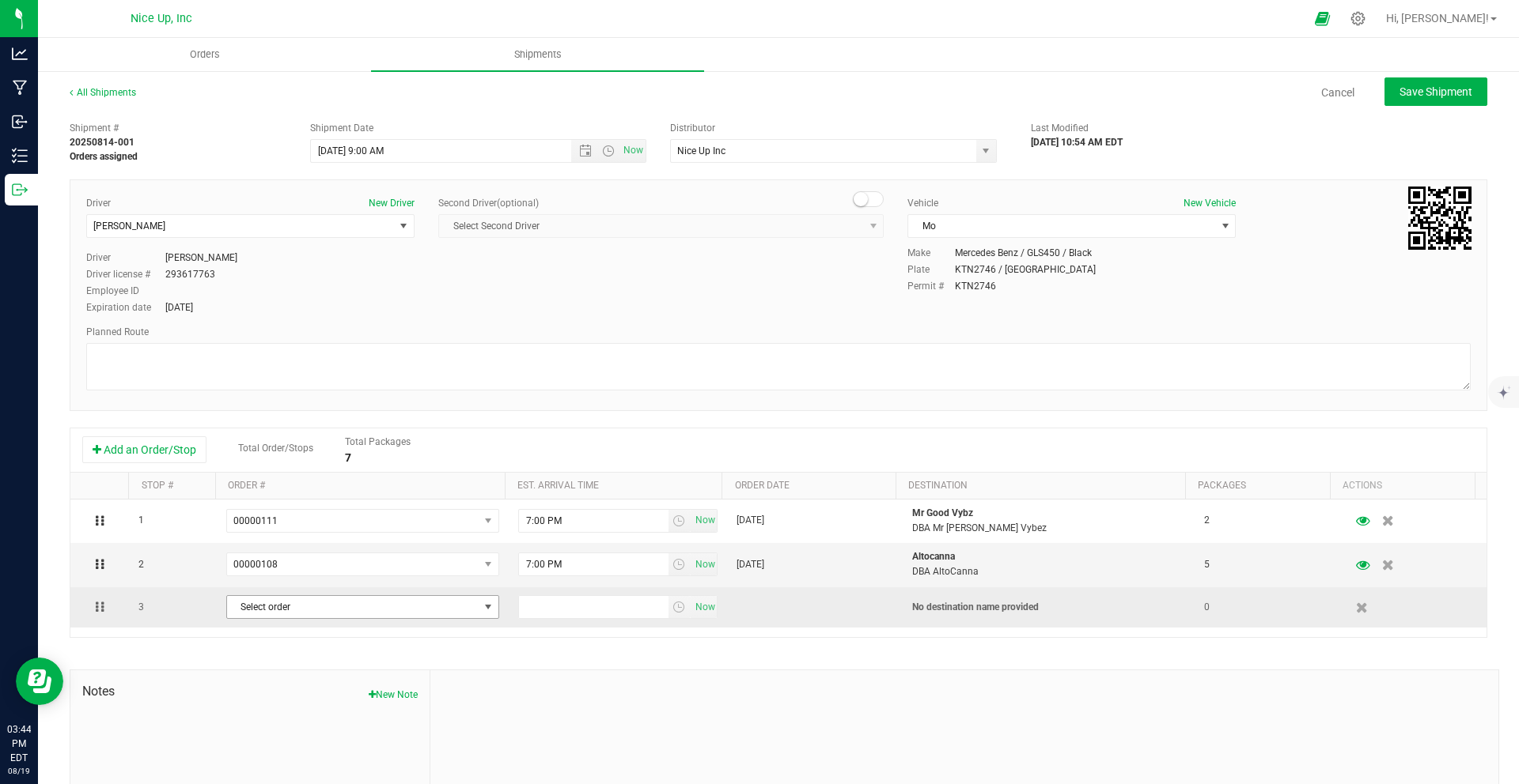
click at [280, 605] on span "Select order" at bounding box center [352, 607] width 251 height 22
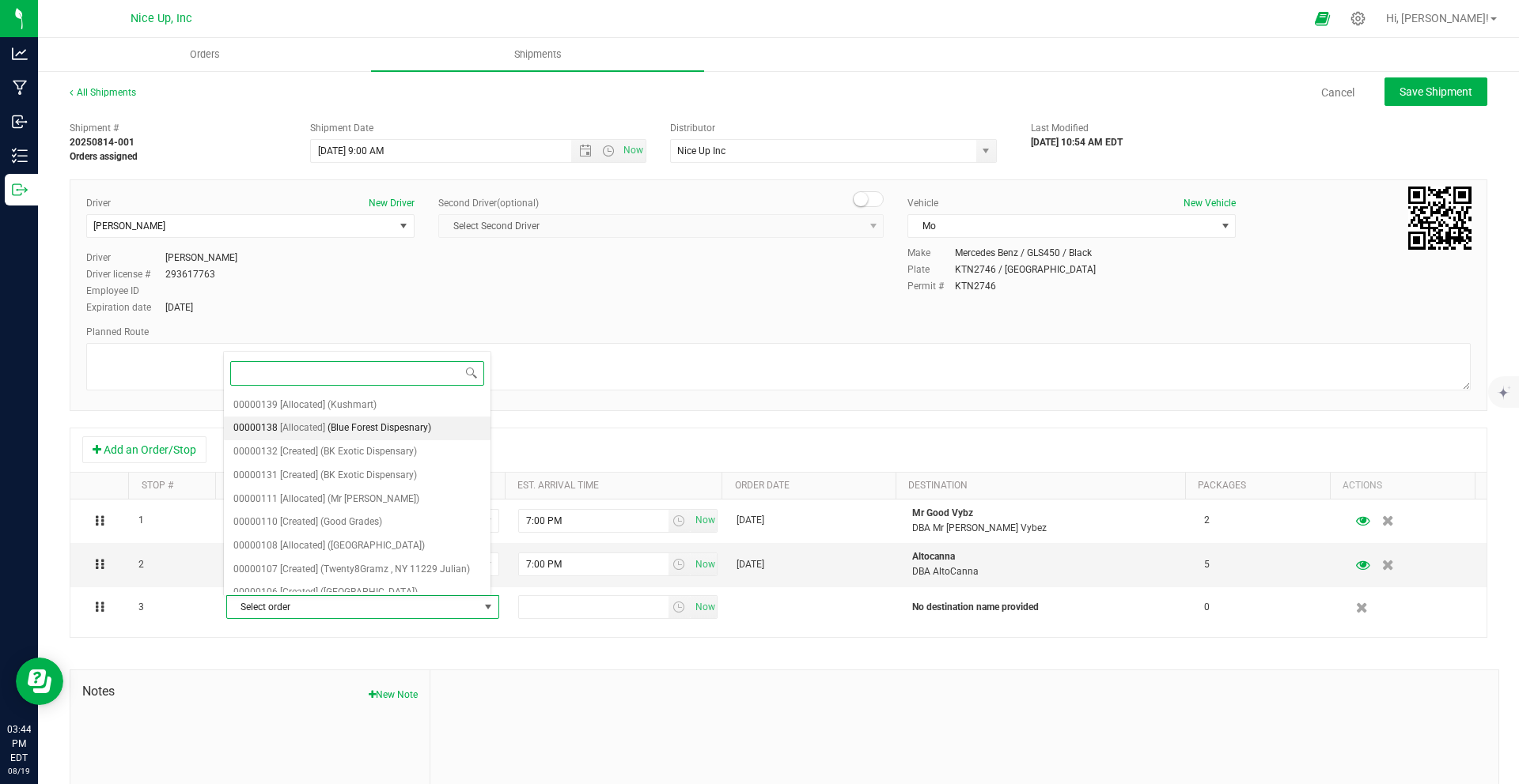
click at [353, 432] on span "(Blue Forest Dispesnary)" at bounding box center [380, 428] width 103 height 20
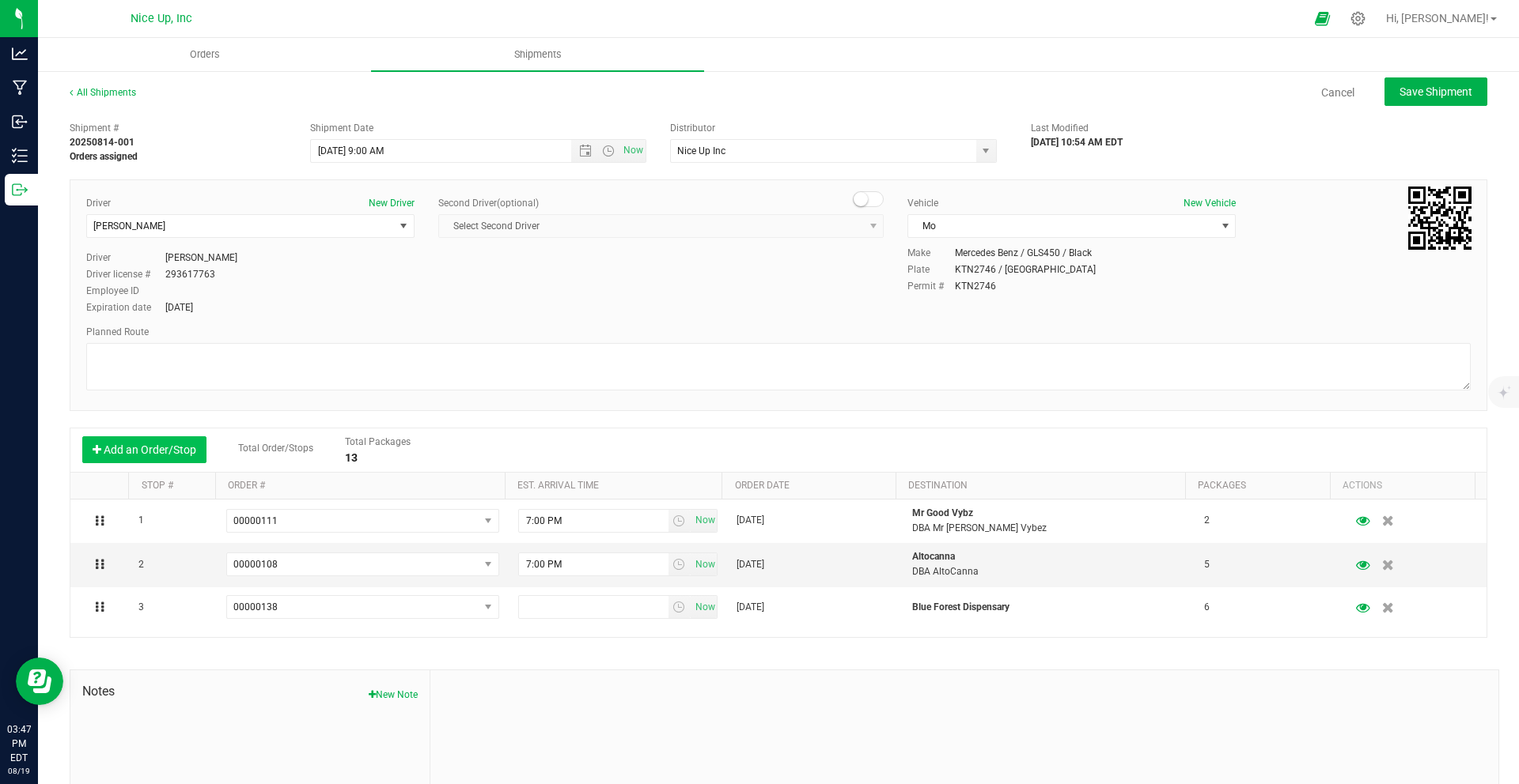
click at [147, 447] on button "Add an Order/Stop" at bounding box center [145, 450] width 125 height 27
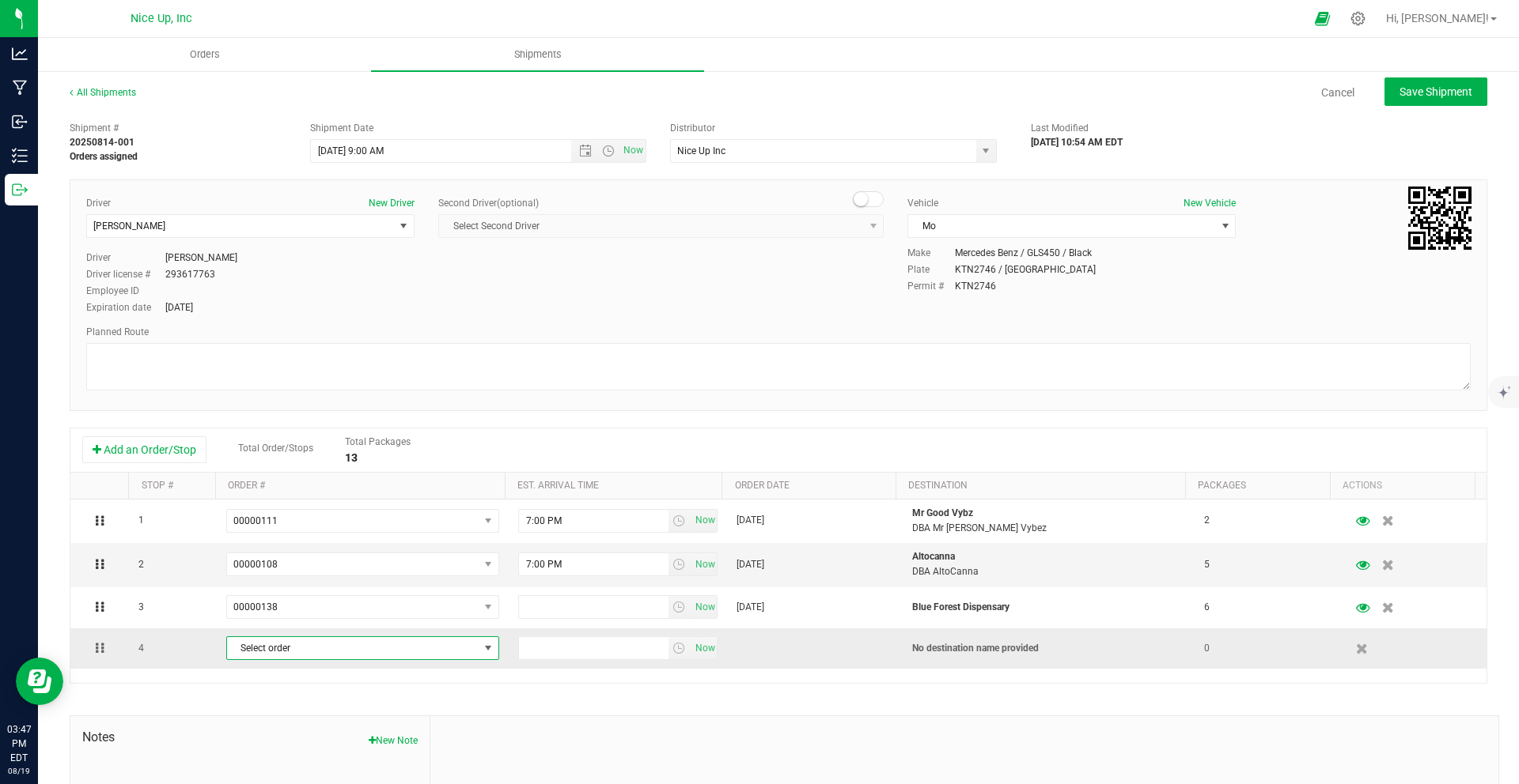
click at [316, 650] on span "Select order" at bounding box center [352, 648] width 251 height 22
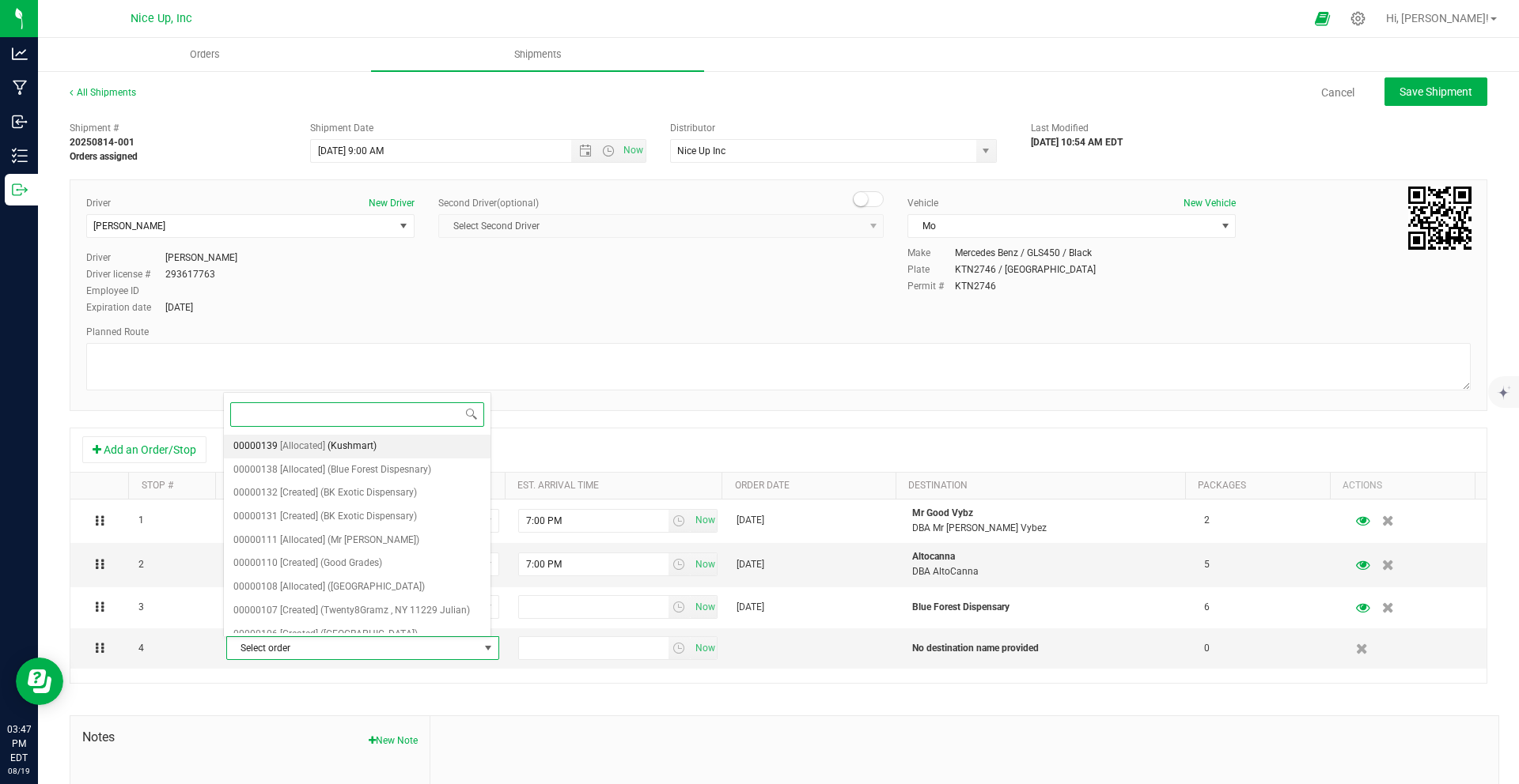
click at [320, 444] on span "[Allocated]" at bounding box center [303, 446] width 45 height 20
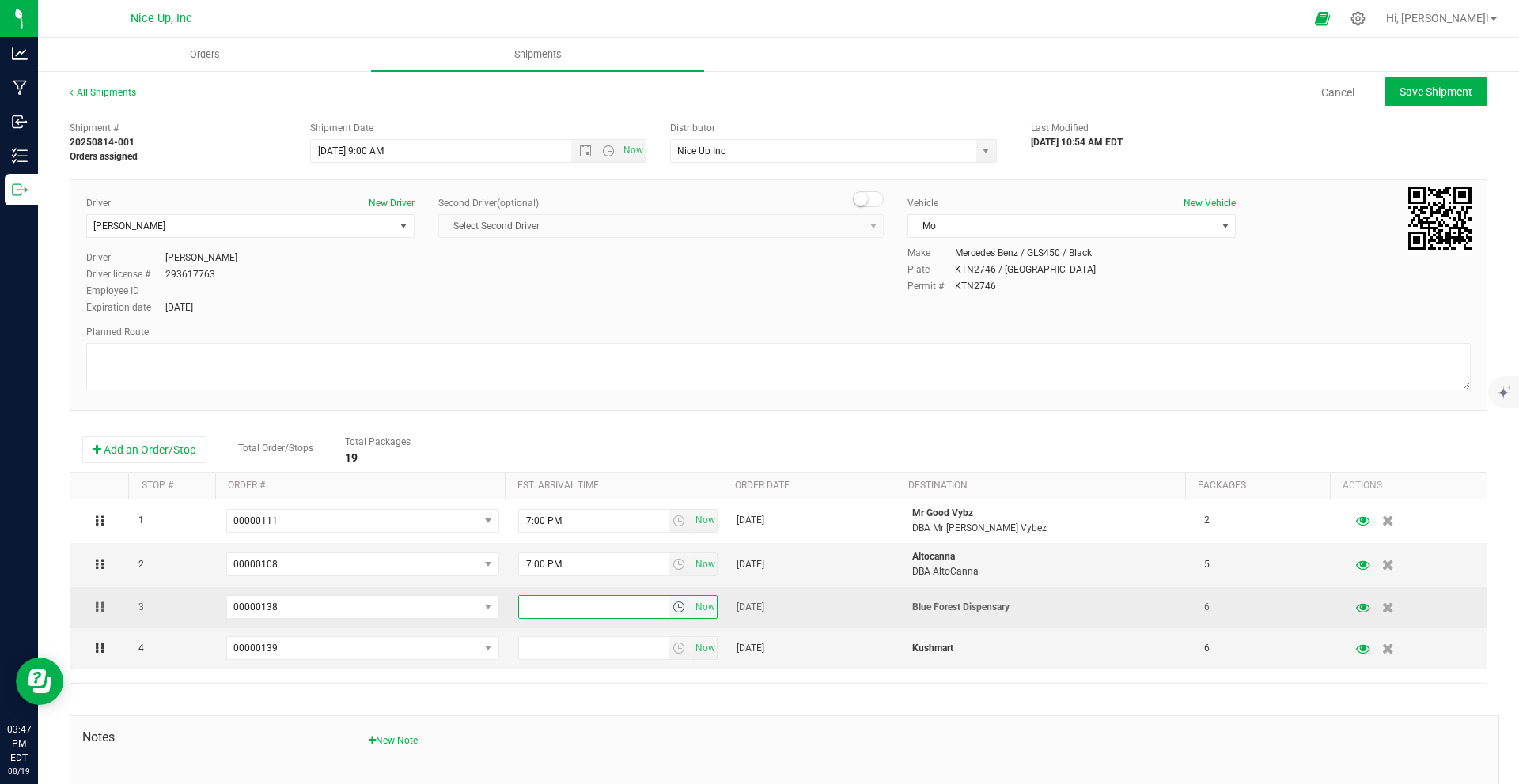
click at [615, 611] on input "text" at bounding box center [594, 607] width 150 height 22
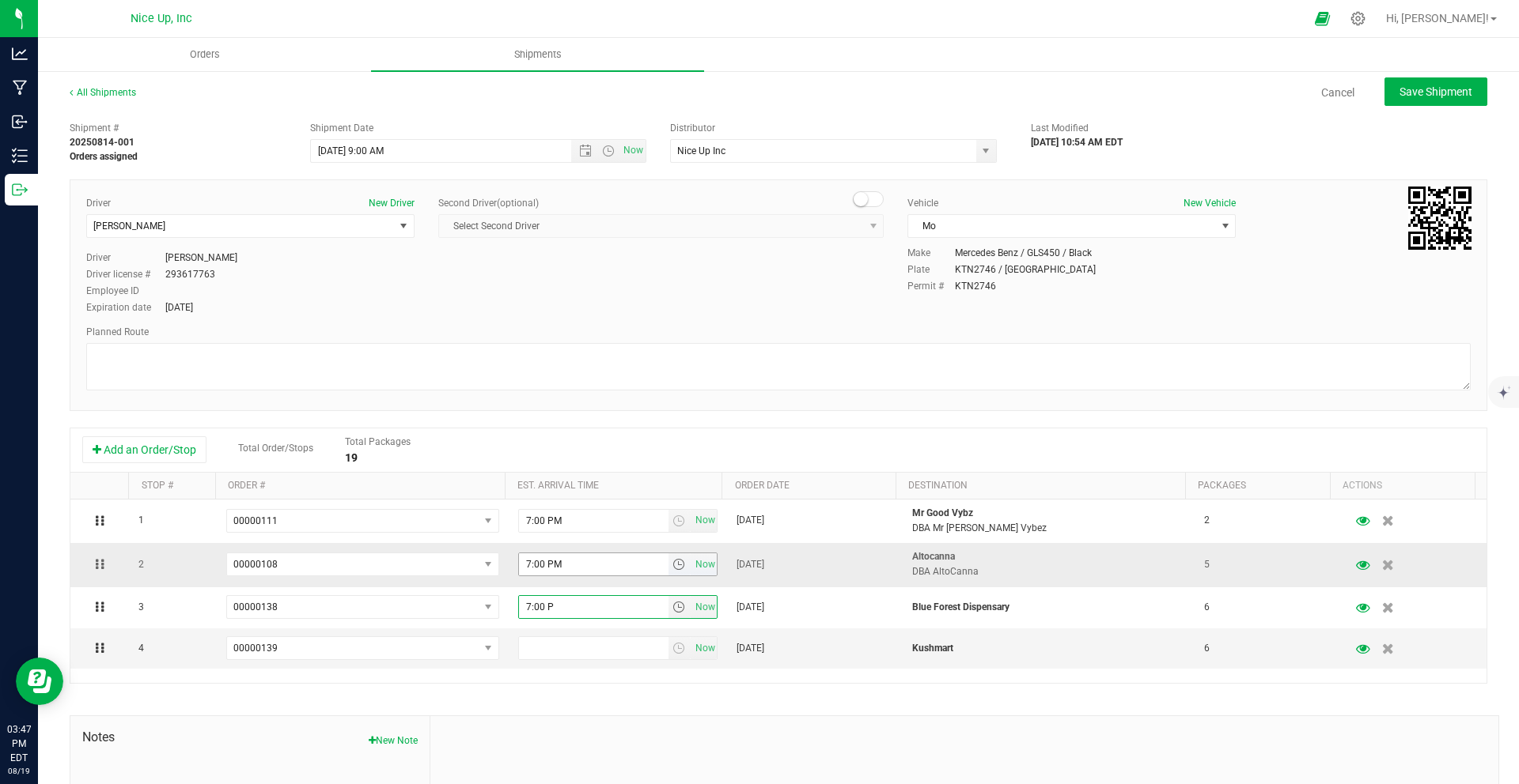
type input "7:00 PM"
click at [587, 657] on input "text" at bounding box center [594, 648] width 150 height 22
type input "7:00 PM"
click at [640, 699] on div "Shipment # 20250814-001 Orders assigned Shipment Date 8/20/2025 9:00 AM Now Dis…" at bounding box center [778, 521] width 1418 height 815
click at [1399, 91] on span "Save Shipment" at bounding box center [1435, 91] width 73 height 13
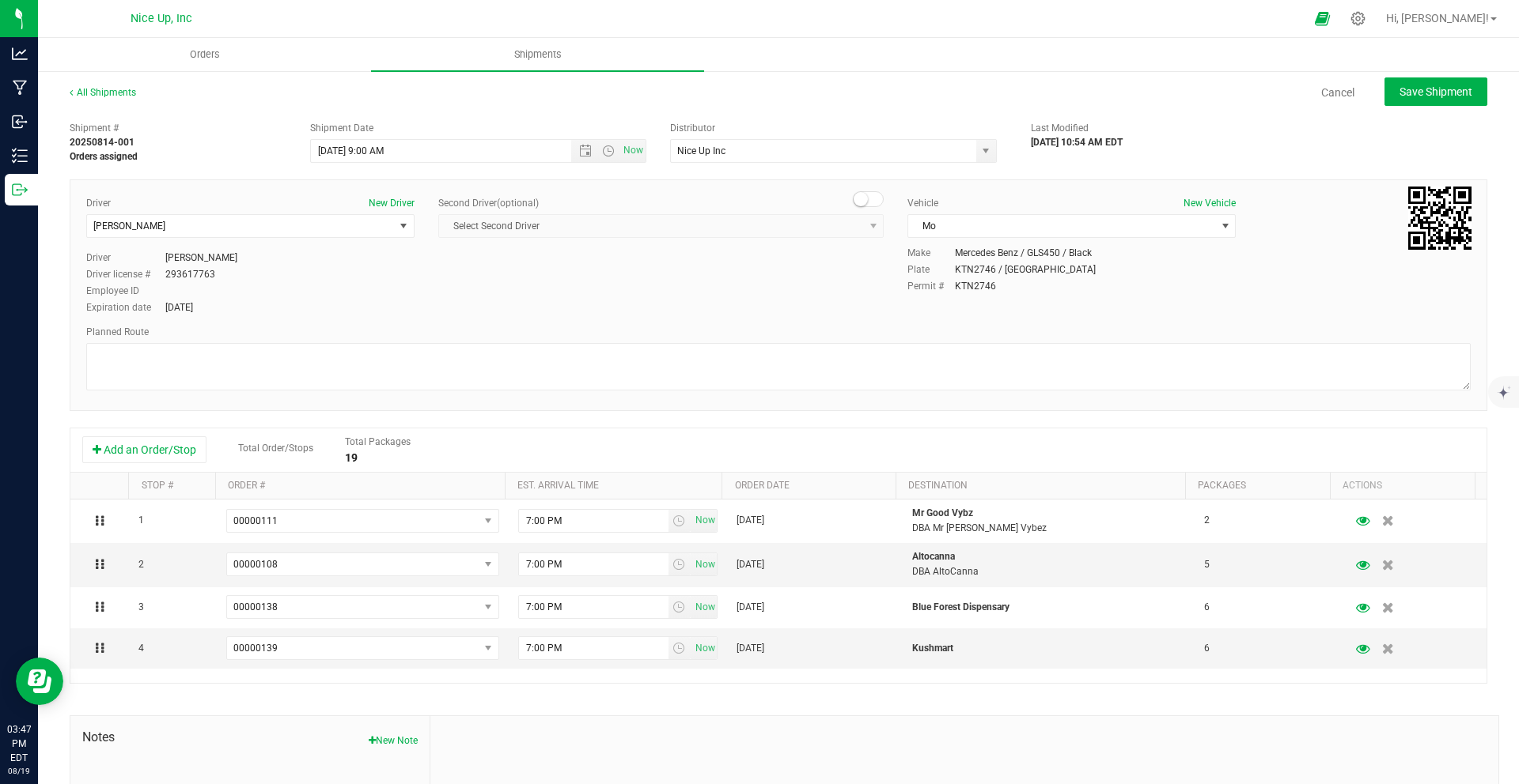
type input "8/20/2025 1:00 PM"
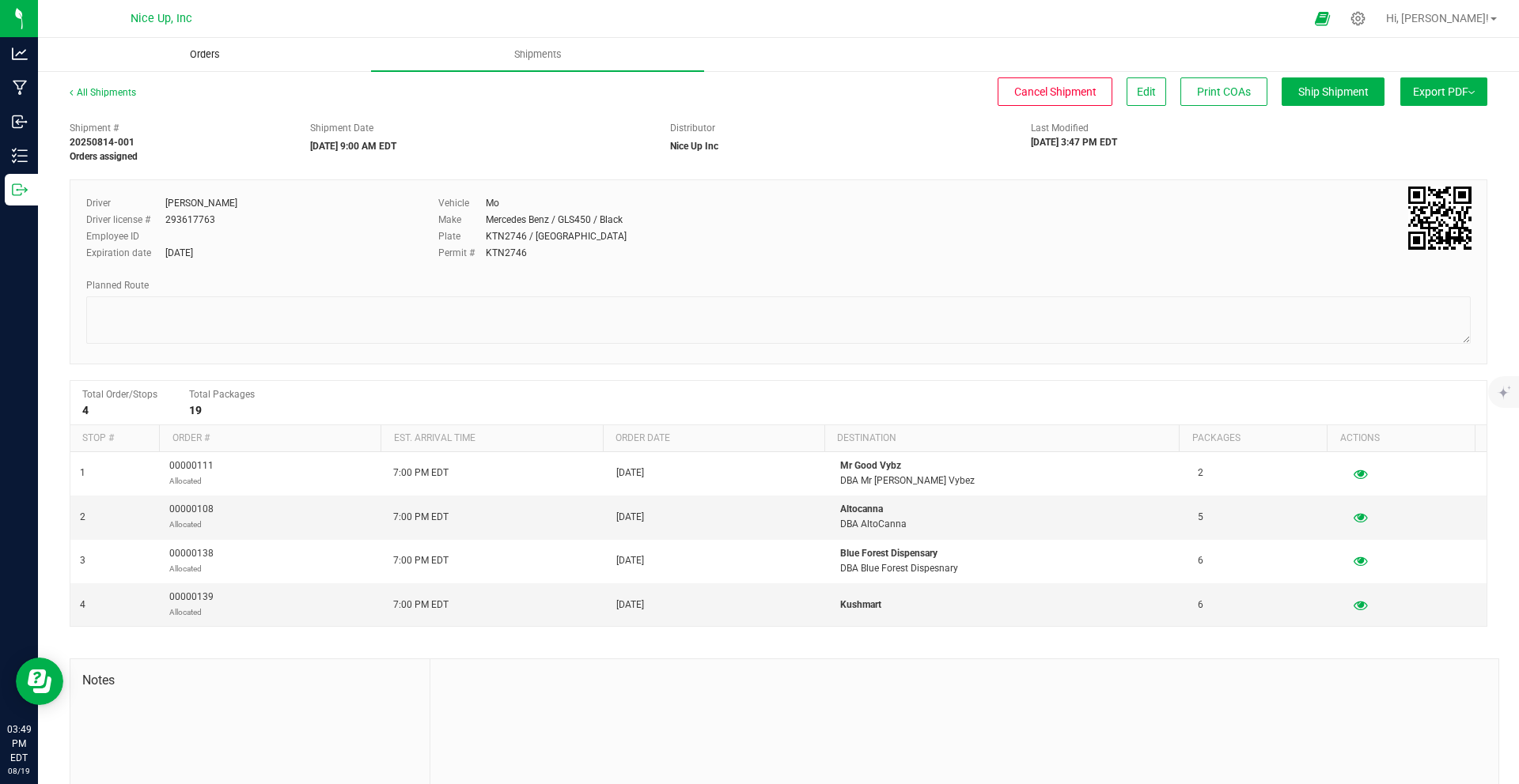
click at [214, 62] on uib-tab-heading "Orders" at bounding box center [204, 54] width 332 height 32
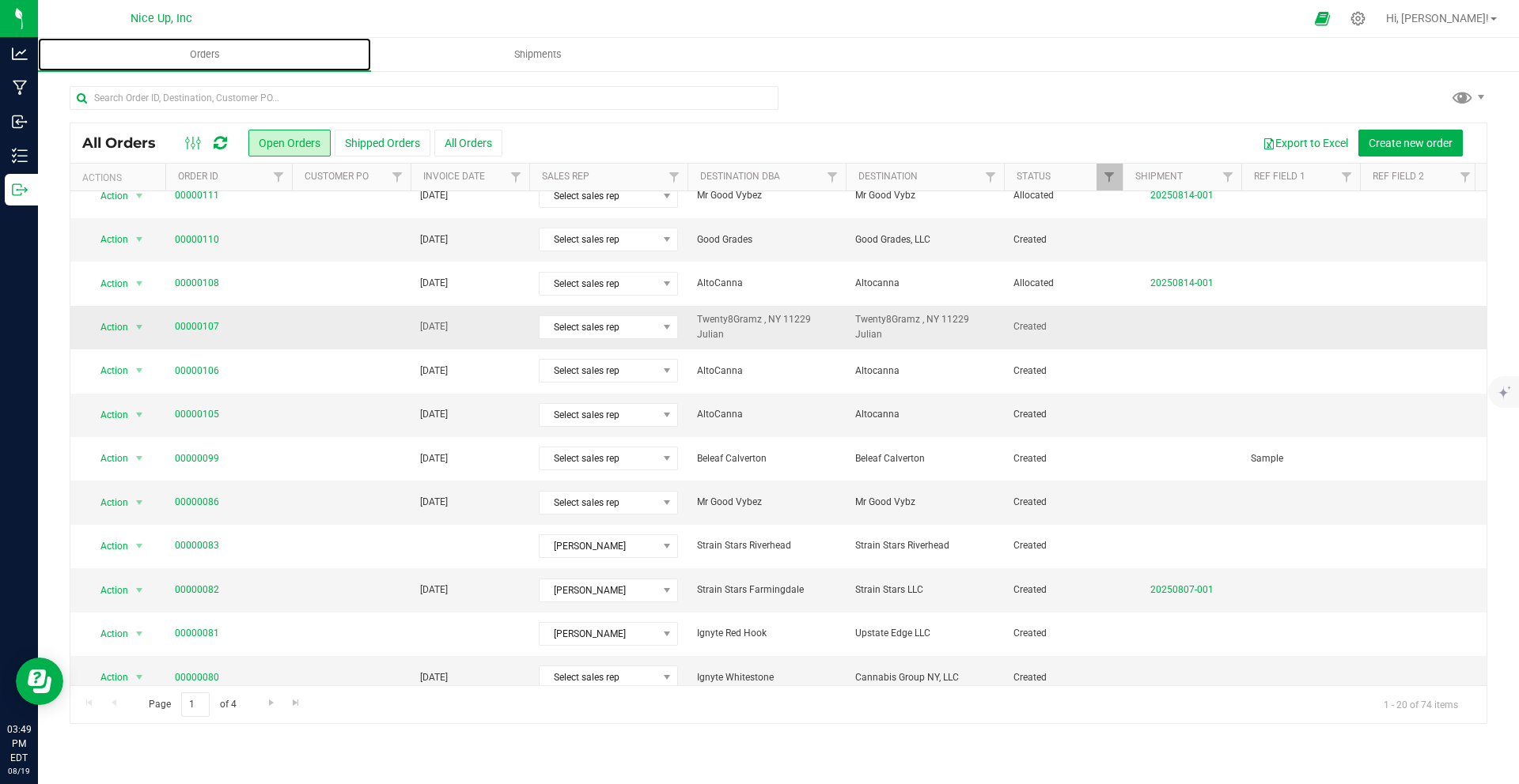
scroll to position [189, 0]
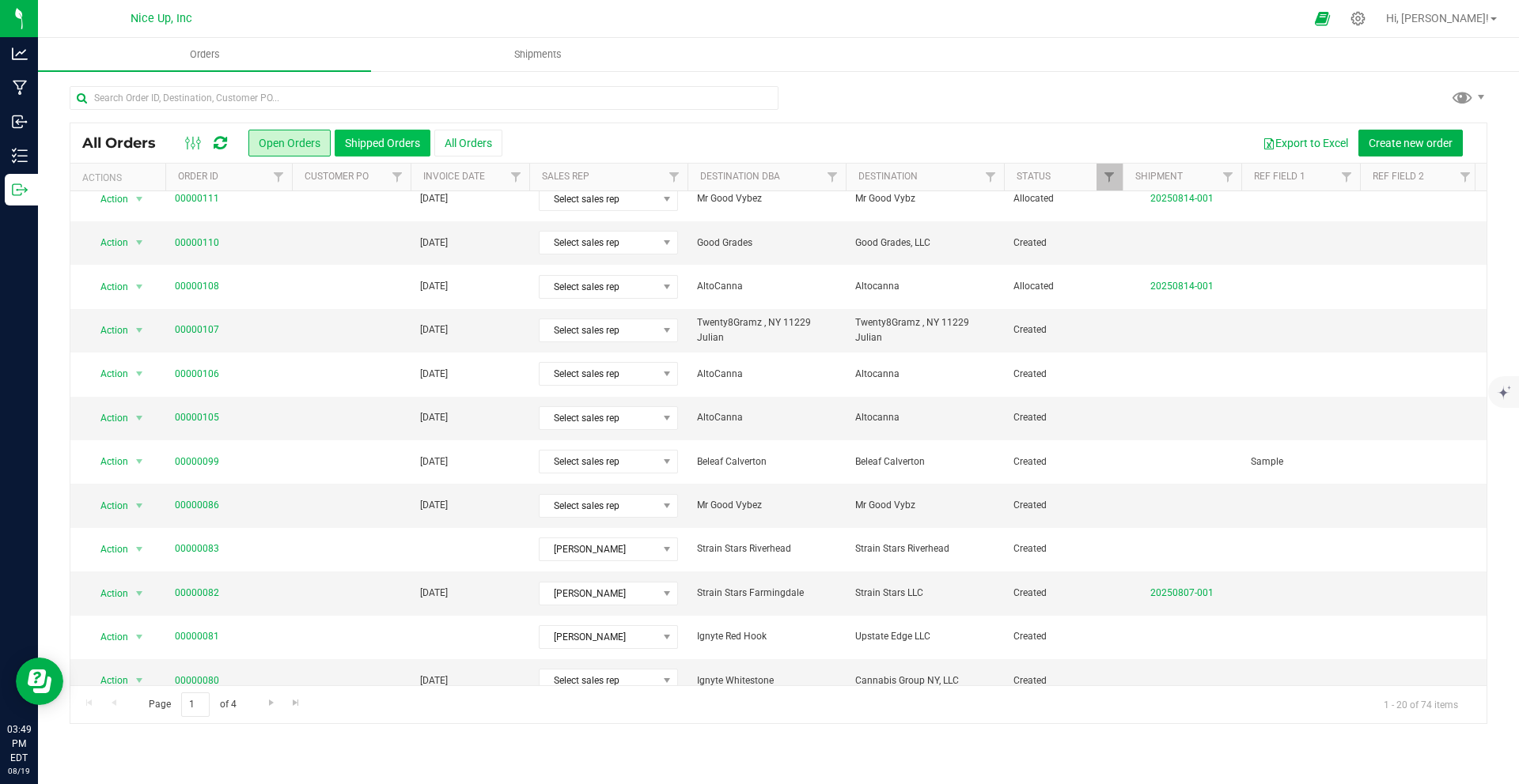
click at [386, 152] on button "Shipped Orders" at bounding box center [382, 143] width 95 height 27
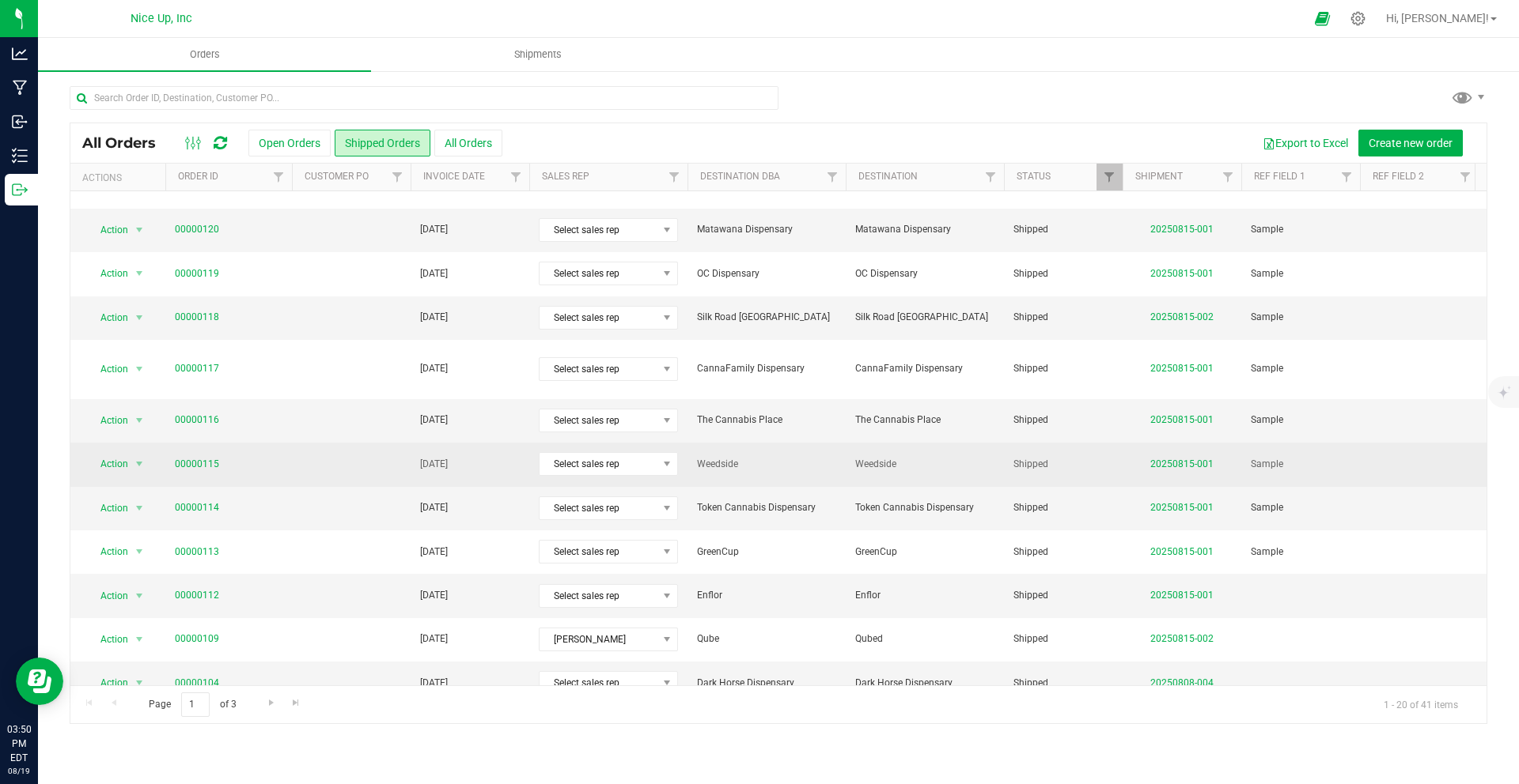
scroll to position [393, 0]
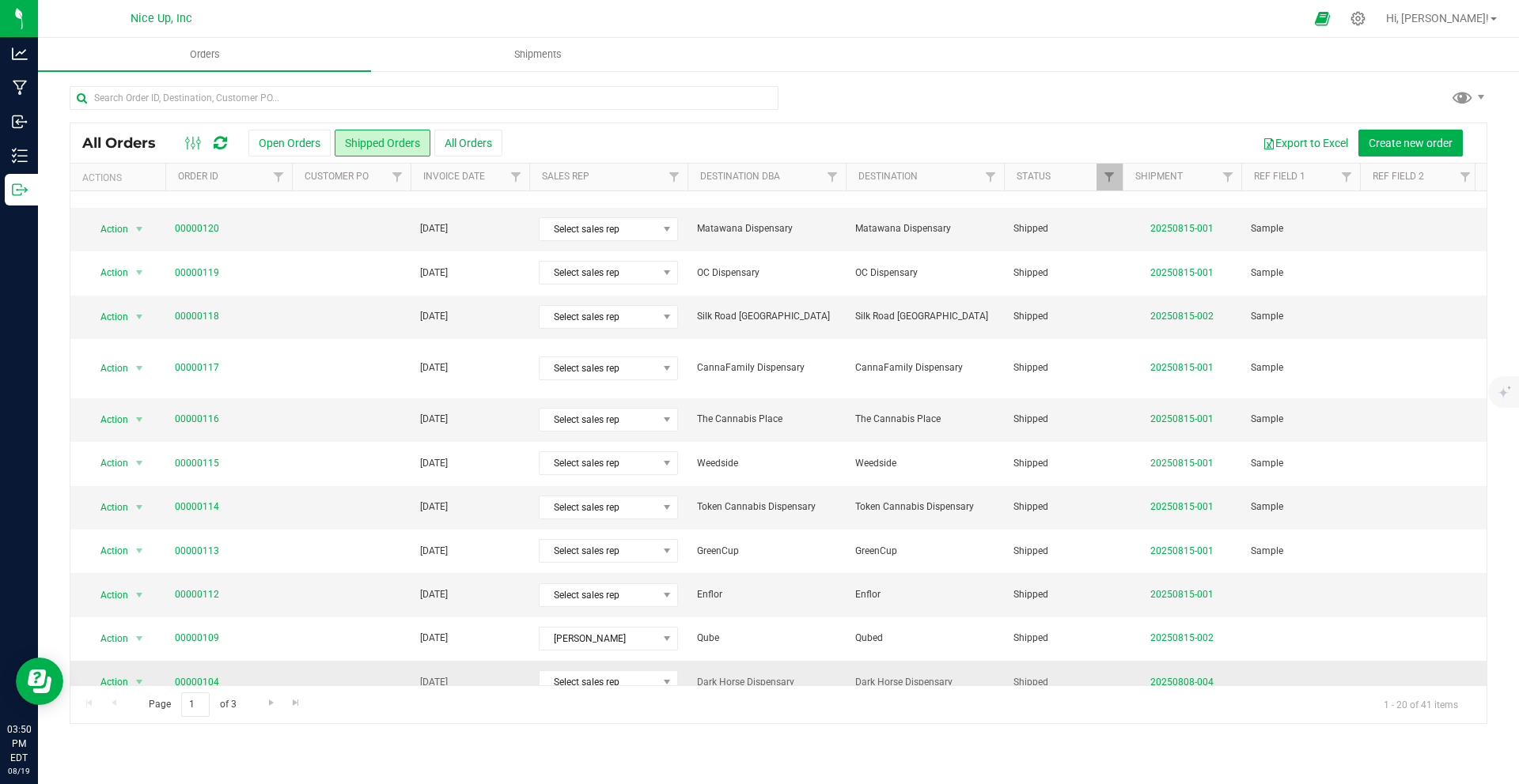
click at [190, 675] on link "00000104" at bounding box center [198, 682] width 45 height 15
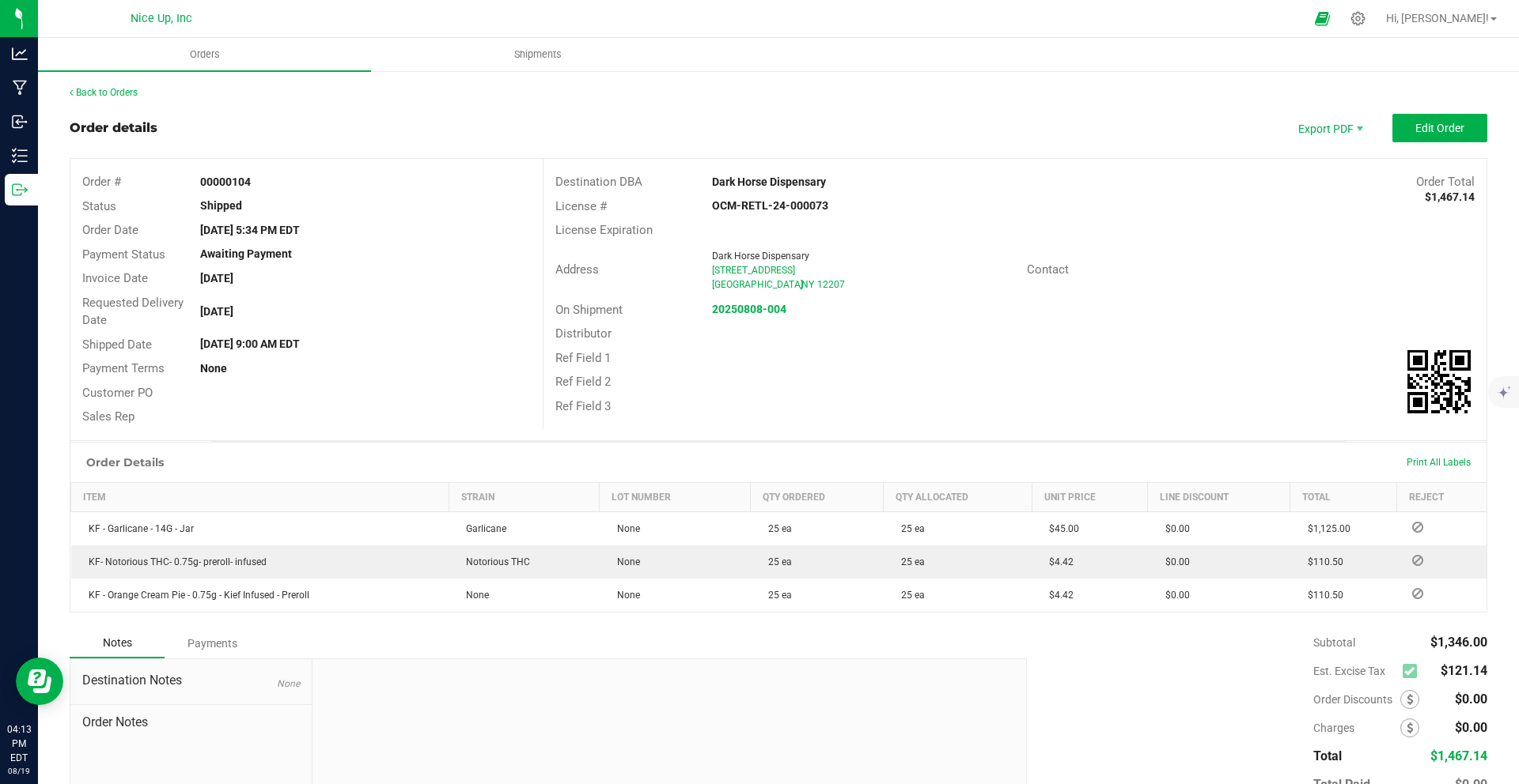
click at [133, 98] on div "Back to Orders" at bounding box center [778, 92] width 1418 height 15
click at [122, 89] on link "Back to Orders" at bounding box center [104, 91] width 68 height 11
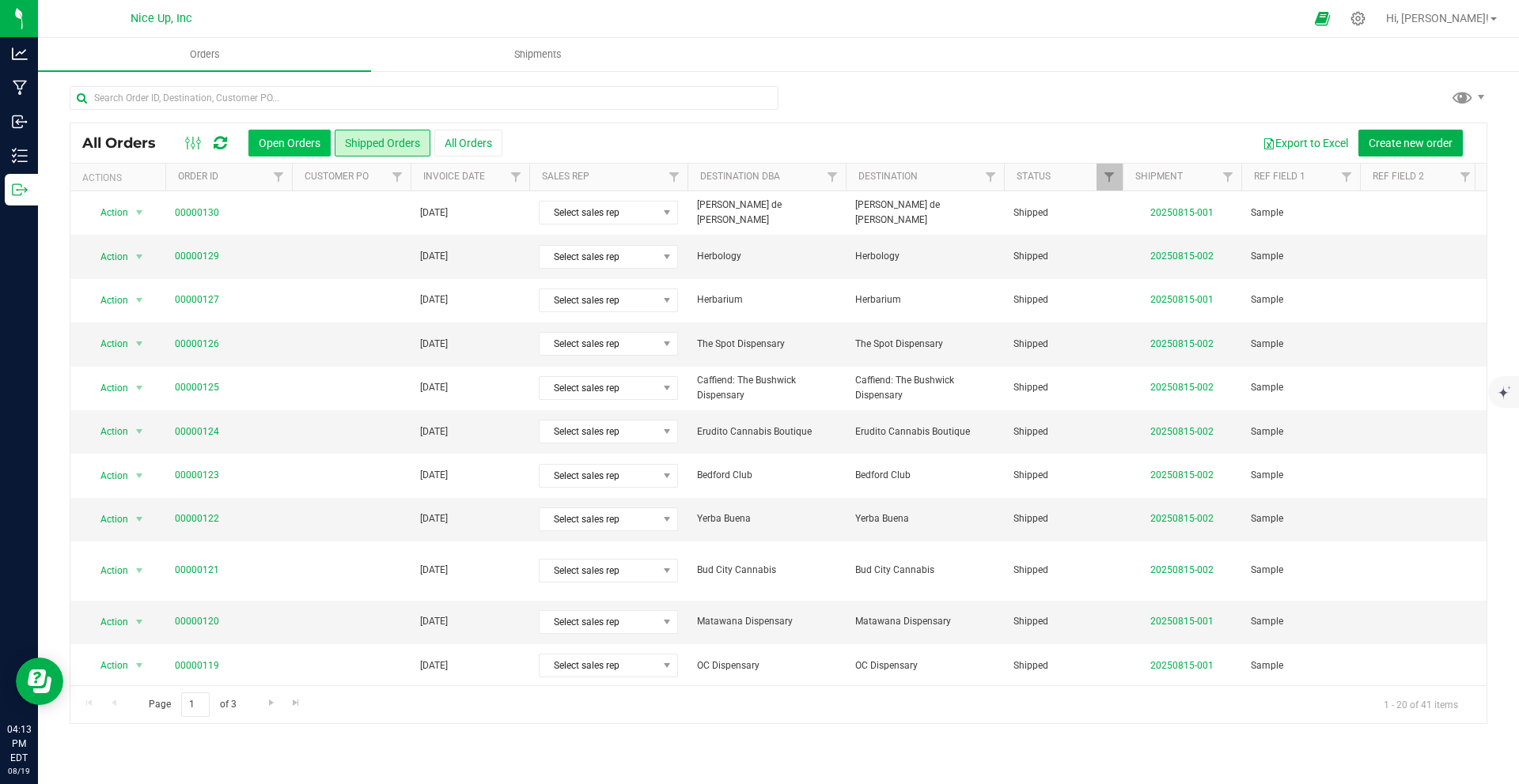
click at [293, 139] on button "Open Orders" at bounding box center [289, 143] width 83 height 27
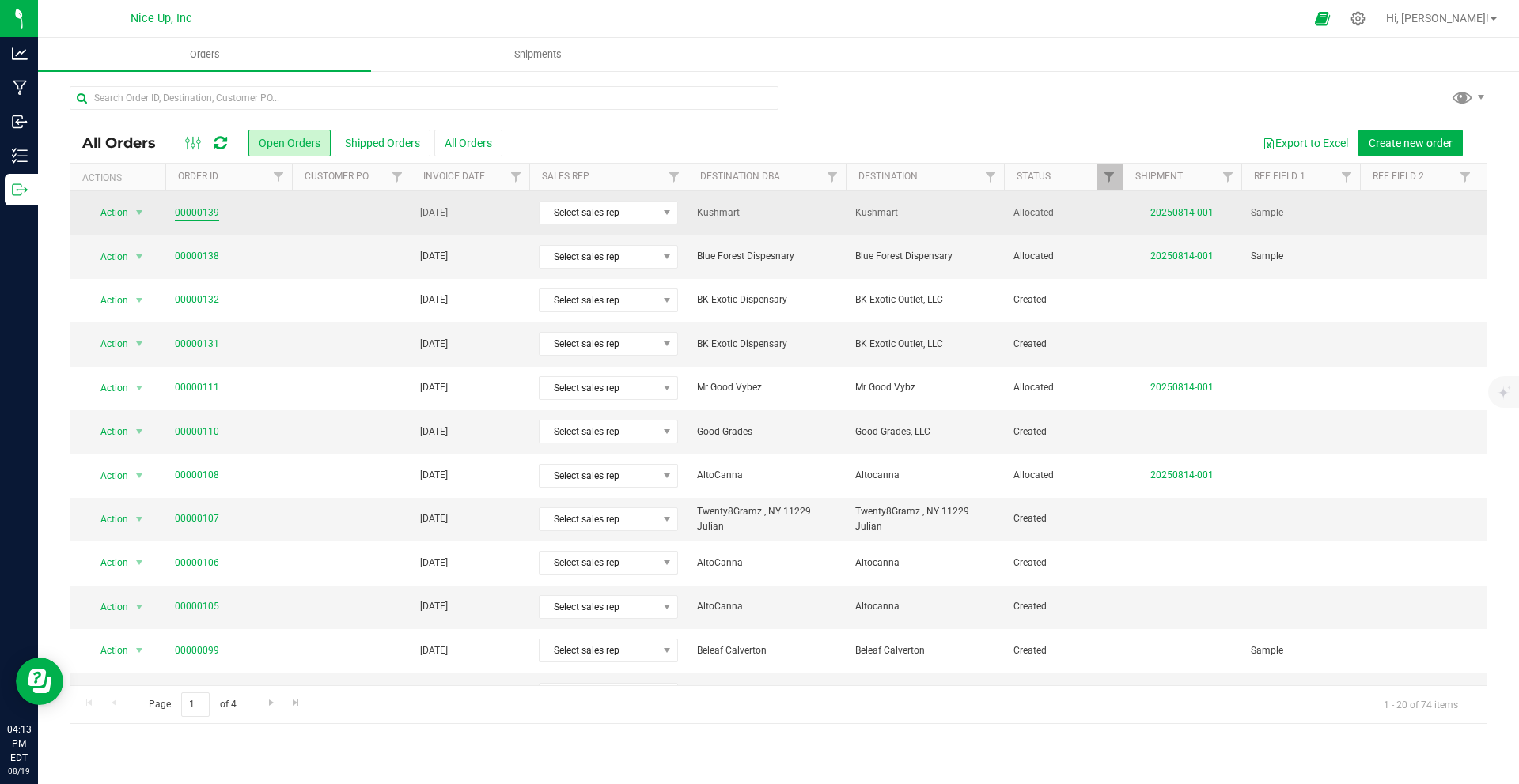
click at [202, 215] on link "00000139" at bounding box center [198, 212] width 45 height 15
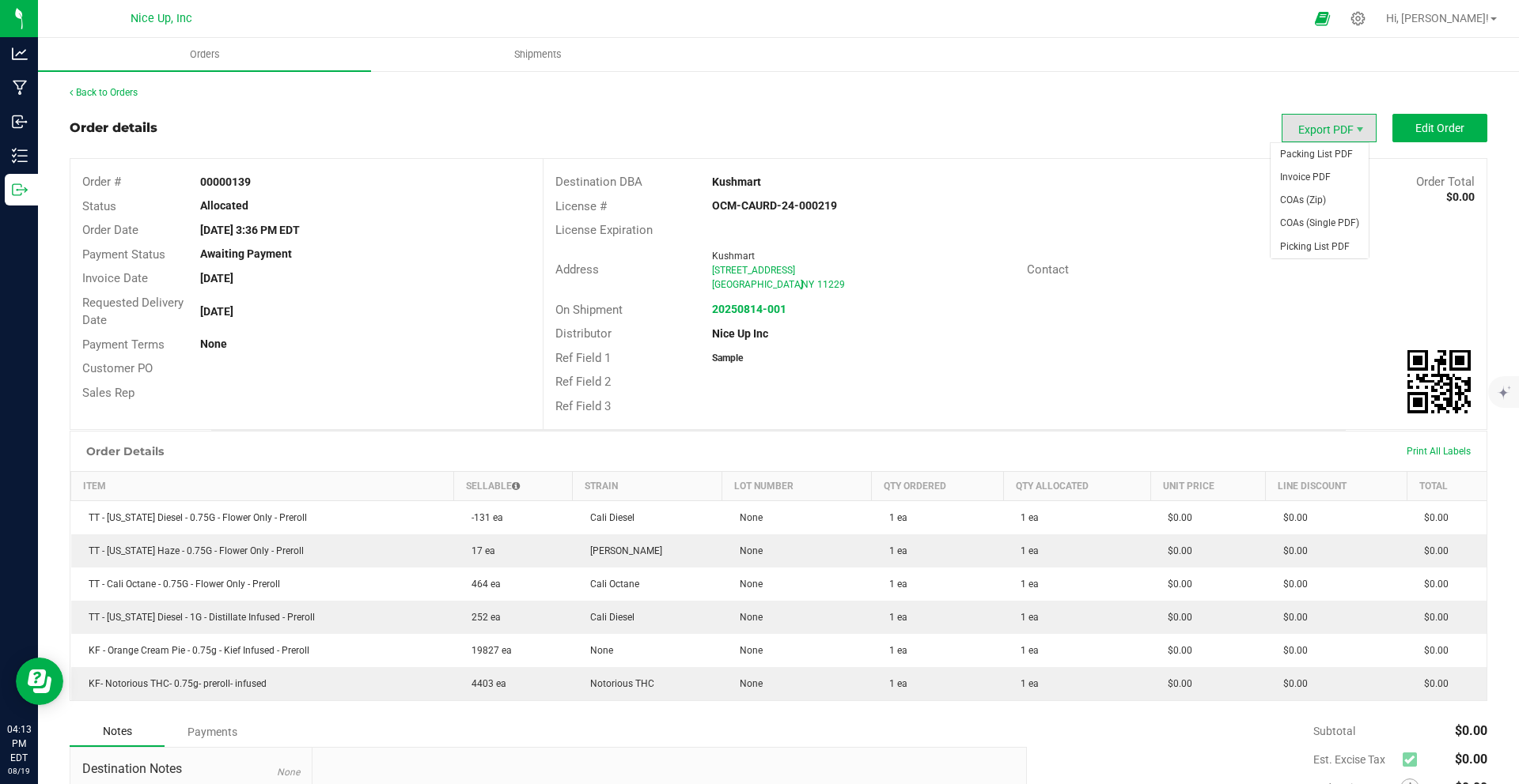
click at [1340, 131] on span "Export PDF" at bounding box center [1329, 127] width 95 height 28
click at [1332, 160] on span "Packing List PDF" at bounding box center [1319, 155] width 98 height 23
click at [1315, 134] on span "Export PDF" at bounding box center [1329, 127] width 95 height 28
click at [1314, 171] on span "Invoice PDF" at bounding box center [1319, 178] width 98 height 23
click at [109, 89] on link "Back to Orders" at bounding box center [104, 91] width 68 height 11
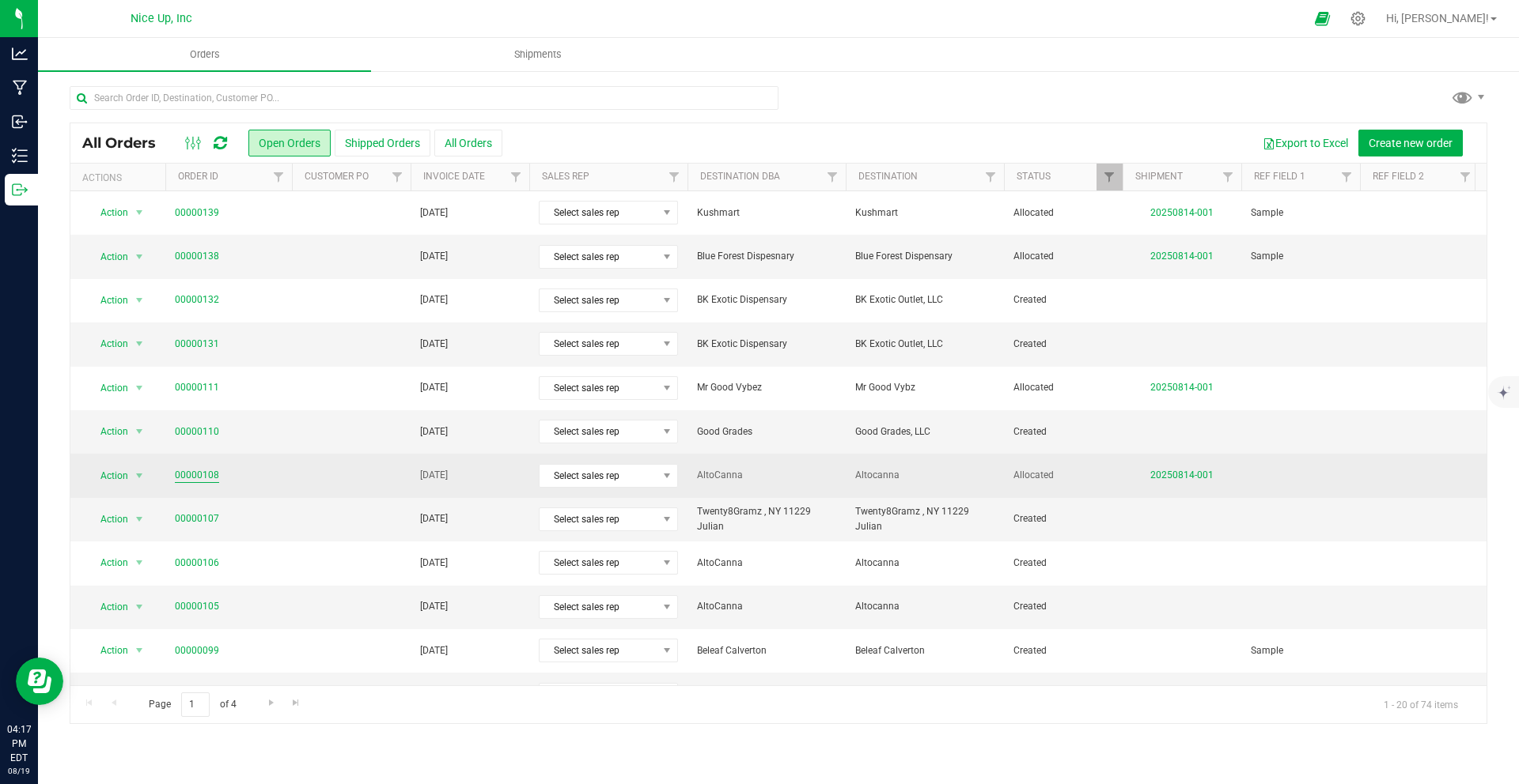
click at [206, 475] on link "00000108" at bounding box center [198, 475] width 45 height 15
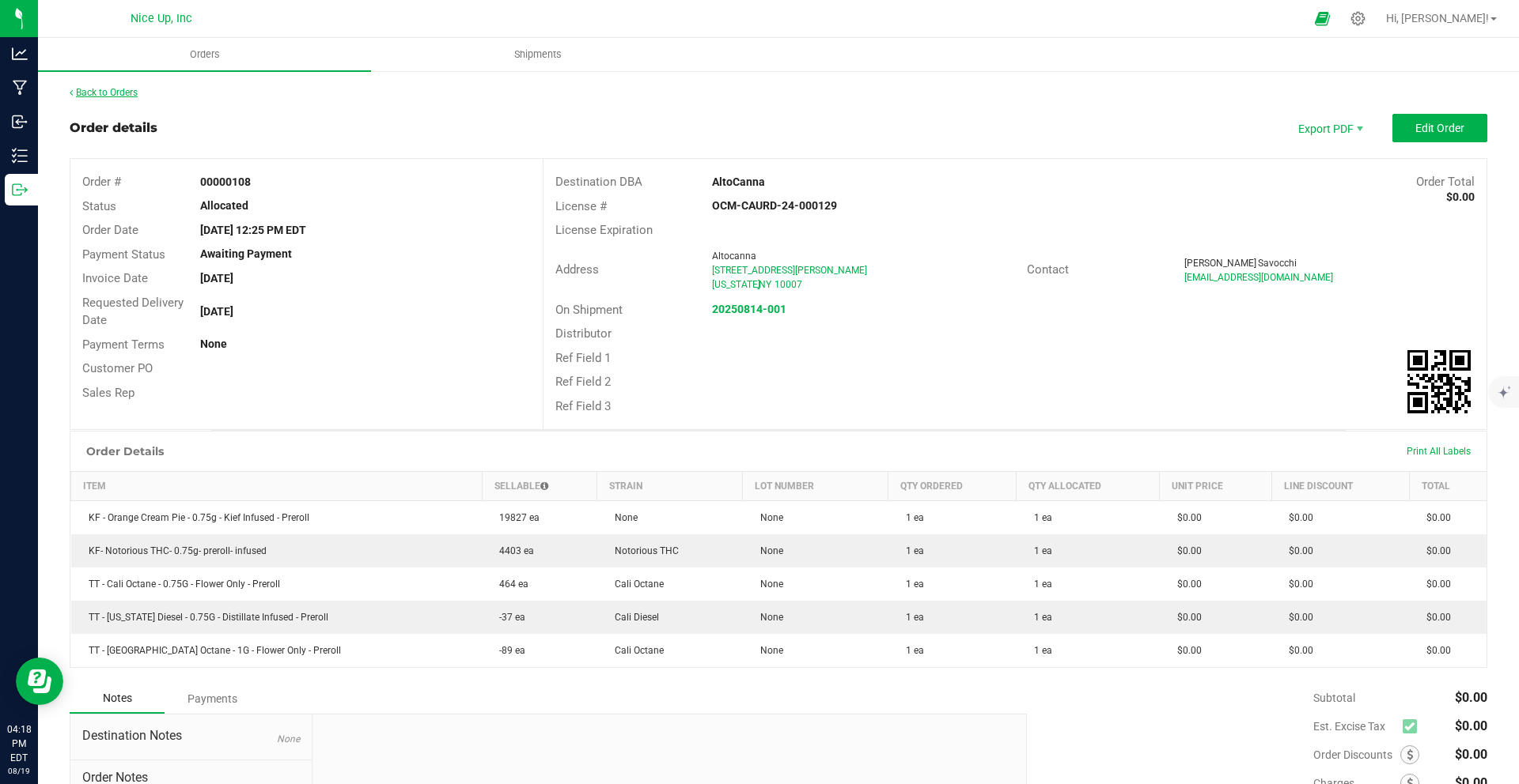
click at [117, 95] on link "Back to Orders" at bounding box center [104, 91] width 68 height 11
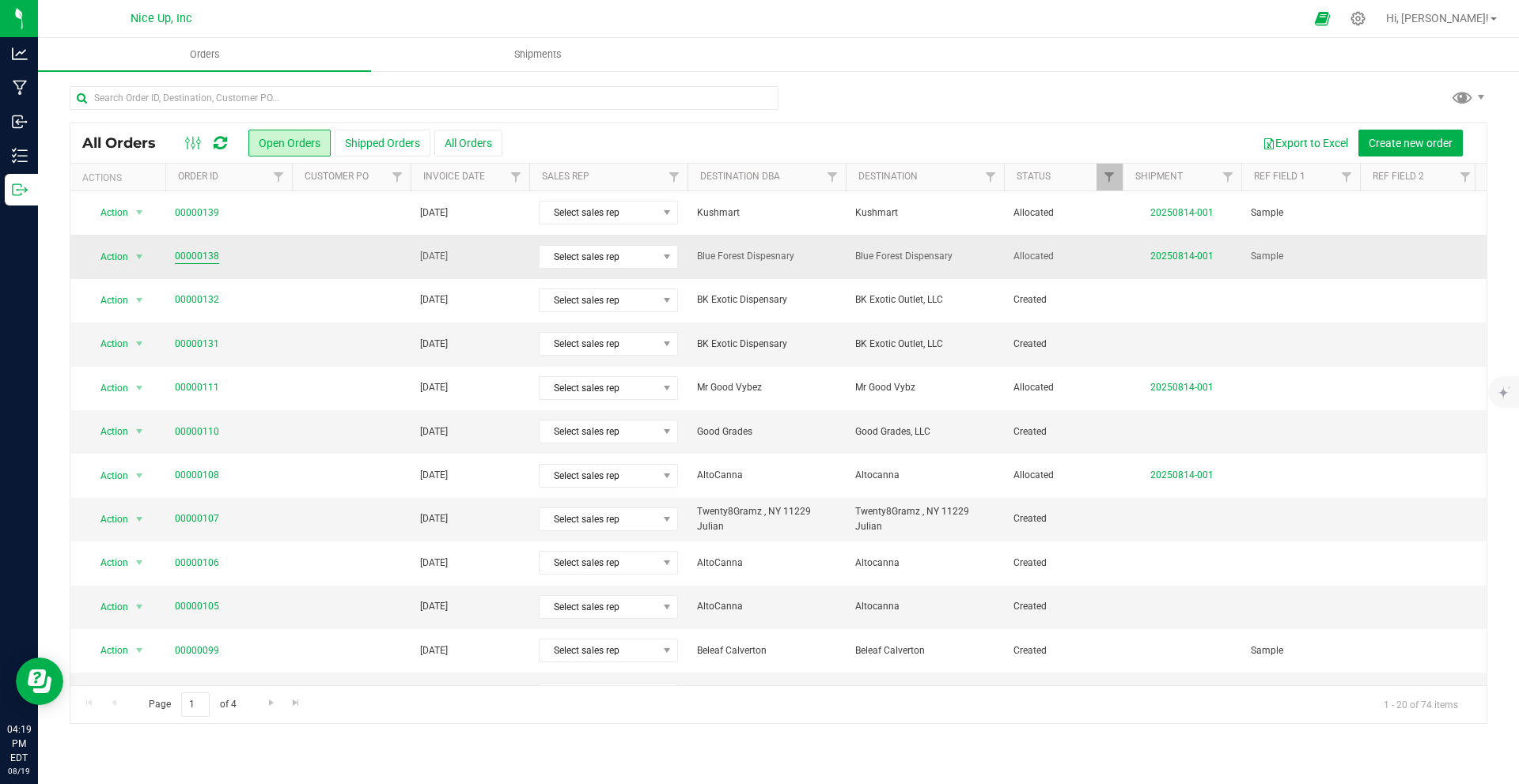
click at [203, 259] on link "00000138" at bounding box center [198, 256] width 45 height 15
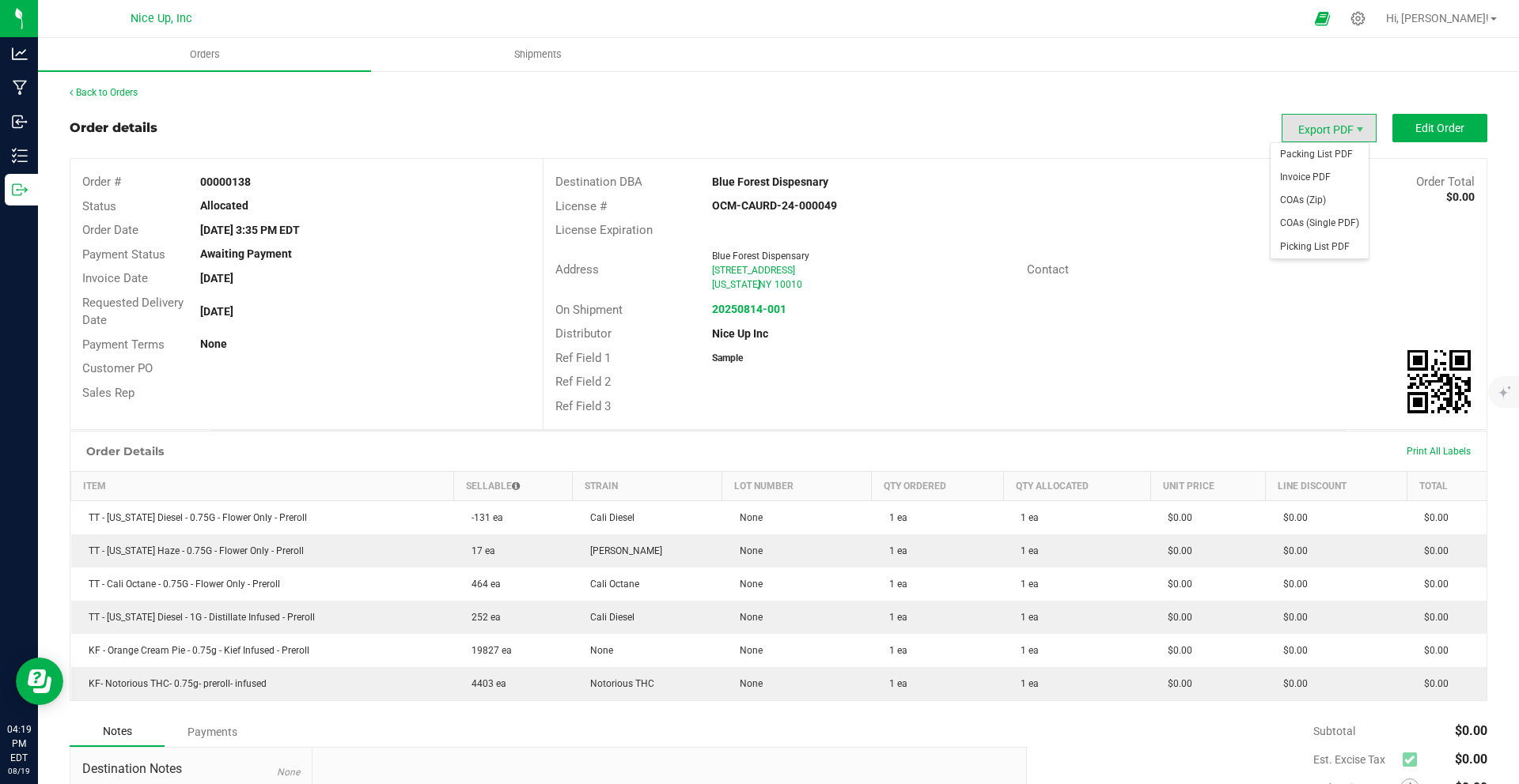
click at [1325, 125] on span "Export PDF" at bounding box center [1329, 127] width 95 height 28
click at [1320, 174] on span "Invoice PDF" at bounding box center [1319, 178] width 98 height 23
click at [125, 90] on link "Back to Orders" at bounding box center [104, 91] width 68 height 11
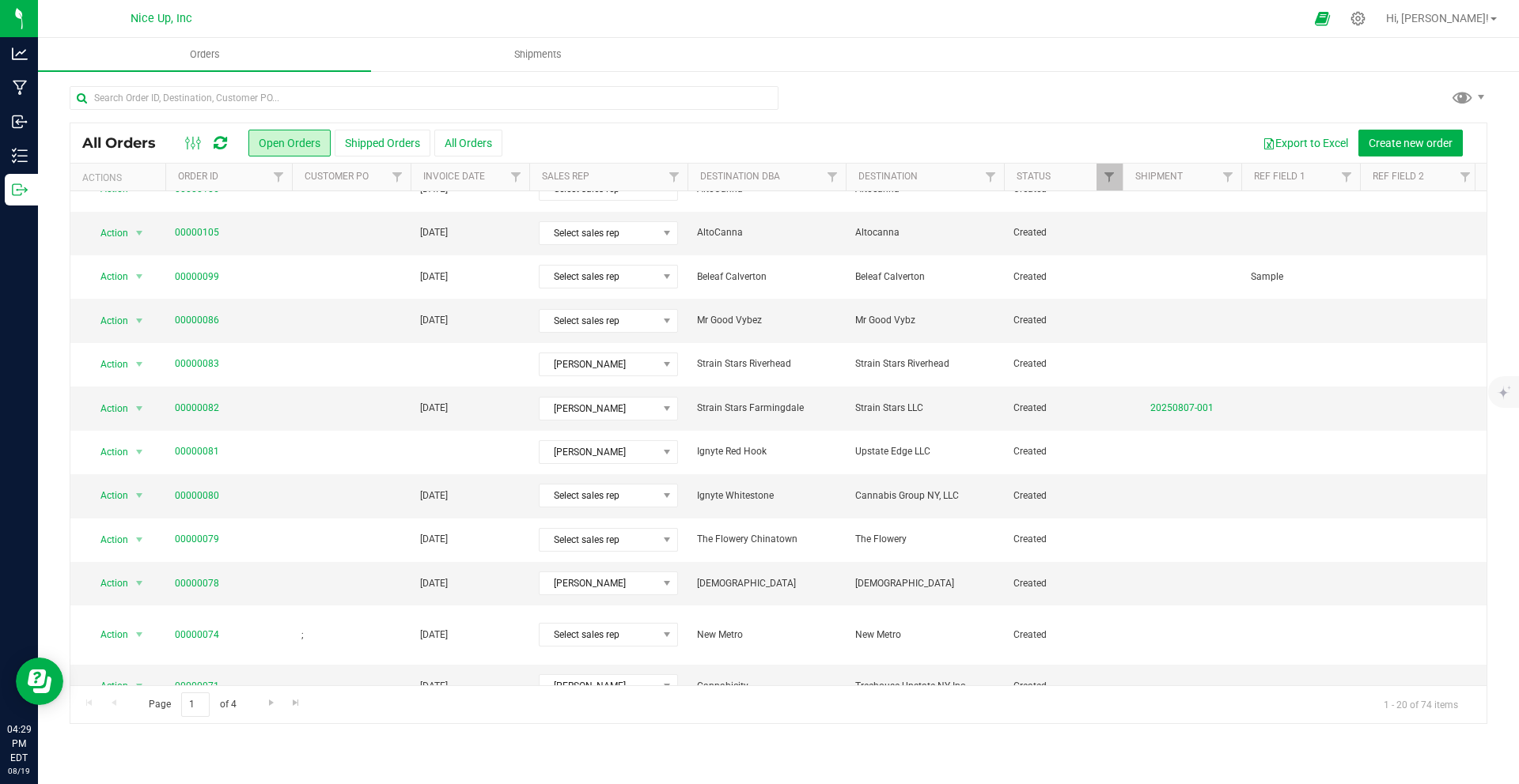
scroll to position [374, 0]
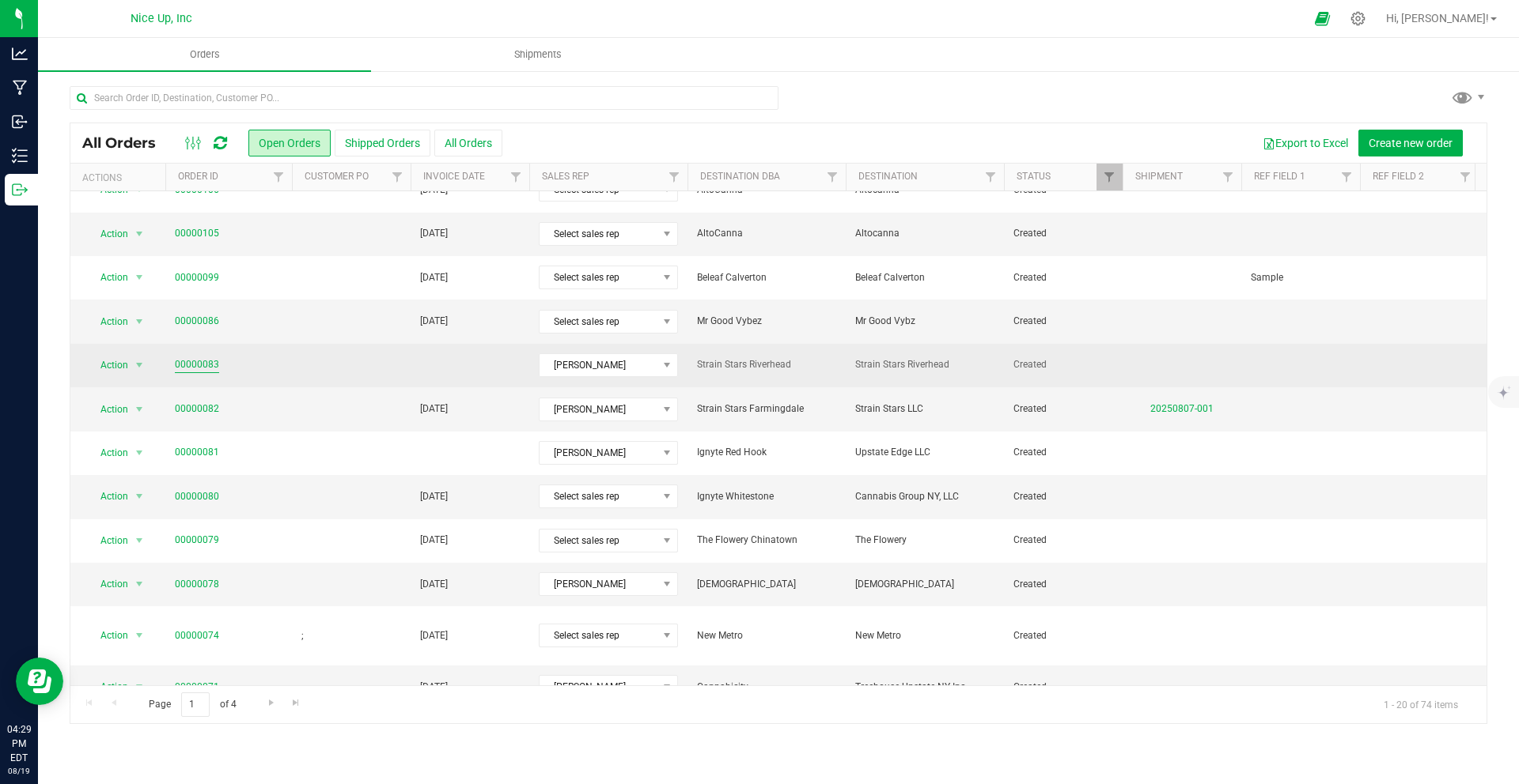
click at [193, 363] on link "00000083" at bounding box center [198, 364] width 45 height 15
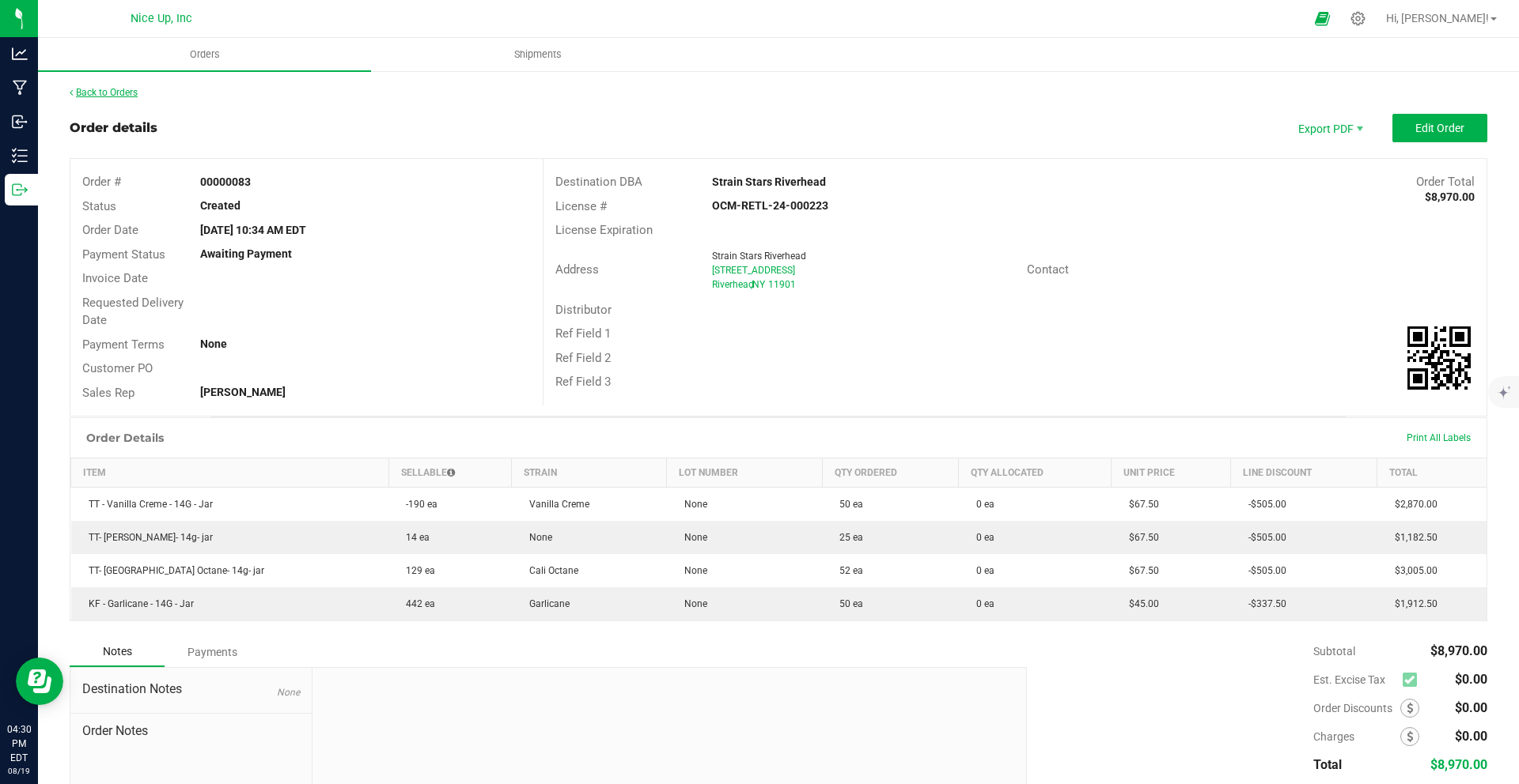
click at [119, 93] on link "Back to Orders" at bounding box center [104, 91] width 68 height 11
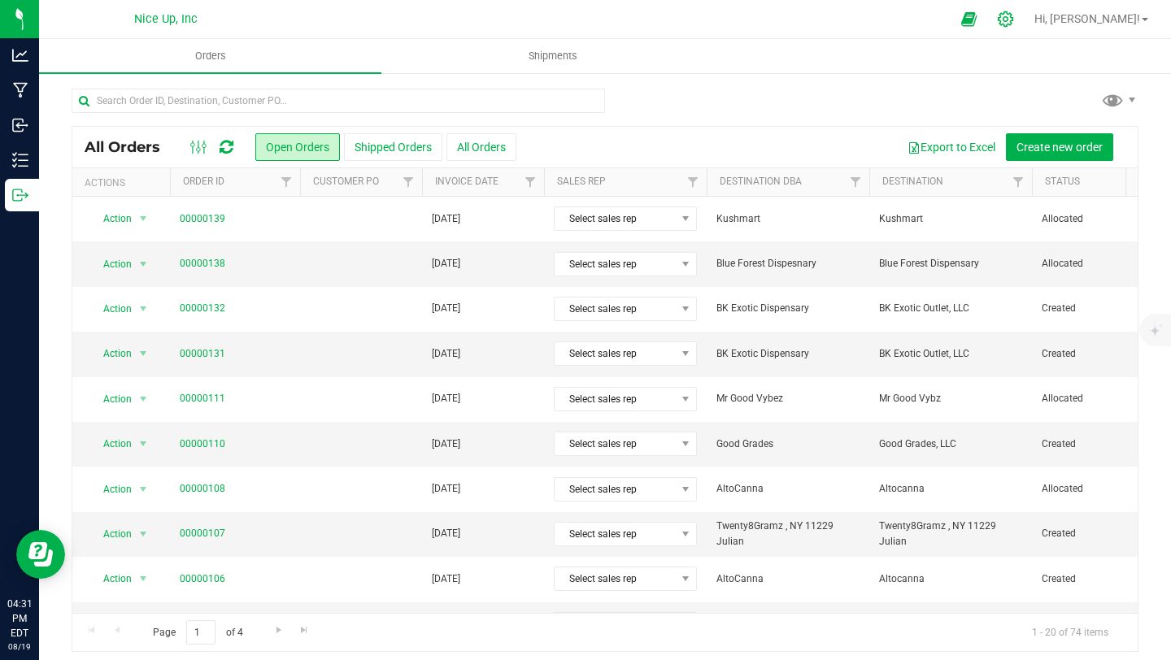
click at [1013, 20] on icon at bounding box center [1004, 18] width 15 height 15
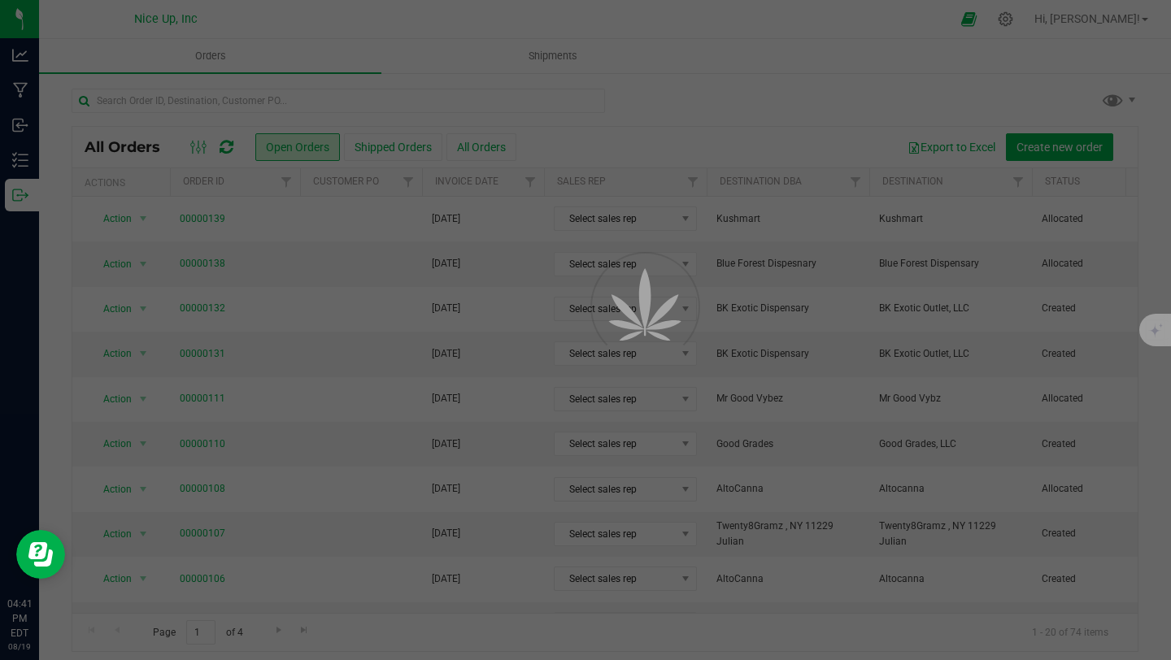
click at [484, 7] on div at bounding box center [585, 330] width 1171 height 660
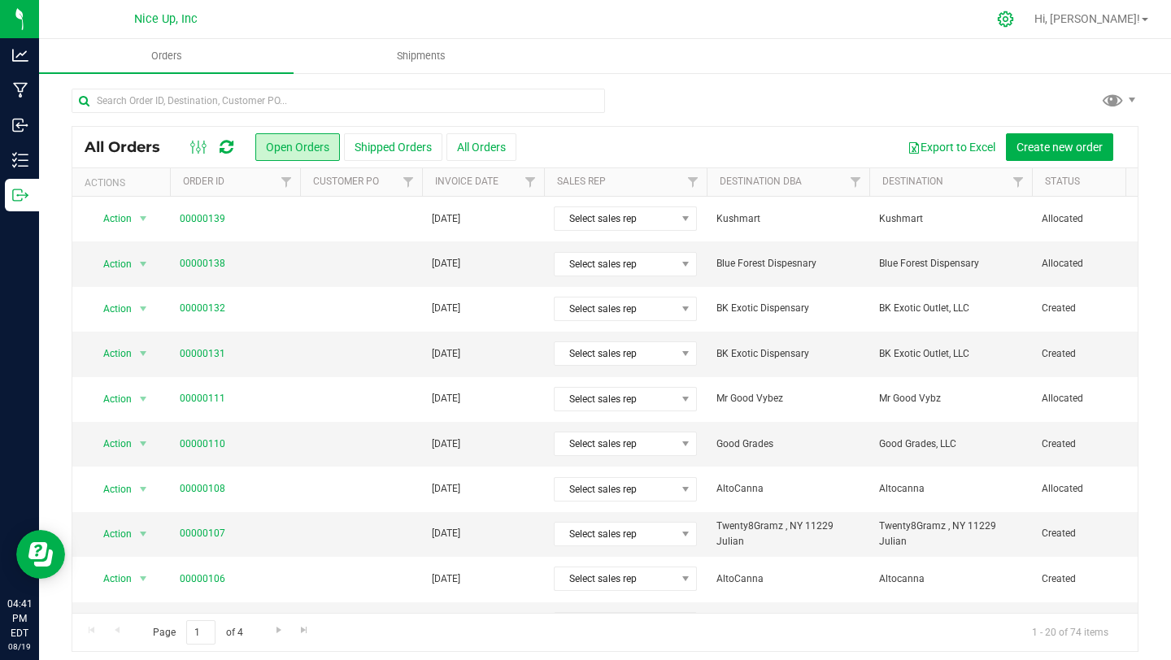
click at [1013, 19] on icon at bounding box center [1004, 18] width 15 height 15
click at [1014, 17] on icon at bounding box center [1005, 19] width 17 height 17
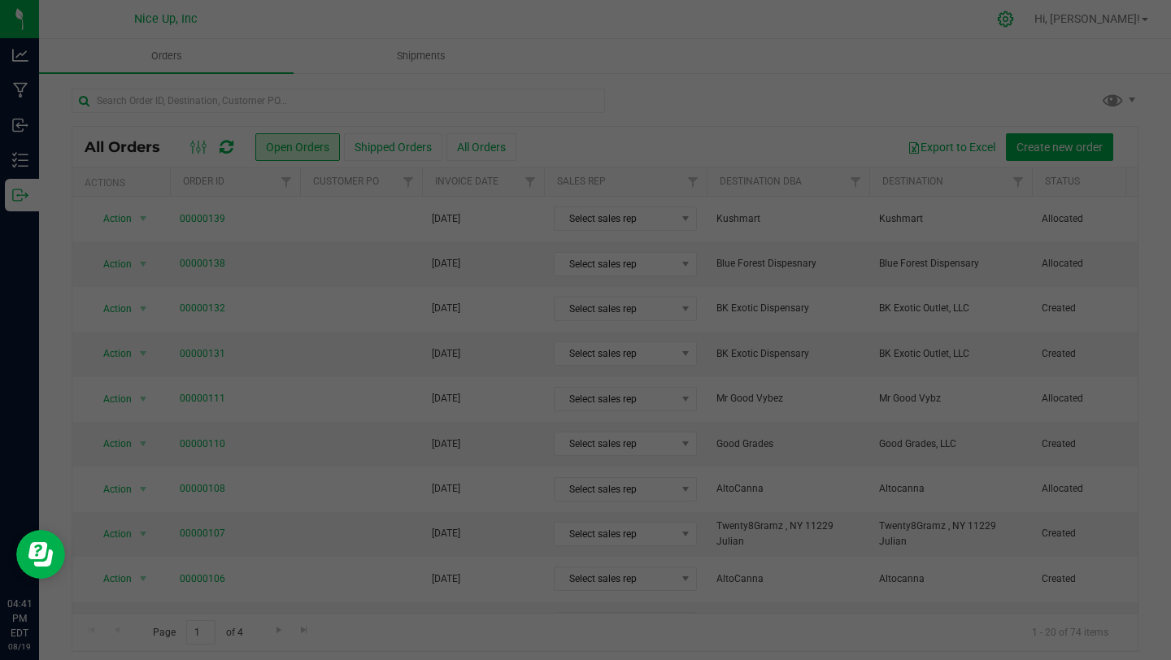
click at [1047, 19] on div at bounding box center [585, 330] width 1171 height 660
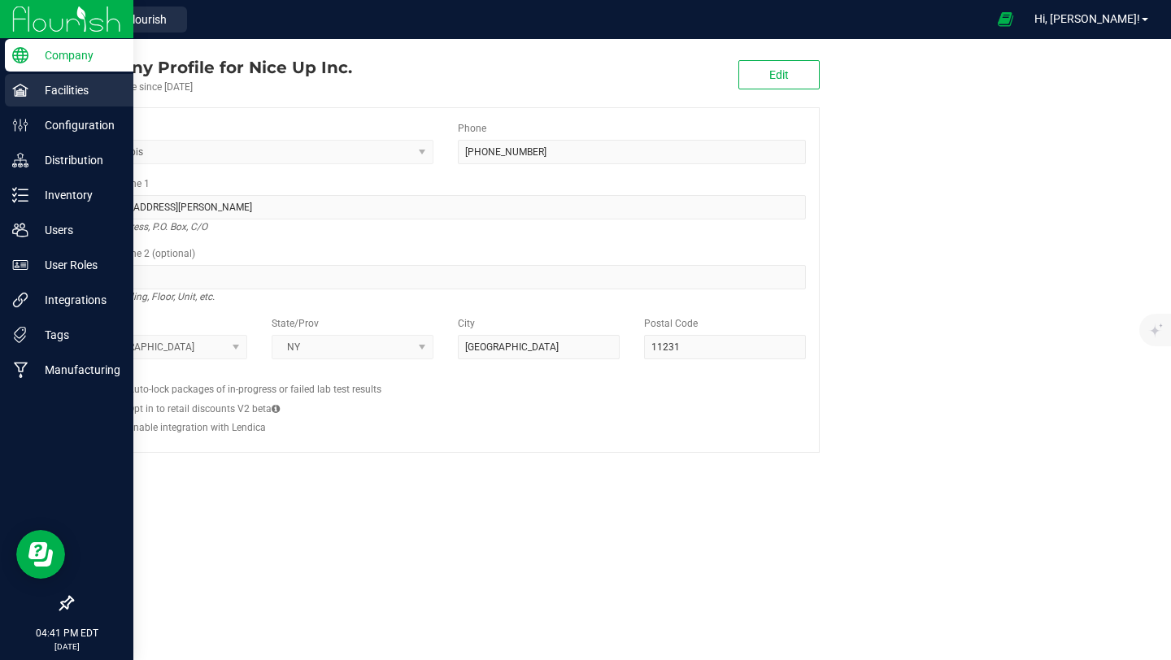
click at [71, 89] on p "Facilities" at bounding box center [77, 90] width 98 height 20
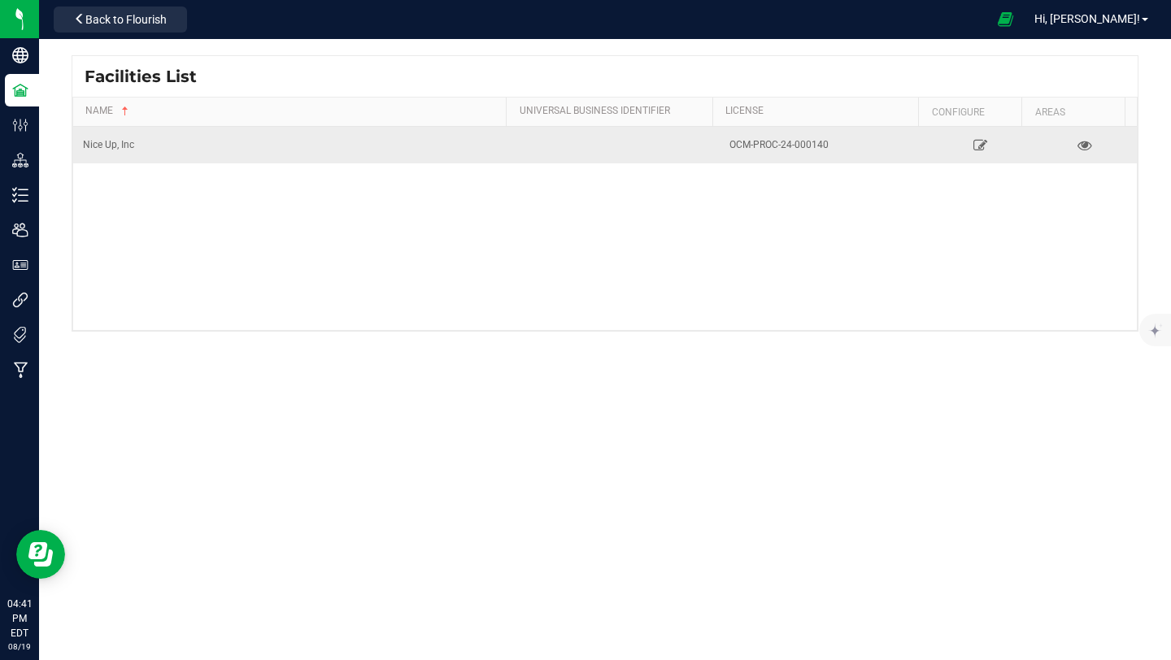
click at [109, 143] on div "Nice Up, Inc" at bounding box center [292, 144] width 419 height 15
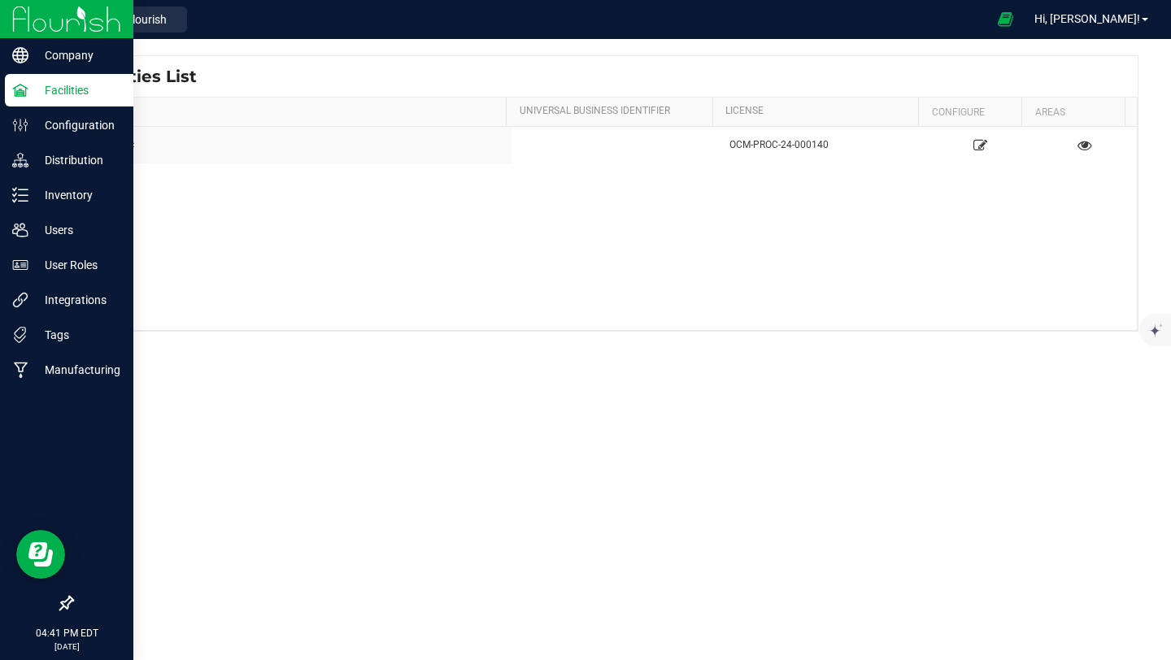
click at [50, 89] on p "Facilities" at bounding box center [77, 90] width 98 height 20
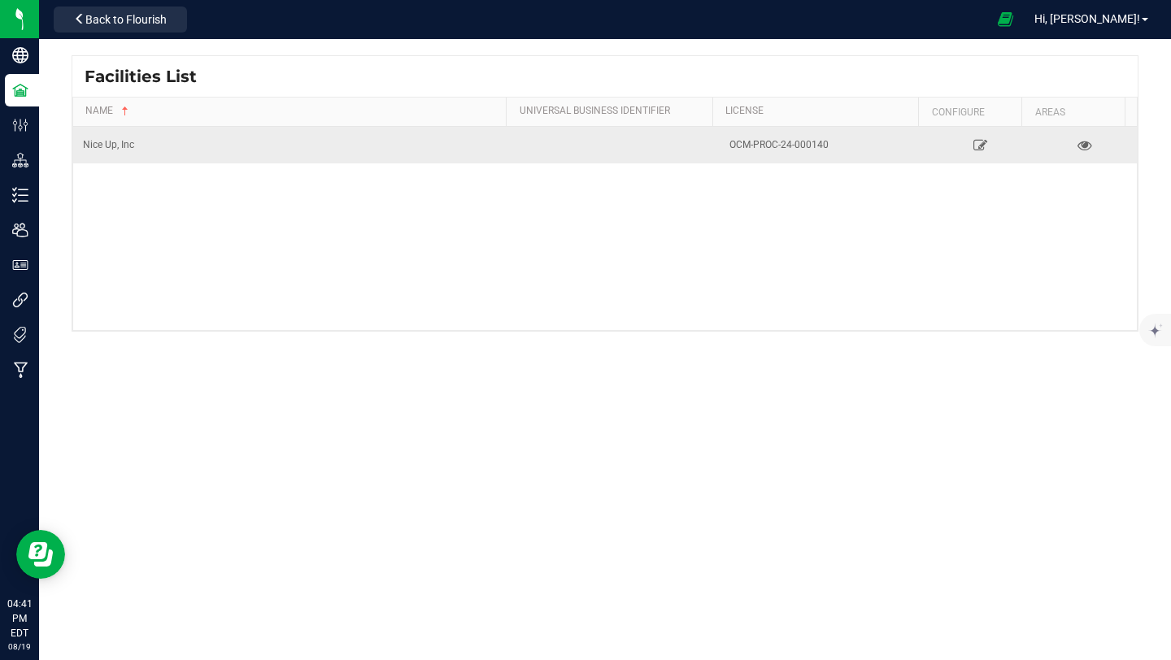
click at [109, 145] on div "Nice Up, Inc" at bounding box center [292, 144] width 419 height 15
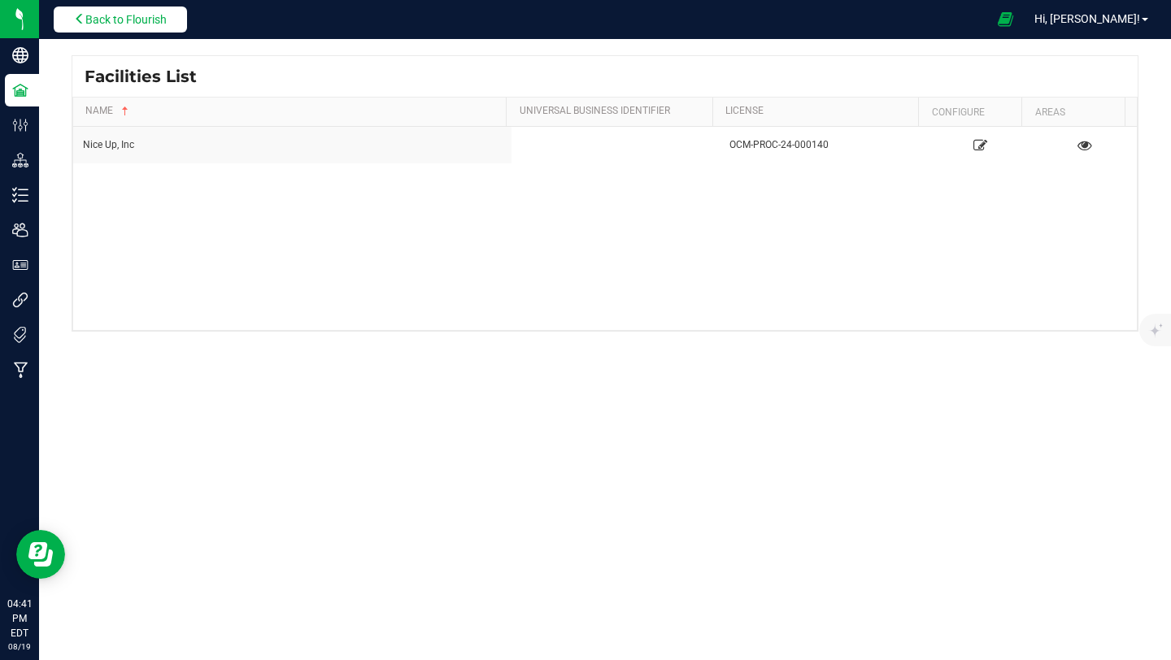
click at [111, 18] on span "Back to Flourish" at bounding box center [125, 19] width 81 height 13
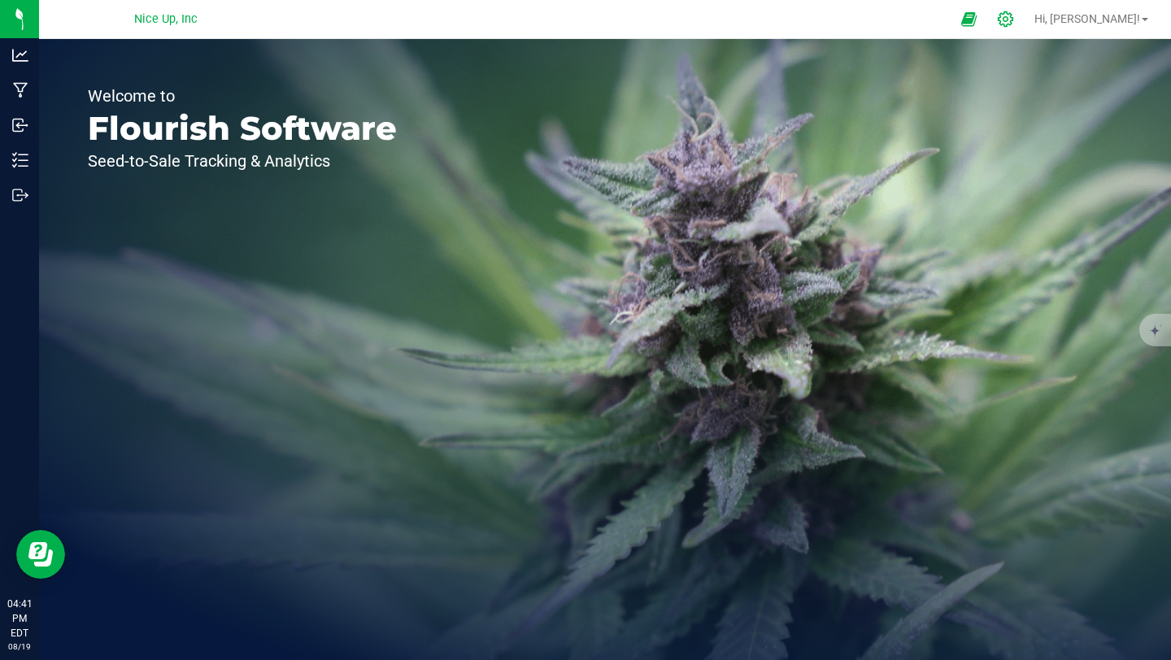
click at [1013, 20] on icon at bounding box center [1004, 18] width 15 height 15
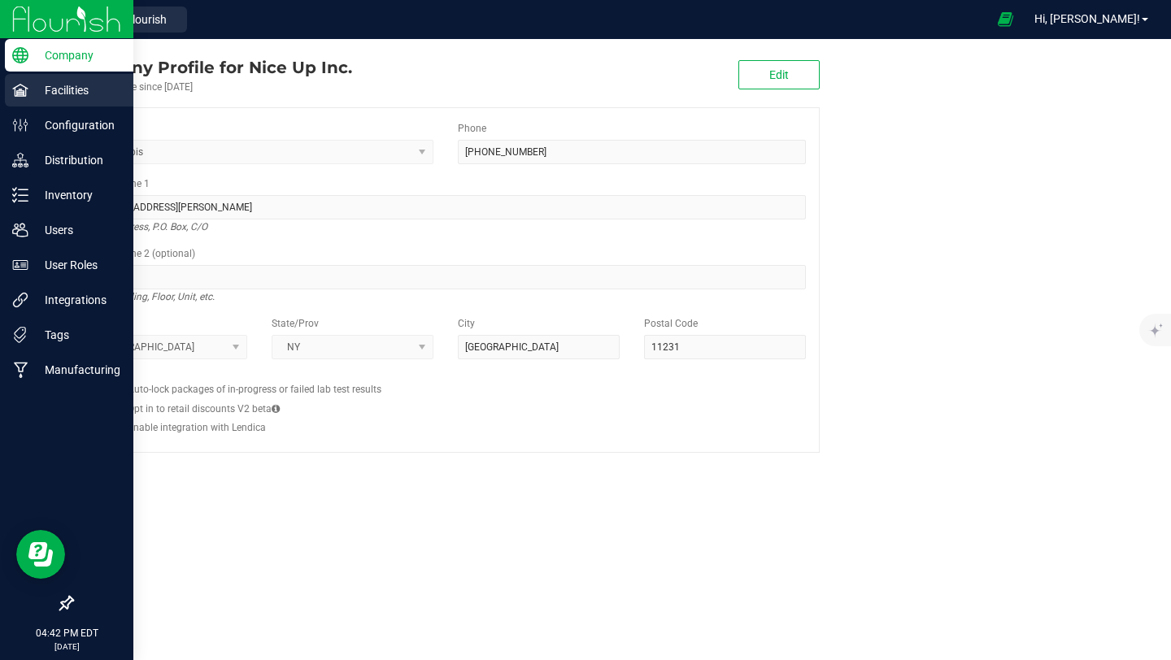
click at [15, 85] on icon at bounding box center [20, 90] width 16 height 16
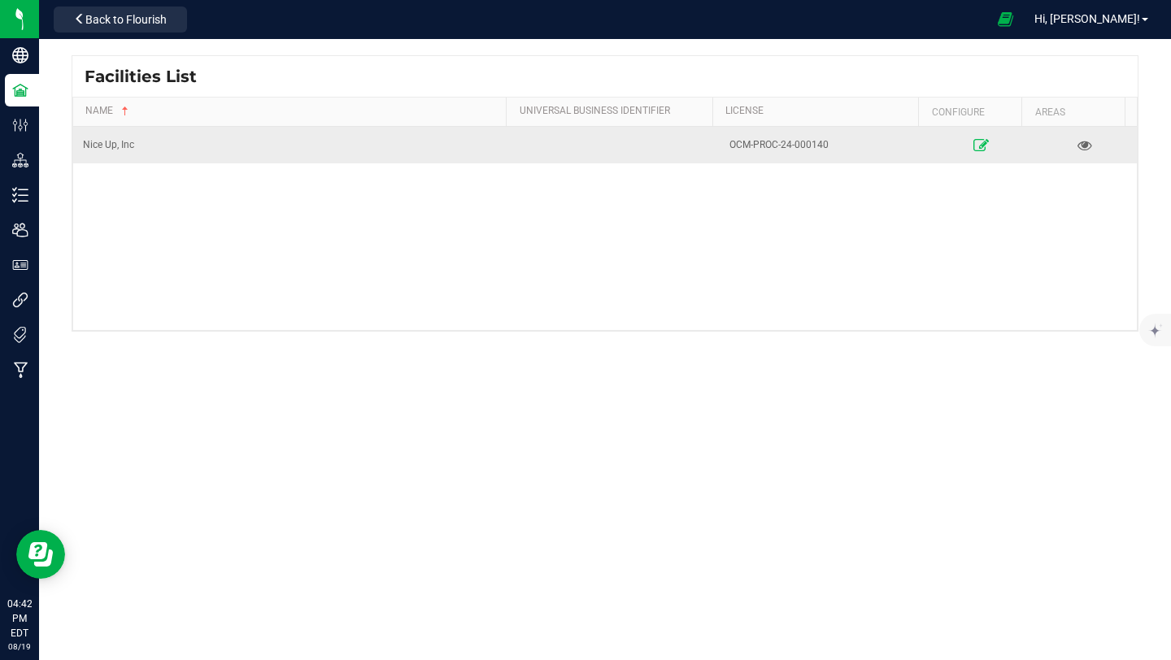
click at [975, 139] on icon at bounding box center [979, 144] width 15 height 11
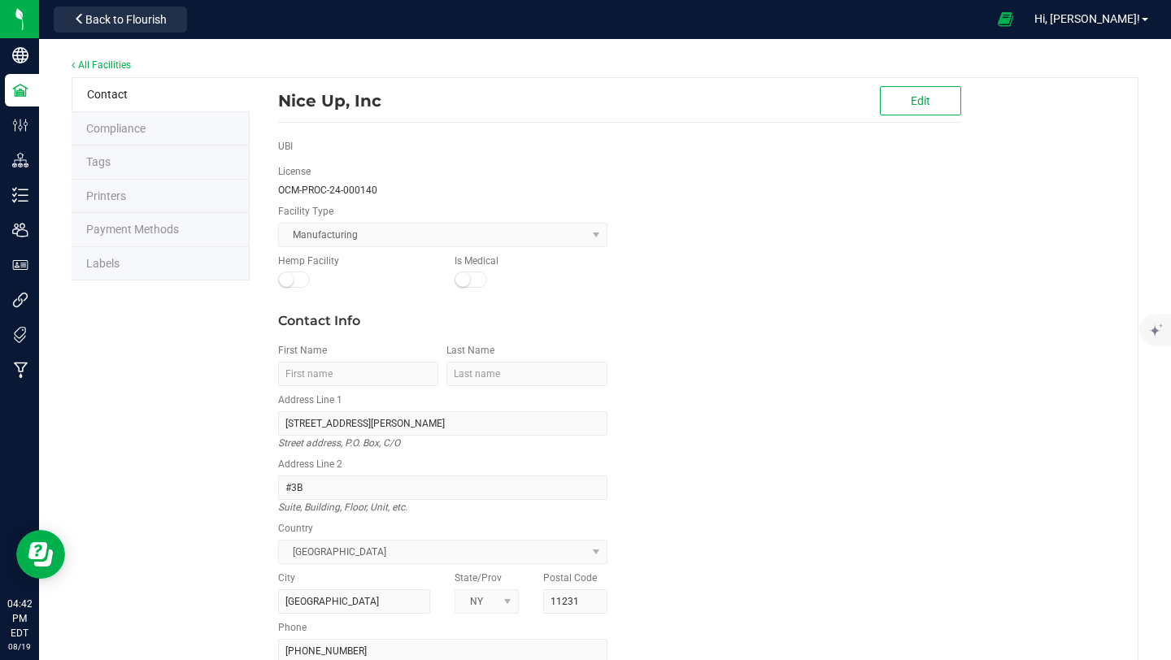
click at [159, 224] on span "Payment Methods" at bounding box center [132, 229] width 93 height 13
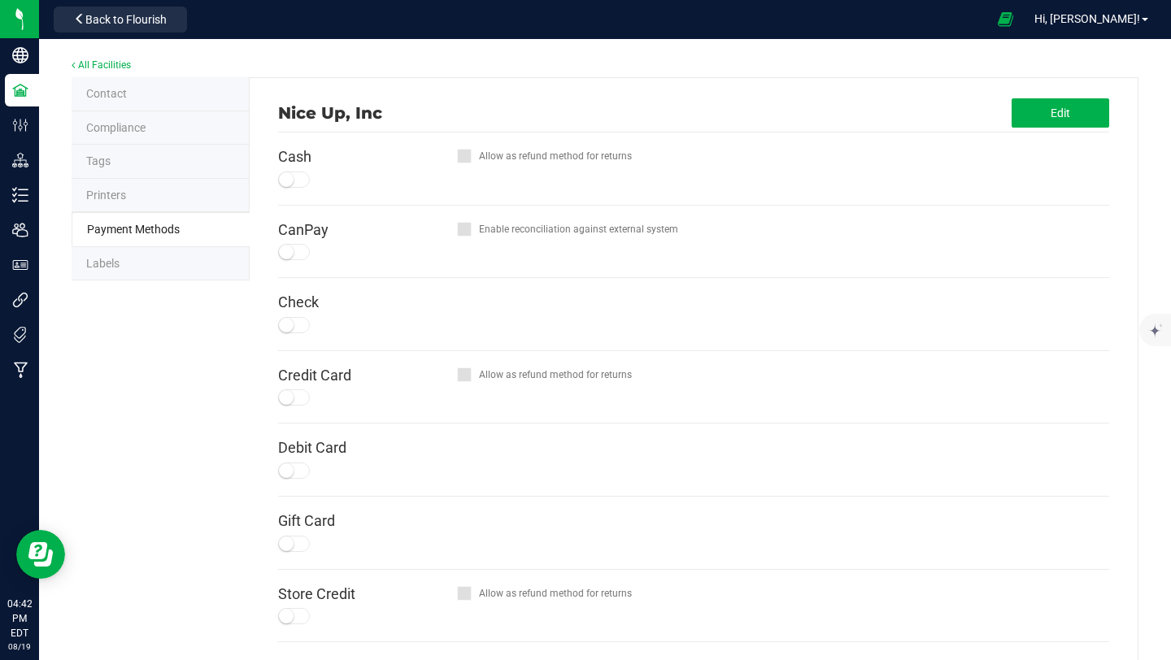
click at [285, 181] on small at bounding box center [286, 179] width 15 height 15
click at [283, 180] on small at bounding box center [286, 179] width 15 height 15
click at [279, 324] on small at bounding box center [286, 325] width 15 height 15
drag, startPoint x: 280, startPoint y: 324, endPoint x: 298, endPoint y: 310, distance: 22.6
click at [280, 324] on small at bounding box center [286, 325] width 15 height 15
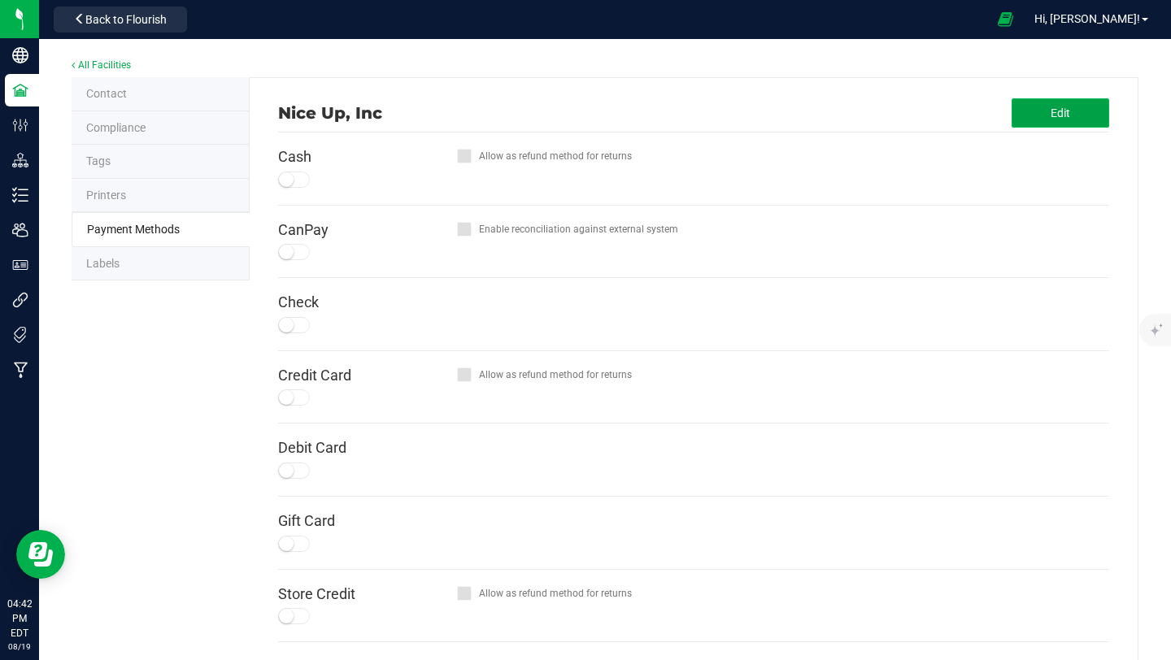
click at [1050, 111] on span "Edit" at bounding box center [1060, 112] width 20 height 13
click at [288, 180] on small at bounding box center [286, 179] width 15 height 15
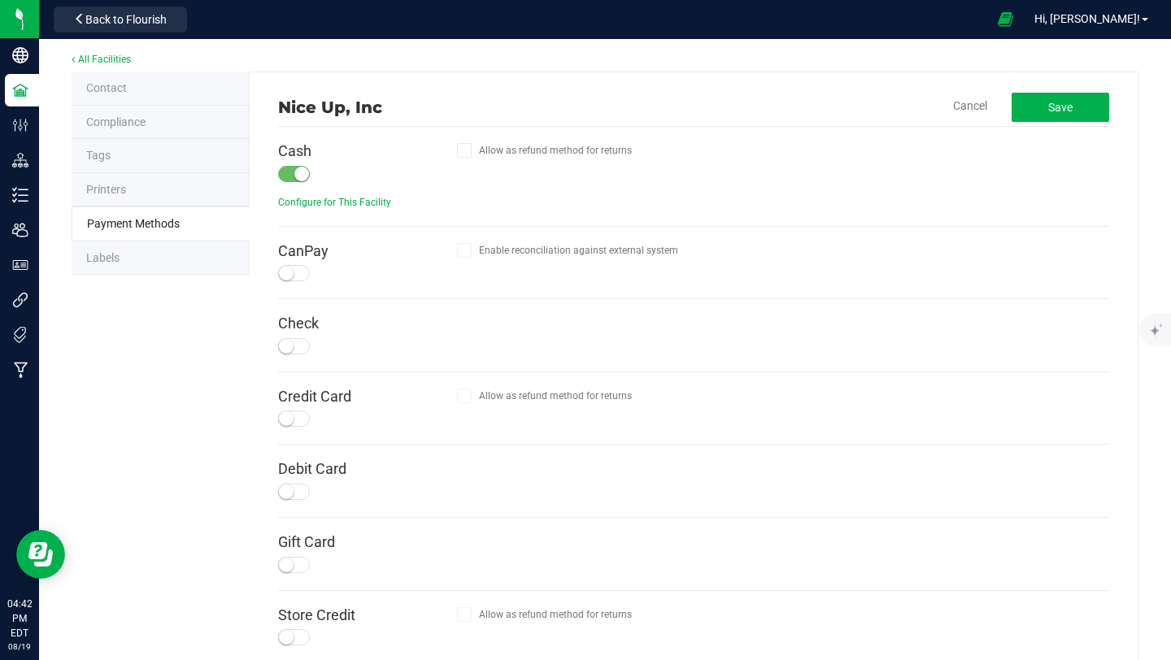
scroll to position [10, 0]
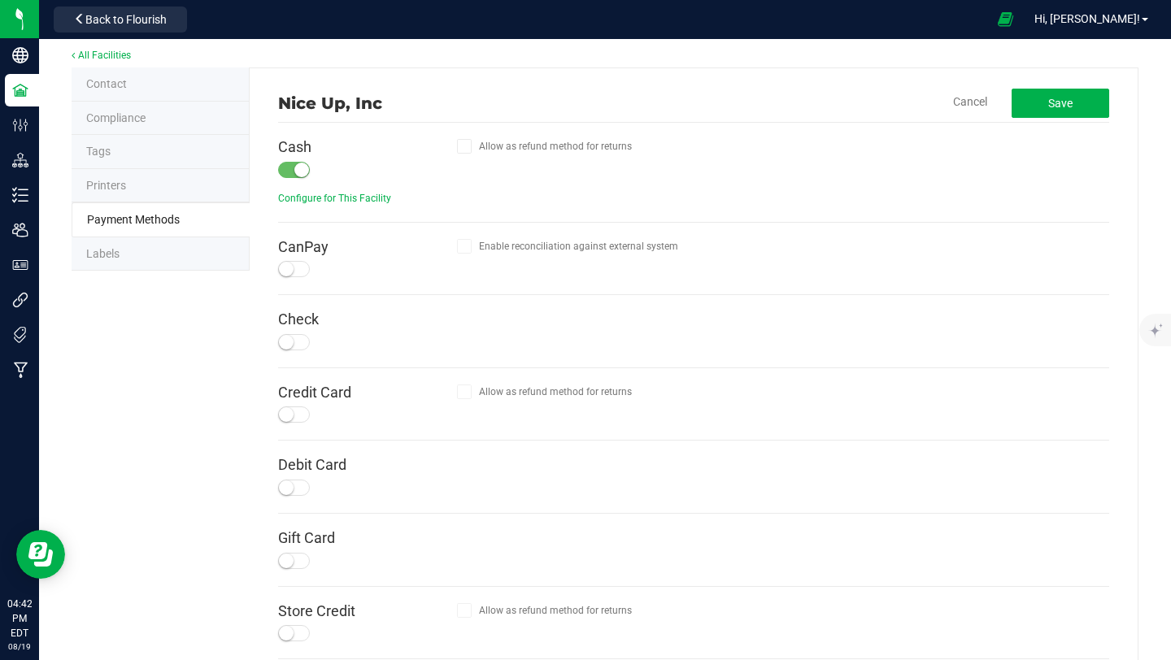
click at [287, 338] on small at bounding box center [286, 342] width 15 height 15
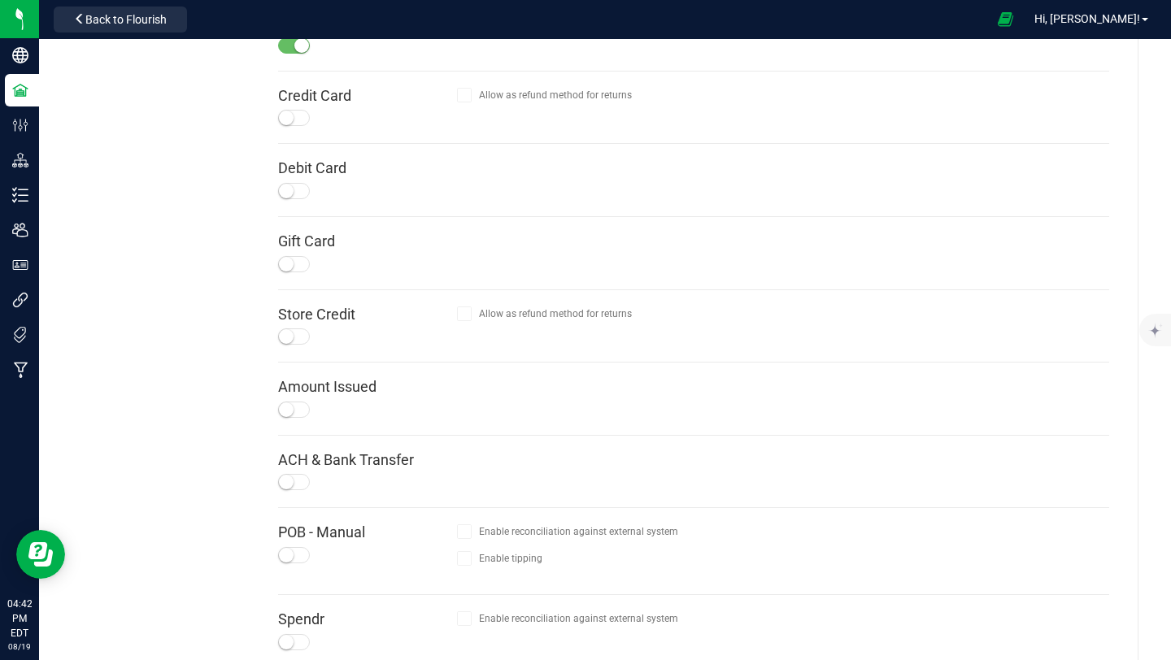
scroll to position [307, 0]
click at [280, 475] on small at bounding box center [286, 481] width 15 height 15
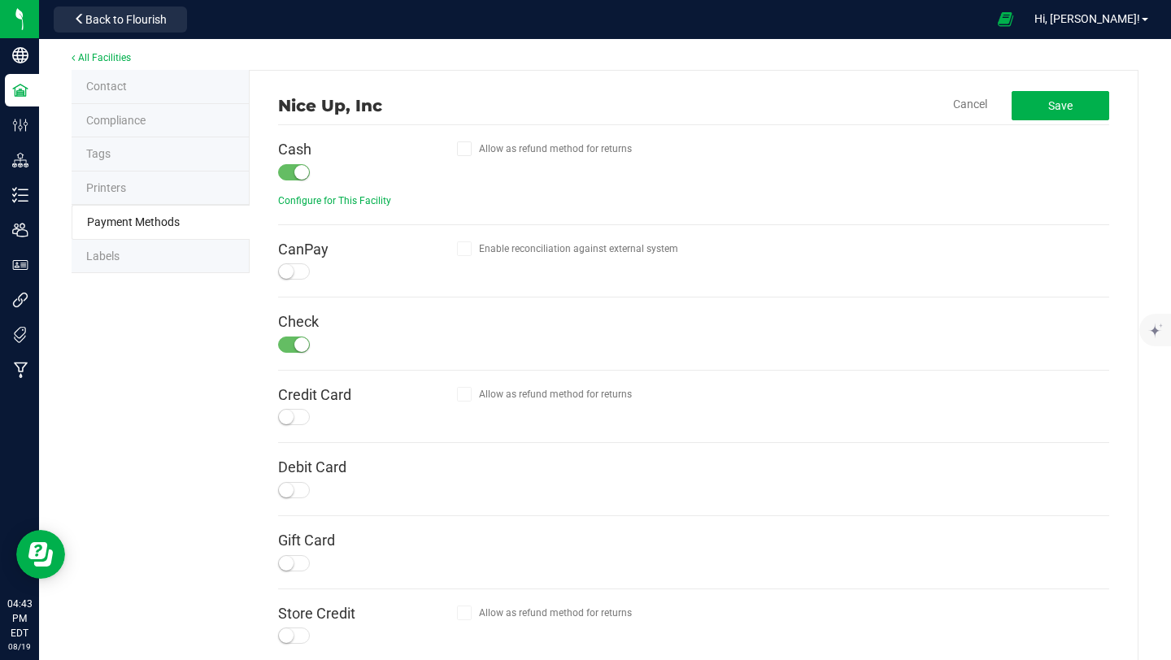
scroll to position [0, 0]
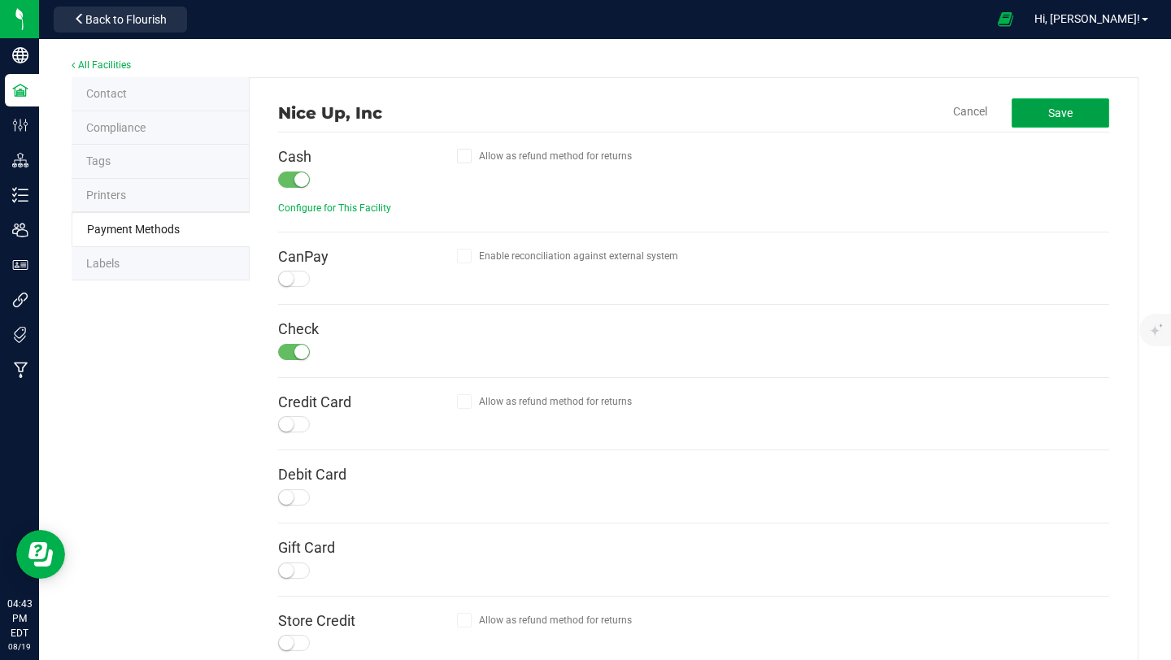
click at [1021, 111] on button "Save" at bounding box center [1060, 112] width 98 height 29
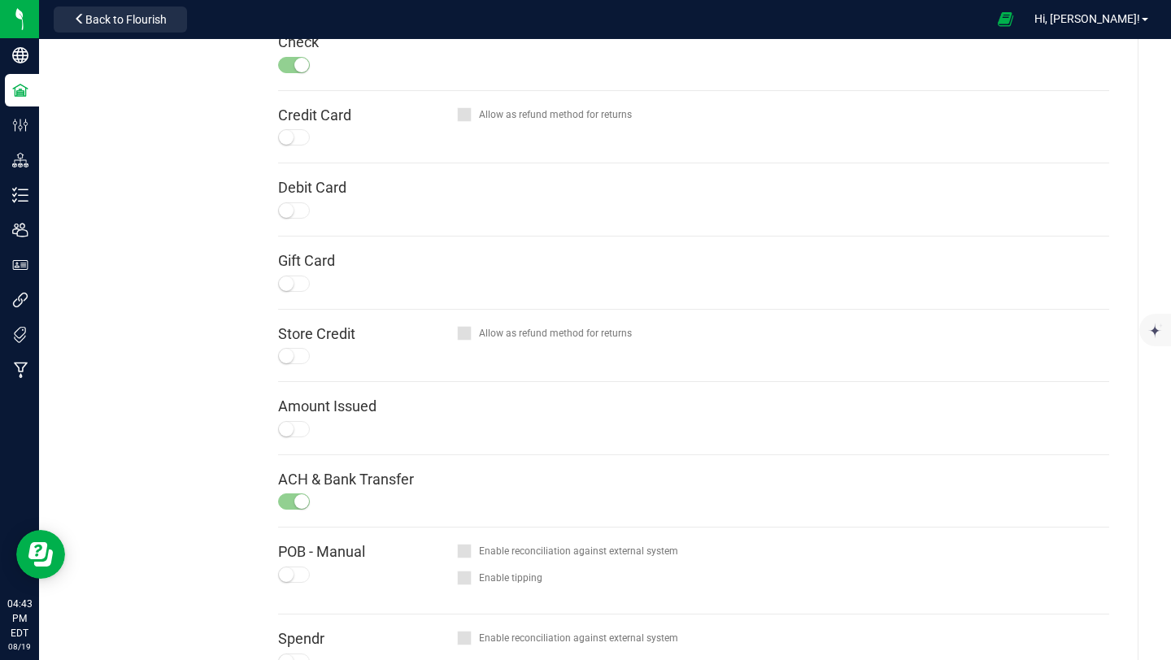
scroll to position [314, 0]
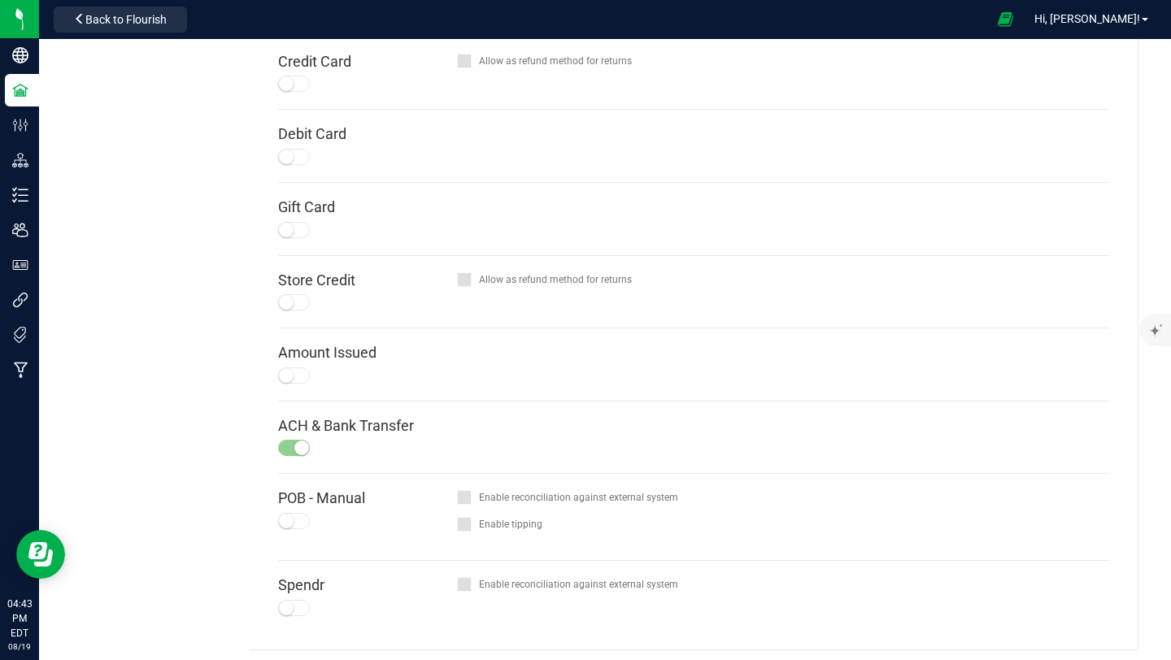
click at [355, 428] on h4 "ACH & Bank Transfer" at bounding box center [367, 426] width 179 height 16
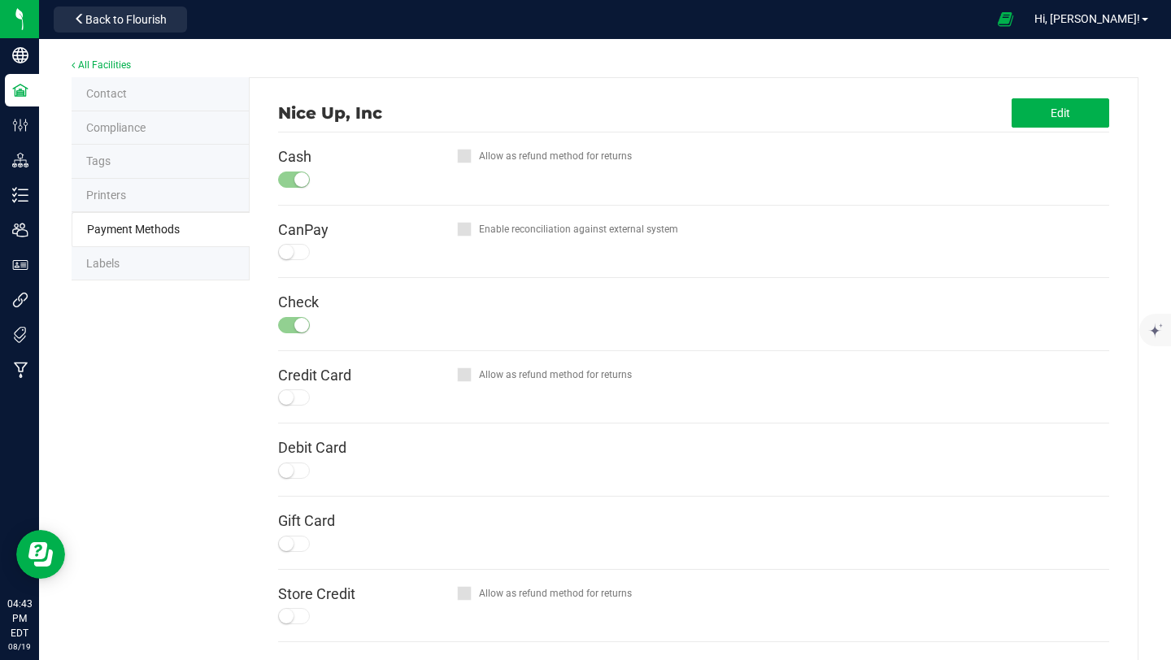
scroll to position [0, 0]
click at [124, 63] on link "All Facilities" at bounding box center [101, 64] width 59 height 11
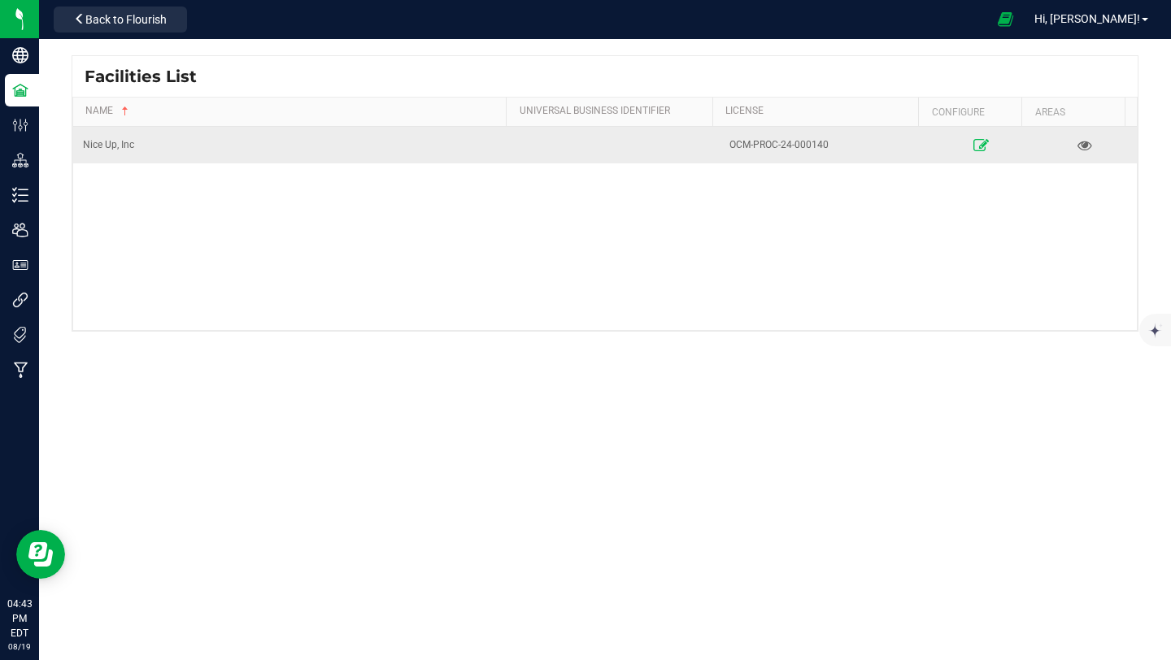
click at [976, 146] on icon at bounding box center [979, 144] width 15 height 11
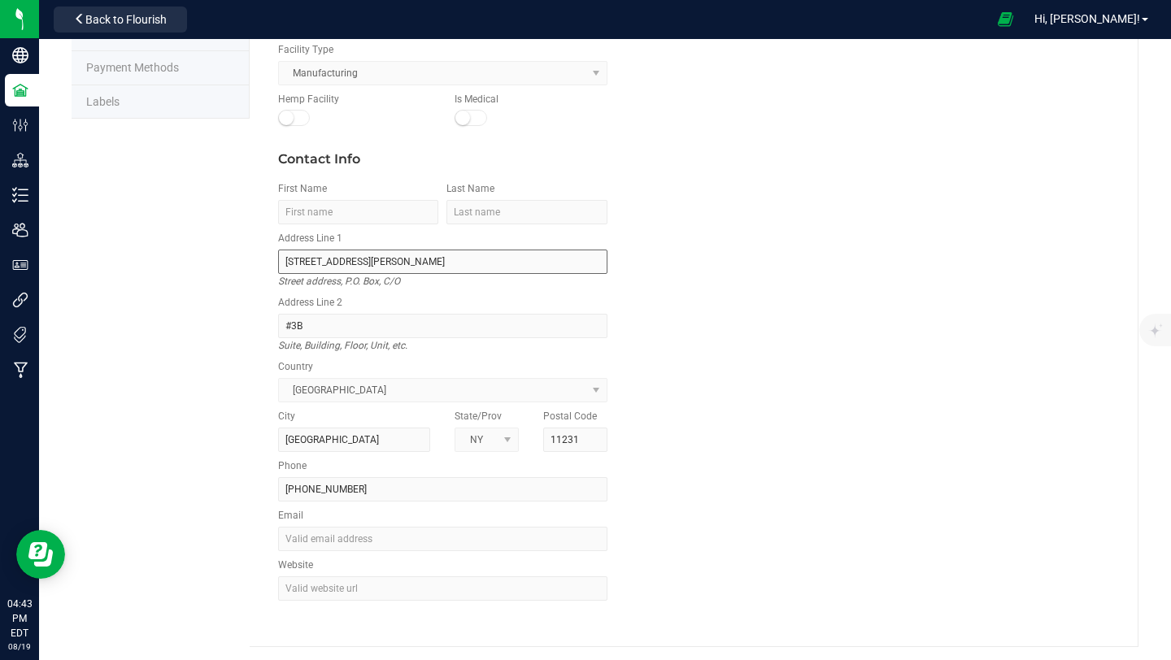
scroll to position [163, 0]
click at [217, 84] on li "Labels" at bounding box center [161, 101] width 178 height 34
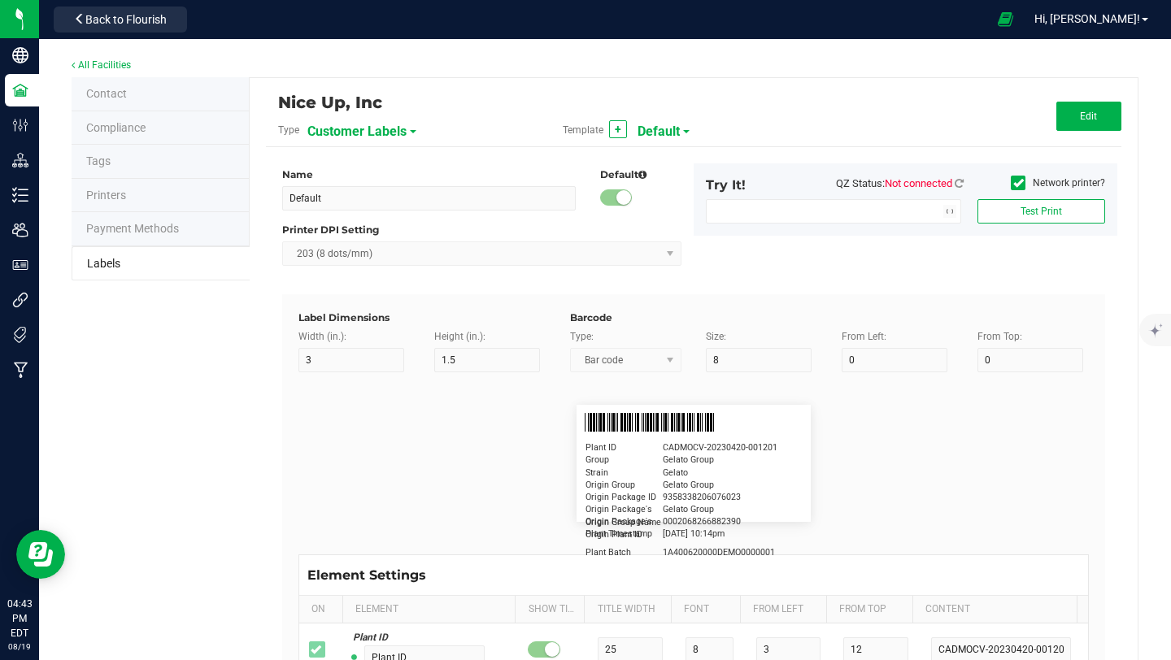
type input "2.25"
type input "1.25"
type input "20"
type input "5"
type input "Customer"
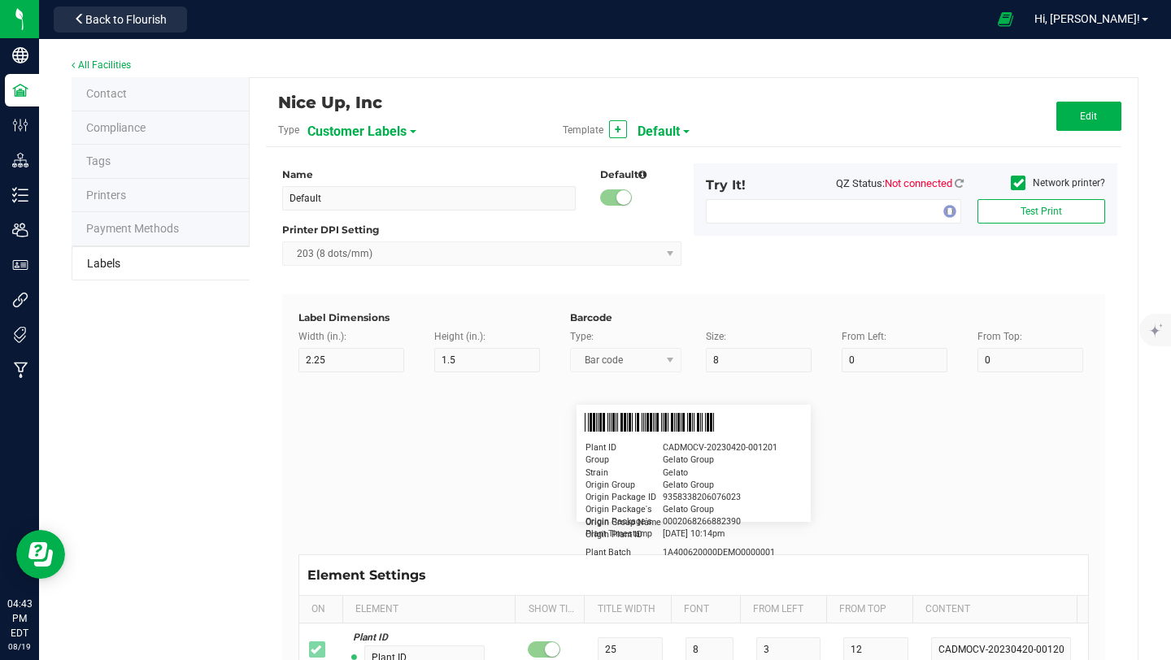
type input "15"
type input "5"
type input "Firstname Lastname"
type input "Product"
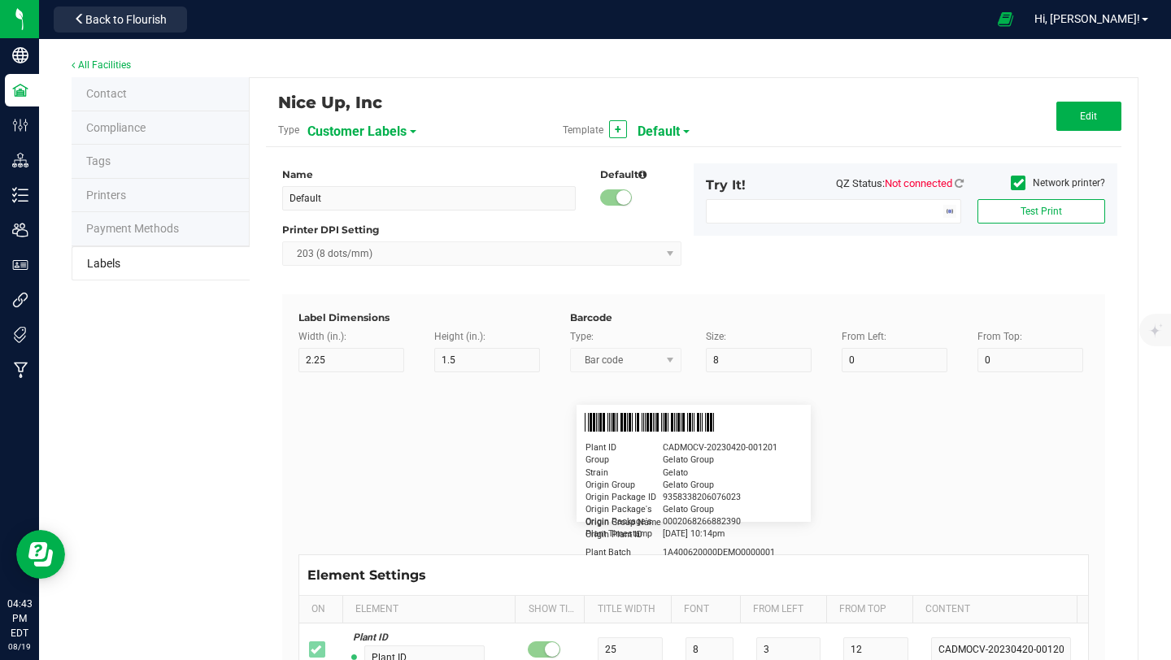
type input "15"
type input "5"
type input "10"
type input "GSC Oil Tincture"
type input "Qty"
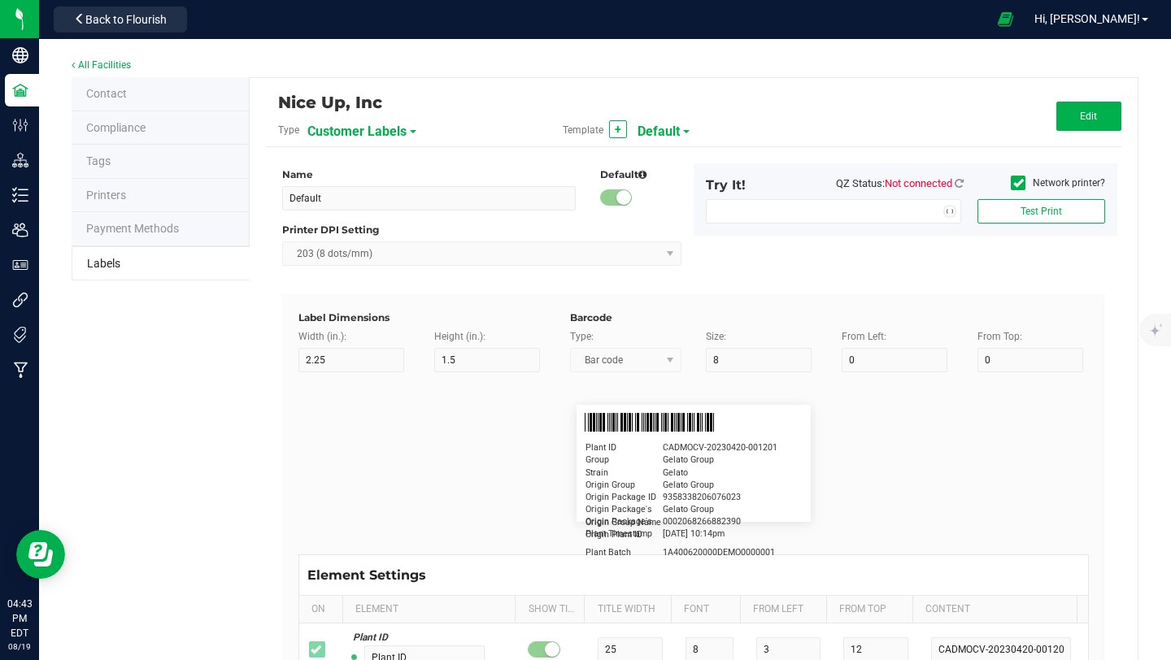
type input "5"
type input "15"
type input "3 ea"
type input "Order Date"
type input "15"
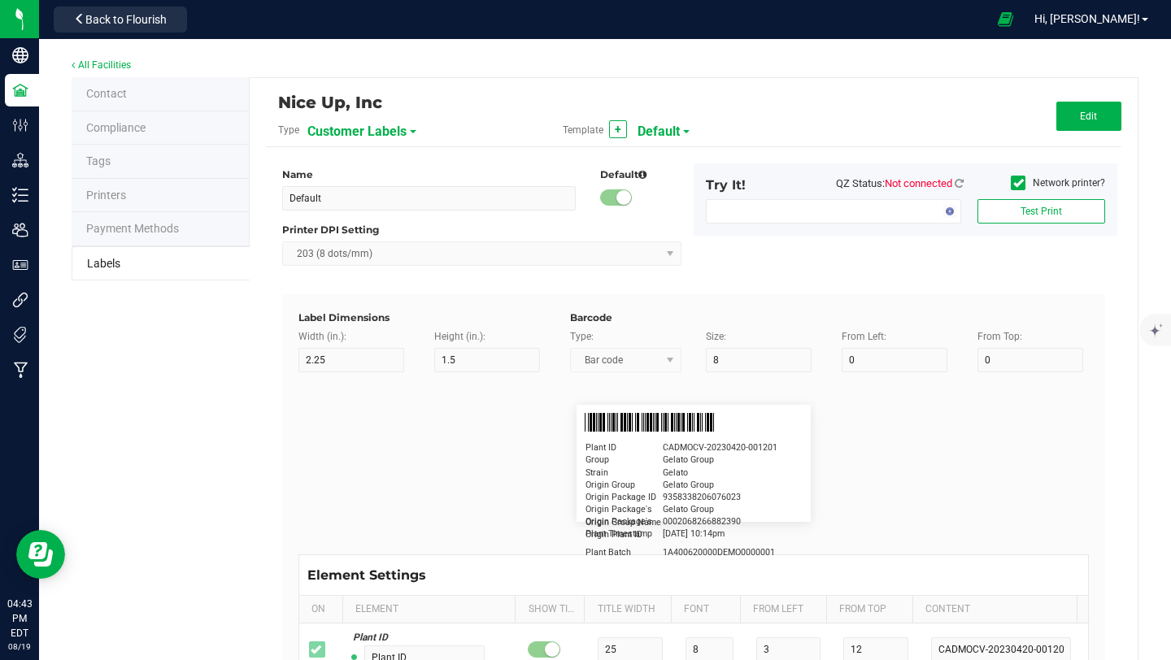
type input "5"
type input "4/20/2019 1:17 pm"
type input "Physician"
type input "15"
type input "5"
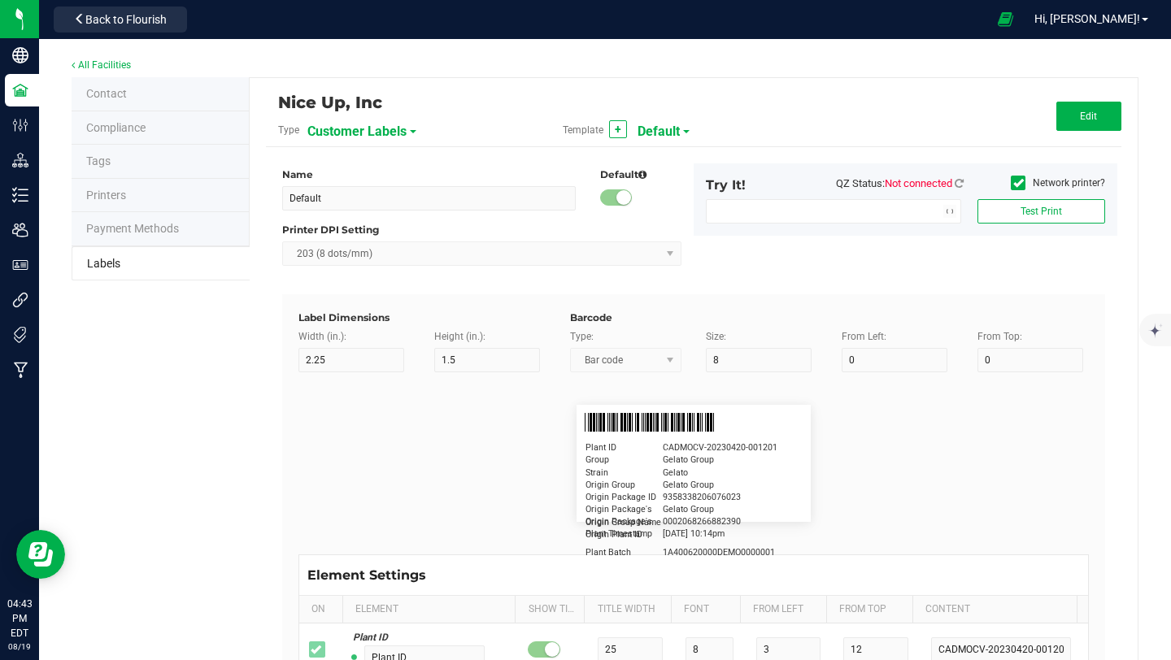
type input "20"
type input "Docfirst Doclast, MD."
type input "Package ID"
type input "15"
type input "5"
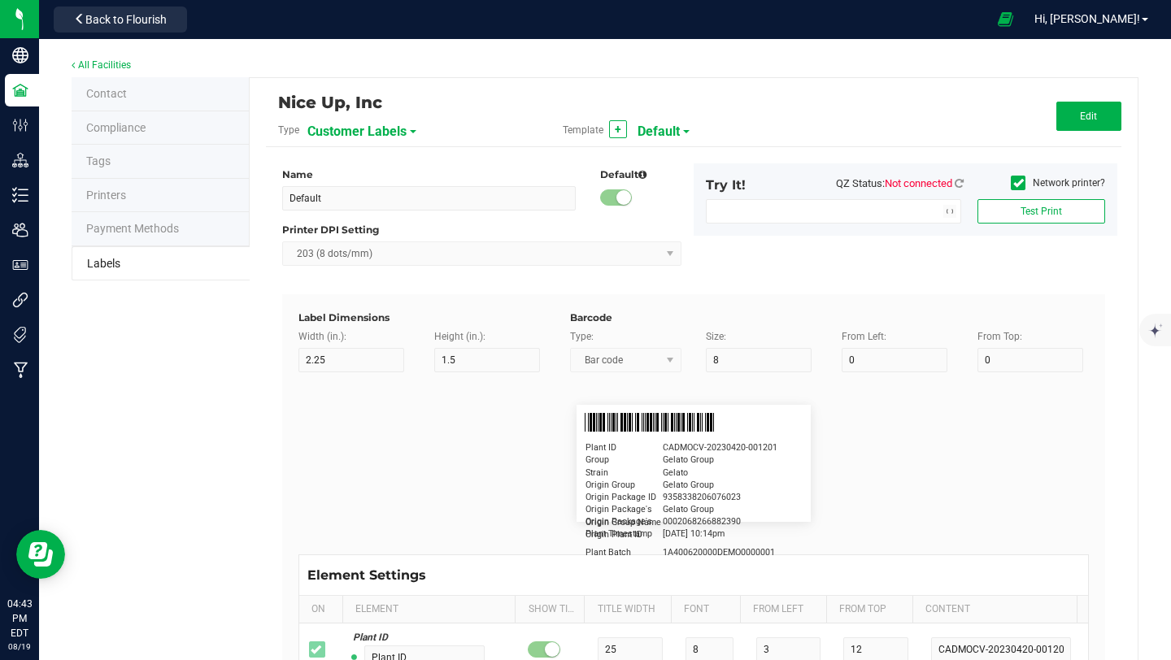
type input "10"
type input "CADMODS-20230420-096"
type input "Lot Number"
type input "15"
type input "5"
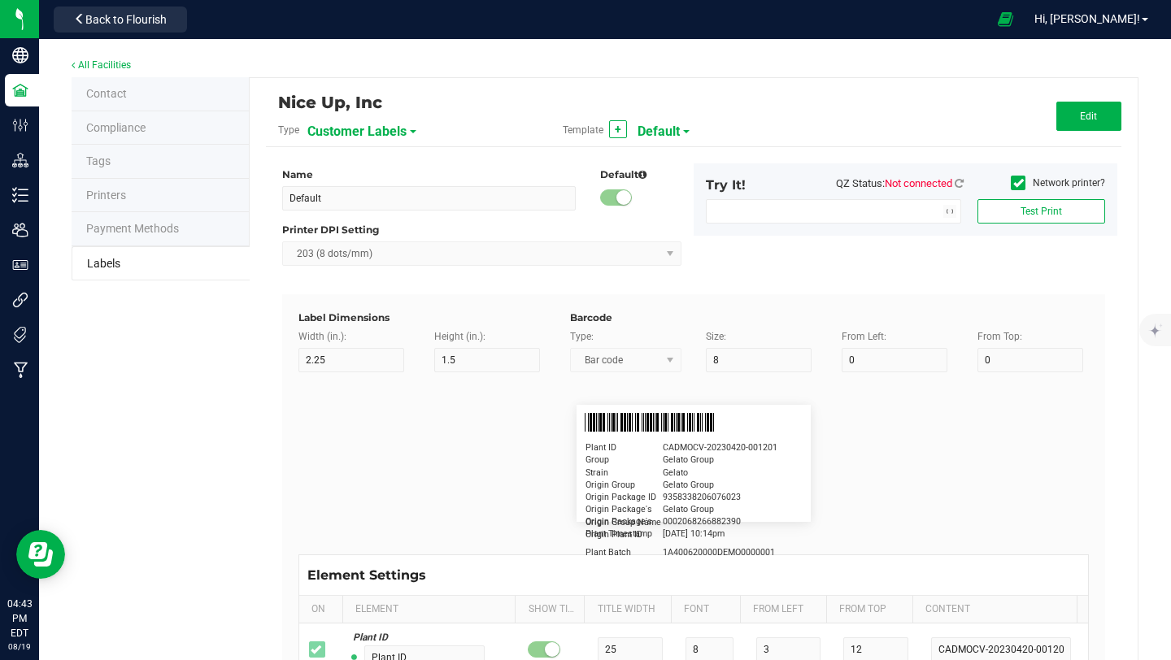
type input "10"
type input "LOTPXGDP-0912"
type input "Warning"
type input "15"
type input "5"
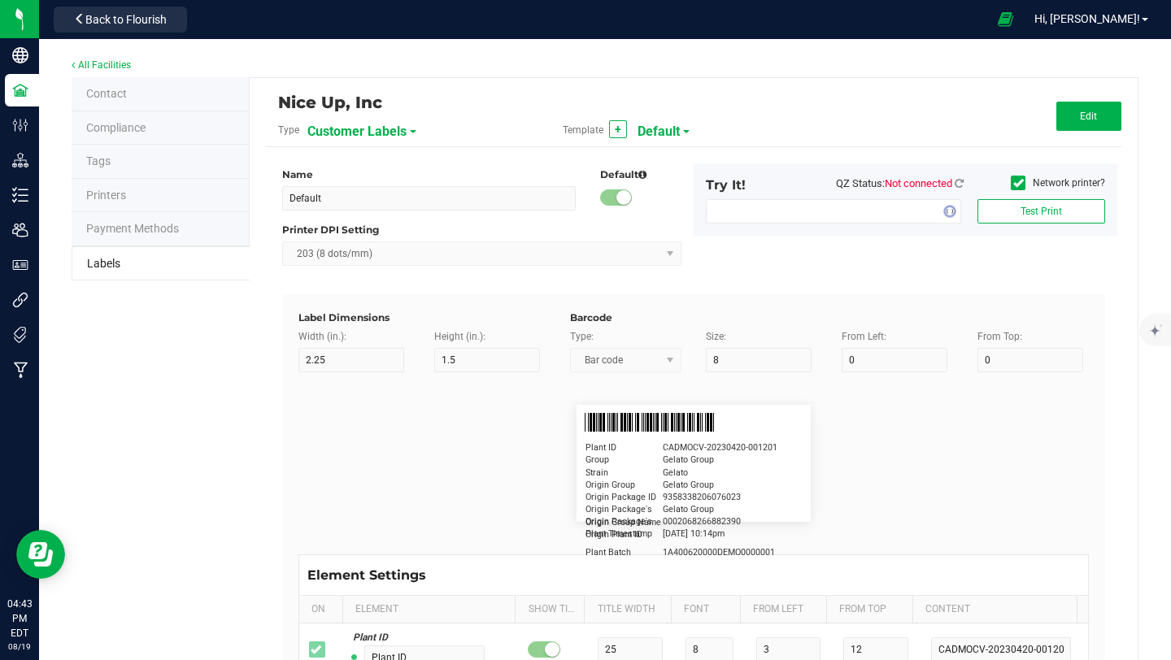
type input "30"
type input "Type Warning Here"
type input "Brand"
type input "15"
type input "5"
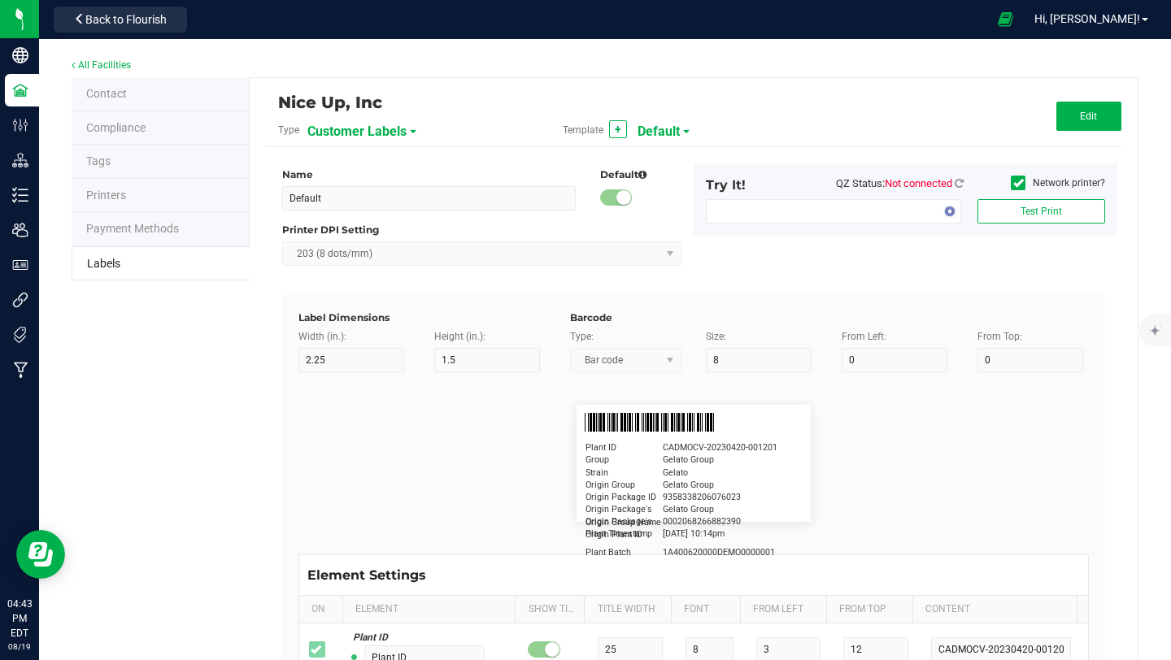
type input "30"
type input "Cannabis Co."
type input "NDC Number"
type input "15"
type input "5"
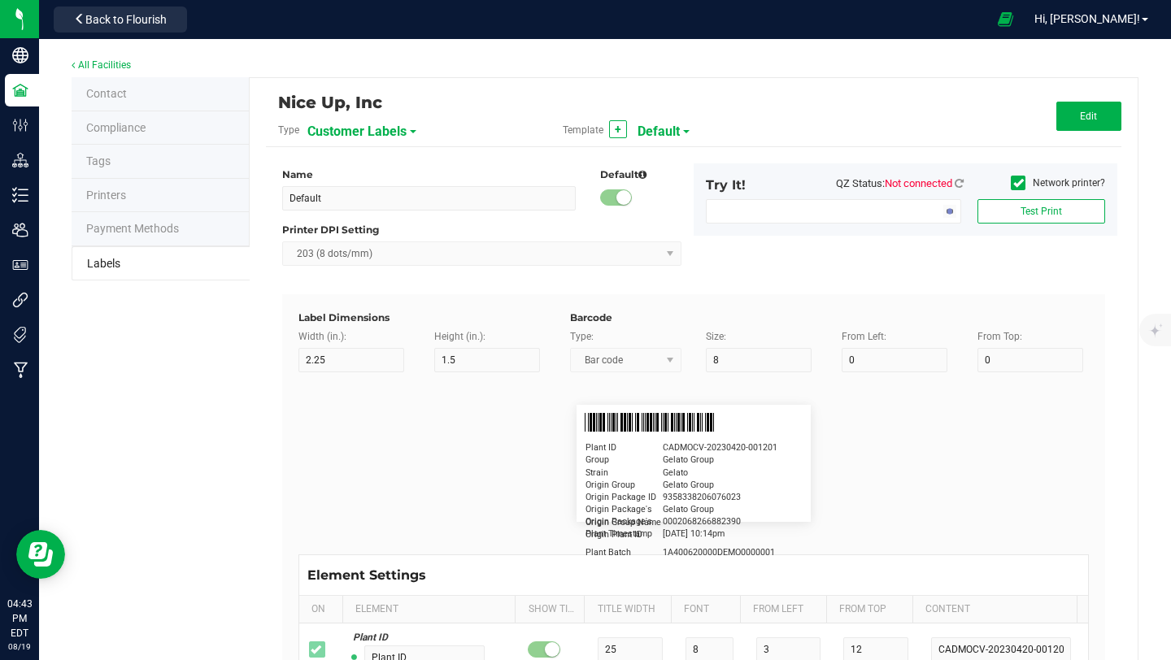
type input "30"
type input "0777-3105-02"
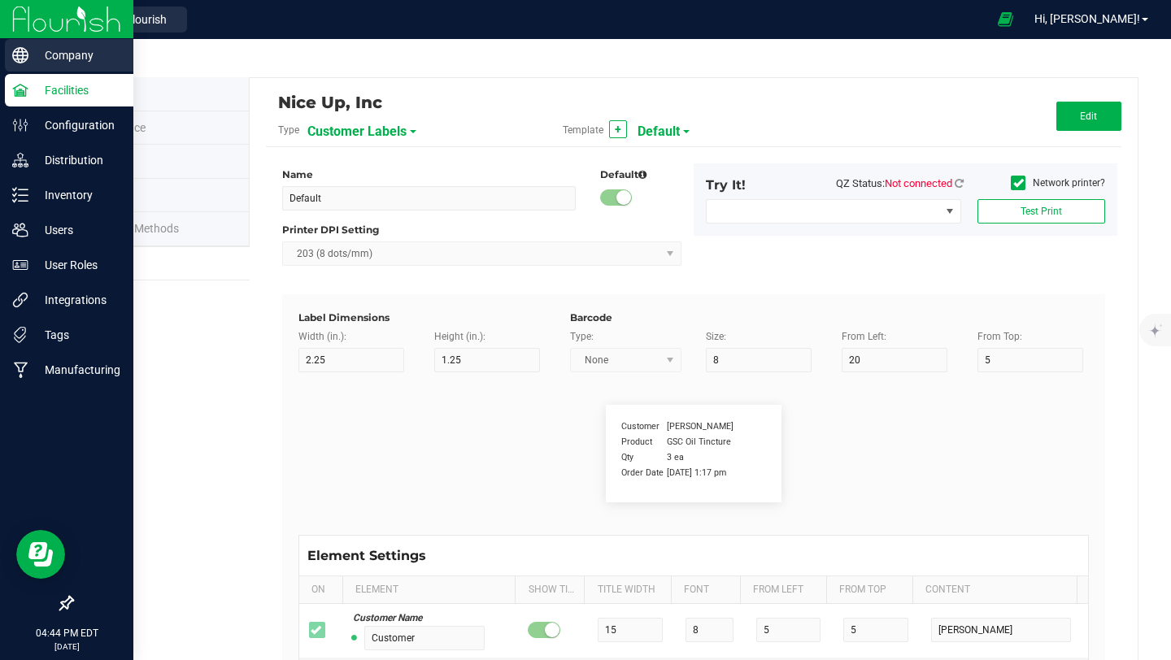
click at [57, 57] on p "Company" at bounding box center [77, 56] width 98 height 20
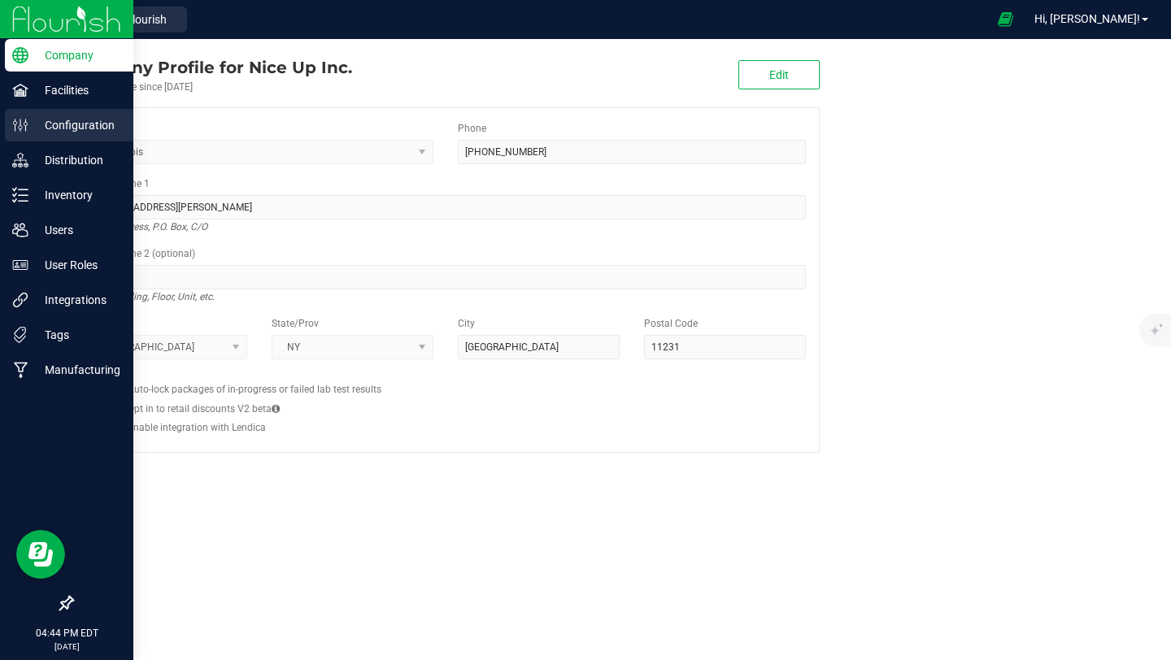
click at [75, 135] on div "Configuration" at bounding box center [69, 125] width 128 height 33
click at [31, 124] on p "Configuration" at bounding box center [77, 125] width 98 height 20
click at [85, 126] on p "Configuration" at bounding box center [77, 125] width 98 height 20
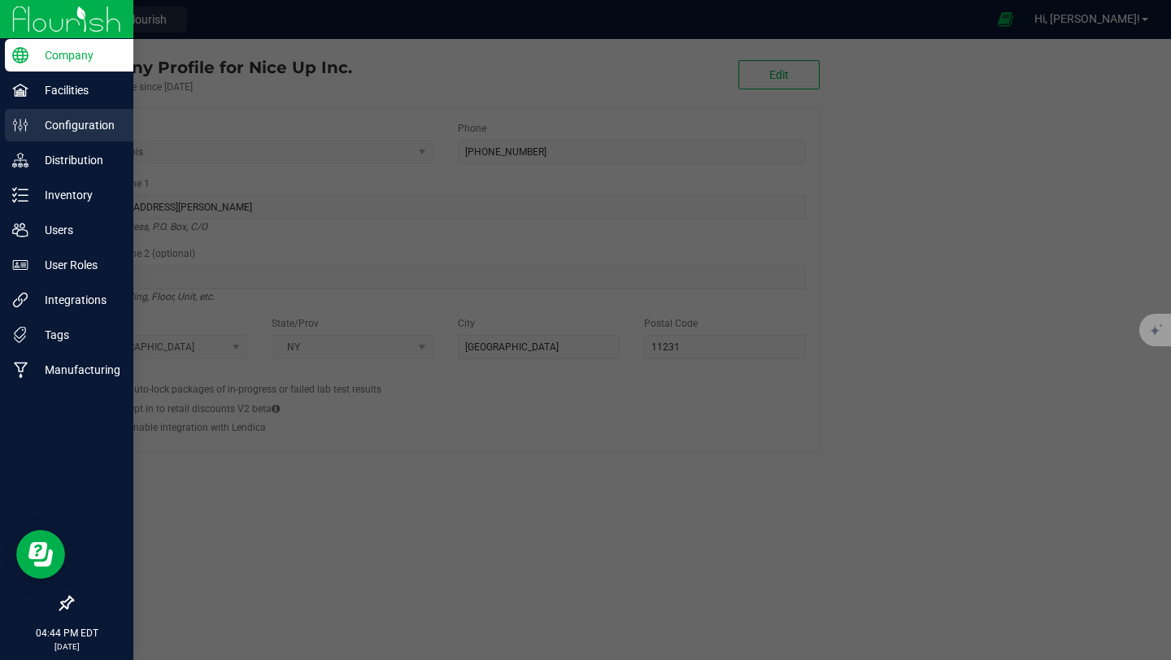
click at [75, 132] on p "Configuration" at bounding box center [77, 125] width 98 height 20
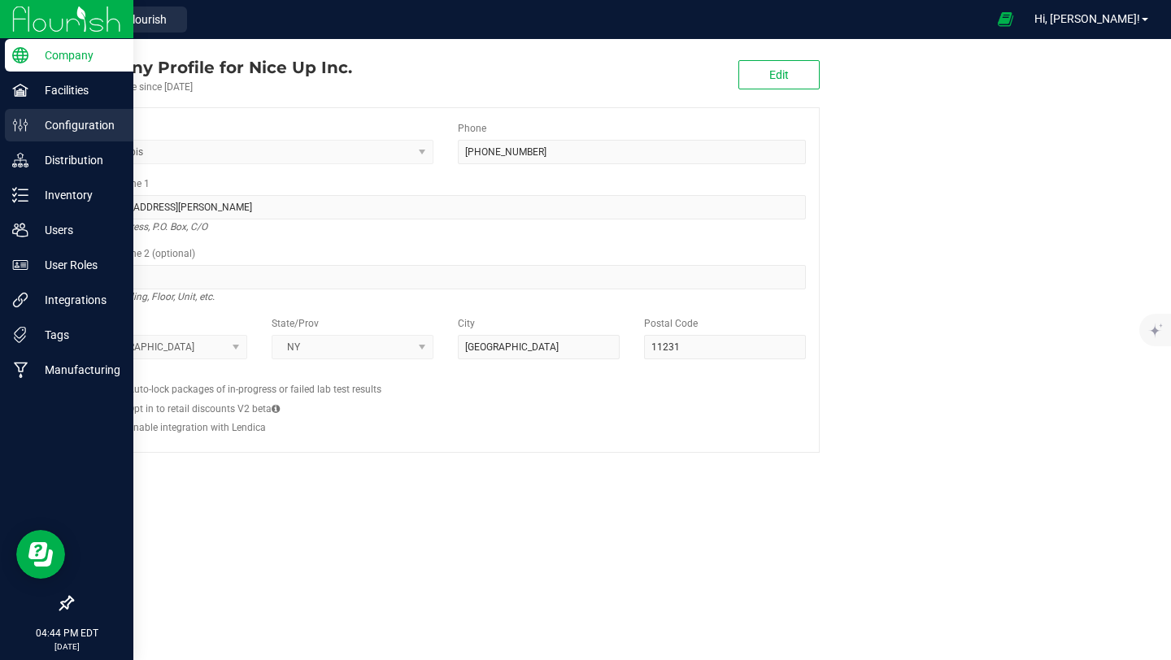
click at [74, 126] on p "Configuration" at bounding box center [77, 125] width 98 height 20
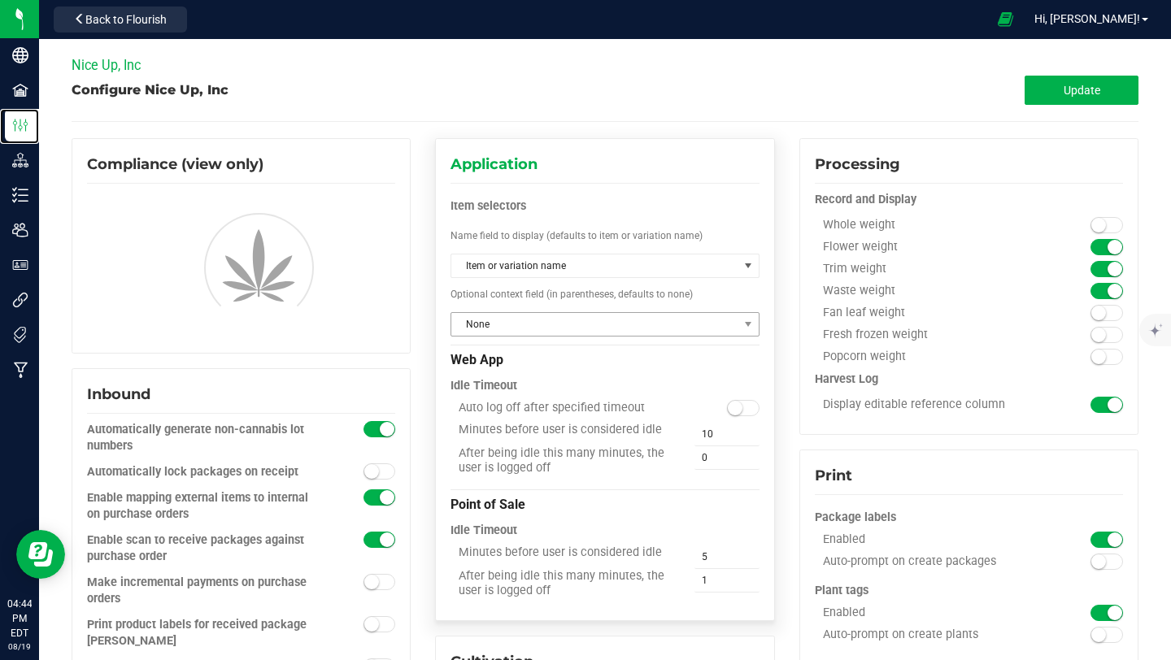
type input "Storage 1 - Dry Flower"
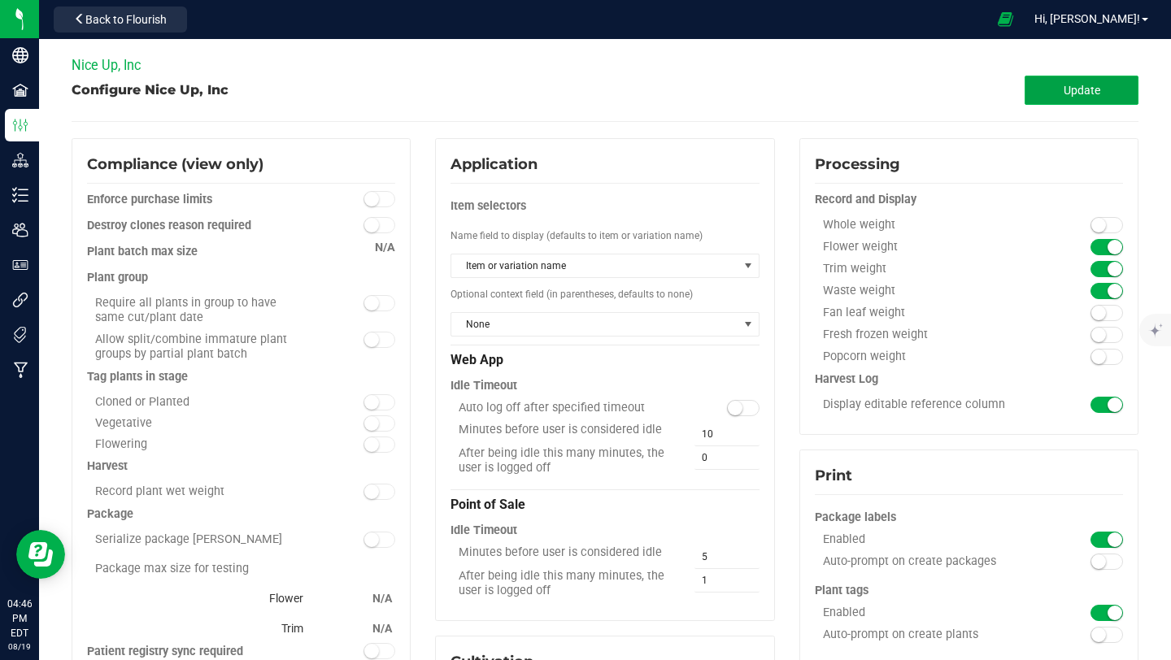
click at [1063, 96] on span "Update" at bounding box center [1081, 90] width 37 height 13
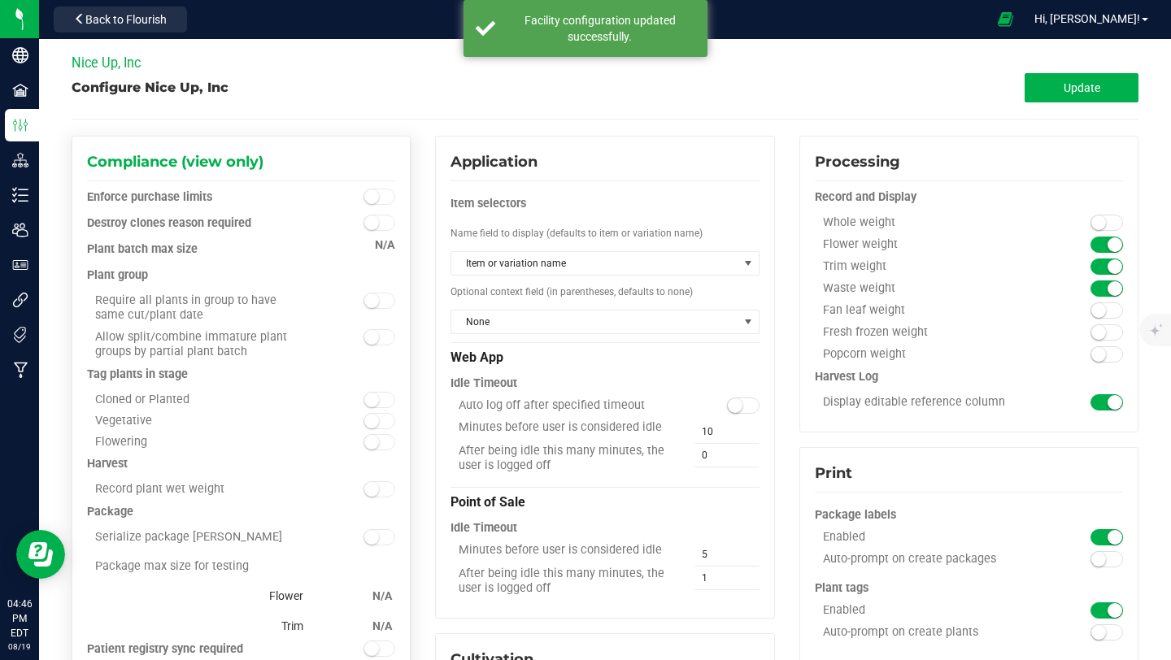
scroll to position [3, 0]
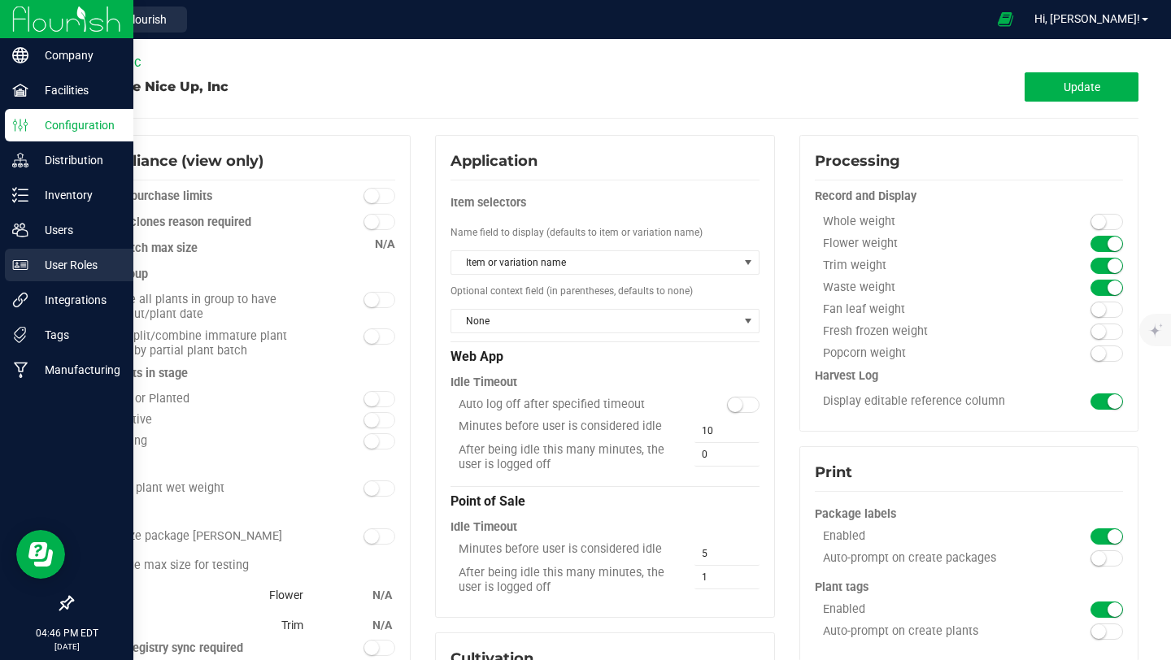
click at [55, 266] on p "User Roles" at bounding box center [77, 265] width 98 height 20
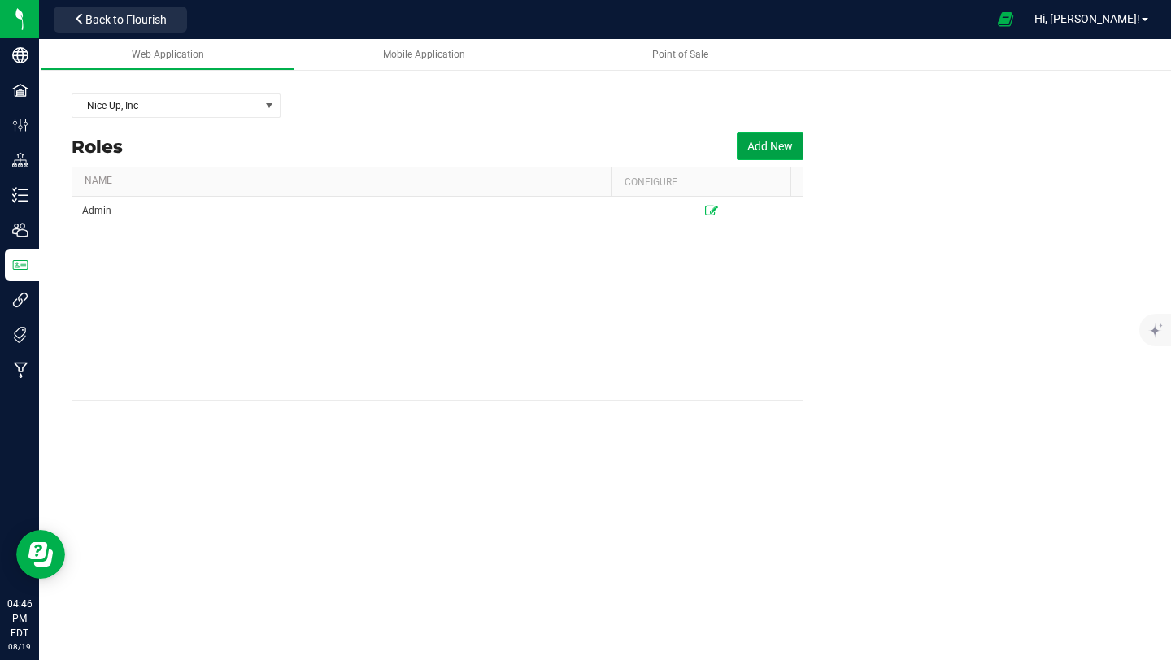
click at [762, 150] on button "Add New" at bounding box center [769, 146] width 67 height 28
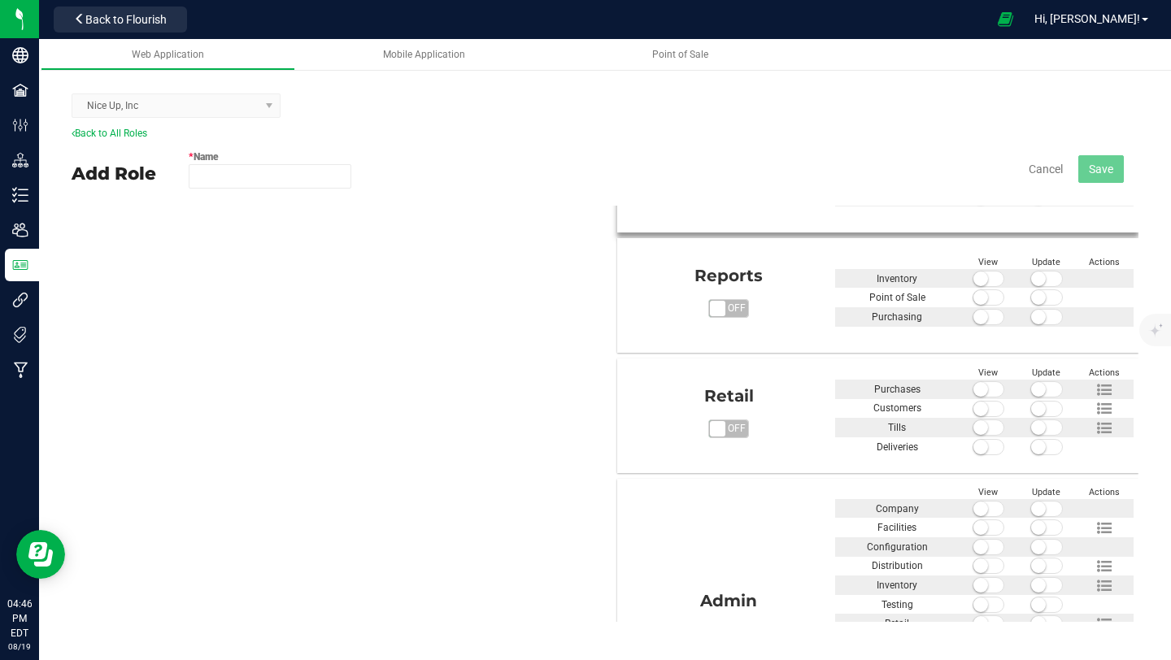
scroll to position [867, 0]
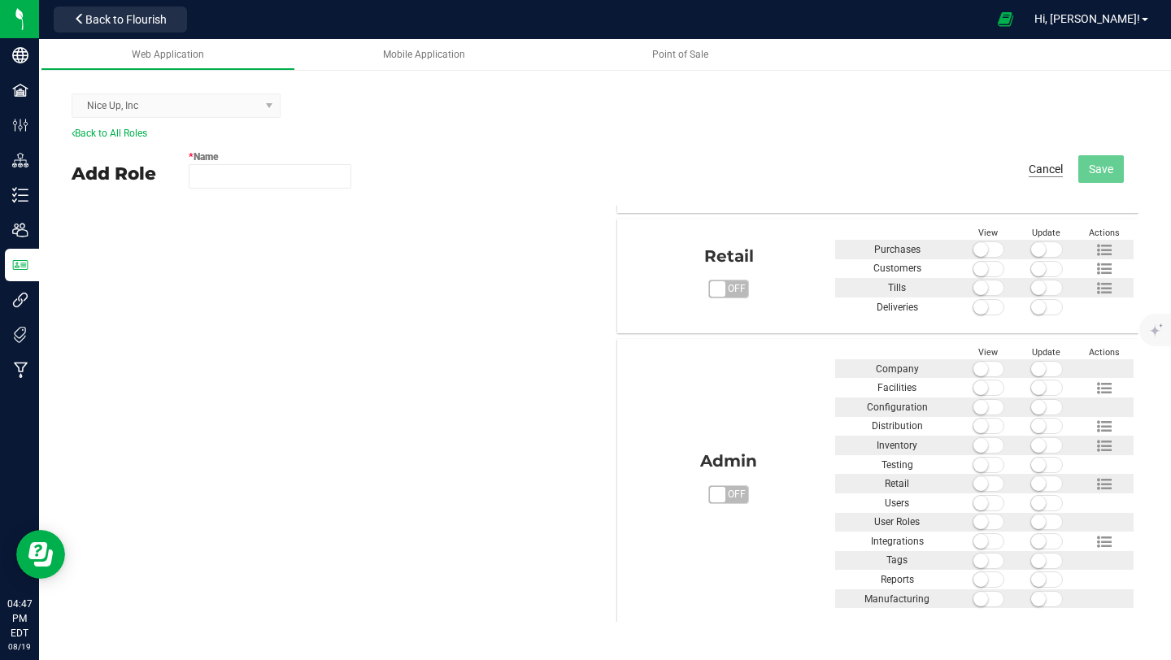
click at [1040, 171] on button "Cancel" at bounding box center [1045, 169] width 34 height 16
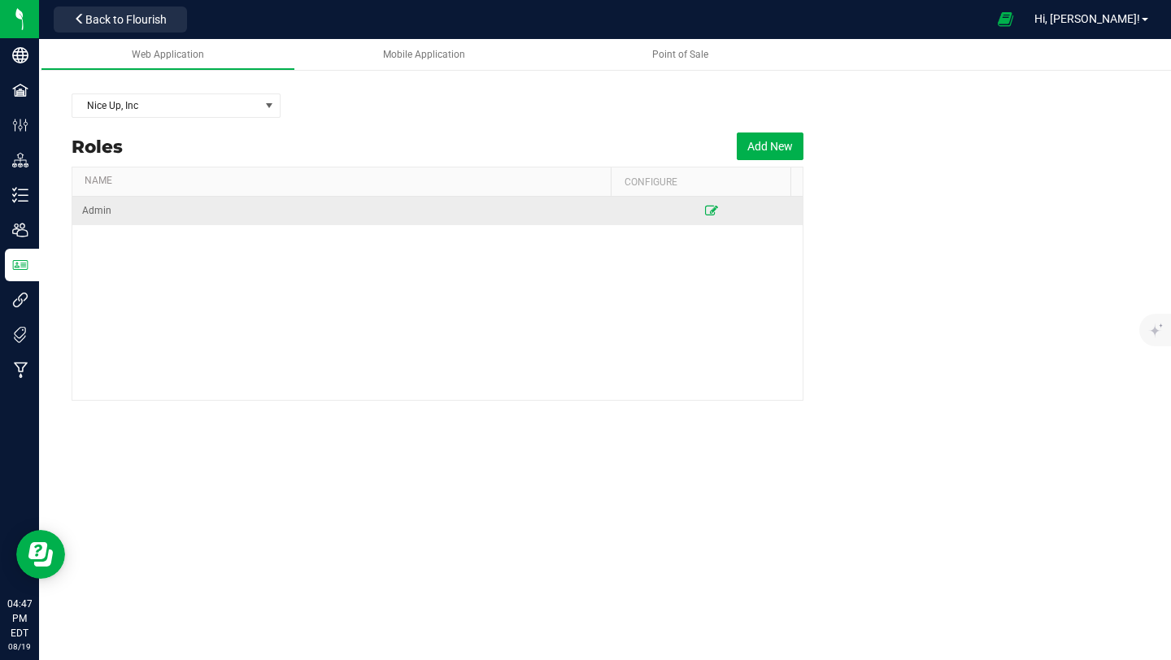
click at [706, 206] on icon at bounding box center [711, 211] width 13 height 10
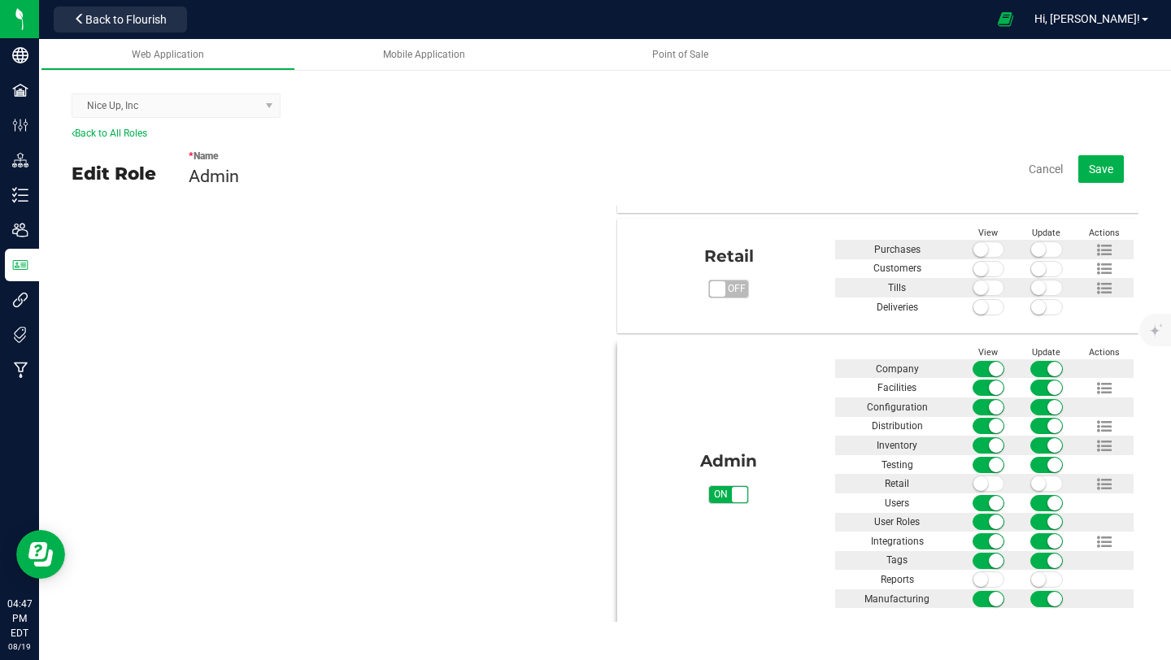
scroll to position [867, 0]
click at [1097, 483] on icon at bounding box center [1104, 484] width 15 height 15
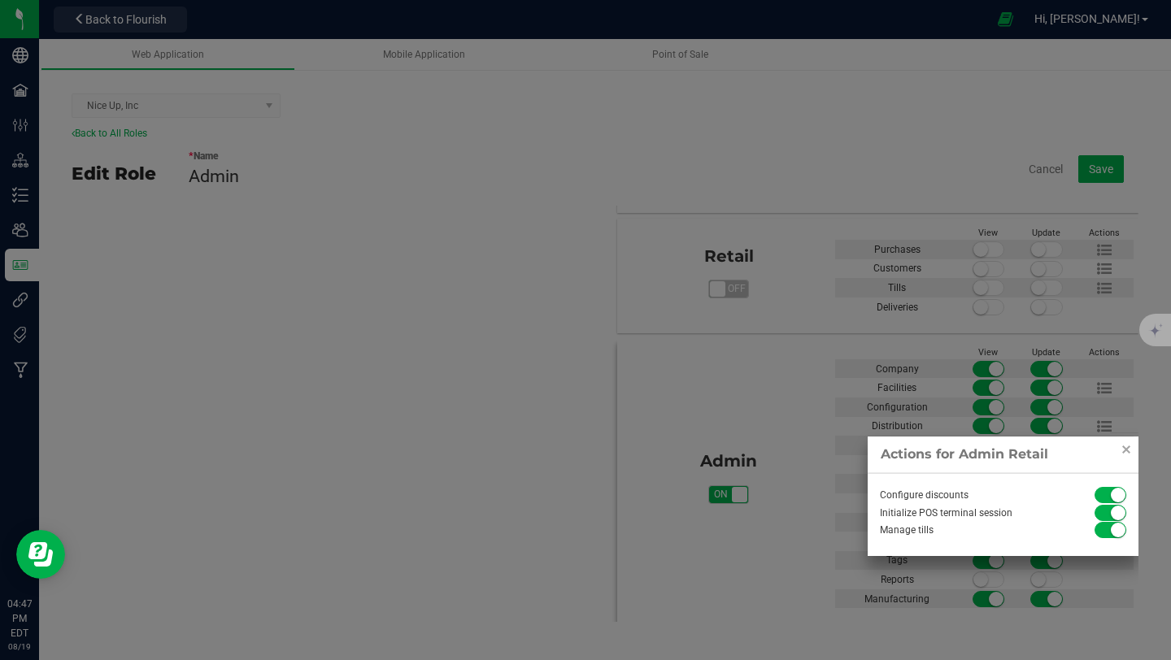
scroll to position [865, 0]
click at [1123, 456] on link "Close" at bounding box center [1126, 452] width 20 height 20
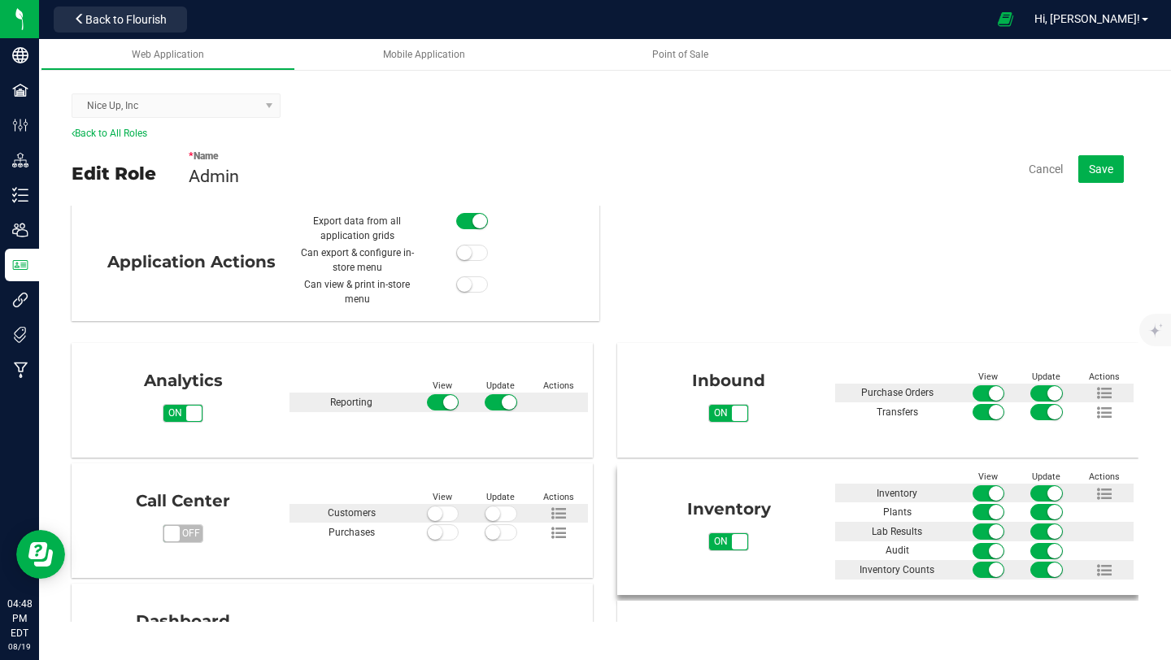
scroll to position [0, 0]
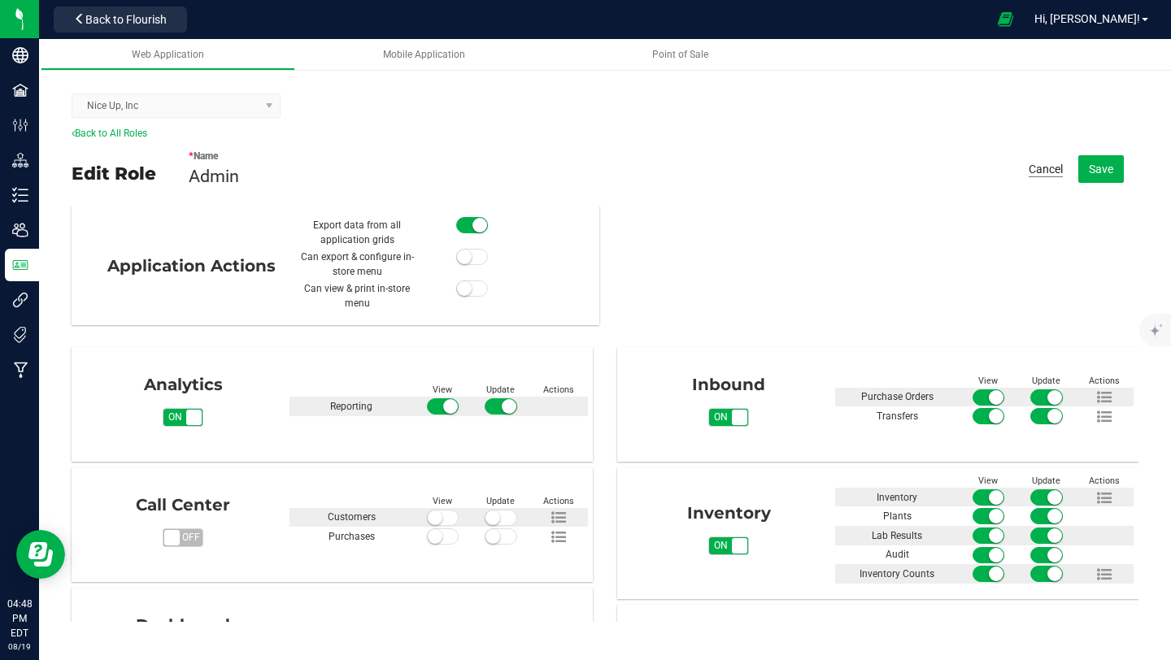
click at [1048, 166] on button "Cancel" at bounding box center [1045, 169] width 34 height 16
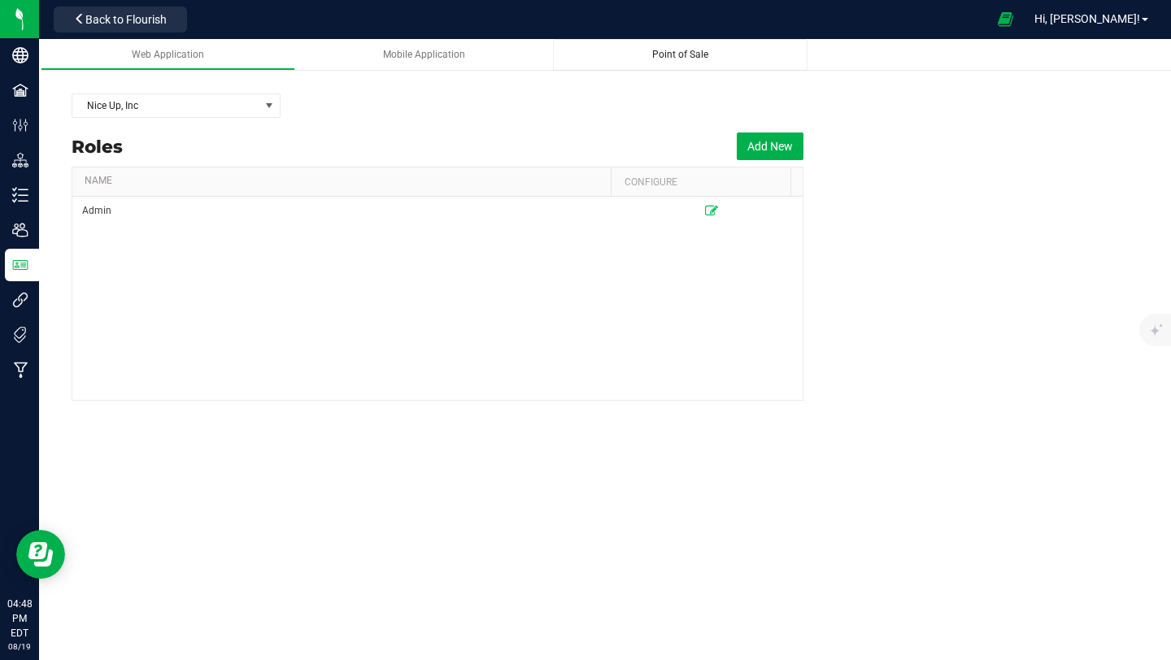
click at [677, 59] on span "Point of Sale" at bounding box center [680, 54] width 56 height 11
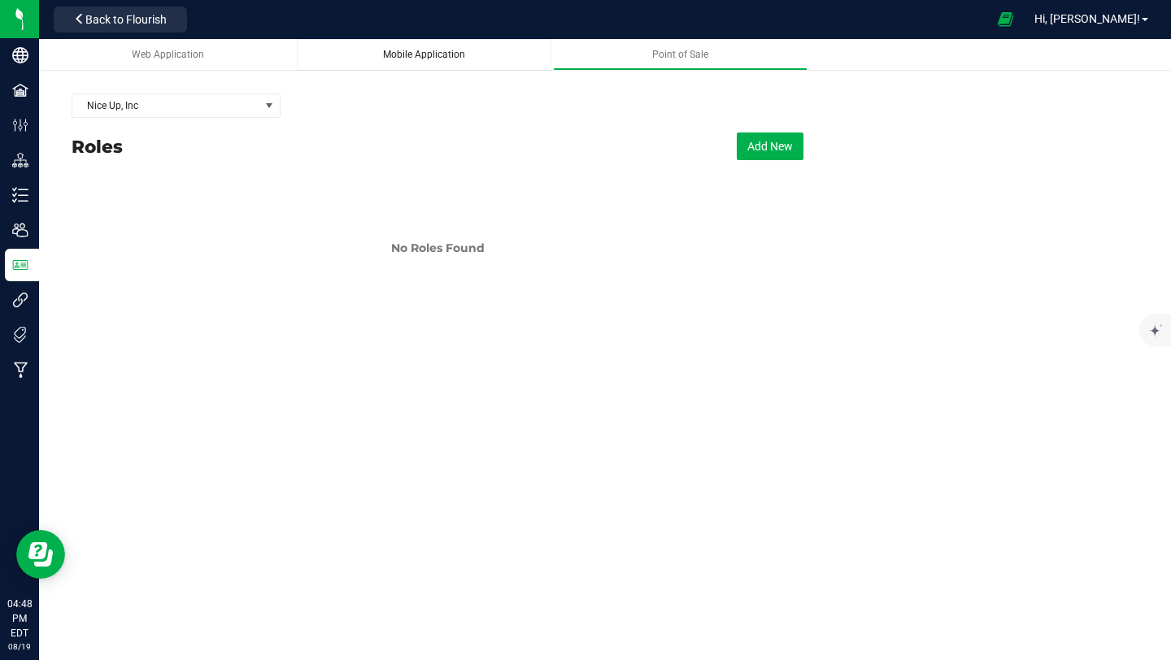
click at [439, 62] on link "Mobile Application" at bounding box center [424, 55] width 254 height 32
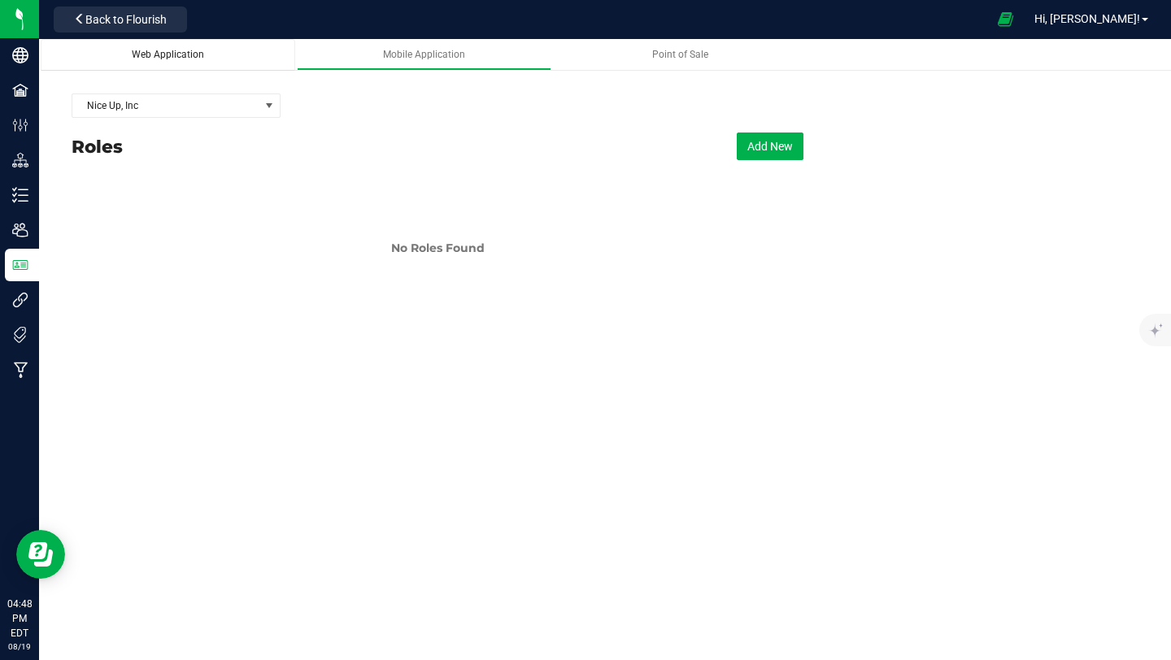
click at [215, 61] on div "Web Application" at bounding box center [168, 55] width 228 height 14
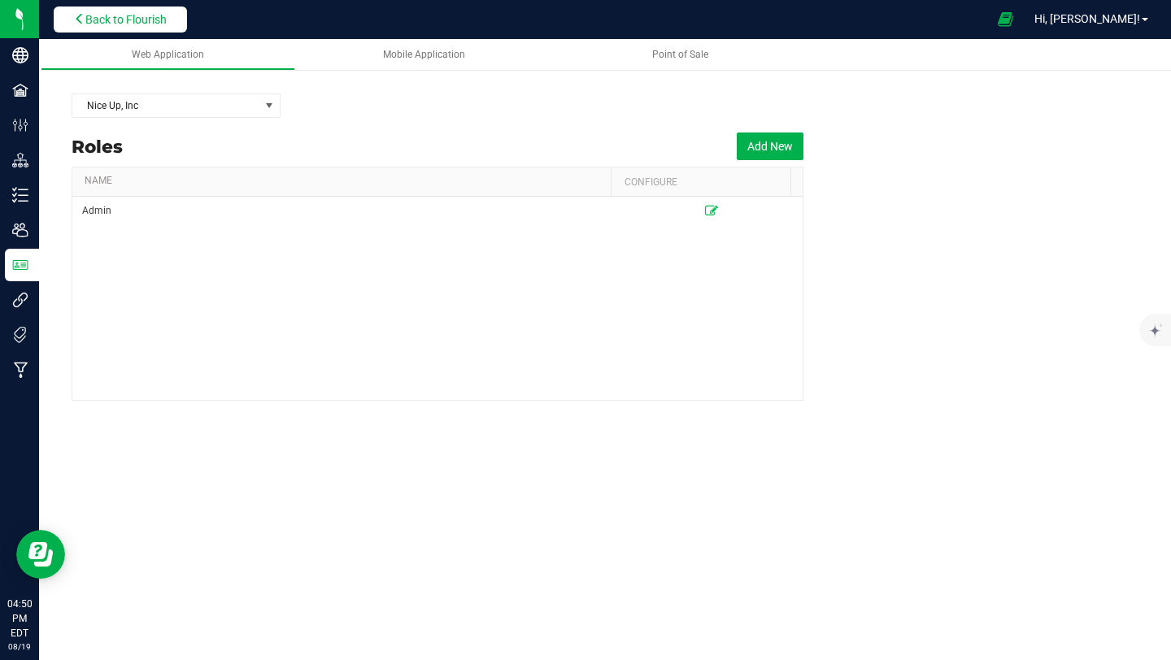
click at [160, 24] on span "Back to Flourish" at bounding box center [125, 19] width 81 height 13
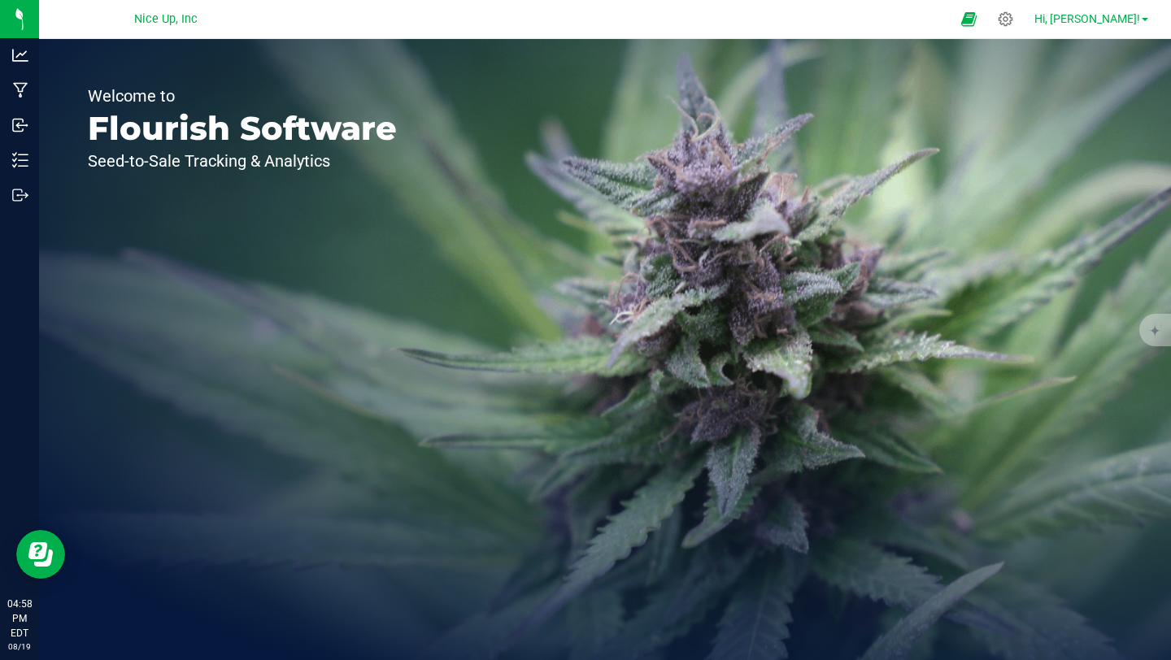
click at [1147, 21] on link "Hi, Xiomara!" at bounding box center [1090, 19] width 127 height 17
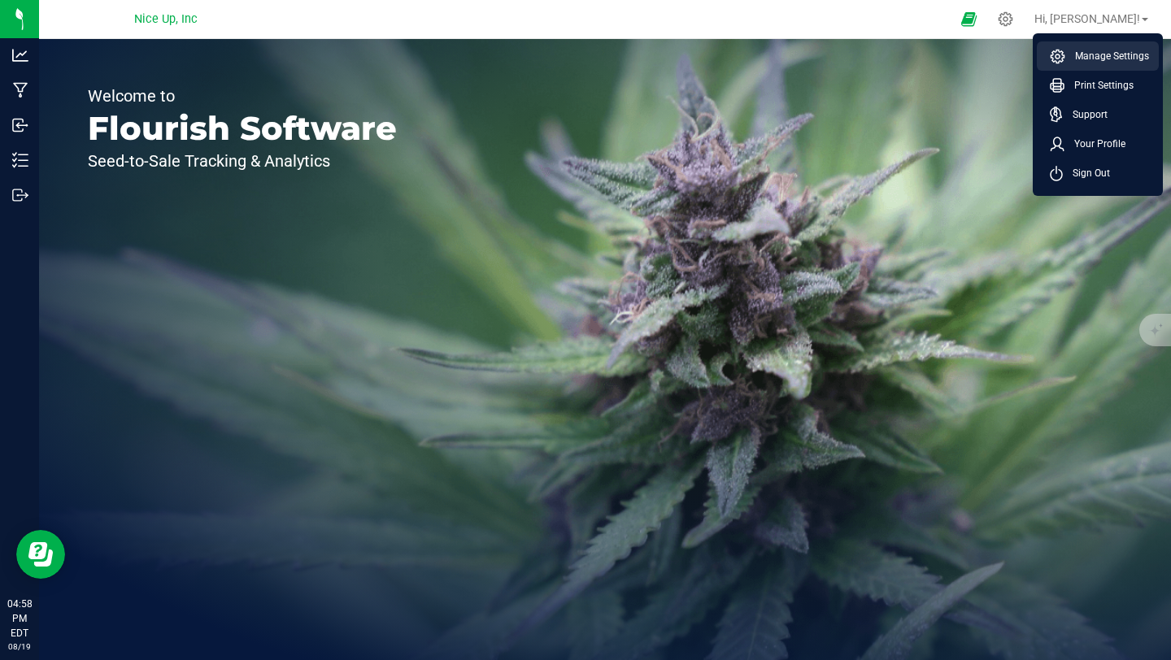
click at [1136, 49] on span "Manage Settings" at bounding box center [1107, 56] width 84 height 16
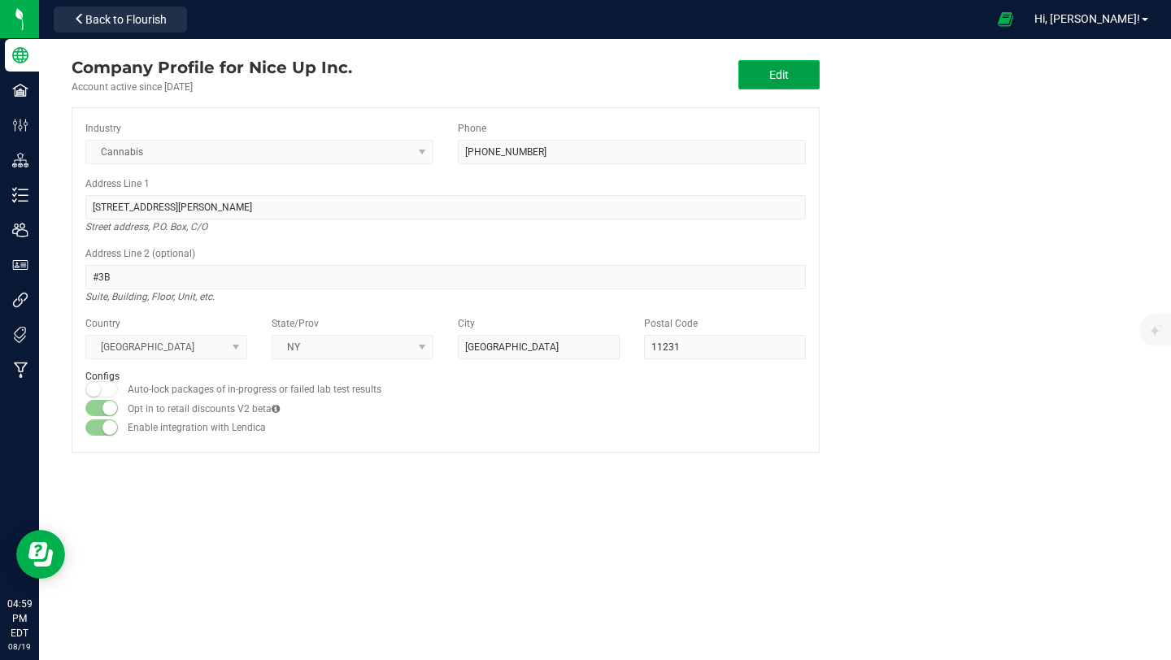
click at [781, 68] on span "Edit" at bounding box center [779, 74] width 20 height 13
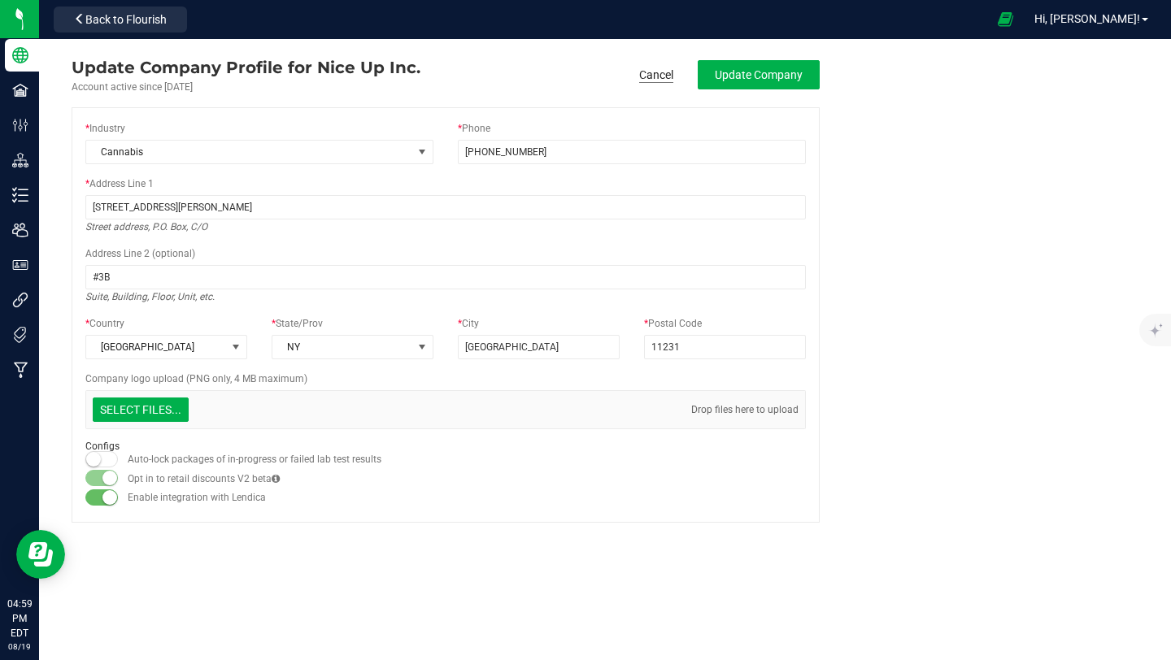
click at [655, 73] on link "Cancel" at bounding box center [656, 75] width 34 height 16
type input "(347) 386-4016"
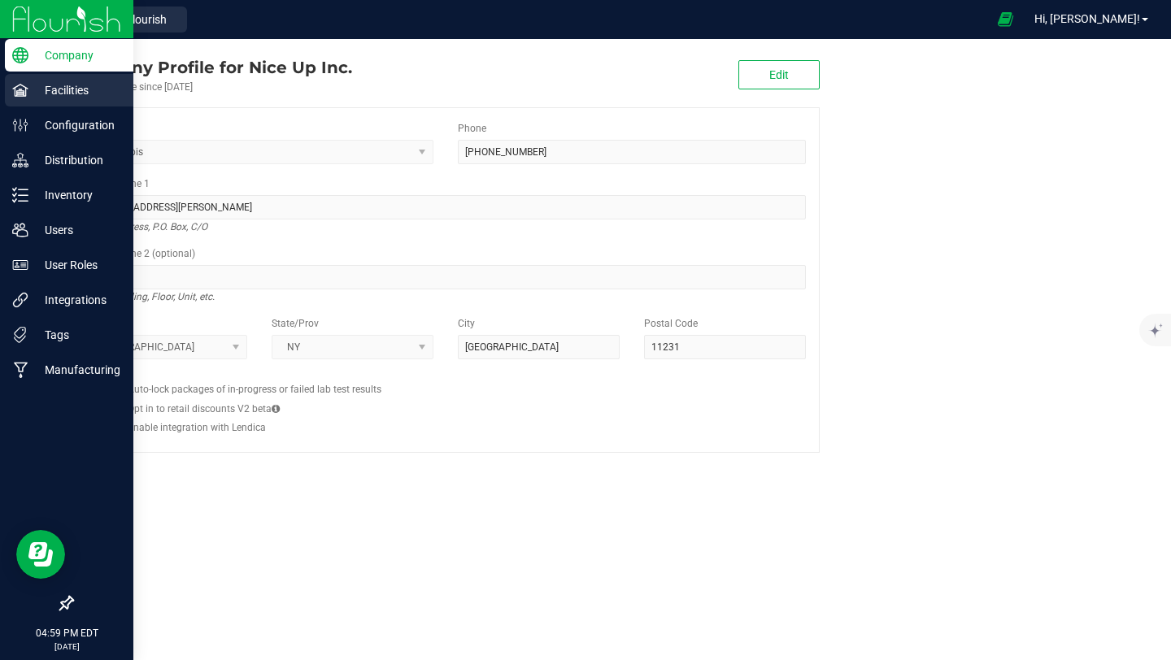
click at [55, 86] on p "Facilities" at bounding box center [77, 90] width 98 height 20
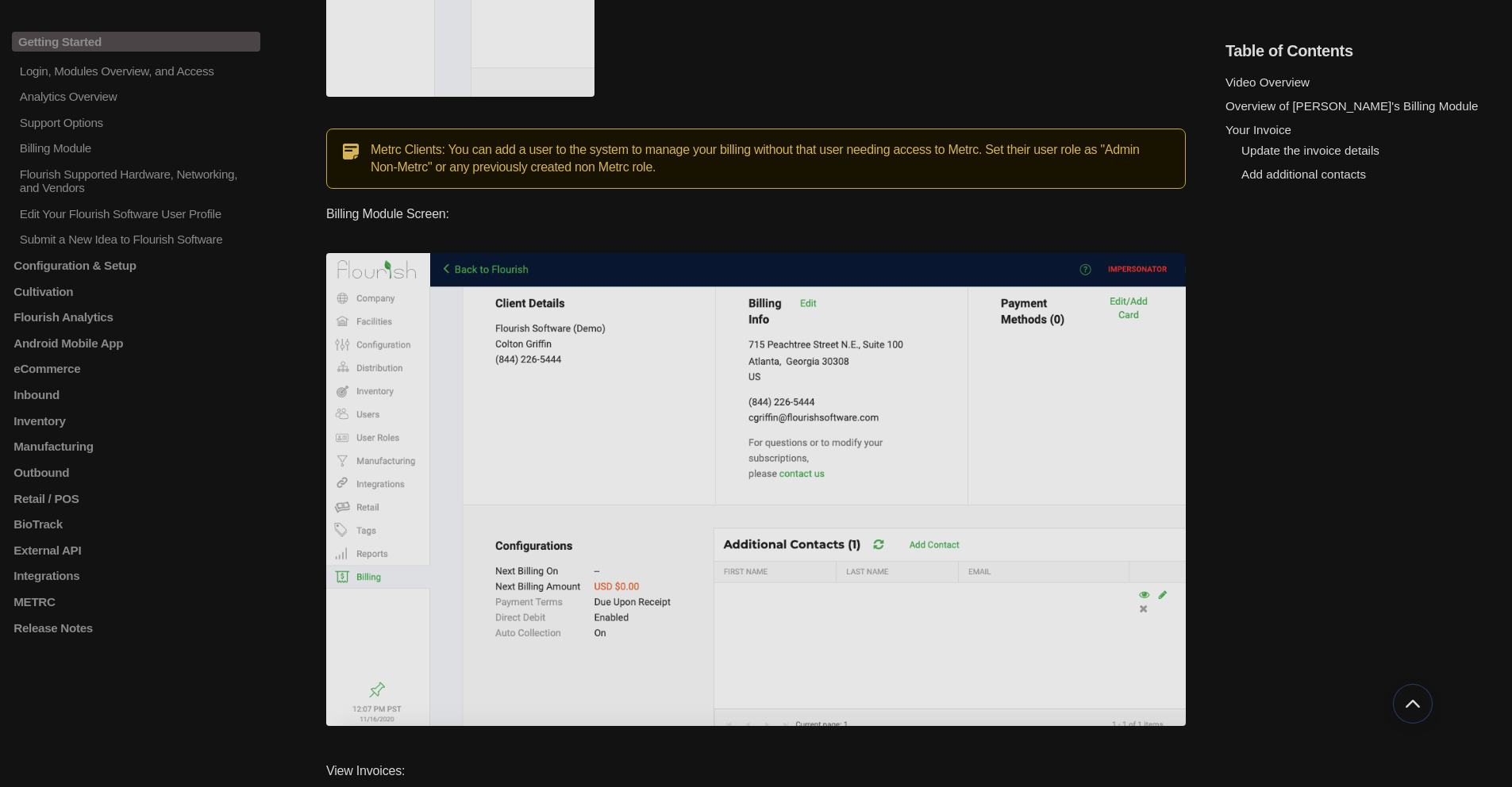
scroll to position [1839, 0]
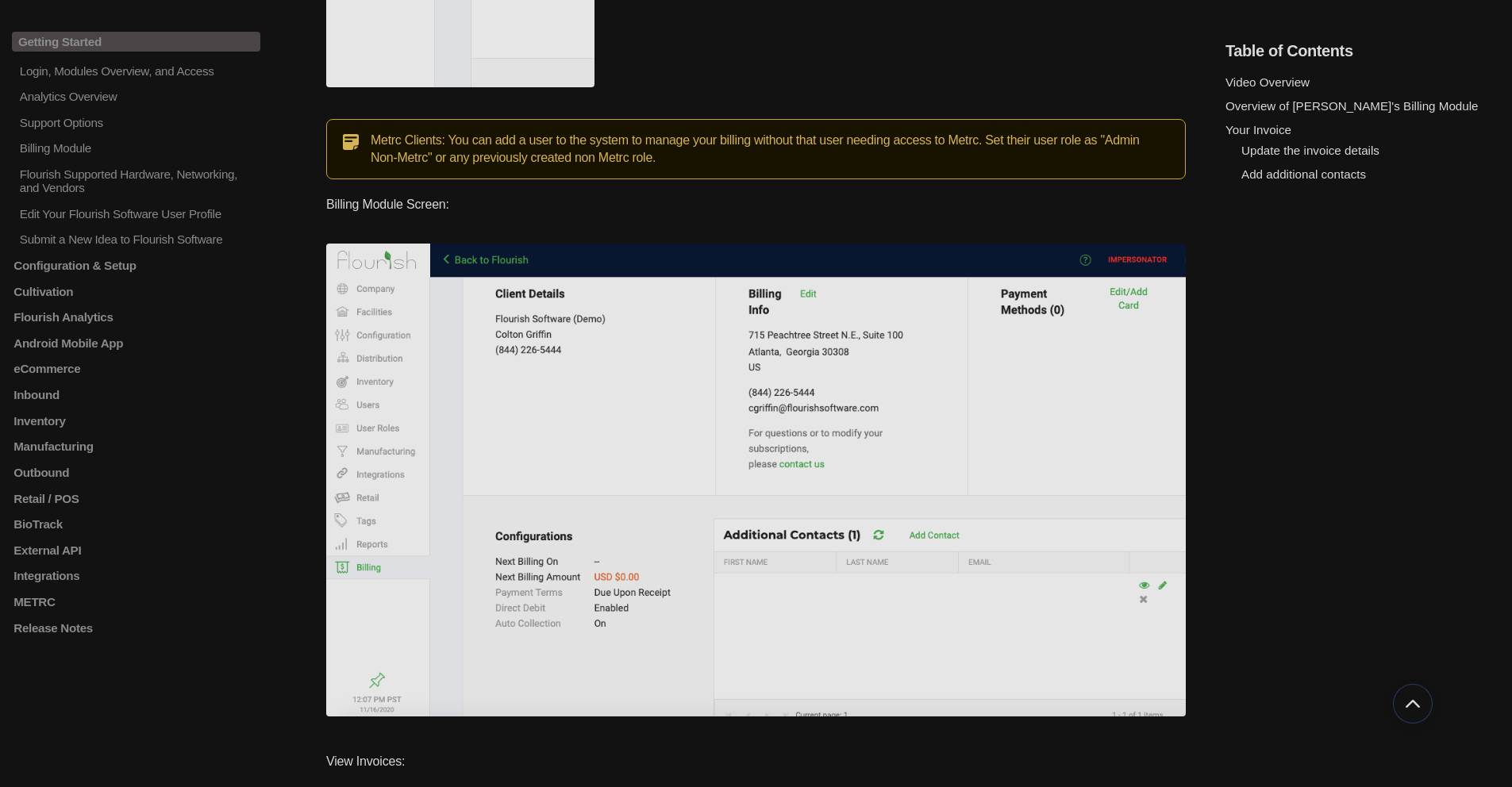
click at [1311, 155] on link "Update the invoice details" at bounding box center [1309, 150] width 138 height 14
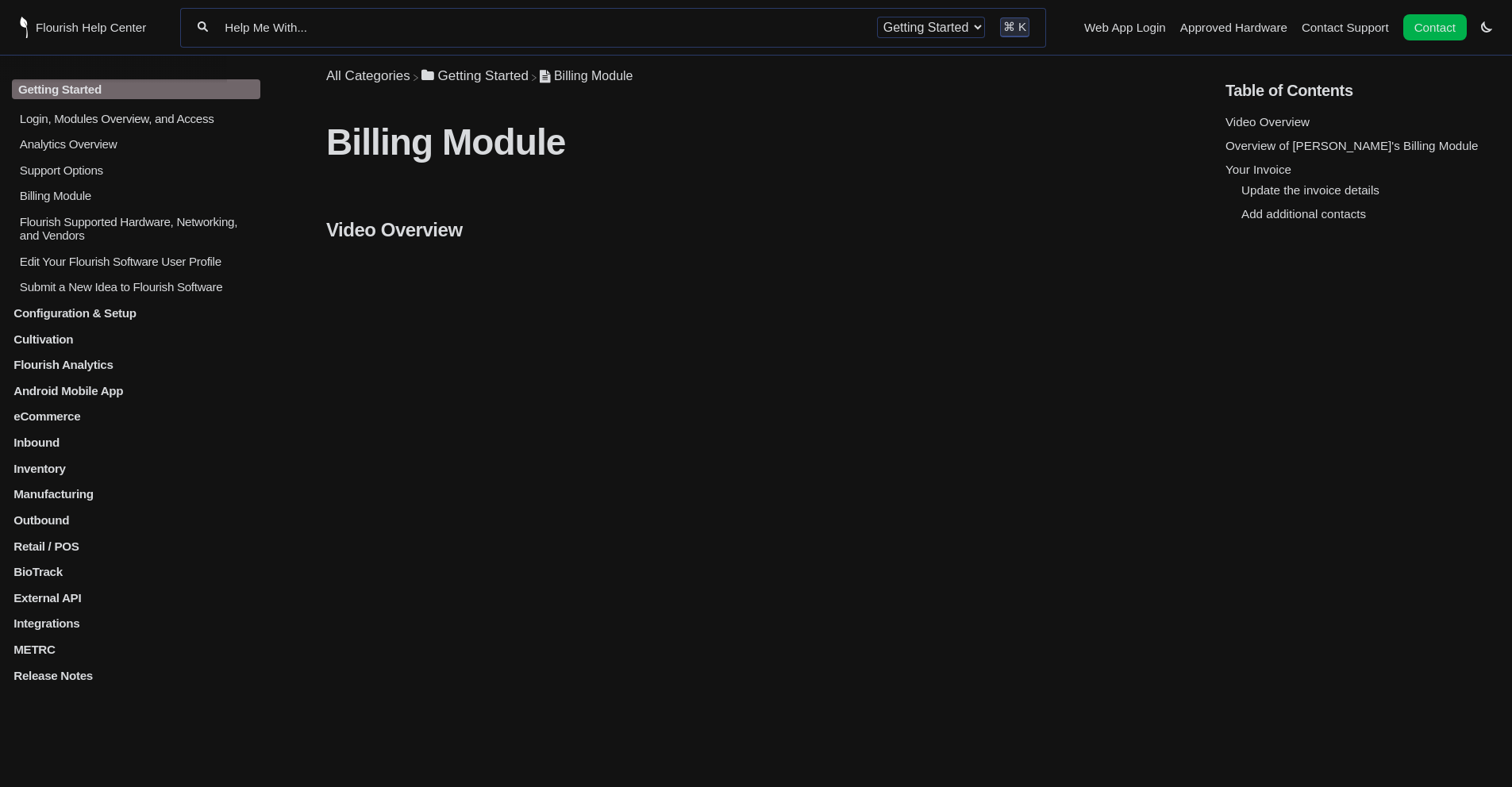
click at [195, 268] on p "Edit Your Flourish Software User Profile" at bounding box center [140, 261] width 242 height 14
click at [136, 266] on p "Edit Your Flourish Software User Profile" at bounding box center [140, 261] width 242 height 14
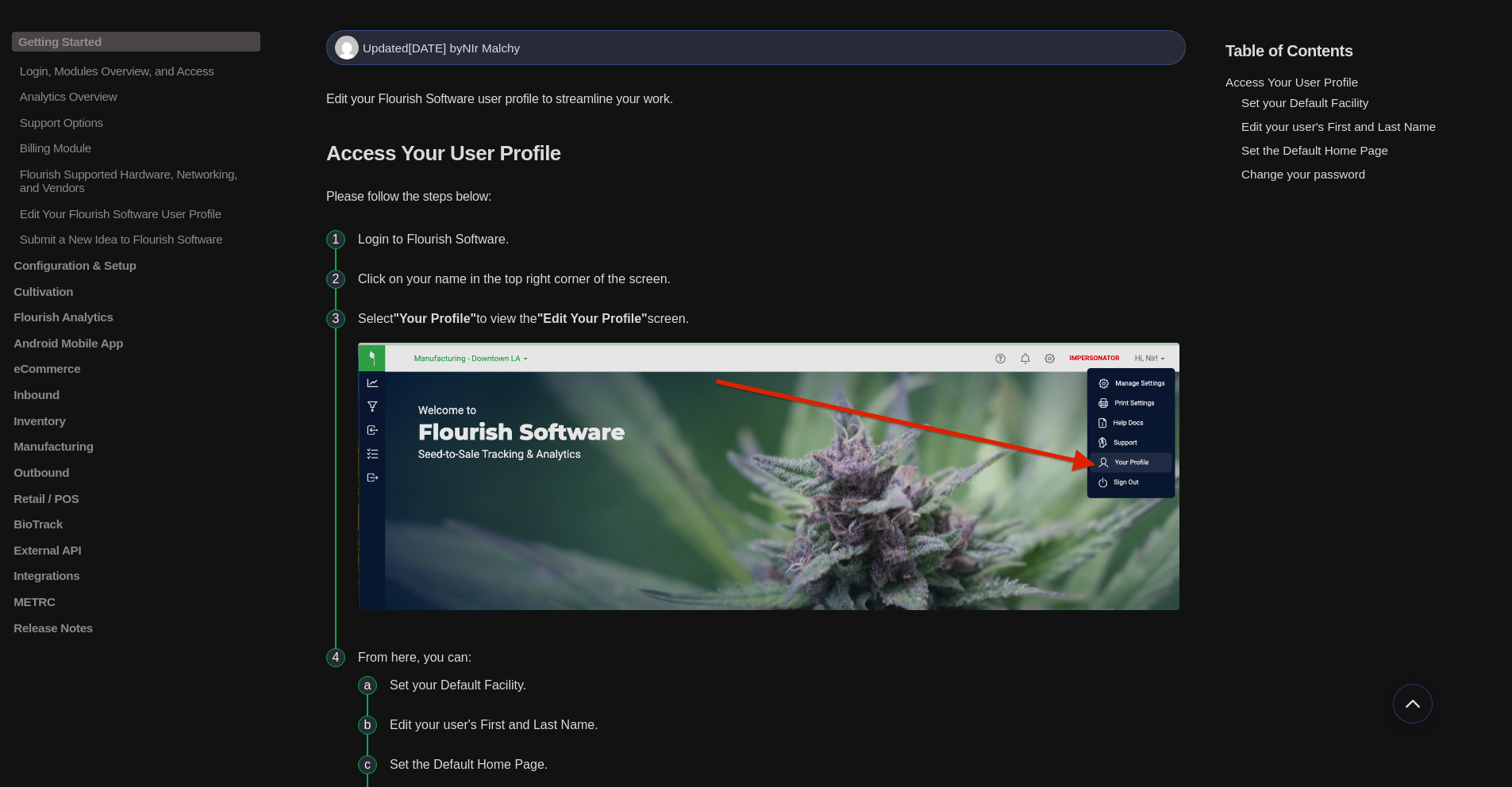
scroll to position [156, 0]
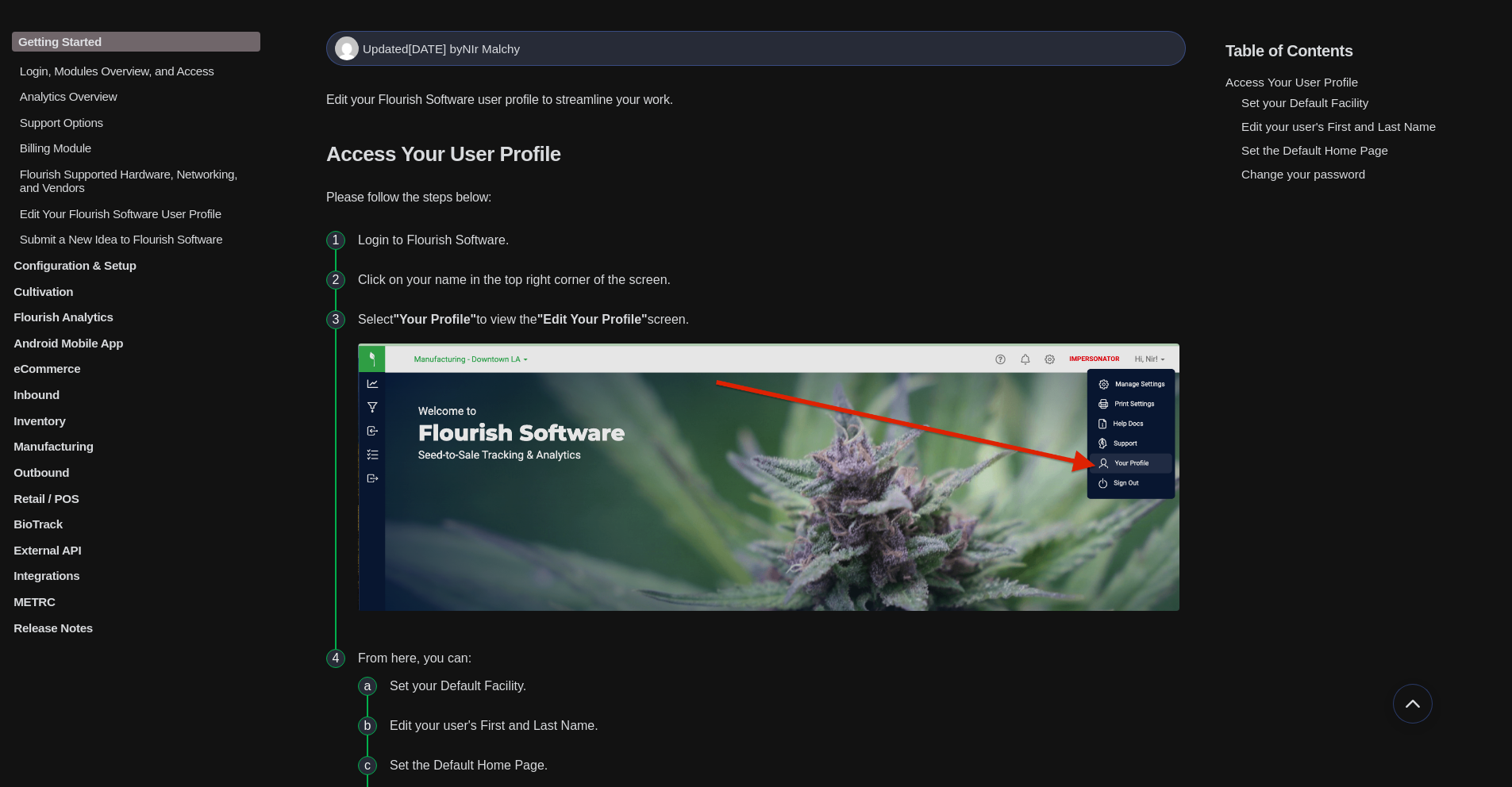
click at [71, 155] on p "Billing Module" at bounding box center [140, 148] width 242 height 14
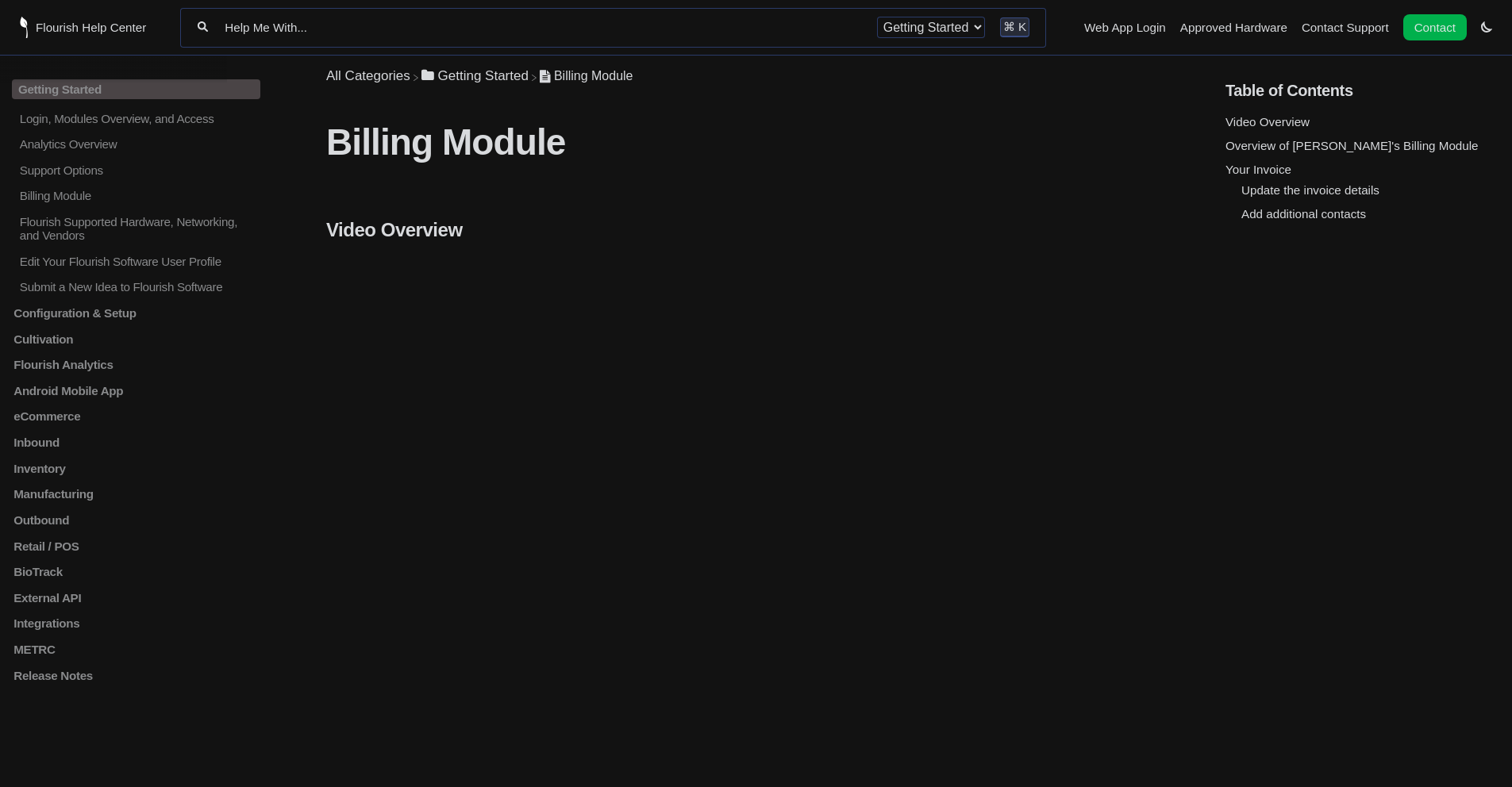
click at [96, 36] on link "Flourish Help Center" at bounding box center [82, 27] width 126 height 21
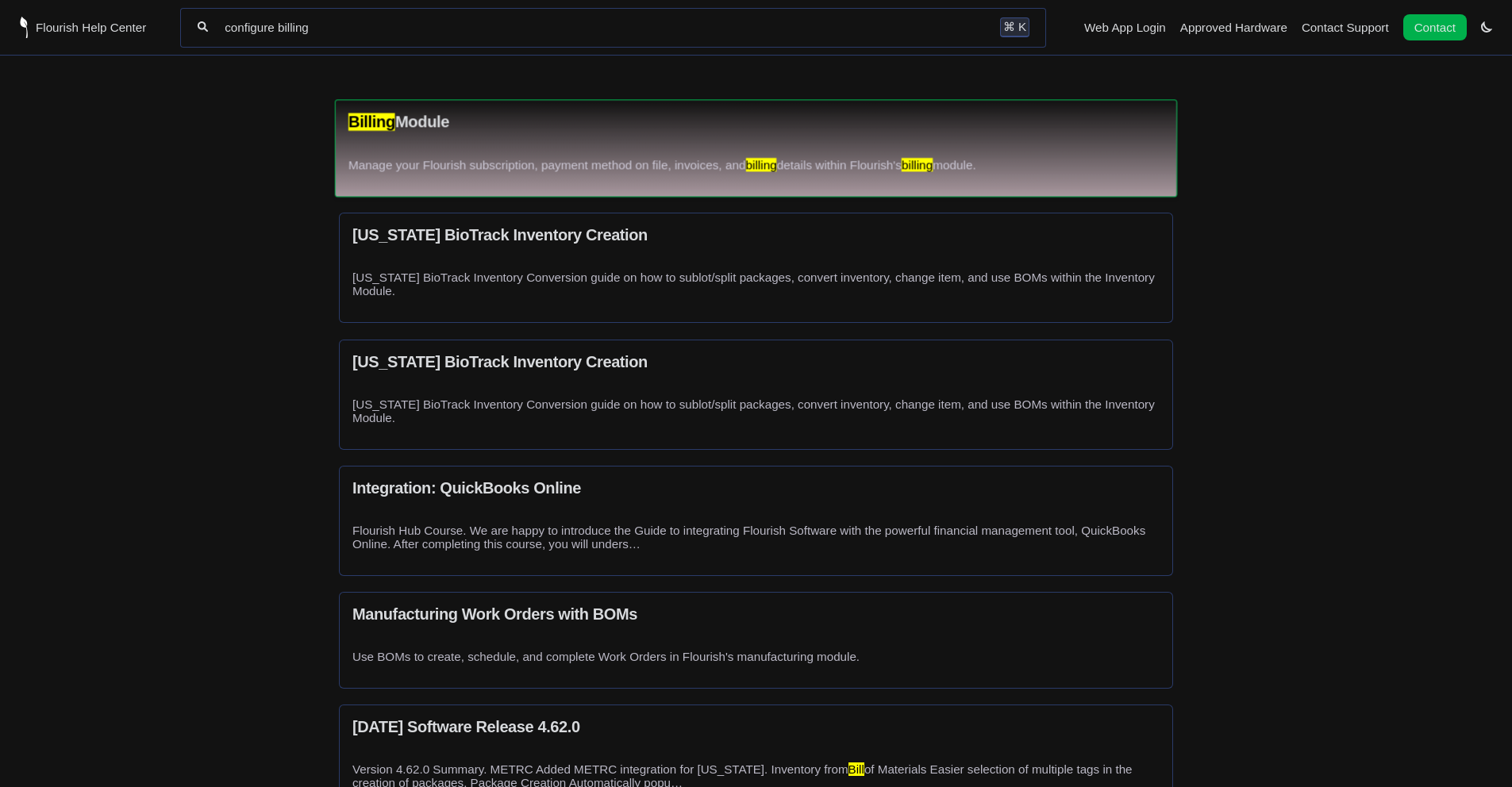
click at [668, 183] on div "Billing Module Manage your Flourish subscription, payment method on file, invoi…" at bounding box center [756, 148] width 842 height 99
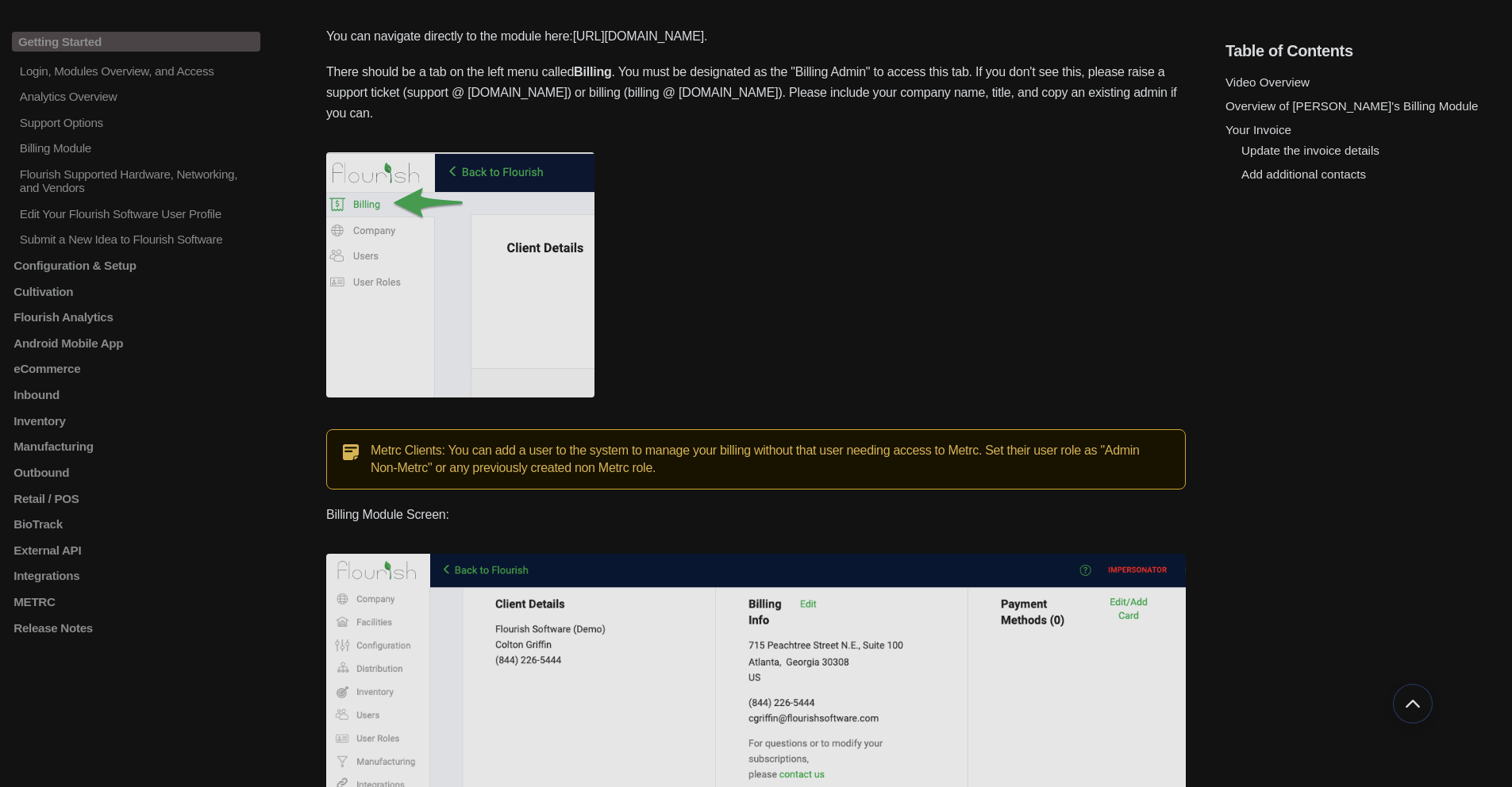
scroll to position [1526, 0]
